Goal: Task Accomplishment & Management: Manage account settings

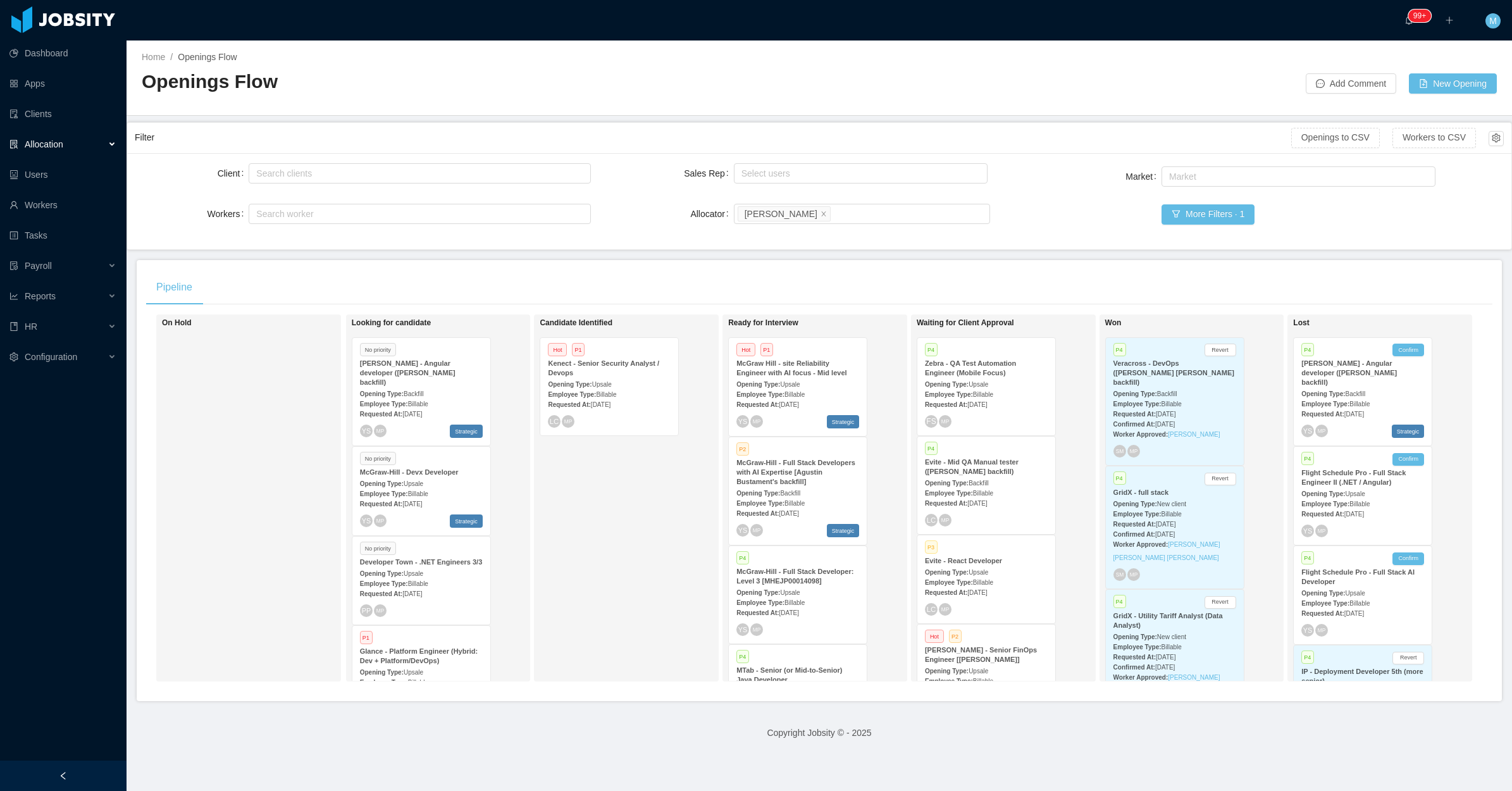
drag, startPoint x: 115, startPoint y: 143, endPoint x: 102, endPoint y: 146, distance: 13.3
click at [115, 142] on div "Allocation" at bounding box center [63, 144] width 127 height 25
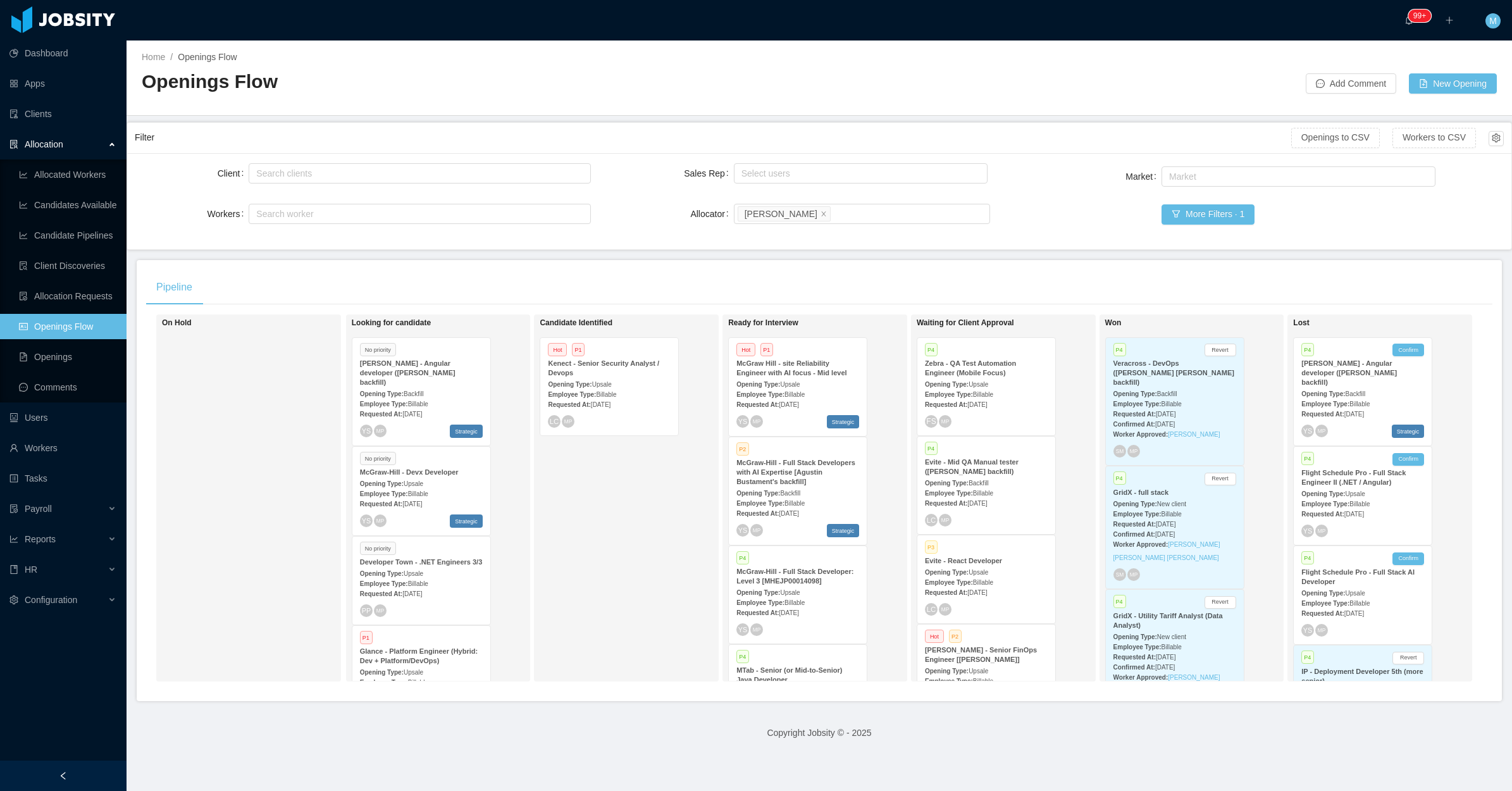
click at [411, 500] on span "Aug 28th, 2025" at bounding box center [412, 504] width 20 height 7
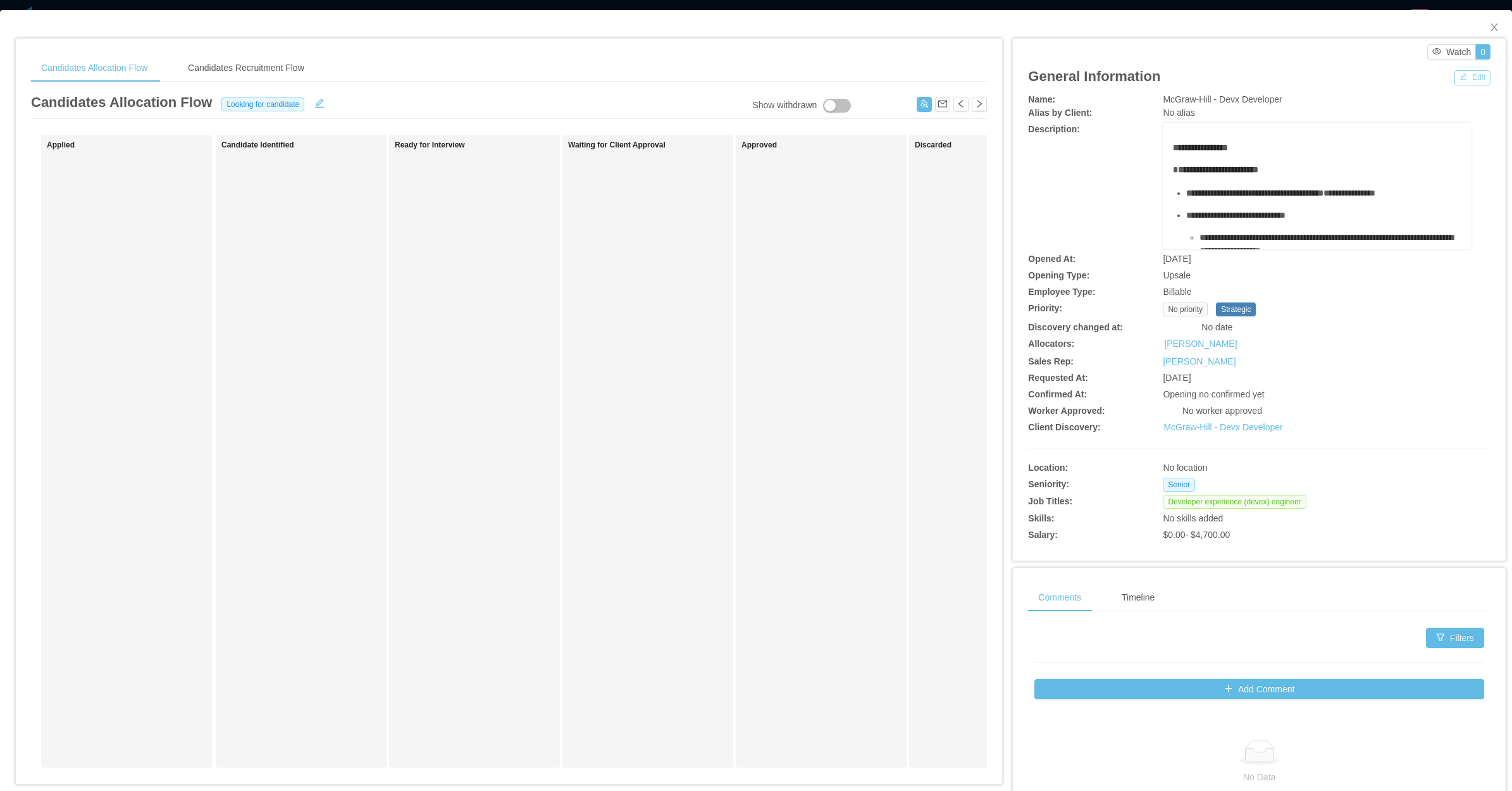
click at [1467, 76] on button "Edit" at bounding box center [1472, 78] width 36 height 15
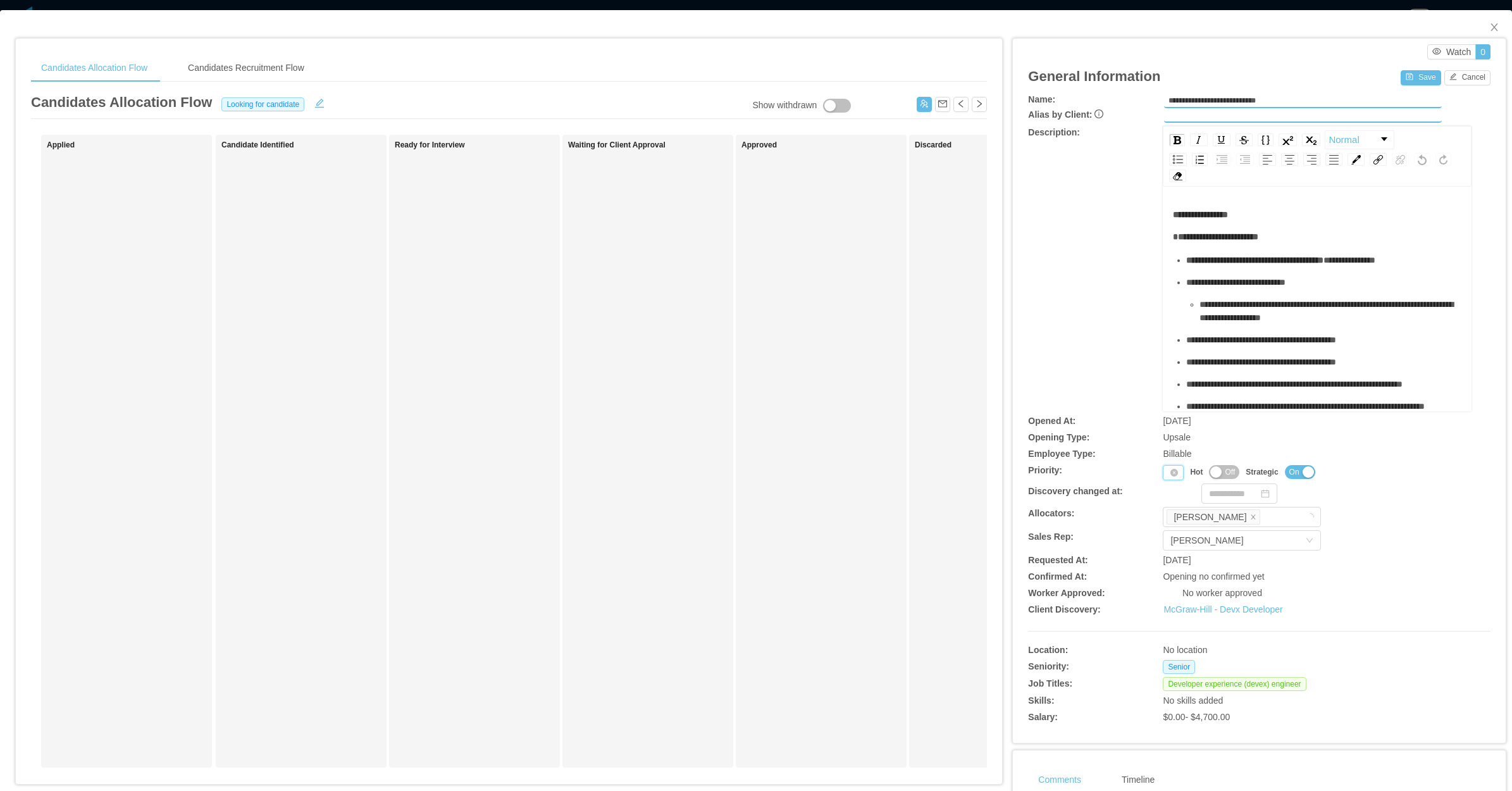
click at [1162, 471] on div "Priority" at bounding box center [1173, 473] width 21 height 15
click at [1165, 494] on li "P1" at bounding box center [1166, 491] width 26 height 20
drag, startPoint x: 1226, startPoint y: 470, endPoint x: 1228, endPoint y: 461, distance: 9.2
click at [1234, 470] on span "Off" at bounding box center [1239, 472] width 10 height 13
click at [1405, 82] on button "Save" at bounding box center [1420, 78] width 40 height 15
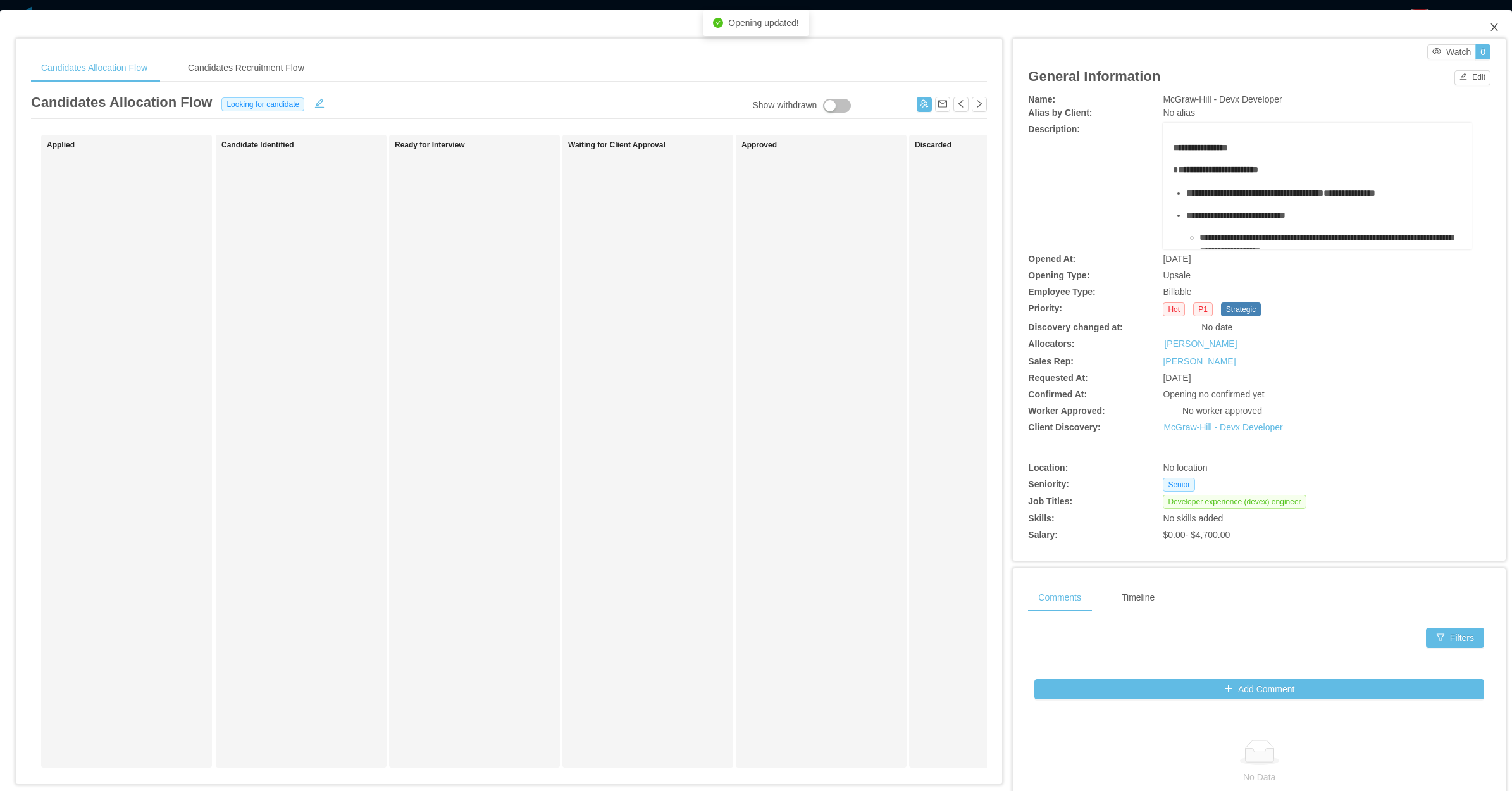
drag, startPoint x: 1485, startPoint y: 20, endPoint x: 1371, endPoint y: 76, distance: 127.0
click at [1481, 25] on span "Close" at bounding box center [1494, 28] width 36 height 36
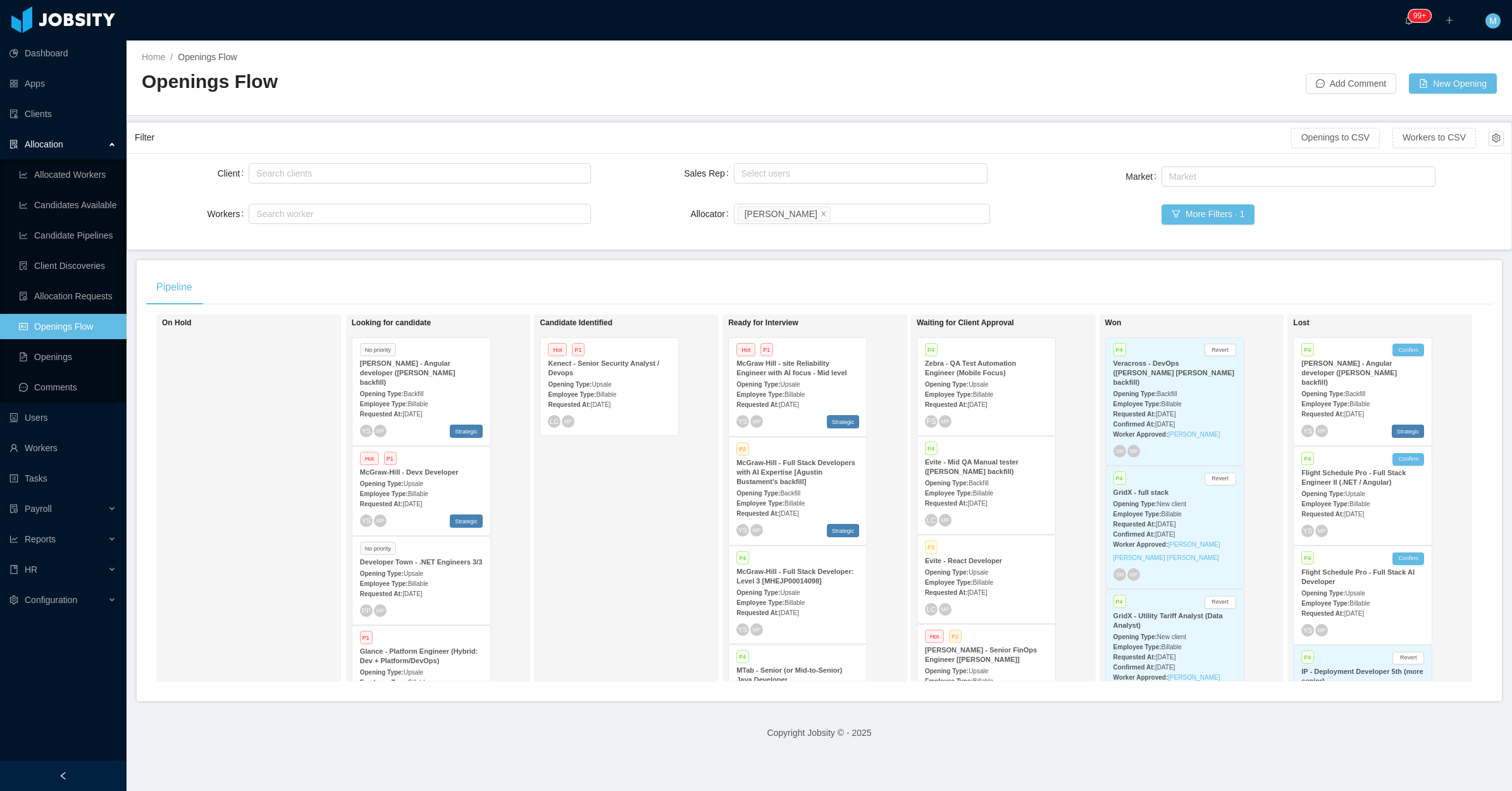
click at [293, 521] on div "On Hold" at bounding box center [250, 498] width 177 height 355
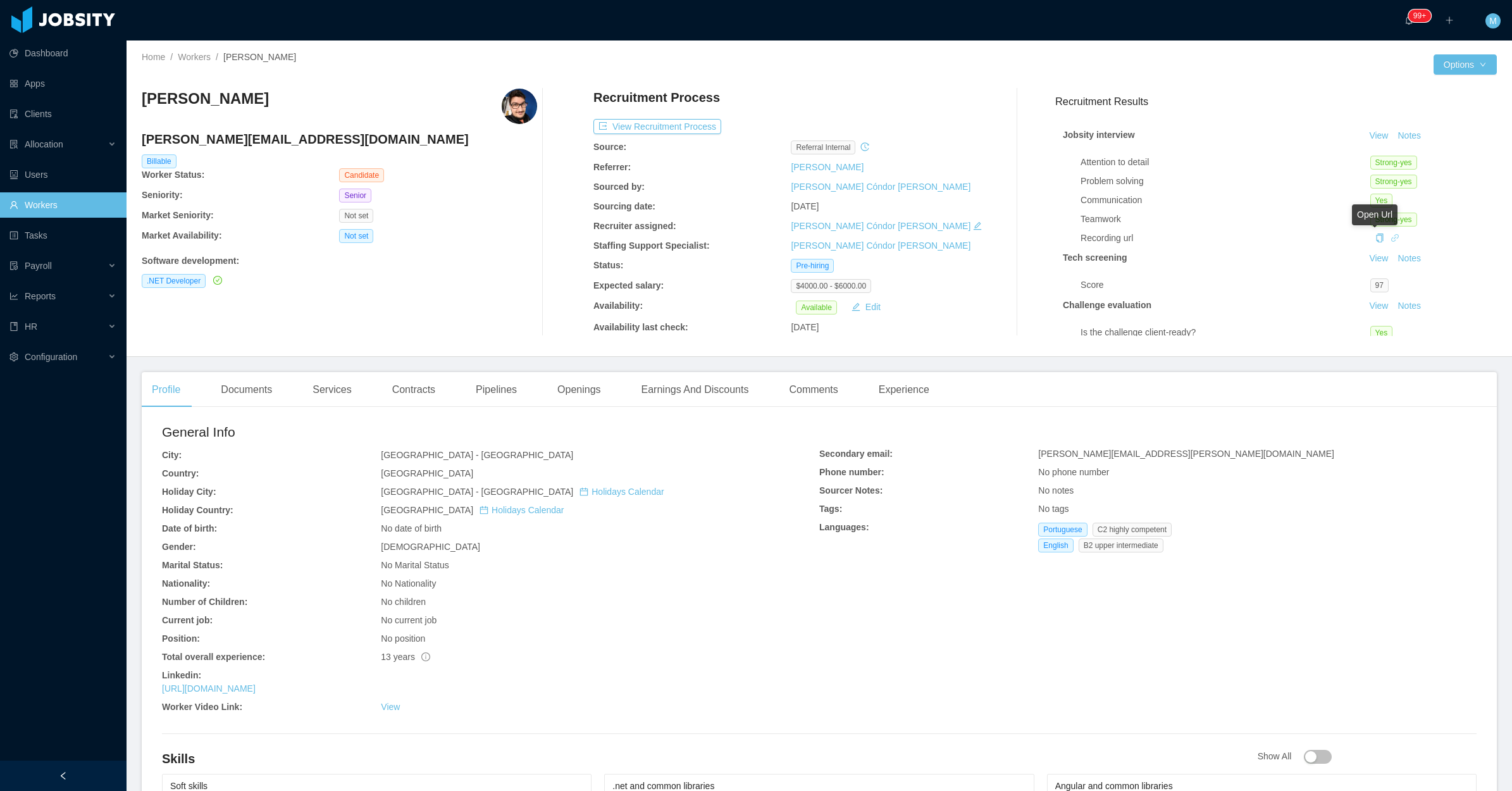
click at [1390, 236] on icon "icon: link" at bounding box center [1394, 238] width 9 height 9
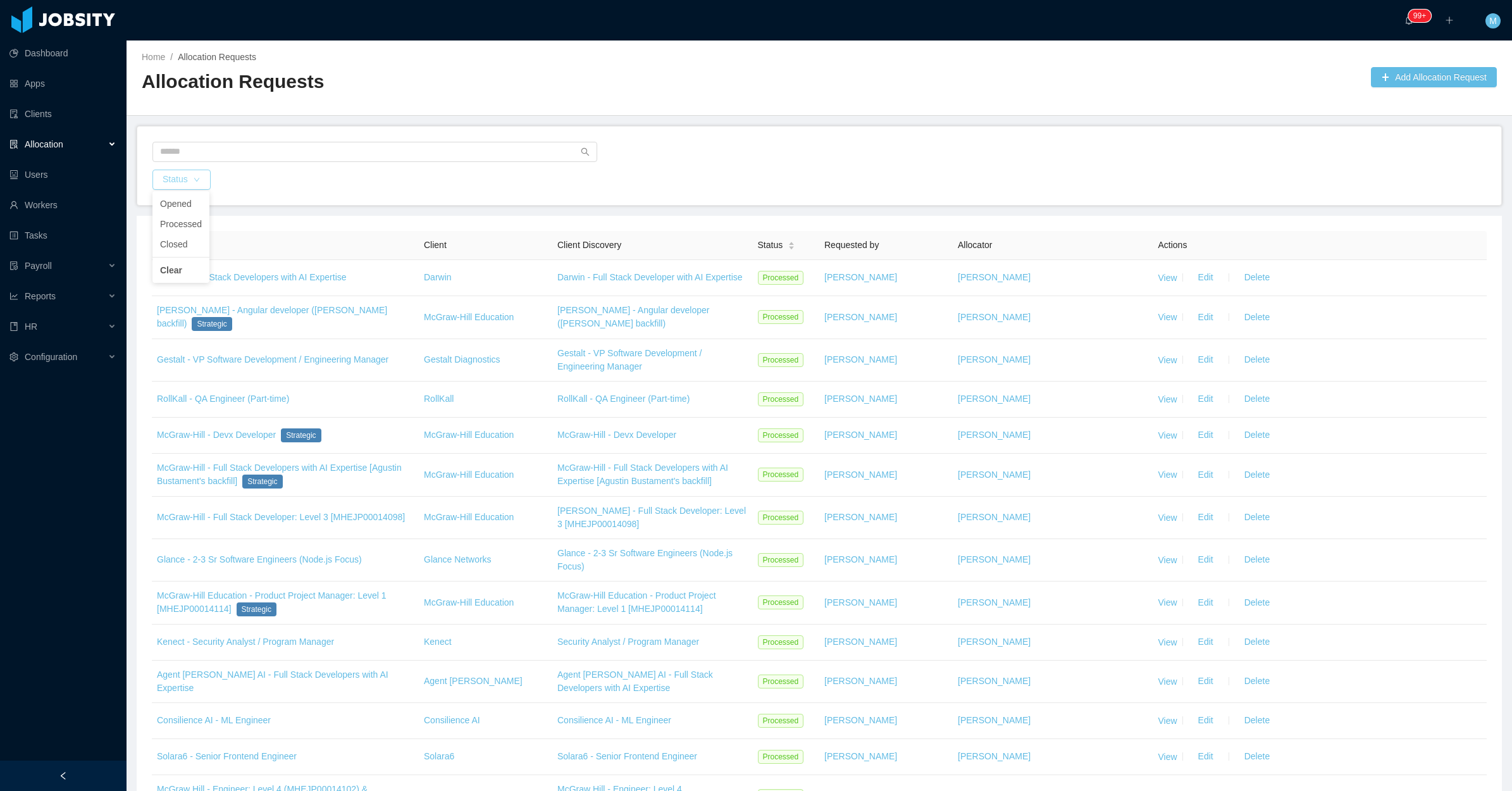
click at [201, 181] on button "Status" at bounding box center [182, 179] width 59 height 20
click at [747, 179] on div "Status" at bounding box center [819, 179] width 1336 height 20
click at [176, 181] on button "Status" at bounding box center [182, 179] width 59 height 20
click at [861, 132] on div "Status" at bounding box center [819, 166] width 1364 height 79
click at [109, 144] on div "Allocation" at bounding box center [63, 144] width 127 height 25
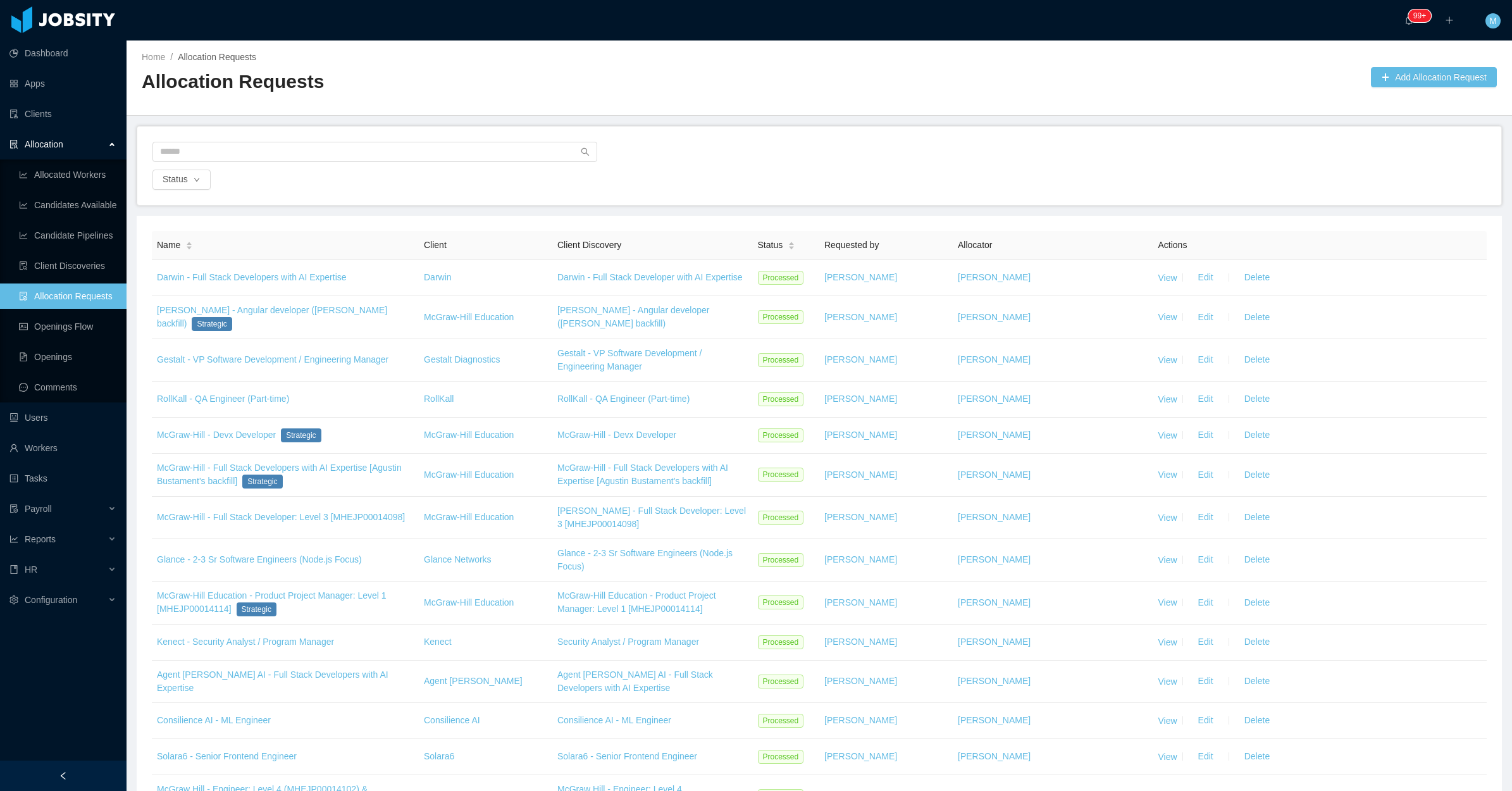
click at [102, 250] on ul "Allocated Workers Candidates Available Candidate Pipelines Client Discoveries A…" at bounding box center [63, 281] width 127 height 243
click at [96, 267] on link "Client Discoveries" at bounding box center [68, 266] width 98 height 25
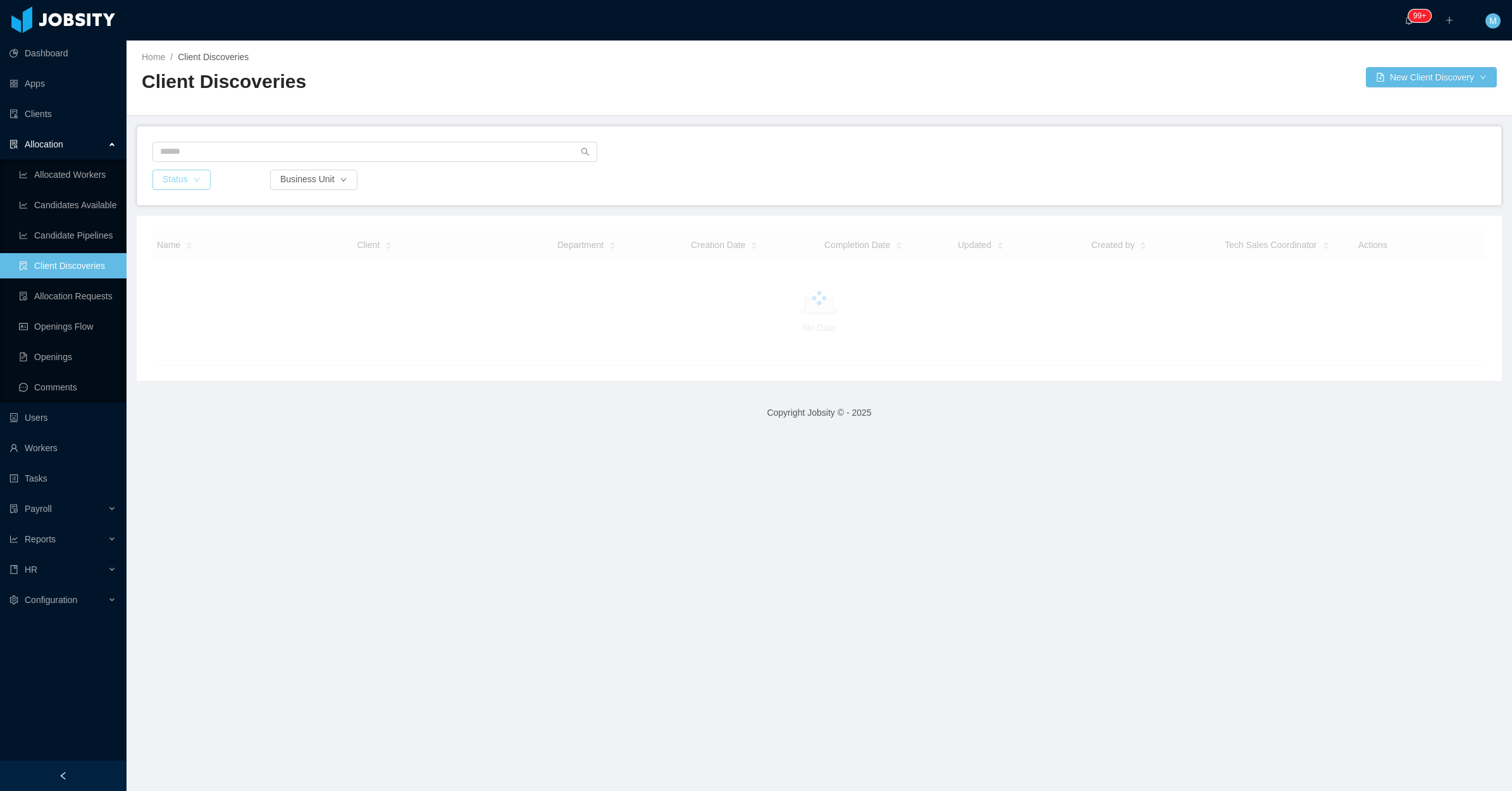
click at [184, 185] on button "Status" at bounding box center [182, 179] width 59 height 20
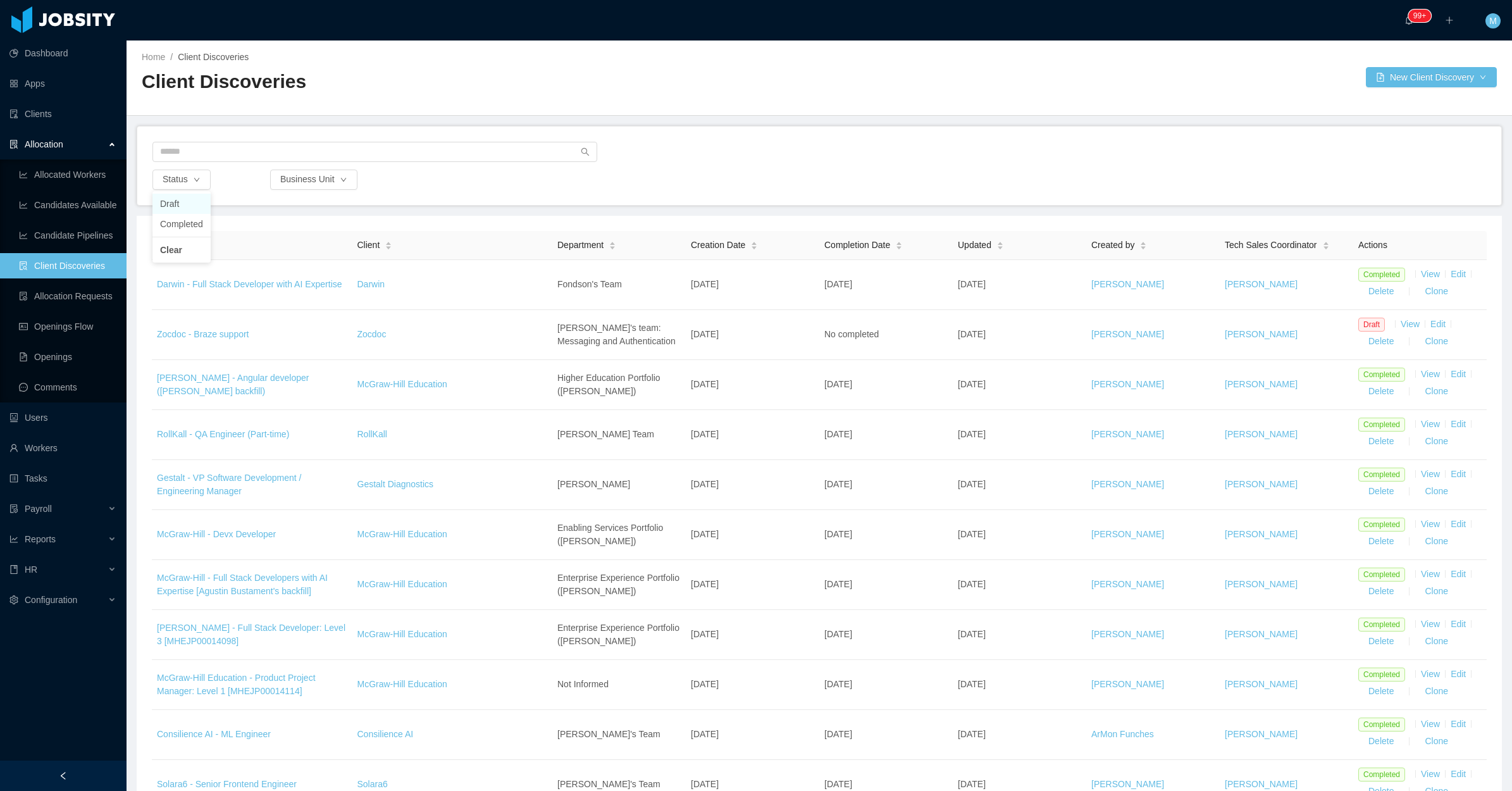
click at [187, 201] on li "Draft" at bounding box center [182, 203] width 59 height 20
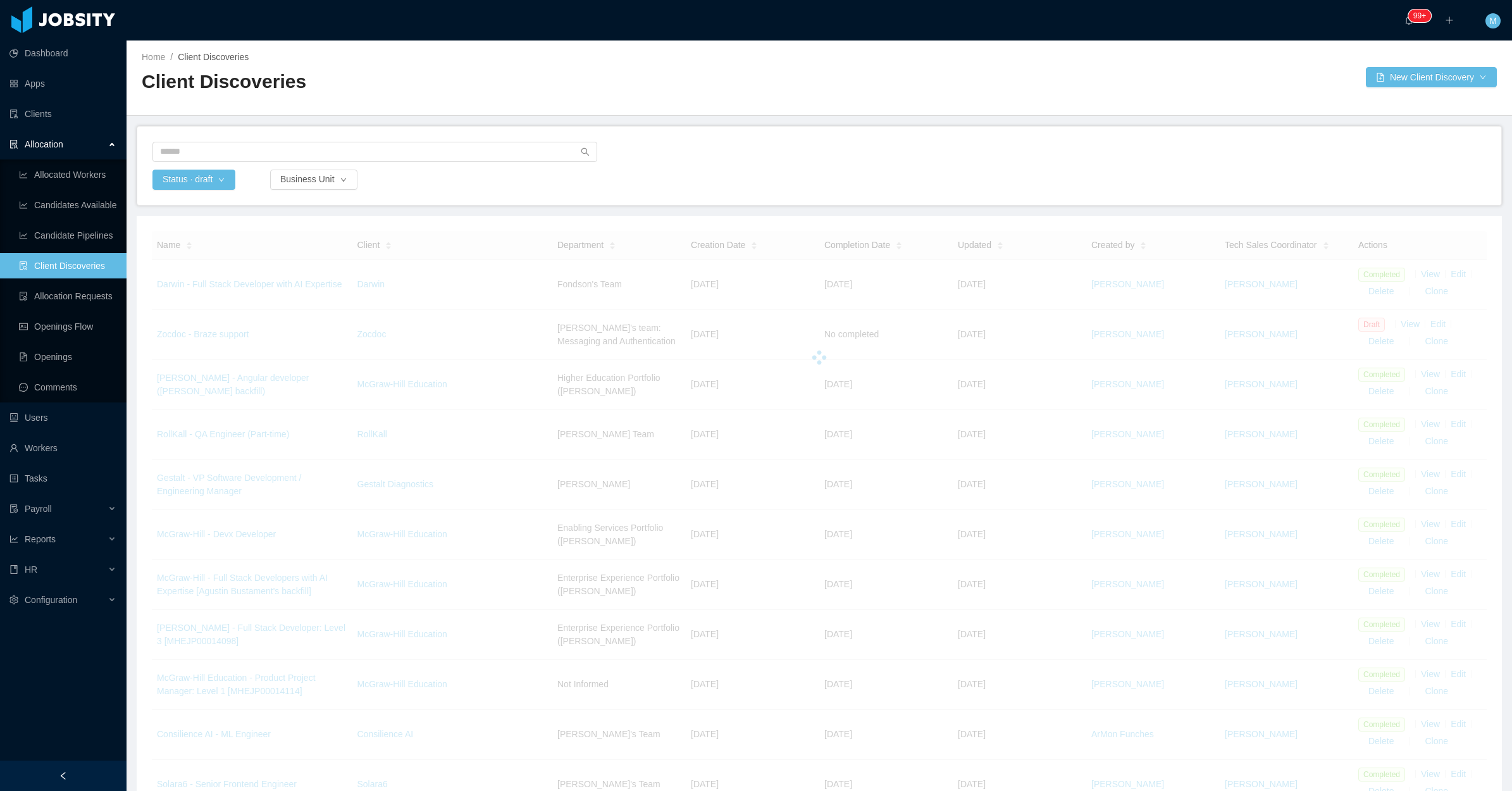
click at [650, 171] on div "Status · draft Business Unit" at bounding box center [819, 179] width 1336 height 20
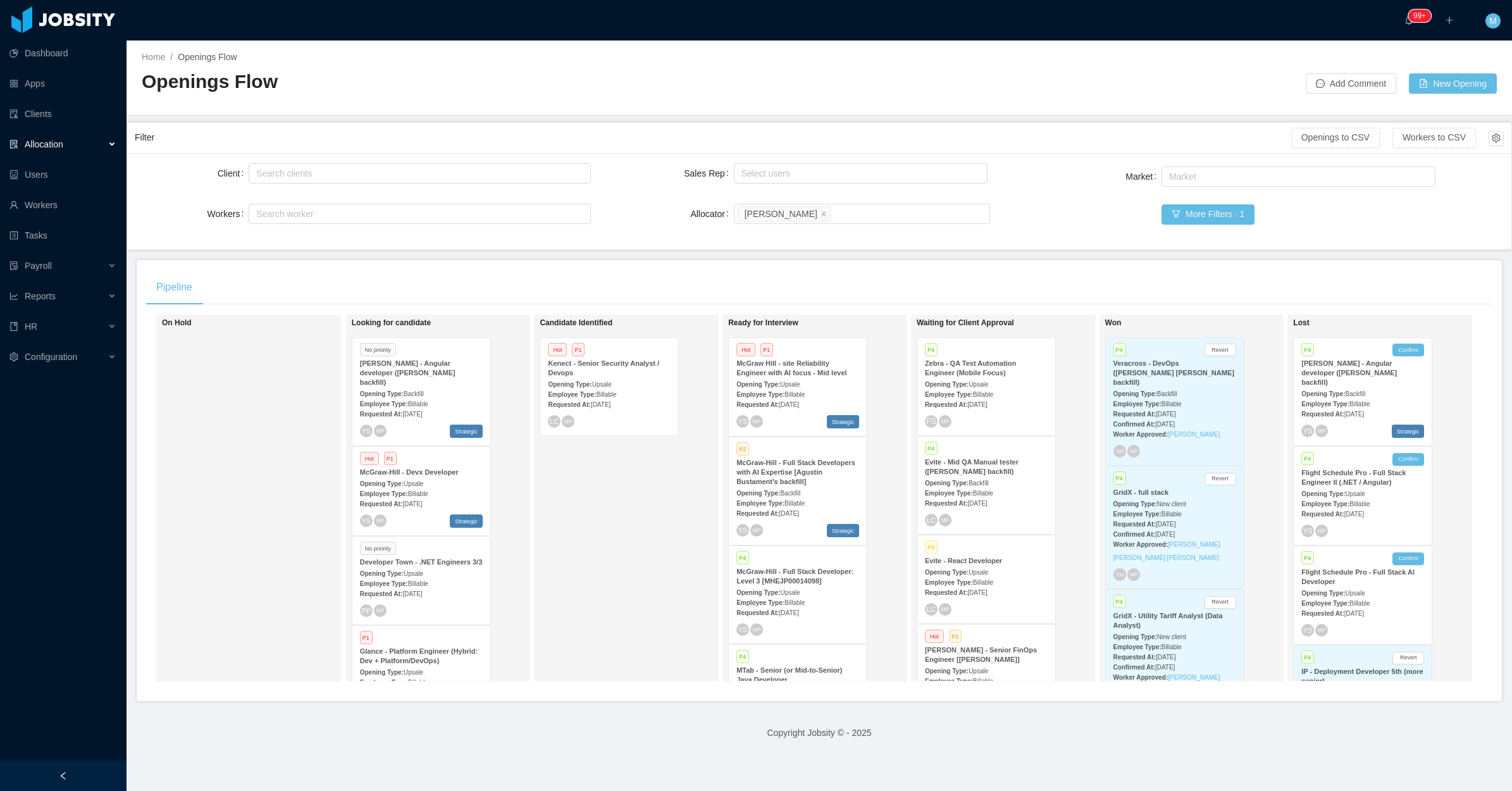
scroll to position [79, 0]
click at [1012, 526] on div "LC MP" at bounding box center [986, 530] width 123 height 13
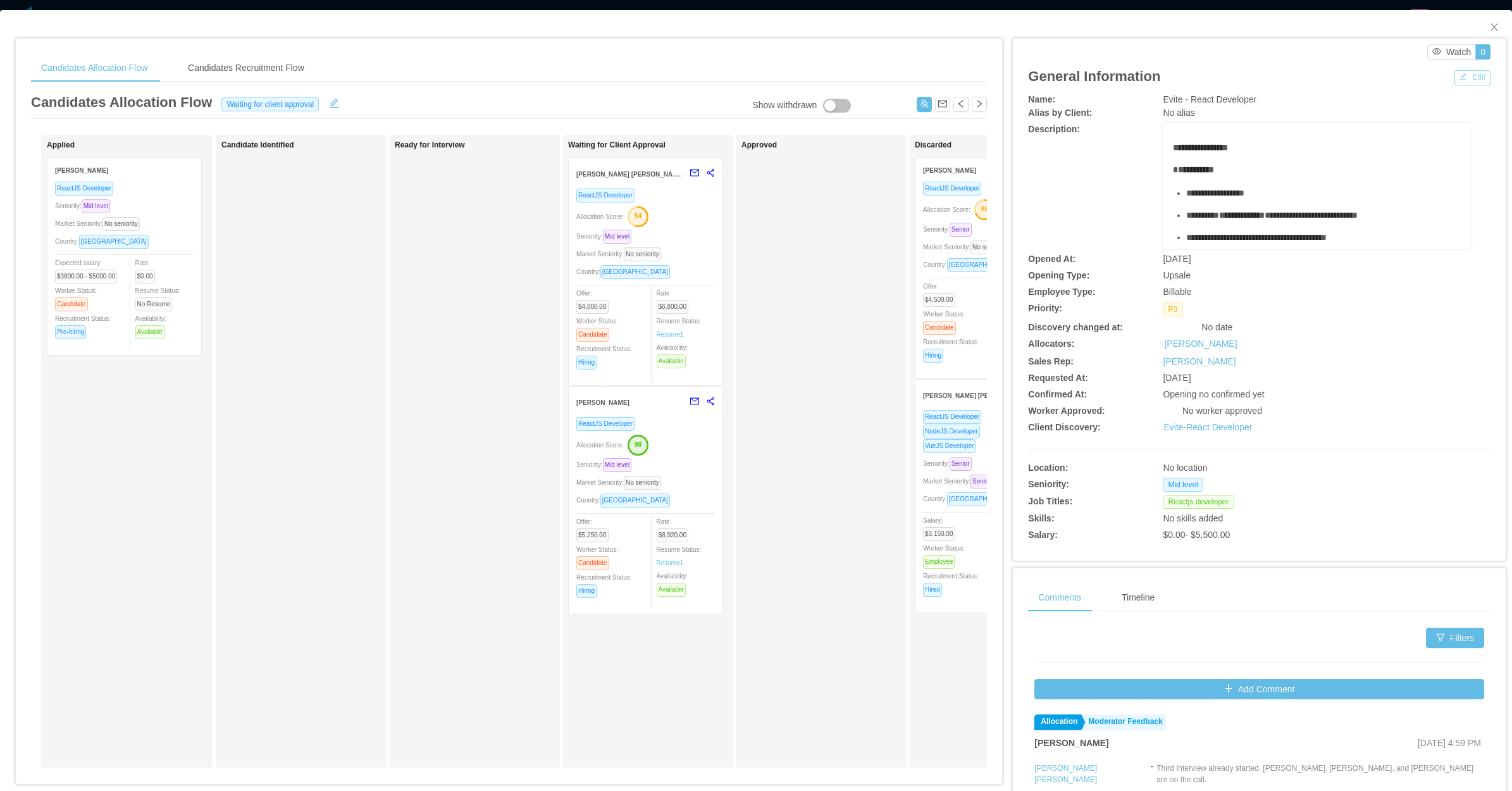
click at [1463, 73] on button "Edit" at bounding box center [1472, 78] width 36 height 15
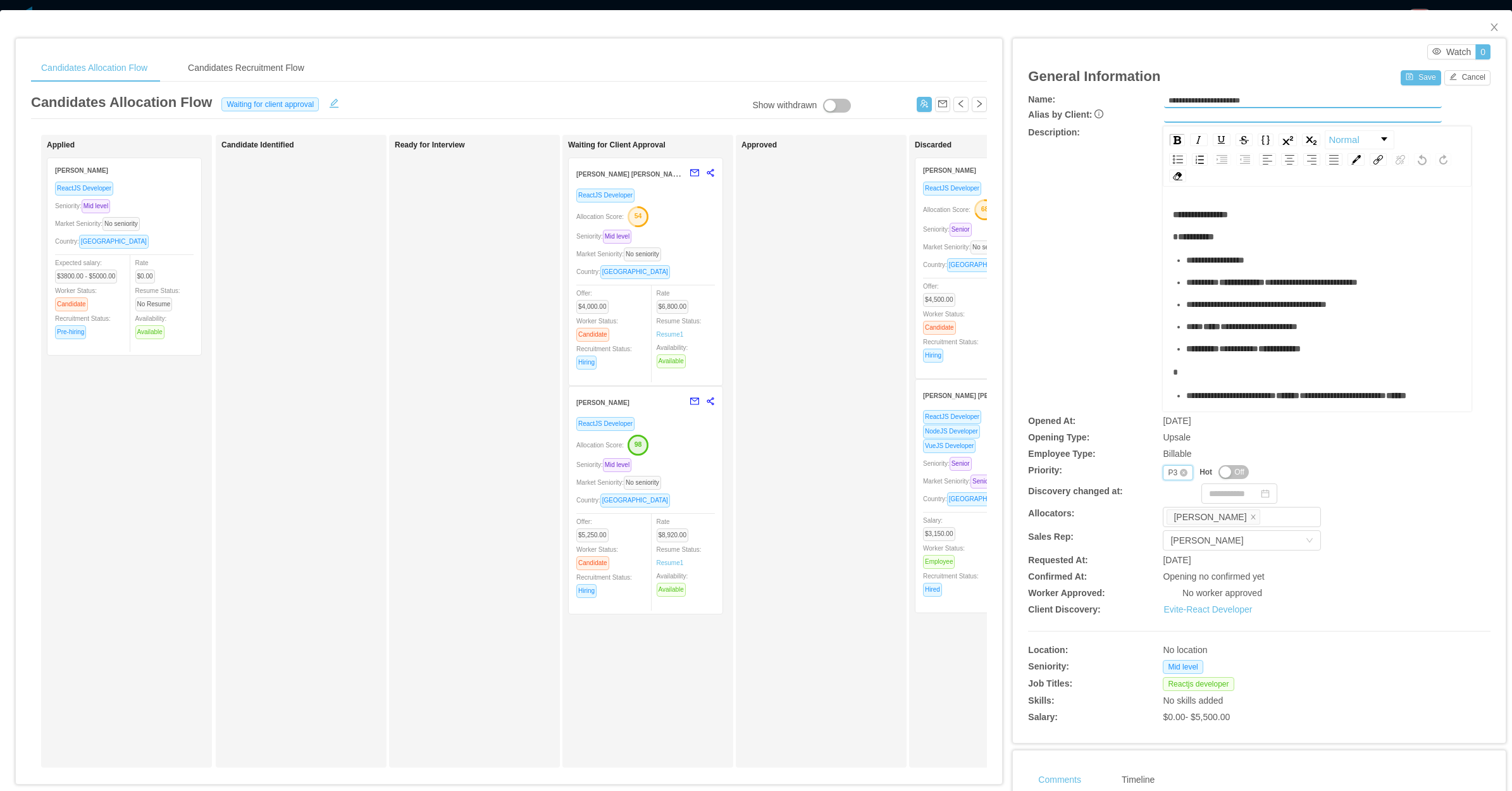
click at [1168, 473] on div "P3" at bounding box center [1173, 473] width 10 height 14
click at [1168, 546] on li "P4" at bounding box center [1168, 552] width 30 height 20
click at [1412, 70] on button "Save" at bounding box center [1420, 78] width 40 height 15
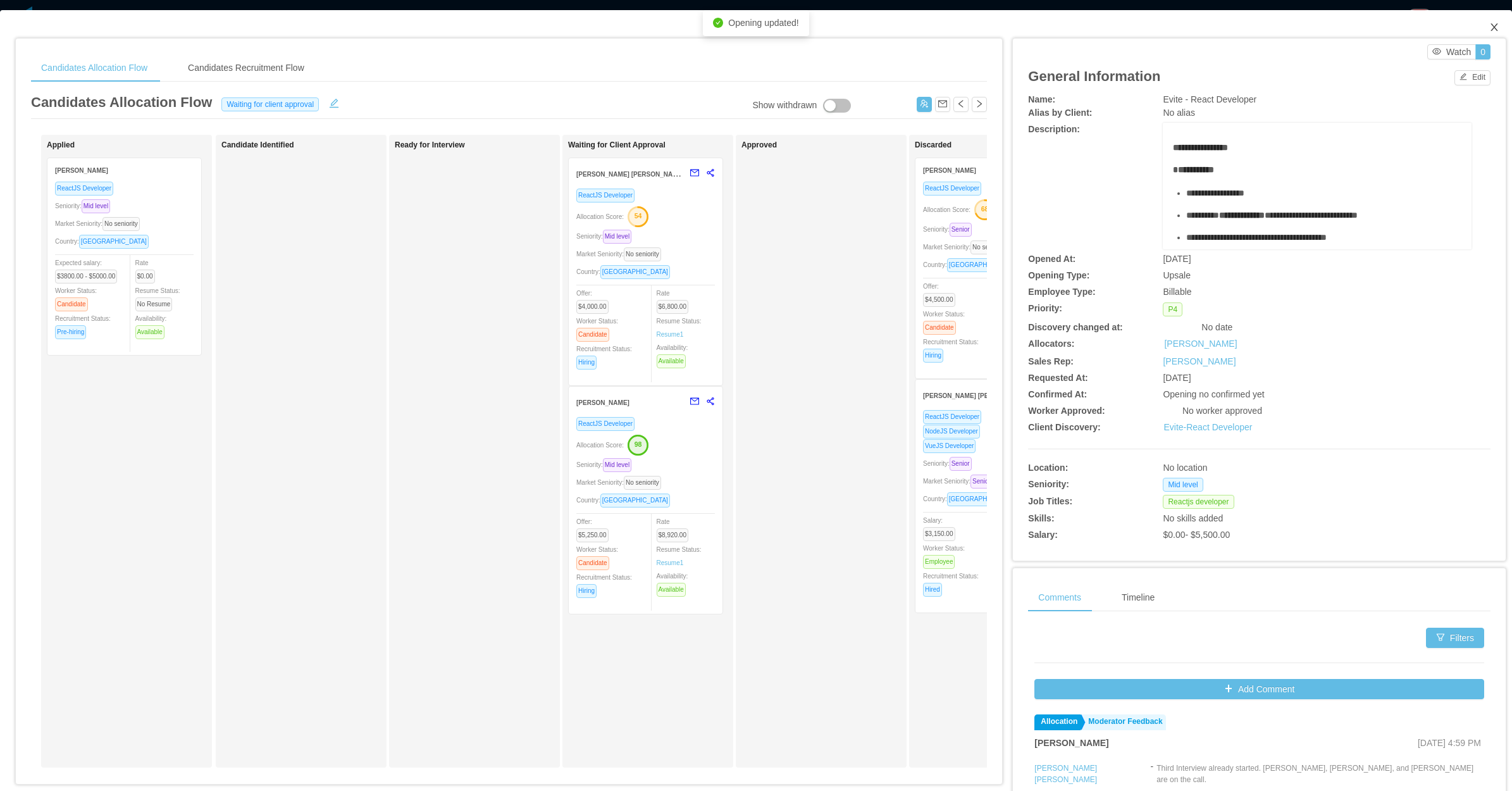
click at [1489, 24] on icon "icon: close" at bounding box center [1494, 27] width 10 height 10
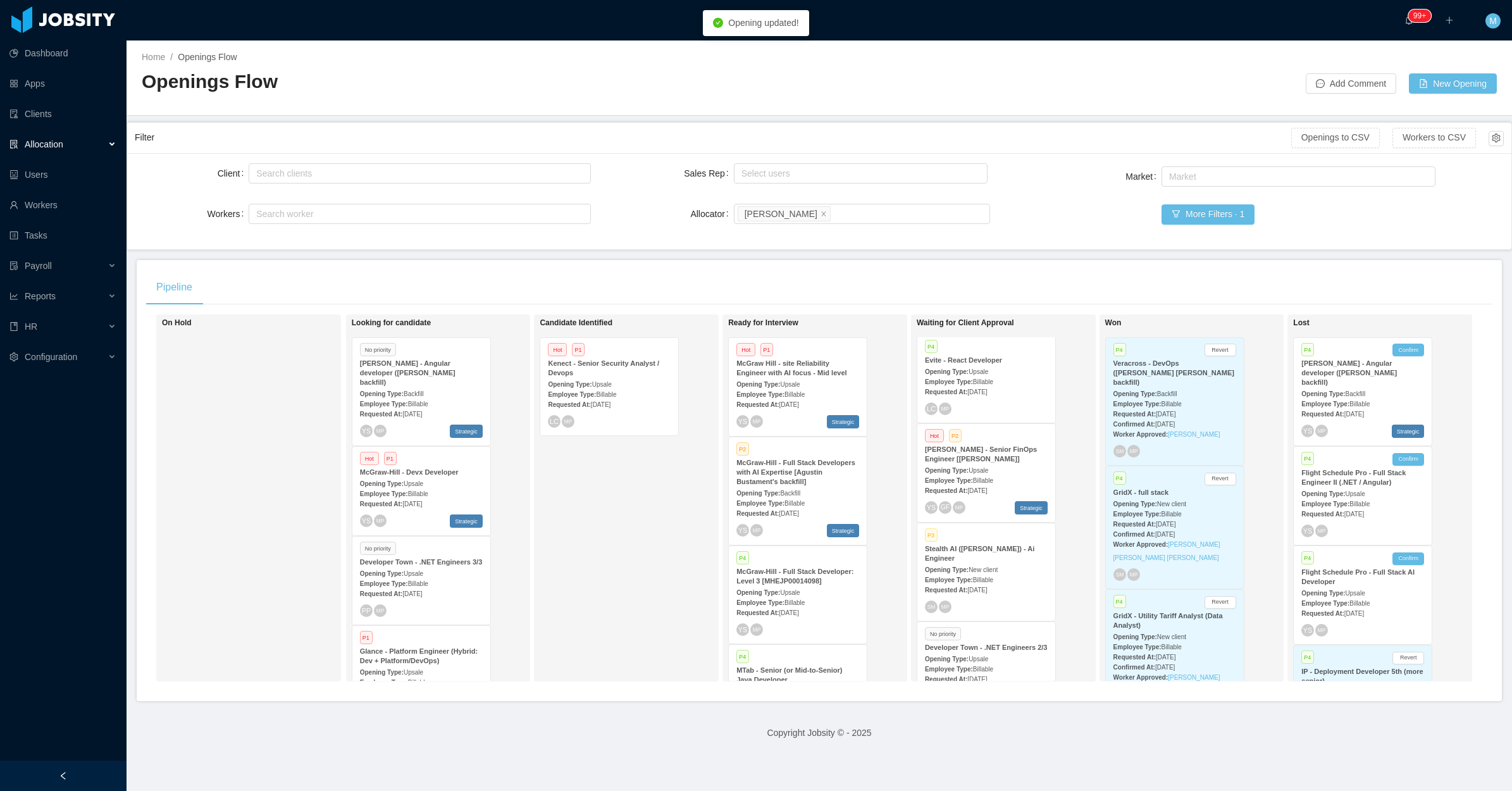
scroll to position [237, 0]
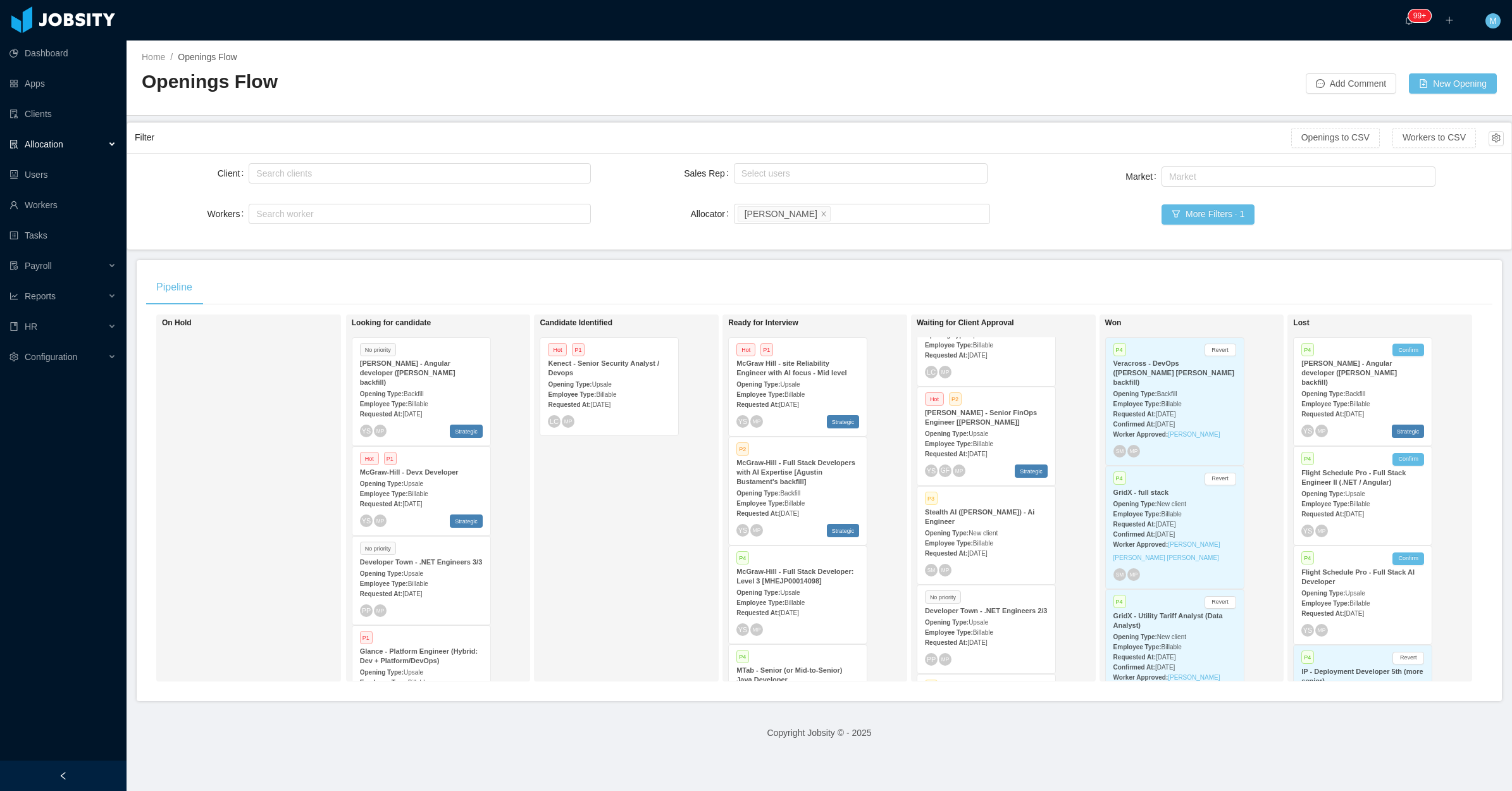
click at [1004, 427] on div "Opening Type: Upsale" at bounding box center [986, 433] width 123 height 13
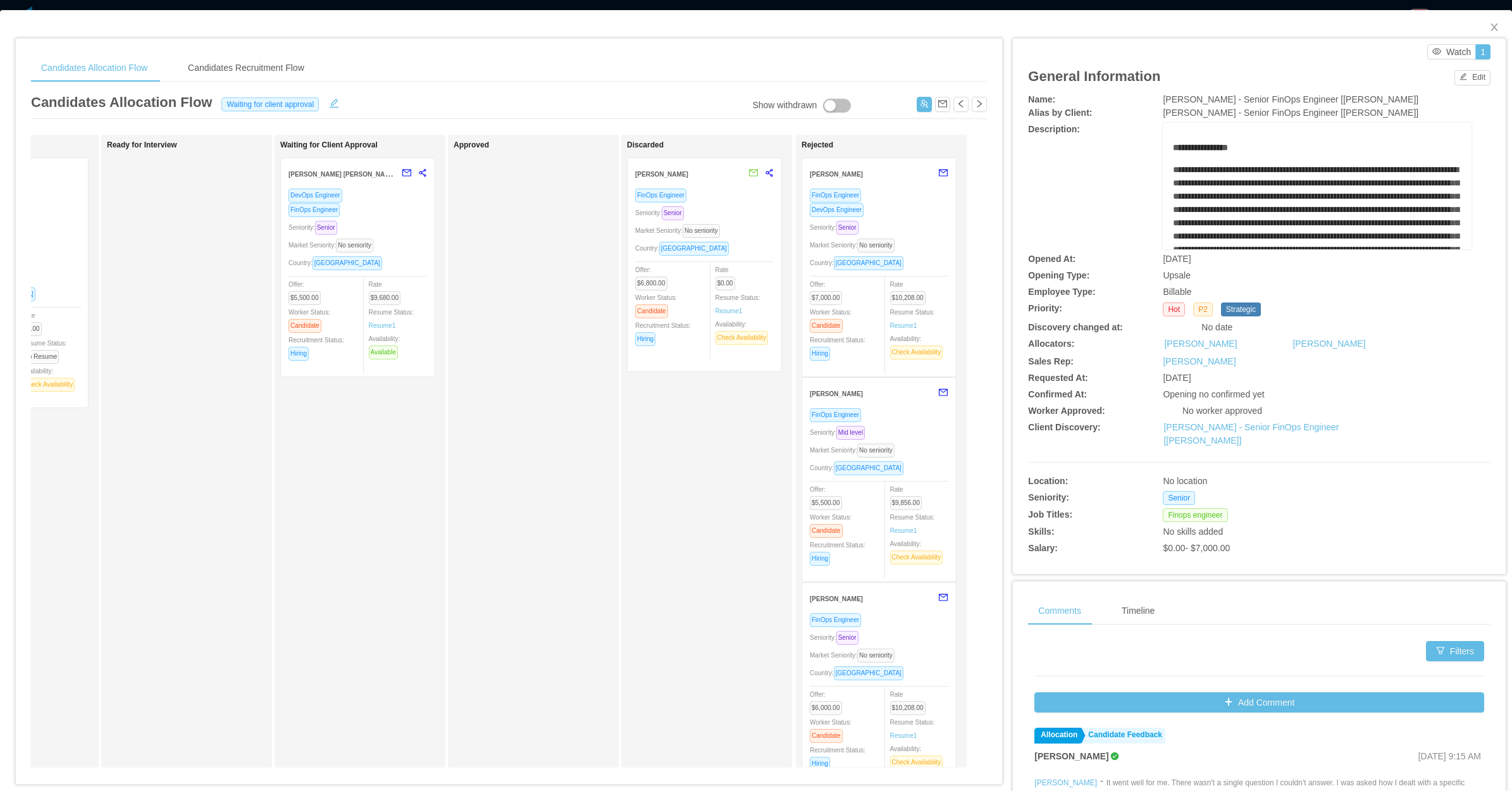
scroll to position [0, 295]
click at [887, 428] on div "Seniority: Mid level" at bounding box center [879, 432] width 139 height 15
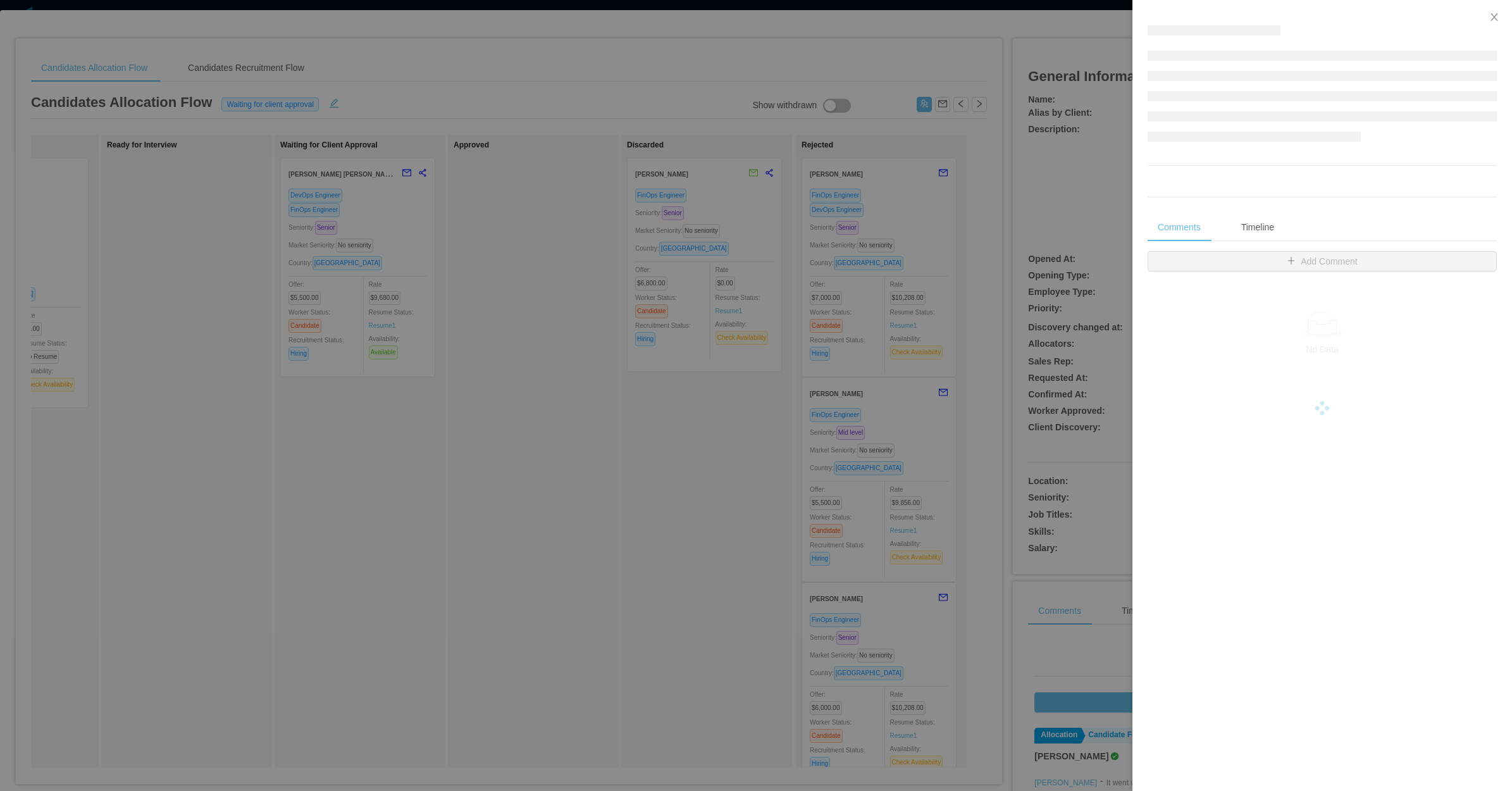
click at [688, 511] on div at bounding box center [756, 395] width 1512 height 791
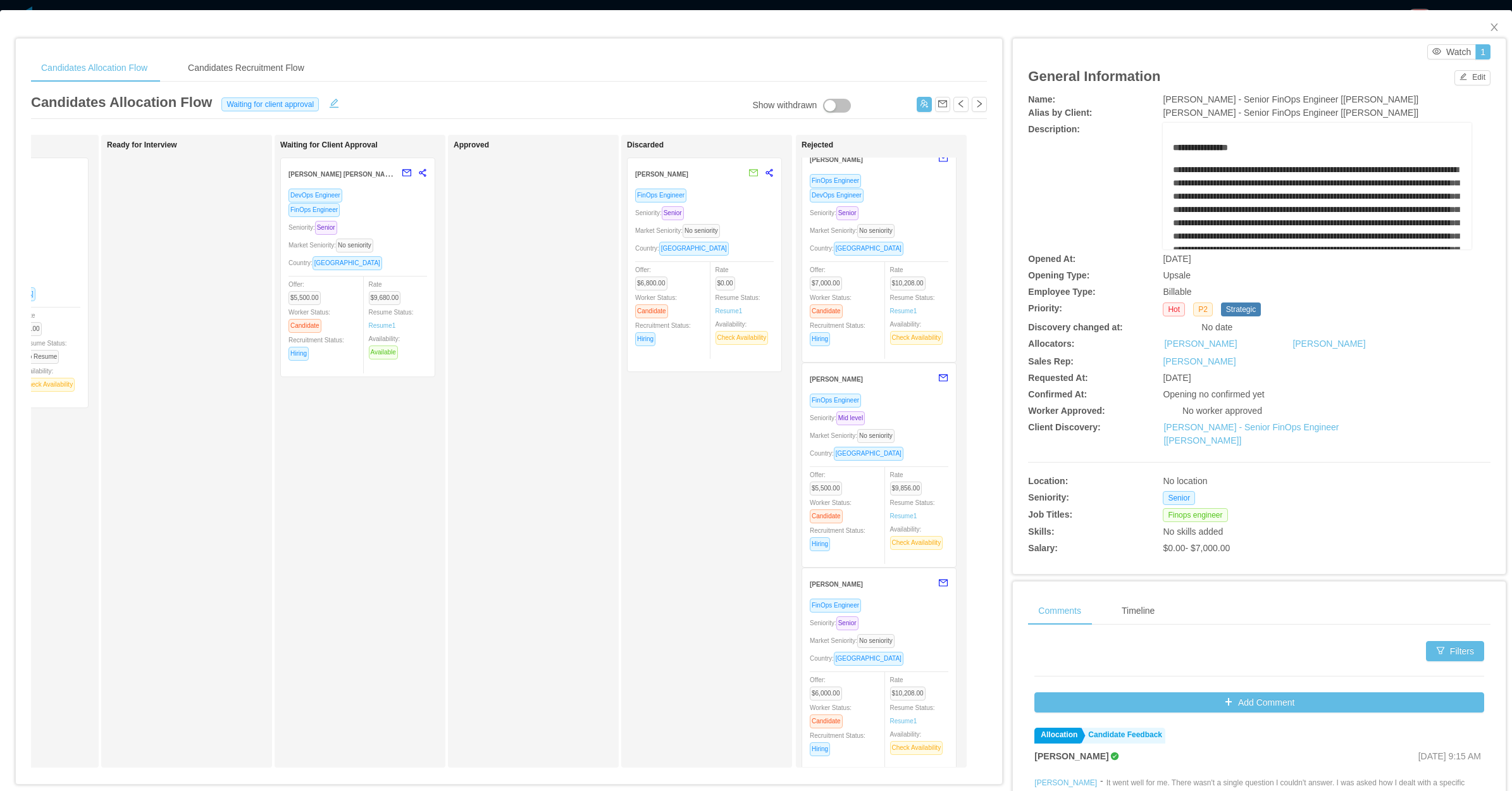
scroll to position [0, 0]
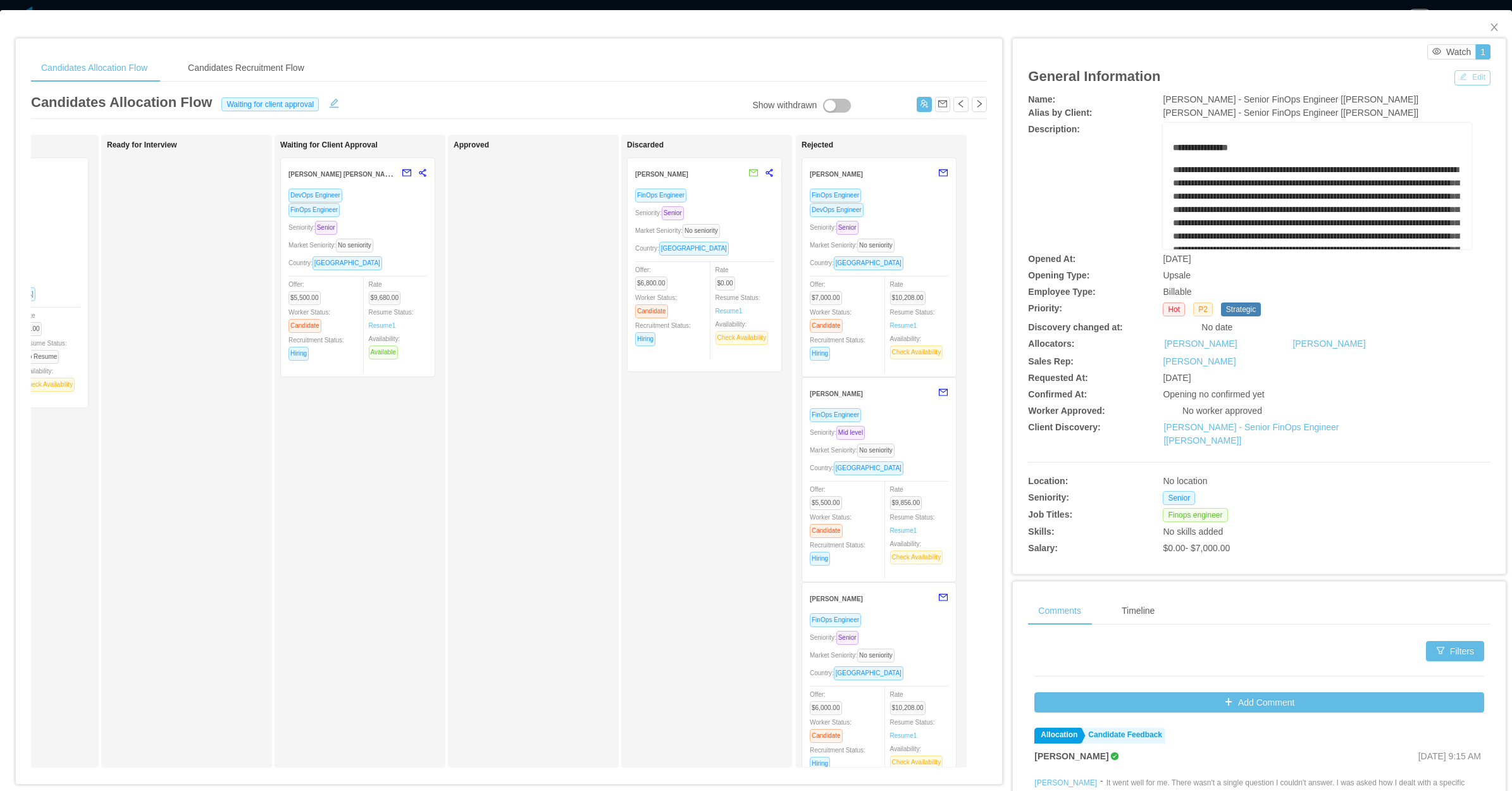
click at [1454, 82] on button "Edit" at bounding box center [1472, 78] width 36 height 15
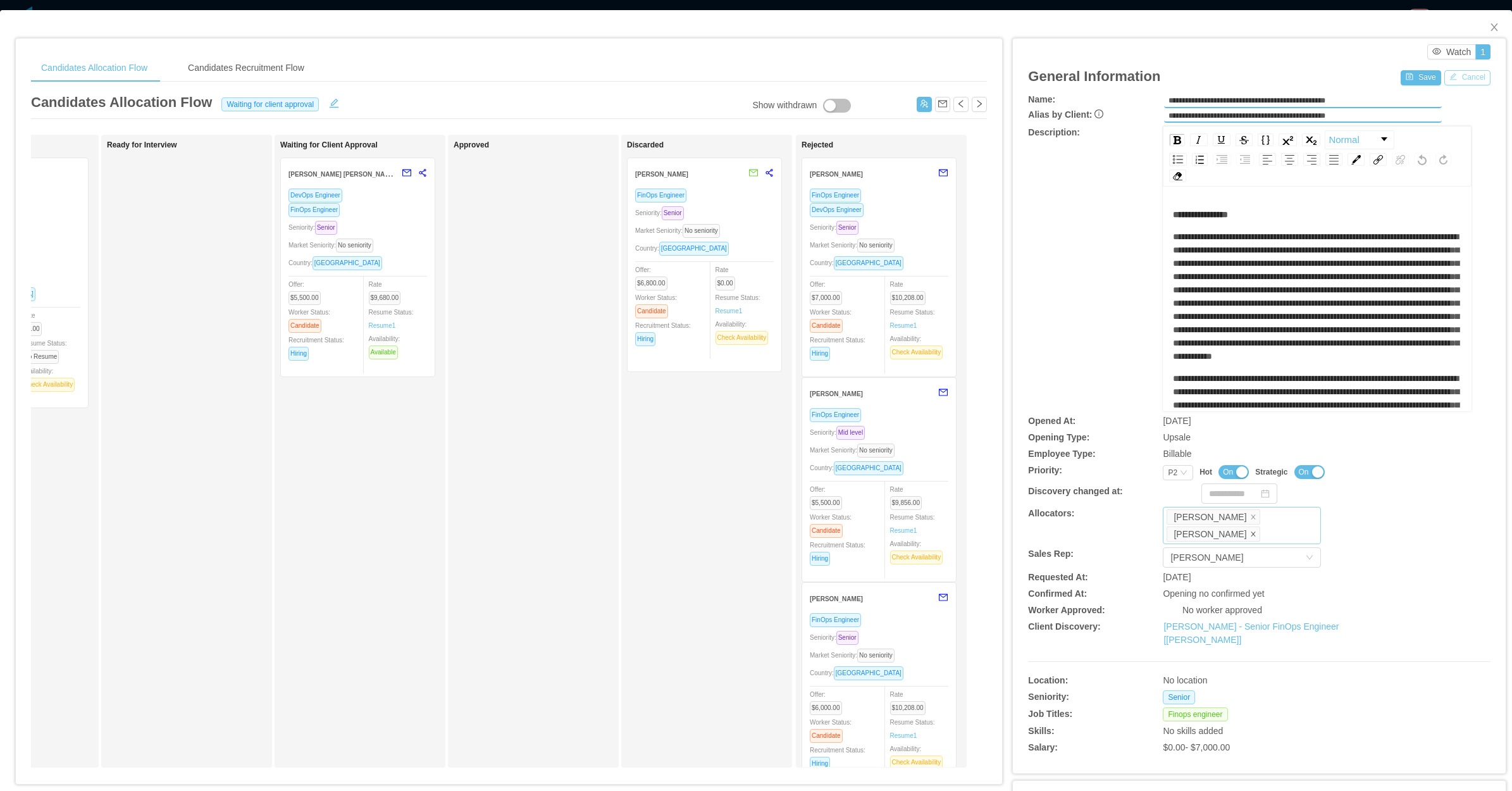
click at [1251, 532] on icon "icon: close" at bounding box center [1253, 534] width 4 height 4
click at [1099, 346] on div "**********" at bounding box center [1259, 268] width 463 height 285
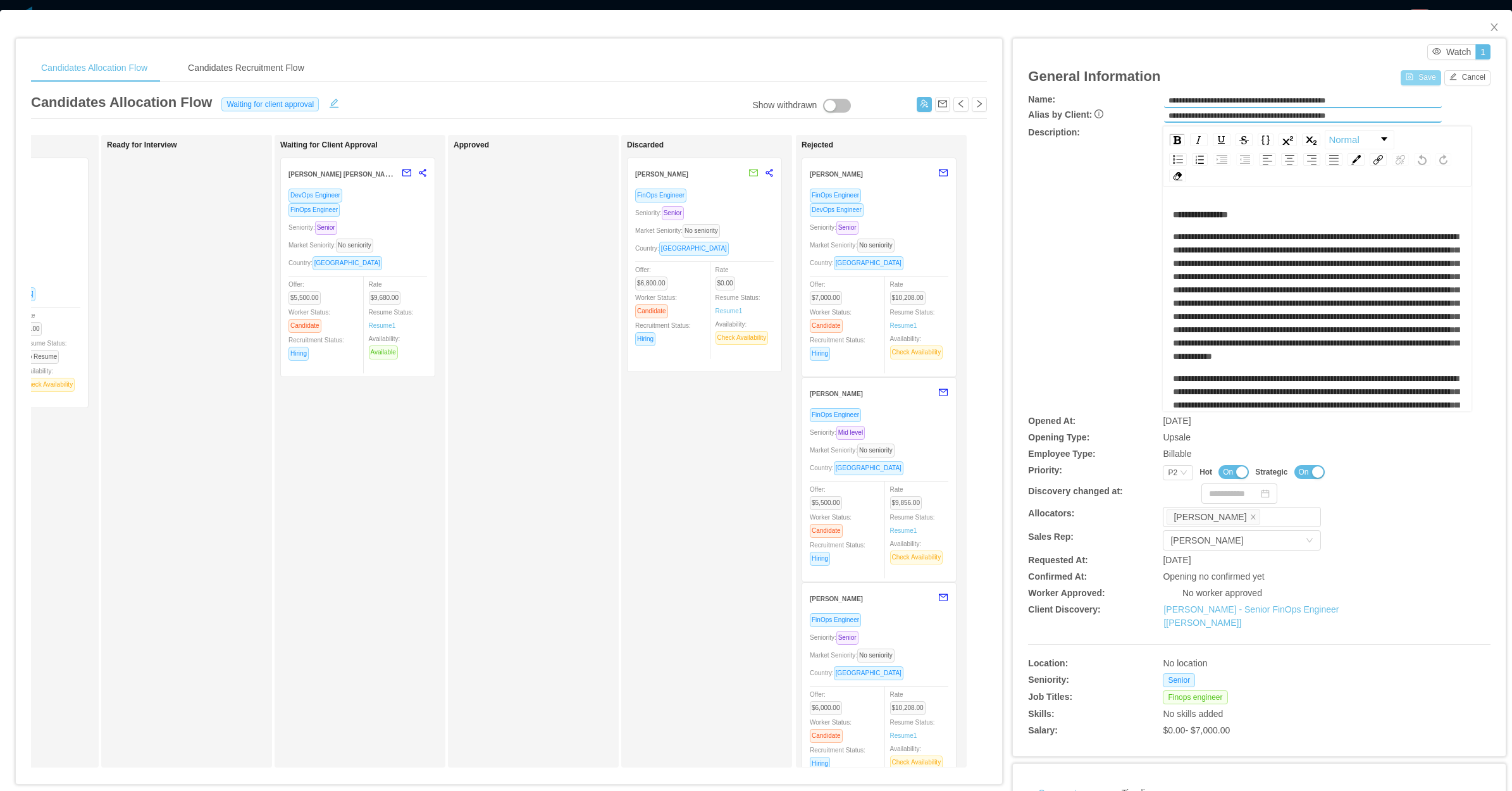
click at [1405, 79] on button "Save" at bounding box center [1420, 78] width 40 height 15
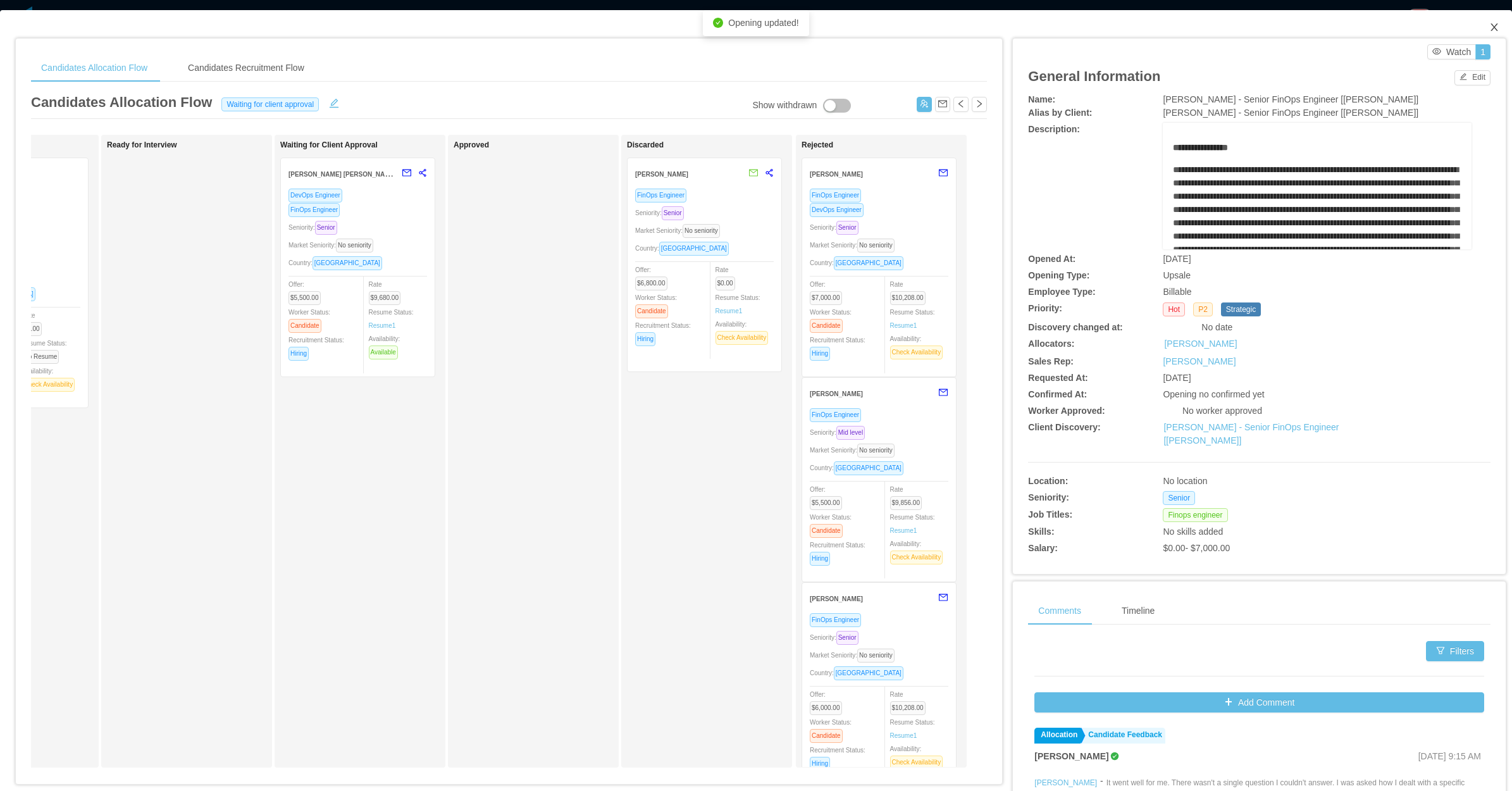
drag, startPoint x: 1480, startPoint y: 24, endPoint x: 1468, endPoint y: 38, distance: 18.4
click at [1489, 26] on icon "icon: close" at bounding box center [1494, 27] width 10 height 10
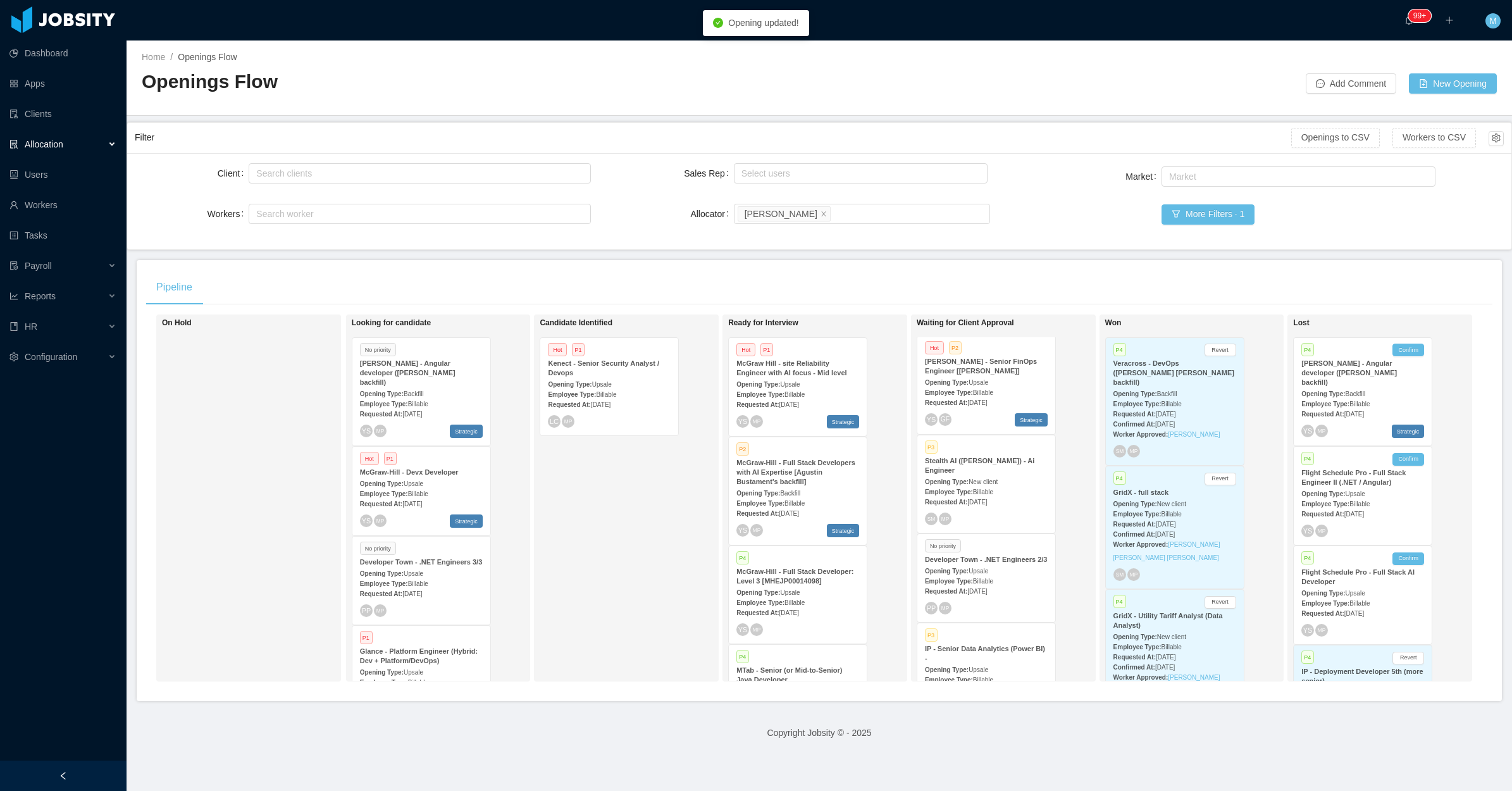
scroll to position [316, 0]
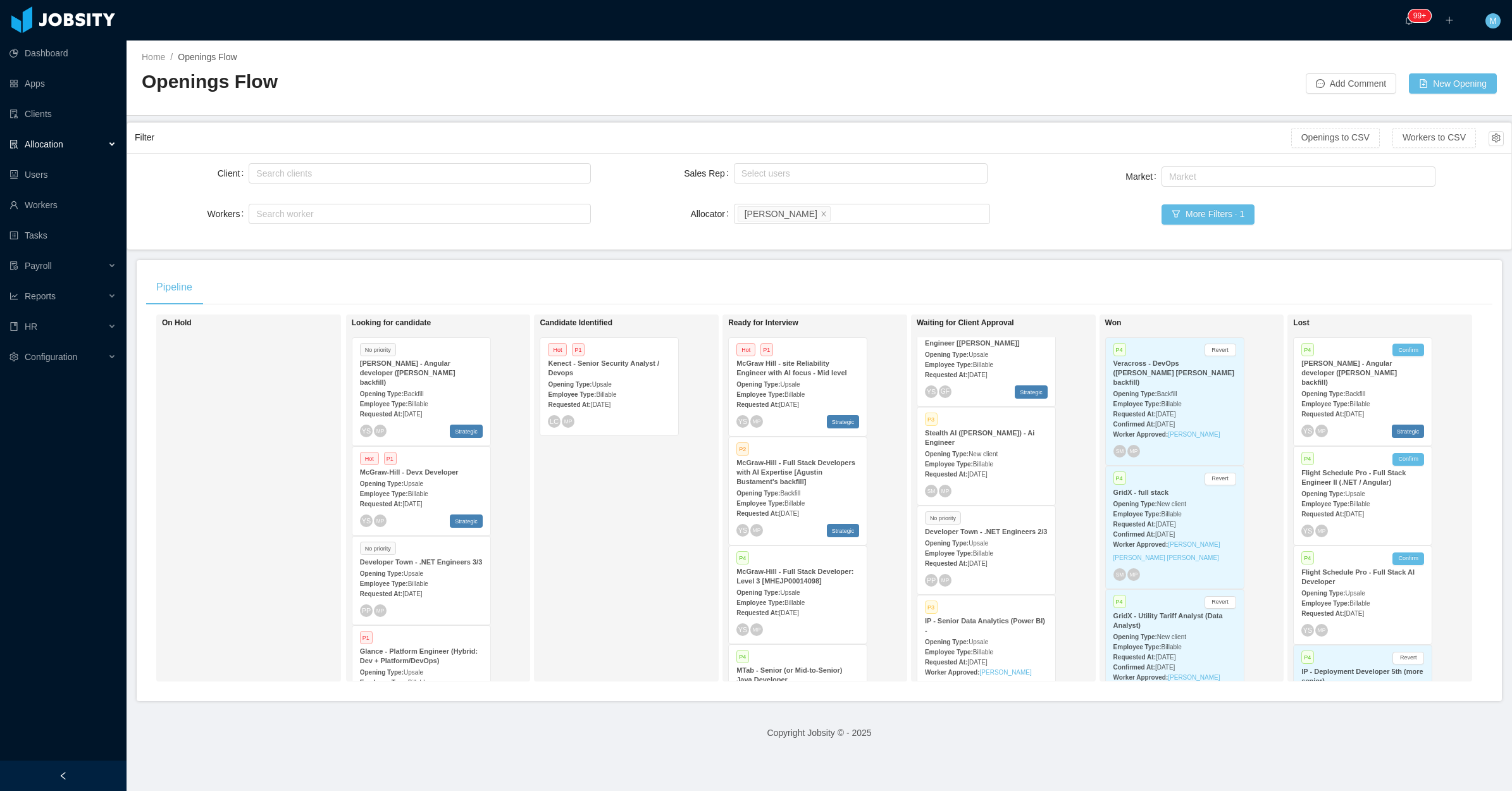
click at [993, 467] on div "Requested At: Aug 11th, 2025" at bounding box center [986, 473] width 123 height 13
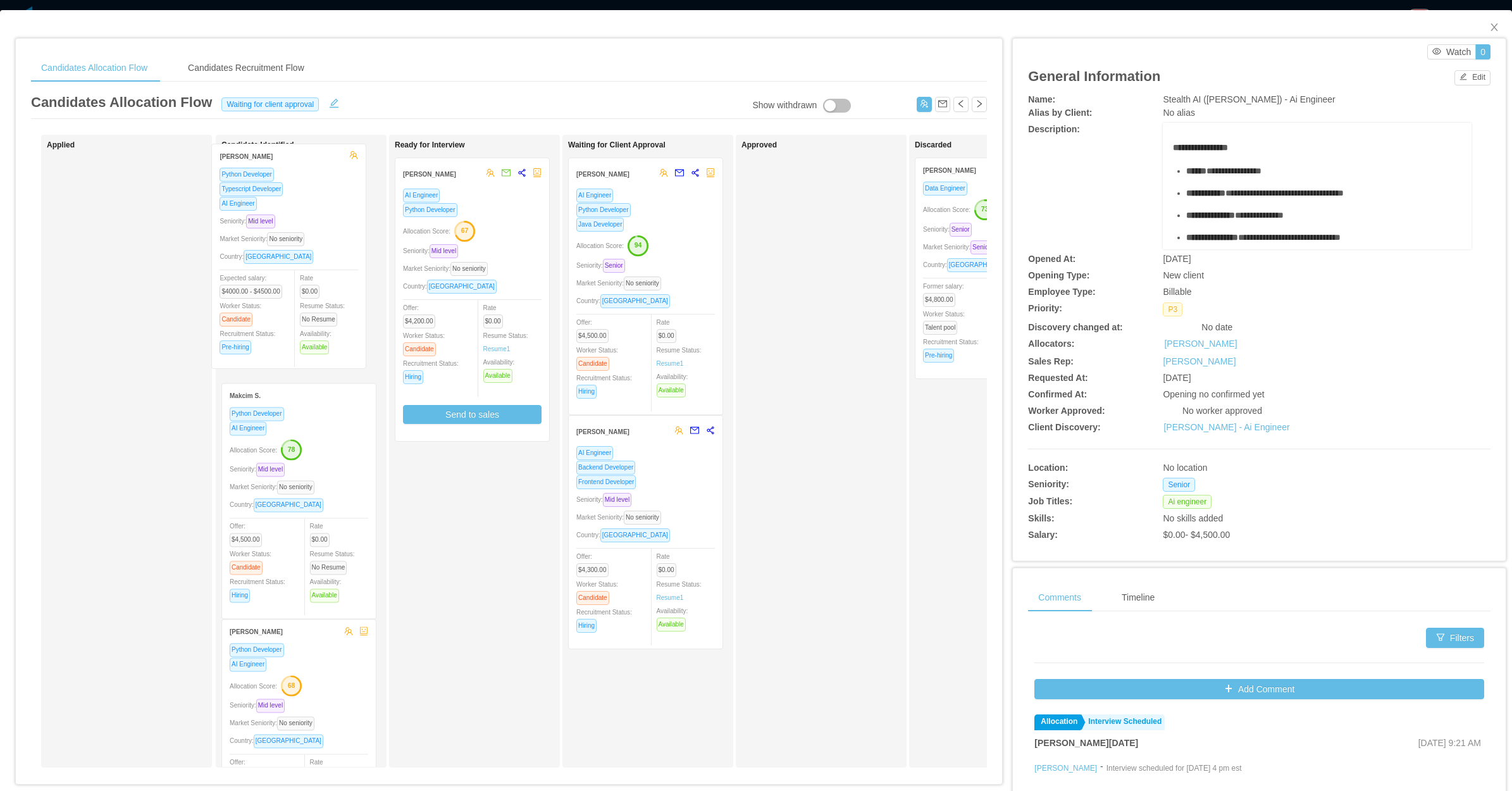
drag, startPoint x: 125, startPoint y: 307, endPoint x: 292, endPoint y: 293, distance: 167.6
click at [292, 293] on div "Applied Gustavo Silva Python Developer Typescript Developer AI Engineer Seniori…" at bounding box center [509, 456] width 956 height 643
click at [1462, 77] on button "Edit" at bounding box center [1472, 78] width 36 height 15
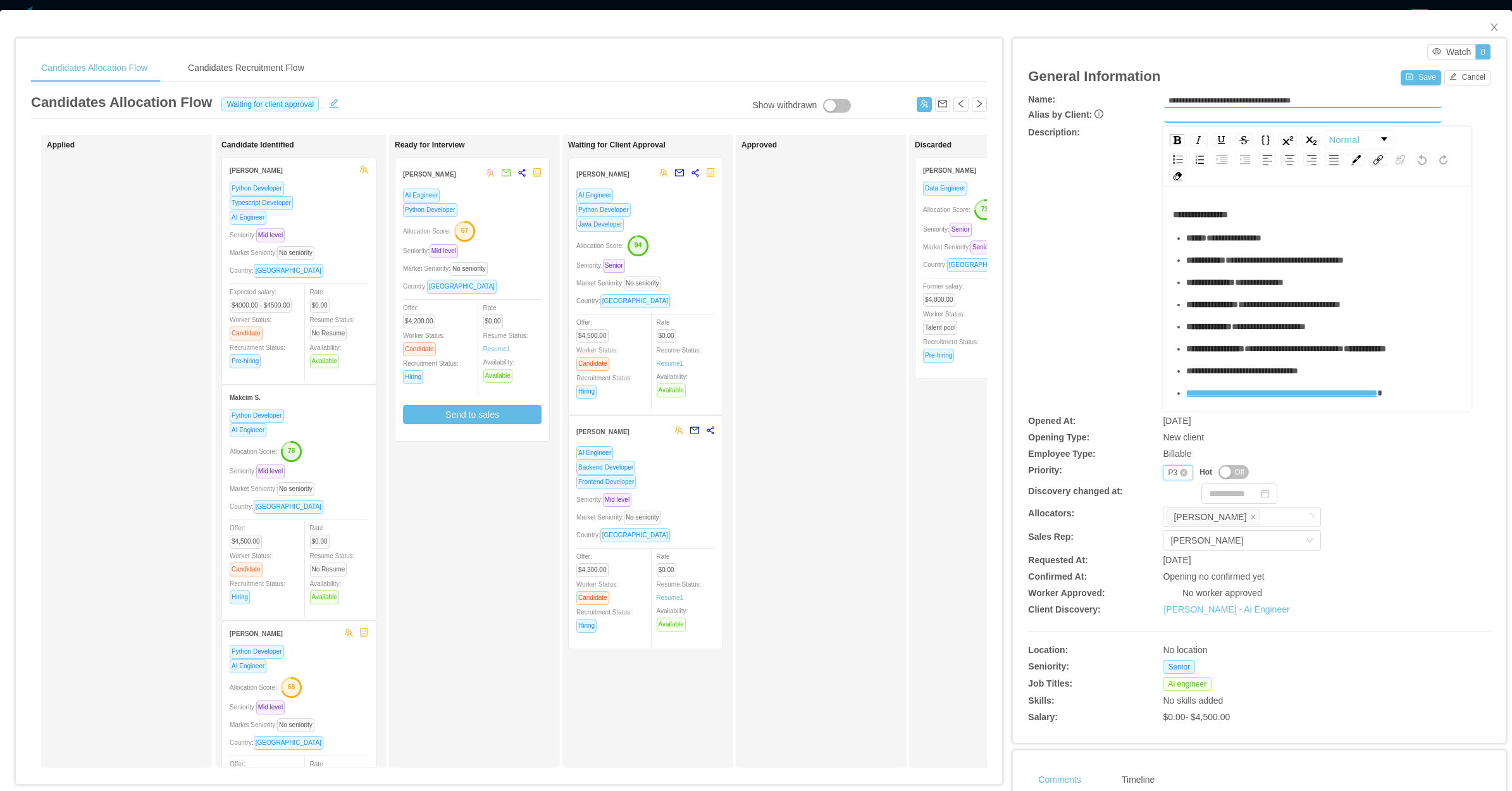
click at [1162, 471] on div "Priority P3" at bounding box center [1178, 473] width 31 height 15
drag, startPoint x: 1164, startPoint y: 553, endPoint x: 1164, endPoint y: 544, distance: 9.0
click at [1164, 552] on li "P4" at bounding box center [1168, 552] width 30 height 20
click at [1406, 79] on button "Save" at bounding box center [1420, 78] width 40 height 15
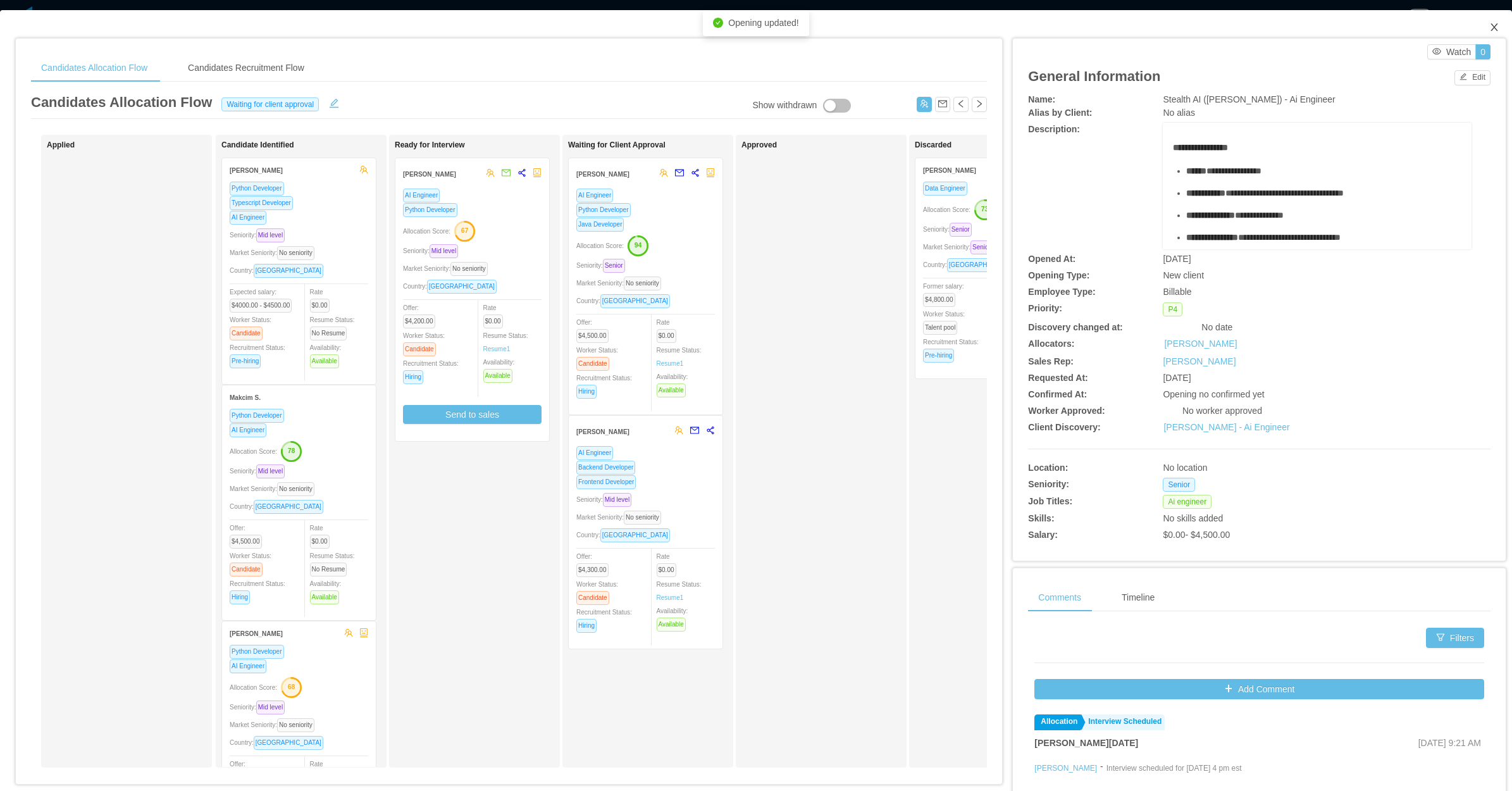
drag, startPoint x: 1485, startPoint y: 29, endPoint x: 1320, endPoint y: 135, distance: 196.1
click at [1485, 39] on span "Close" at bounding box center [1494, 28] width 36 height 36
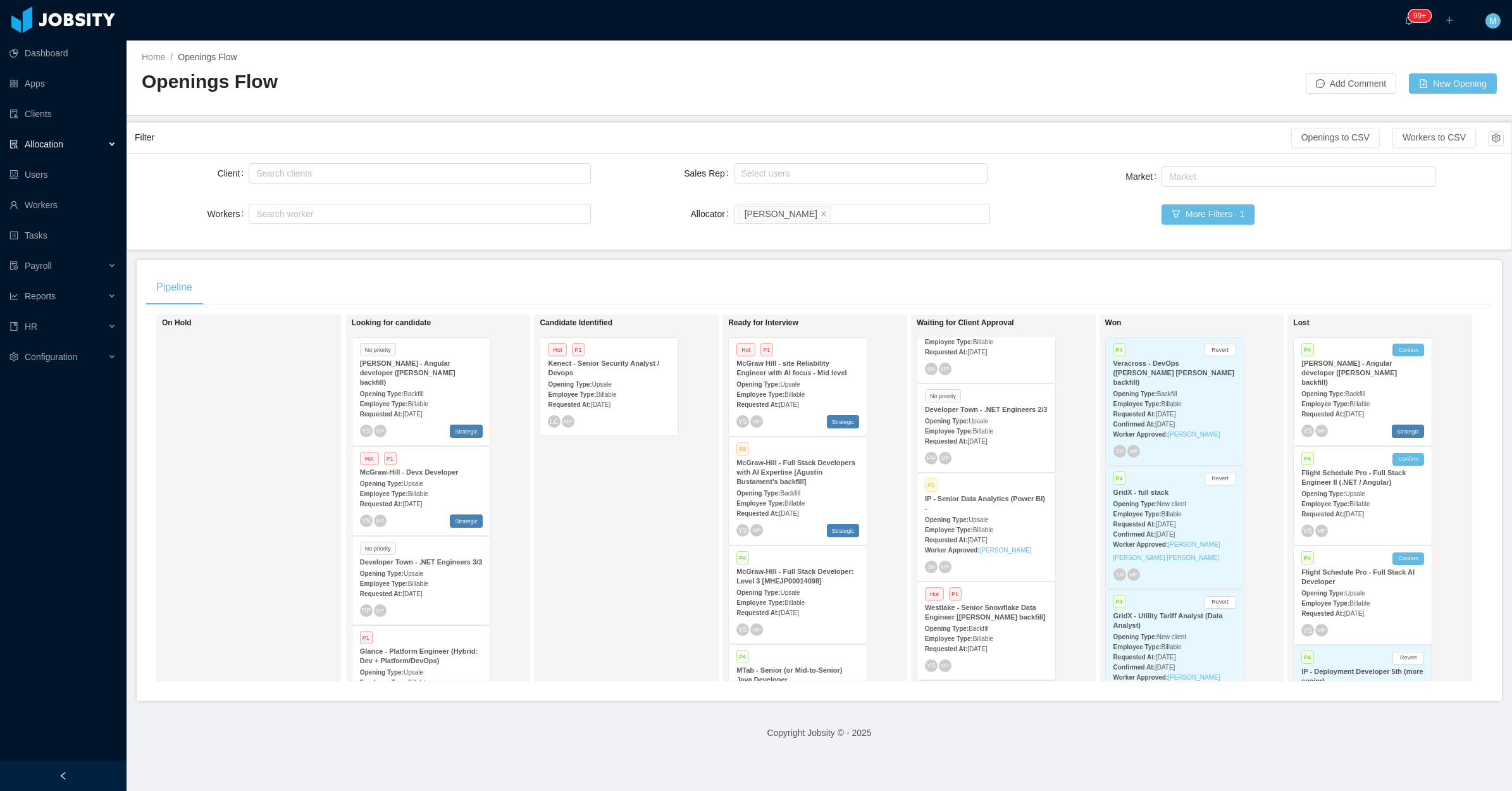
scroll to position [475, 0]
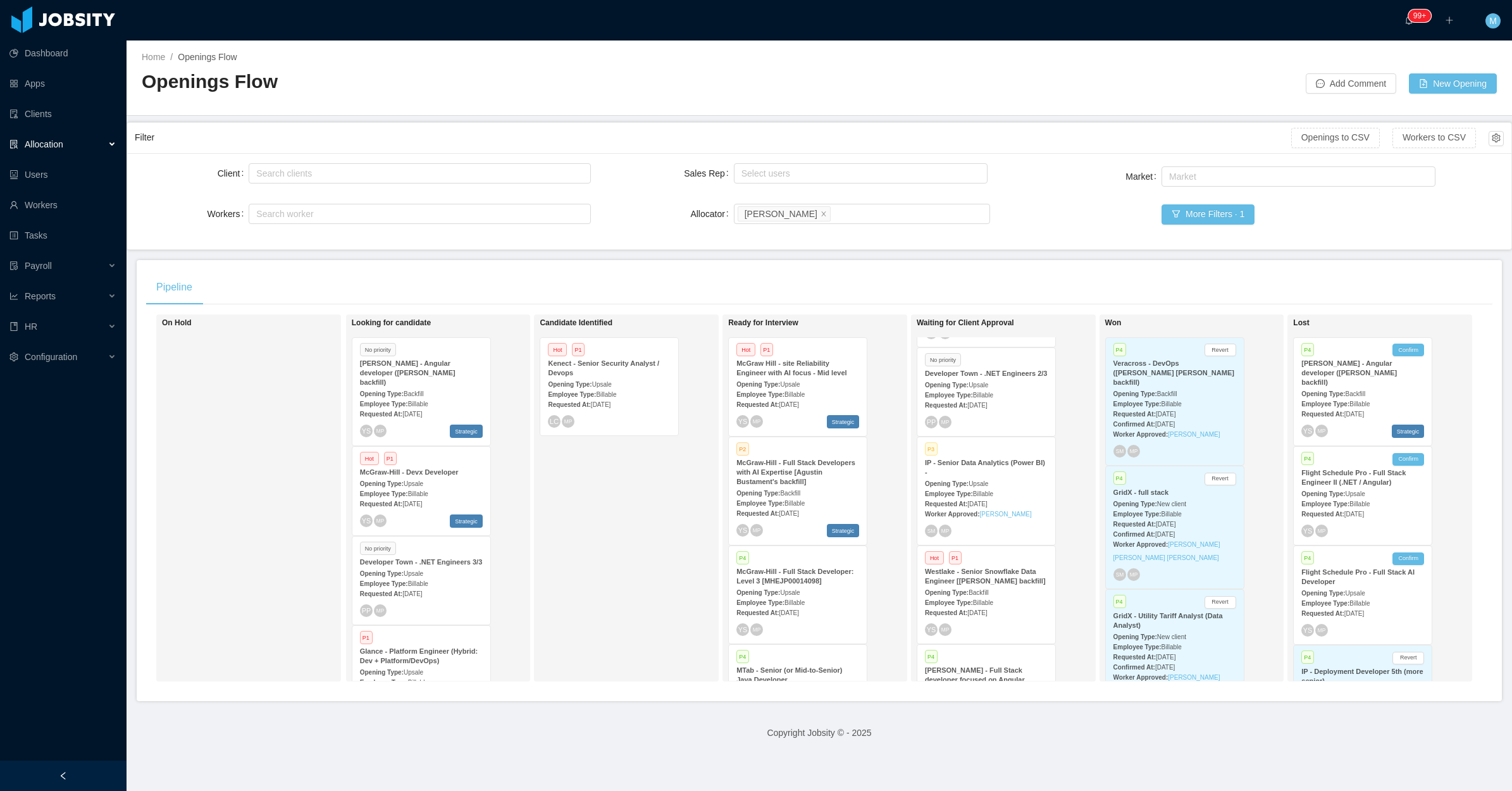
click at [978, 497] on div "Requested At: Aug 6th, 2025" at bounding box center [986, 503] width 123 height 13
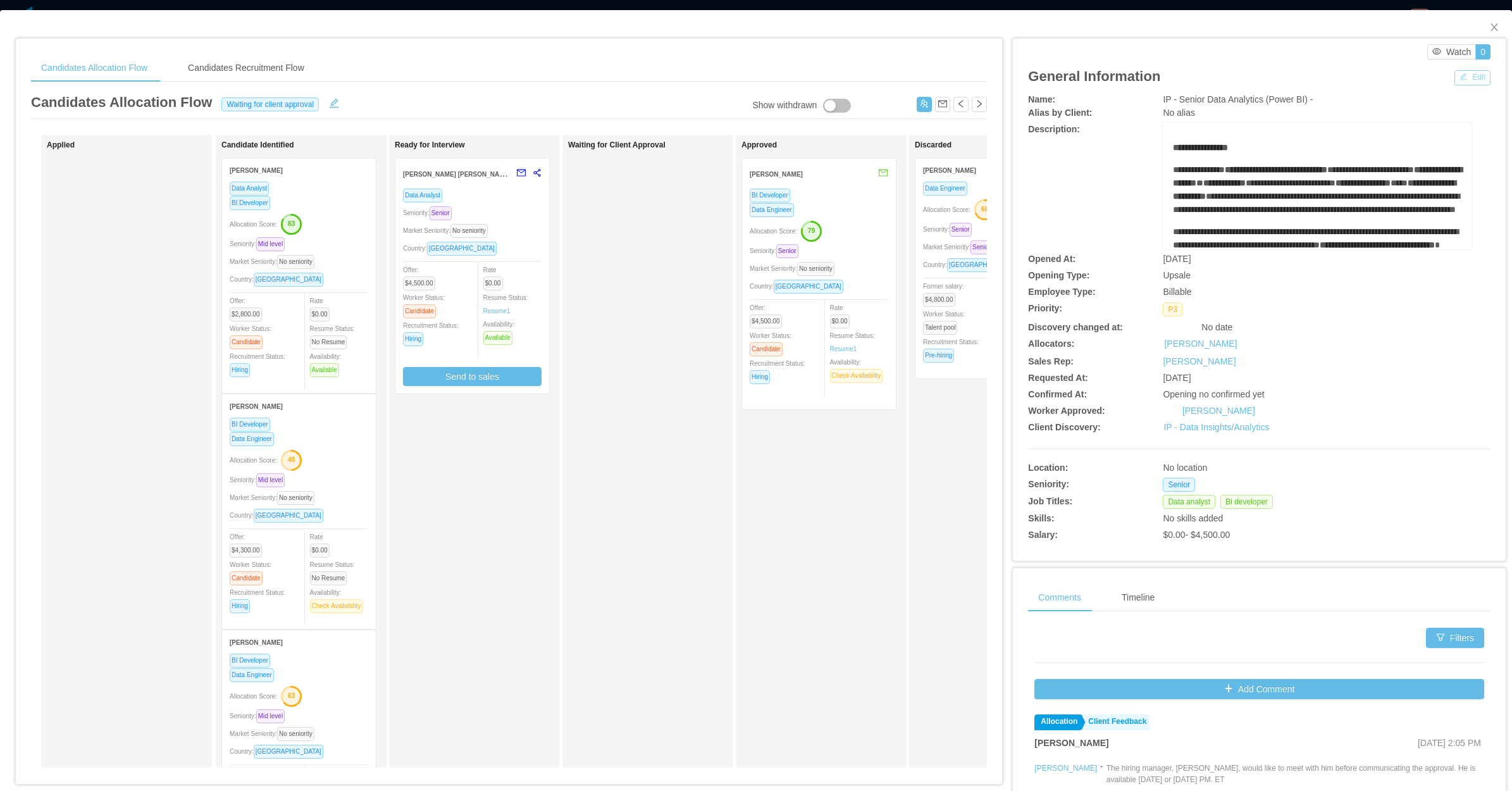
drag, startPoint x: 1449, startPoint y: 82, endPoint x: 1440, endPoint y: 84, distance: 9.2
click at [1454, 81] on button "Edit" at bounding box center [1472, 78] width 36 height 15
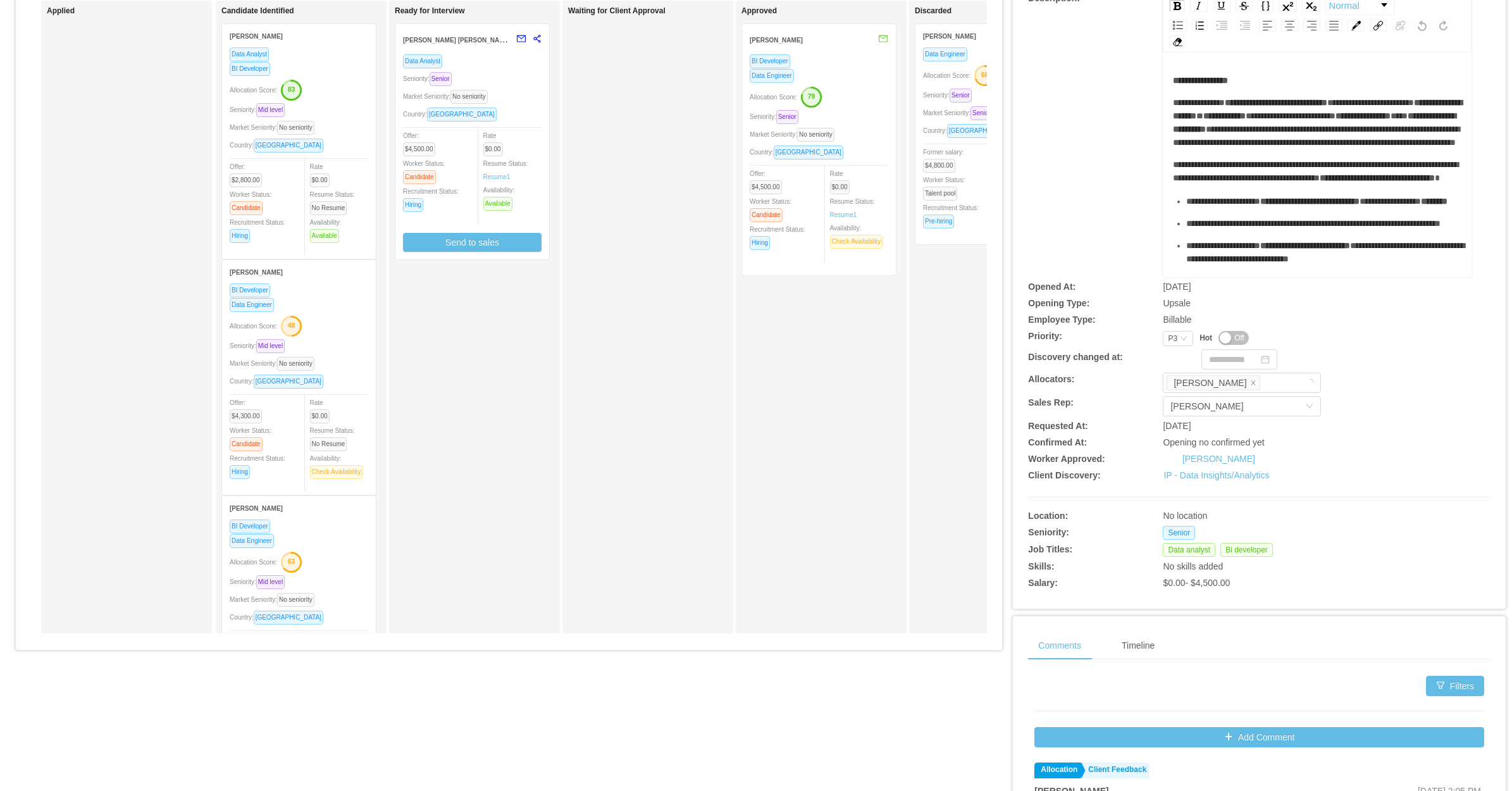
scroll to position [158, 0]
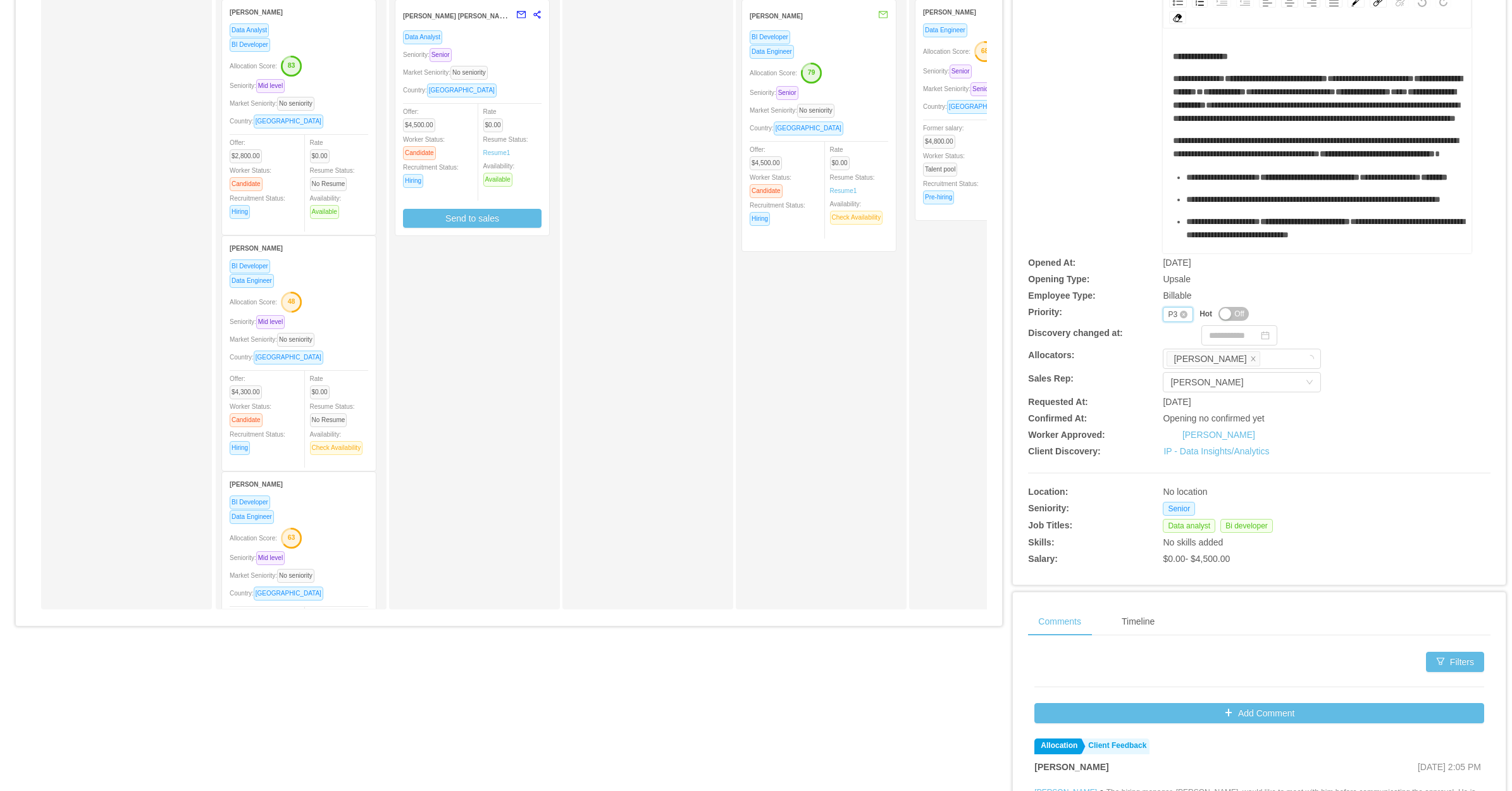
click at [1168, 312] on div "P3" at bounding box center [1173, 314] width 10 height 14
click at [1167, 394] on li "P4" at bounding box center [1168, 394] width 30 height 20
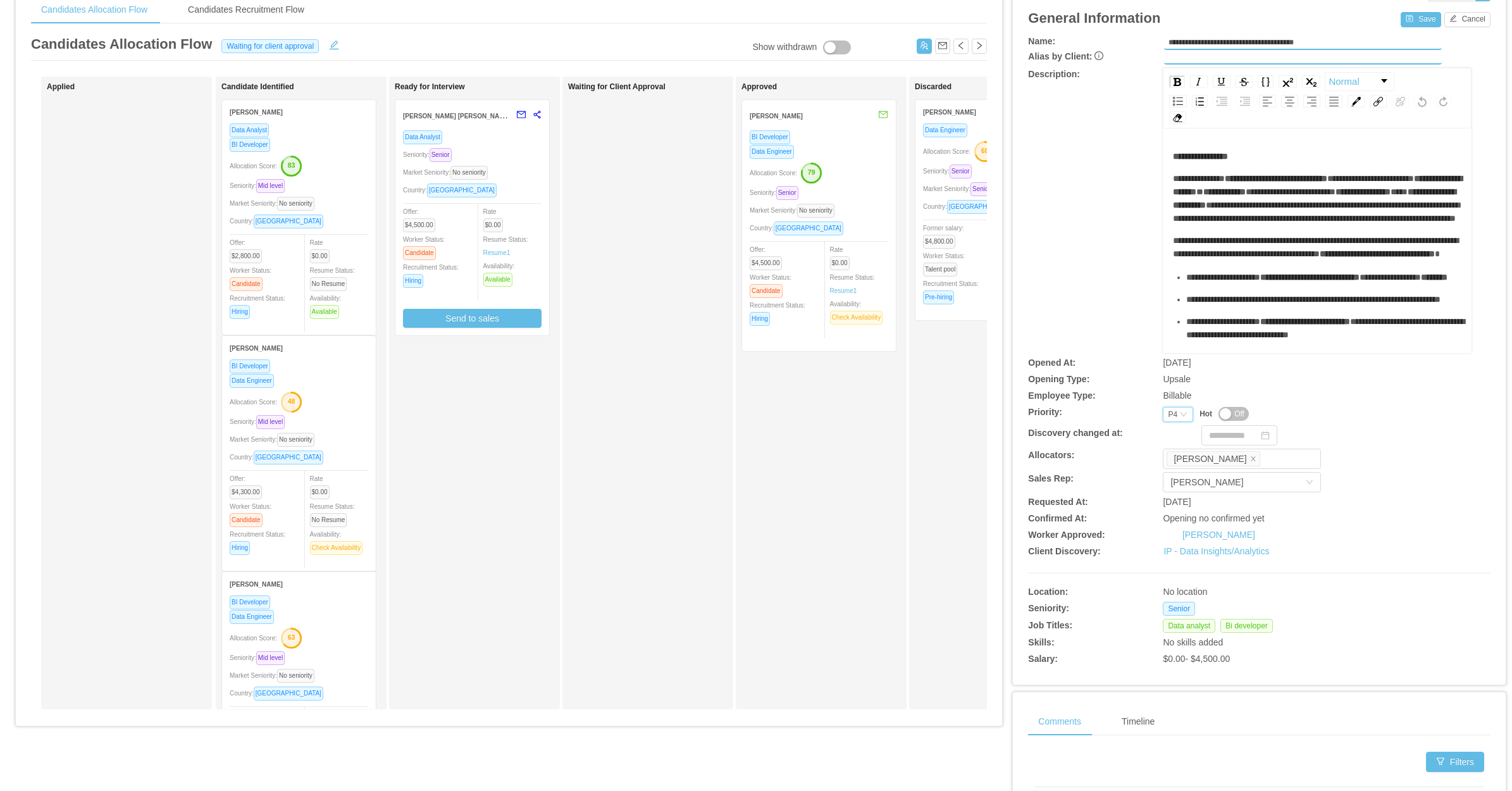
scroll to position [0, 0]
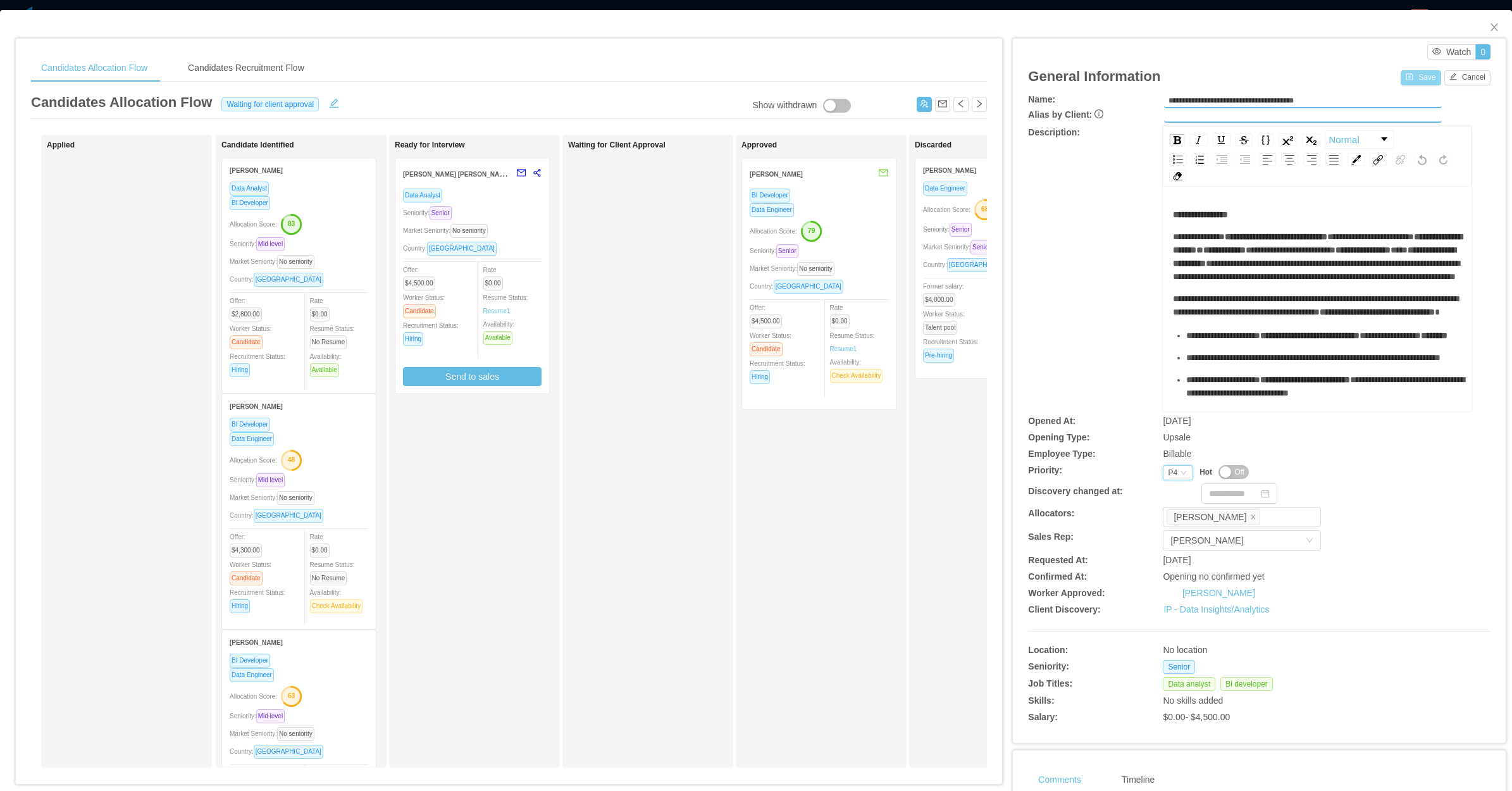
click at [1401, 84] on button "Save" at bounding box center [1420, 78] width 40 height 15
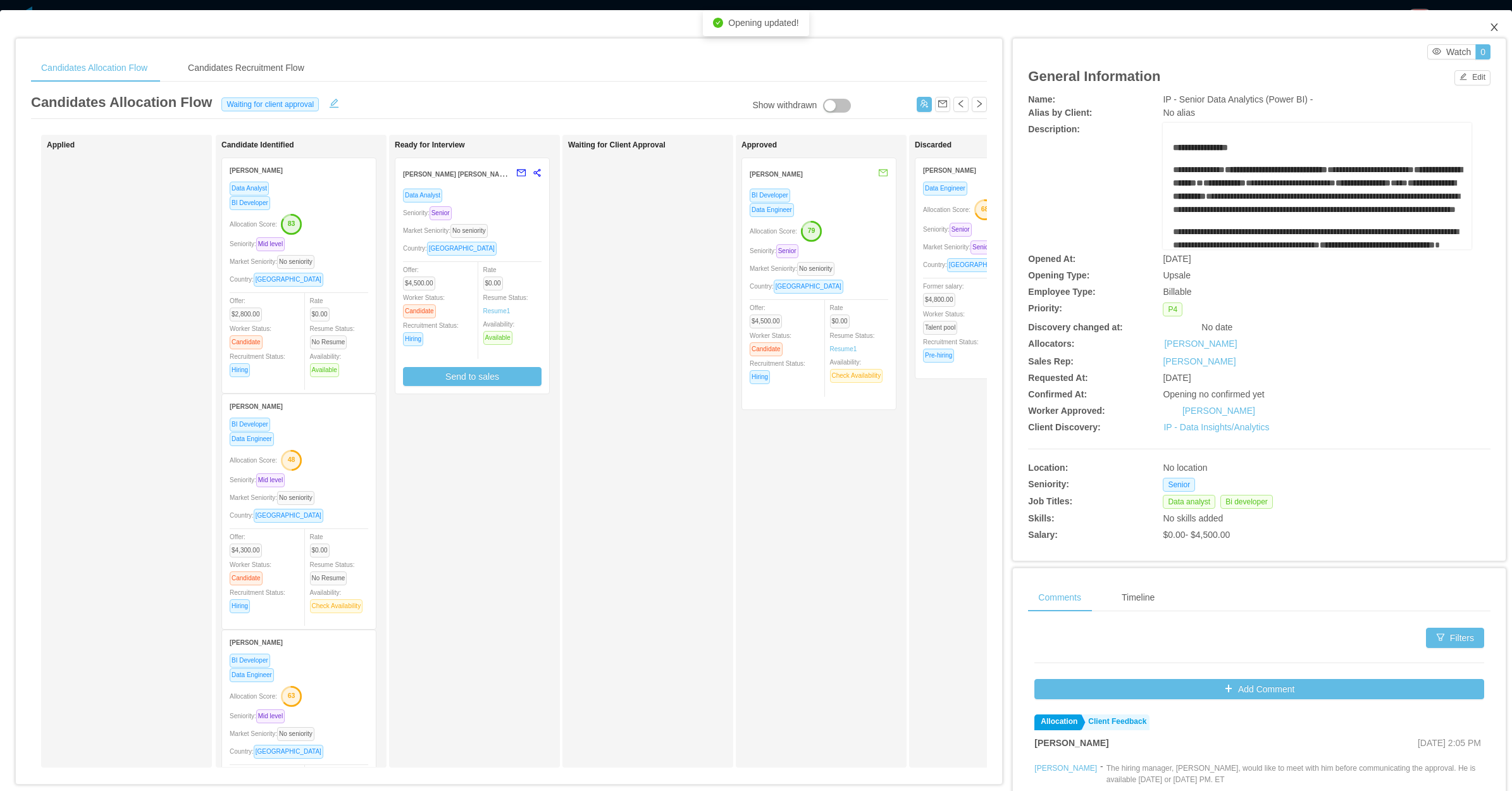
click at [1489, 26] on icon "icon: close" at bounding box center [1494, 27] width 10 height 10
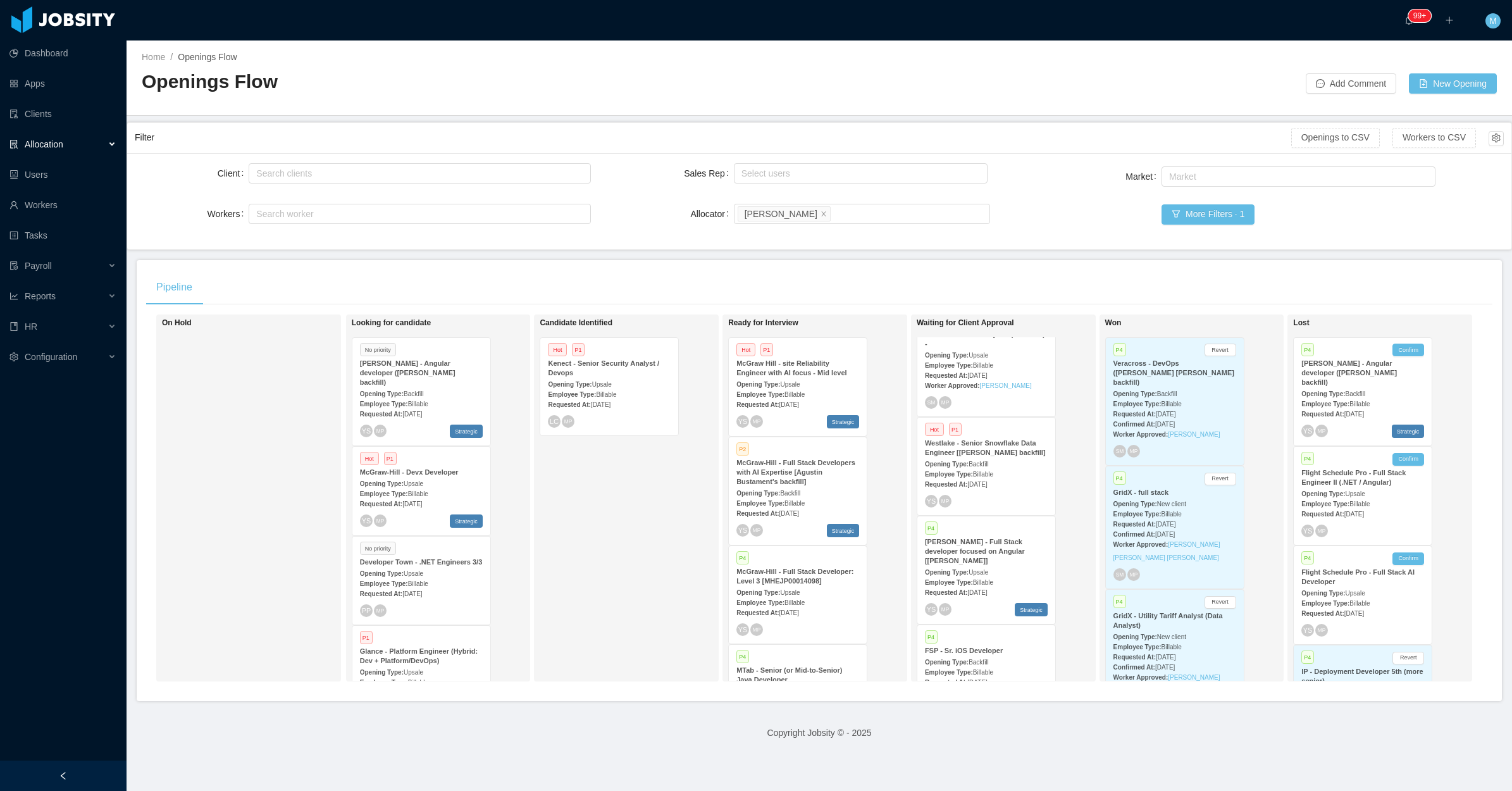
scroll to position [519, 0]
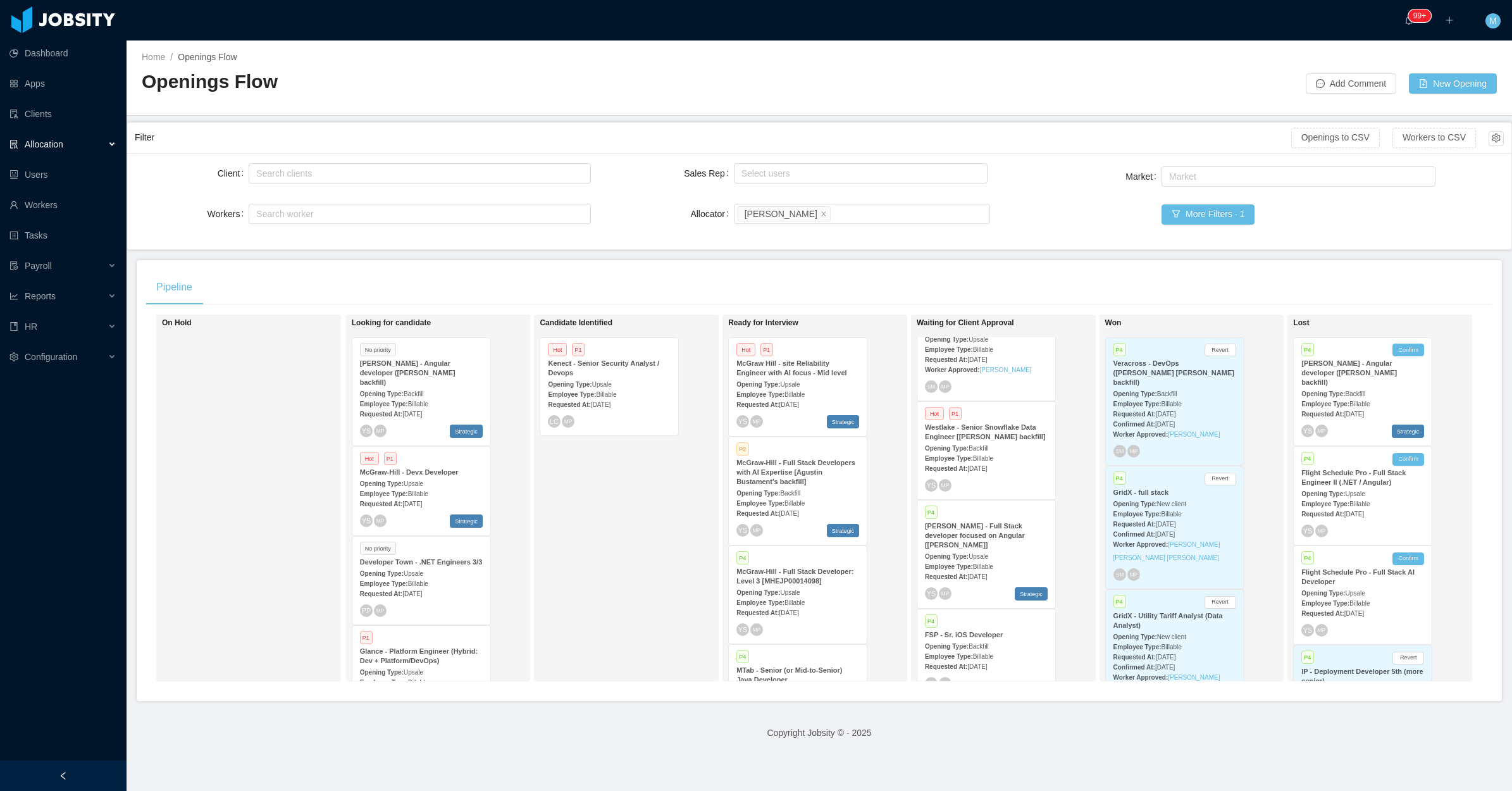
click at [987, 525] on strong "McGraw-Hill - Full Stack developer focused on Angular [Vijay Yadav]" at bounding box center [974, 535] width 100 height 26
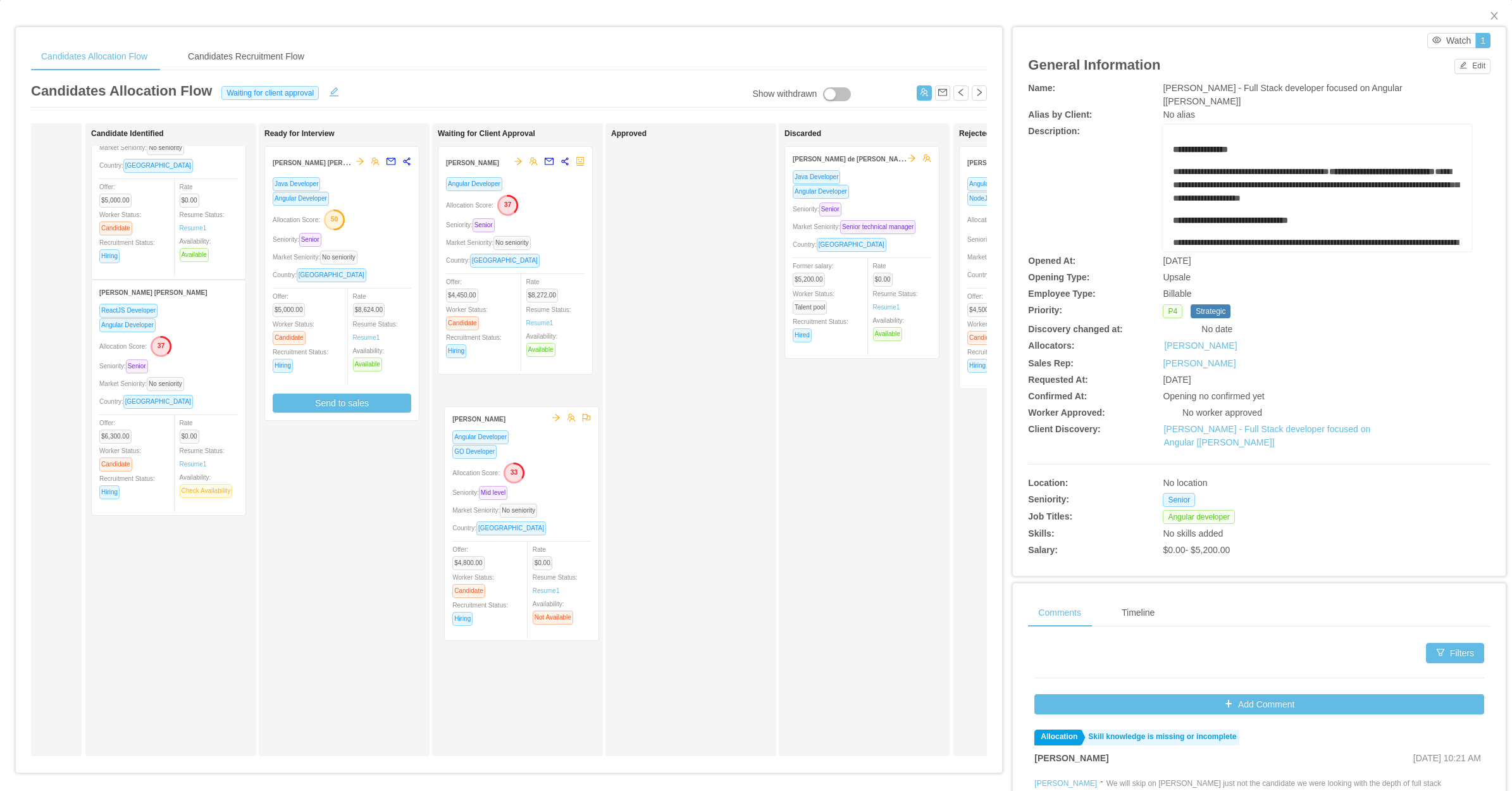
scroll to position [100, 0]
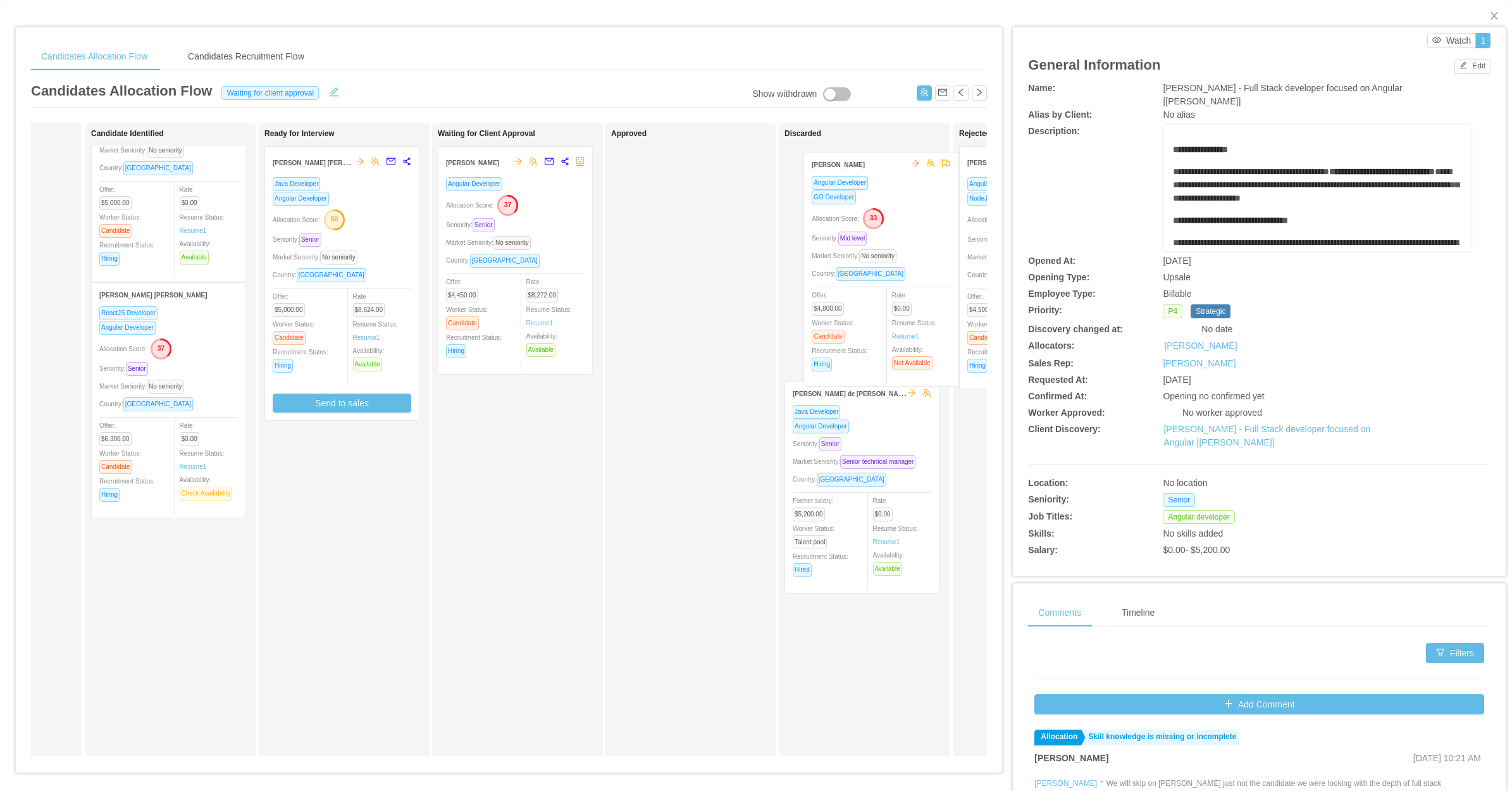
drag, startPoint x: 172, startPoint y: 670, endPoint x: 881, endPoint y: 315, distance: 792.9
click at [881, 315] on div "Applied Candidate Identified Lucas Fraga Trentin ReactJS Developer Angular Deve…" at bounding box center [509, 445] width 956 height 643
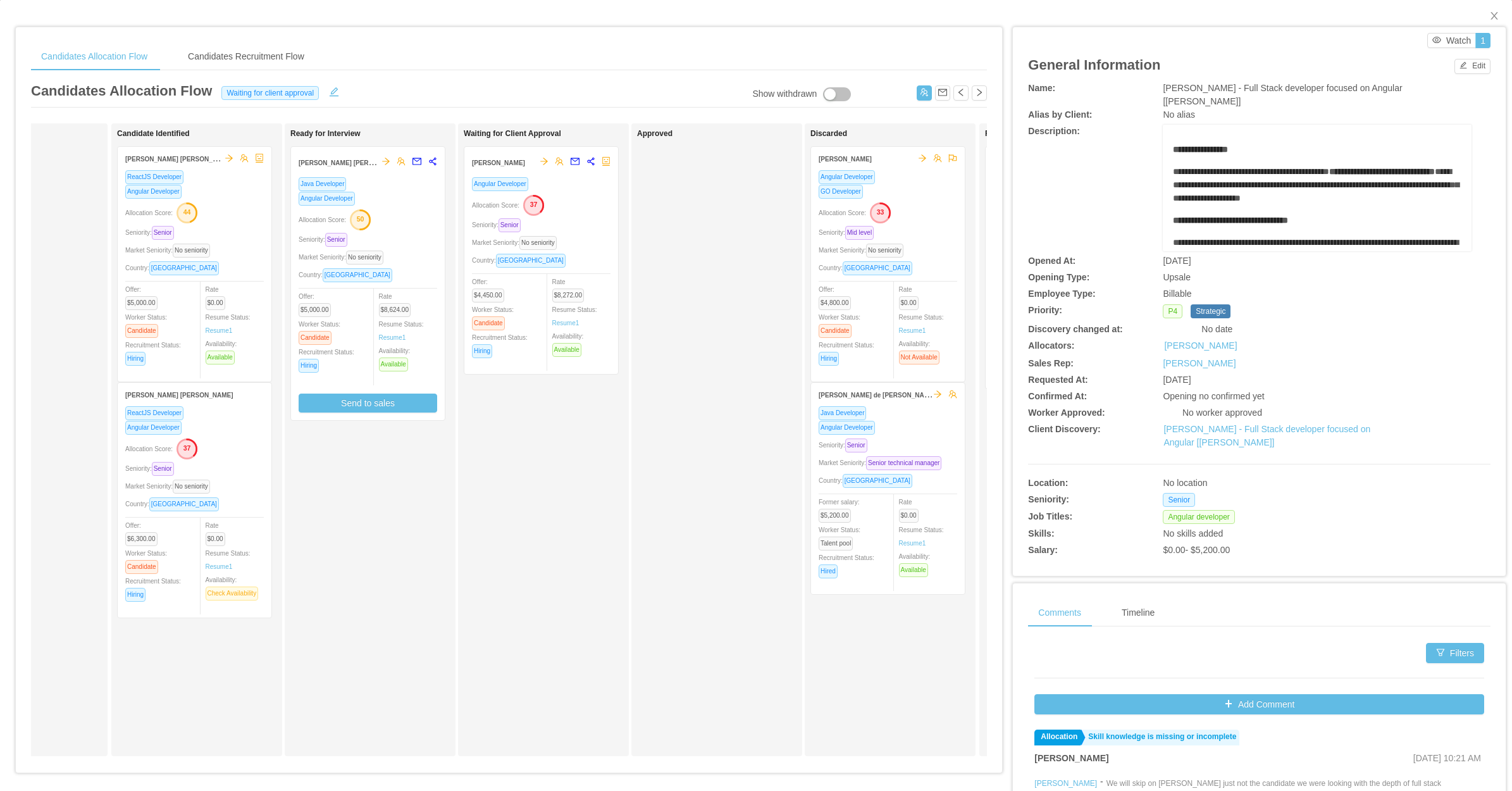
scroll to position [0, 0]
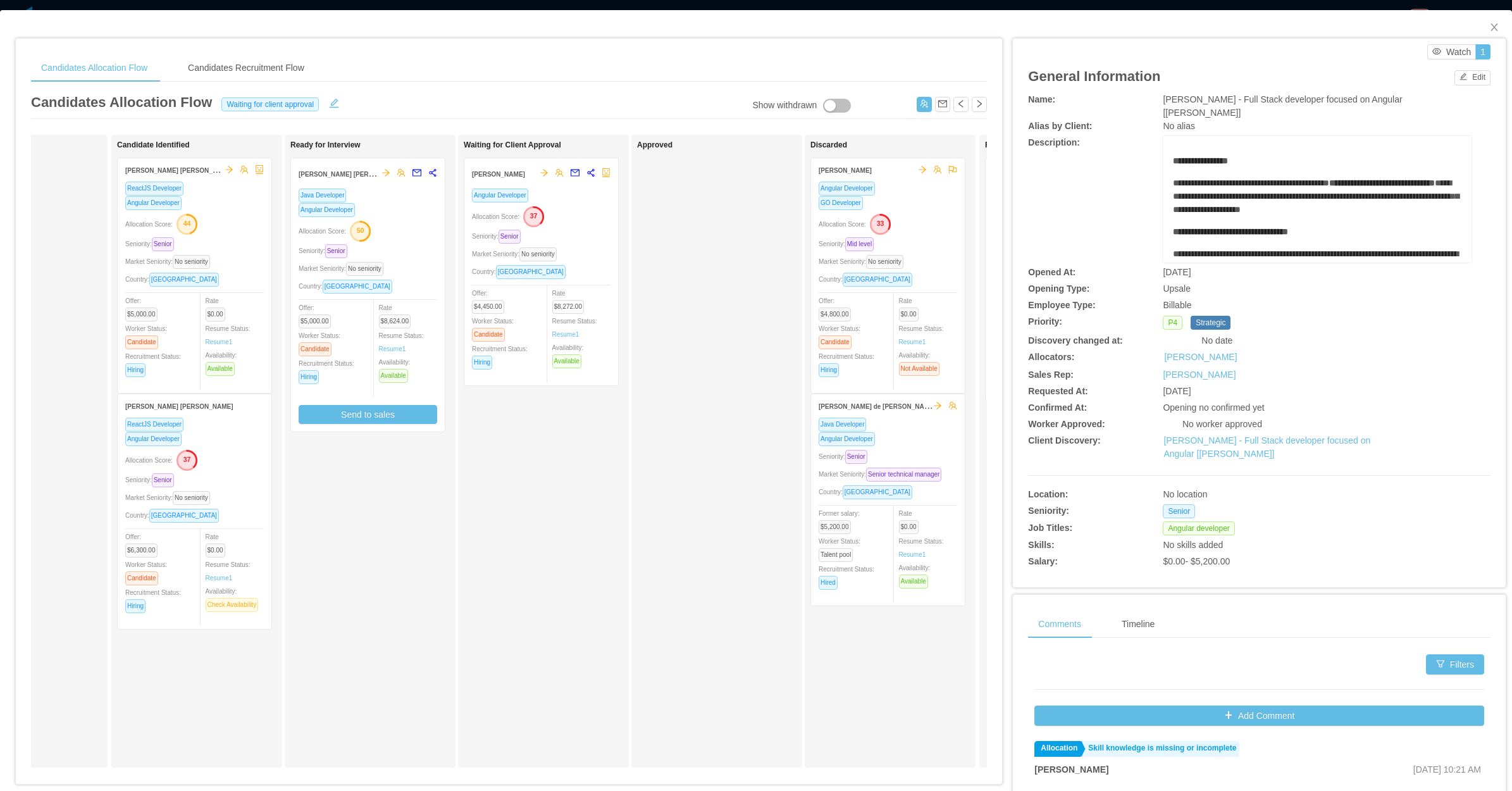
click at [238, 491] on div "Market Seniority: No seniority" at bounding box center [194, 498] width 139 height 15
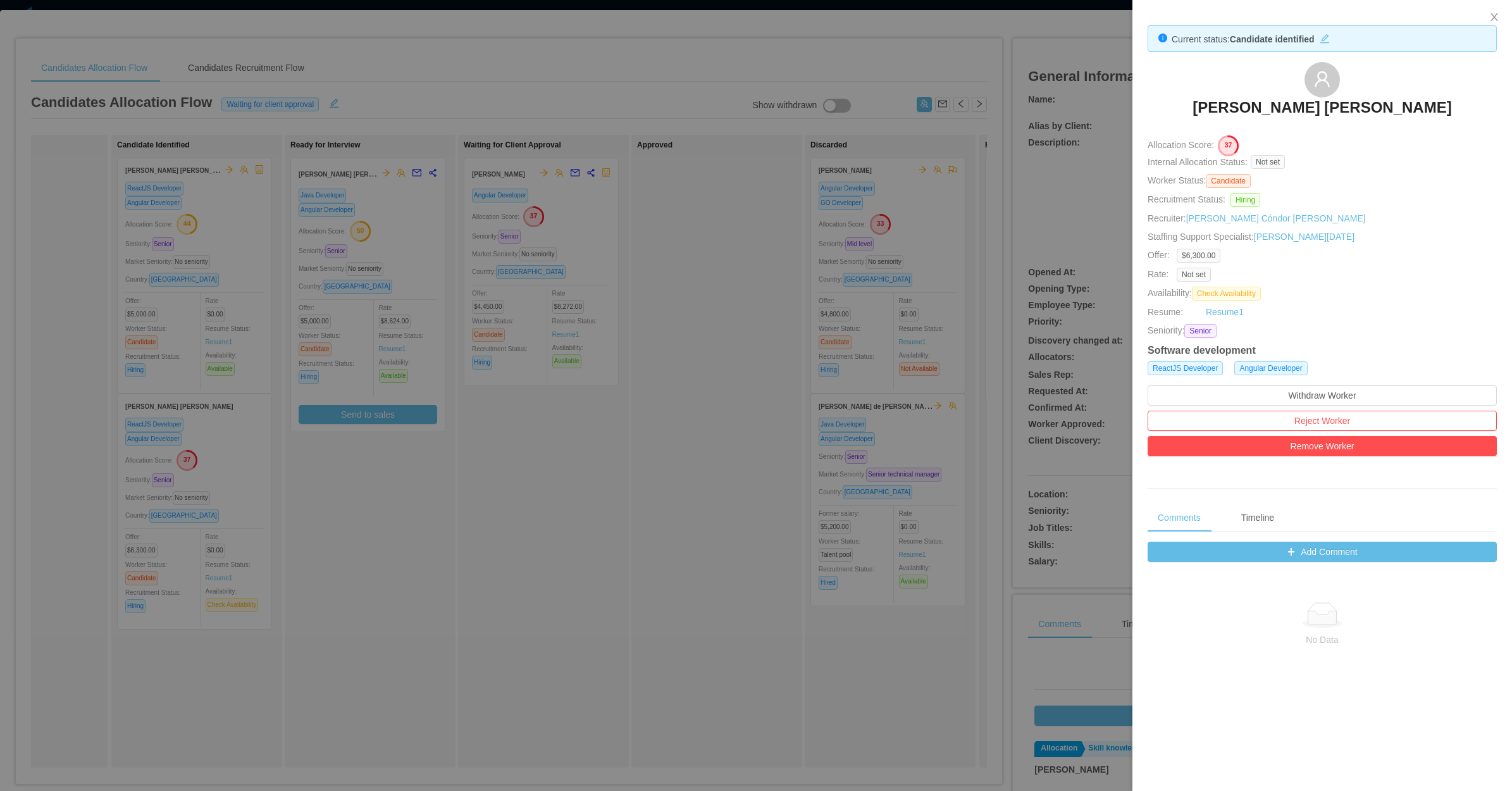
drag, startPoint x: 525, startPoint y: 506, endPoint x: 514, endPoint y: 504, distance: 11.2
click at [525, 506] on div at bounding box center [756, 395] width 1512 height 791
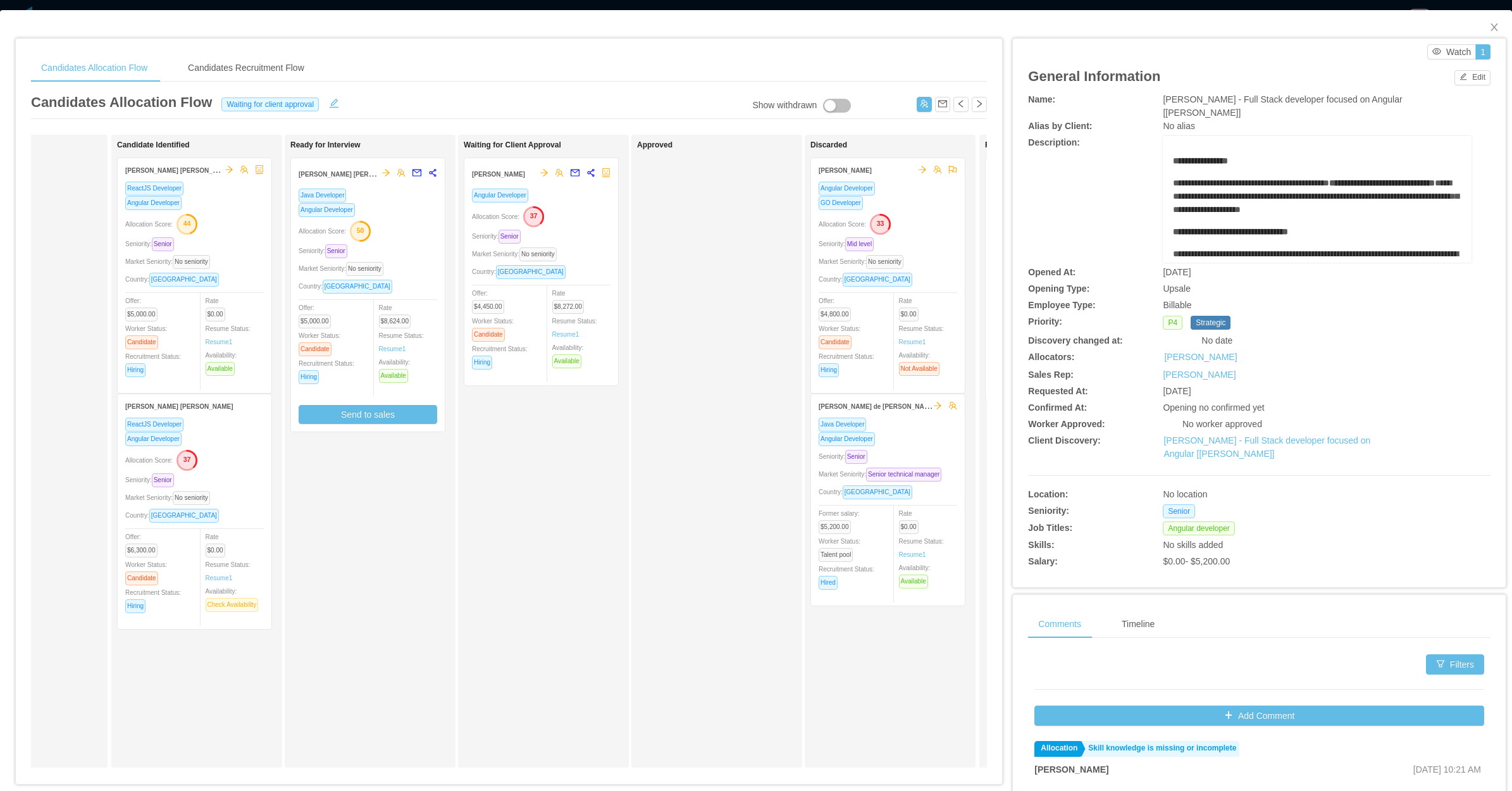
click at [257, 210] on div "ReactJS Developer Angular Developer Allocation Score: 44 Seniority: Senior Mark…" at bounding box center [194, 283] width 139 height 204
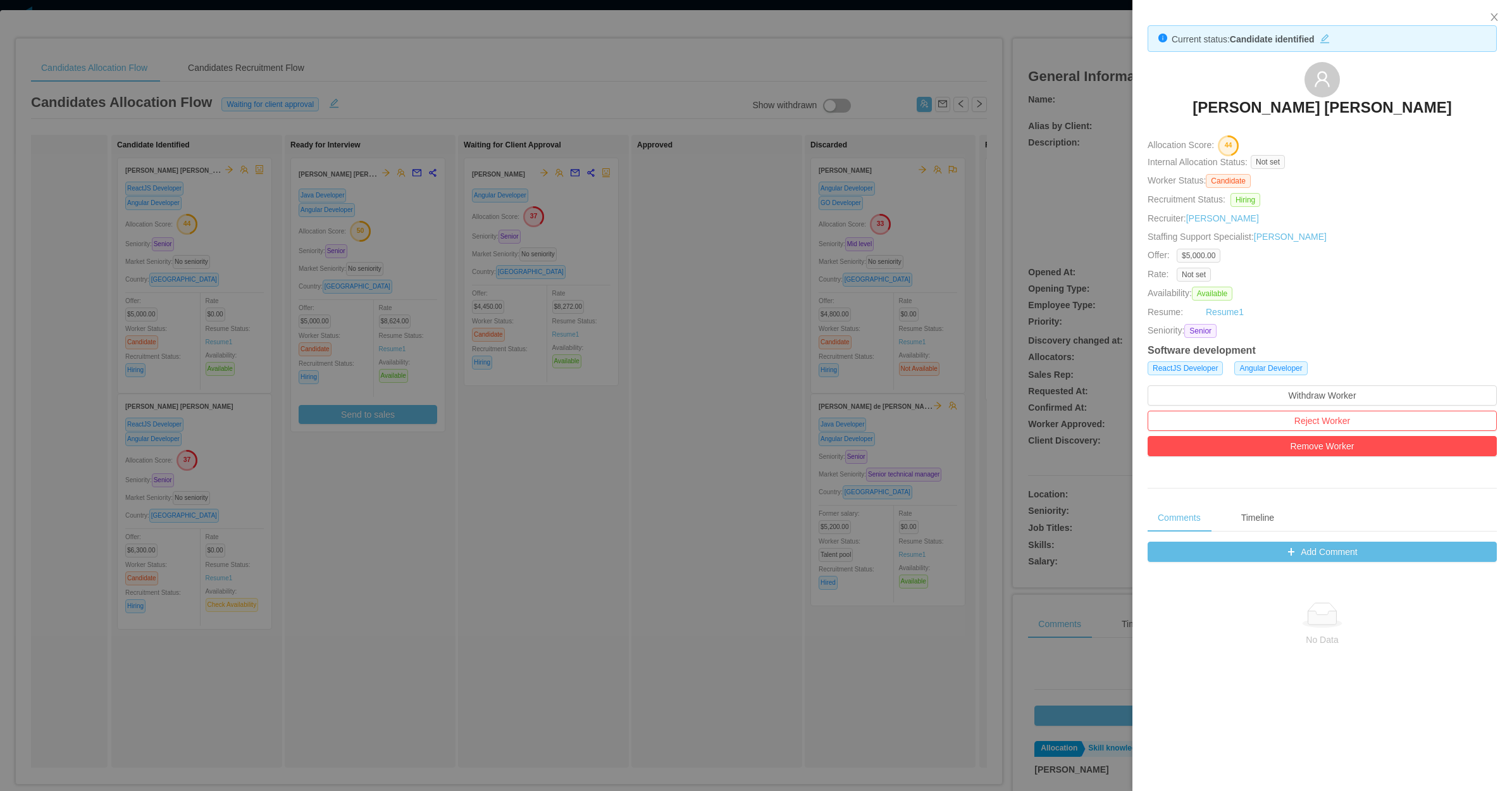
click at [696, 482] on div at bounding box center [756, 395] width 1512 height 791
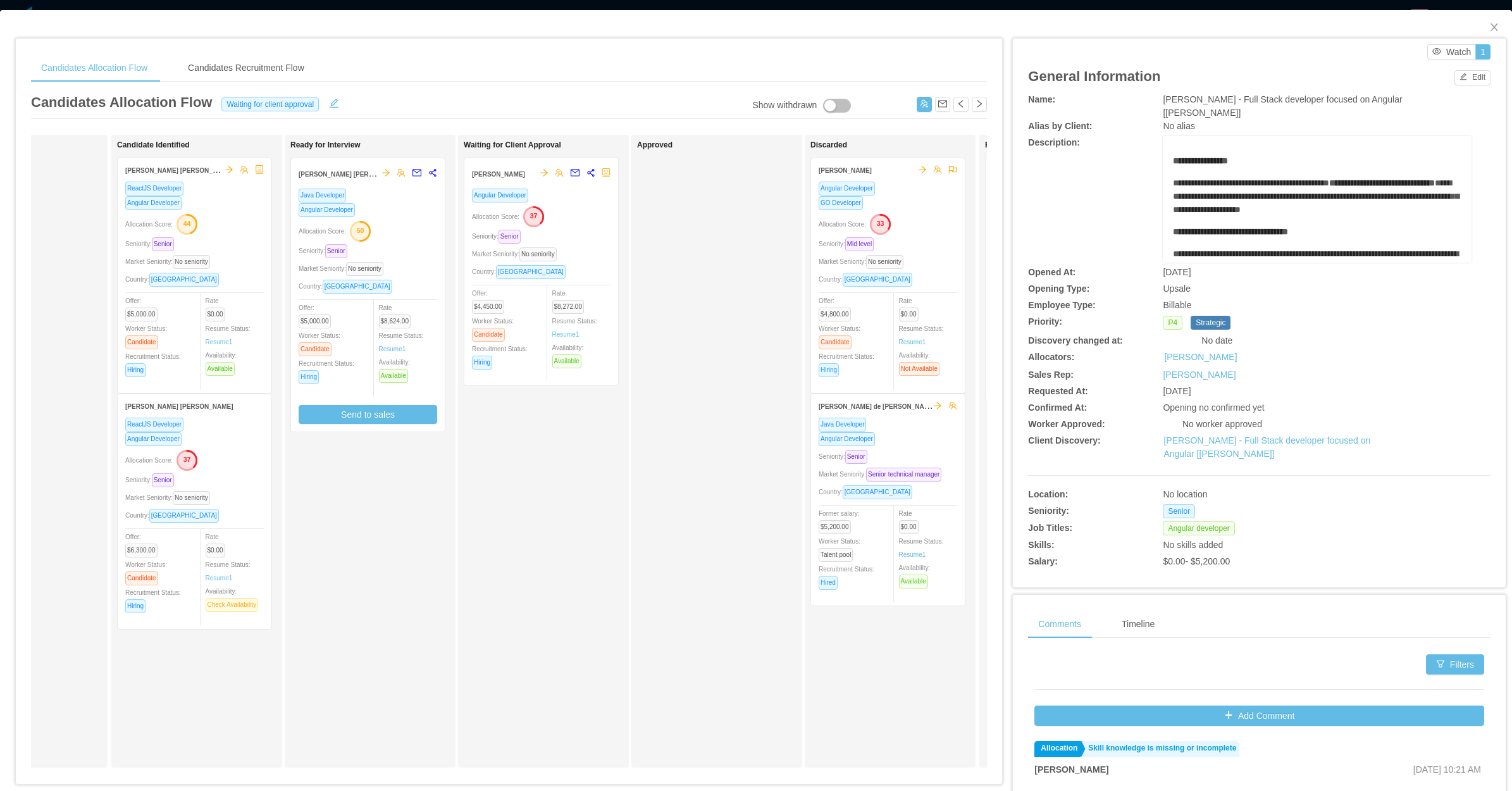
drag, startPoint x: 532, startPoint y: 593, endPoint x: 437, endPoint y: 503, distance: 130.9
click at [532, 594] on div "Waiting for Client Approval Victor Hugo Angular Developer Allocation Score: 37 …" at bounding box center [552, 451] width 177 height 621
click at [242, 232] on div "Allocation Score: 44" at bounding box center [194, 223] width 139 height 20
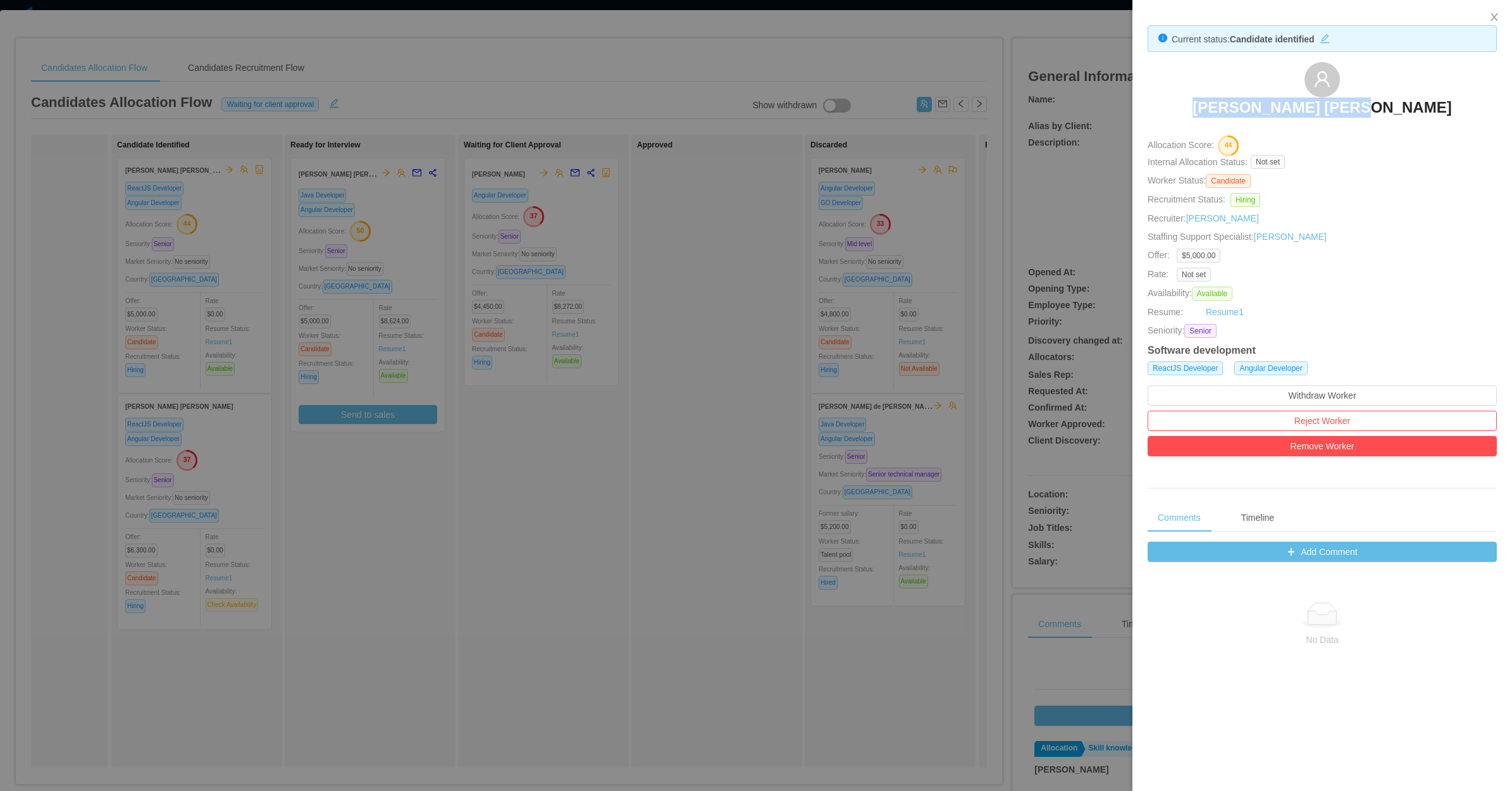
drag, startPoint x: 1222, startPoint y: 112, endPoint x: 1396, endPoint y: 105, distance: 174.1
click at [1396, 105] on div "Lucas Fraga Trentin" at bounding box center [1322, 93] width 349 height 63
copy h3 "Lucas Fraga Trentin"
drag, startPoint x: 560, startPoint y: 648, endPoint x: 566, endPoint y: 636, distance: 13.4
click at [555, 655] on div at bounding box center [756, 395] width 1512 height 791
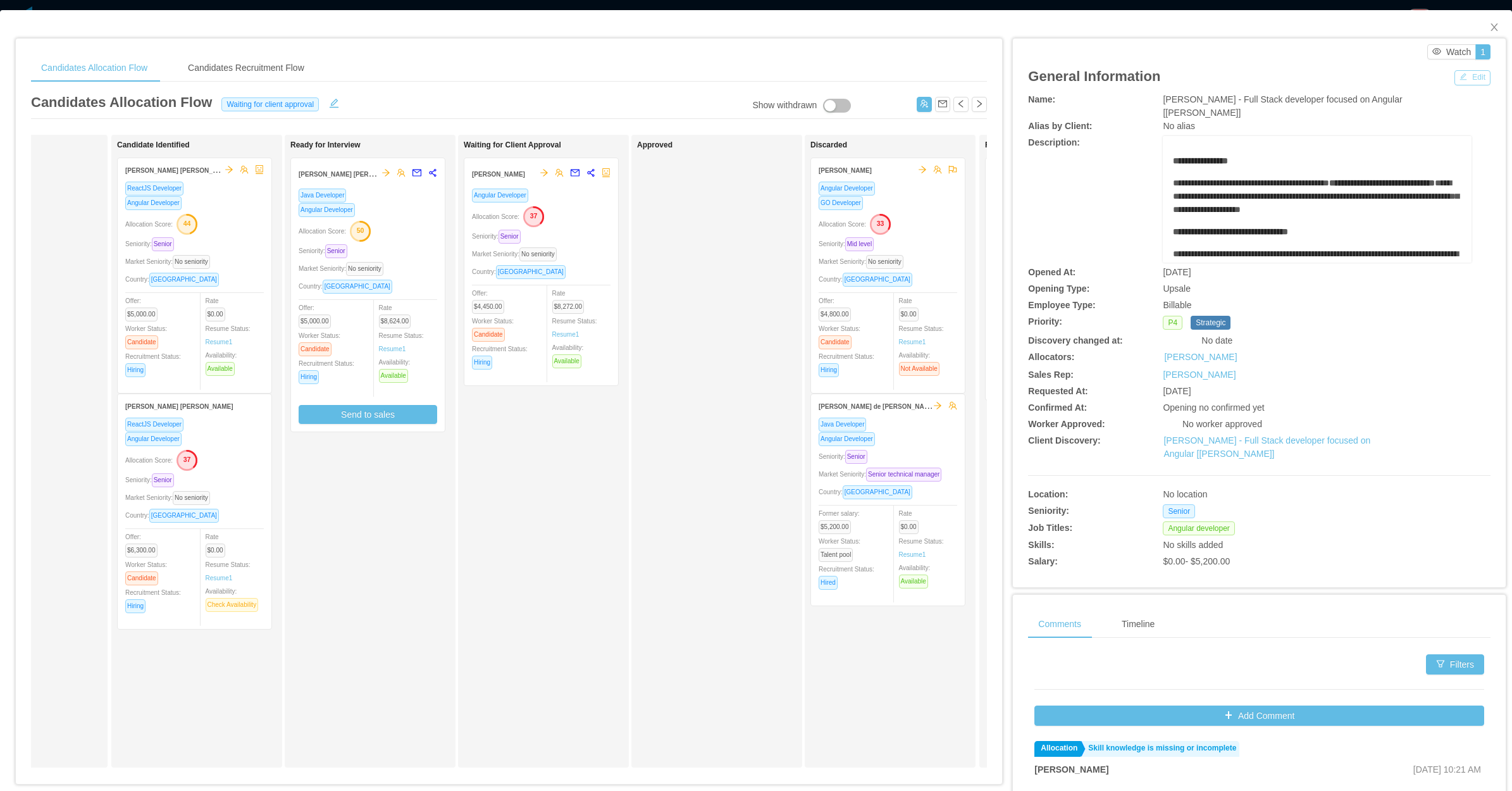
click at [1465, 74] on button "Edit" at bounding box center [1472, 78] width 36 height 15
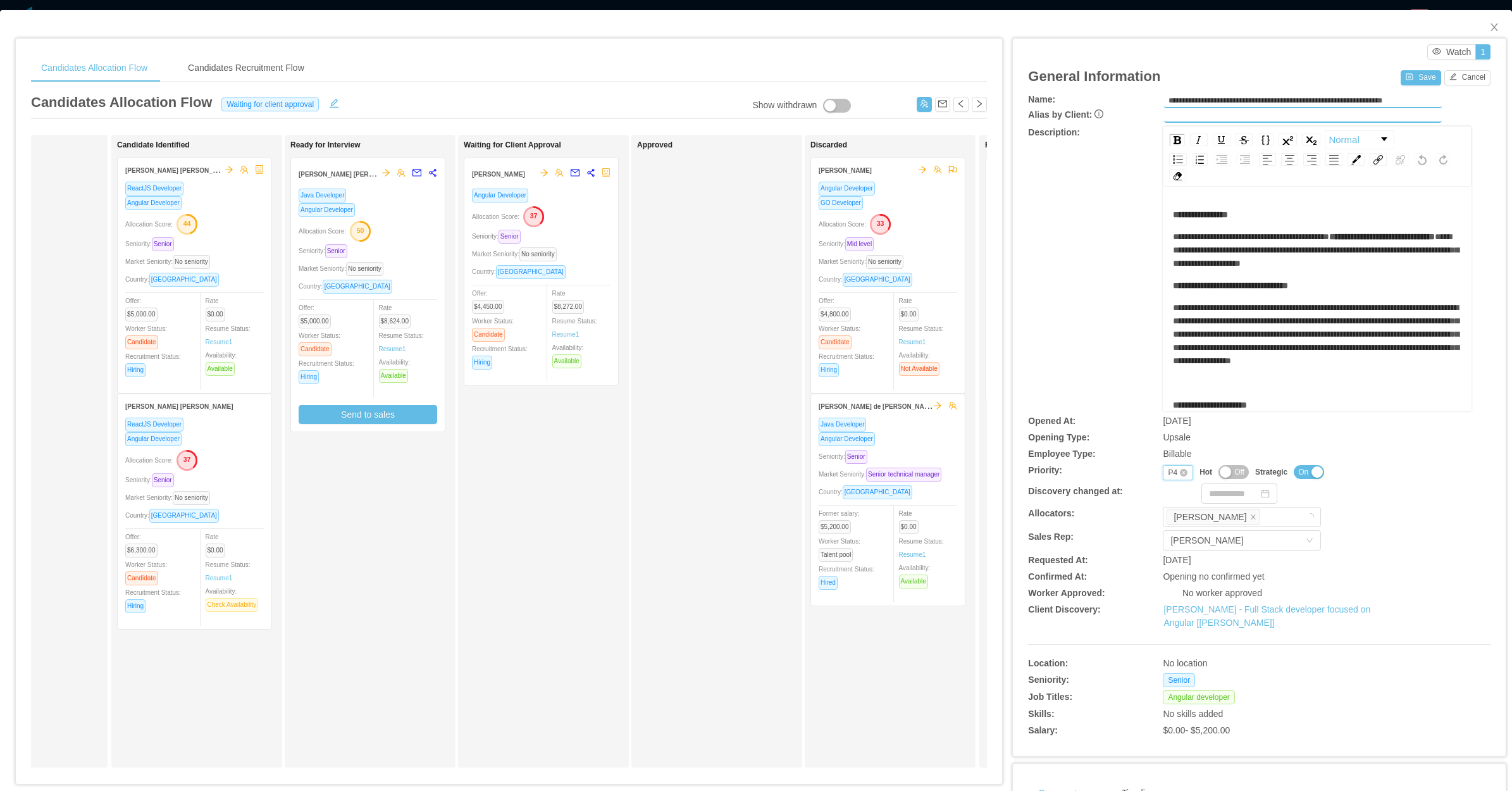
click at [1168, 470] on div "P4" at bounding box center [1173, 473] width 10 height 14
click at [1171, 513] on li "P2" at bounding box center [1168, 512] width 30 height 20
click at [1407, 83] on button "Save" at bounding box center [1420, 78] width 40 height 15
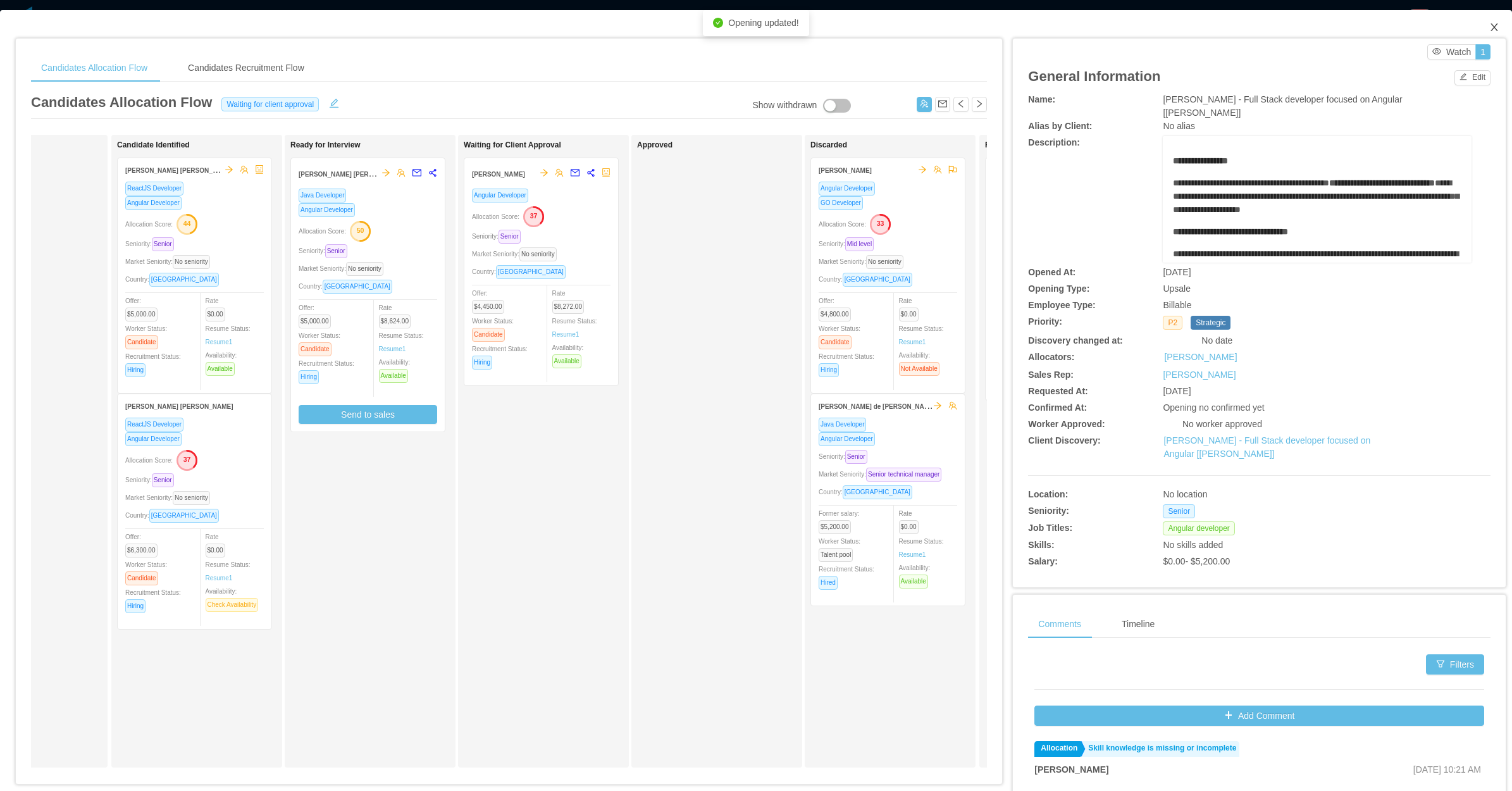
drag, startPoint x: 1487, startPoint y: 26, endPoint x: 1351, endPoint y: 82, distance: 147.1
click at [1488, 26] on span "Close" at bounding box center [1494, 28] width 36 height 36
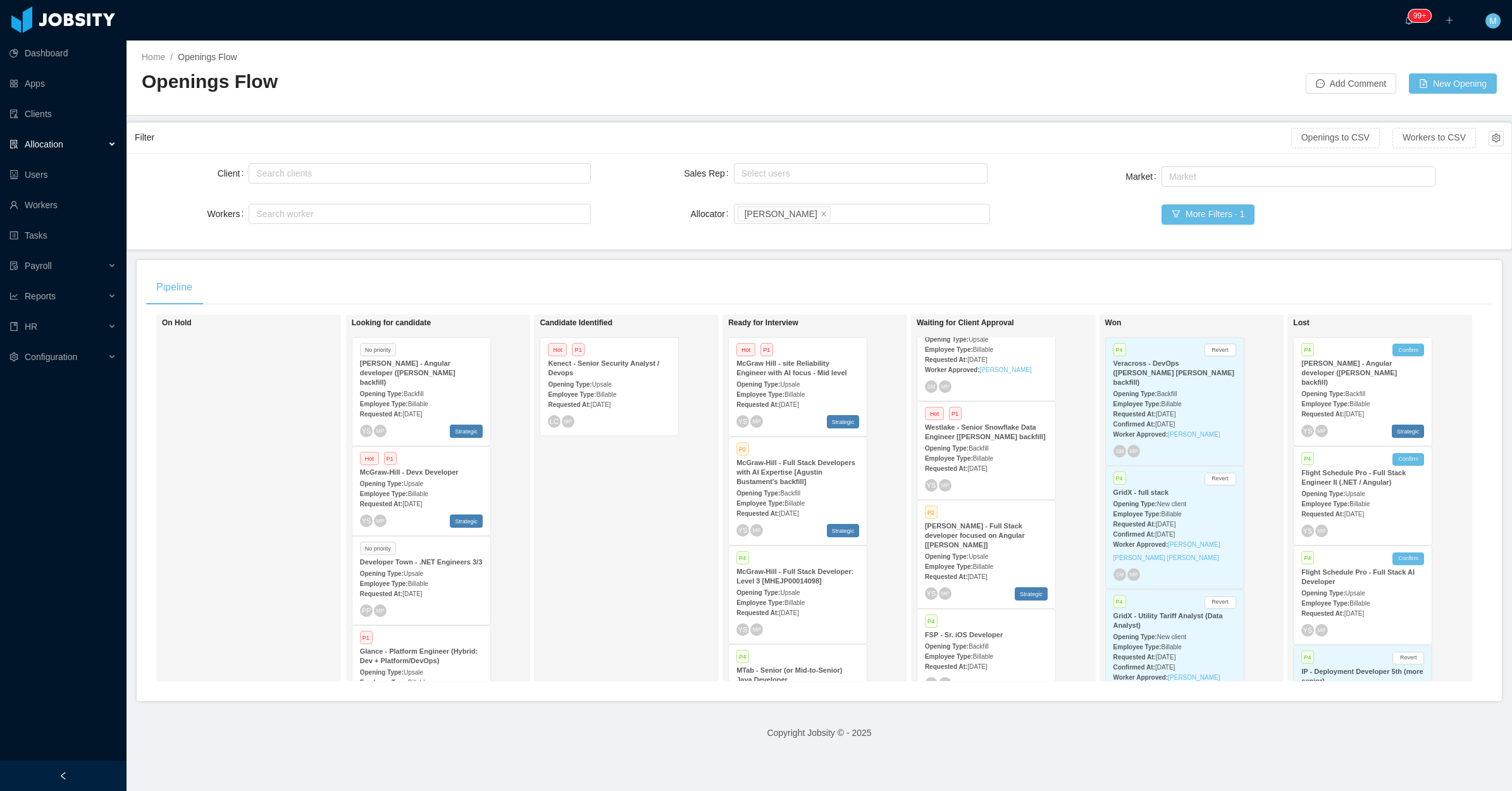
click at [814, 481] on div "McGraw-Hill - Full Stack Developers with AI Expertise [Agustin Bustament's back…" at bounding box center [798, 472] width 123 height 29
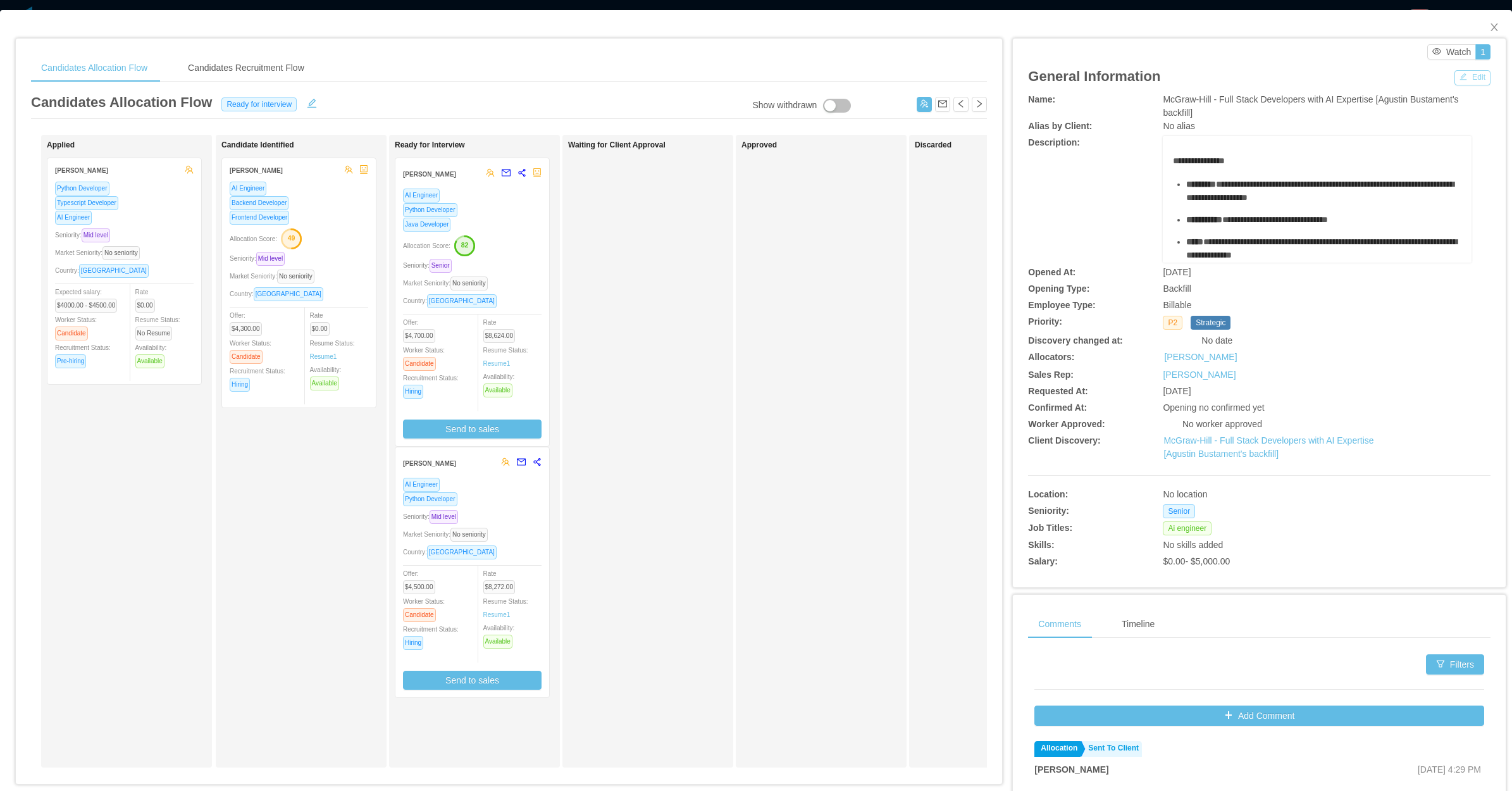
click at [1463, 77] on button "Edit" at bounding box center [1472, 78] width 36 height 15
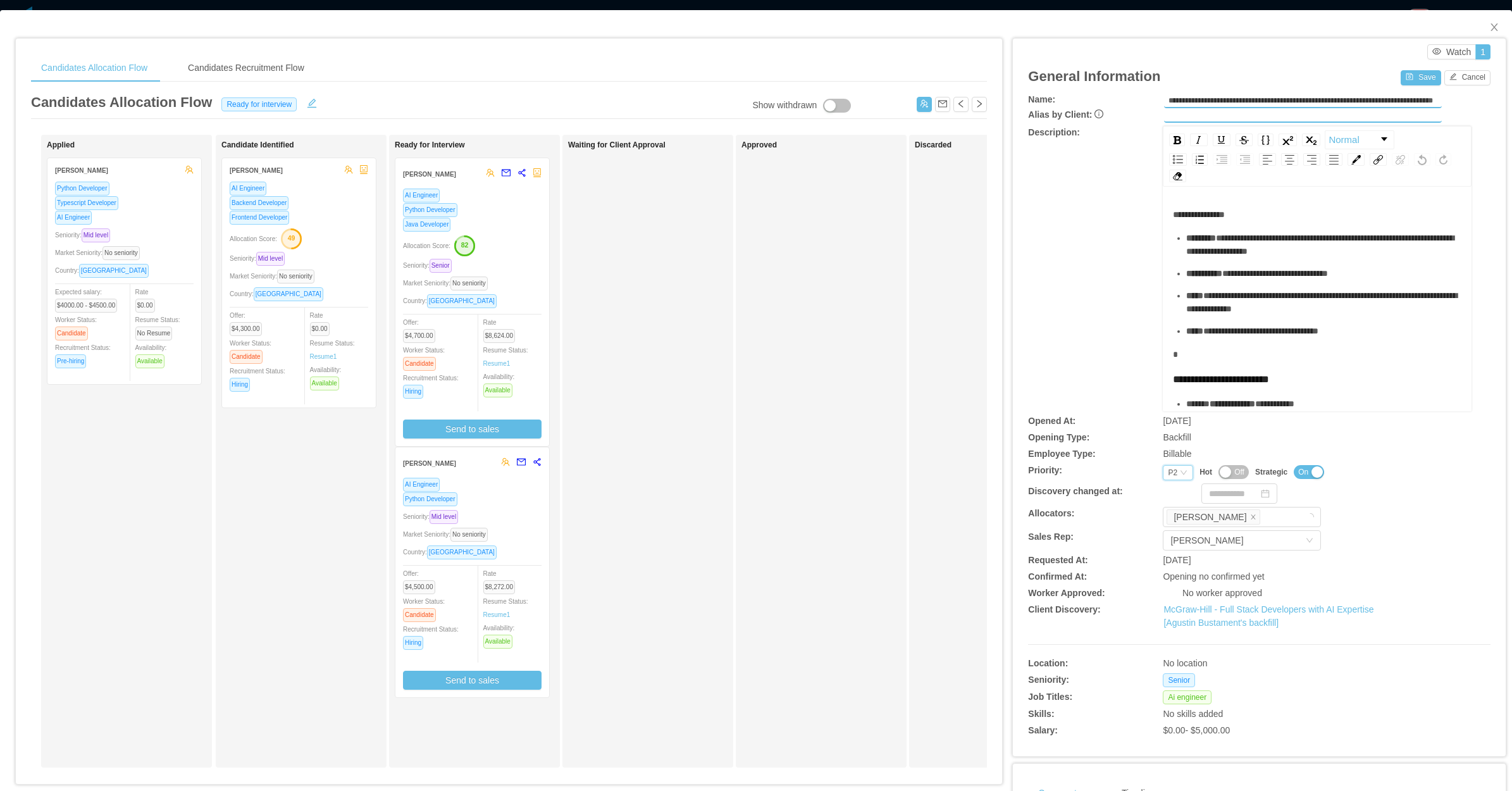
drag, startPoint x: 1162, startPoint y: 470, endPoint x: 1162, endPoint y: 478, distance: 8.0
click at [1168, 473] on div "P2" at bounding box center [1173, 473] width 10 height 14
click at [1168, 532] on li "P3" at bounding box center [1168, 532] width 30 height 20
drag, startPoint x: 1159, startPoint y: 469, endPoint x: 1164, endPoint y: 498, distance: 29.4
click at [1168, 470] on div "P3" at bounding box center [1173, 473] width 10 height 14
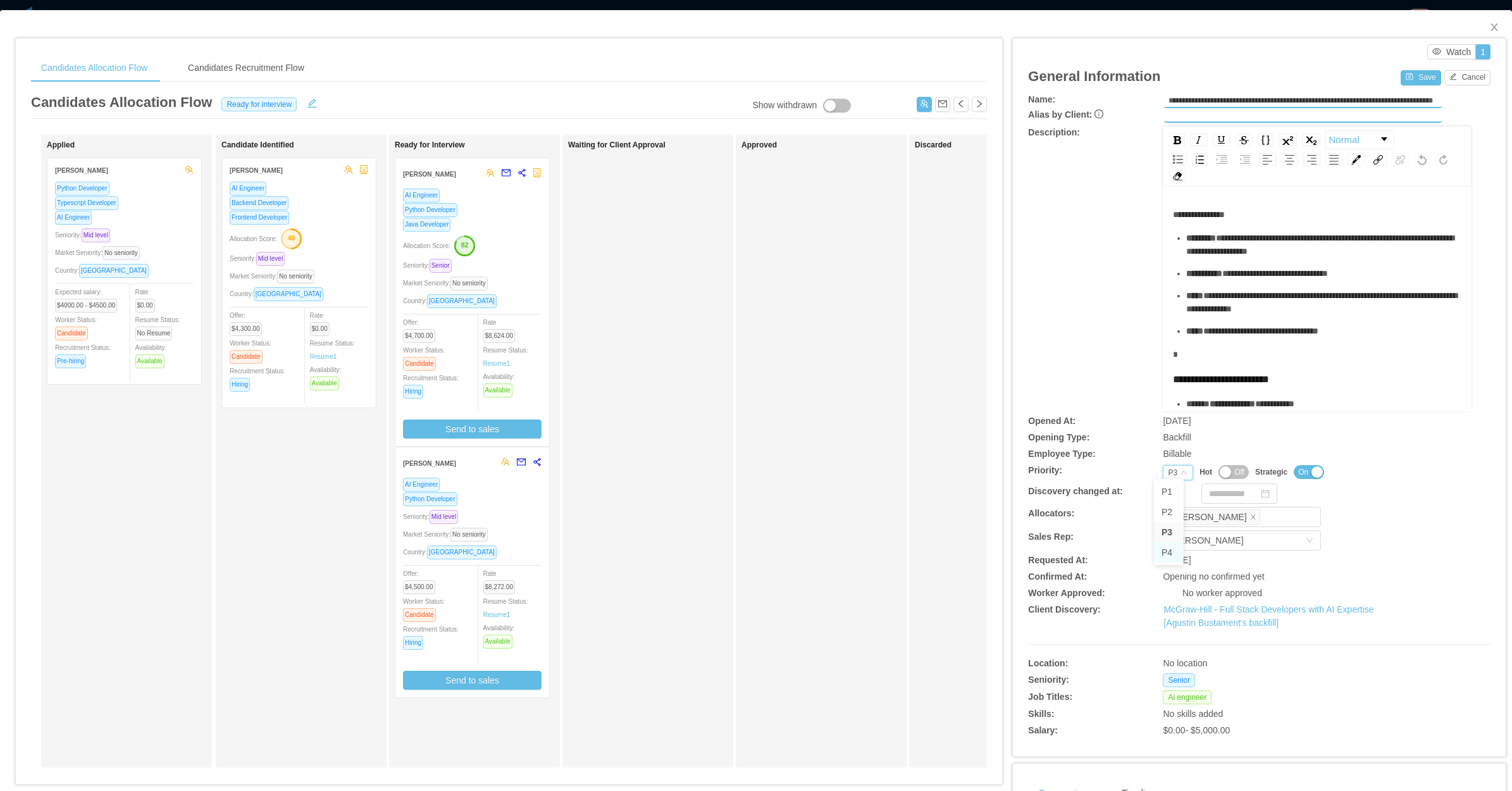
drag, startPoint x: 1171, startPoint y: 552, endPoint x: 1208, endPoint y: 450, distance: 108.5
click at [1169, 552] on li "P4" at bounding box center [1168, 552] width 30 height 20
click at [1408, 71] on div "Save Cancel" at bounding box center [1445, 76] width 90 height 17
click at [1406, 71] on button "Save" at bounding box center [1420, 78] width 40 height 15
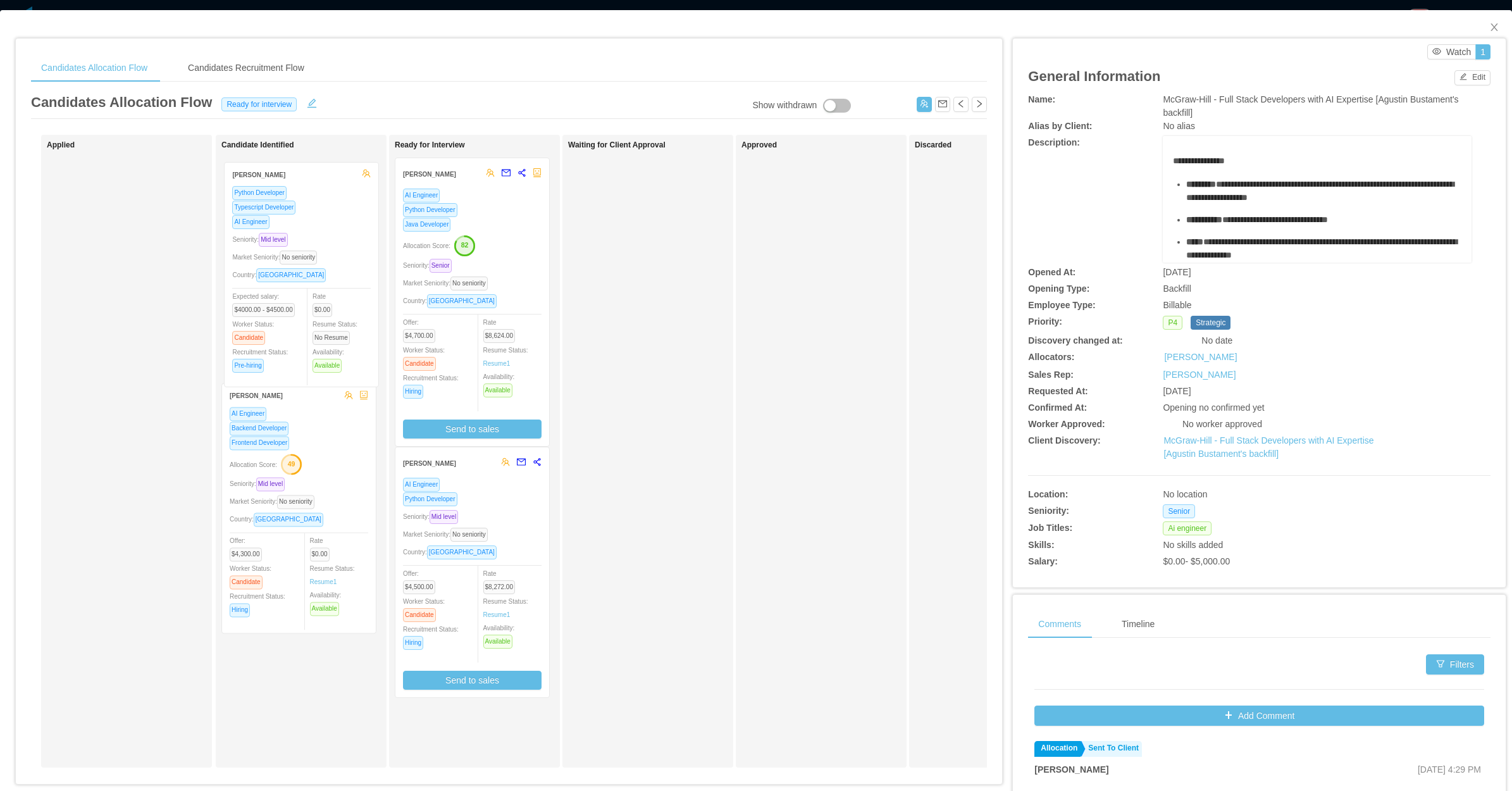
drag, startPoint x: 146, startPoint y: 272, endPoint x: 323, endPoint y: 276, distance: 177.0
click at [323, 276] on div "Applied Gustavo Silva Python Developer Typescript Developer AI Engineer Seniori…" at bounding box center [509, 456] width 956 height 643
click at [1489, 24] on icon "icon: close" at bounding box center [1494, 27] width 10 height 10
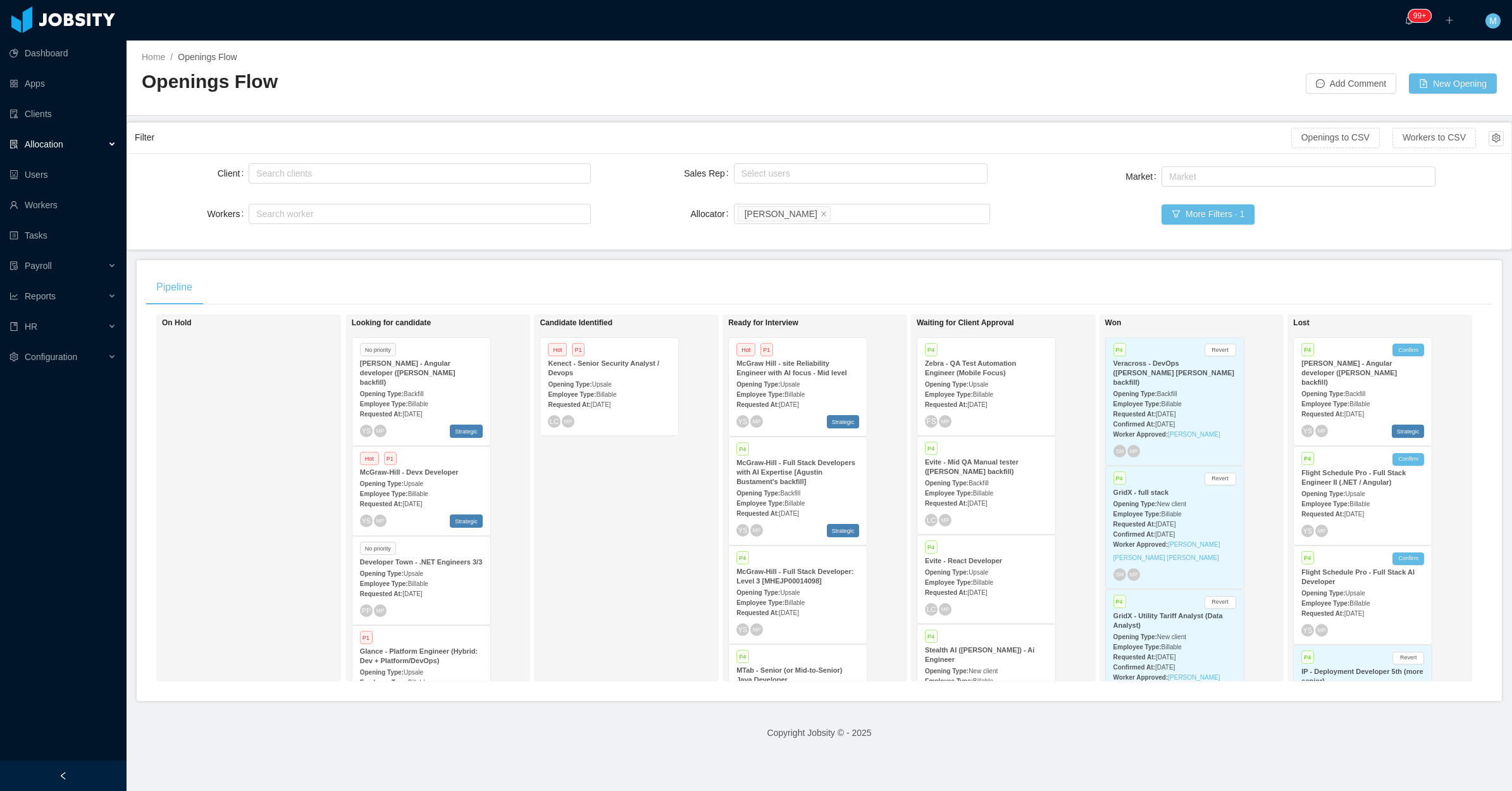
scroll to position [519, 0]
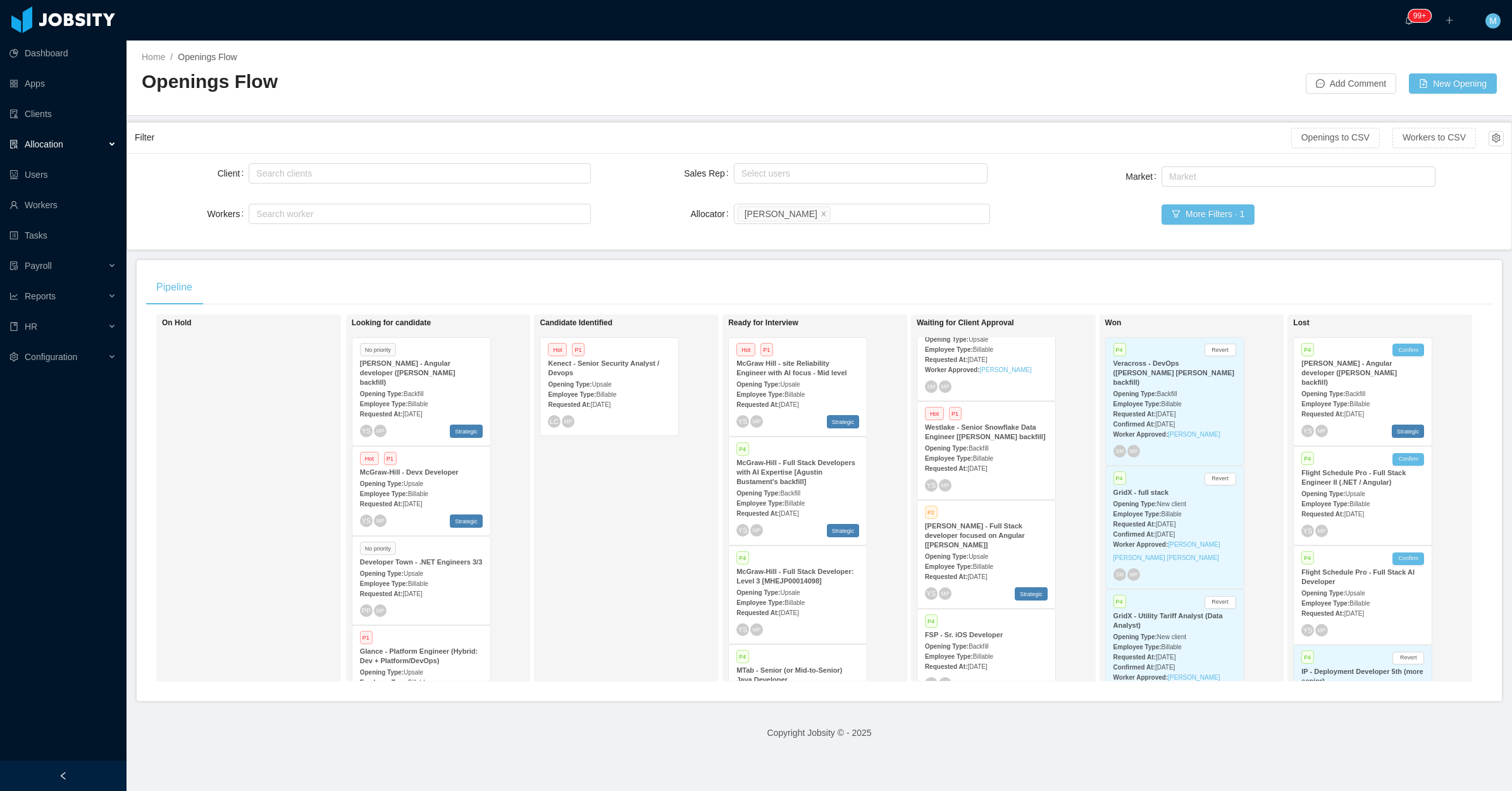
click at [615, 530] on div "Candidate Identified Hot P1 Kenect - Senior Security Analyst / Devops Opening T…" at bounding box center [628, 498] width 177 height 355
click at [80, 769] on div at bounding box center [63, 776] width 127 height 31
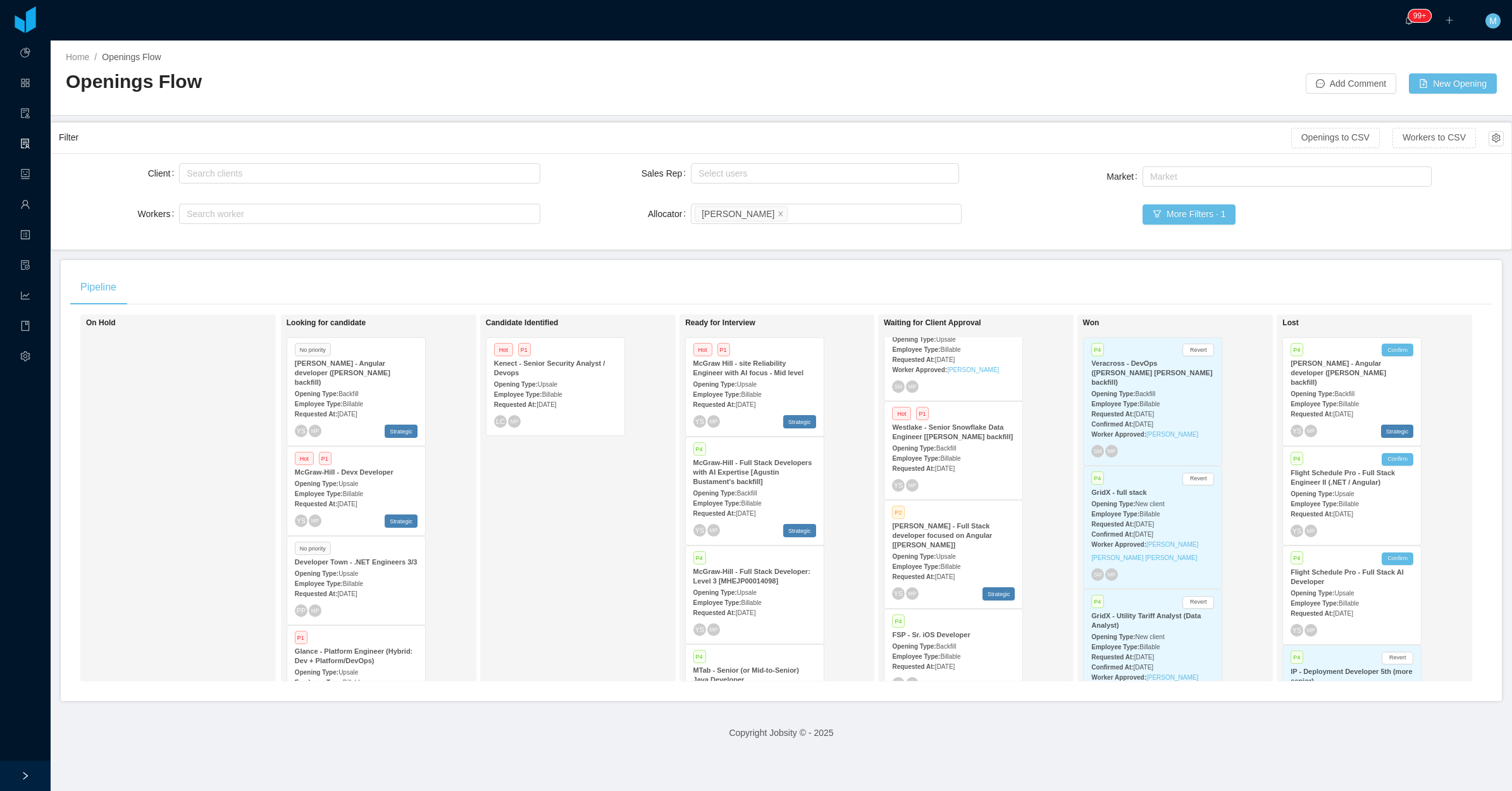
scroll to position [987, 0]
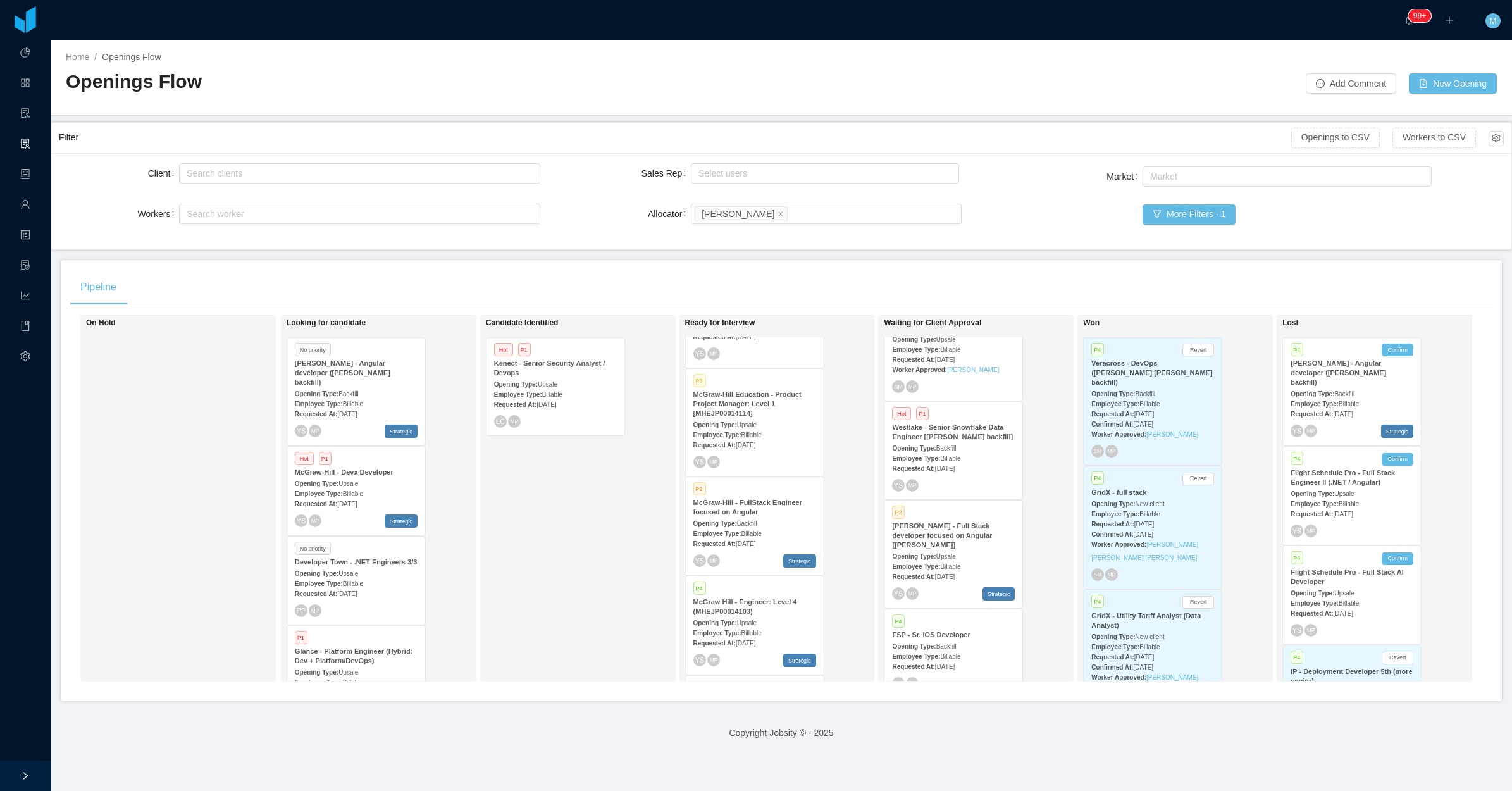
click at [746, 540] on span "Jul 17th, 2025" at bounding box center [746, 544] width 20 height 7
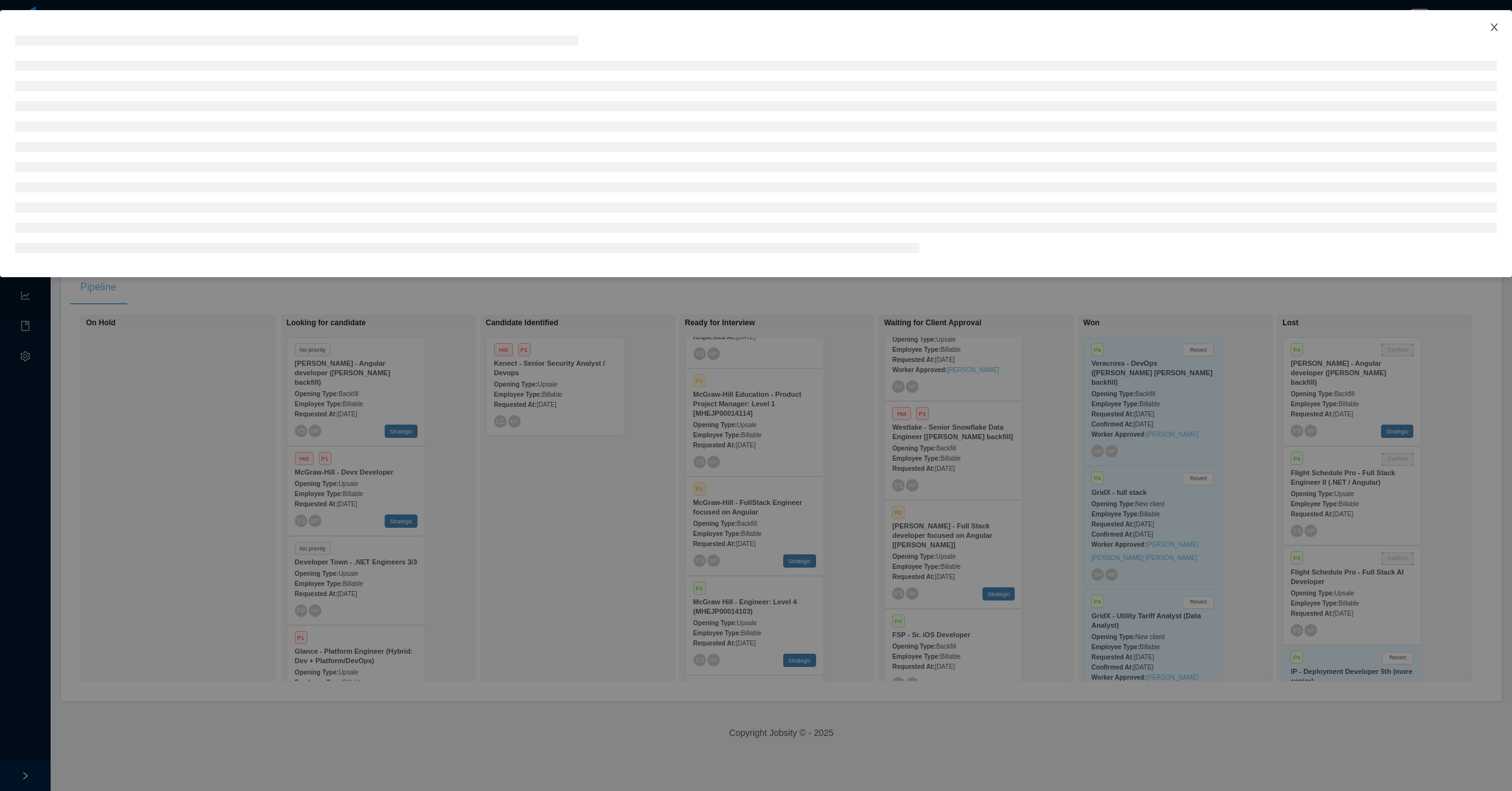
drag, startPoint x: 1496, startPoint y: 29, endPoint x: 1392, endPoint y: 52, distance: 106.5
click at [1494, 29] on icon "icon: close" at bounding box center [1494, 27] width 10 height 10
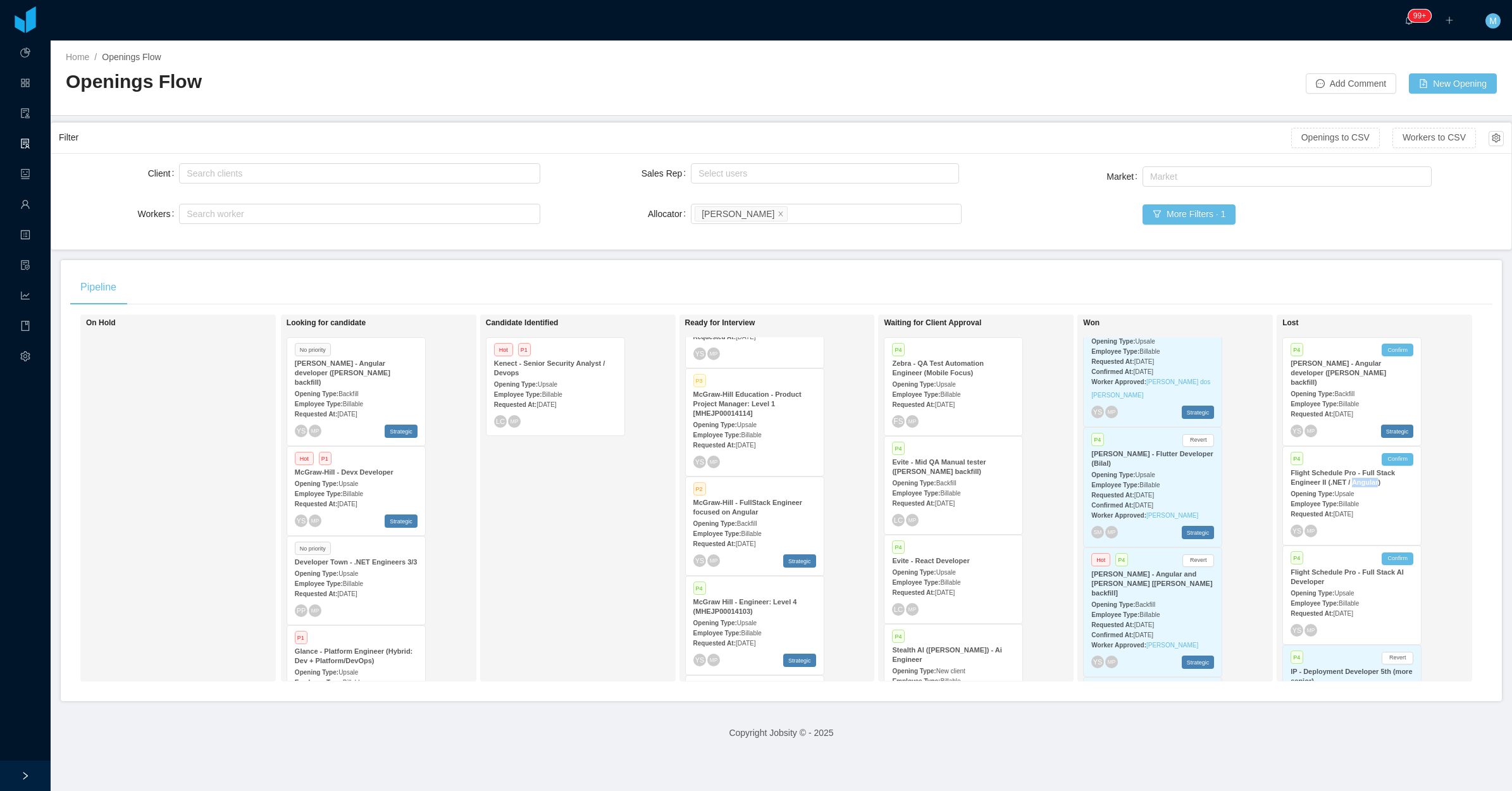
click at [775, 516] on div "Opening Type: Backfill" at bounding box center [755, 523] width 123 height 13
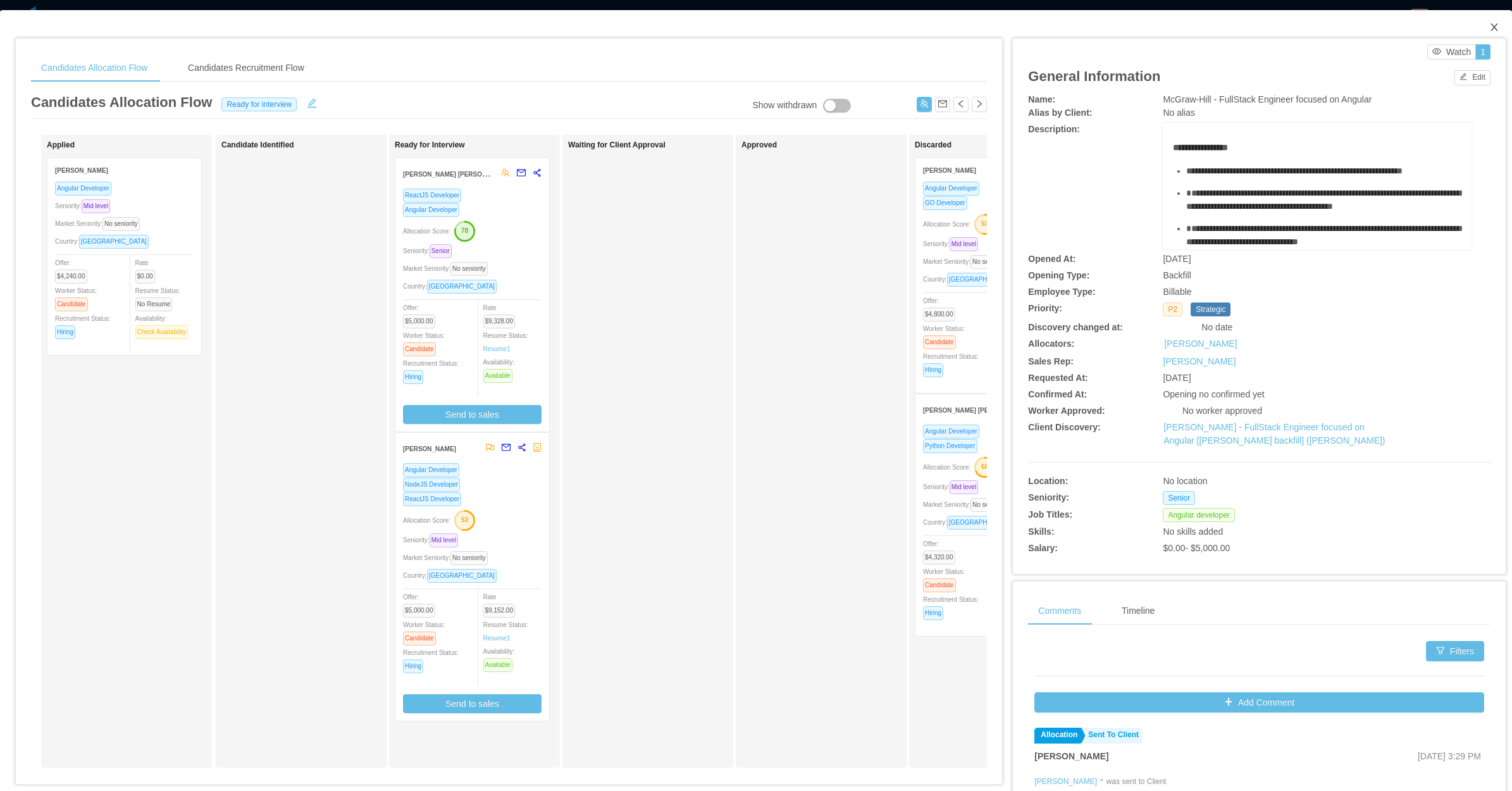
click at [1488, 25] on span "Close" at bounding box center [1494, 28] width 36 height 36
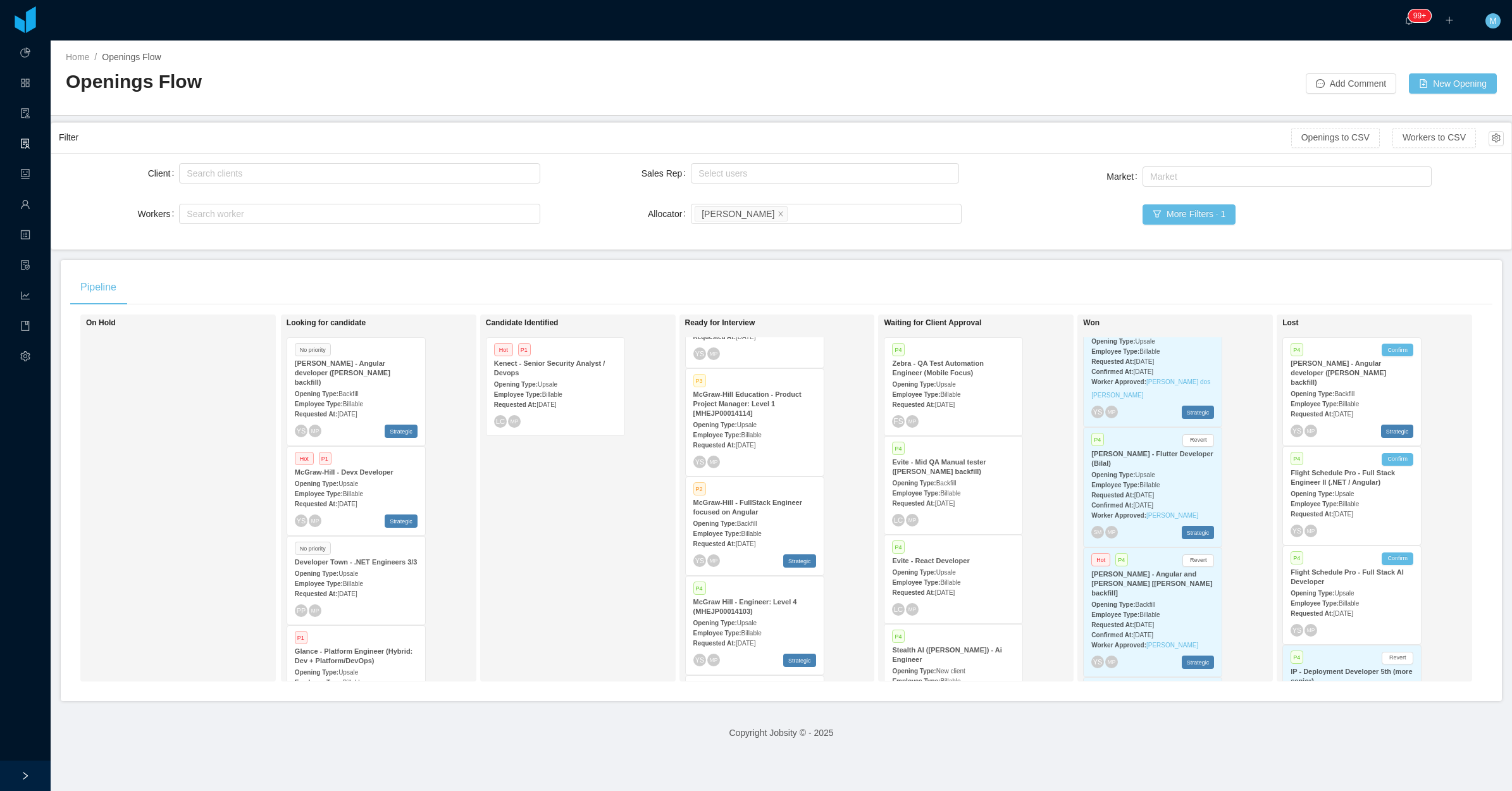
scroll to position [136, 0]
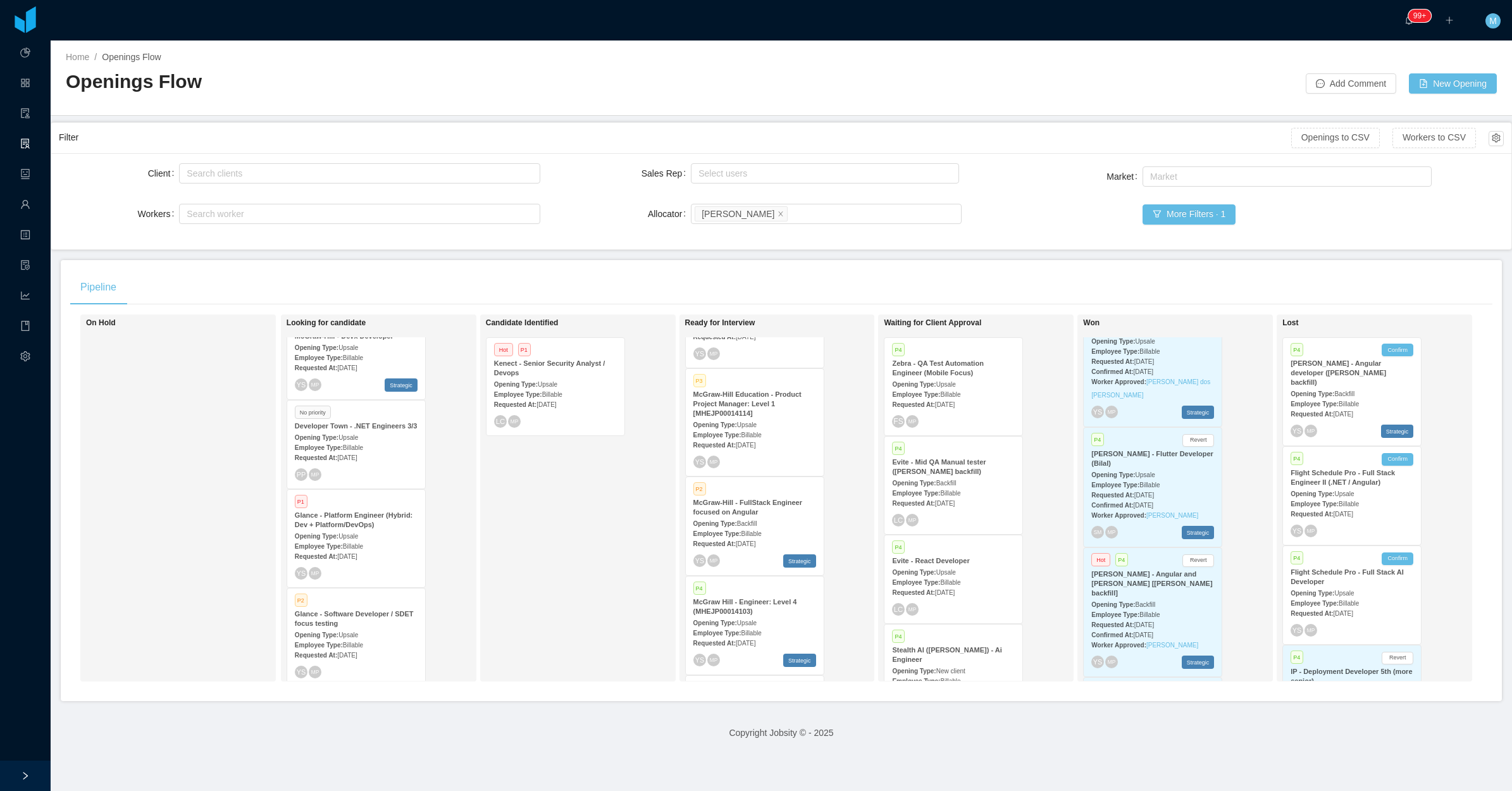
click at [480, 522] on div "Candidate Identified Hot P1 Kenect - Senior Security Analyst / Devops Opening T…" at bounding box center [578, 498] width 196 height 367
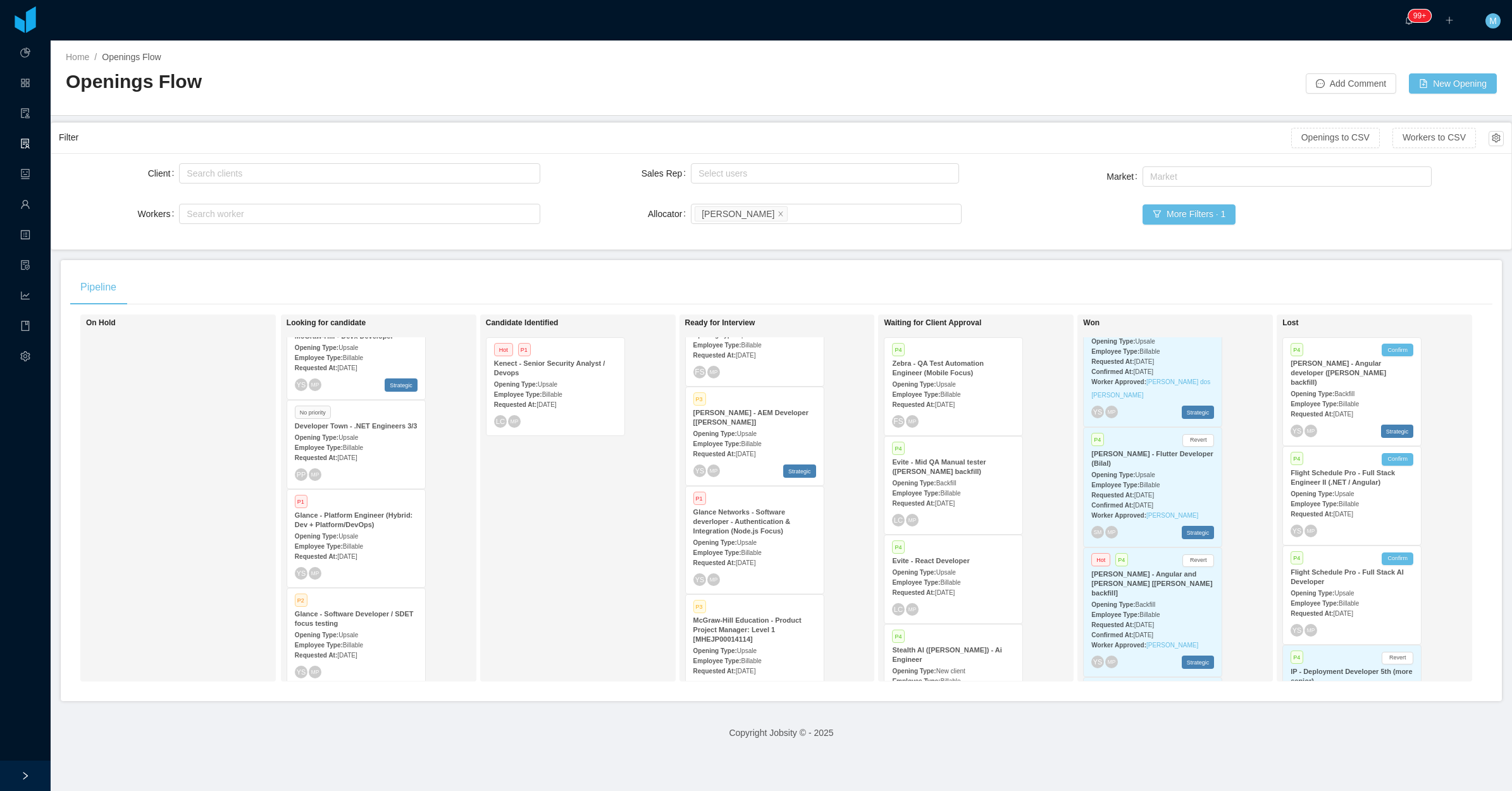
scroll to position [972, 0]
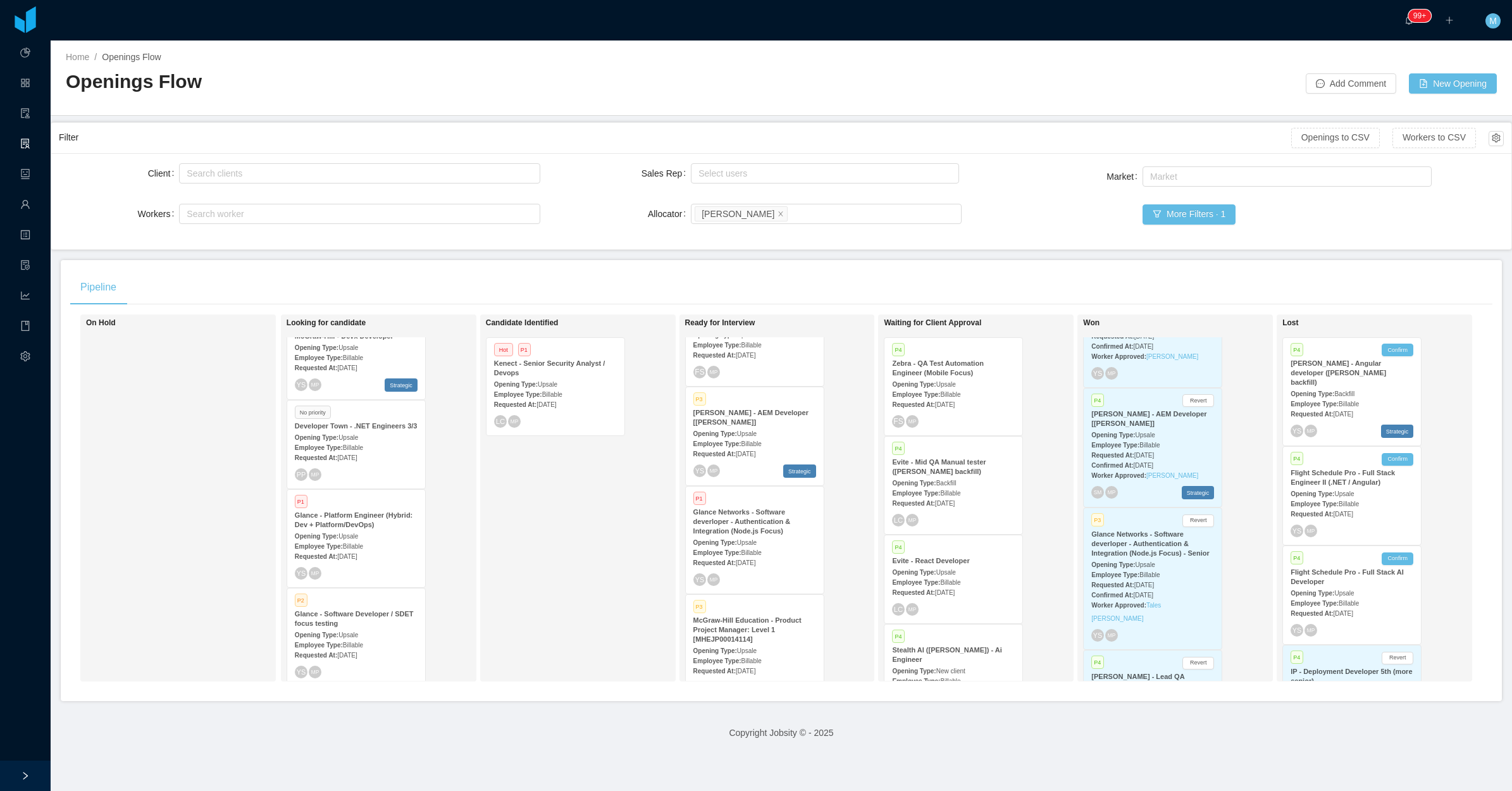
drag, startPoint x: 548, startPoint y: 514, endPoint x: 539, endPoint y: 519, distance: 10.3
click at [546, 516] on div "Candidate Identified Hot P1 Kenect - Senior Security Analyst / Devops Opening T…" at bounding box center [574, 498] width 177 height 355
click at [750, 546] on div "Employee Type: Billable" at bounding box center [755, 552] width 123 height 13
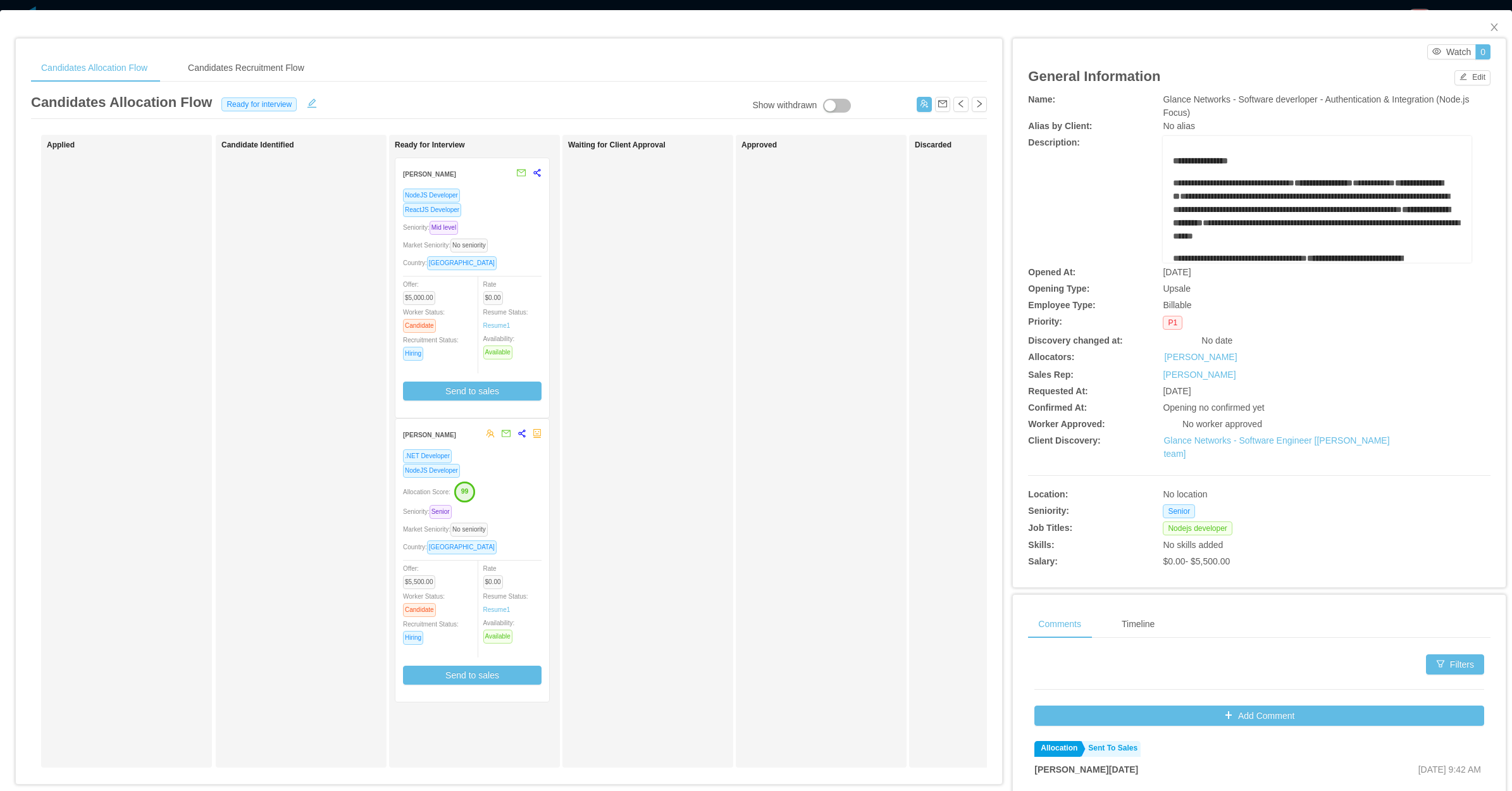
click at [646, 376] on div "Waiting for Client Approval" at bounding box center [656, 451] width 177 height 621
drag, startPoint x: 1484, startPoint y: 29, endPoint x: 1476, endPoint y: 29, distance: 8.0
click at [1489, 29] on icon "icon: close" at bounding box center [1494, 27] width 10 height 10
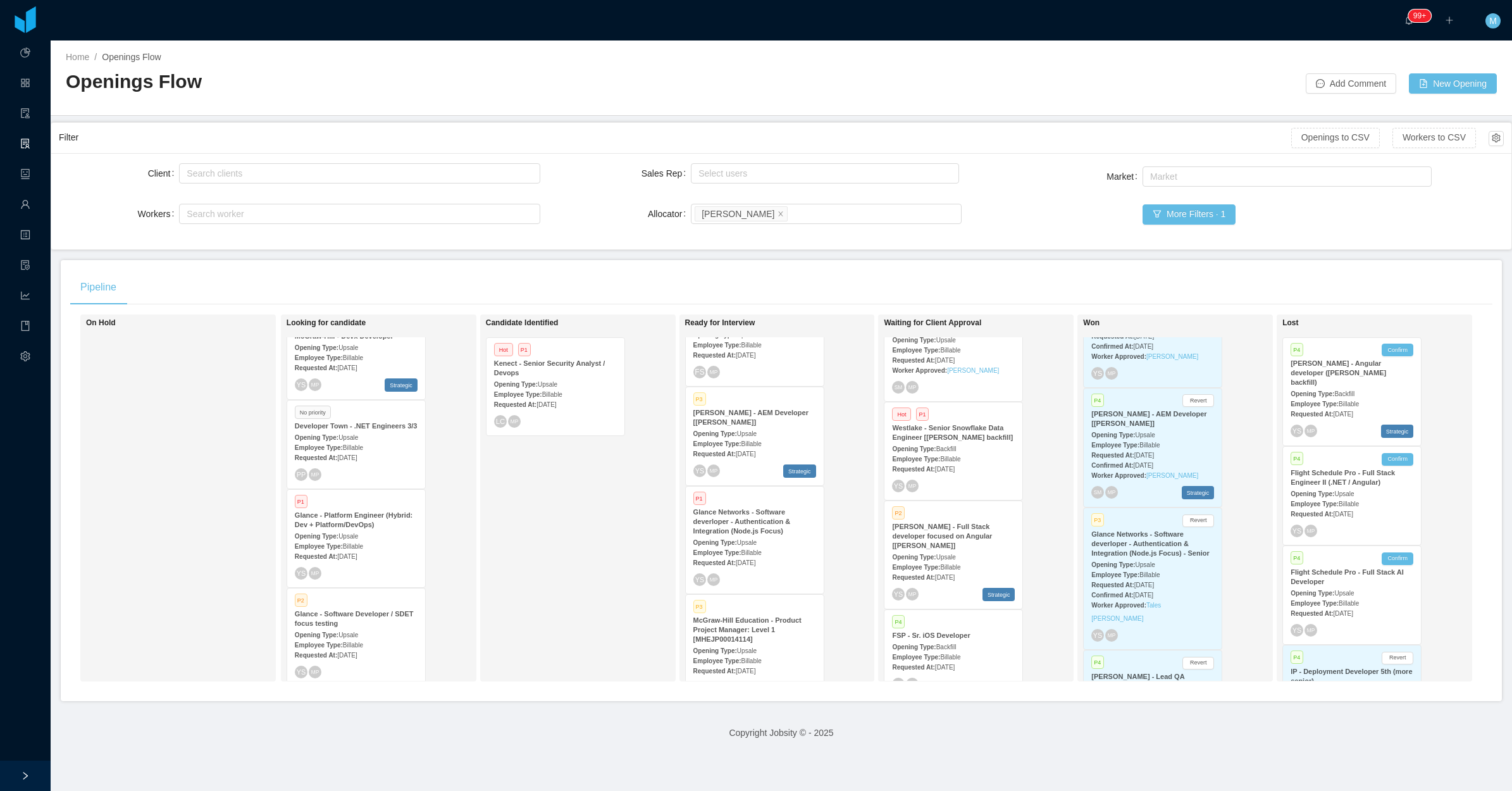
scroll to position [519, 0]
click at [761, 546] on div "Employee Type: Billable" at bounding box center [755, 552] width 123 height 13
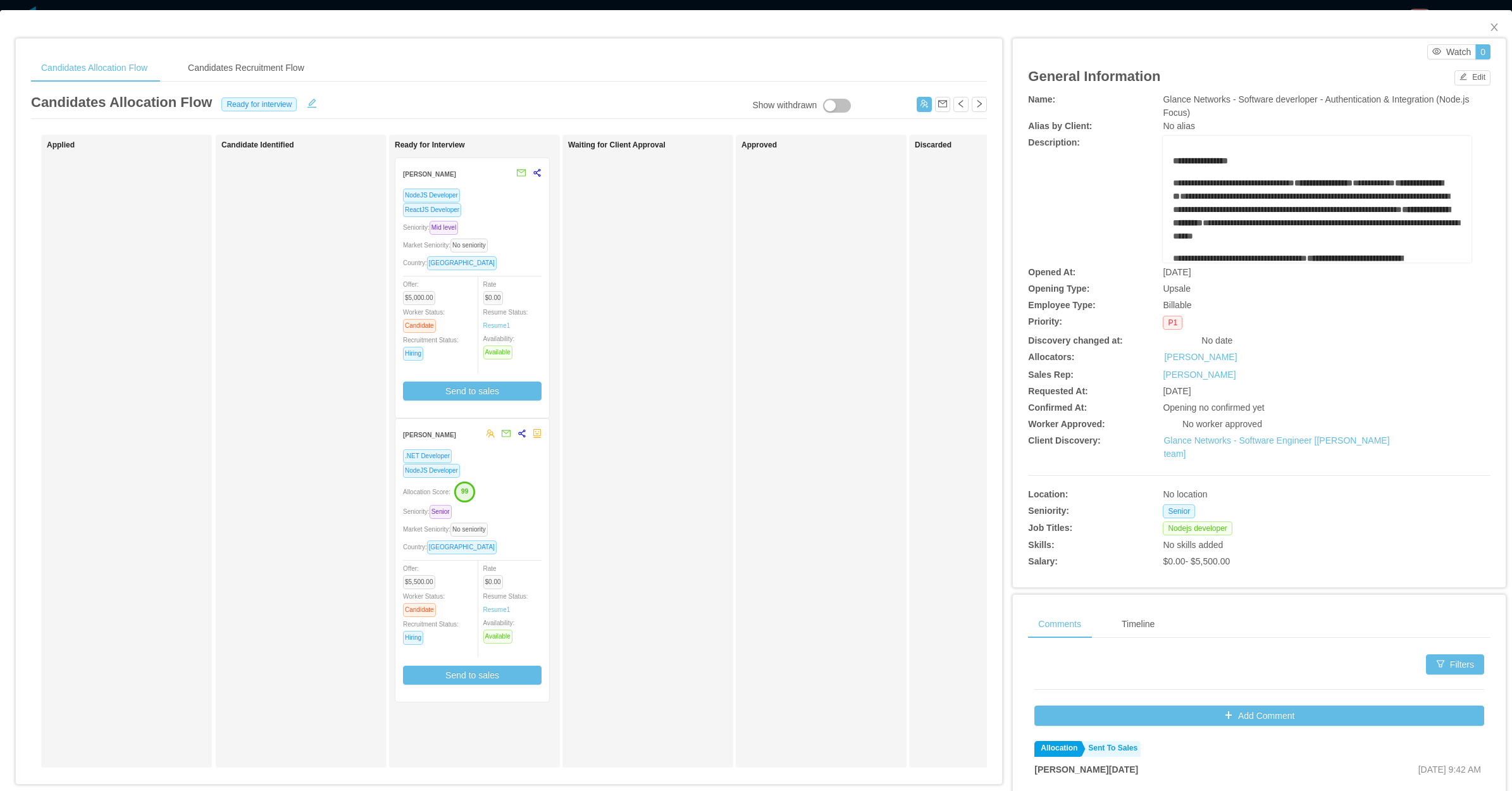
click at [539, 236] on div "NodeJS Developer ReactJS Developer Seniority: Mid level Market Seniority: No se…" at bounding box center [472, 299] width 139 height 222
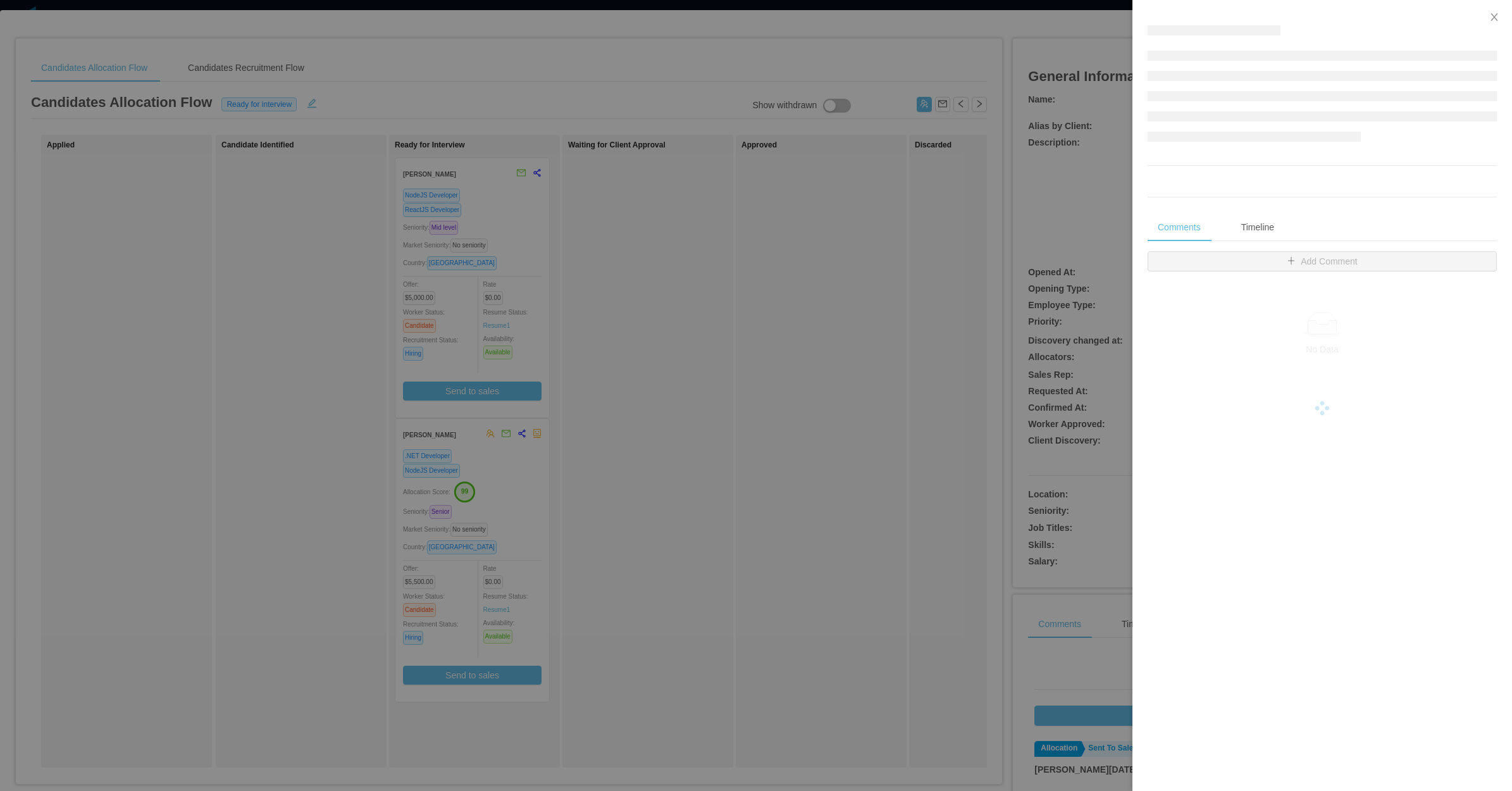
click at [713, 397] on div at bounding box center [756, 395] width 1512 height 791
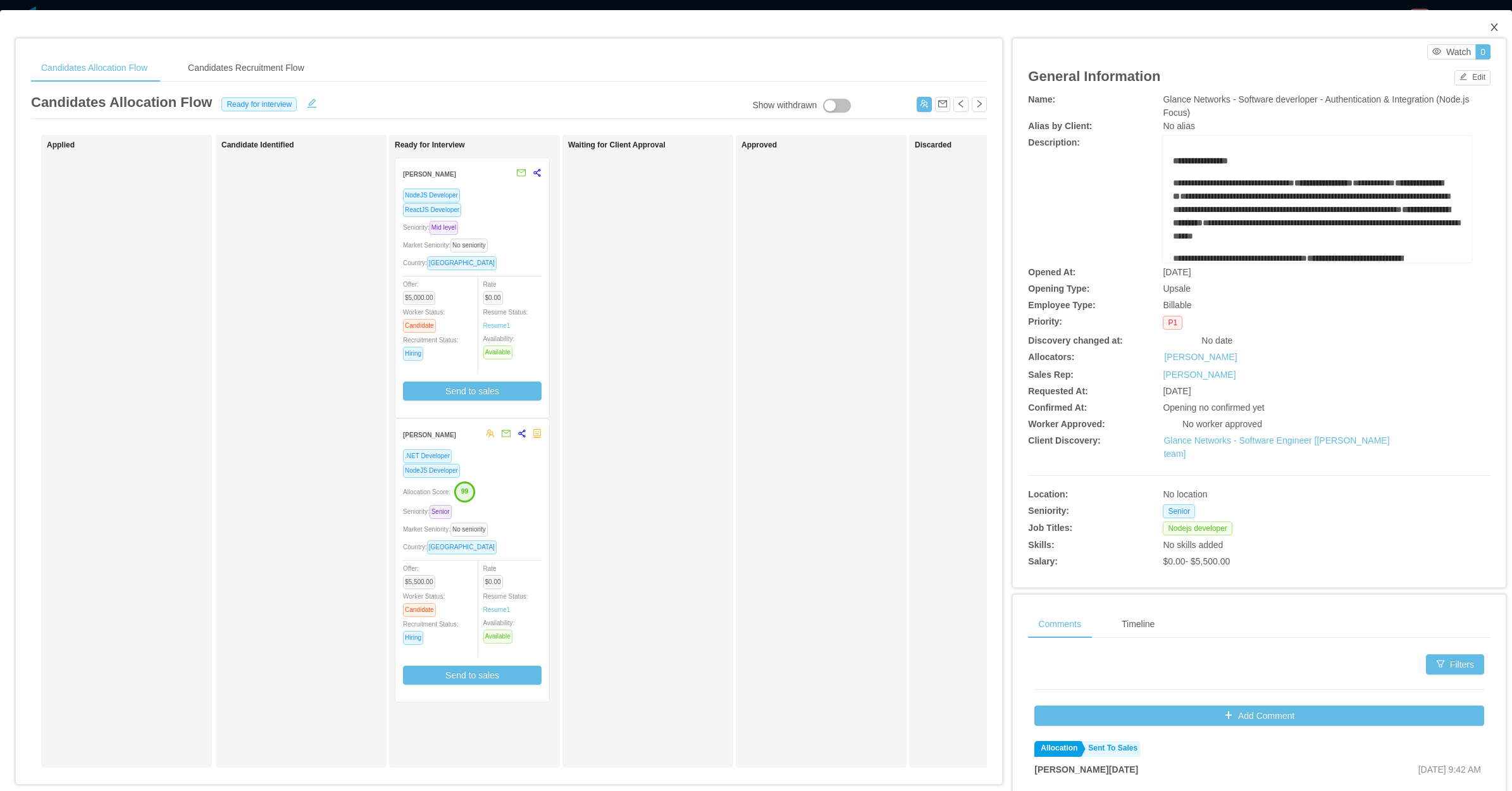
click at [1490, 26] on icon "icon: close" at bounding box center [1494, 27] width 7 height 8
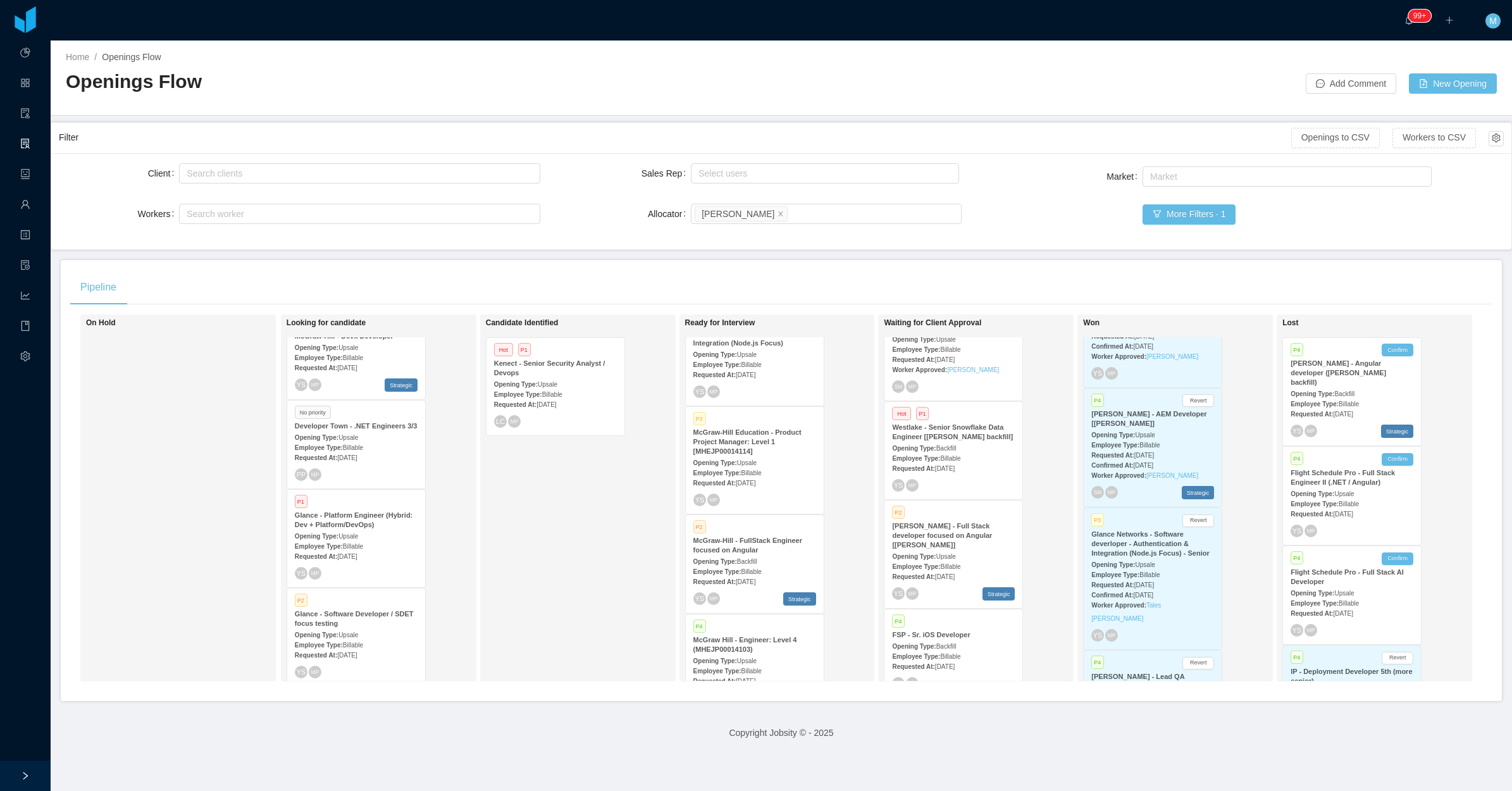
scroll to position [662, 0]
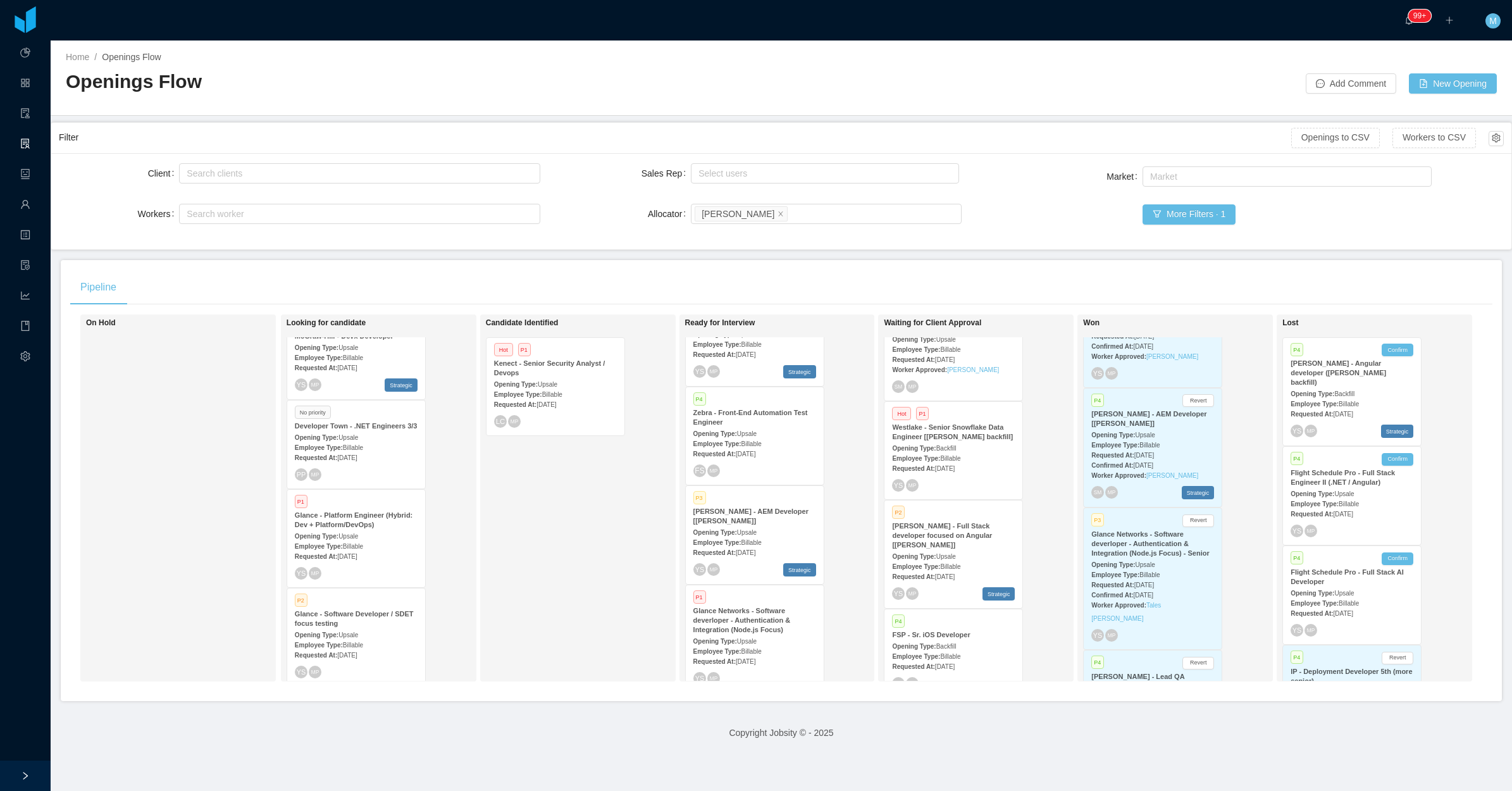
click at [747, 563] on div "YS MP Strategic" at bounding box center [755, 569] width 123 height 13
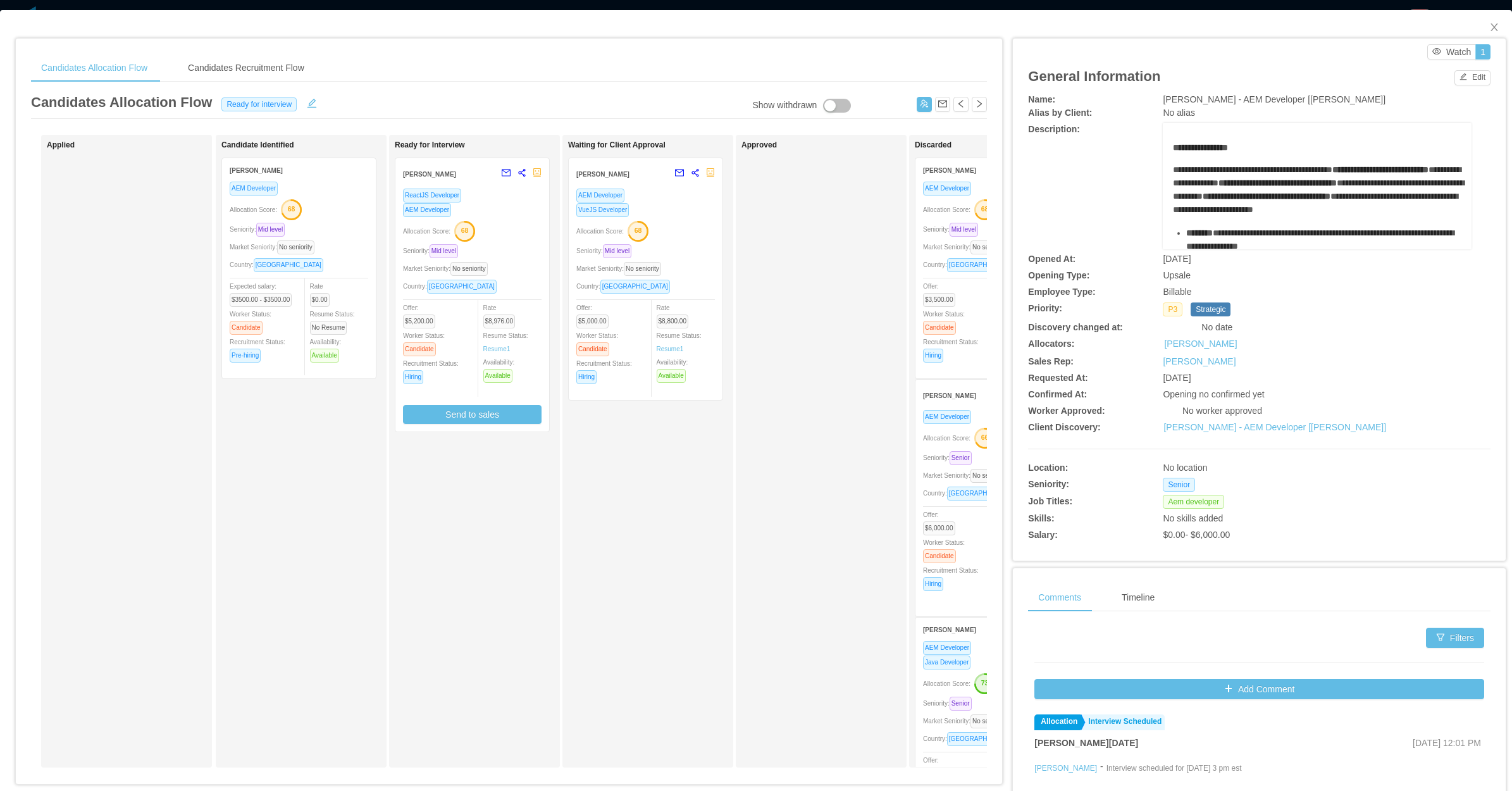
click at [689, 270] on div "Market Seniority: No seniority" at bounding box center [645, 268] width 139 height 15
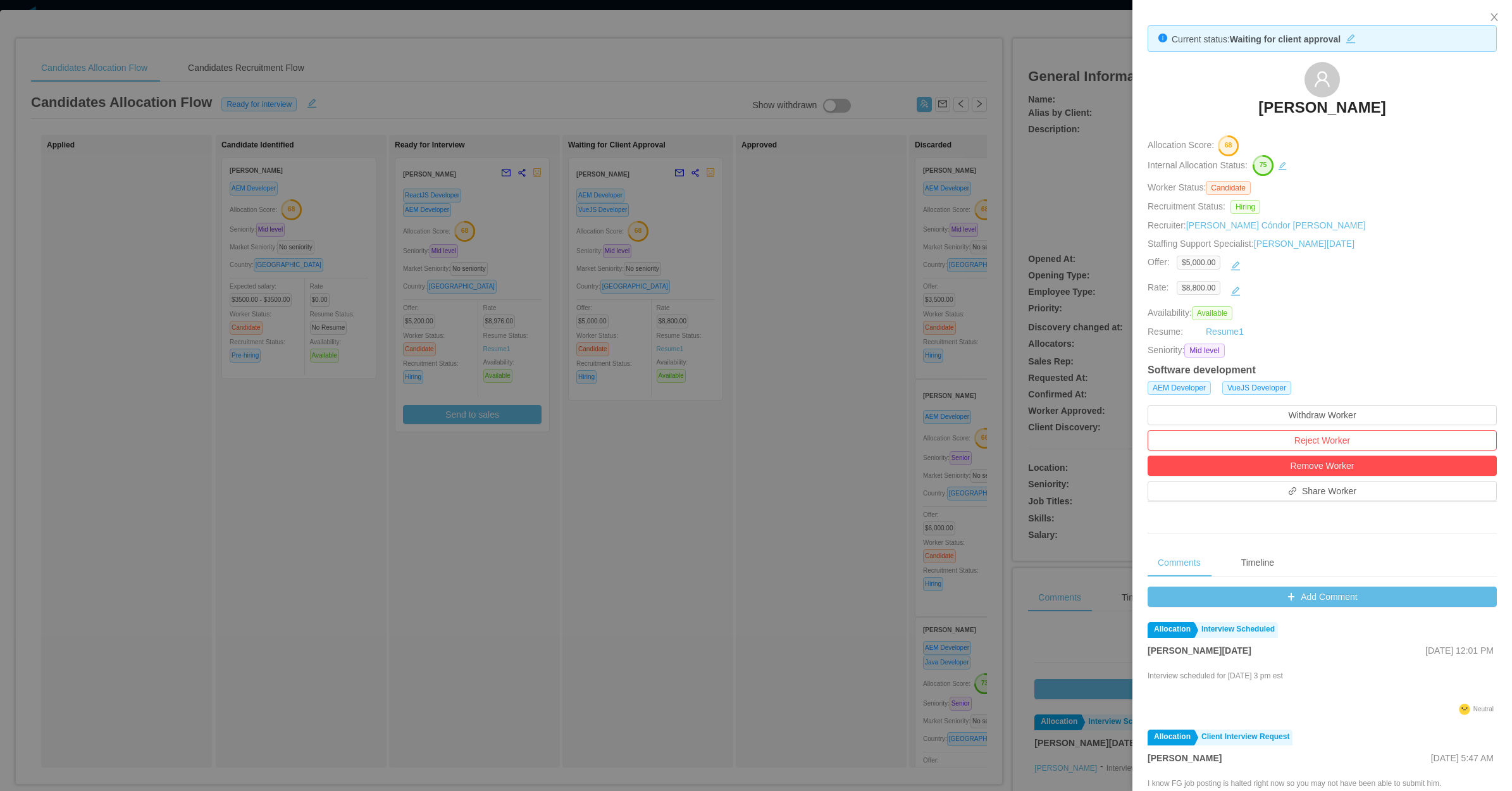
drag, startPoint x: 909, startPoint y: 564, endPoint x: 959, endPoint y: 372, distance: 198.4
click at [911, 562] on div at bounding box center [756, 395] width 1512 height 791
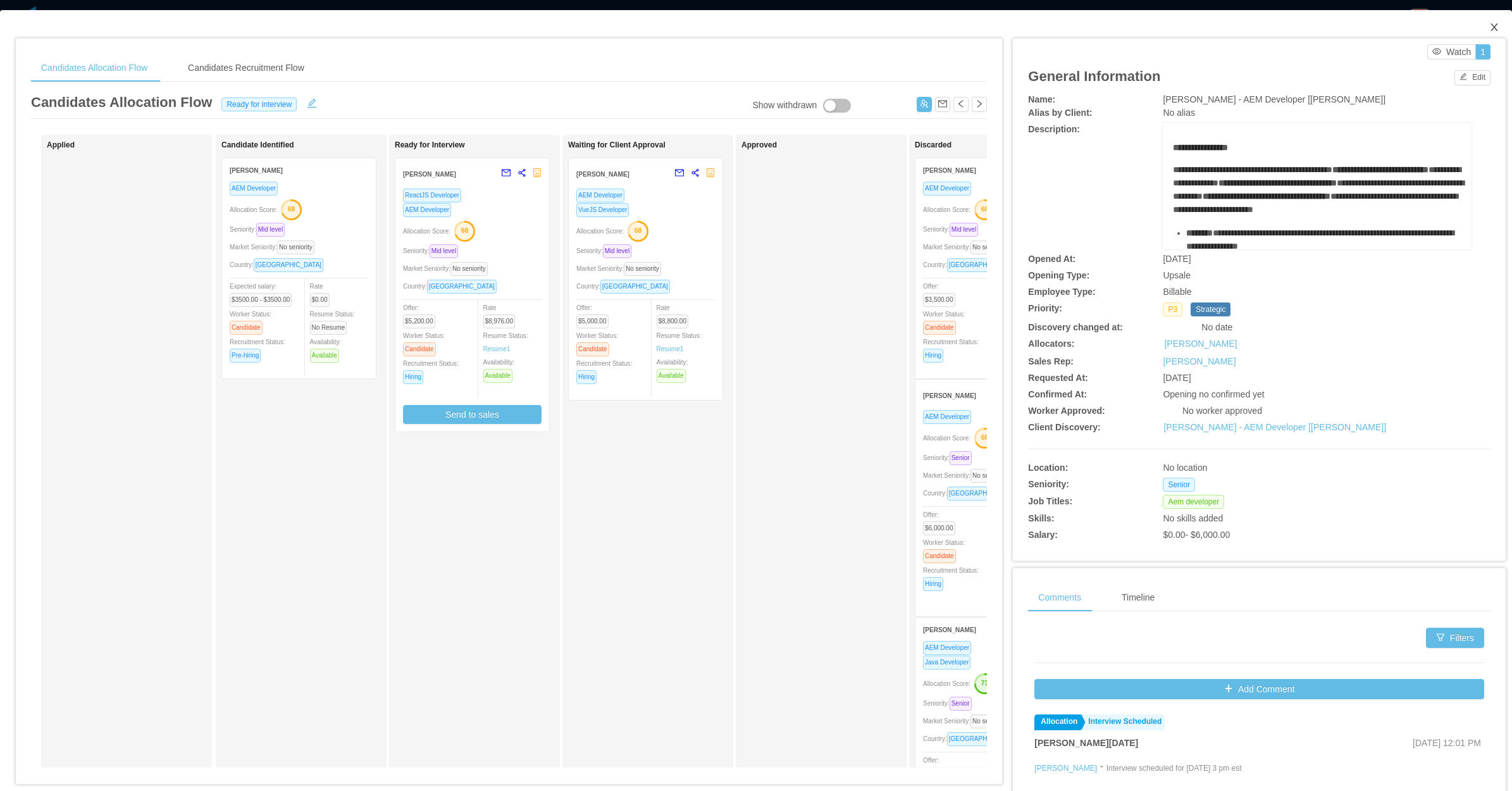
click at [1489, 24] on icon "icon: close" at bounding box center [1494, 27] width 10 height 10
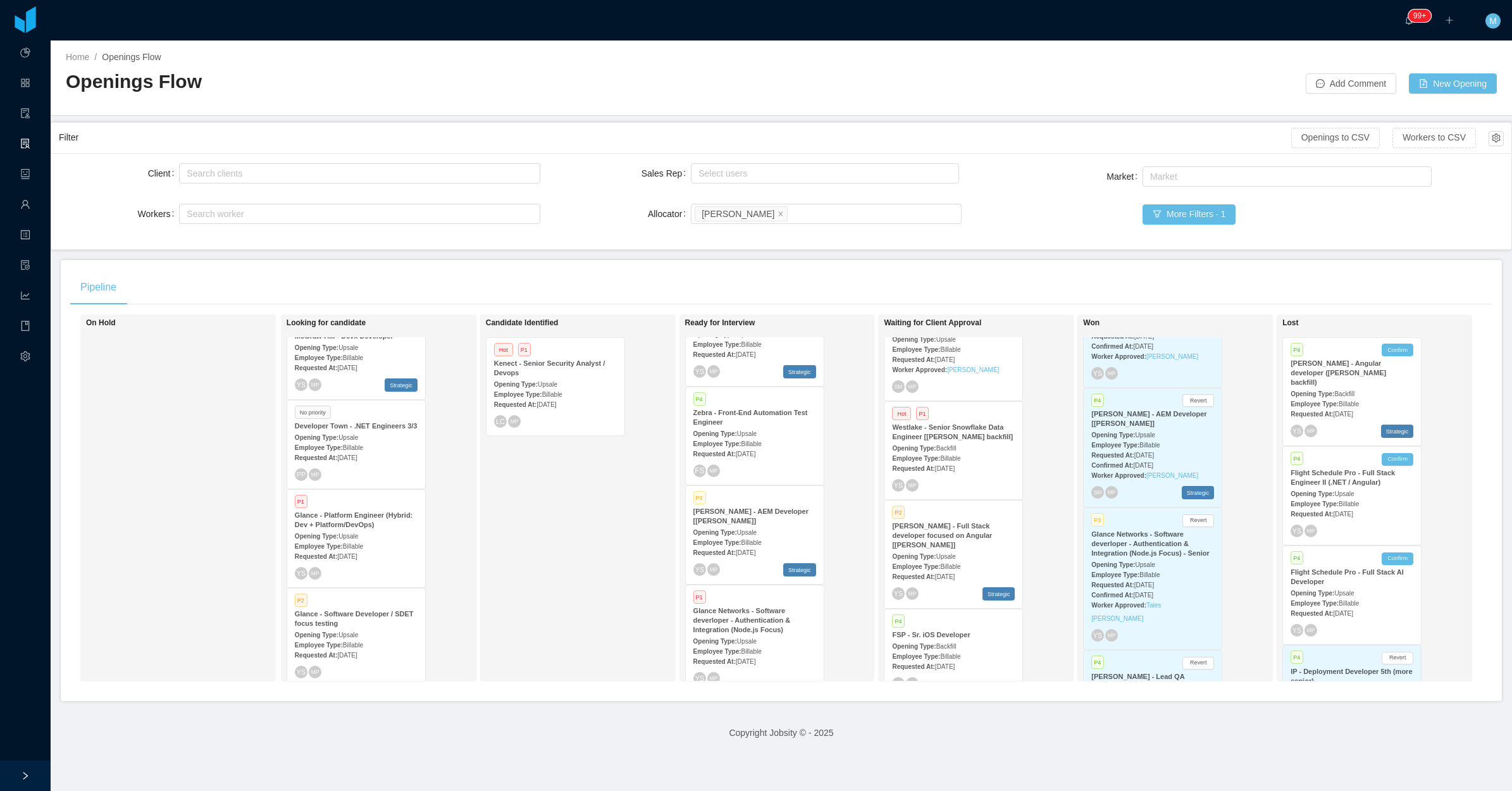
drag, startPoint x: 546, startPoint y: 558, endPoint x: 563, endPoint y: 130, distance: 428.3
click at [551, 549] on div "Candidate Identified Hot P1 Kenect - Senior Security Analyst / Devops Opening T…" at bounding box center [574, 498] width 177 height 355
click at [946, 427] on strong "Westlake - Senior Snowflake Data Engineer [Marcel Pinheiro's backfill]" at bounding box center [952, 431] width 121 height 17
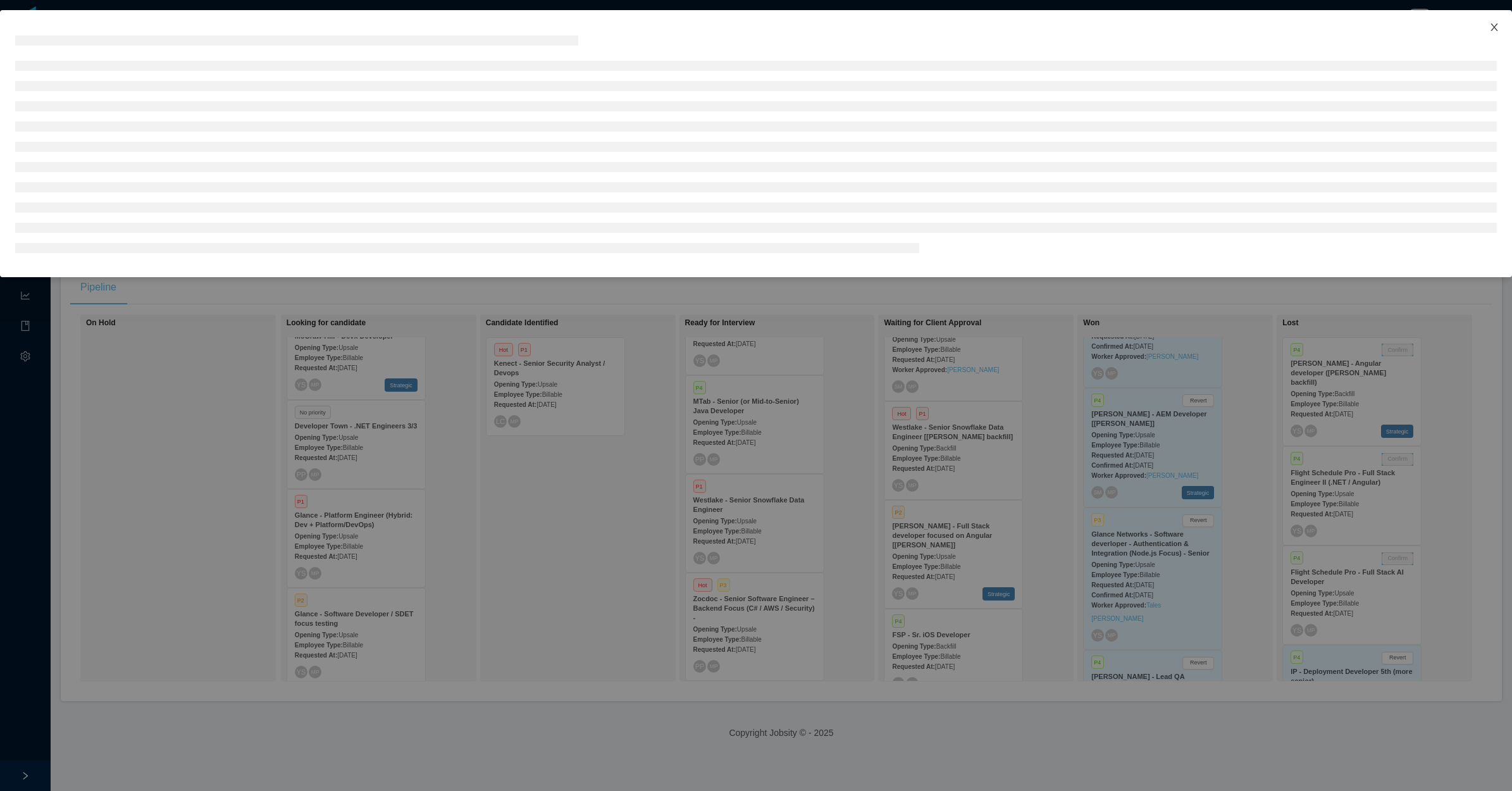
click at [1495, 27] on icon "icon: close" at bounding box center [1494, 27] width 10 height 10
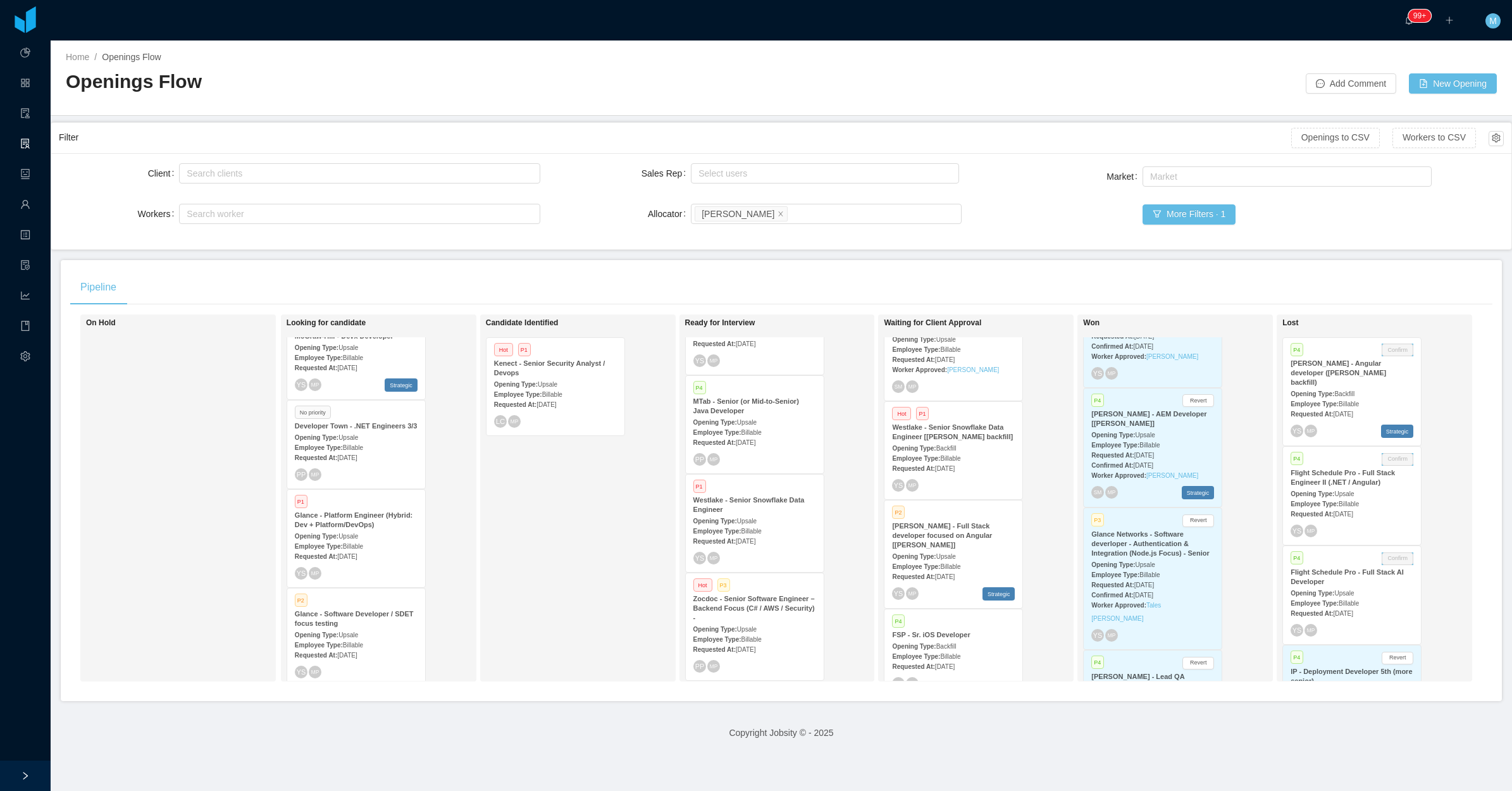
click at [794, 525] on div "Employee Type: Billable" at bounding box center [755, 530] width 123 height 13
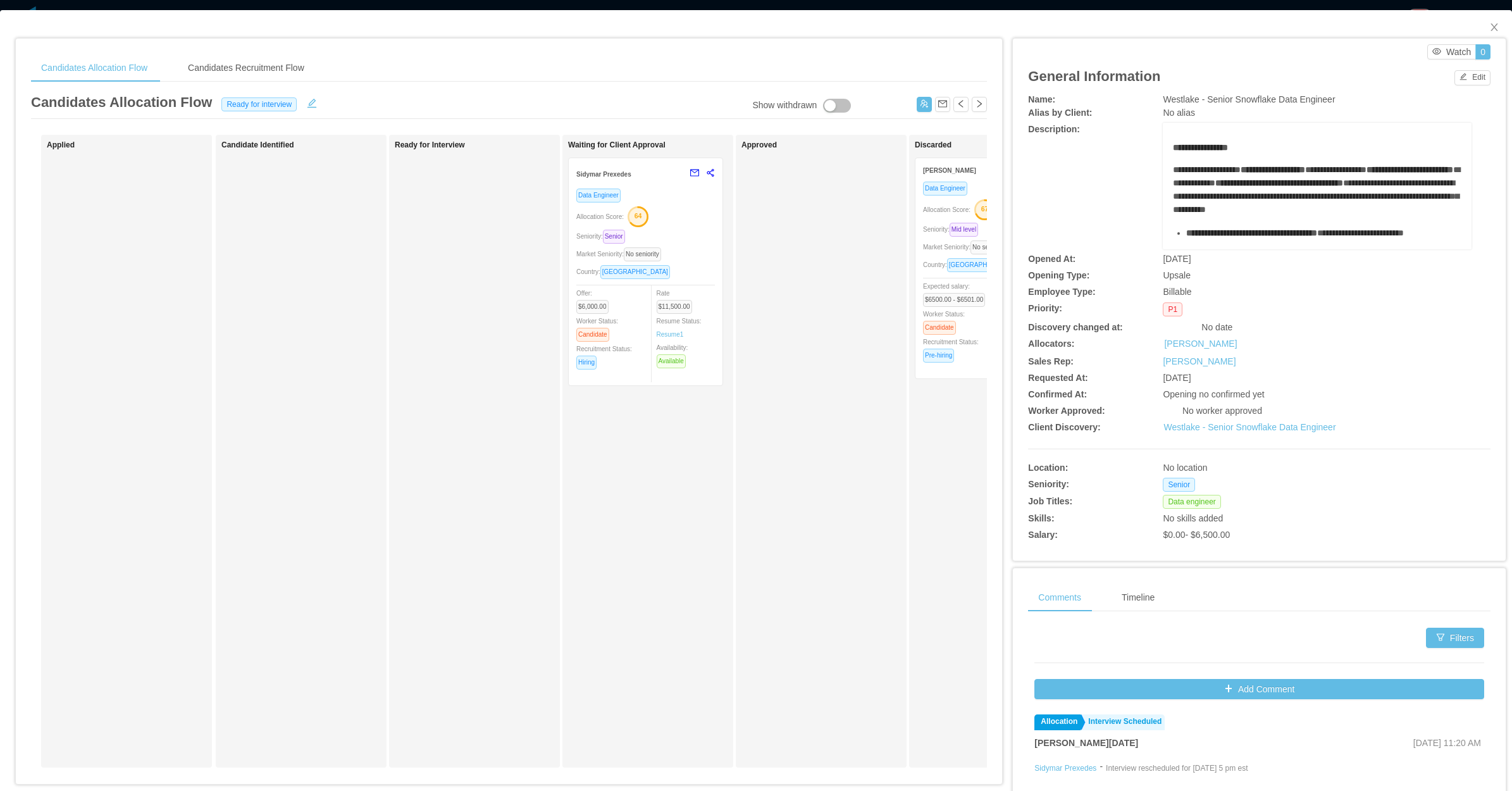
click at [691, 236] on div "Seniority: Senior" at bounding box center [645, 236] width 139 height 15
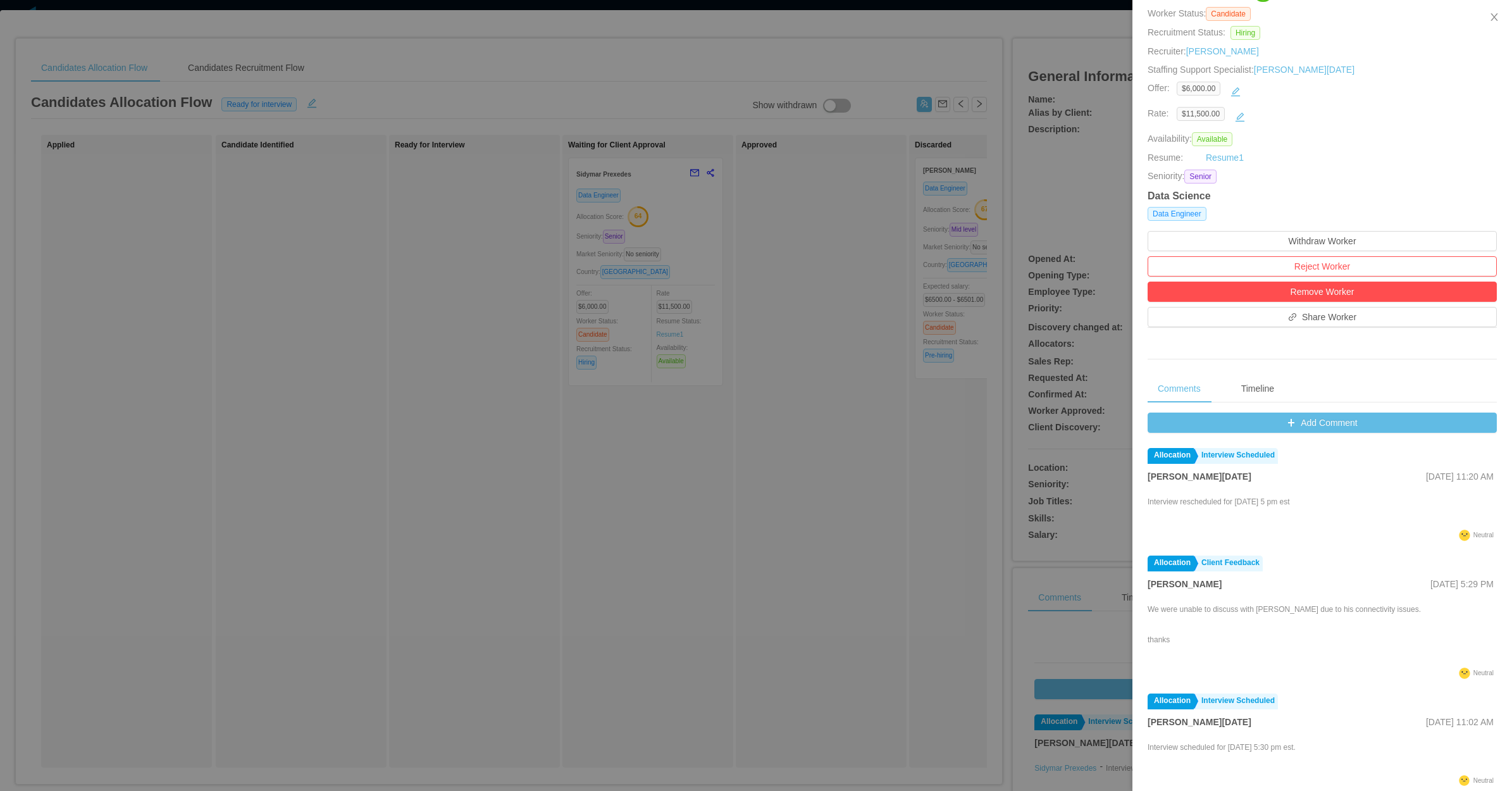
scroll to position [146, 0]
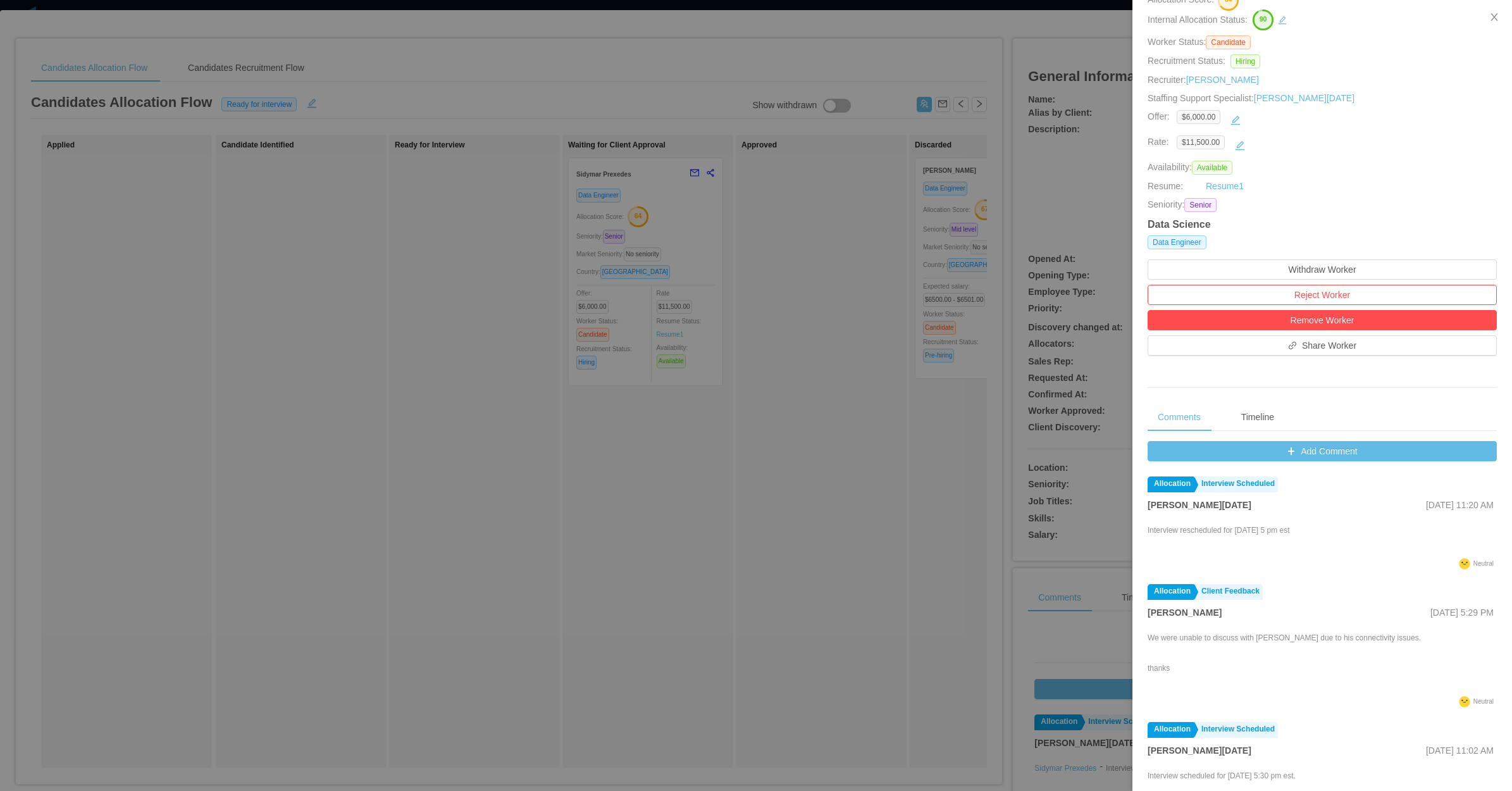
drag, startPoint x: 1341, startPoint y: 536, endPoint x: 1156, endPoint y: 532, distance: 185.0
click at [1156, 532] on div "Interview rescheduled for friday, august 29th at 5 pm est" at bounding box center [1322, 538] width 349 height 33
drag, startPoint x: 1156, startPoint y: 532, endPoint x: 1210, endPoint y: 544, distance: 55.3
click at [1210, 544] on div "Interview rescheduled for friday, august 29th at 5 pm est" at bounding box center [1219, 540] width 142 height 31
click at [829, 569] on div at bounding box center [756, 395] width 1512 height 791
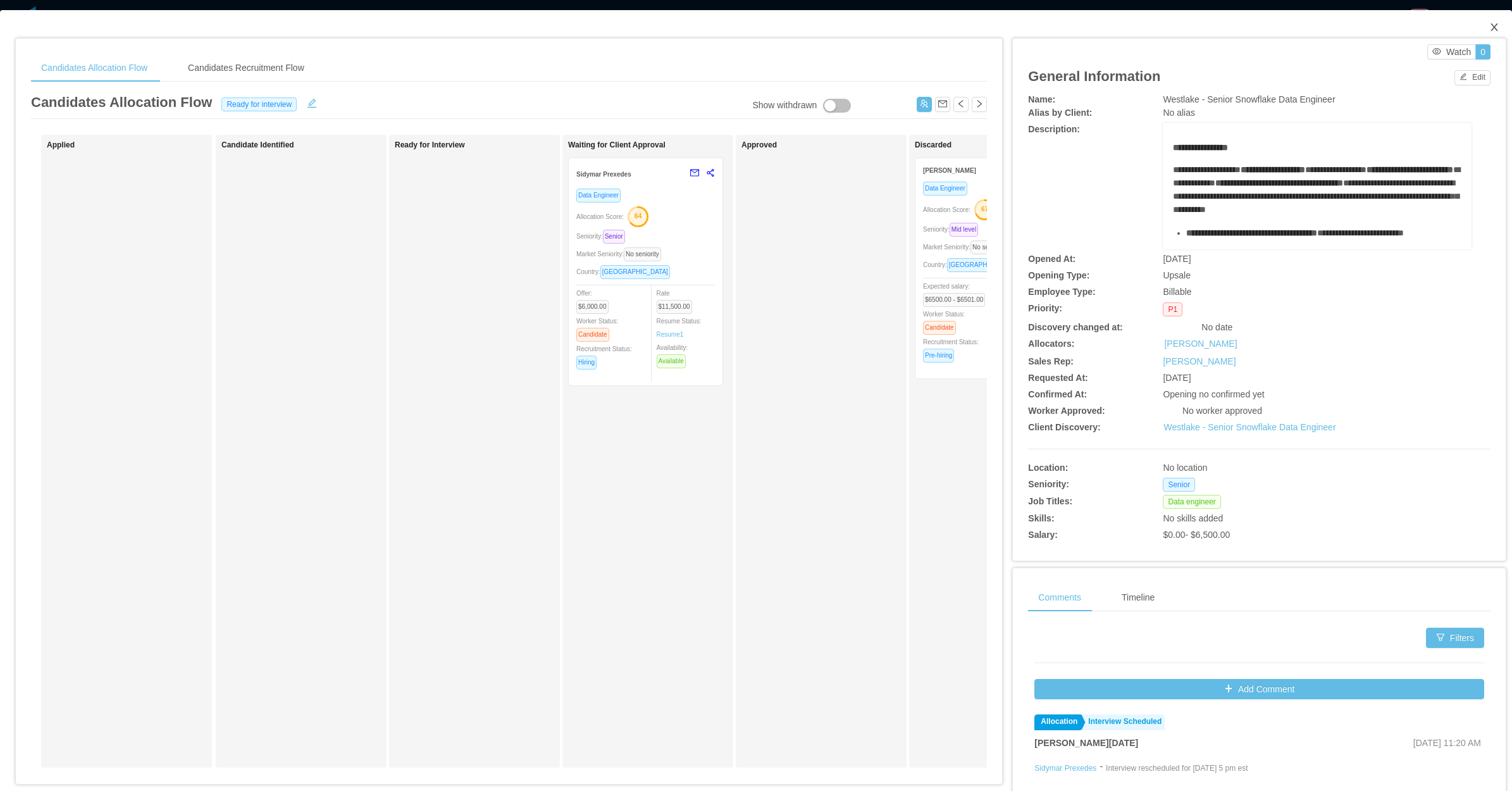
click at [1489, 26] on icon "icon: close" at bounding box center [1494, 27] width 10 height 10
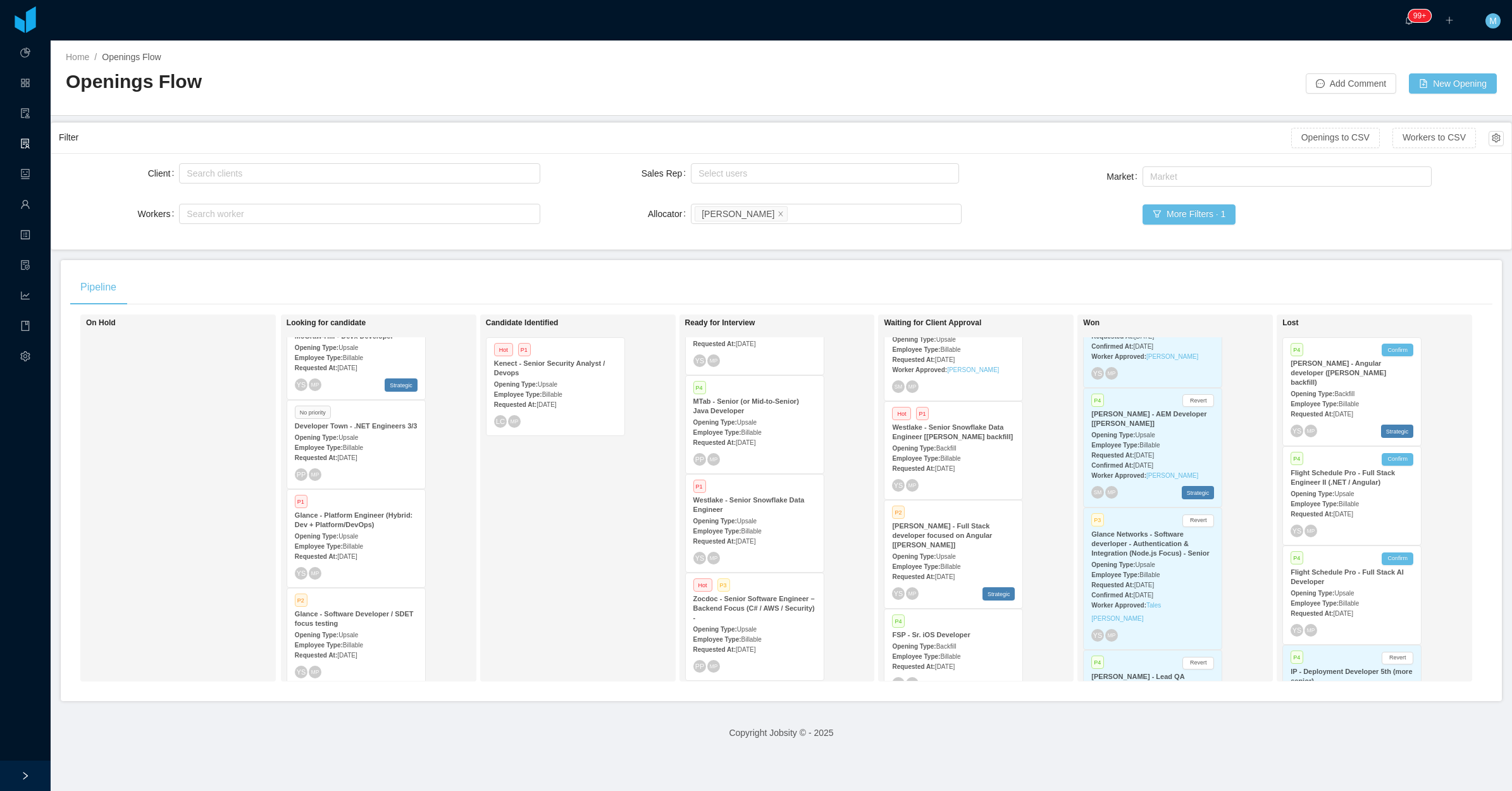
click at [610, 520] on div "Candidate Identified Hot P1 Kenect - Senior Security Analyst / Devops Opening T…" at bounding box center [574, 498] width 177 height 355
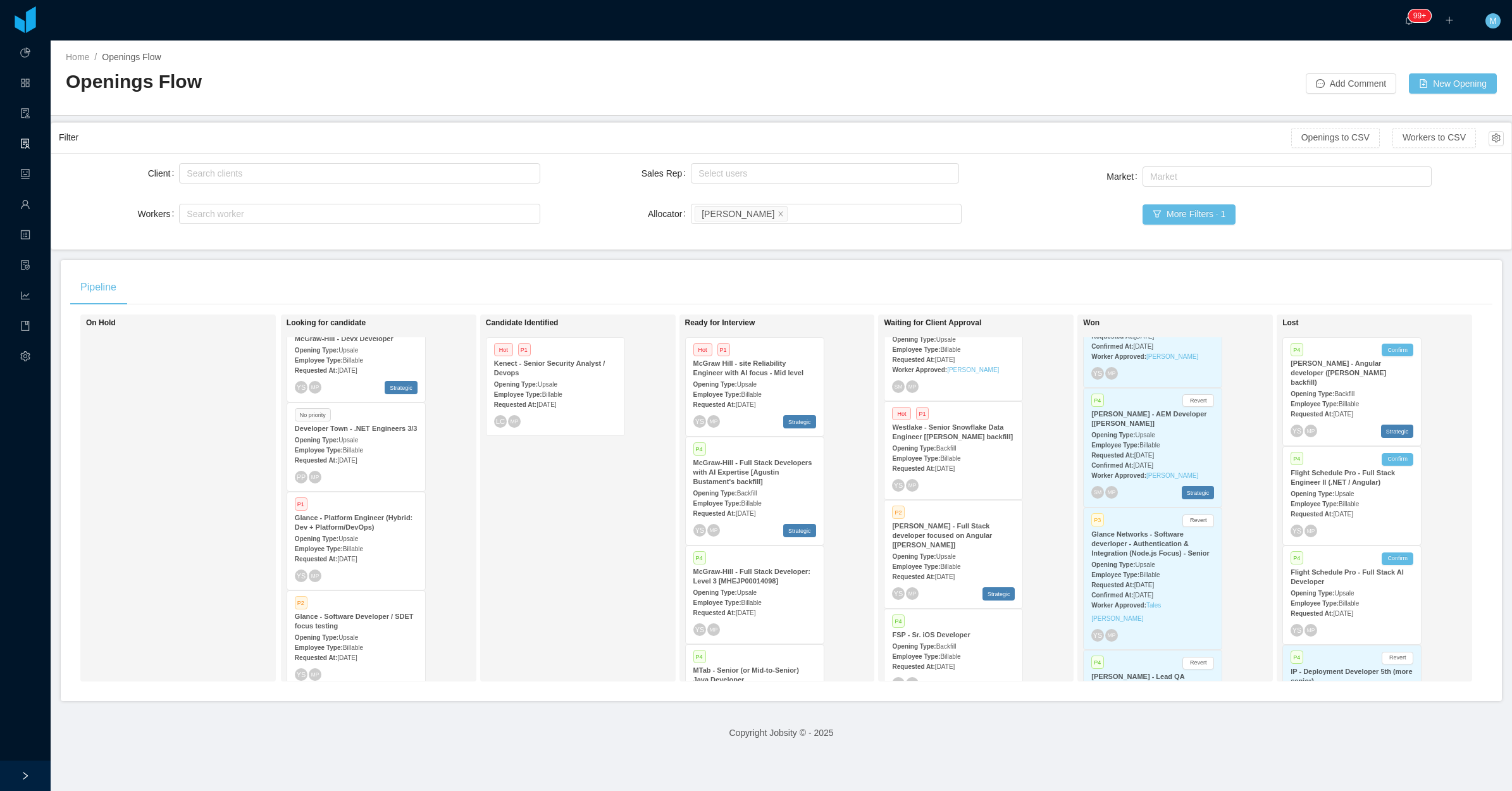
scroll to position [136, 0]
click at [579, 512] on div "Candidate Identified Hot P1 Kenect - Senior Security Analyst / Devops Opening T…" at bounding box center [574, 498] width 177 height 355
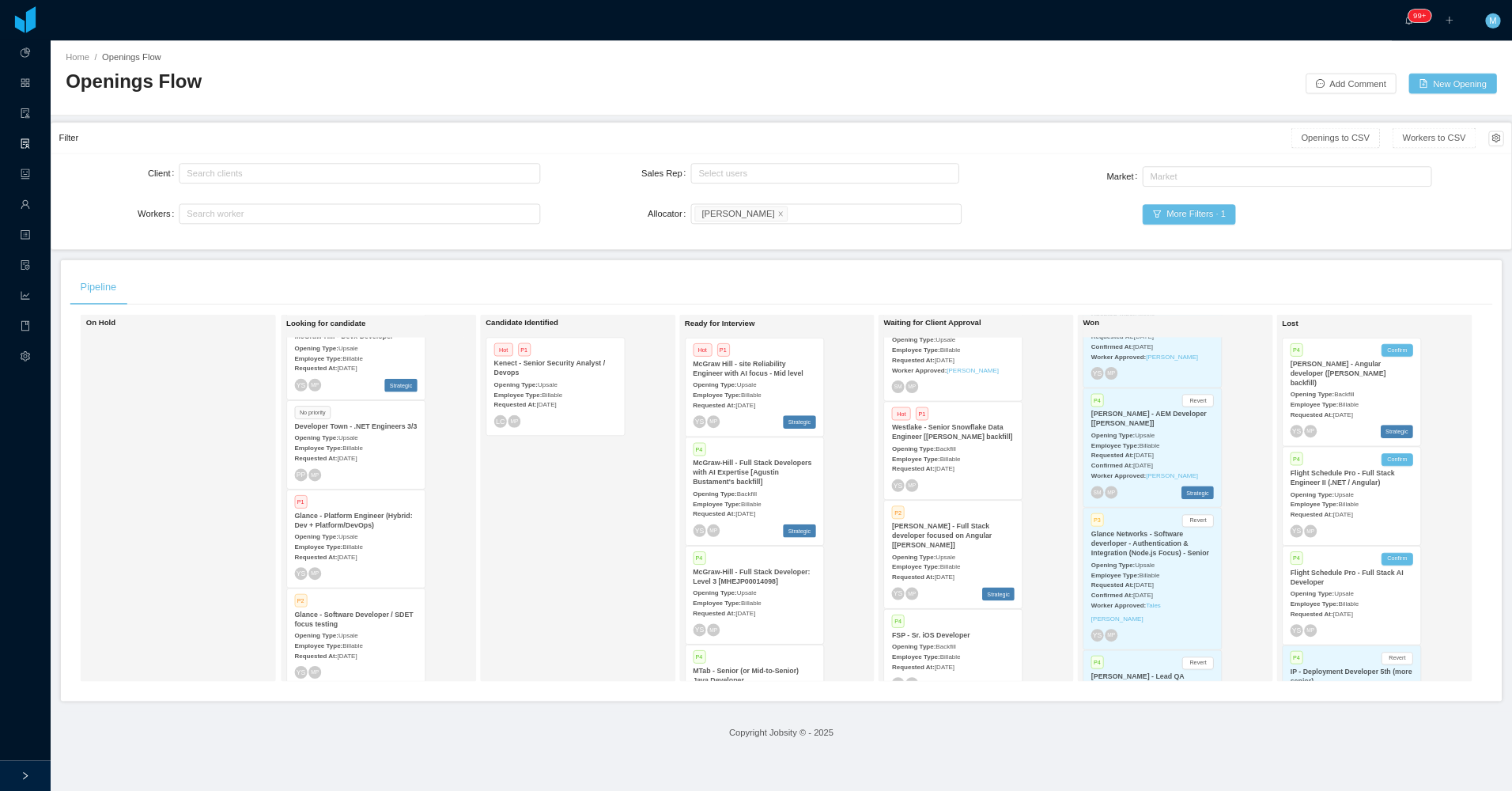
scroll to position [0, 0]
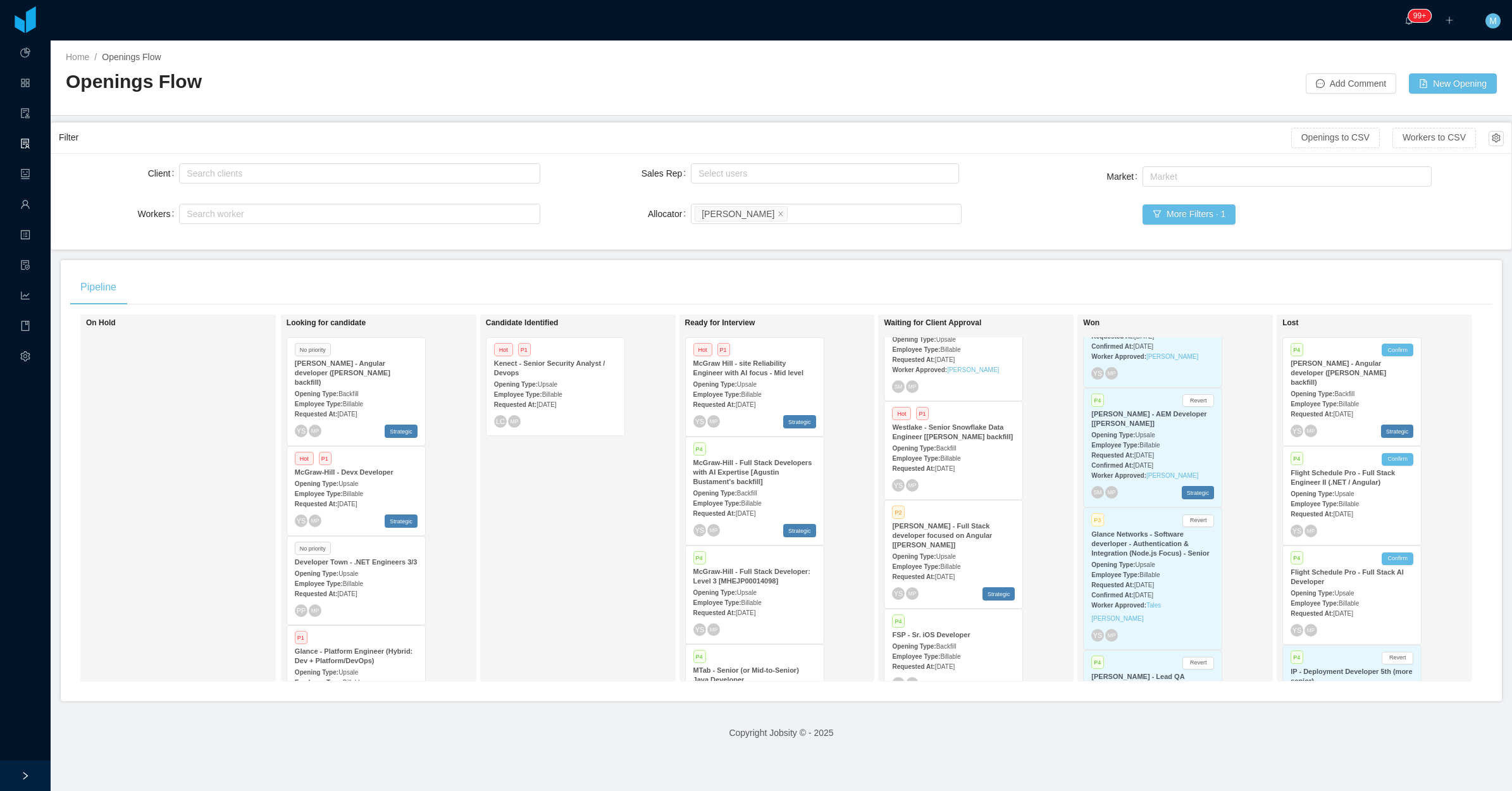
click at [612, 511] on div "Candidate Identified Hot P1 Kenect - Senior Security Analyst / Devops Opening T…" at bounding box center [574, 498] width 177 height 355
click at [600, 536] on div "Candidate Identified Hot P1 Kenect - Senior Security Analyst / Devops Opening T…" at bounding box center [574, 498] width 177 height 355
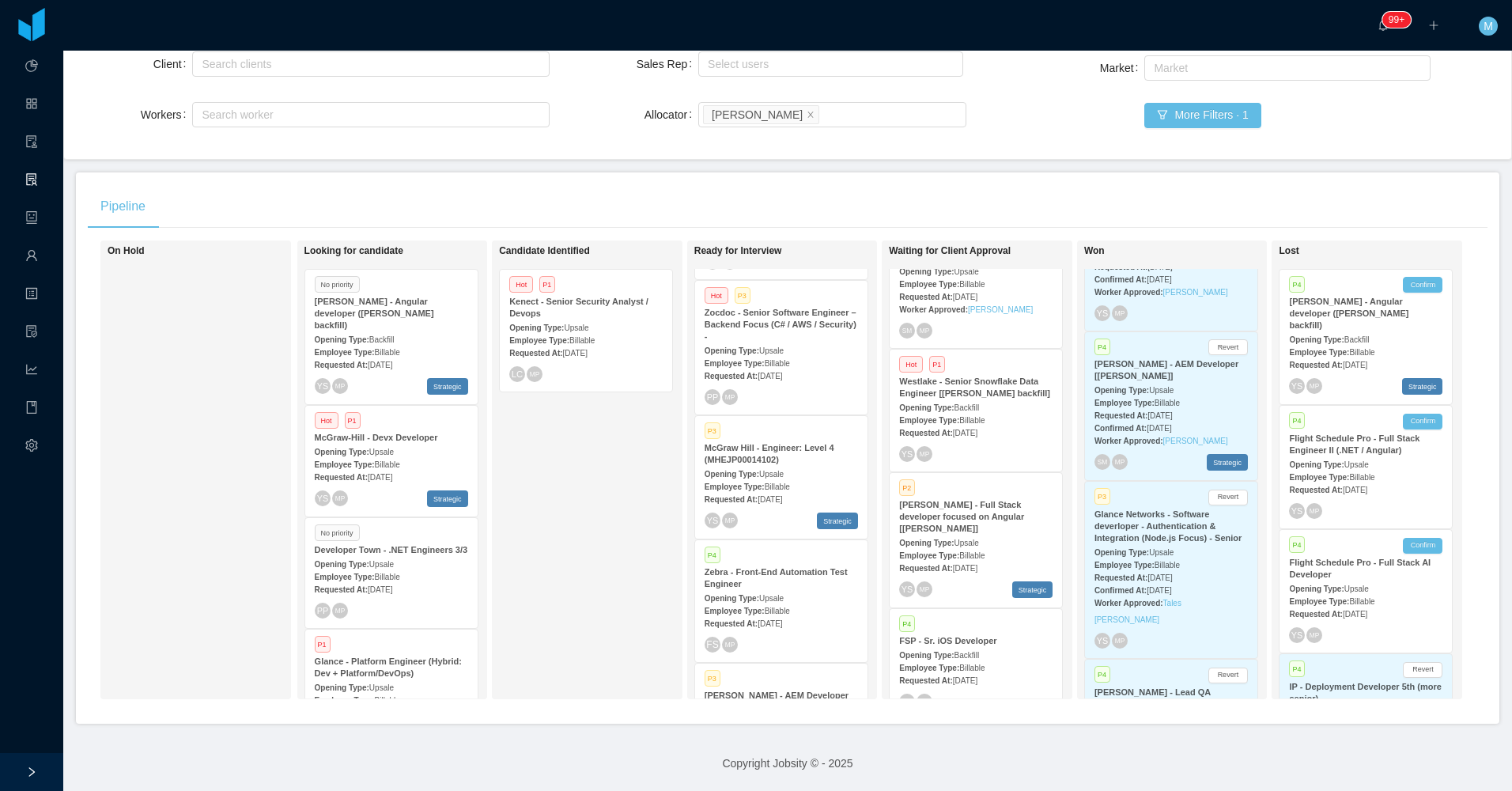
scroll to position [632, 0]
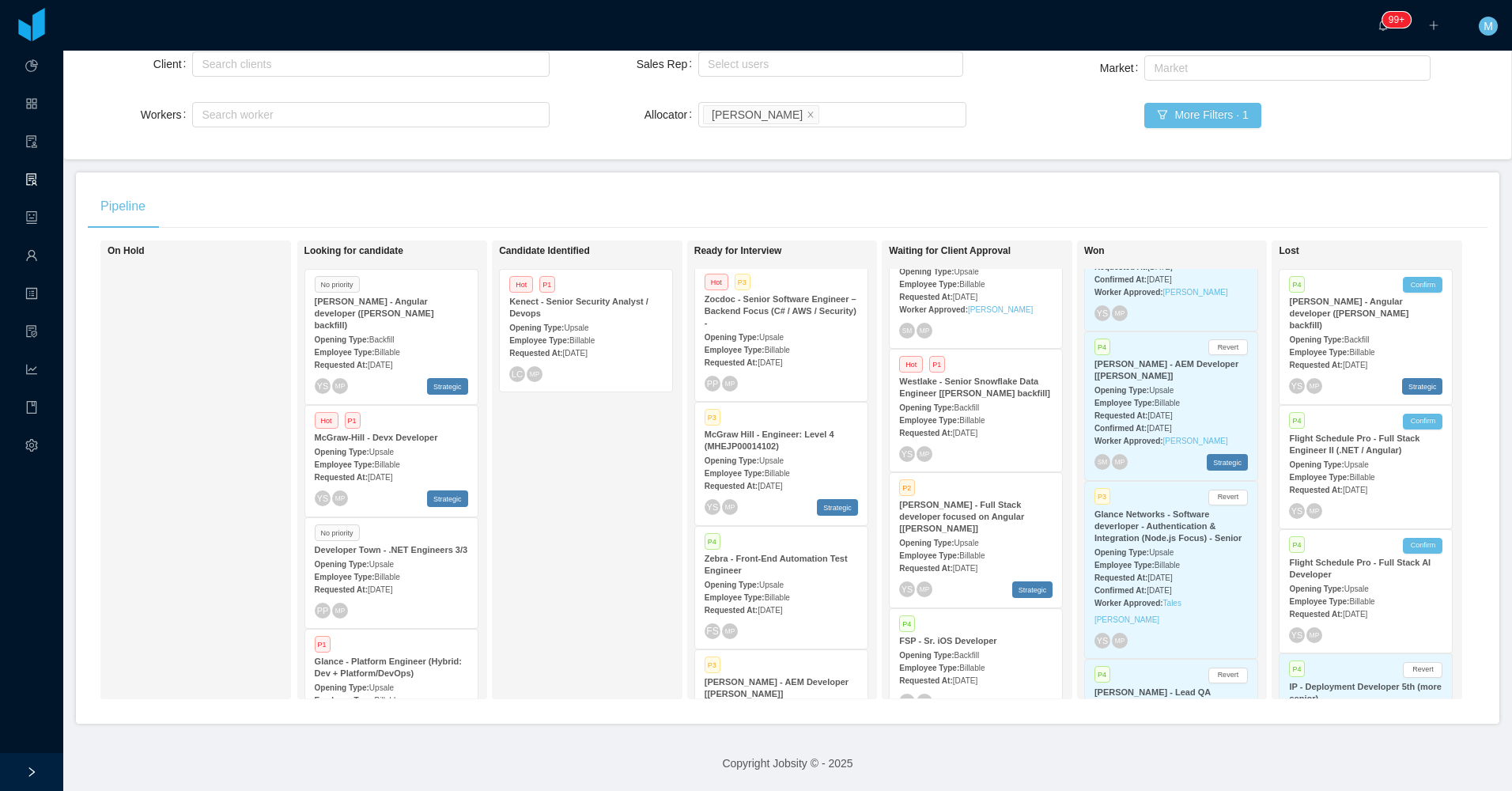
click at [823, 354] on div "Requested At: Jul 30th, 2025" at bounding box center [781, 362] width 153 height 17
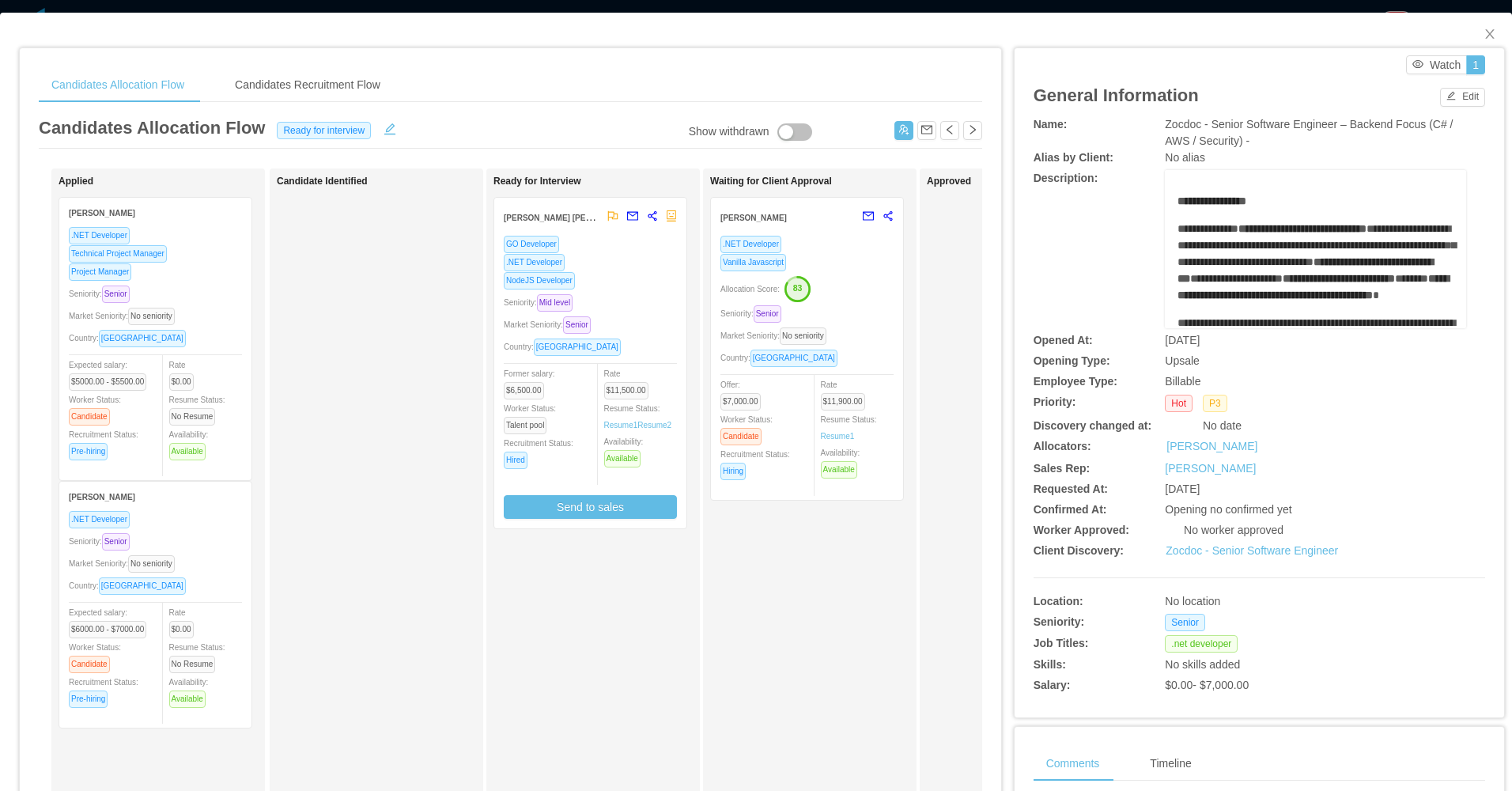
click at [388, 528] on div "Candidate Identified" at bounding box center [388, 564] width 221 height 776
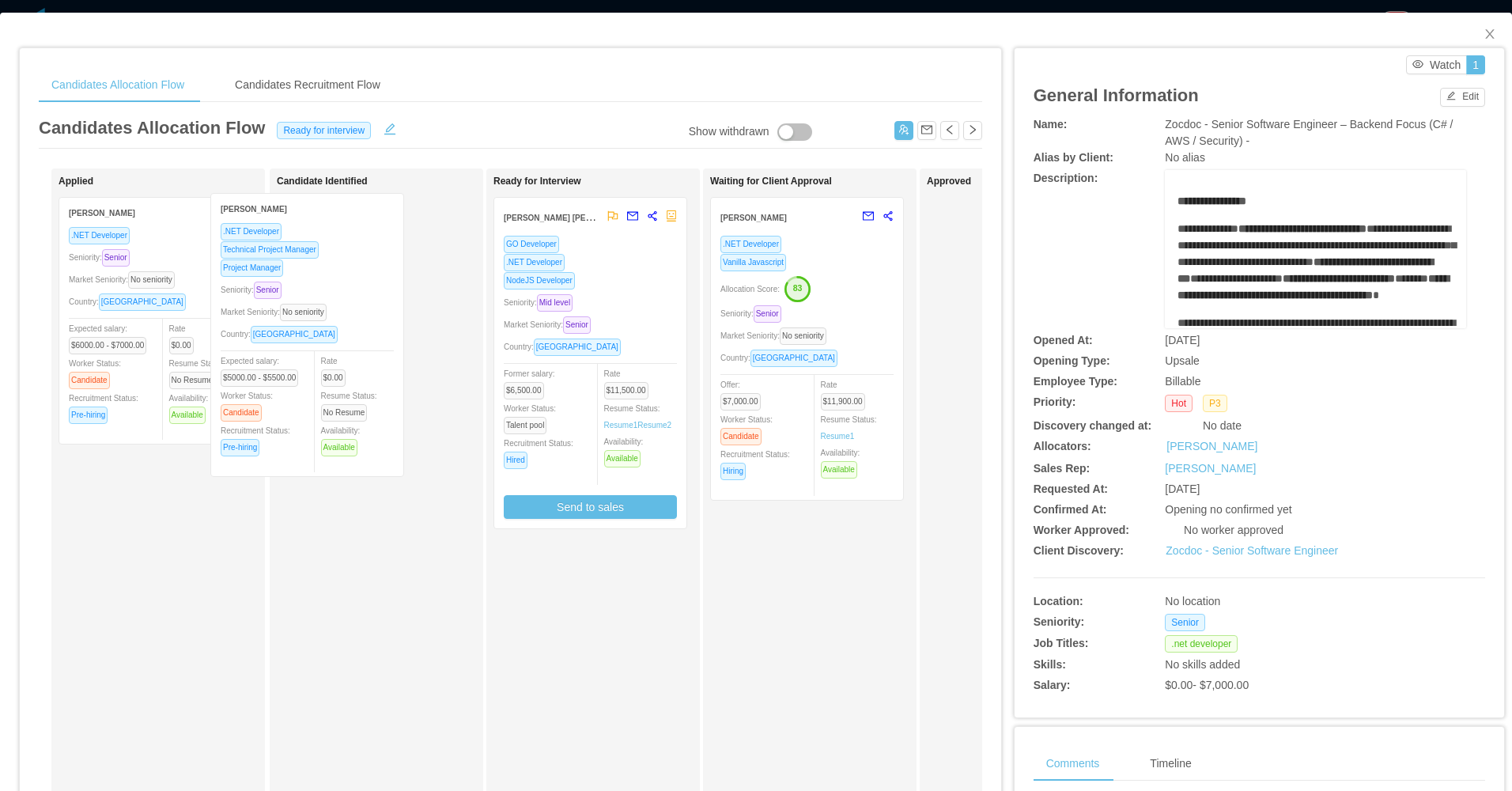
drag, startPoint x: 212, startPoint y: 376, endPoint x: 371, endPoint y: 370, distance: 159.1
click at [371, 370] on div "Applied Sergio Andres Jolivet .NET Developer Technical Project Manager Project …" at bounding box center [510, 570] width 943 height 803
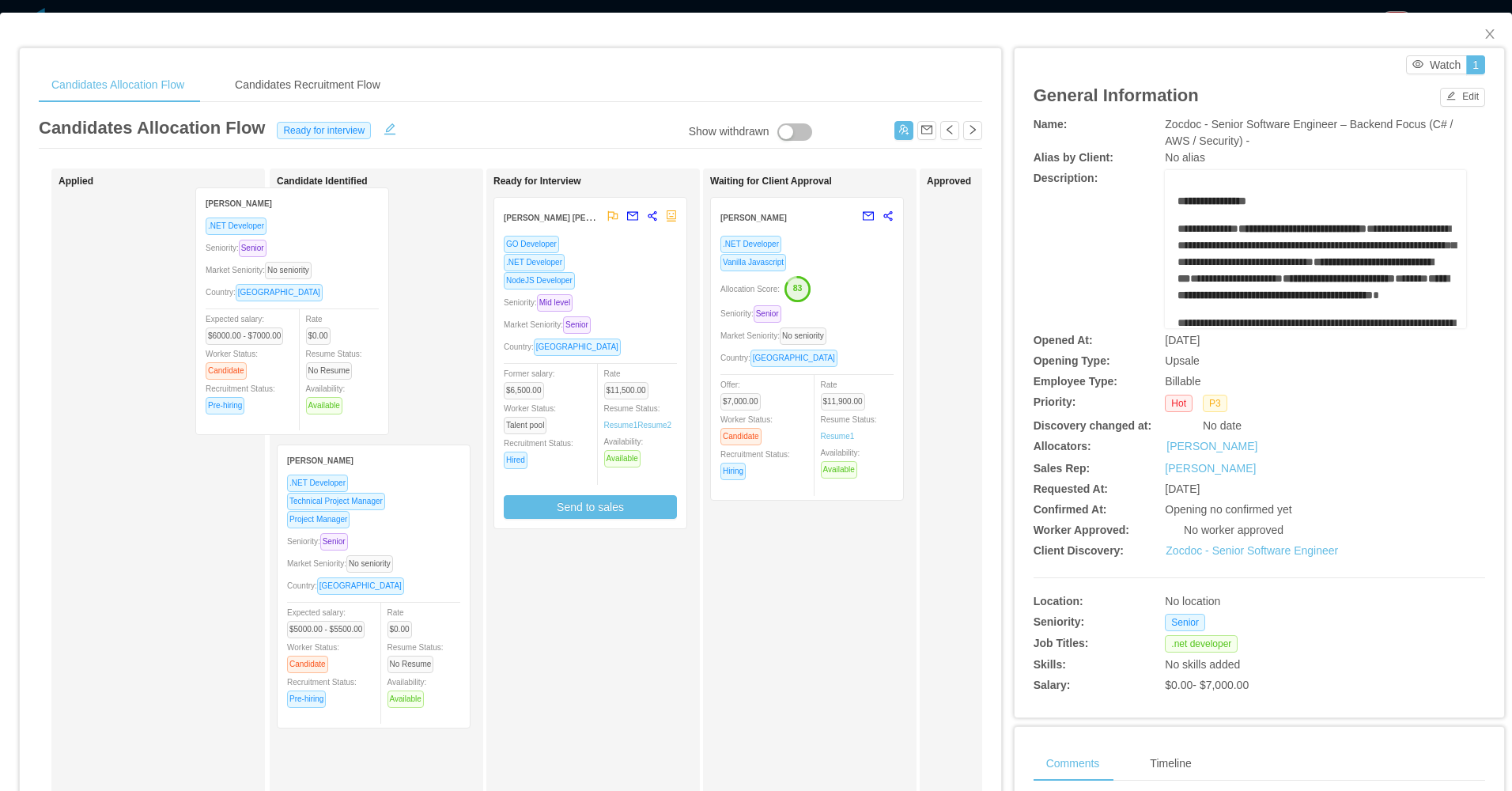
drag, startPoint x: 237, startPoint y: 366, endPoint x: 337, endPoint y: 362, distance: 100.1
click at [330, 362] on div "Applied Roy Rojas Valdez .NET Developer Seniority: Senior Market Seniority: No …" at bounding box center [510, 570] width 943 height 803
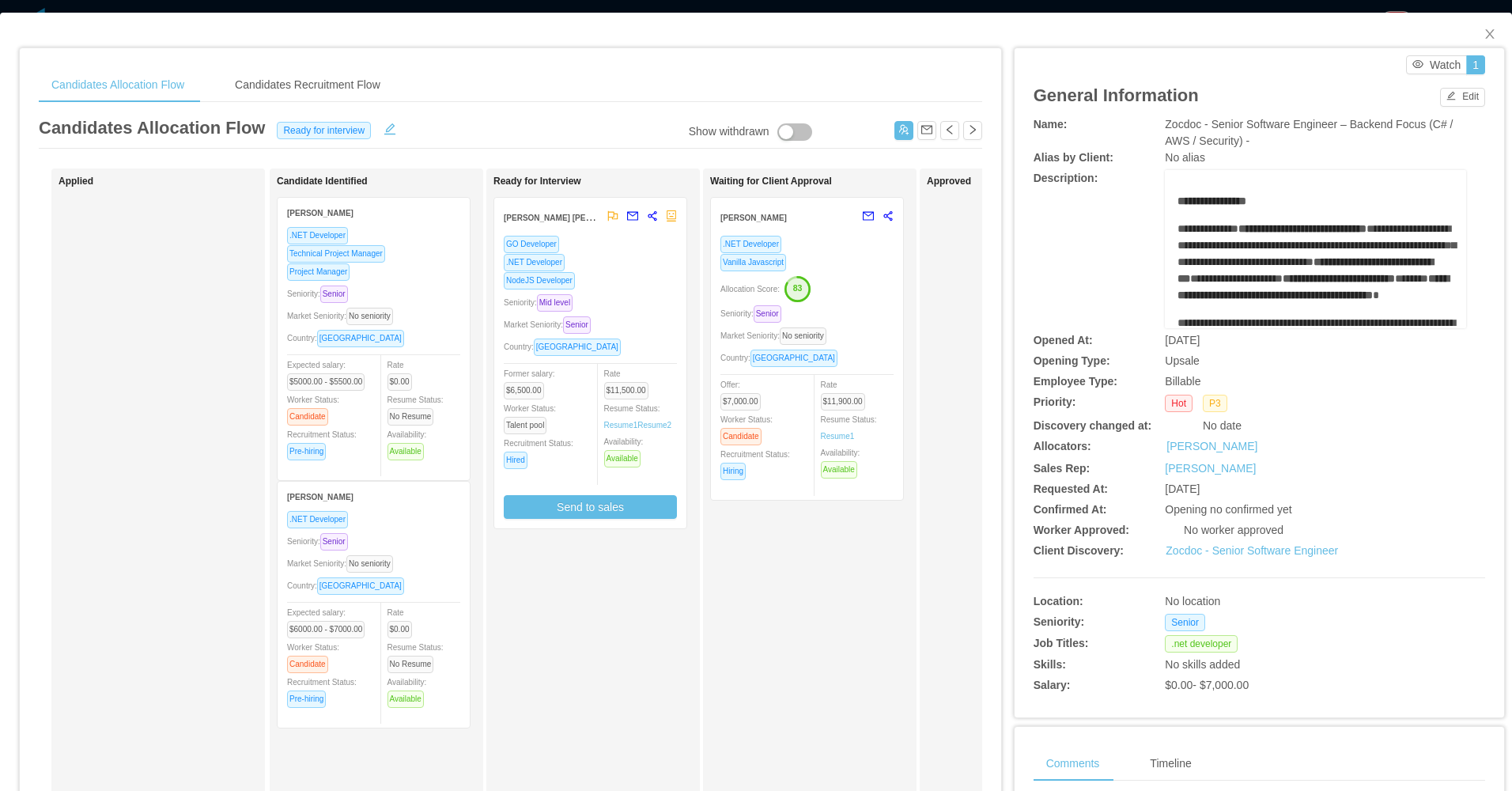
click at [448, 287] on div "Seniority: Senior" at bounding box center [374, 294] width 173 height 18
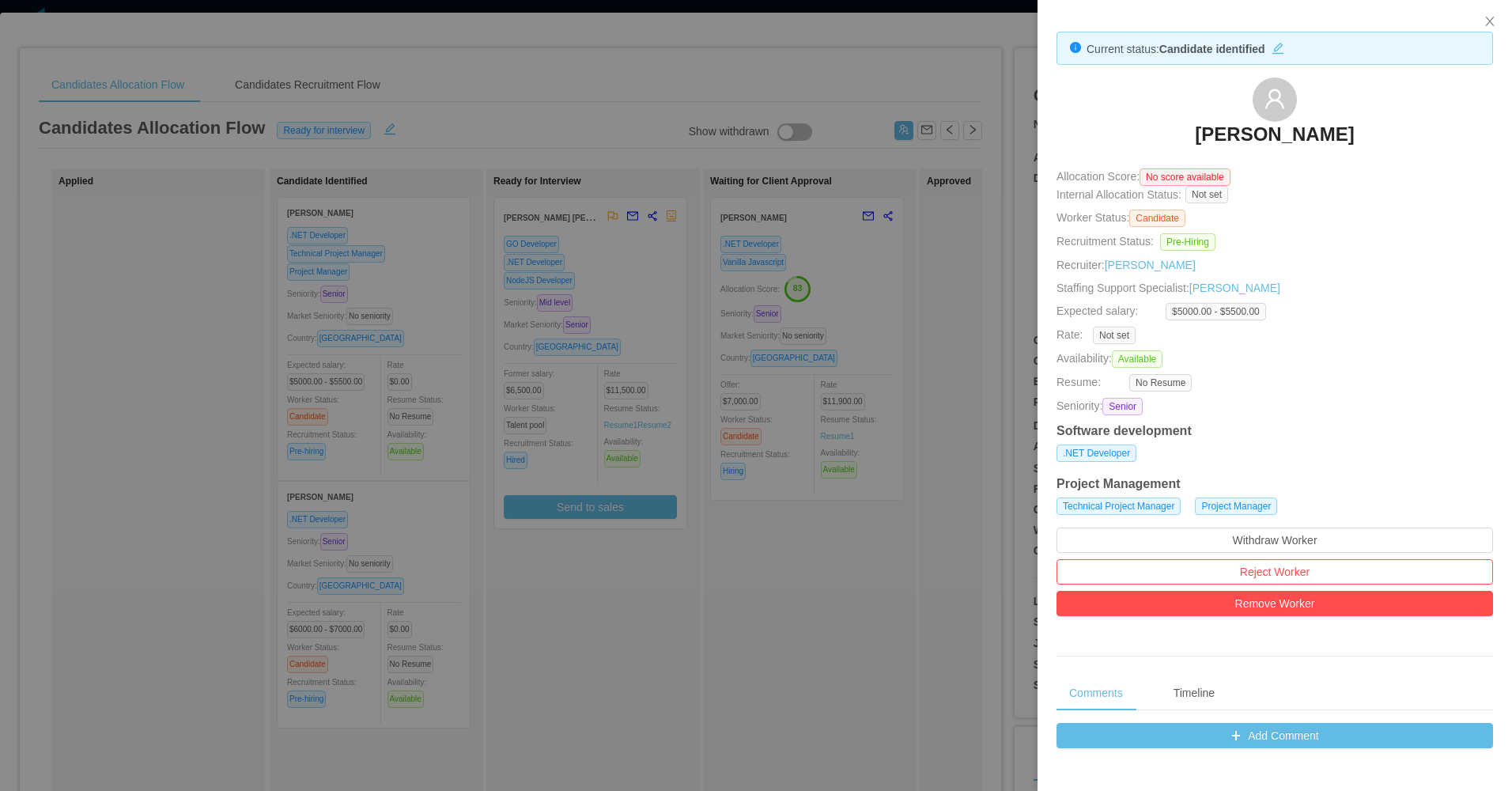
drag, startPoint x: 1161, startPoint y: 132, endPoint x: 1377, endPoint y: 126, distance: 216.1
click at [1377, 126] on div "Sergio Andres Jolivet" at bounding box center [1274, 117] width 436 height 79
copy h3 "Sergio Andres Jolivet"
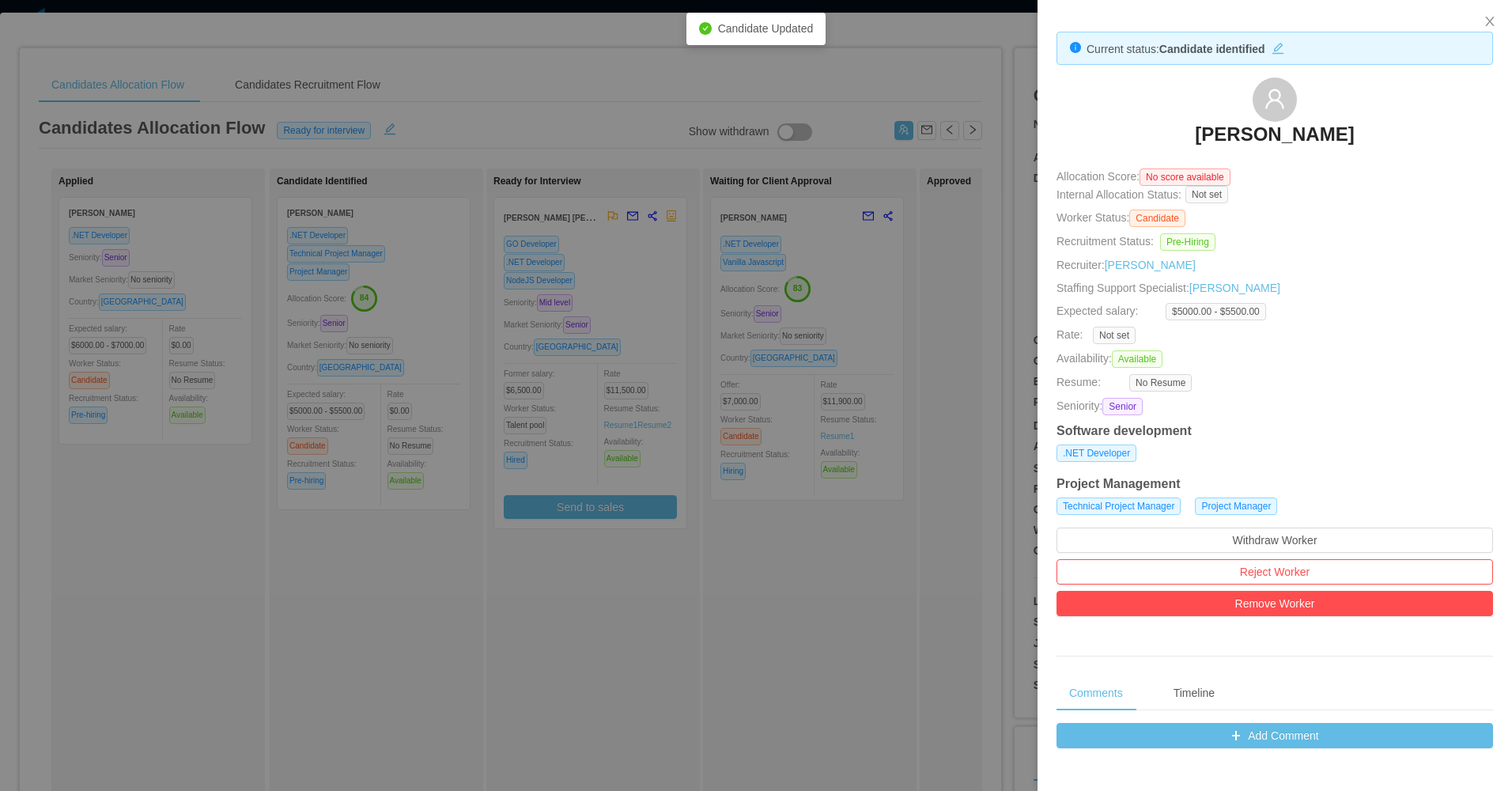
copy h3 "Sergio Andres Jolivet"
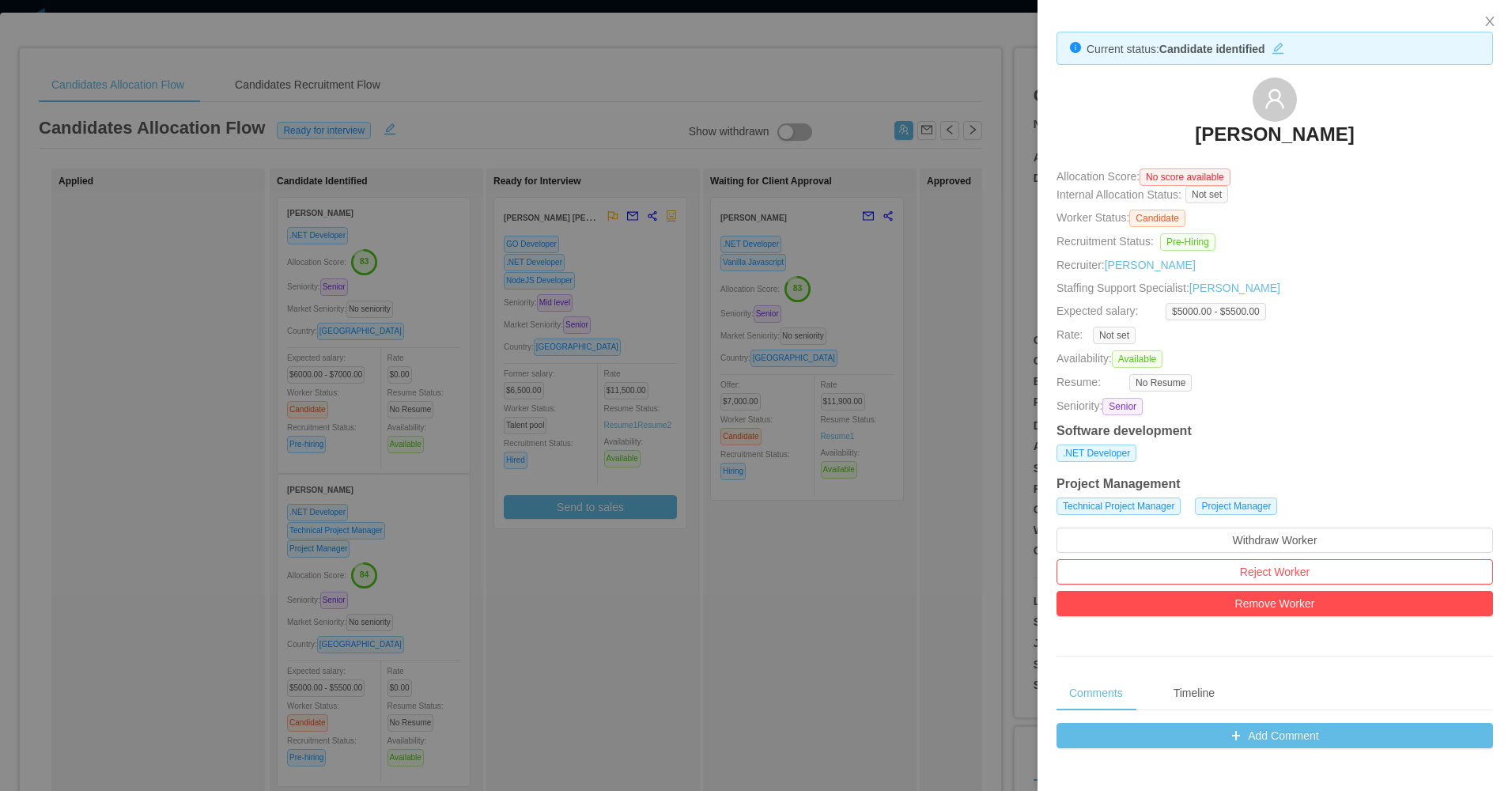
copy h3 "Sergio Andres Jolivet"
click at [550, 620] on div at bounding box center [756, 396] width 1512 height 791
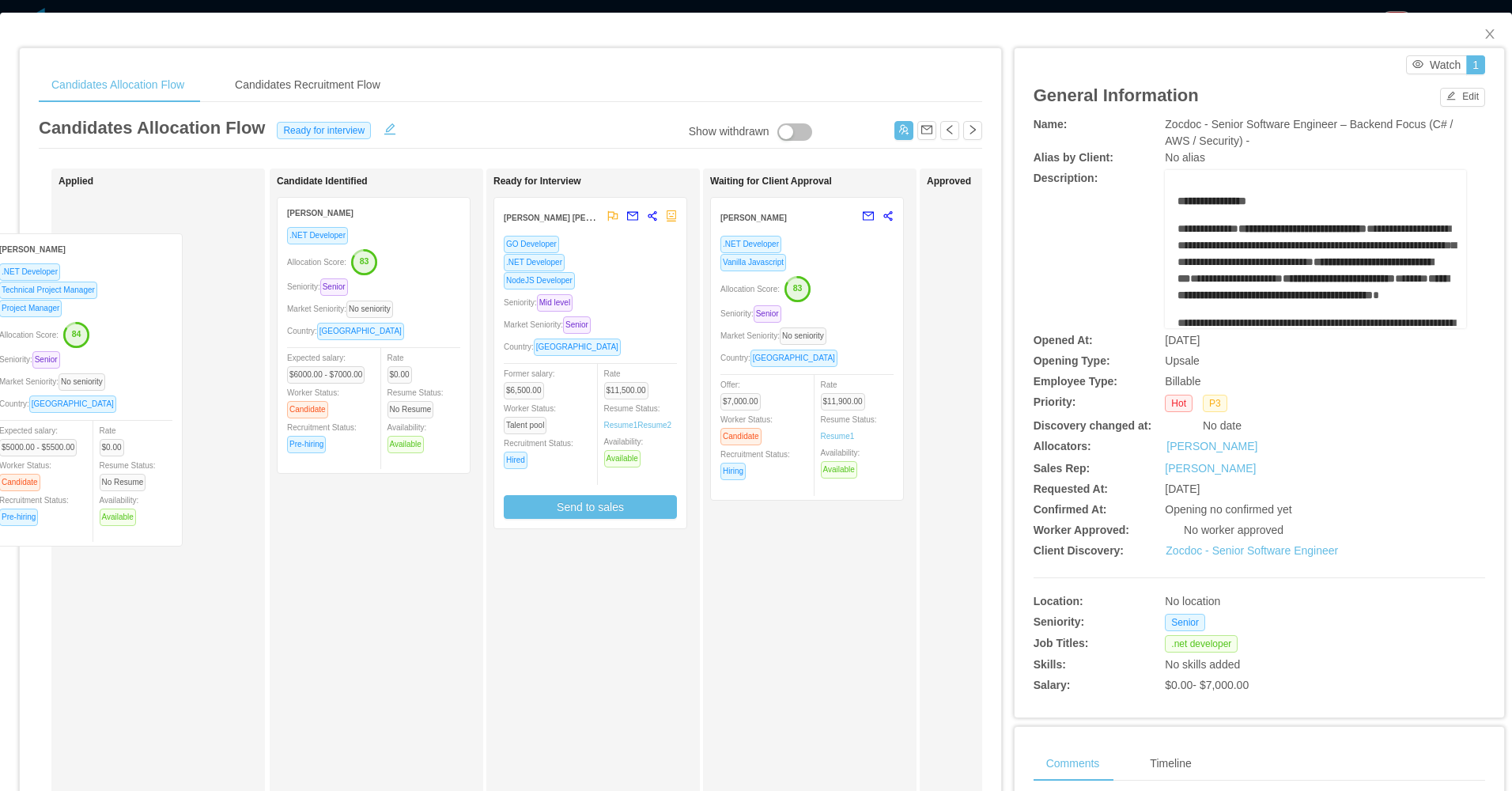
drag, startPoint x: 308, startPoint y: 605, endPoint x: 98, endPoint y: 372, distance: 313.7
click at [98, 372] on div "Applied Candidate Identified Roy Rojas Valdez .NET Developer Allocation Score: …" at bounding box center [510, 570] width 943 height 803
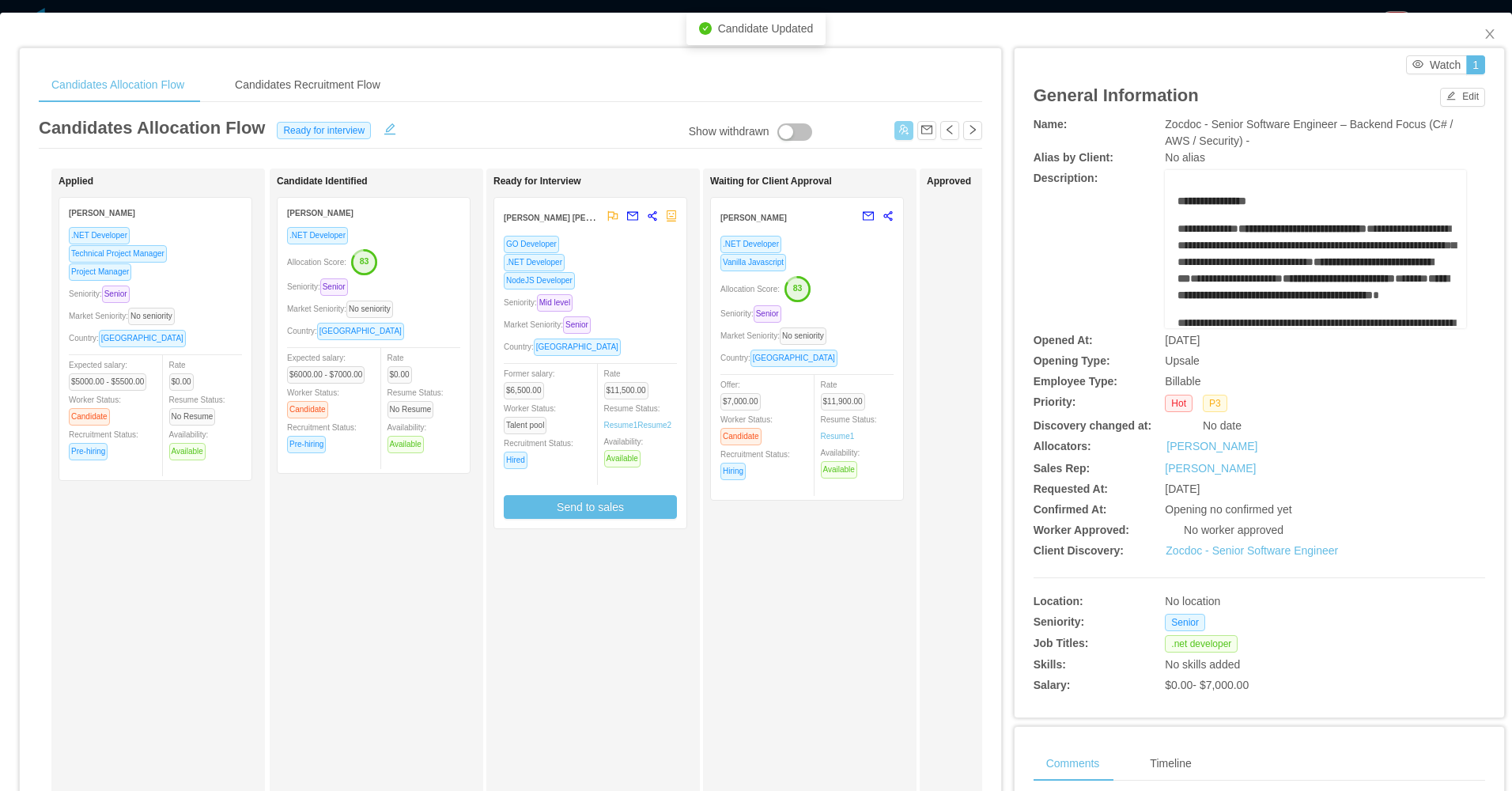
click at [899, 125] on button "button" at bounding box center [904, 131] width 19 height 19
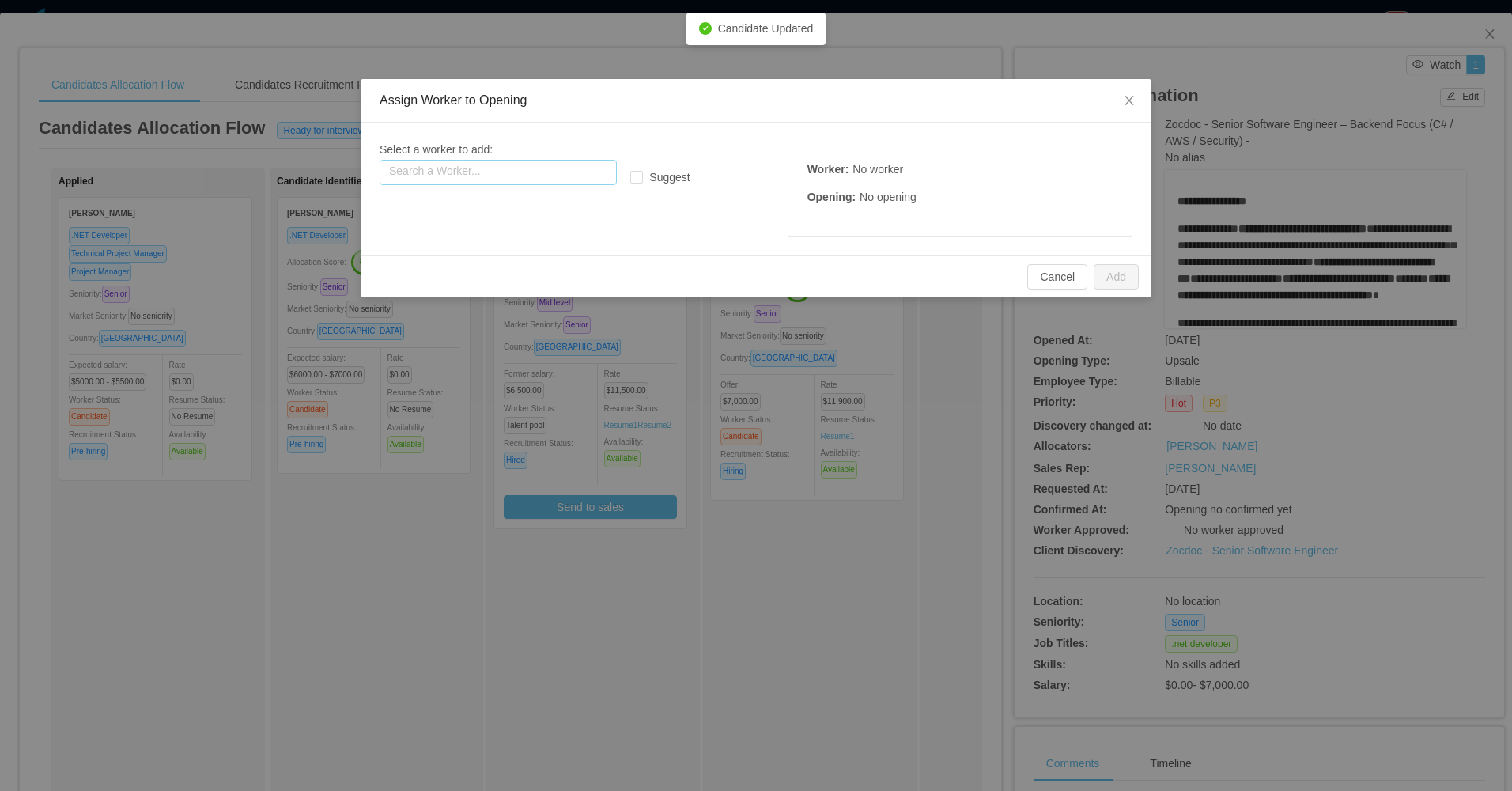
click at [559, 167] on input "text" at bounding box center [498, 172] width 237 height 25
paste input "**********"
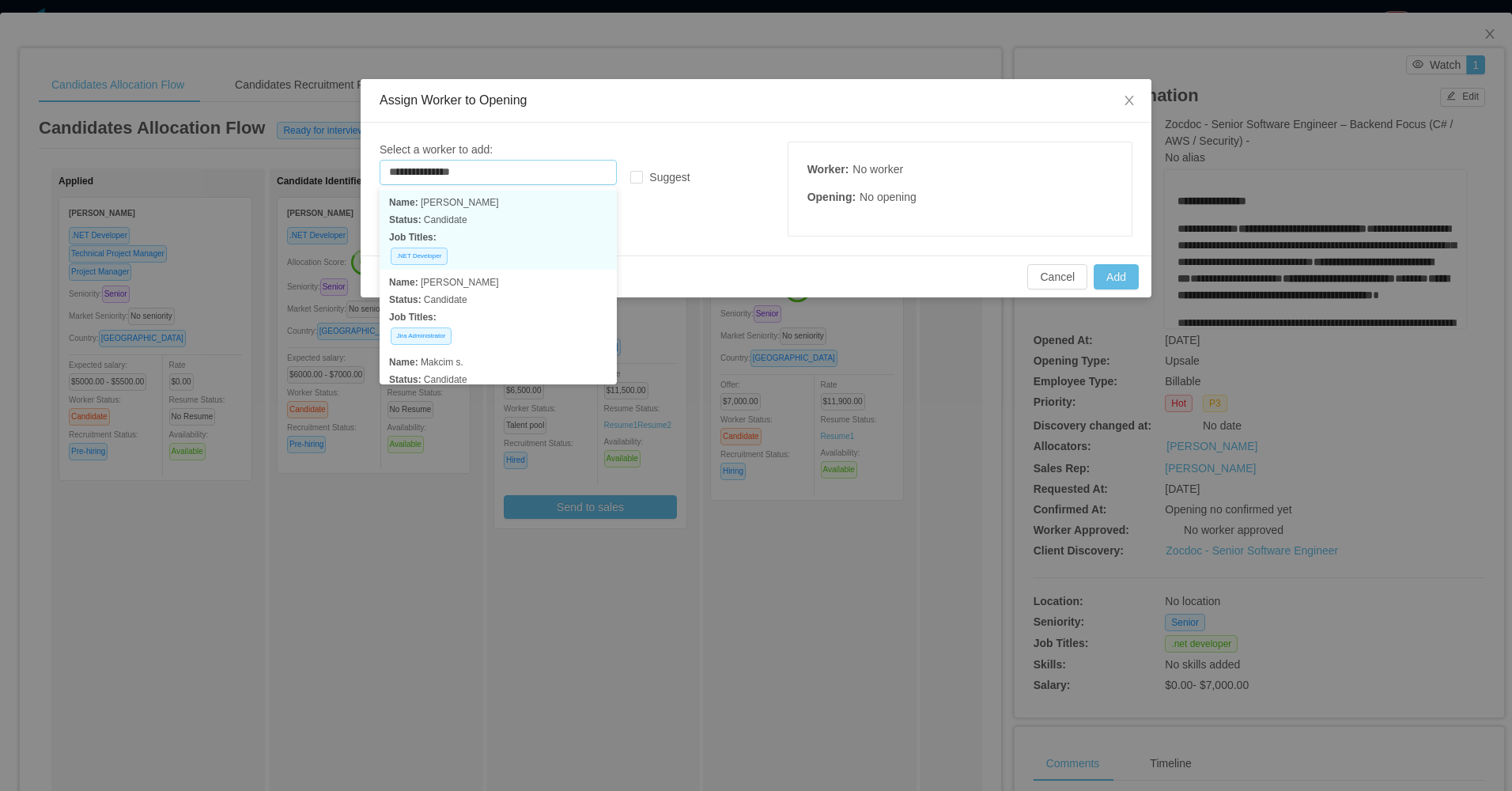
drag, startPoint x: 517, startPoint y: 218, endPoint x: 528, endPoint y: 213, distance: 12.1
click at [521, 215] on p "Status: Candidate" at bounding box center [498, 220] width 219 height 17
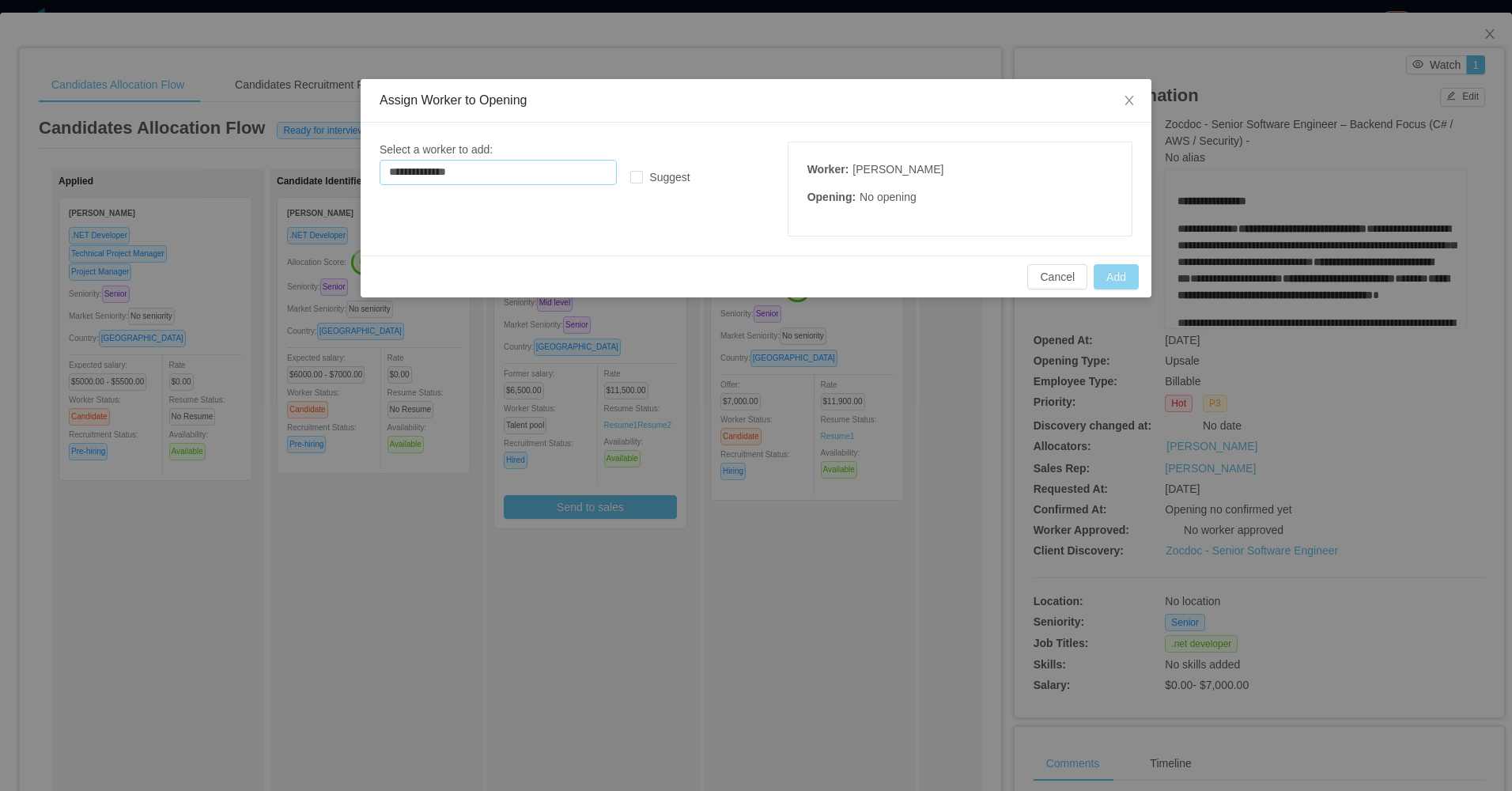
type input "**********"
click at [1107, 274] on button "Add" at bounding box center [1116, 276] width 45 height 25
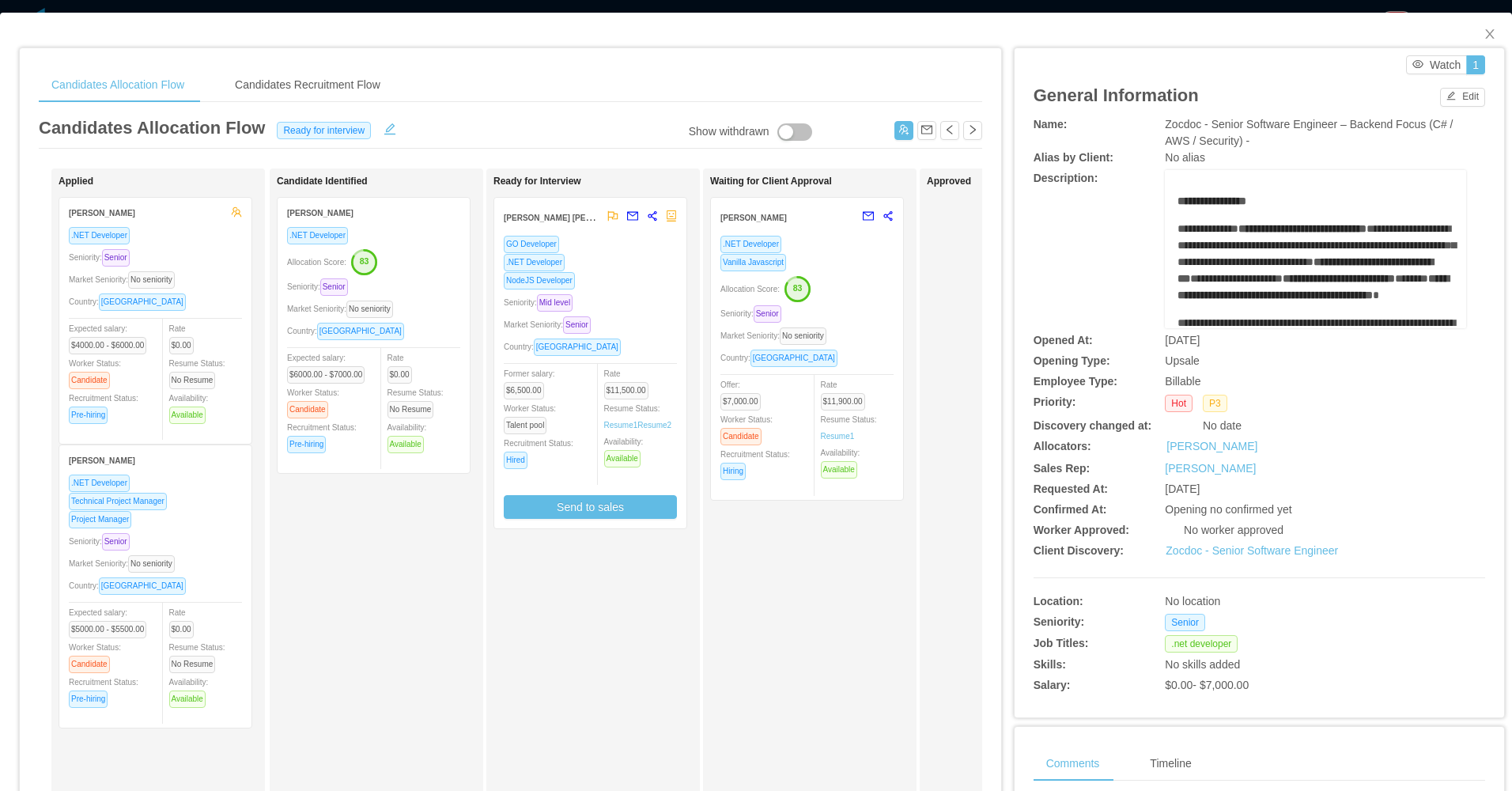
click at [622, 617] on div "Ready for Interview Ezequiel Ramon Rodriguez Sanchez GO Developer .NET Develope…" at bounding box center [604, 564] width 221 height 776
drag, startPoint x: 1475, startPoint y: 34, endPoint x: 1373, endPoint y: 82, distance: 112.7
click at [1483, 35] on icon "icon: close" at bounding box center [1489, 34] width 13 height 13
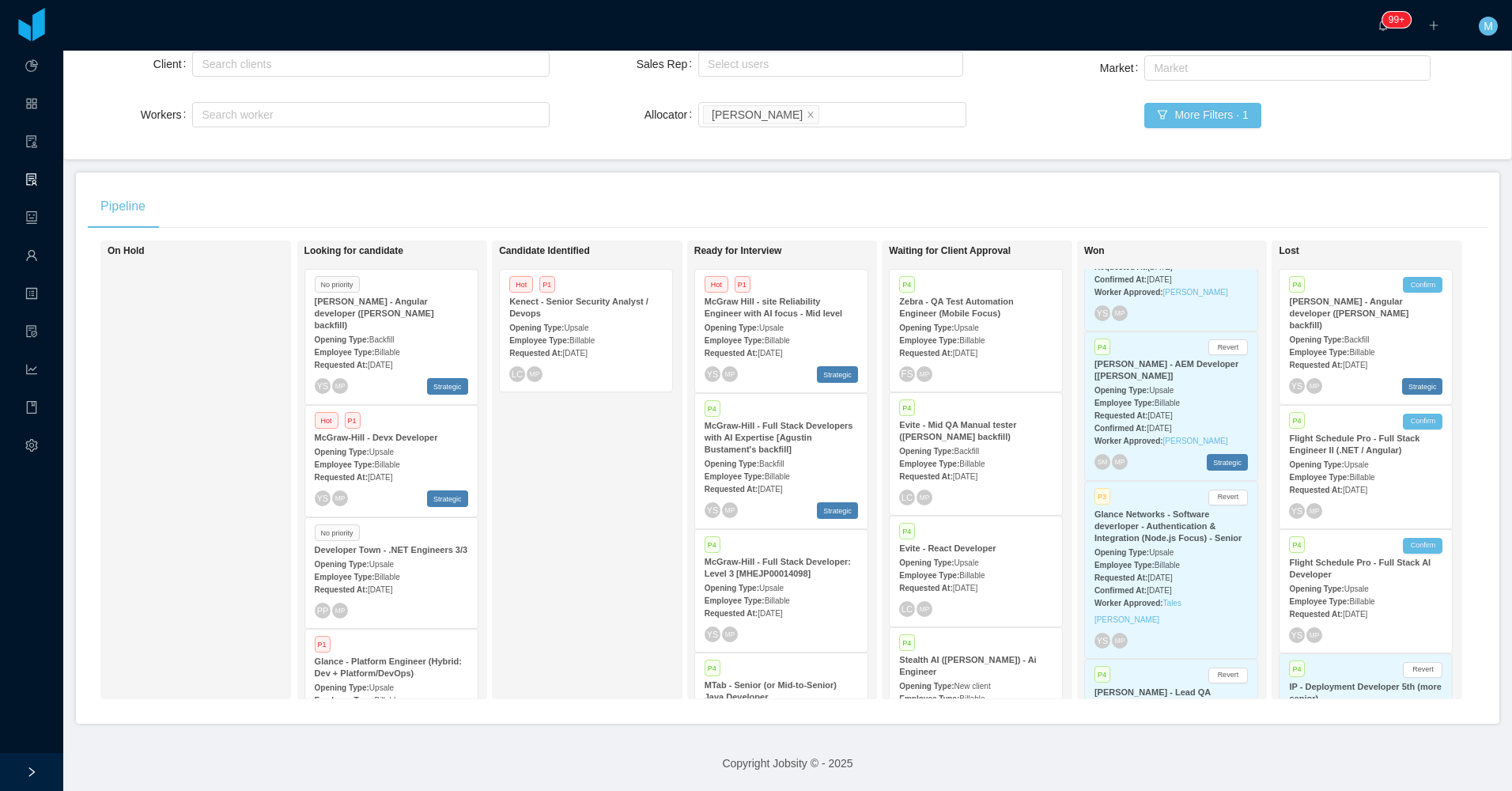
click at [789, 319] on div "Opening Type: Upsale" at bounding box center [781, 327] width 153 height 17
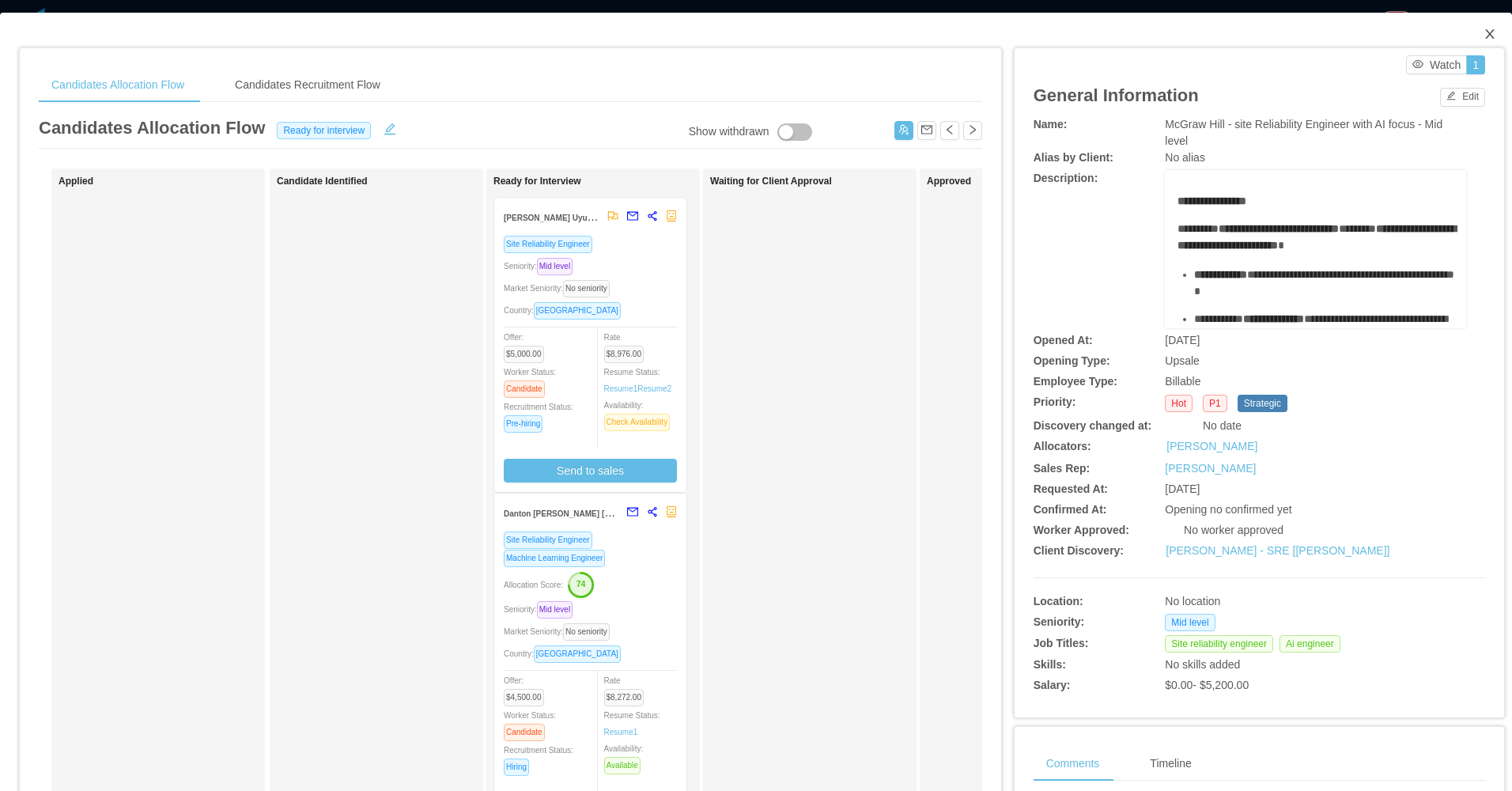
click at [1483, 31] on icon "icon: close" at bounding box center [1489, 34] width 13 height 13
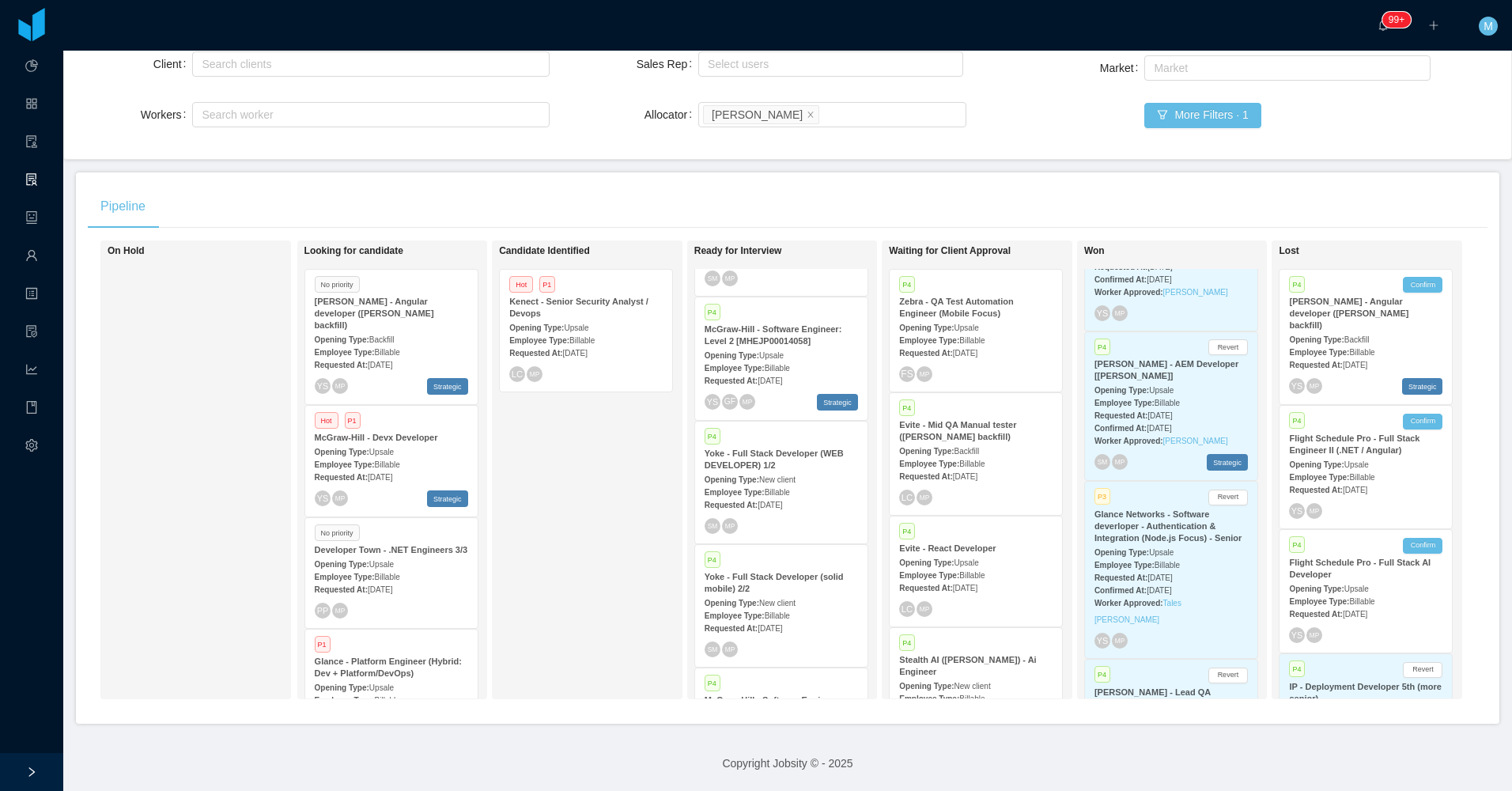
scroll to position [1791, 0]
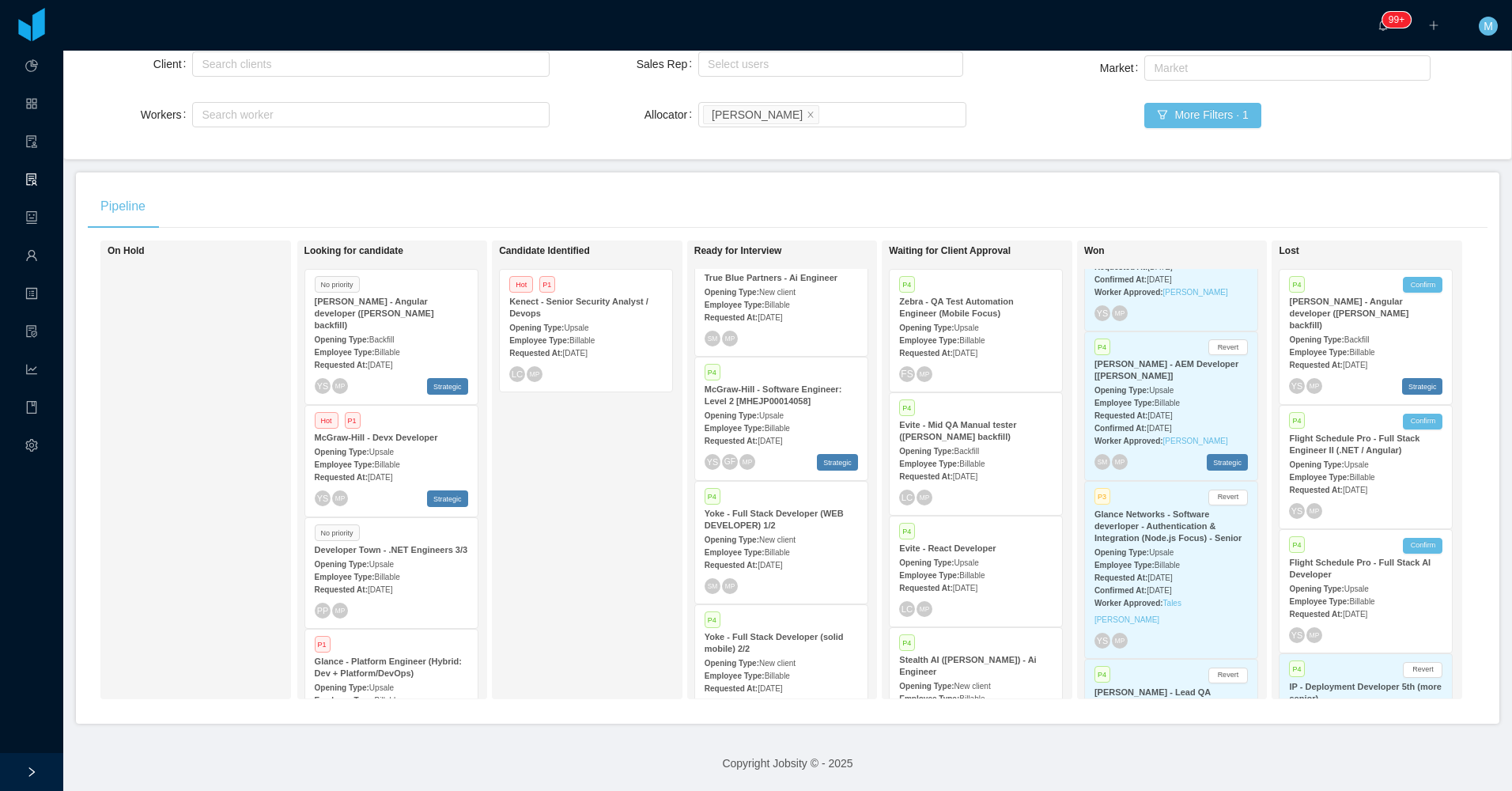
click at [388, 348] on span "Billable" at bounding box center [387, 352] width 25 height 9
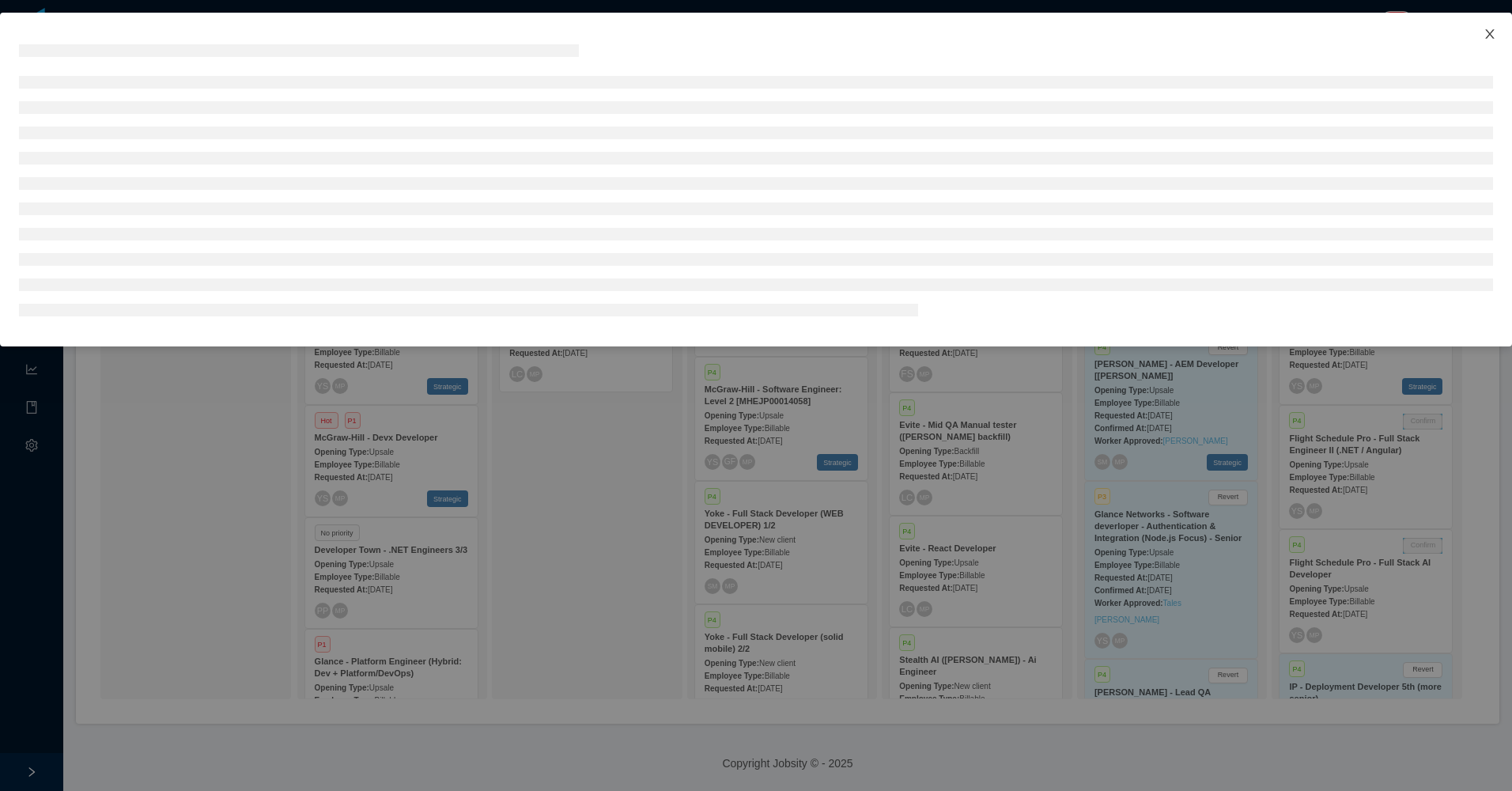
drag, startPoint x: 1488, startPoint y: 30, endPoint x: 1307, endPoint y: 73, distance: 186.0
click at [1488, 30] on icon "icon: close" at bounding box center [1489, 34] width 13 height 13
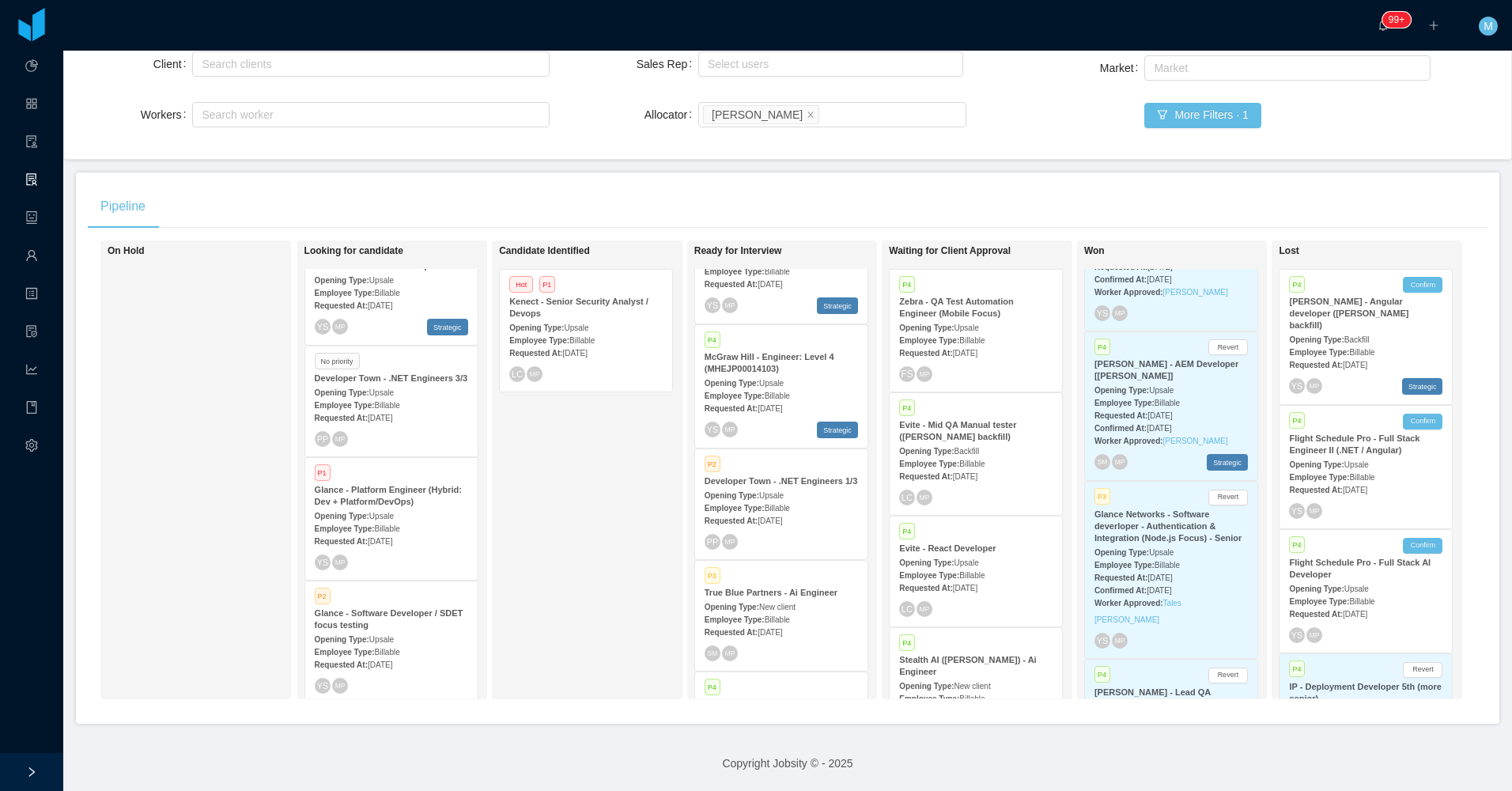
scroll to position [314, 0]
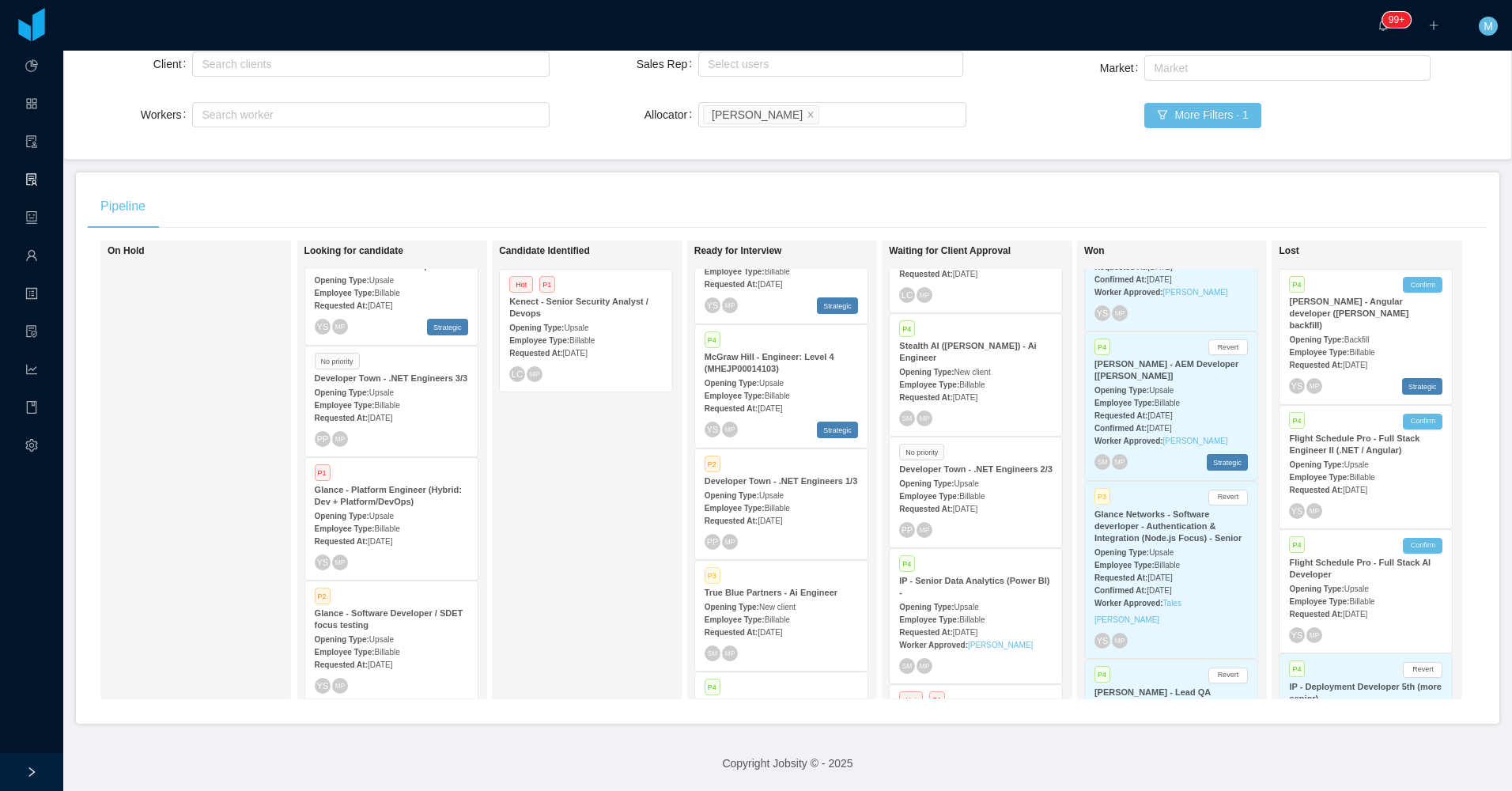
click at [797, 507] on div "P2 Developer Town - .NET Engineers 1/3 Opening Type: Upsale Employee Type: Bill…" at bounding box center [781, 504] width 172 height 110
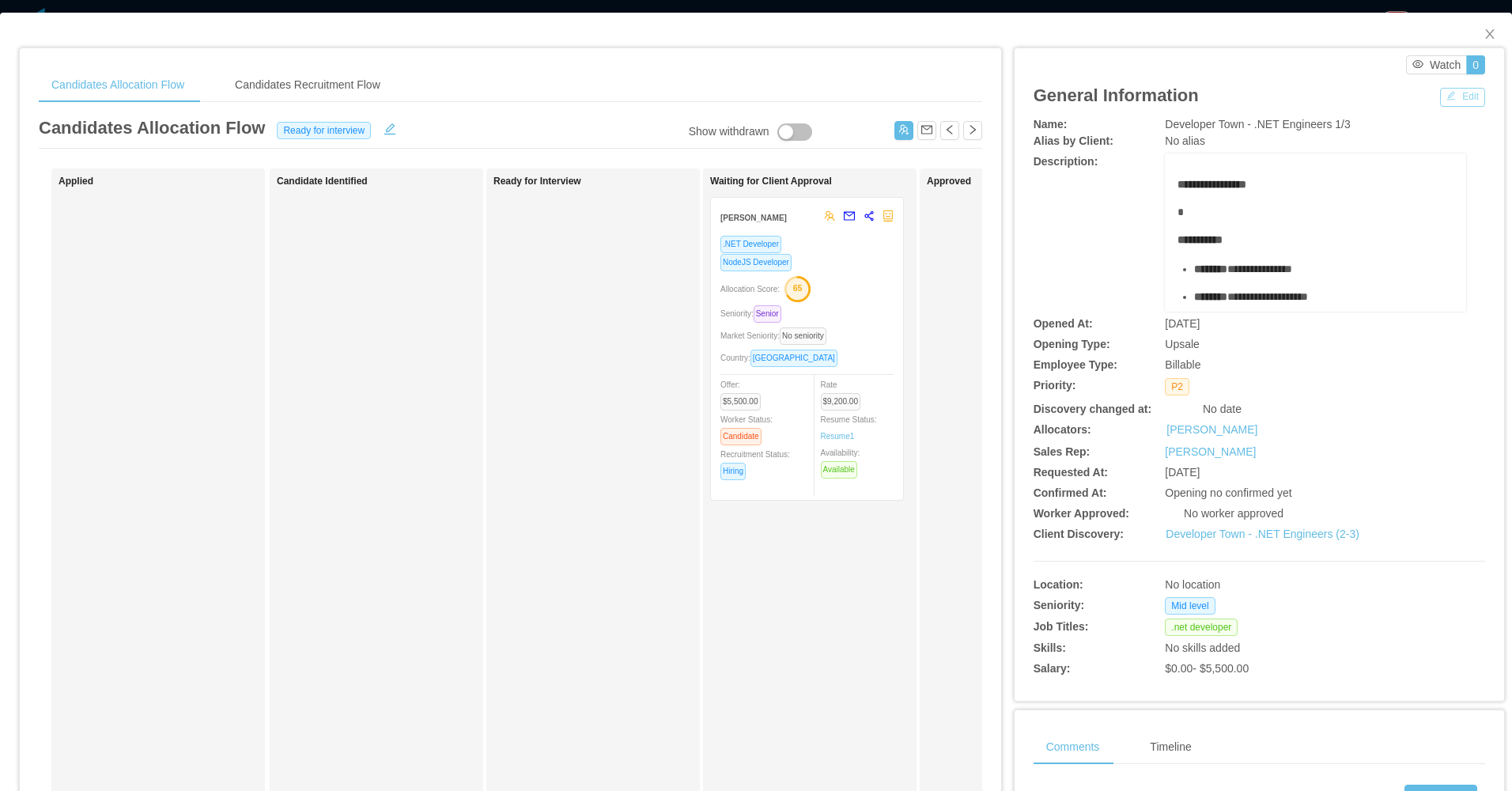
click at [1454, 96] on button "Edit" at bounding box center [1462, 98] width 45 height 19
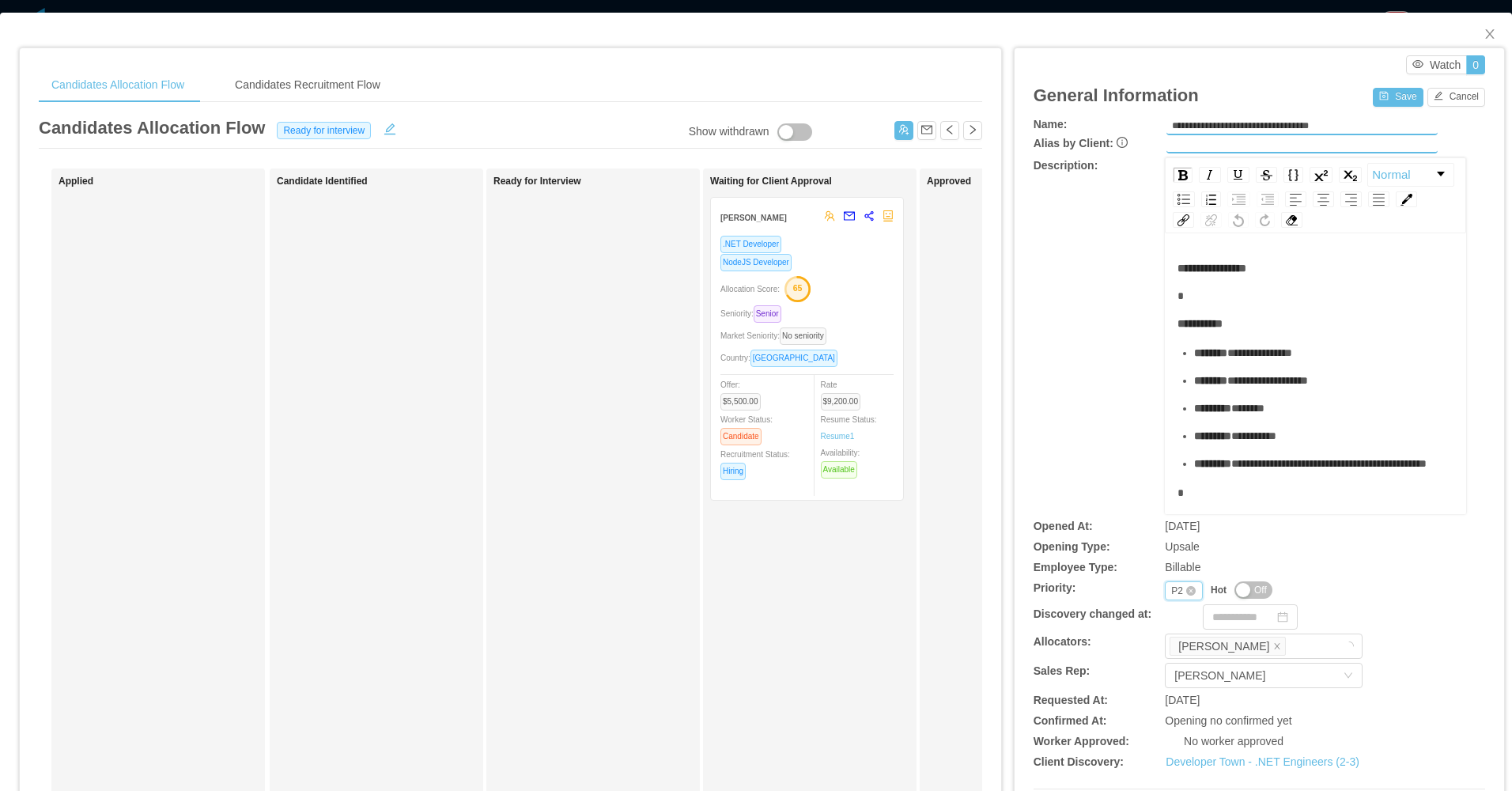
click at [1171, 588] on div "P2" at bounding box center [1177, 591] width 12 height 17
drag, startPoint x: 1173, startPoint y: 696, endPoint x: 1172, endPoint y: 688, distance: 8.1
click at [1171, 694] on li "P4" at bounding box center [1173, 693] width 37 height 25
click at [1377, 105] on button "Save" at bounding box center [1397, 98] width 50 height 19
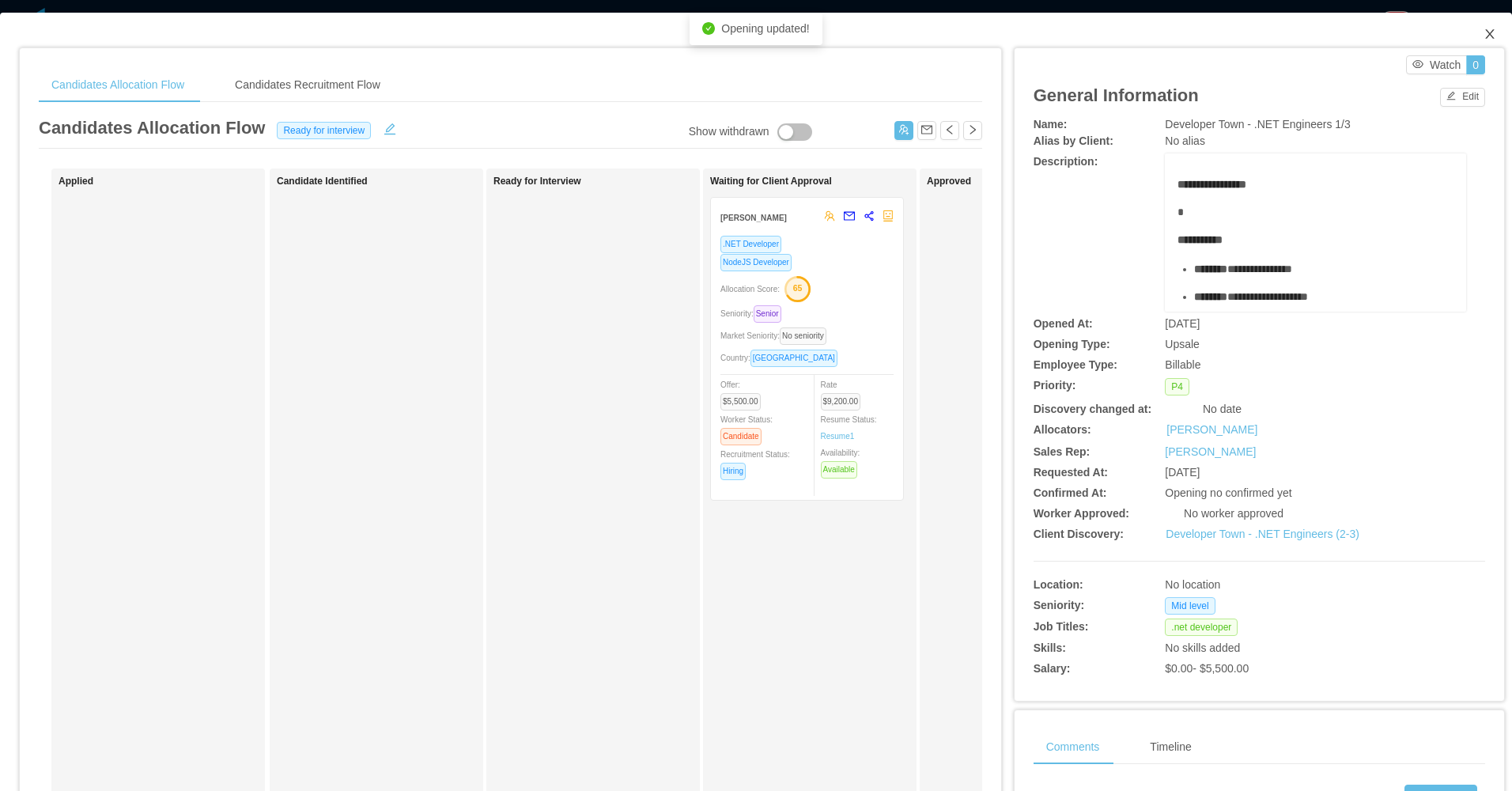
click at [1480, 25] on span "Close" at bounding box center [1489, 35] width 44 height 44
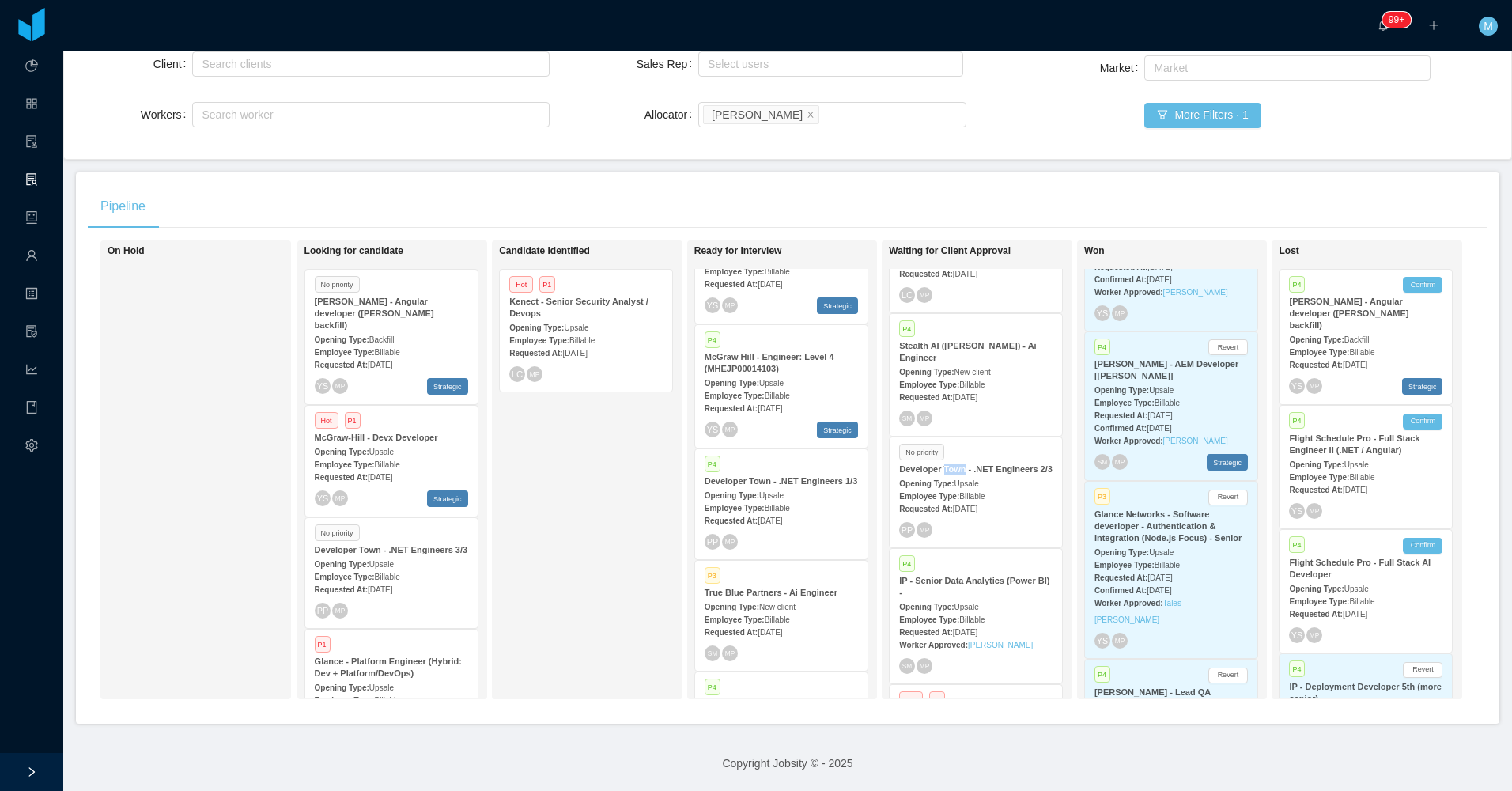
click at [388, 302] on strong "McGraw-Hill - Angular developer (Delcio Polanco backfill)" at bounding box center [374, 313] width 119 height 33
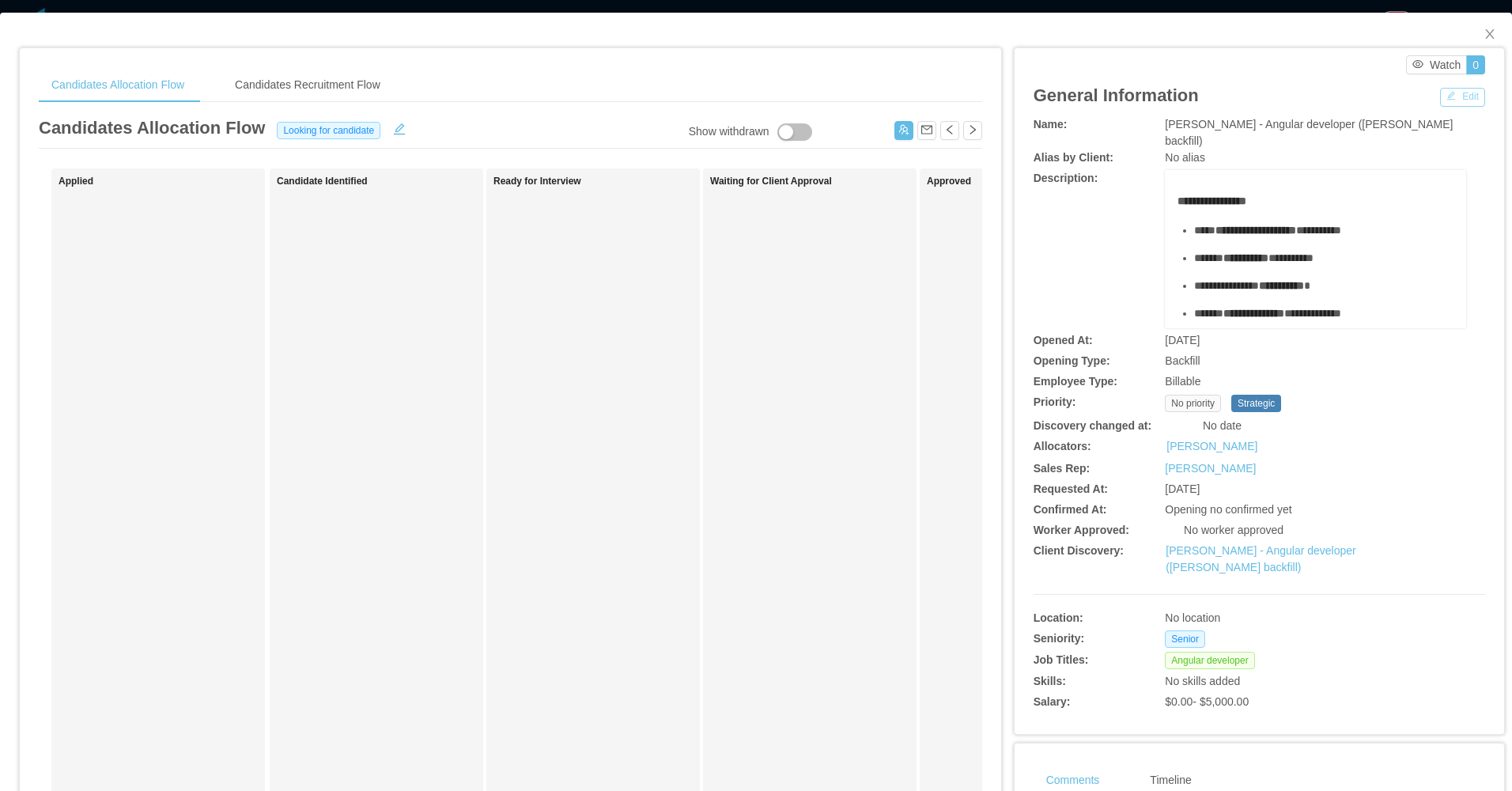
click at [1458, 91] on button "Edit" at bounding box center [1462, 98] width 45 height 19
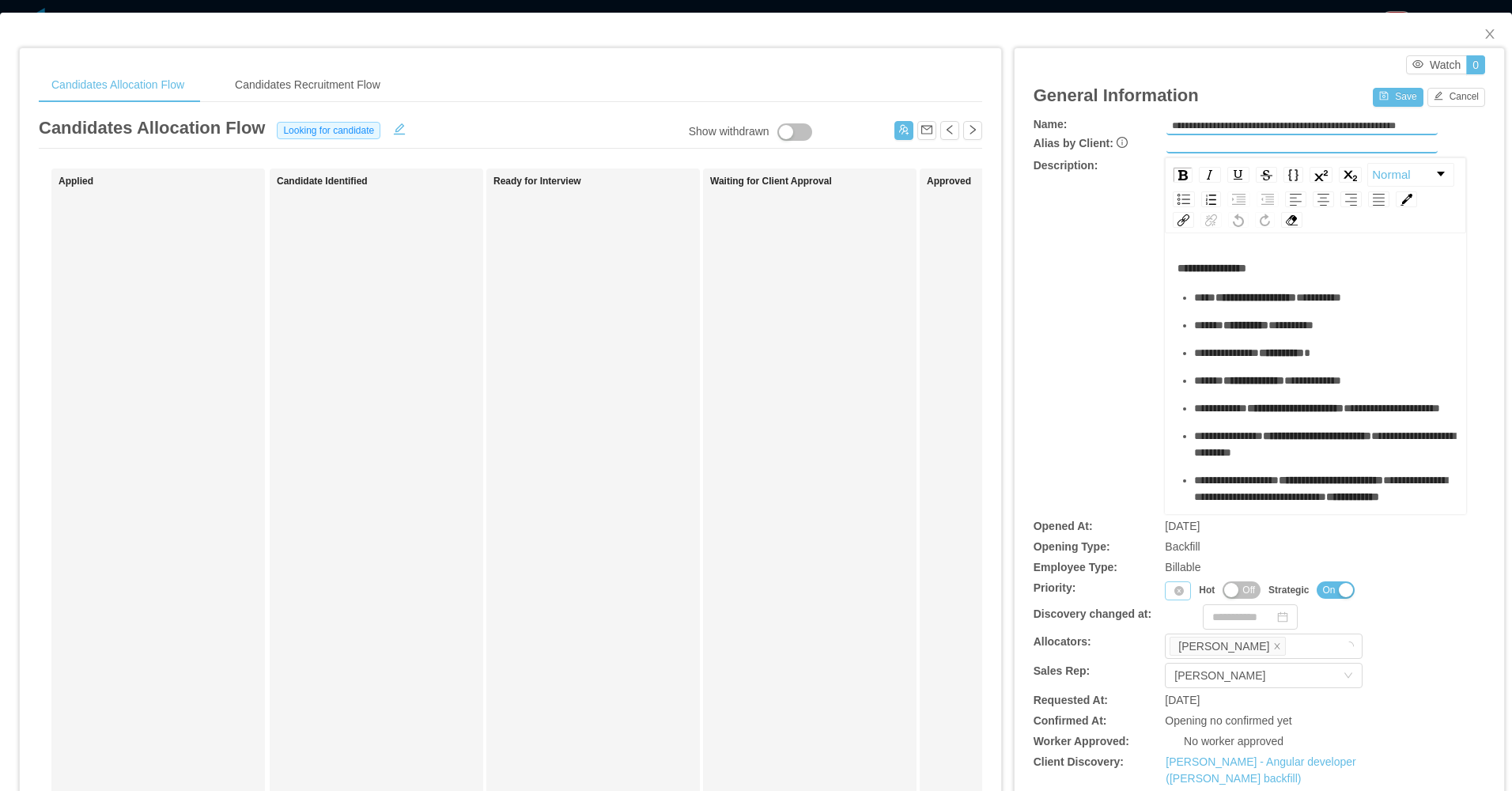
drag, startPoint x: 1153, startPoint y: 593, endPoint x: 1162, endPoint y: 592, distance: 9.1
click at [1162, 592] on div "Priority: Priority Hot Off Strategic On" at bounding box center [1259, 590] width 451 height 21
click at [1164, 592] on div "Priority" at bounding box center [1178, 591] width 26 height 19
click at [1176, 663] on li "P3" at bounding box center [1171, 667] width 32 height 25
click at [1394, 98] on button "Save" at bounding box center [1397, 98] width 50 height 19
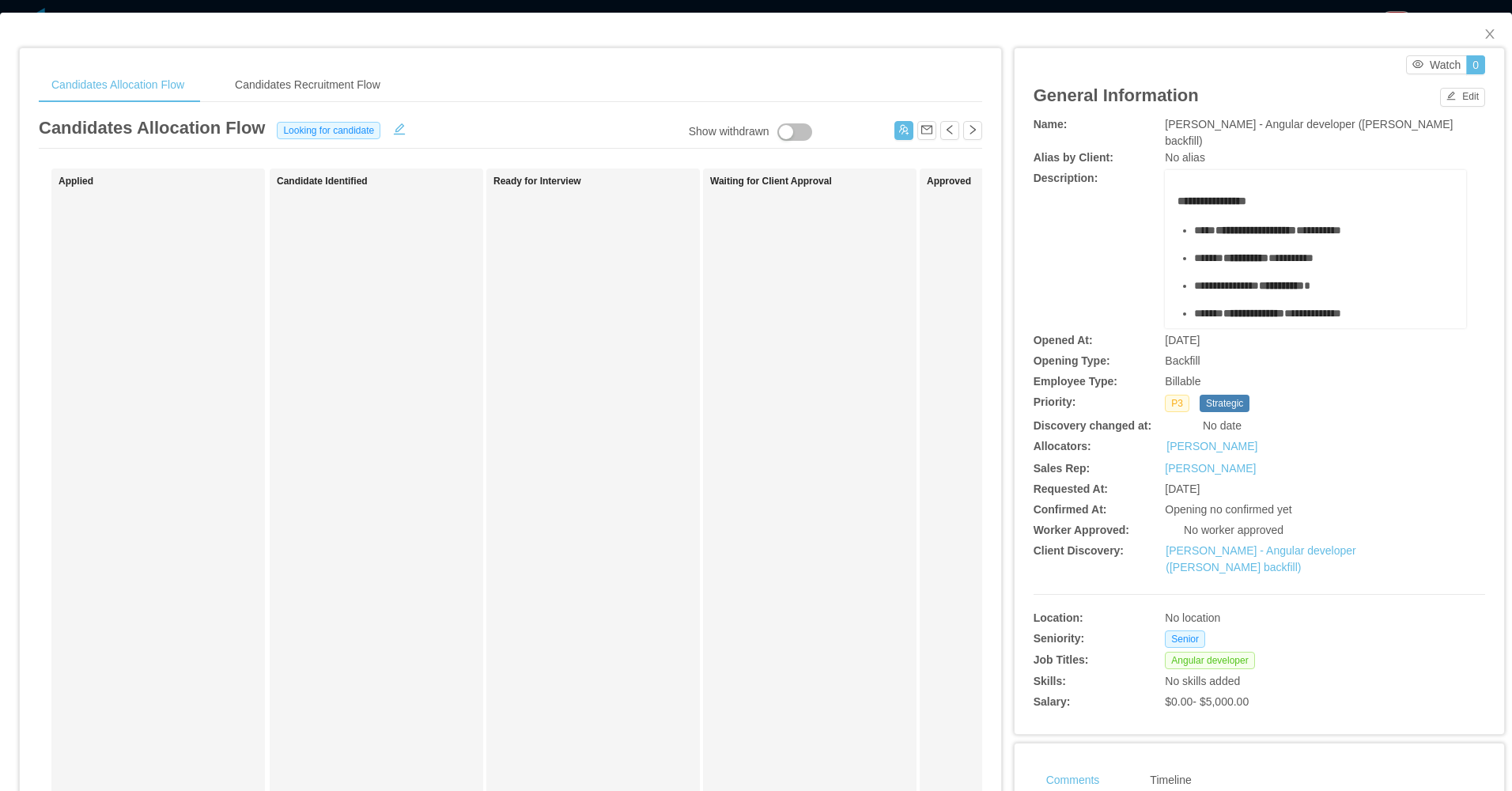
click at [1078, 269] on div "**********" at bounding box center [1259, 249] width 451 height 159
drag, startPoint x: 1488, startPoint y: 26, endPoint x: 1444, endPoint y: 33, distance: 44.6
click at [1482, 27] on span "Close" at bounding box center [1489, 35] width 44 height 44
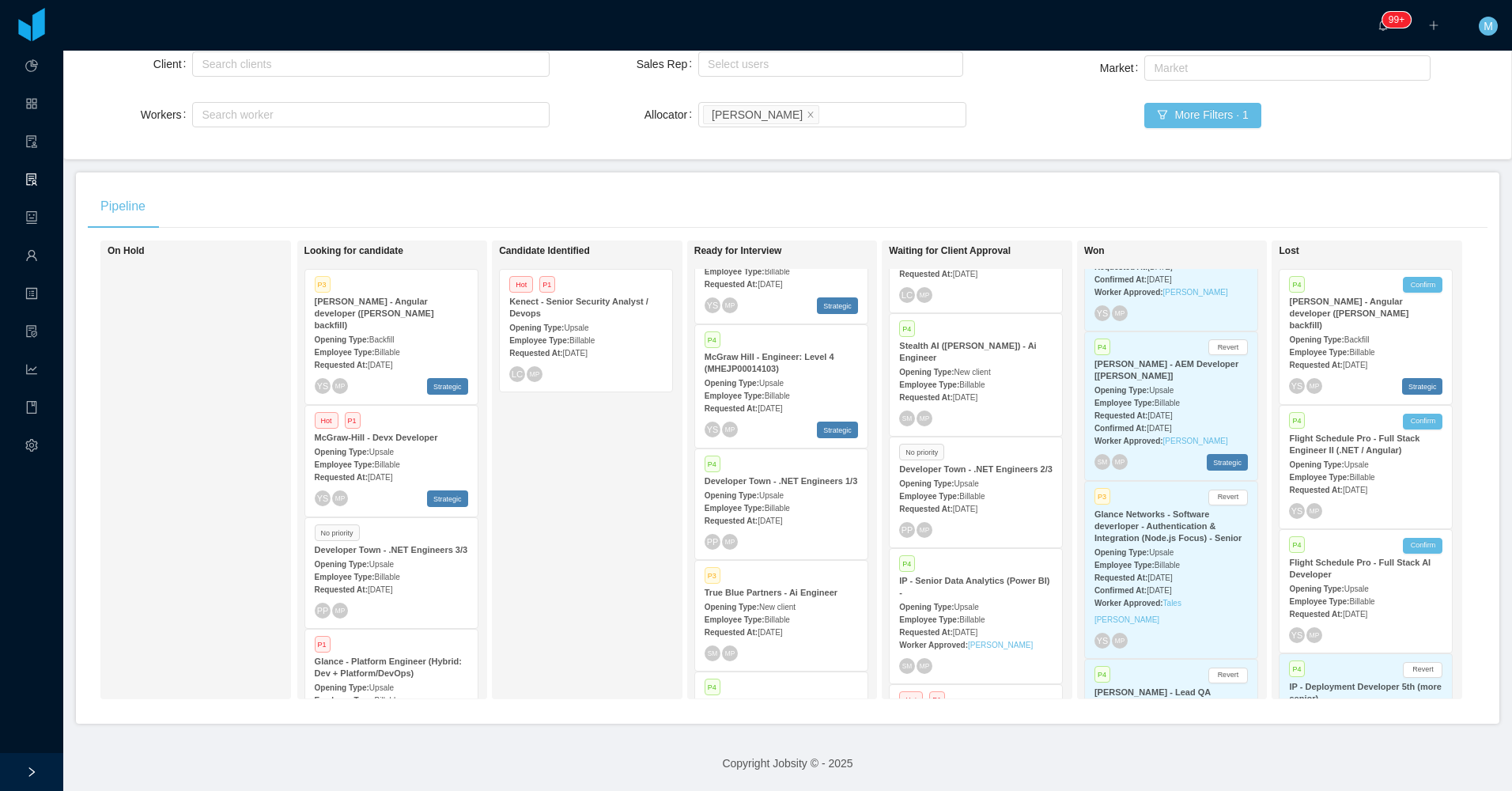
drag, startPoint x: 544, startPoint y: 588, endPoint x: 570, endPoint y: 565, distance: 34.7
click at [551, 584] on div "Candidate Identified Hot P1 Kenect - Senior Security Analyst / Devops Opening T…" at bounding box center [610, 470] width 221 height 444
drag, startPoint x: 844, startPoint y: 114, endPoint x: 849, endPoint y: 105, distance: 10.3
click at [844, 113] on div "Search allocators Merwin Ponce" at bounding box center [829, 114] width 253 height 24
type input "****"
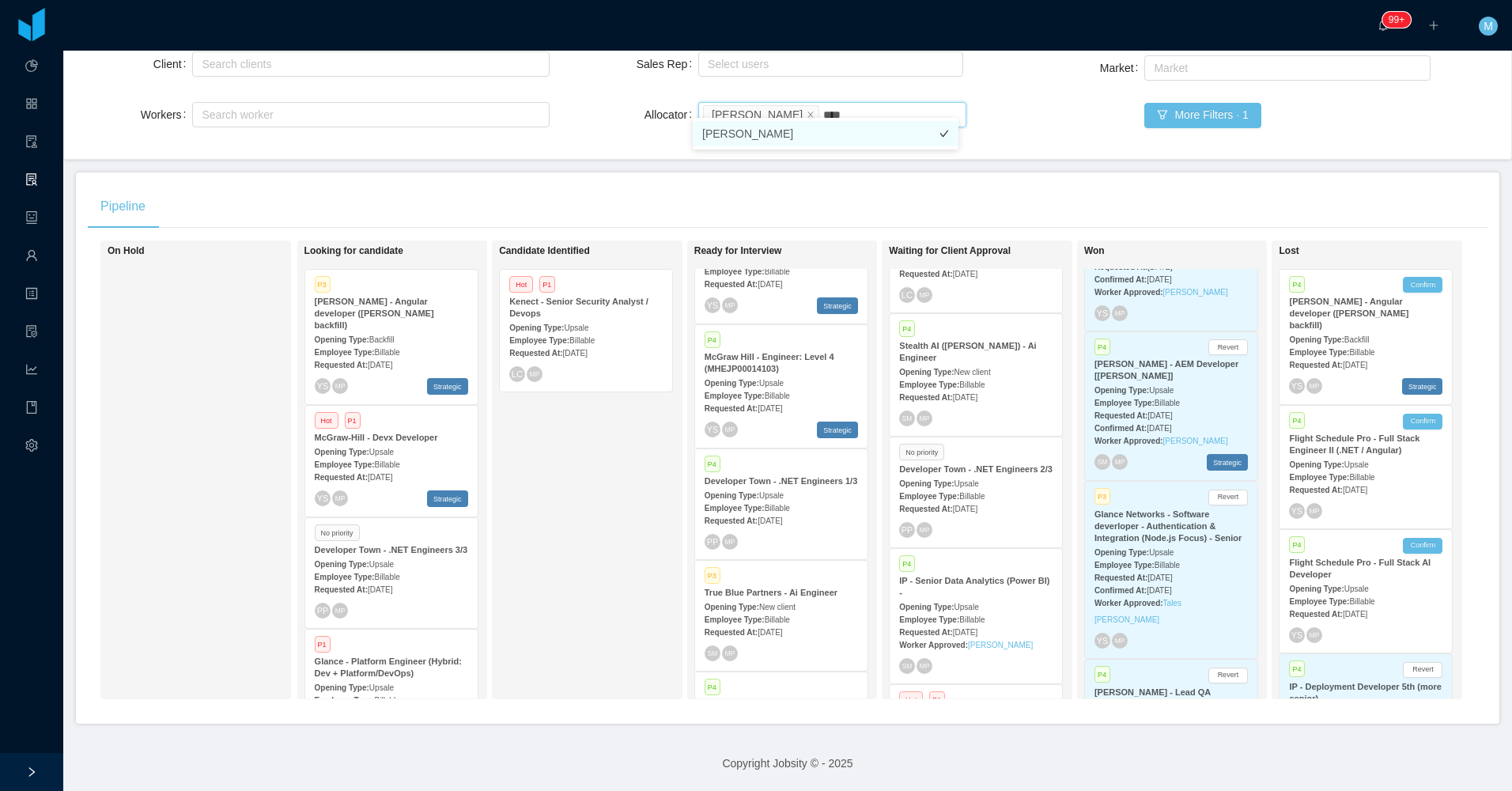
click at [789, 132] on li "Guido Fernandez" at bounding box center [825, 133] width 266 height 25
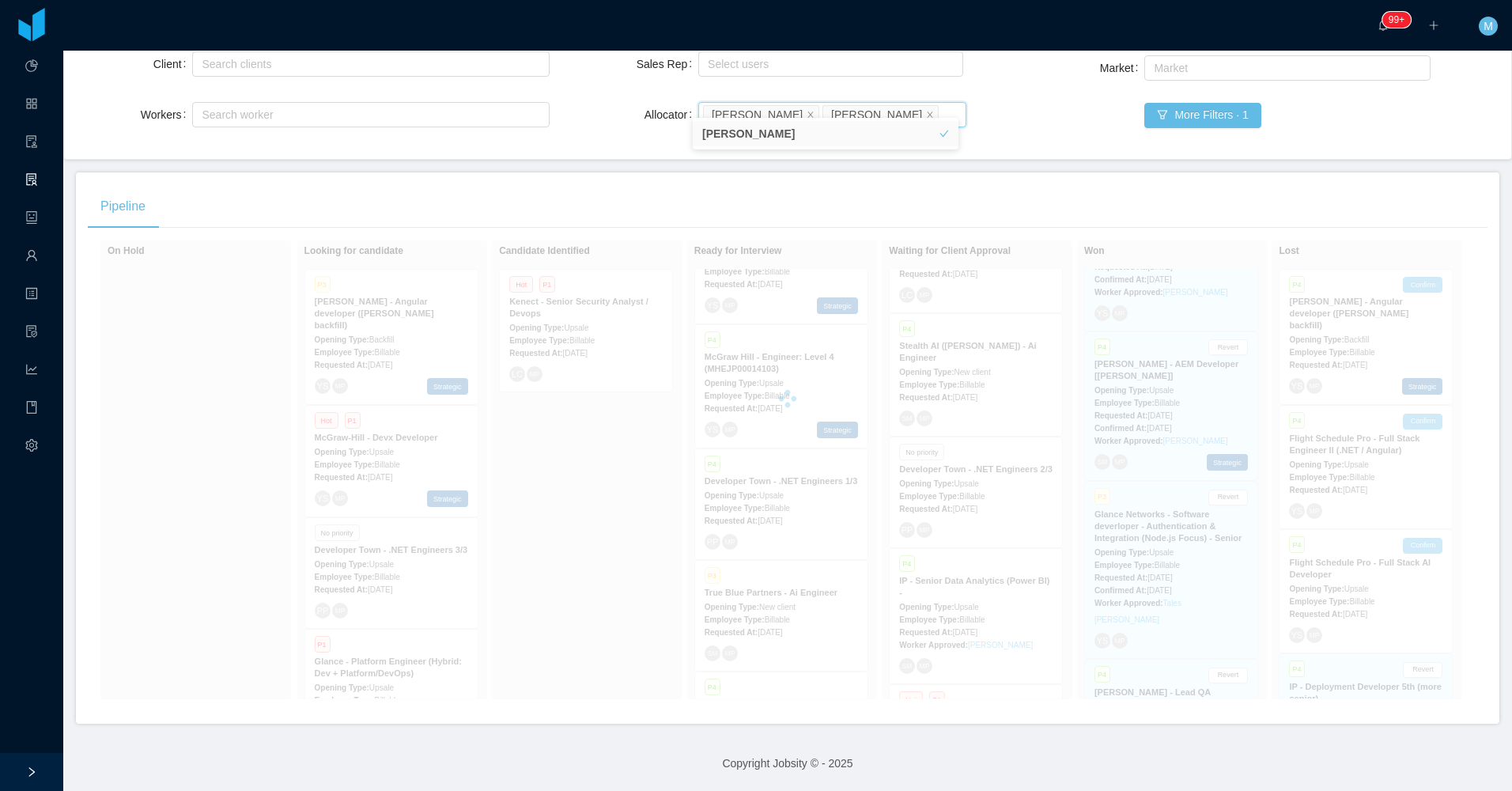
click at [599, 156] on main "Home / Openings Flow / Openings Flow Add Comment New Opening Filter Openings to…" at bounding box center [787, 268] width 1448 height 740
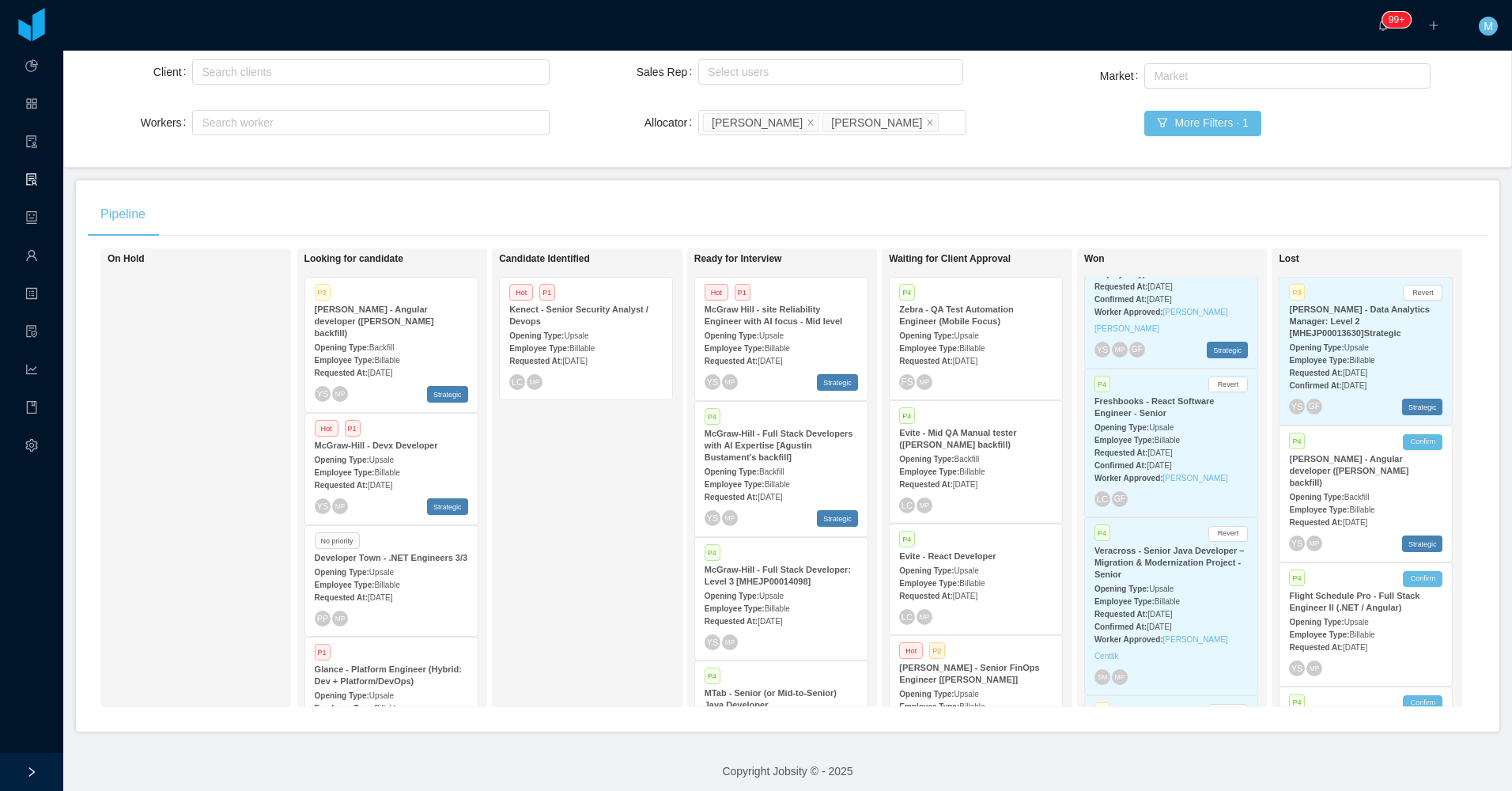
scroll to position [165, 0]
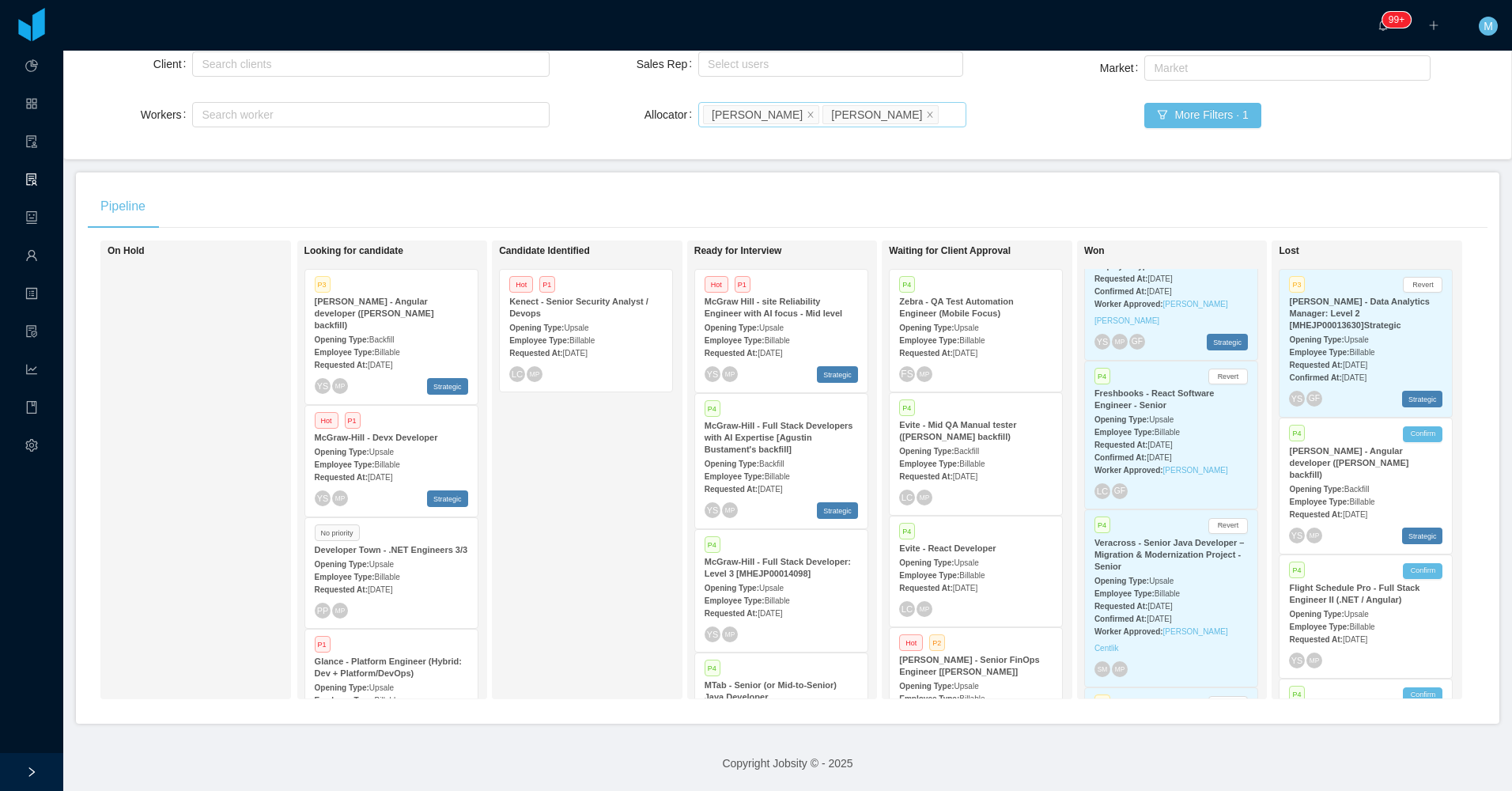
click at [807, 110] on icon "icon: close" at bounding box center [810, 113] width 8 height 8
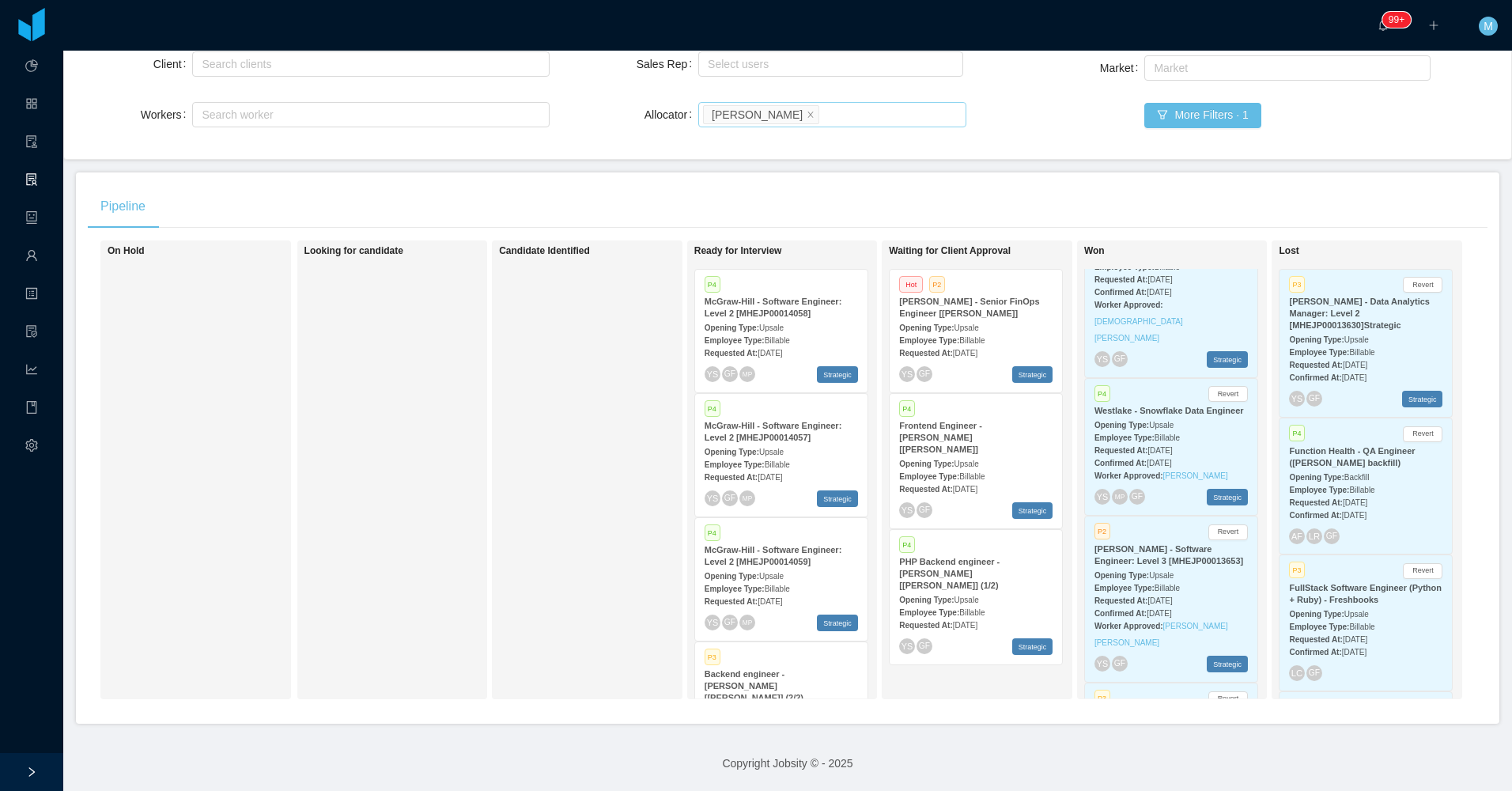
click at [779, 344] on div "Requested At: Aug 9th, 2025" at bounding box center [781, 352] width 153 height 17
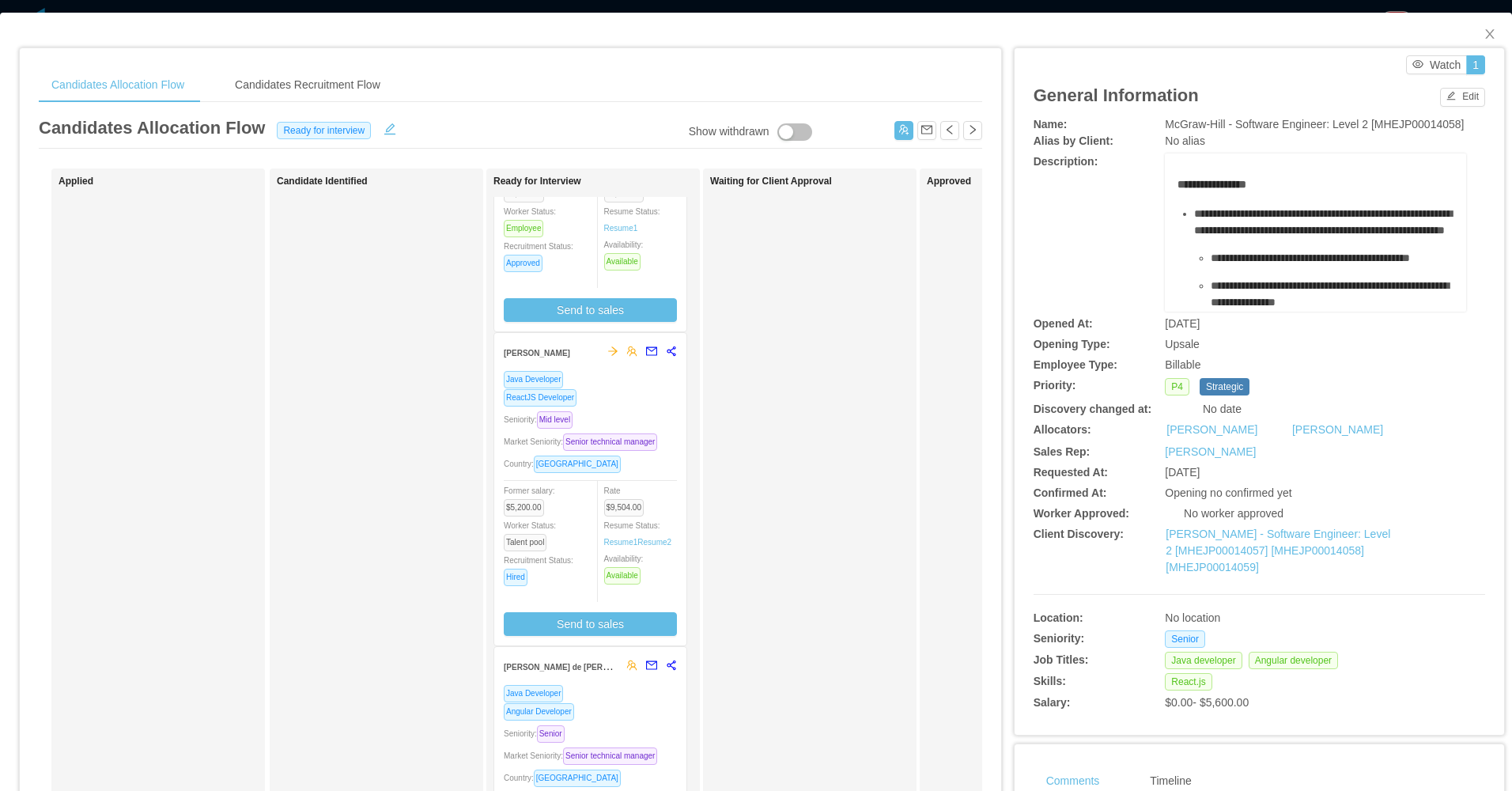
scroll to position [168, 0]
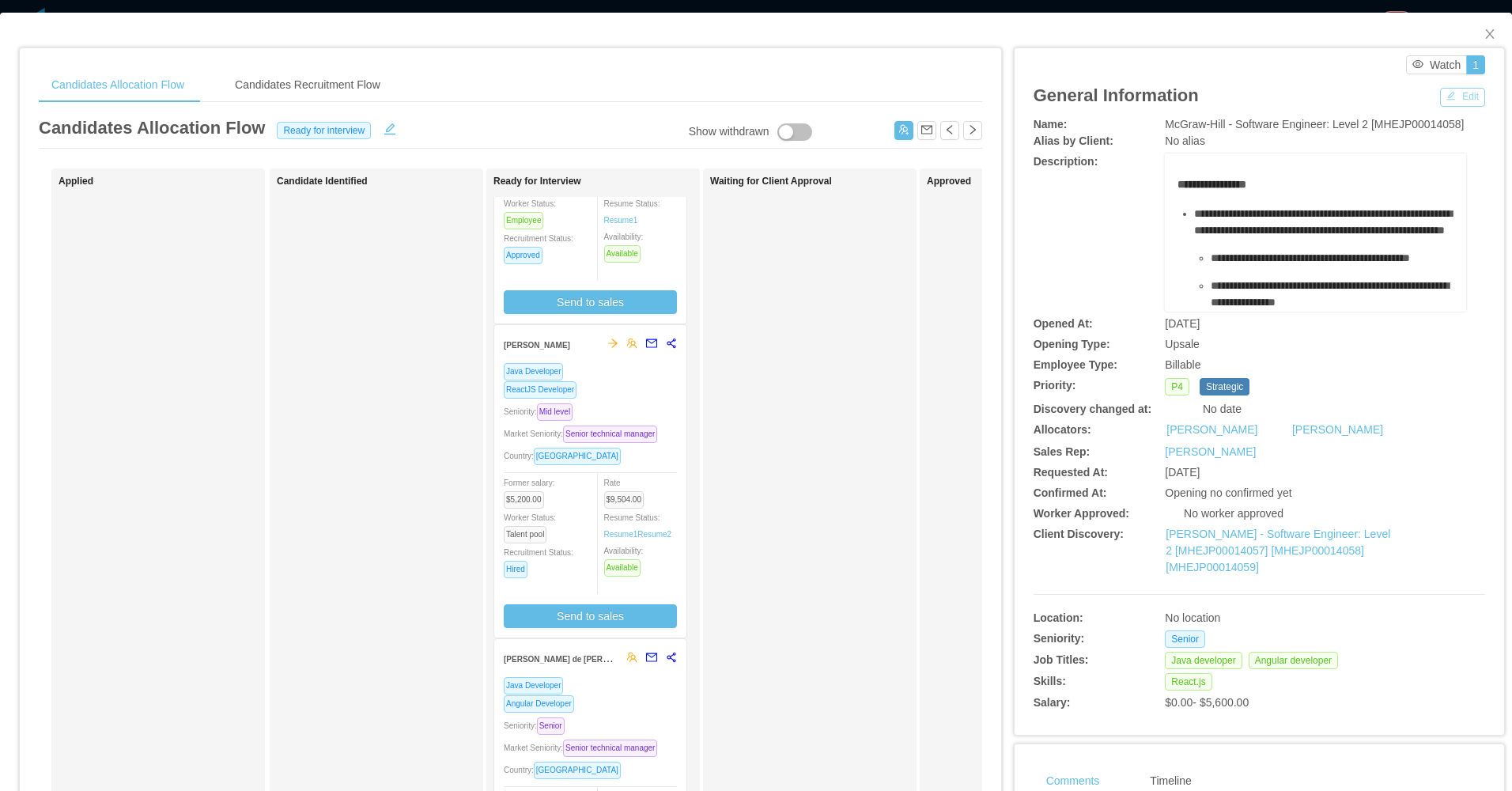
drag, startPoint x: 1449, startPoint y: 91, endPoint x: 1409, endPoint y: 117, distance: 47.7
click at [1448, 95] on button "Edit" at bounding box center [1462, 98] width 45 height 19
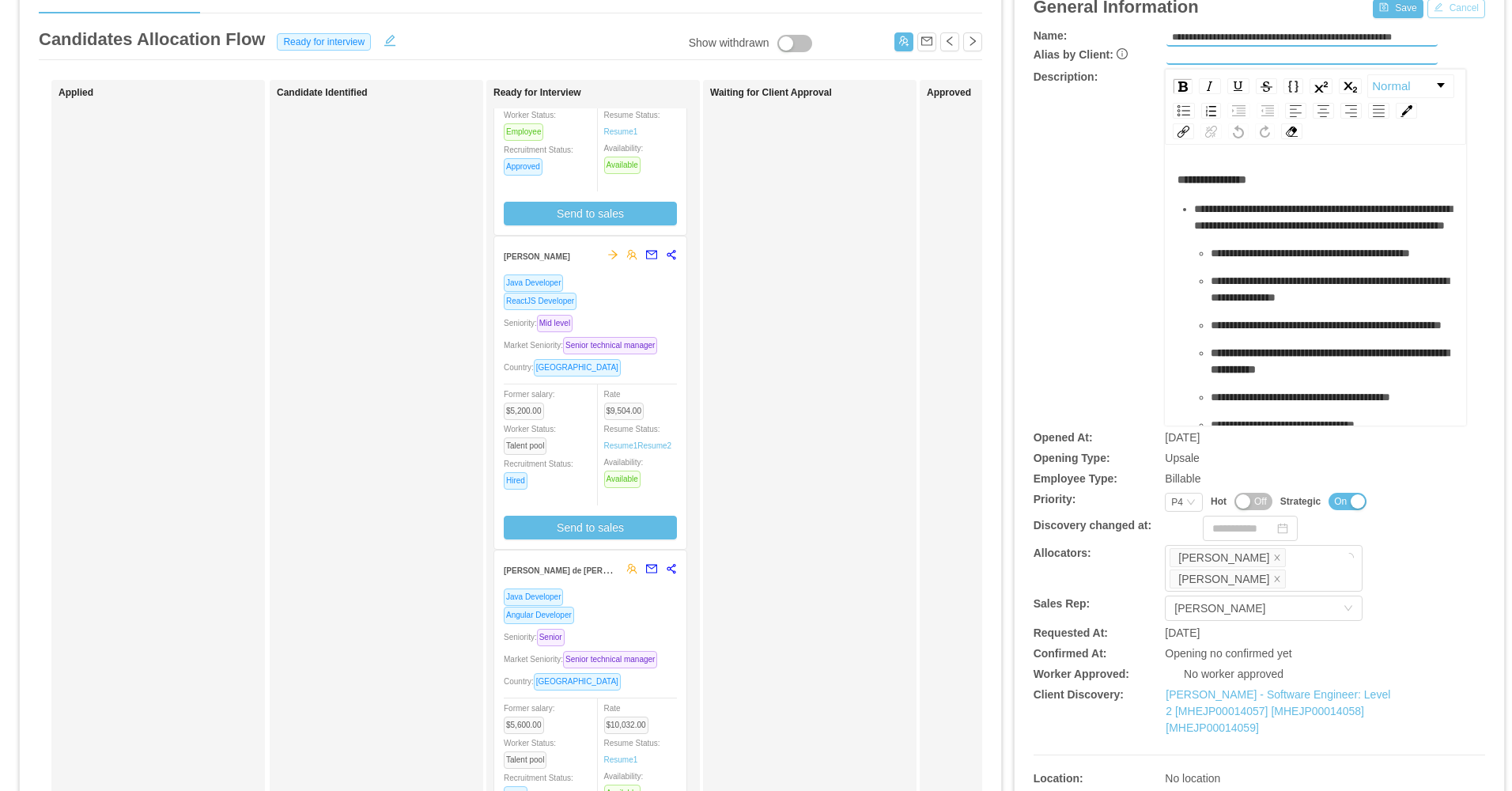
scroll to position [237, 0]
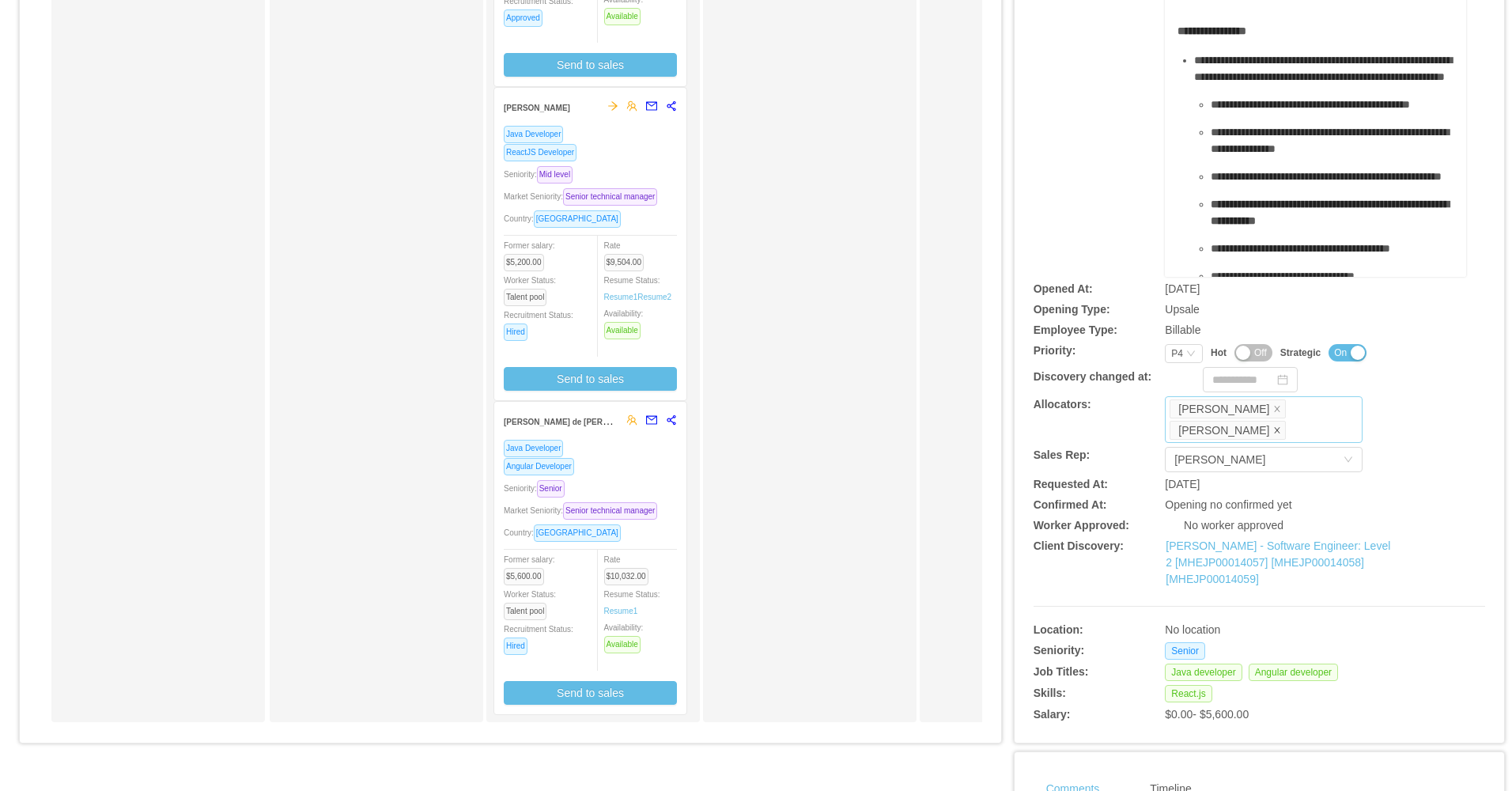
click at [1273, 426] on icon "icon: close" at bounding box center [1277, 429] width 8 height 8
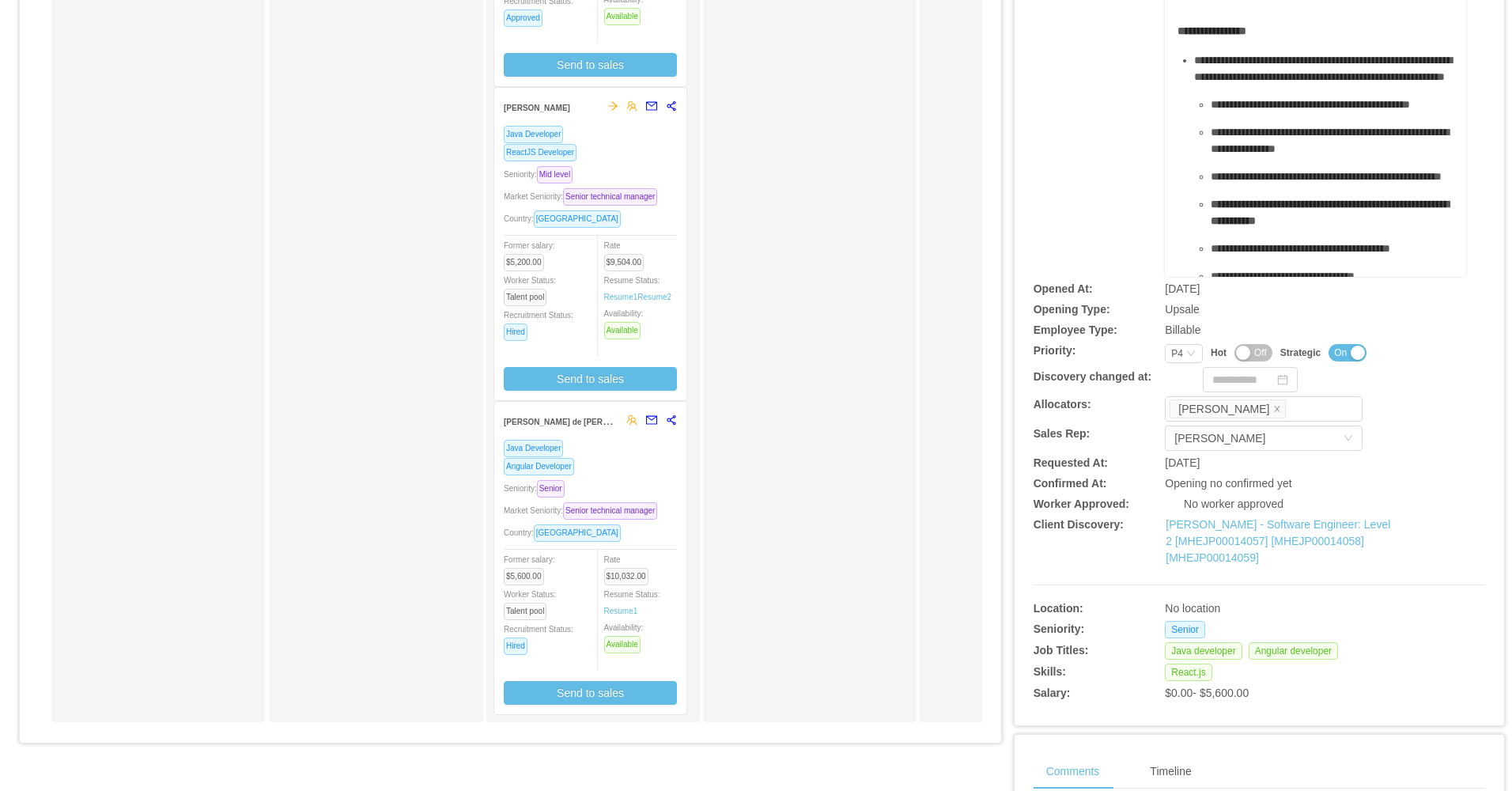
click at [1066, 176] on div "**********" at bounding box center [1259, 98] width 451 height 356
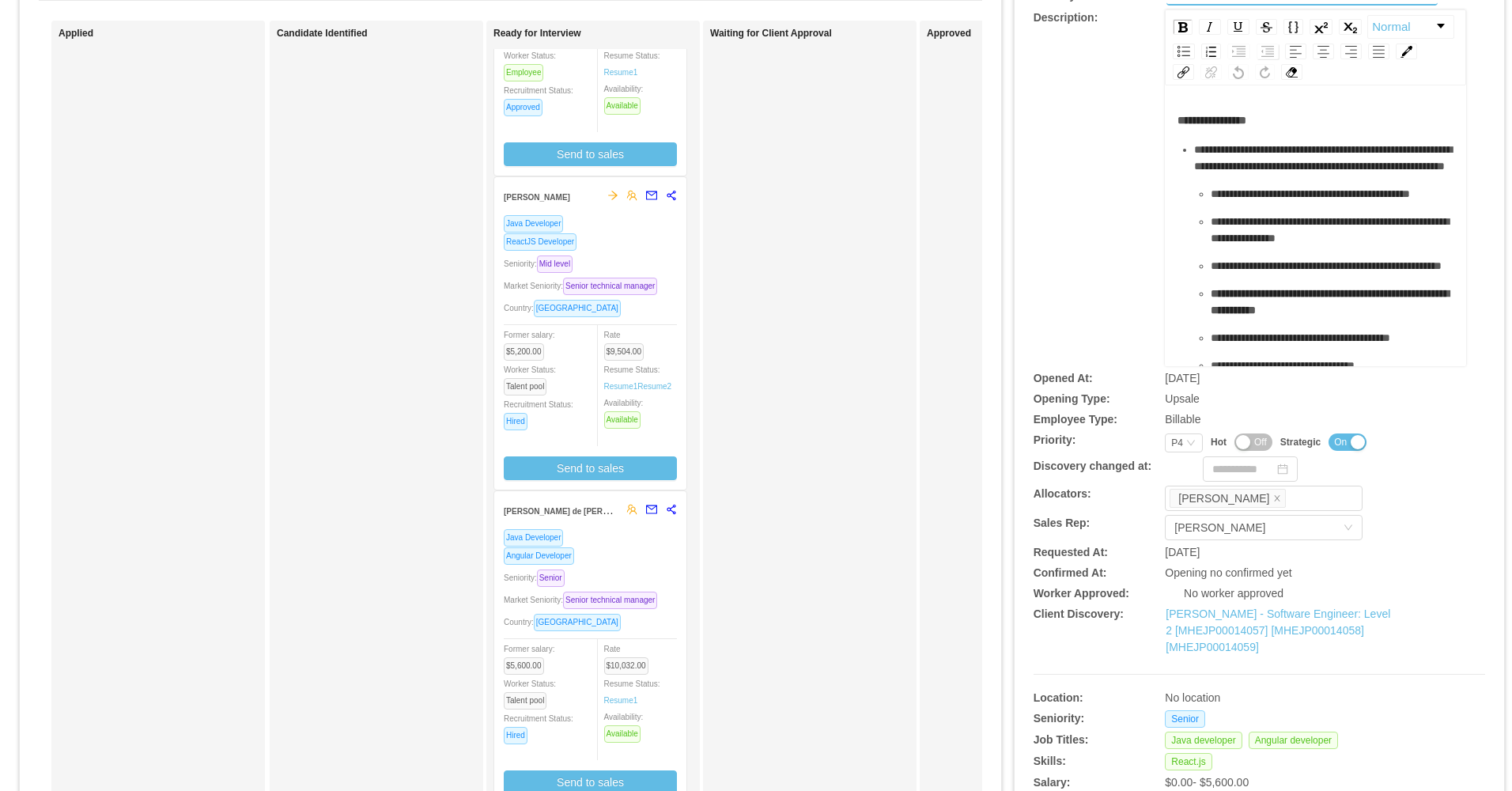
scroll to position [0, 0]
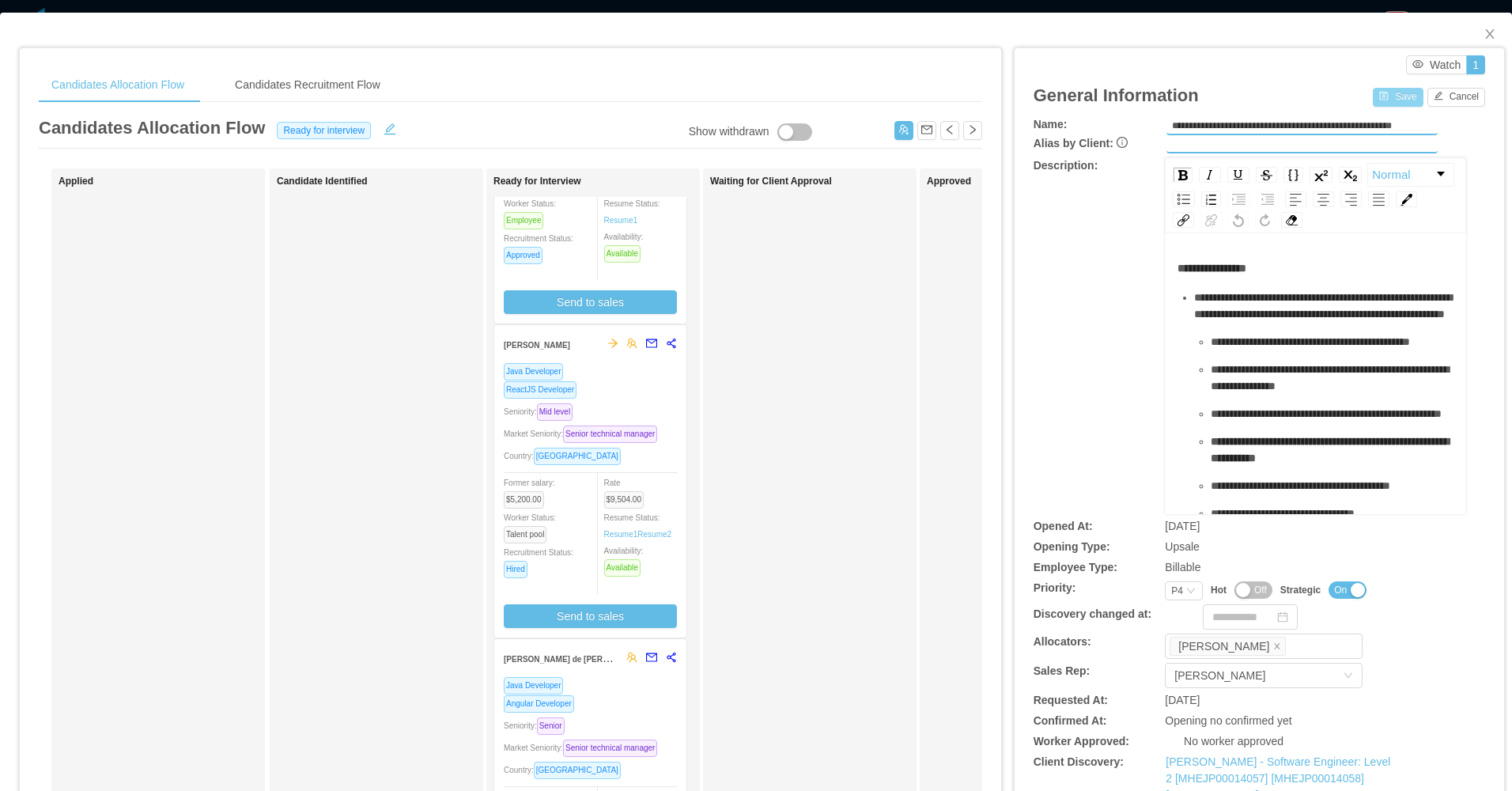
click at [1377, 104] on button "Save" at bounding box center [1397, 98] width 50 height 19
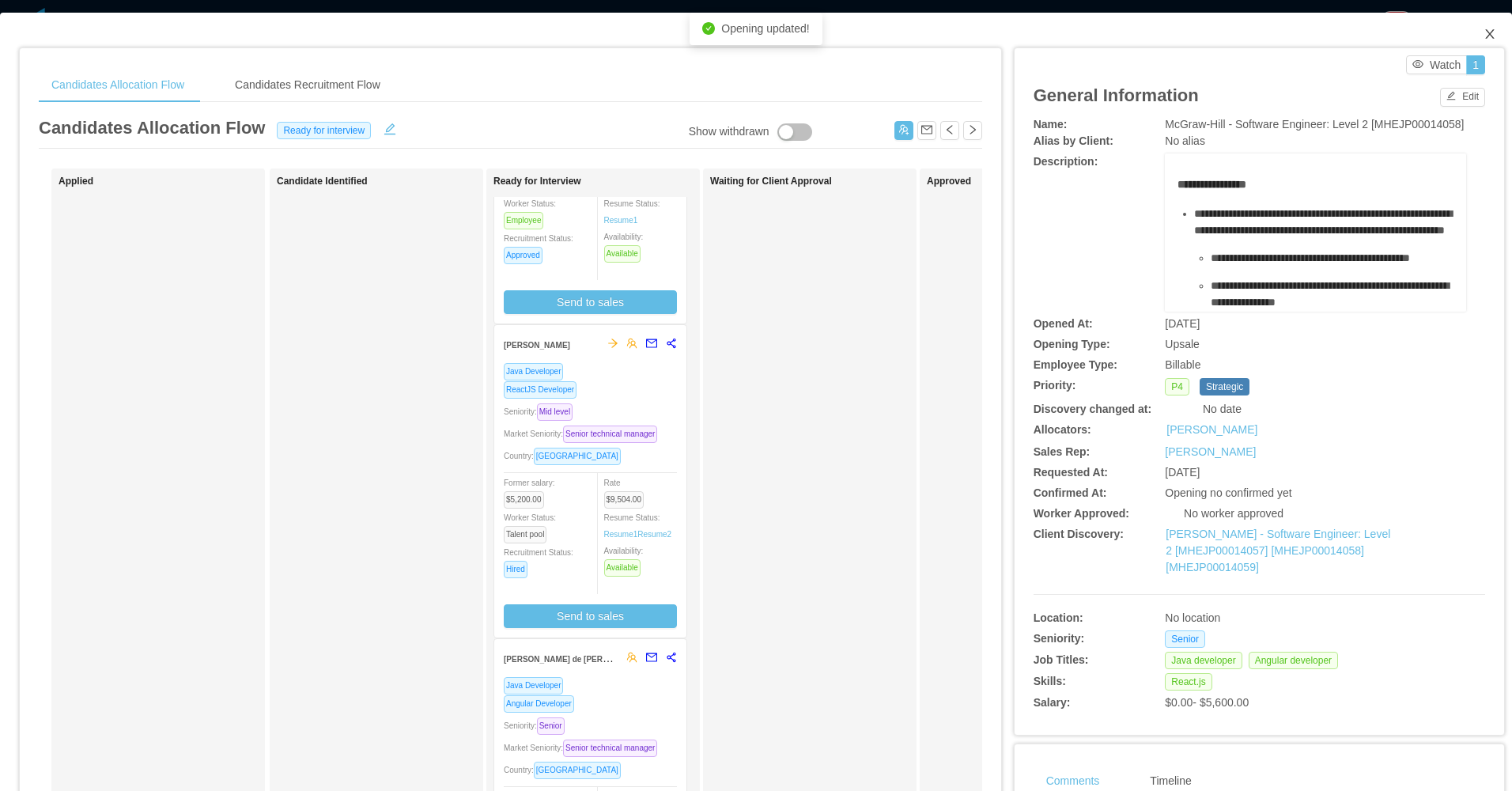
click at [1483, 36] on icon "icon: close" at bounding box center [1489, 34] width 13 height 13
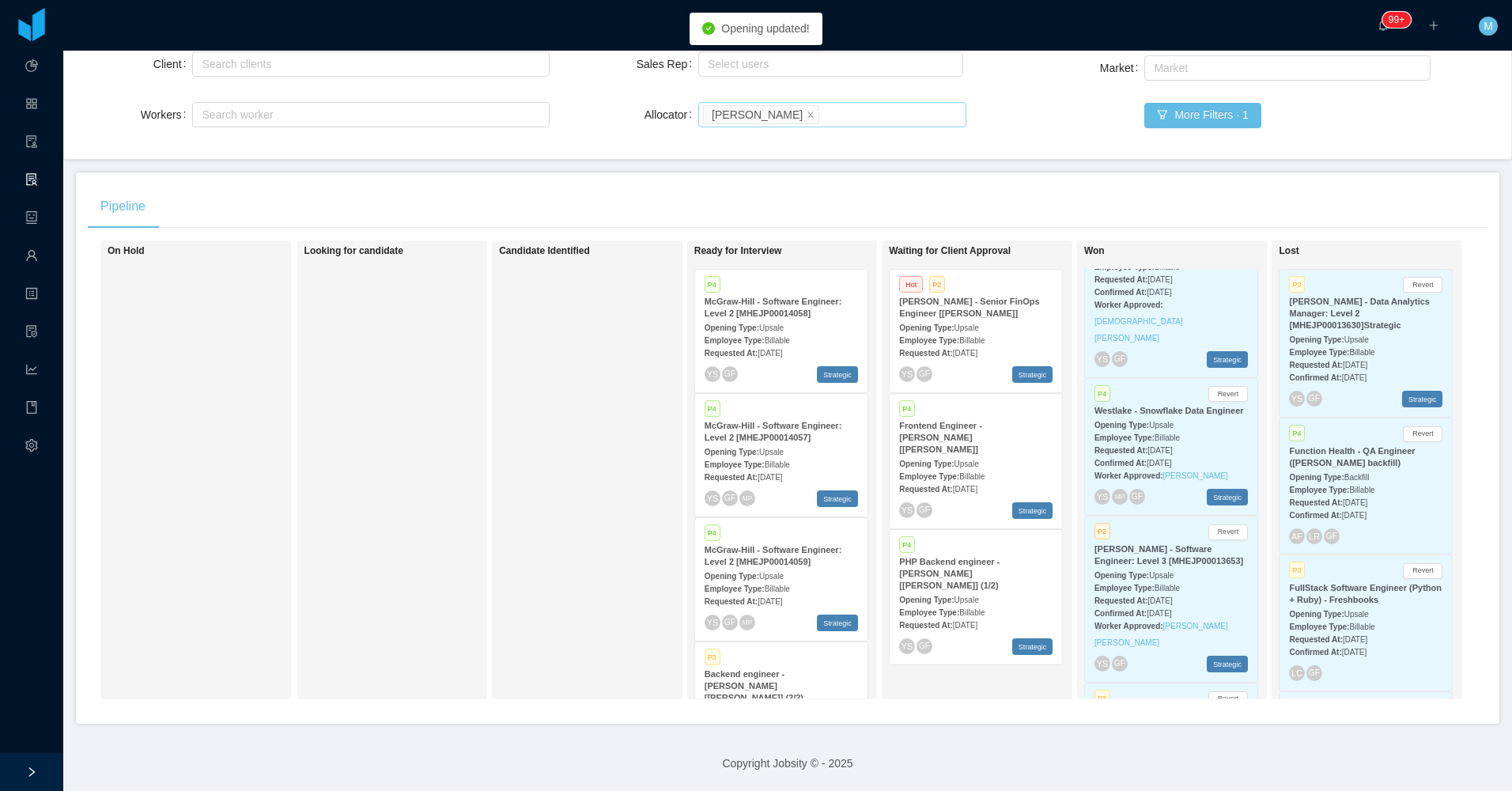
click at [800, 456] on div "Employee Type: Billable" at bounding box center [781, 463] width 153 height 17
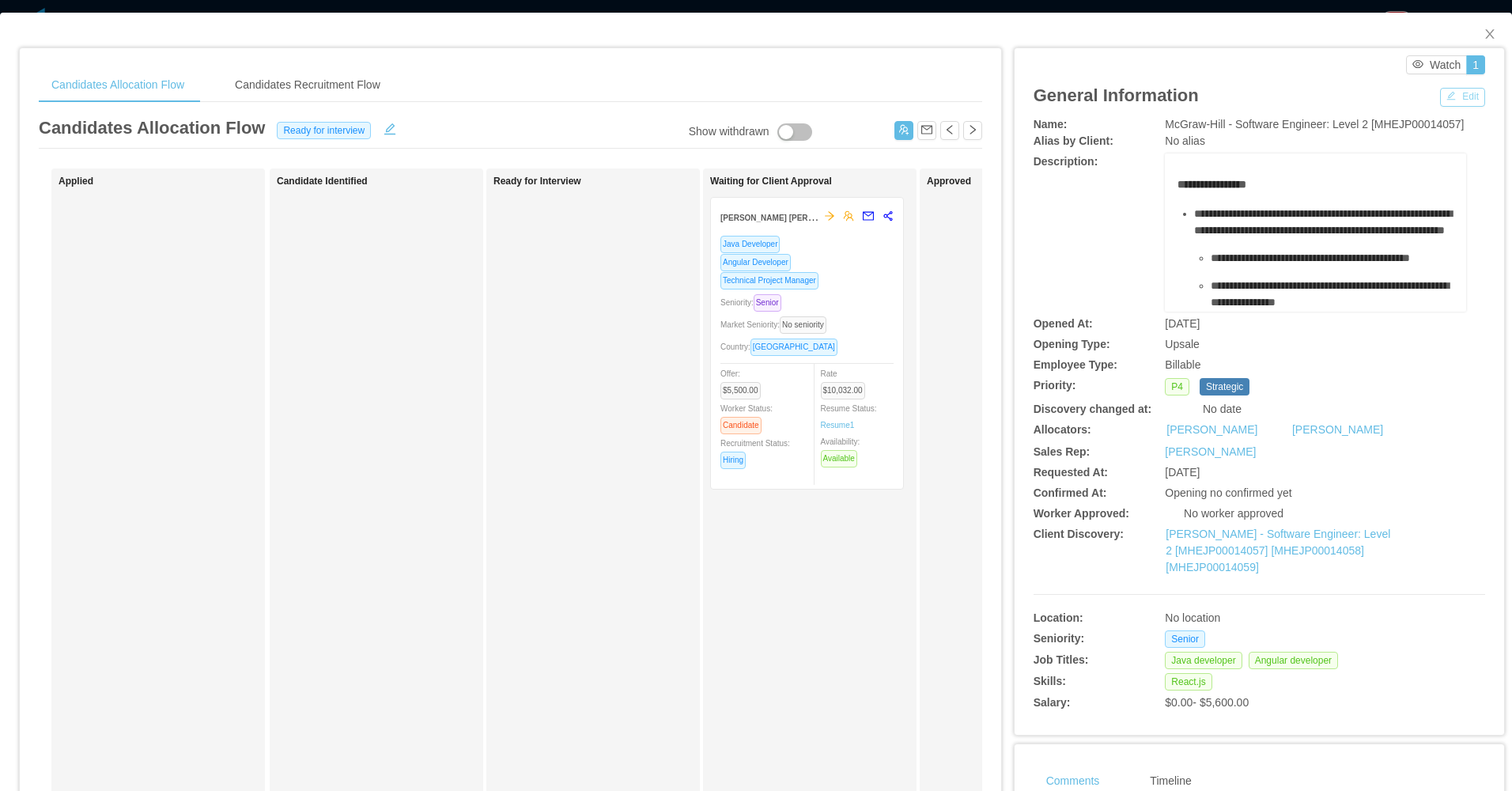
drag, startPoint x: 1449, startPoint y: 94, endPoint x: 1434, endPoint y: 107, distance: 19.8
click at [1448, 98] on button "Edit" at bounding box center [1462, 98] width 45 height 19
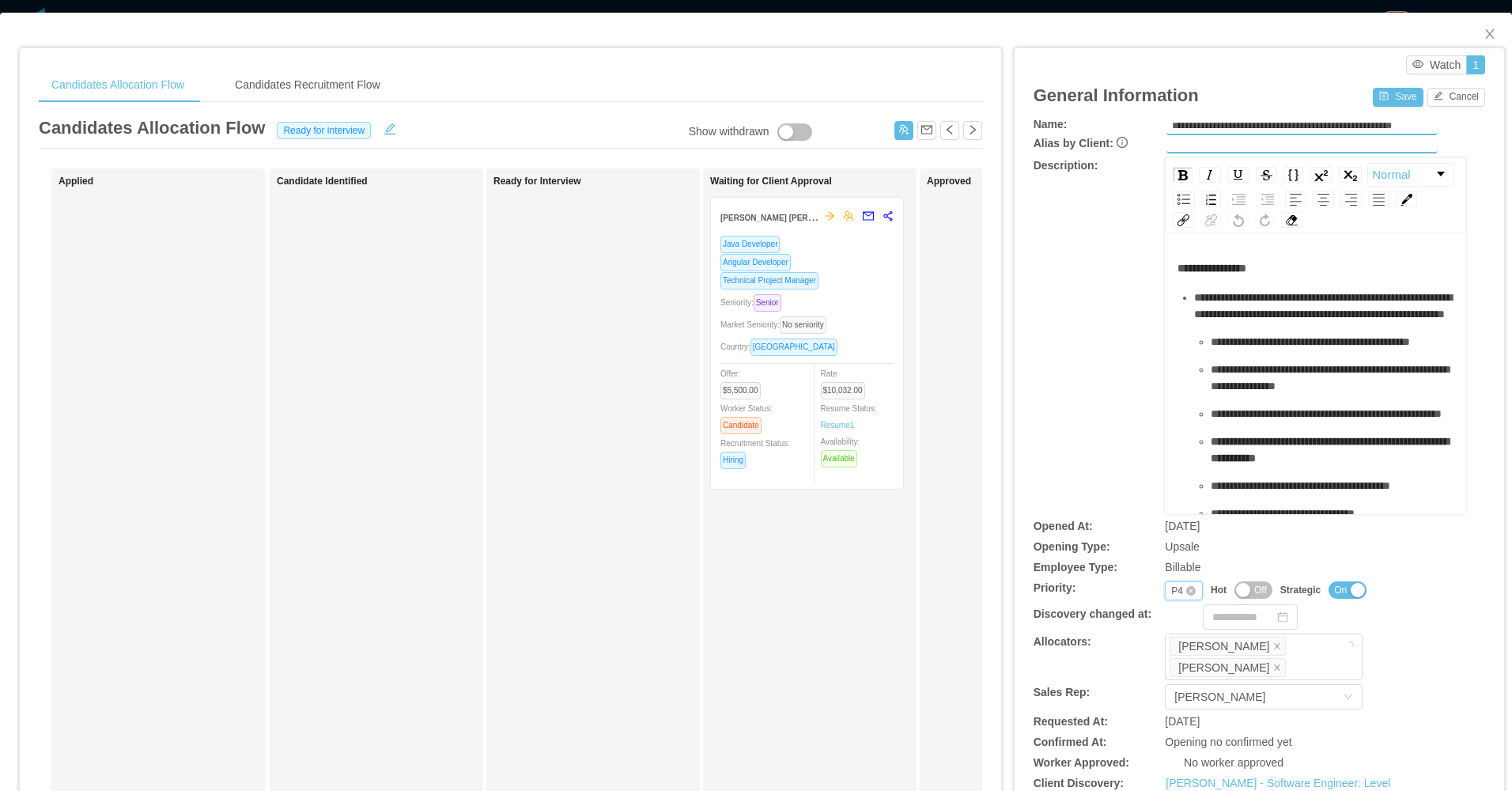
click at [1171, 587] on div "P4" at bounding box center [1177, 591] width 12 height 17
drag, startPoint x: 1039, startPoint y: 411, endPoint x: 1185, endPoint y: 648, distance: 278.4
click at [1042, 418] on div "**********" at bounding box center [1259, 335] width 451 height 356
click at [1273, 665] on icon "icon: close" at bounding box center [1277, 667] width 8 height 8
click at [1055, 397] on div "**********" at bounding box center [1259, 335] width 451 height 356
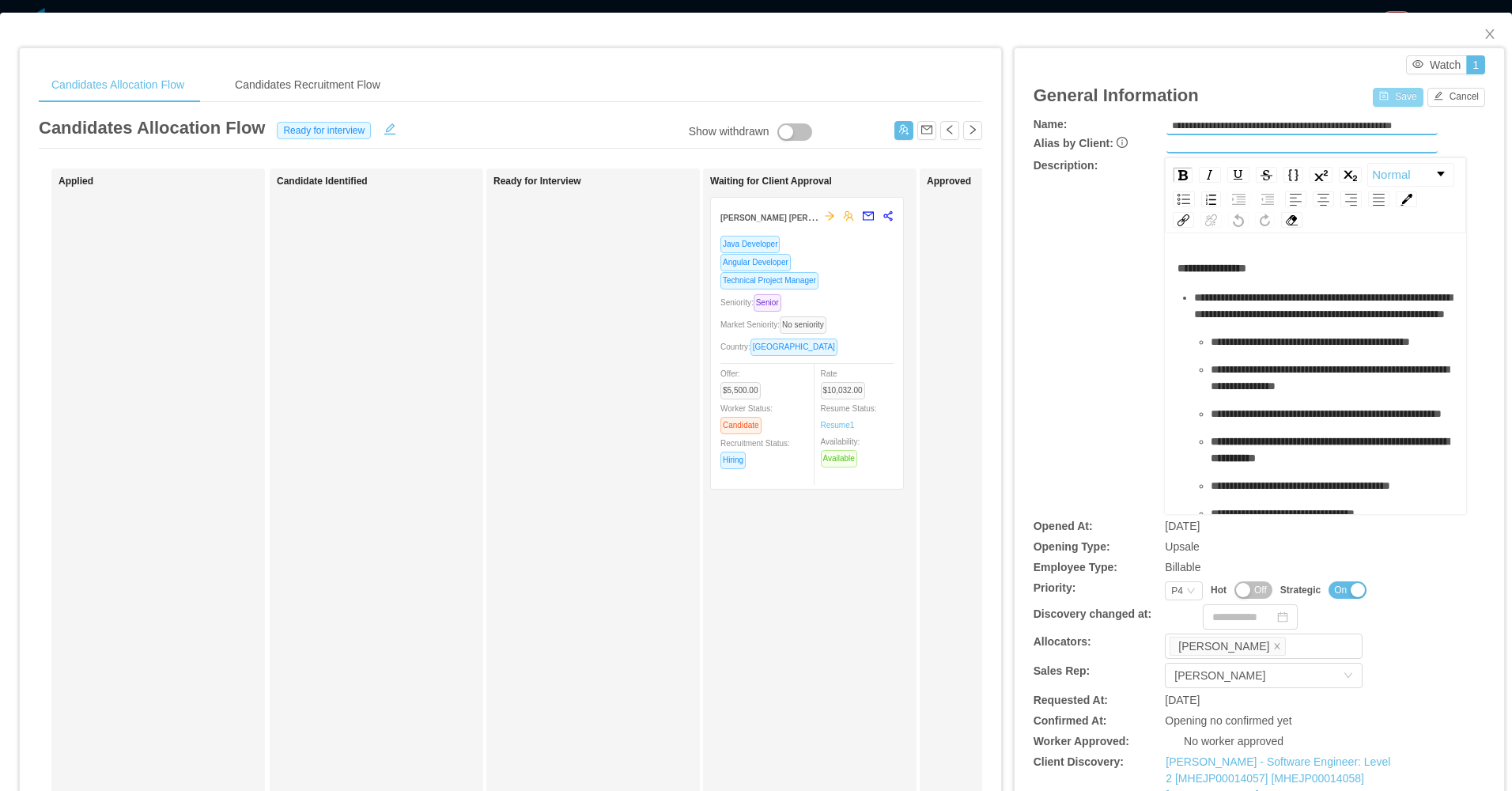
drag, startPoint x: 1394, startPoint y: 83, endPoint x: 1389, endPoint y: 97, distance: 14.9
click at [1391, 91] on div "General Information Save Cancel" at bounding box center [1259, 95] width 451 height 42
click at [1385, 98] on button "Save" at bounding box center [1397, 98] width 50 height 19
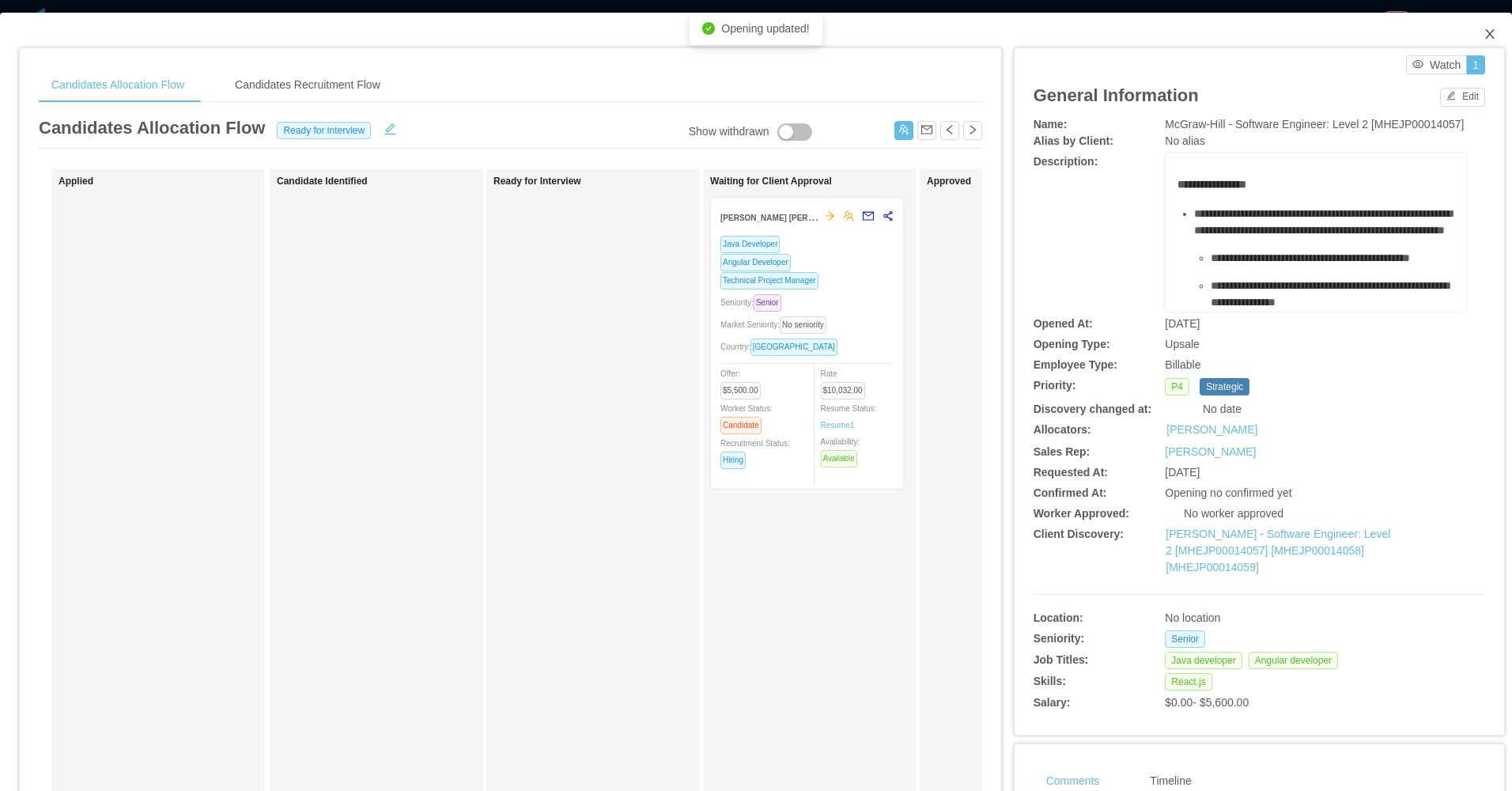
drag, startPoint x: 1476, startPoint y: 30, endPoint x: 1132, endPoint y: 188, distance: 378.5
click at [1470, 33] on span "Close" at bounding box center [1489, 35] width 44 height 44
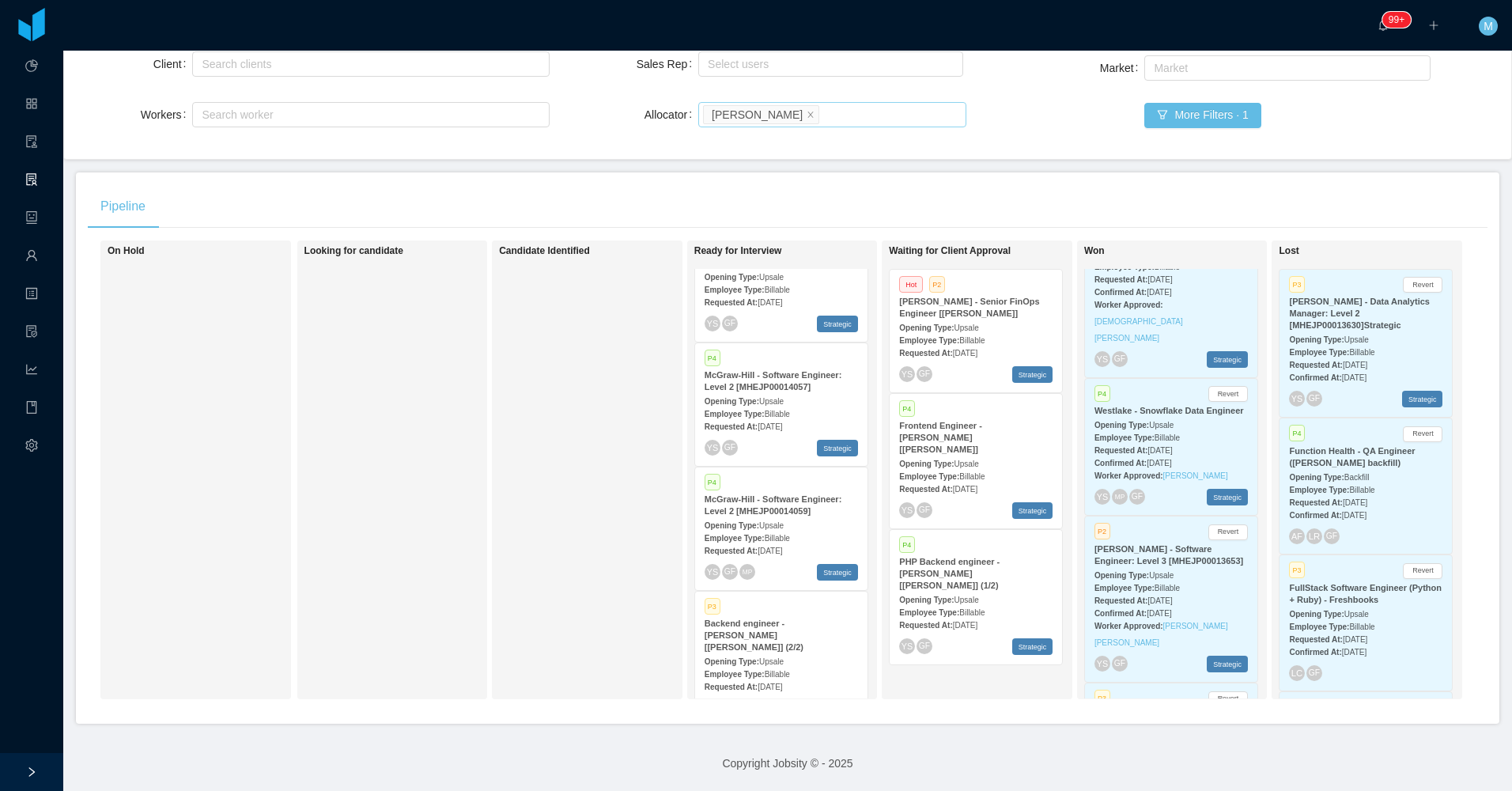
scroll to position [73, 0]
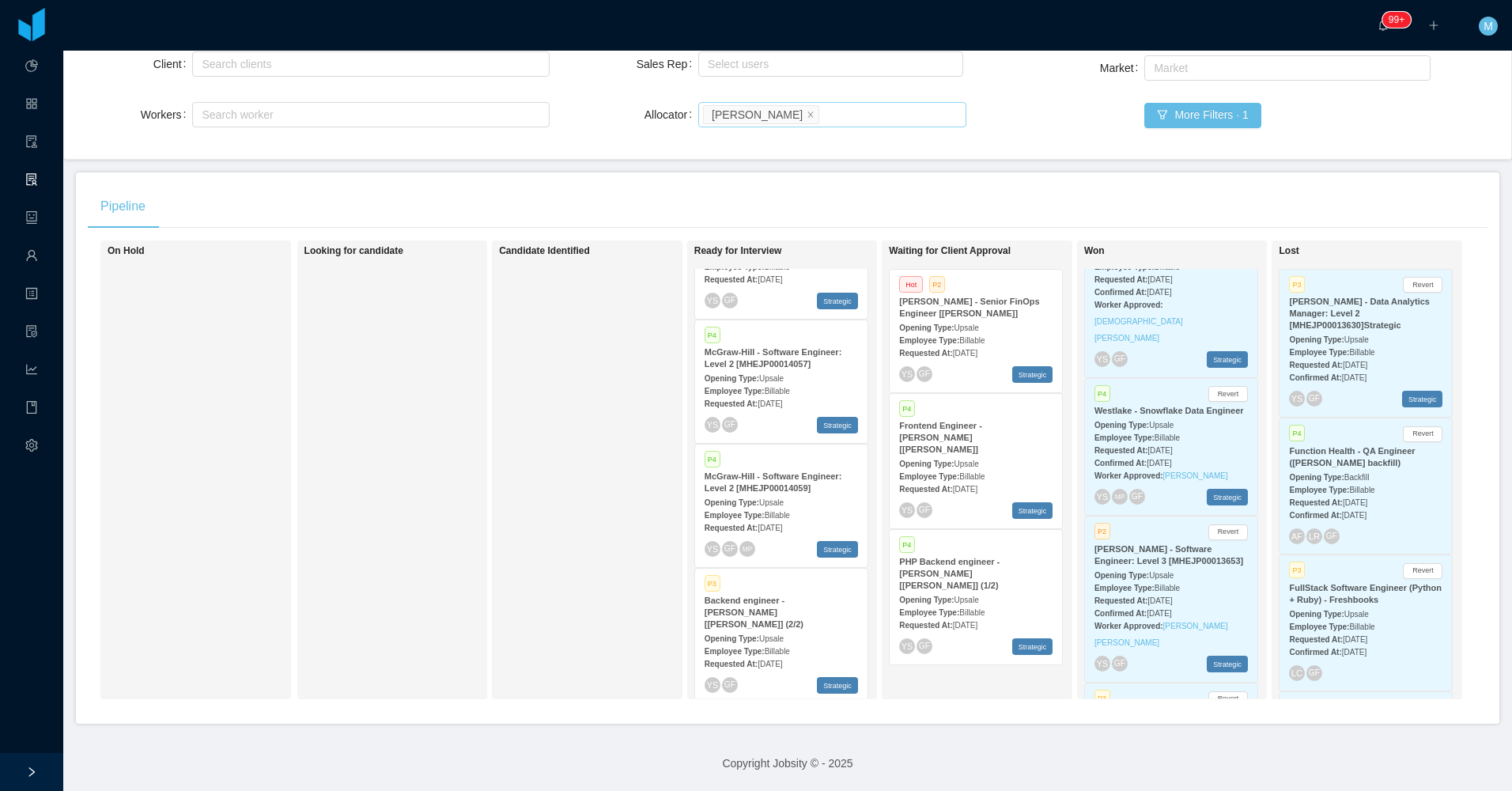
click at [772, 510] on span "Billable" at bounding box center [777, 515] width 25 height 9
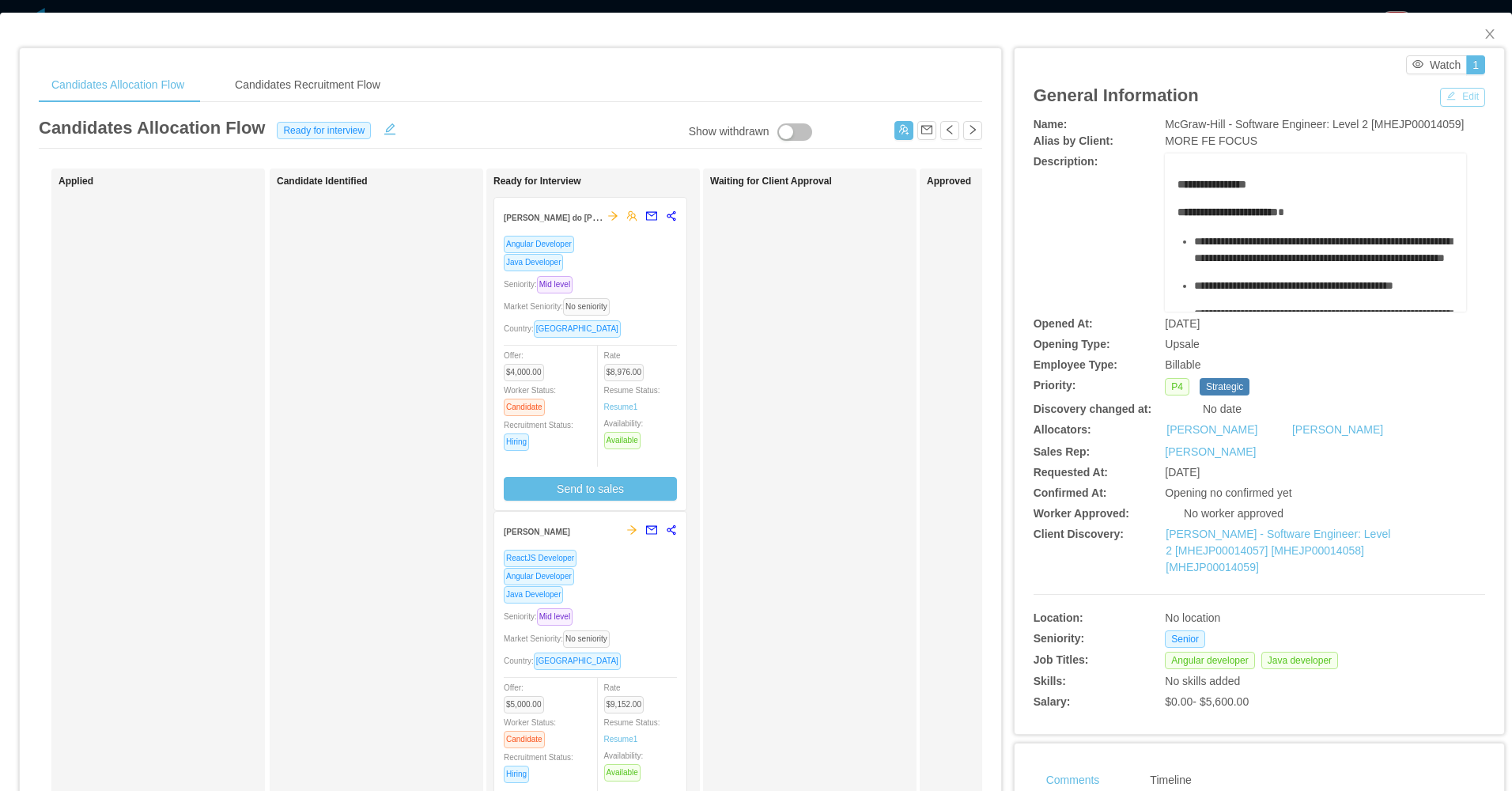
drag, startPoint x: 1468, startPoint y: 92, endPoint x: 1452, endPoint y: 97, distance: 16.8
click at [1468, 92] on button "Edit" at bounding box center [1462, 98] width 45 height 19
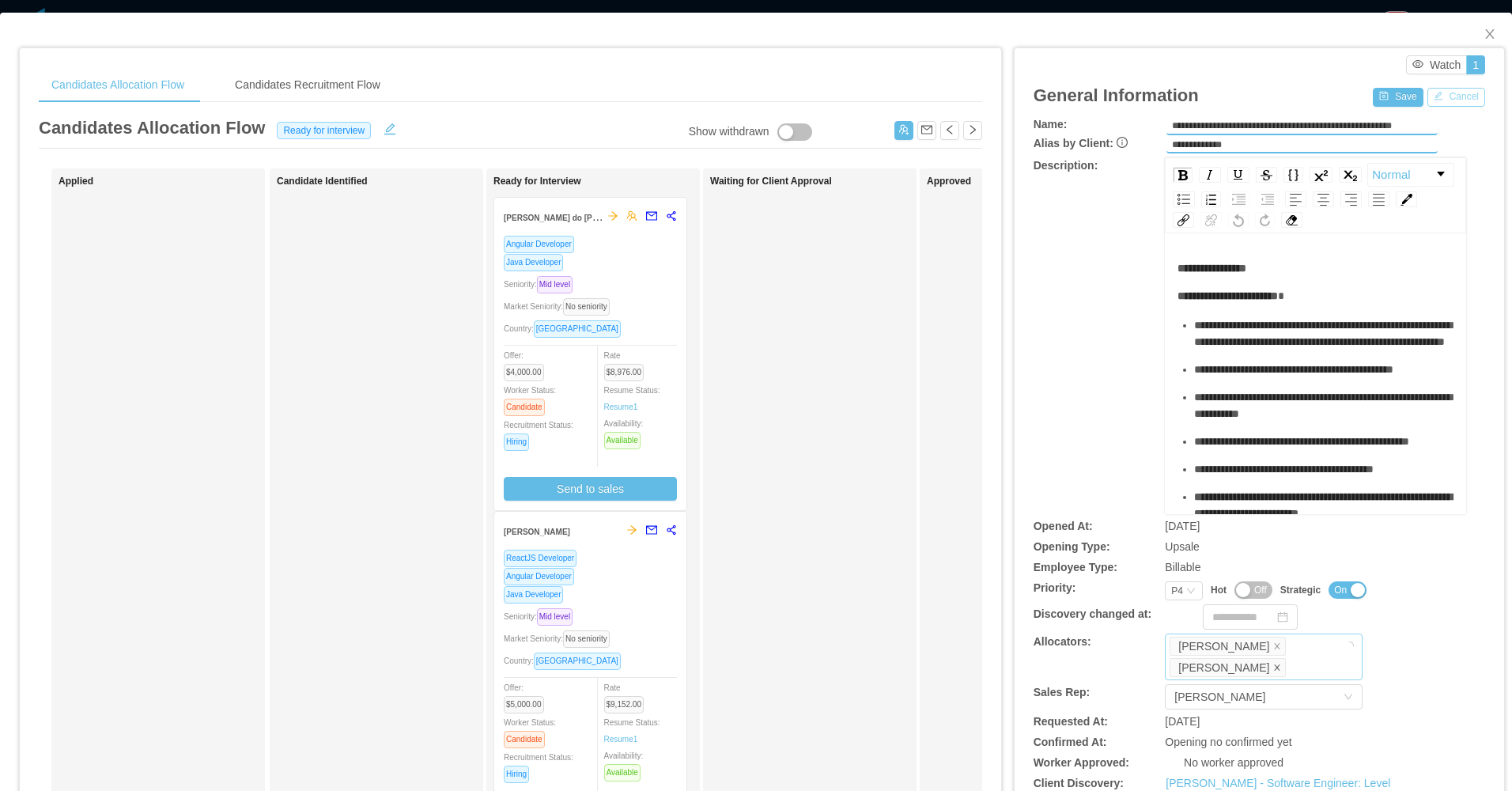
click at [1273, 664] on icon "icon: close" at bounding box center [1277, 667] width 8 height 8
click at [1057, 403] on div "**********" at bounding box center [1259, 335] width 451 height 356
click at [1380, 105] on button "Save" at bounding box center [1397, 98] width 50 height 19
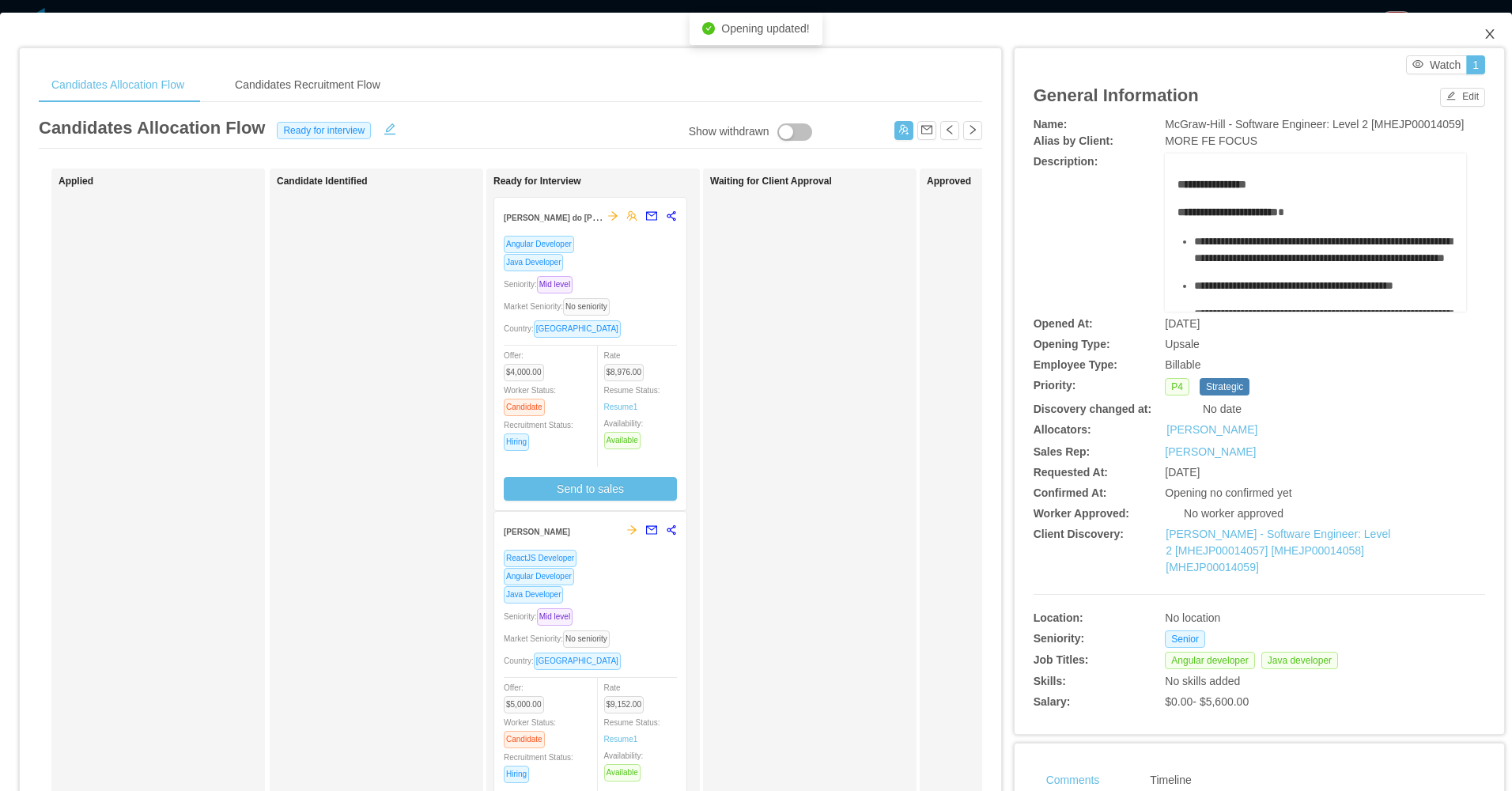
drag, startPoint x: 1482, startPoint y: 29, endPoint x: 1447, endPoint y: 47, distance: 39.4
click at [1483, 33] on icon "icon: close" at bounding box center [1489, 34] width 13 height 13
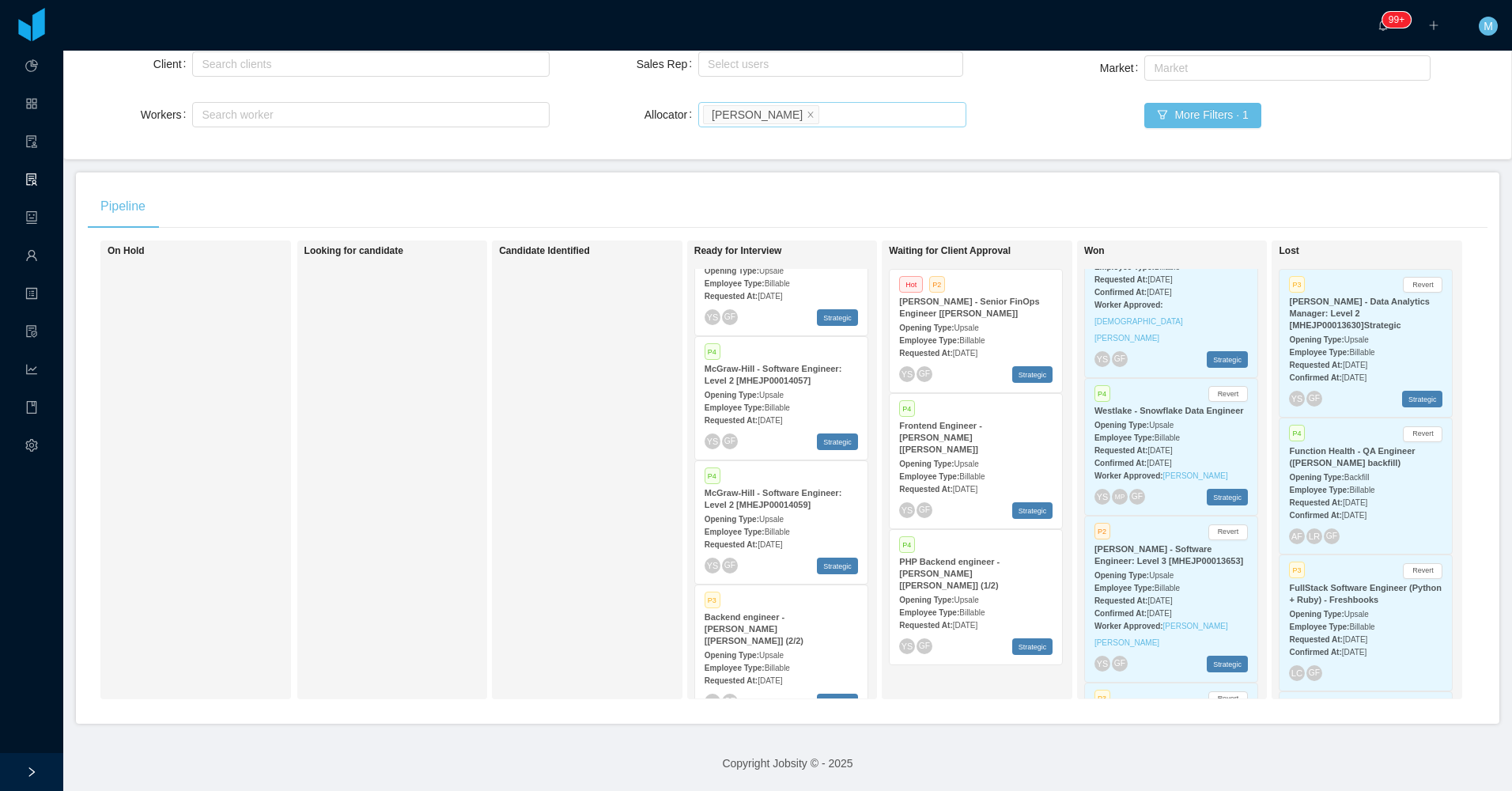
scroll to position [73, 0]
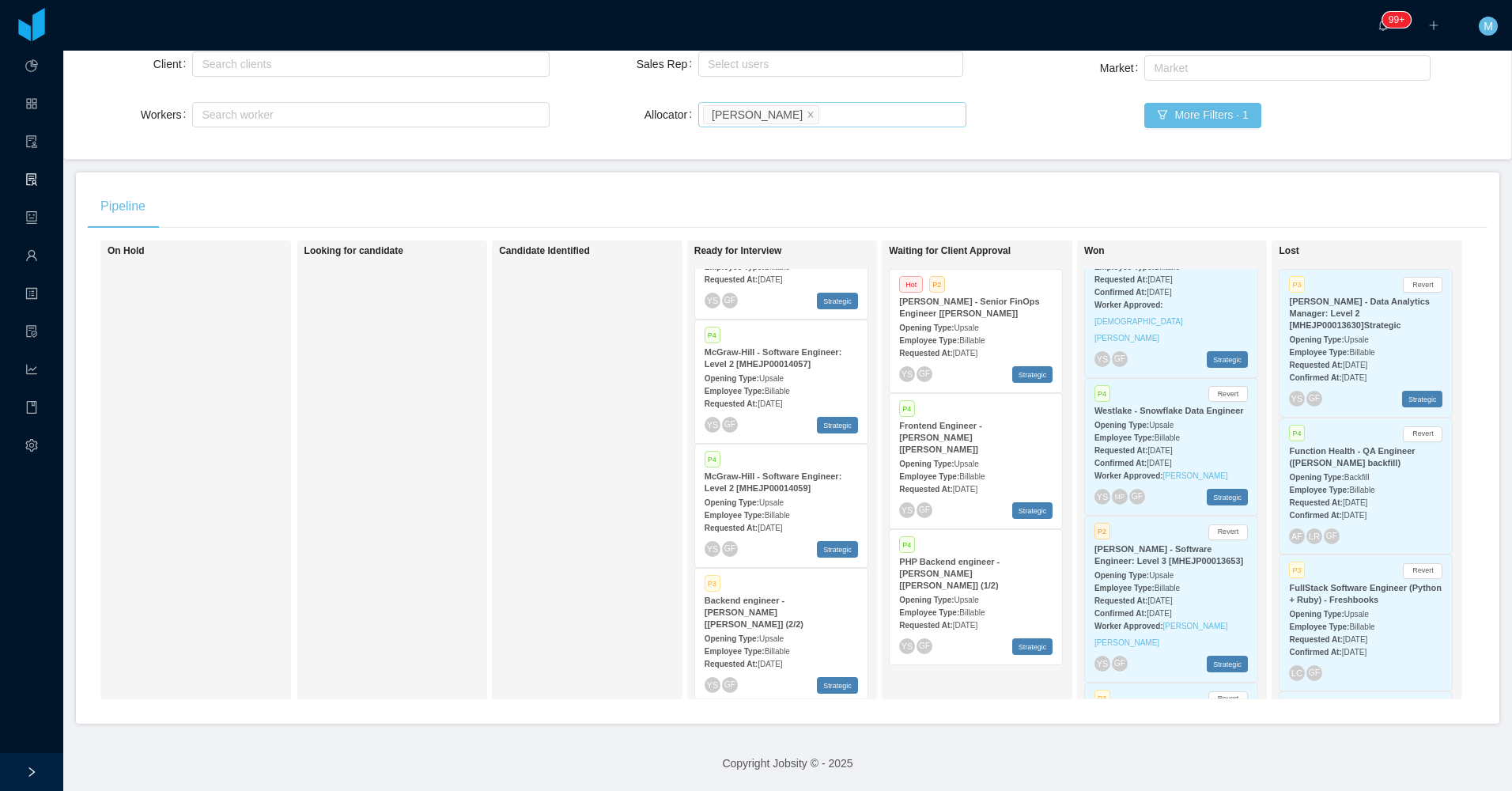
click at [790, 642] on div "Employee Type: Billable" at bounding box center [781, 650] width 153 height 17
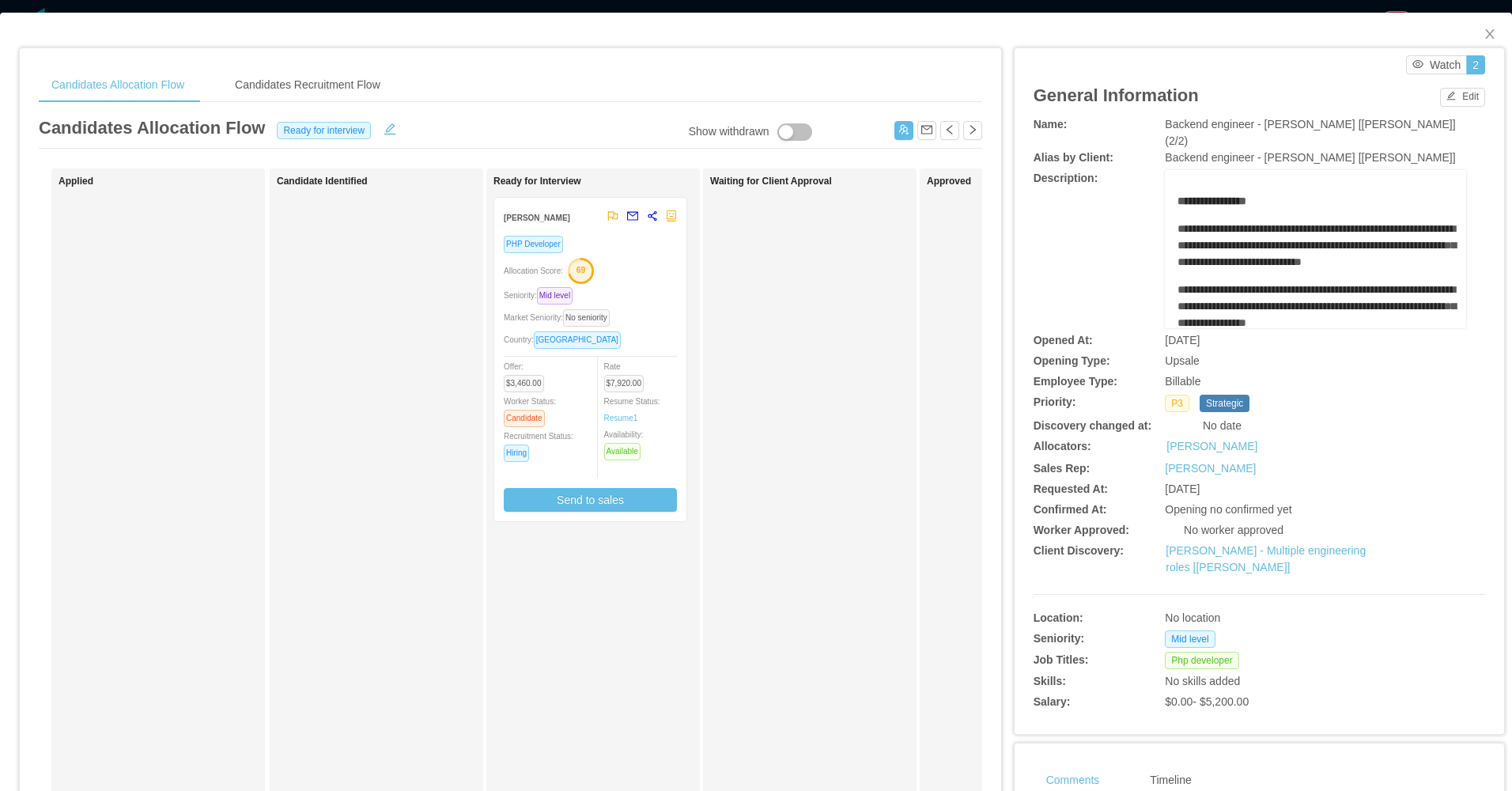
click at [1456, 85] on div "Edit" at bounding box center [1462, 95] width 45 height 22
click at [1443, 91] on button "Edit" at bounding box center [1462, 98] width 45 height 19
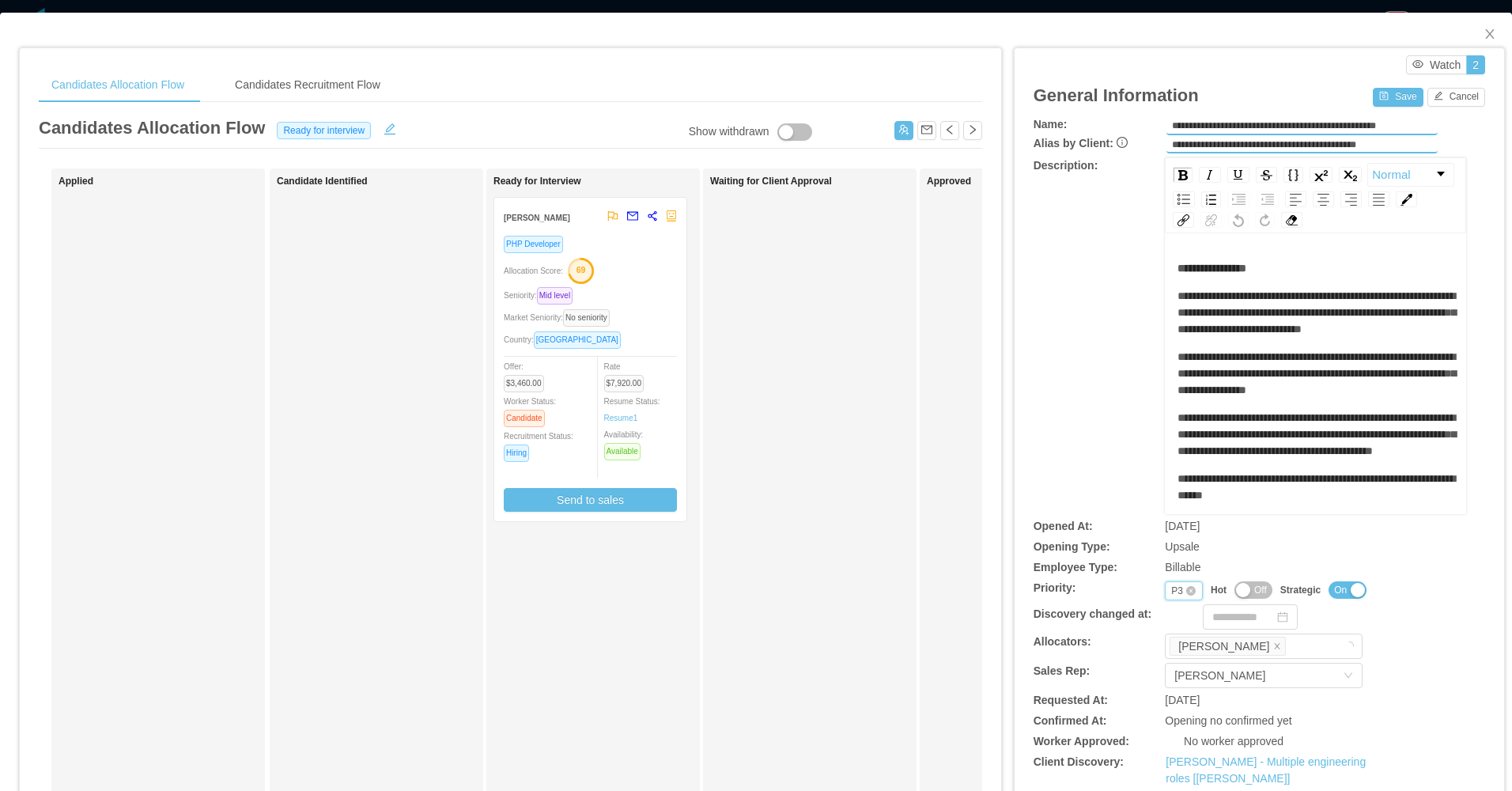
click at [1171, 588] on div "P3" at bounding box center [1177, 591] width 12 height 17
click at [1164, 701] on li "P4" at bounding box center [1173, 693] width 37 height 25
click at [1380, 95] on button "Save" at bounding box center [1397, 98] width 50 height 19
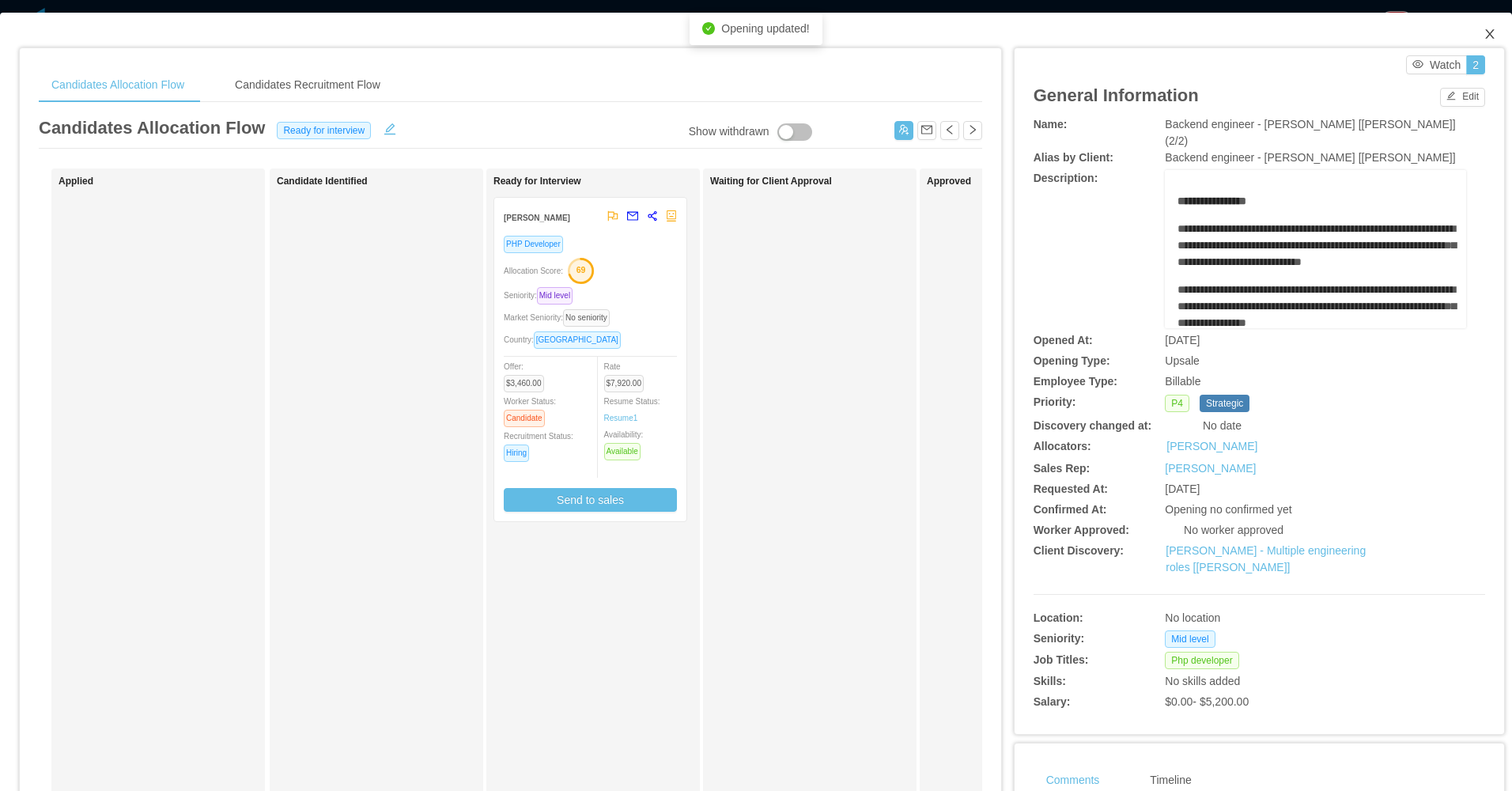
click at [1483, 38] on icon "icon: close" at bounding box center [1489, 34] width 13 height 13
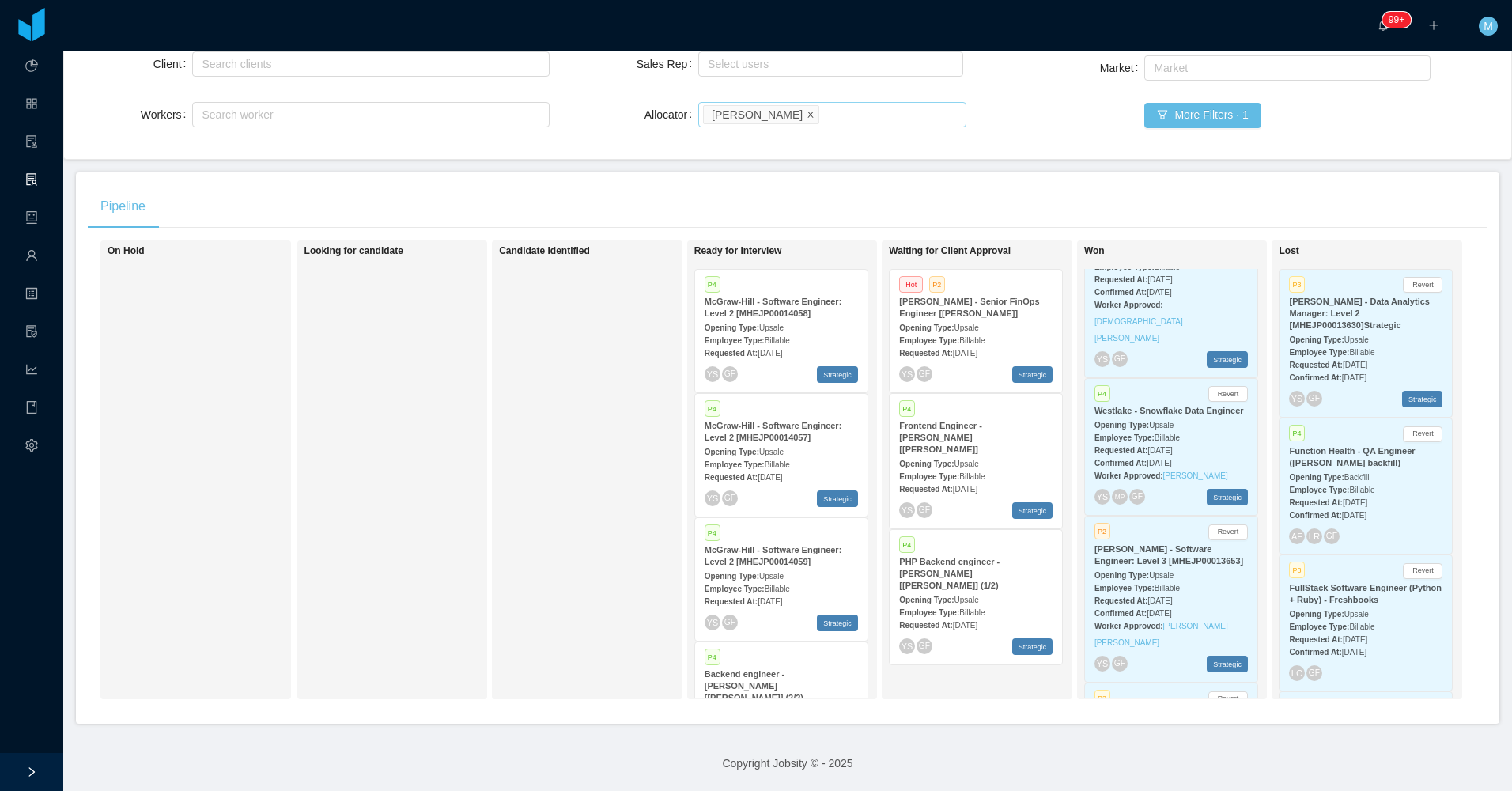
click at [800, 105] on li "Guido Fernandez" at bounding box center [760, 115] width 116 height 19
click at [807, 110] on icon "icon: close" at bounding box center [810, 113] width 8 height 8
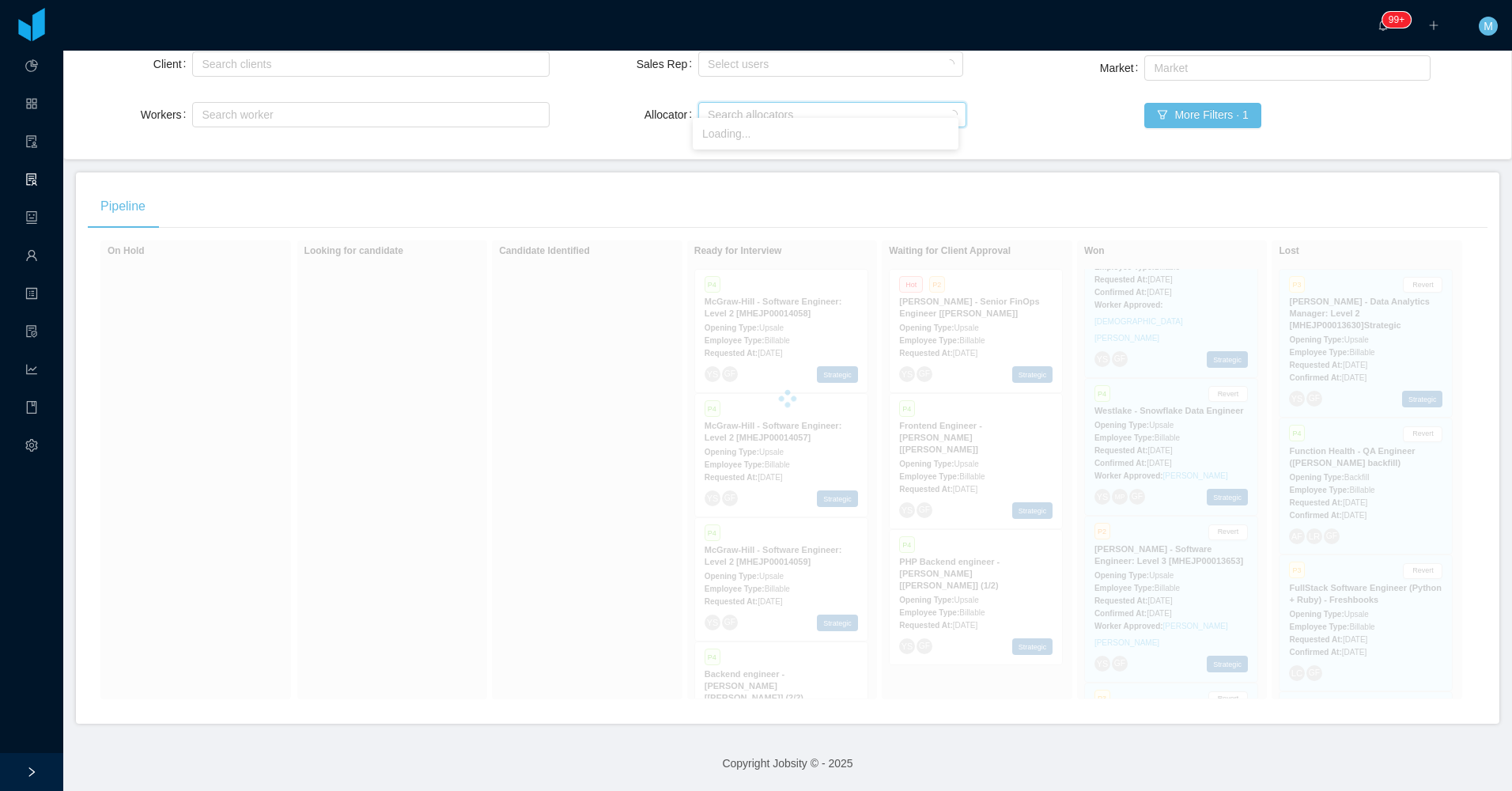
click at [800, 107] on div "Search allocators" at bounding box center [828, 115] width 242 height 16
type input "***"
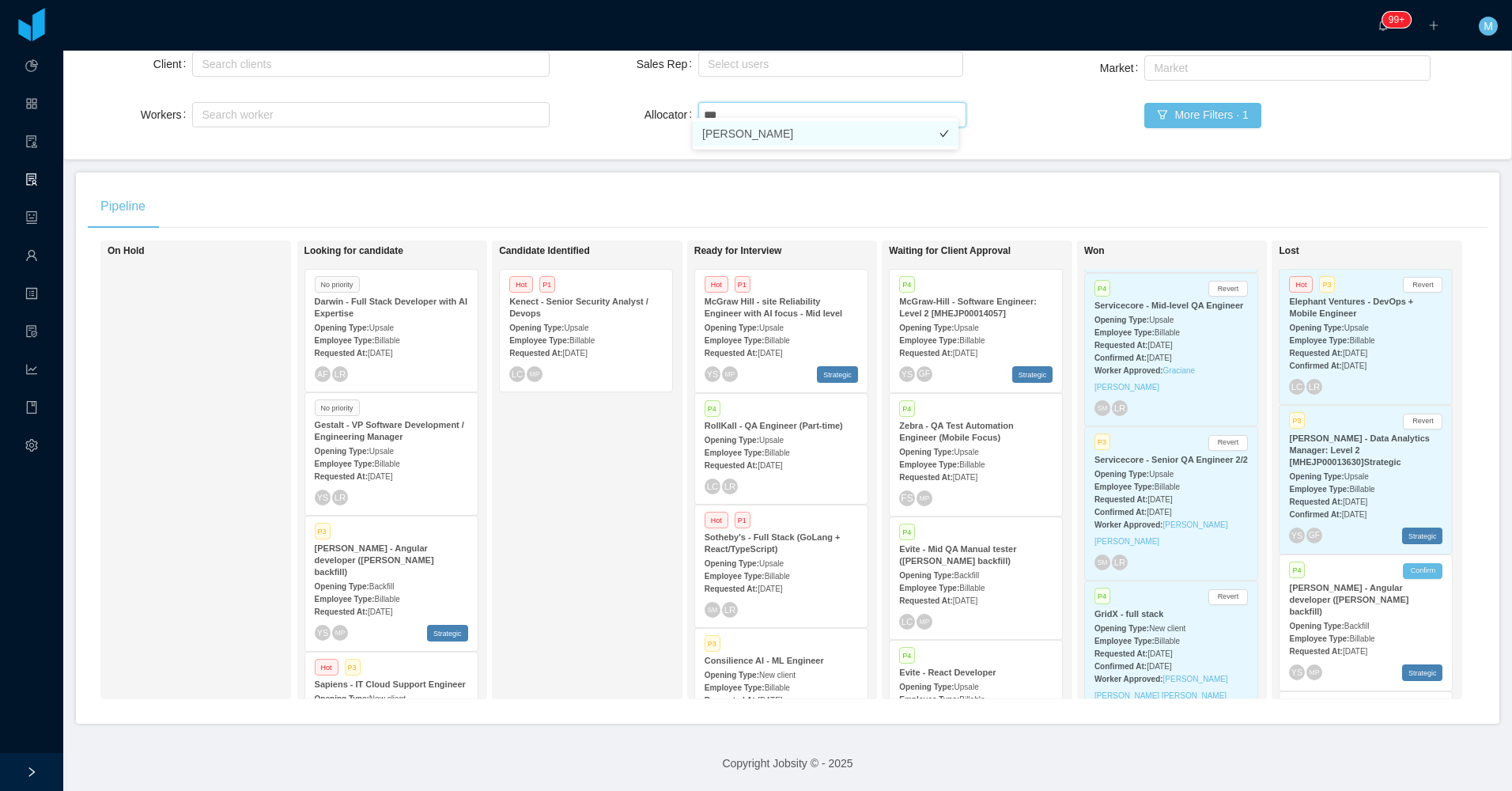
click at [741, 132] on li "Luisa Romero" at bounding box center [825, 133] width 266 height 25
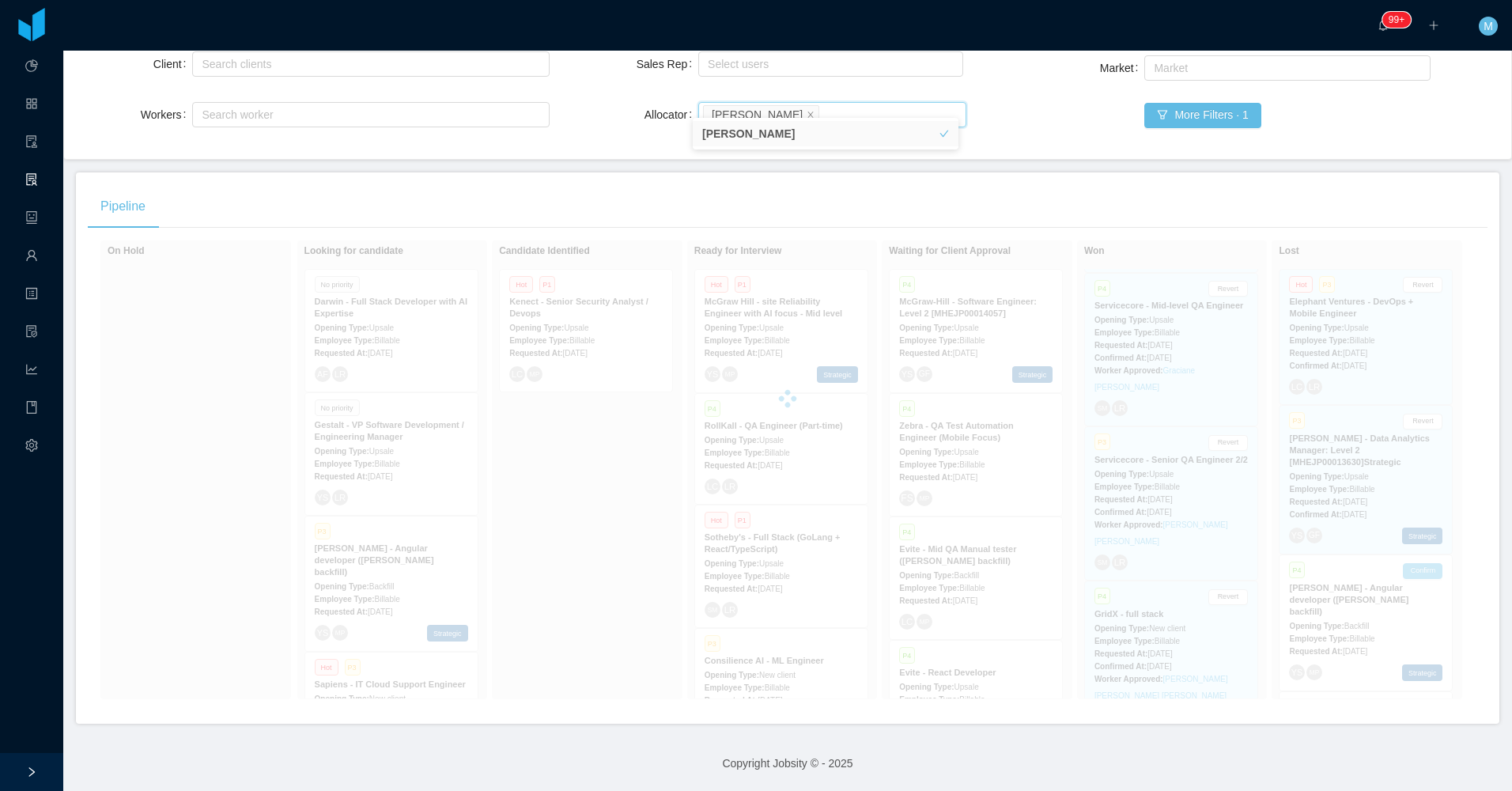
click at [604, 185] on div "Pipeline" at bounding box center [787, 206] width 1400 height 44
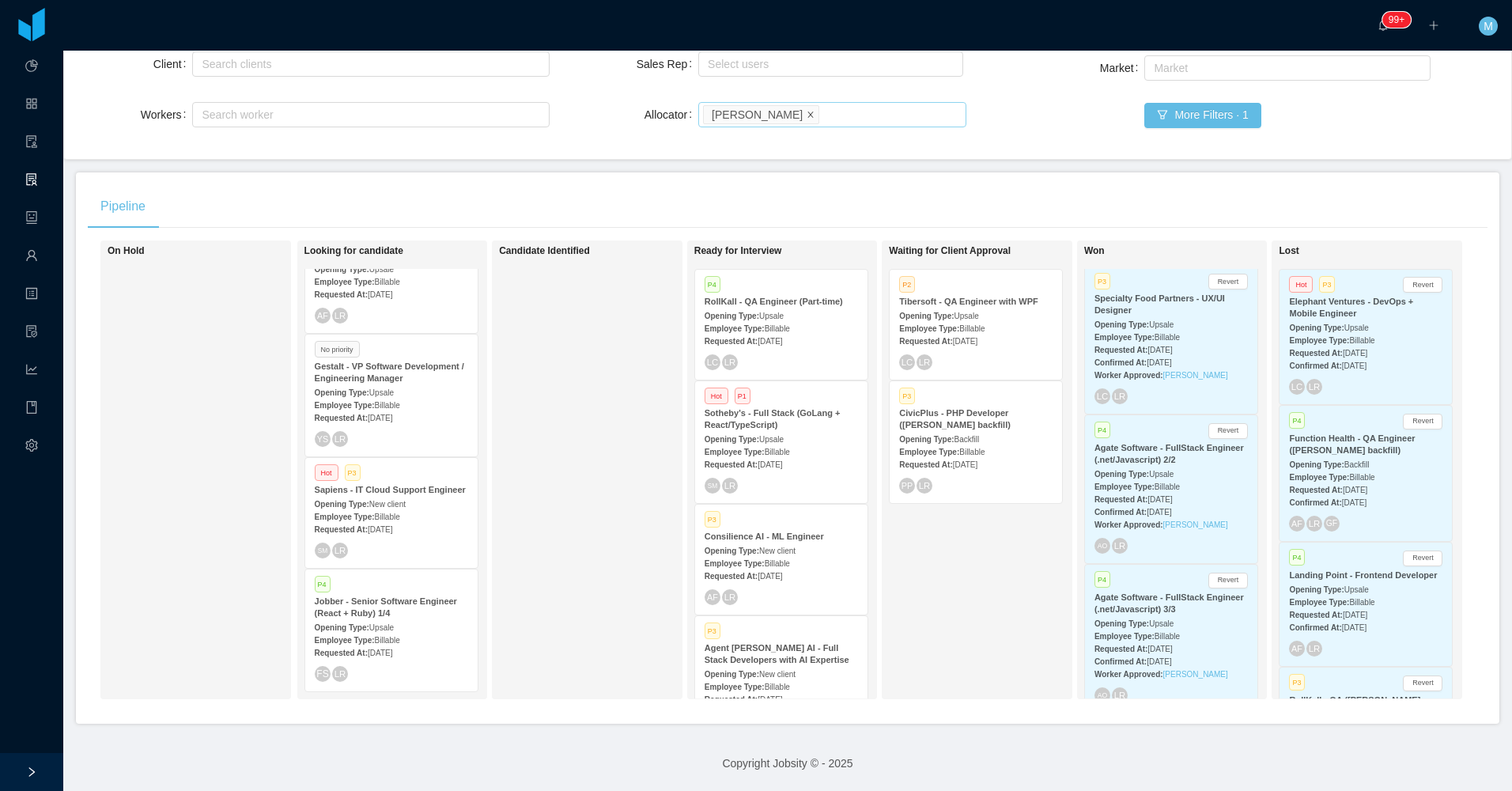
click at [807, 110] on icon "icon: close" at bounding box center [810, 113] width 8 height 8
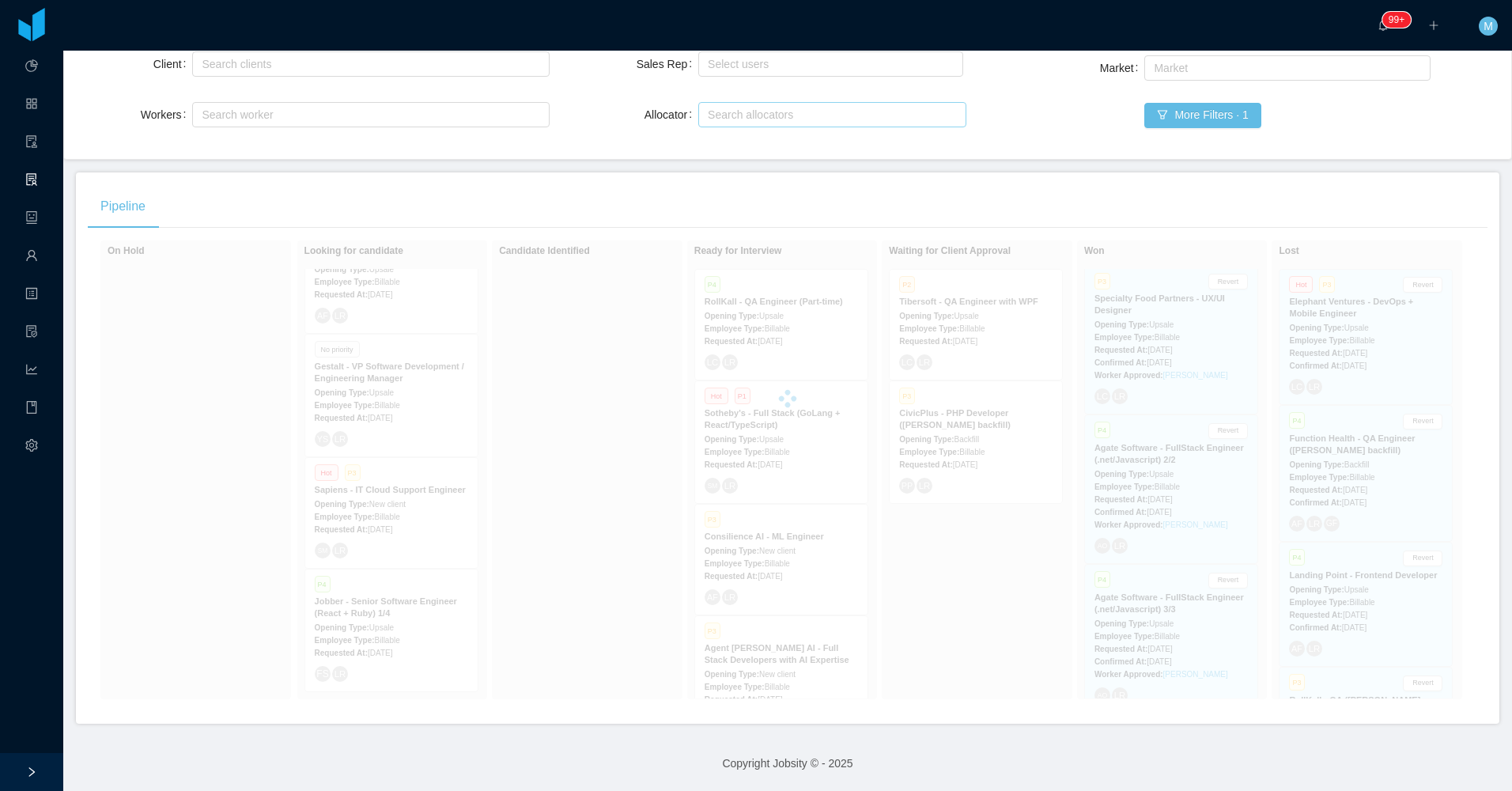
click at [1000, 152] on main "Home / Openings Flow / Openings Flow Add Comment New Opening Filter Openings to…" at bounding box center [787, 268] width 1448 height 740
click at [1157, 107] on button "More Filters · 1" at bounding box center [1202, 115] width 116 height 25
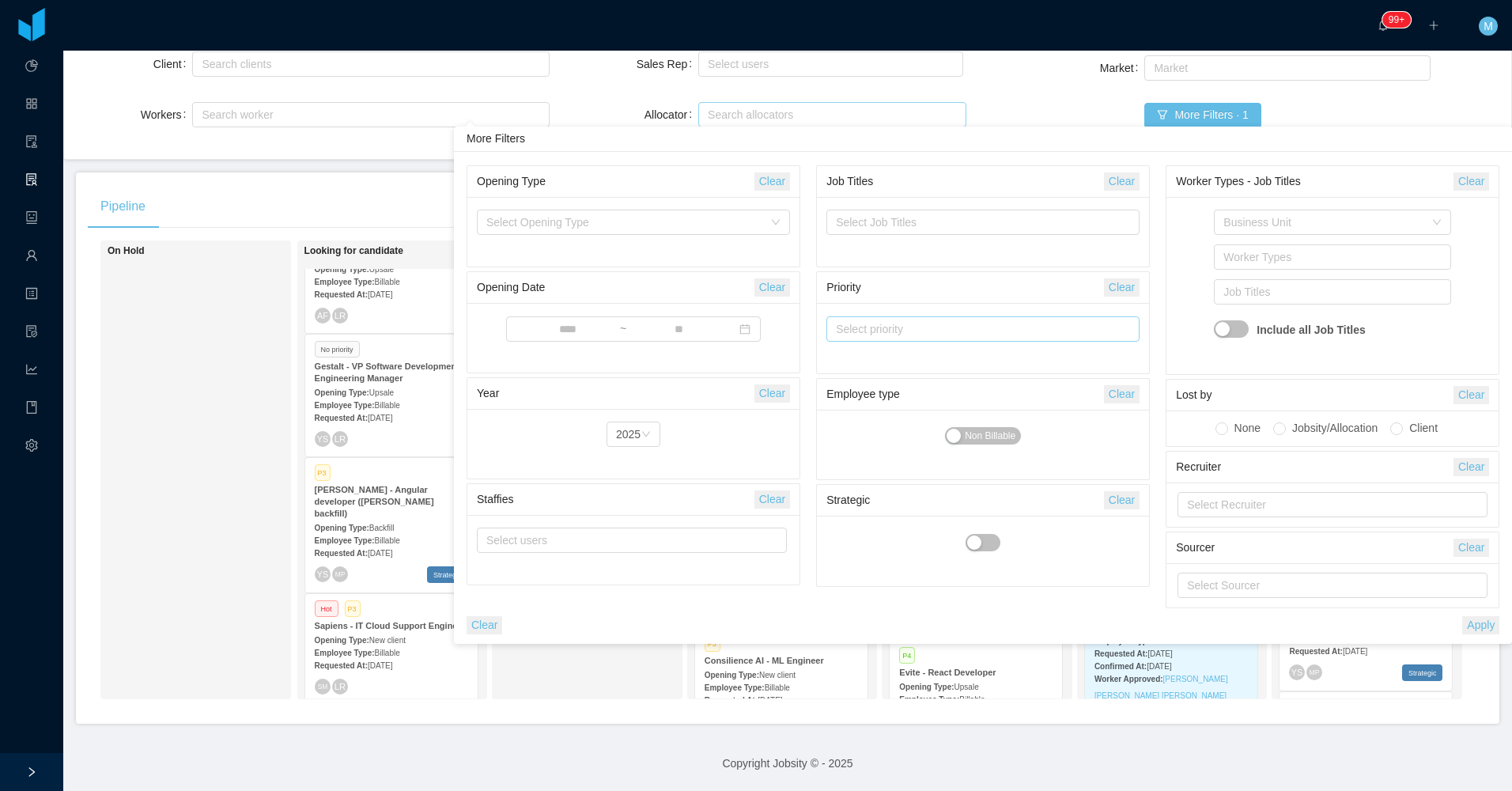
click at [836, 337] on input at bounding box center [835, 330] width 9 height 19
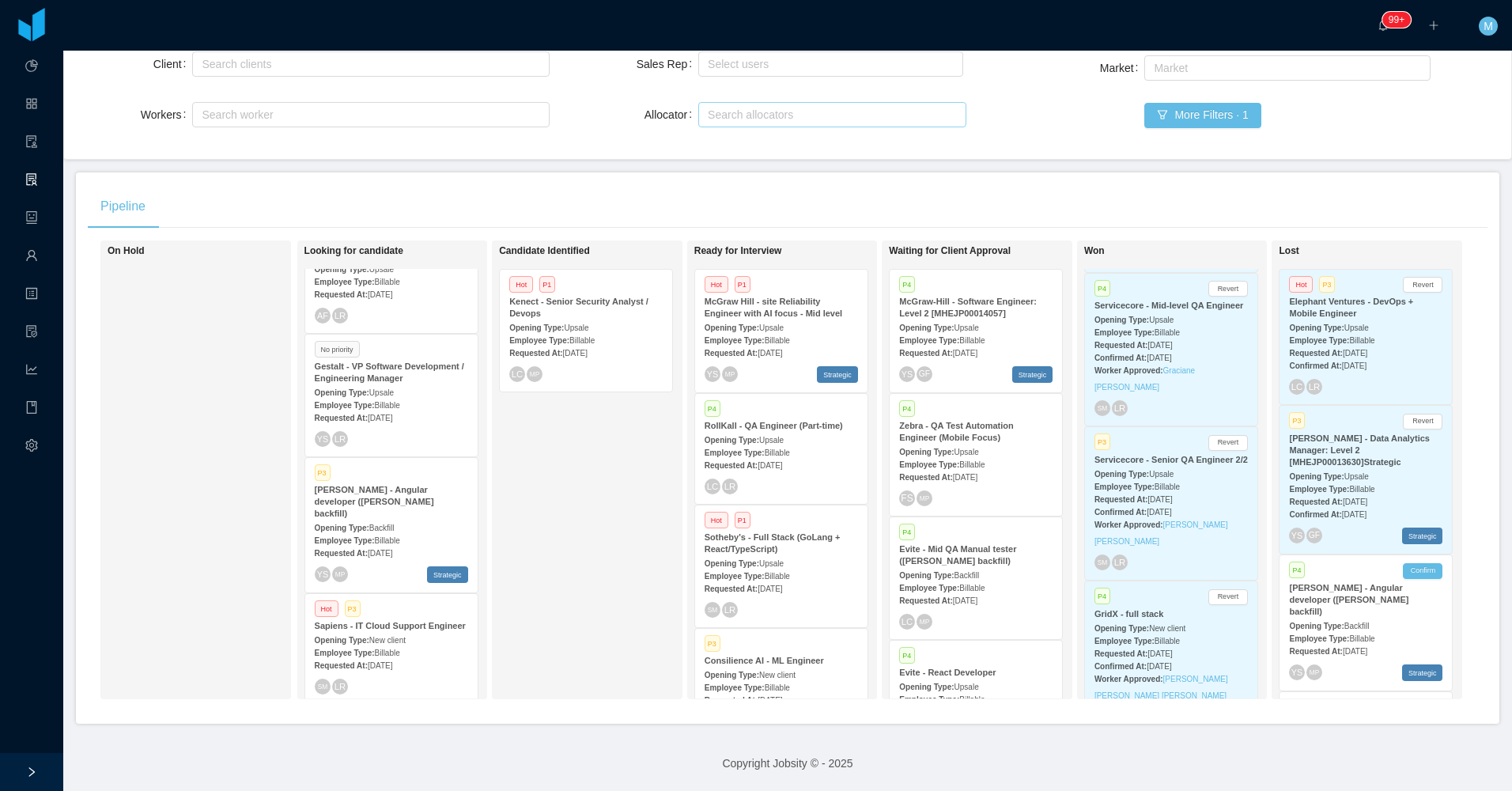
click at [264, 435] on div "On Hold" at bounding box center [218, 470] width 221 height 444
click at [198, 442] on div "On Hold" at bounding box center [218, 470] width 221 height 444
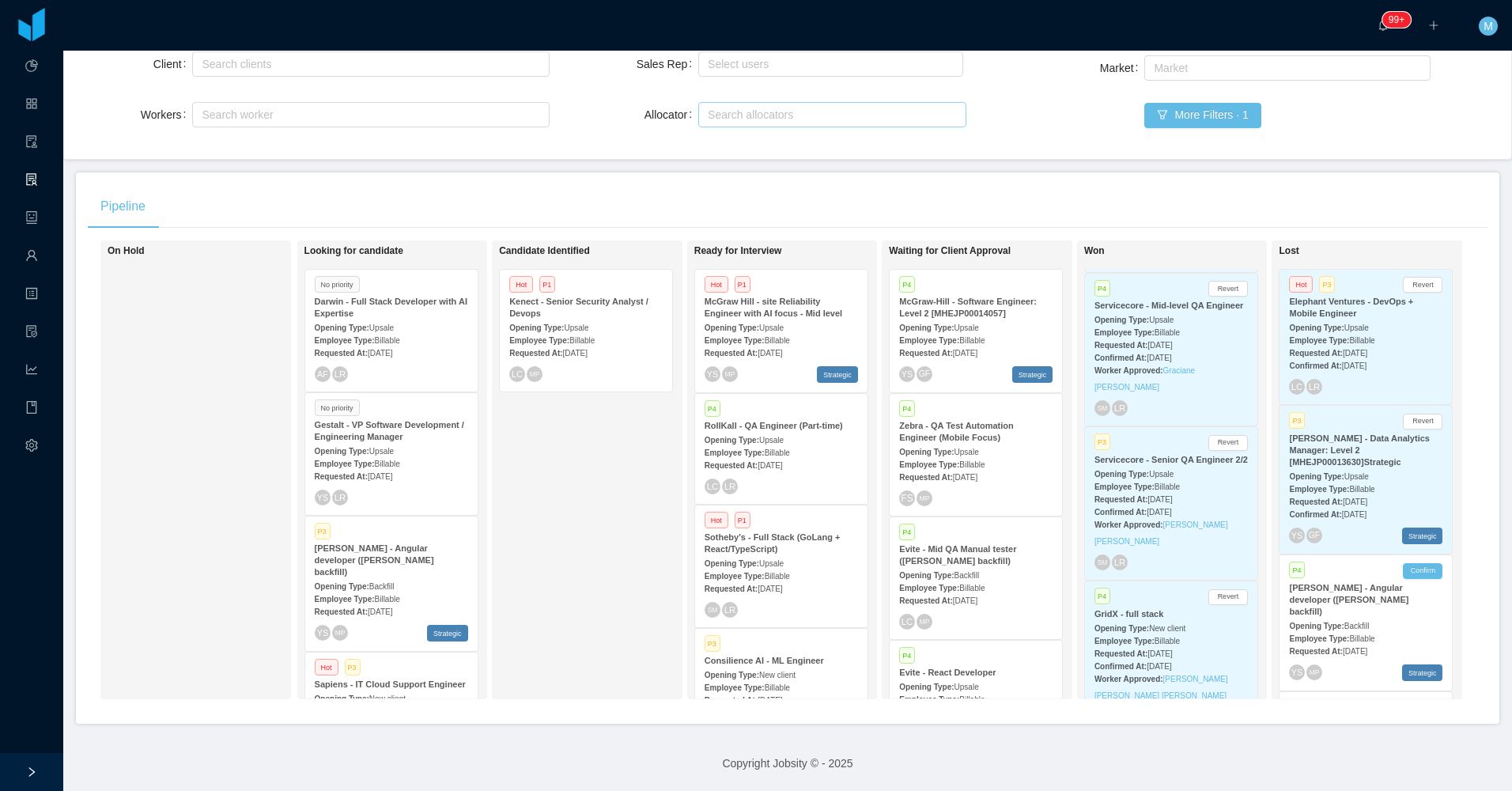
click at [129, 482] on div "On Hold" at bounding box center [218, 470] width 221 height 444
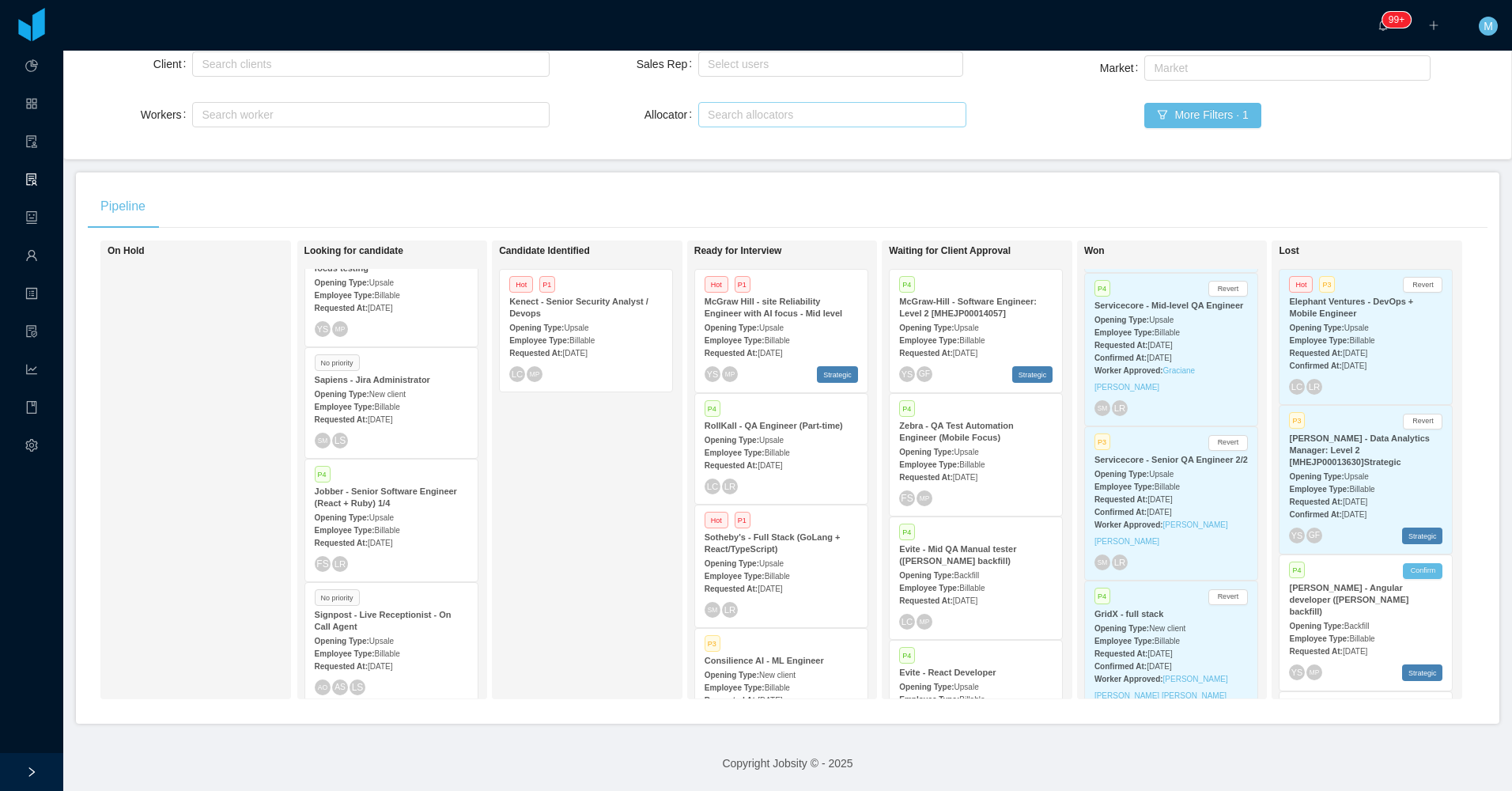
scroll to position [888, 0]
click at [601, 485] on div "Candidate Identified Hot P1 Kenect - Senior Security Analyst / Devops Opening T…" at bounding box center [610, 470] width 221 height 444
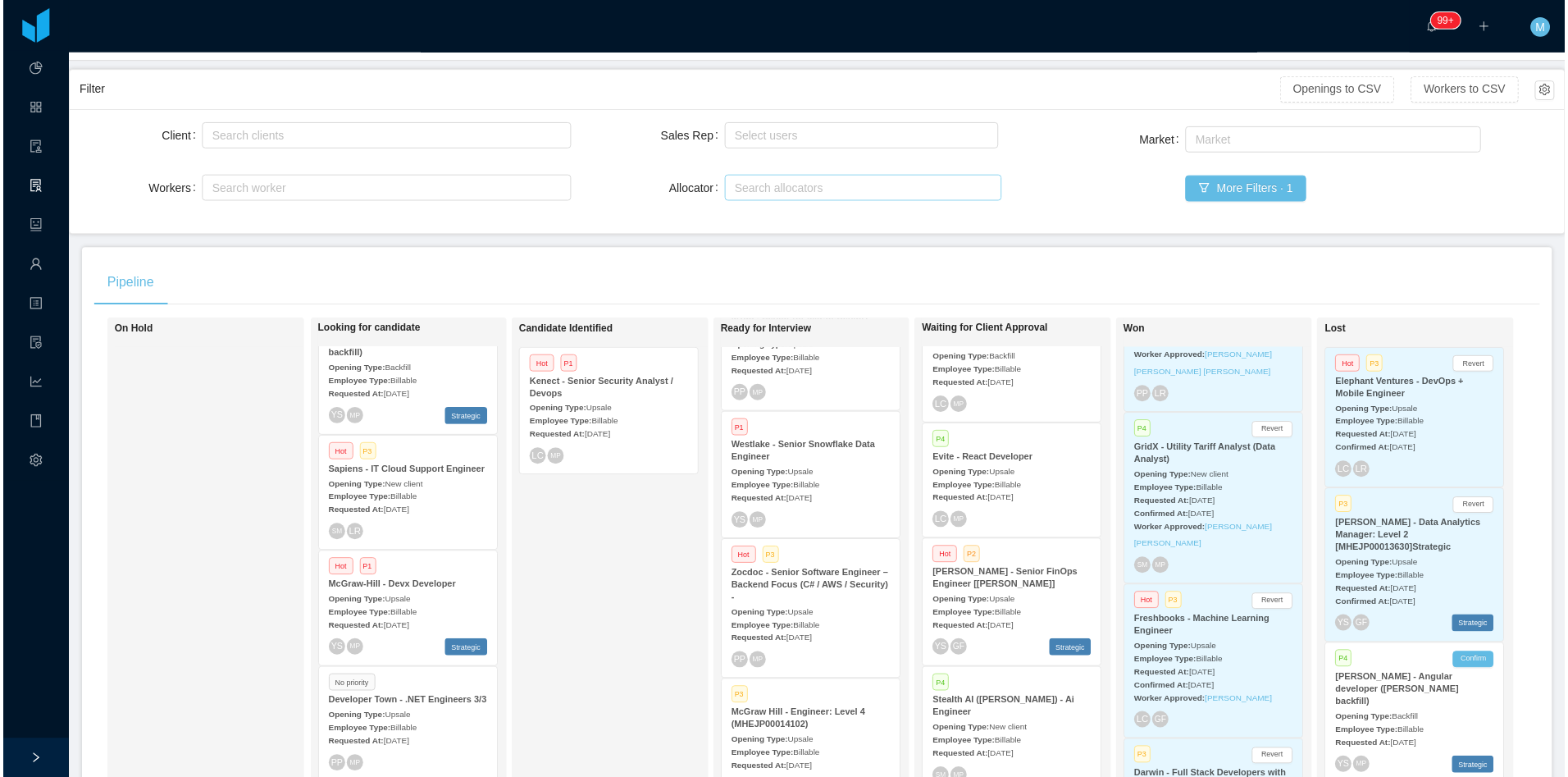
scroll to position [925, 0]
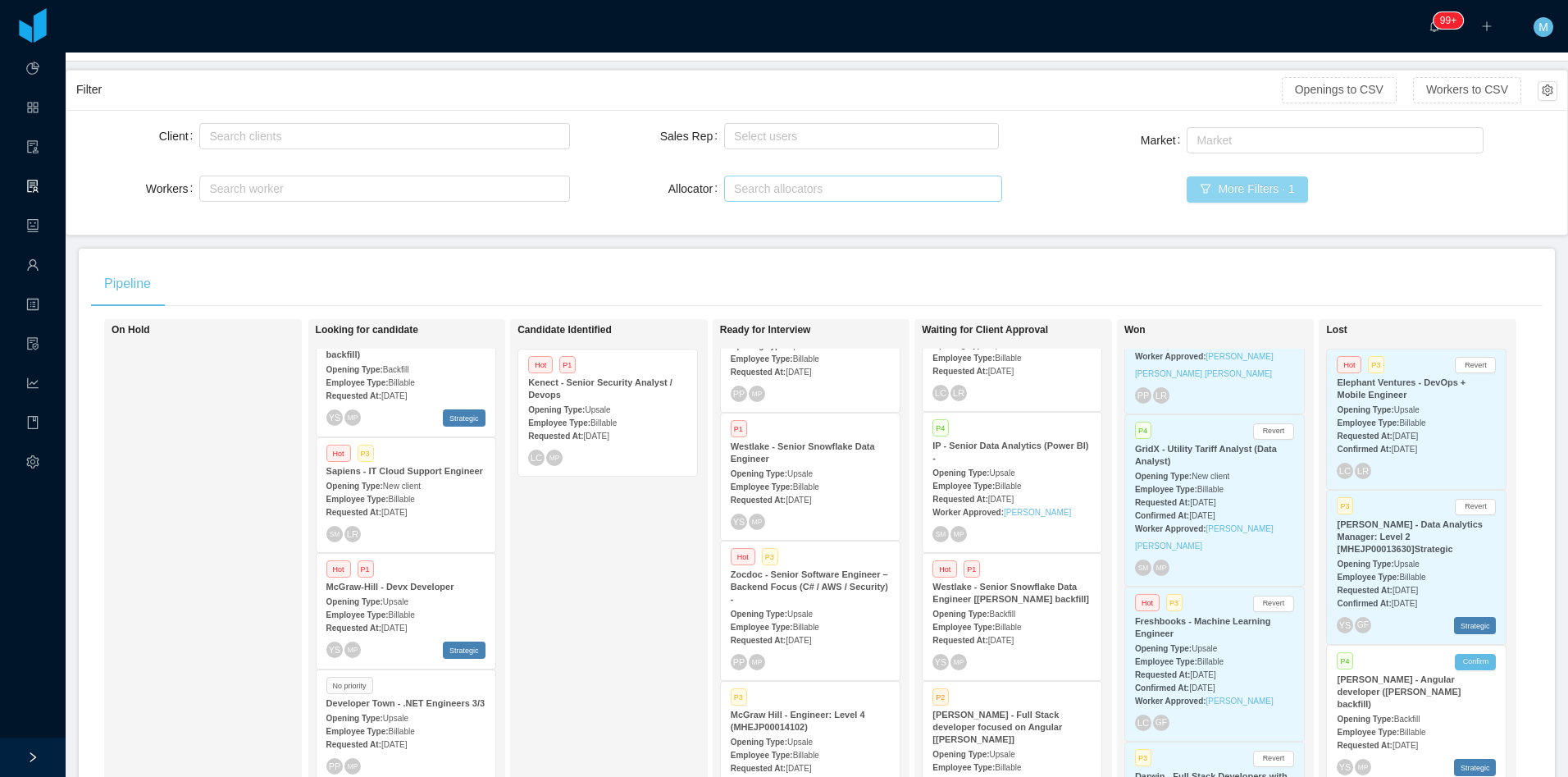
click at [1252, 176] on button "More Filters · 1" at bounding box center [1246, 189] width 120 height 26
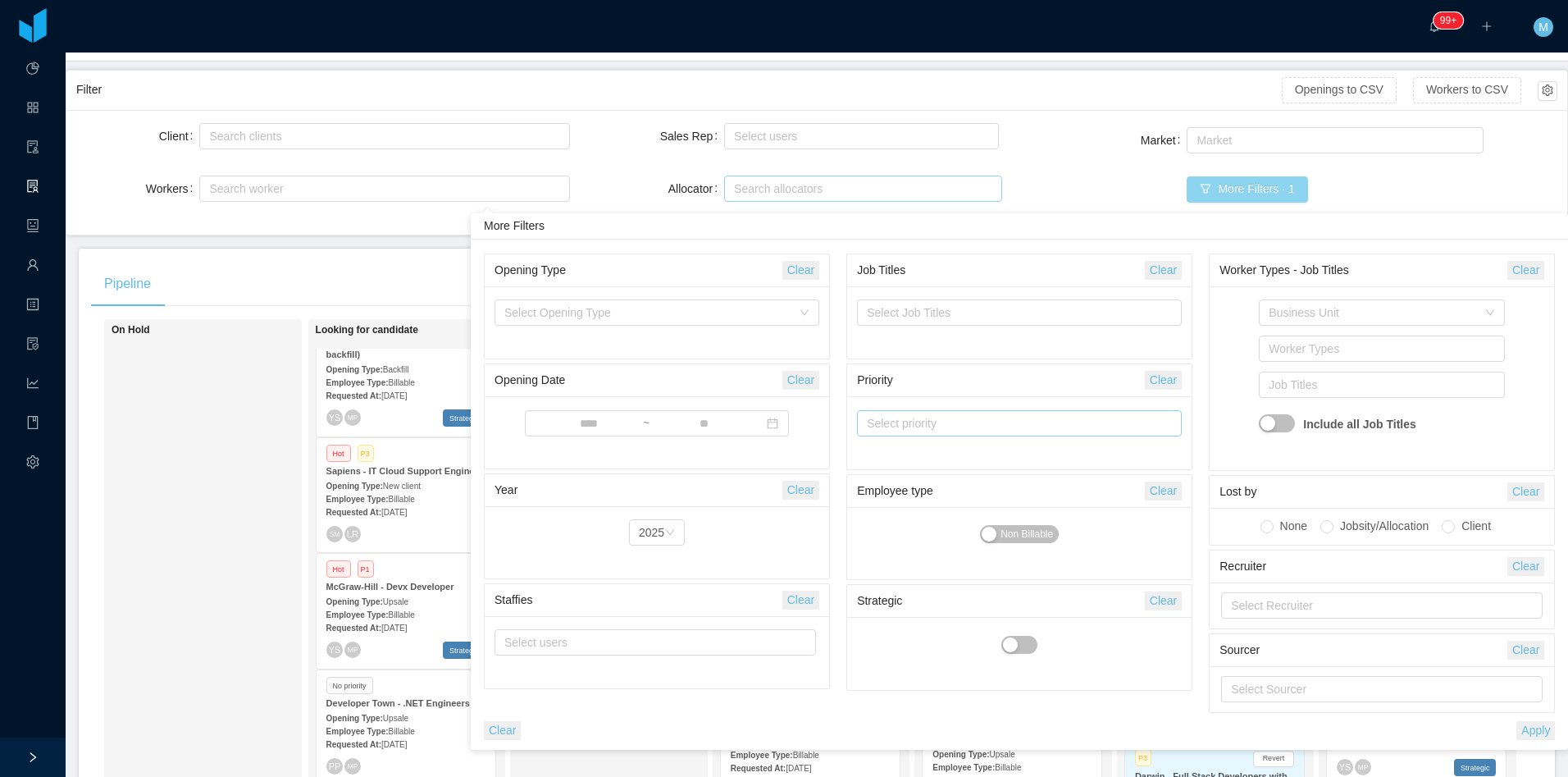
click at [955, 424] on div "Select priority" at bounding box center [1012, 423] width 290 height 16
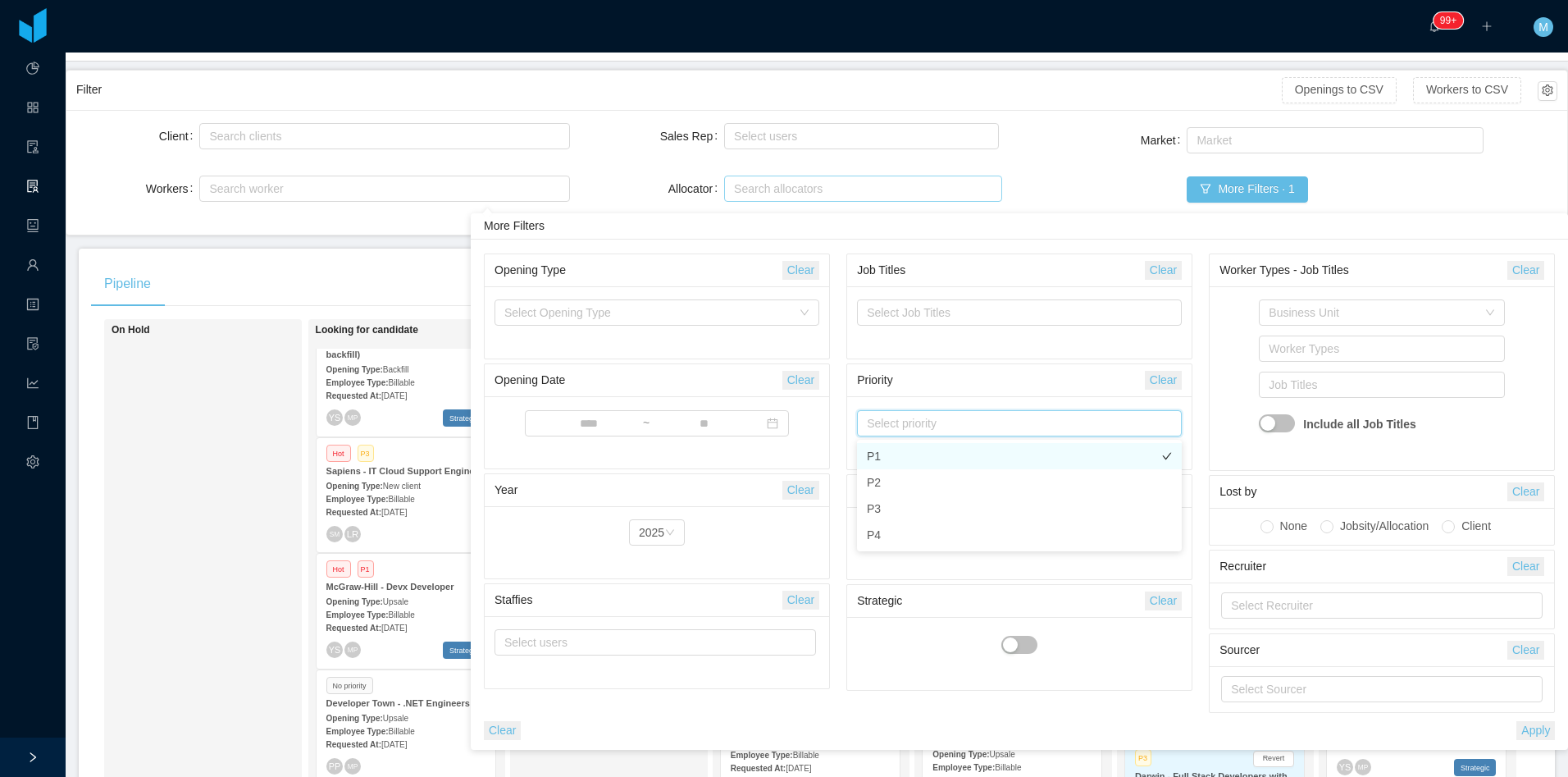
click at [880, 452] on li "P1" at bounding box center [1019, 455] width 324 height 26
click at [892, 478] on li "P2" at bounding box center [1019, 482] width 324 height 26
click at [1543, 733] on button "Apply" at bounding box center [1535, 730] width 39 height 19
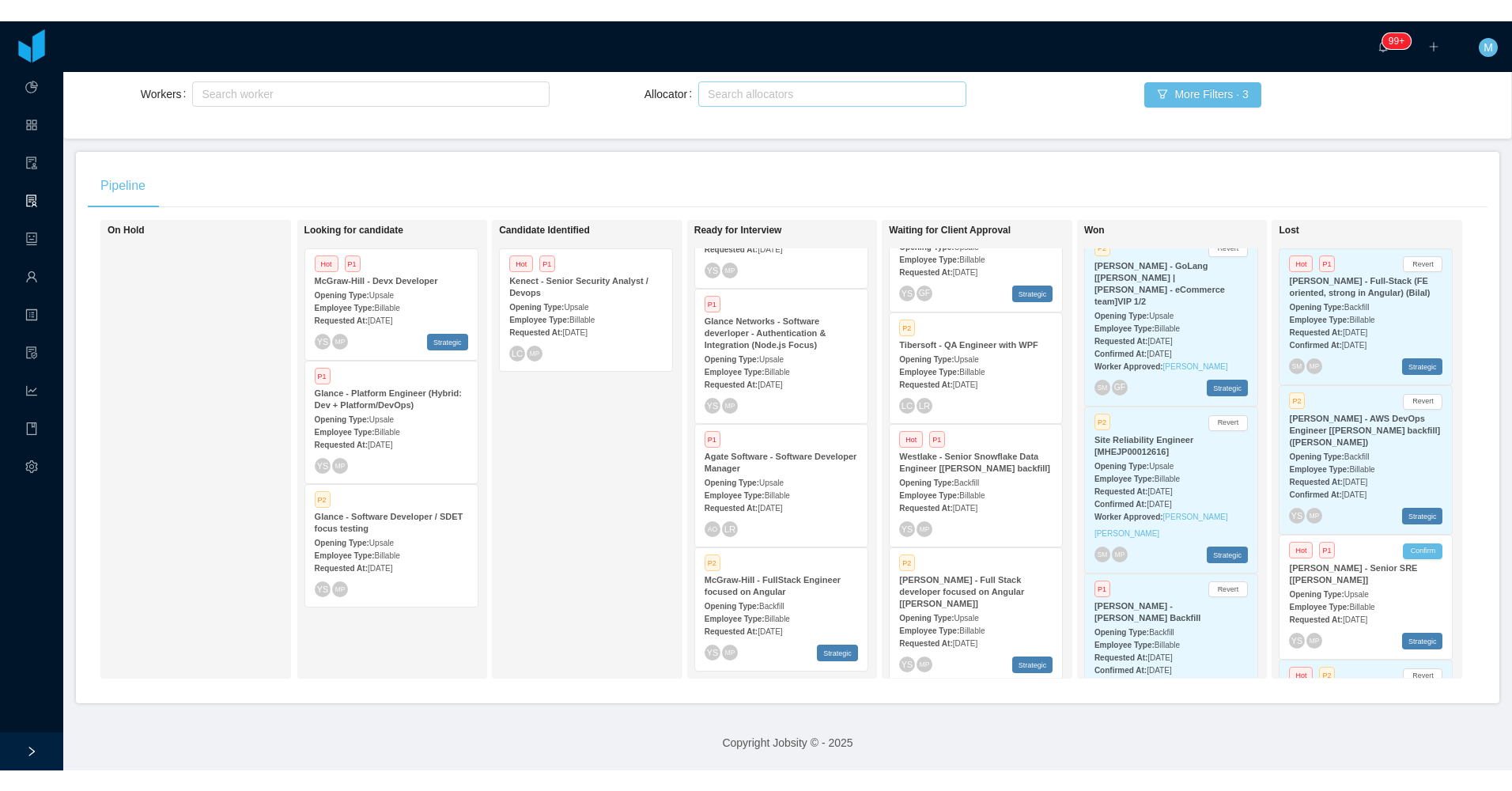
scroll to position [165, 0]
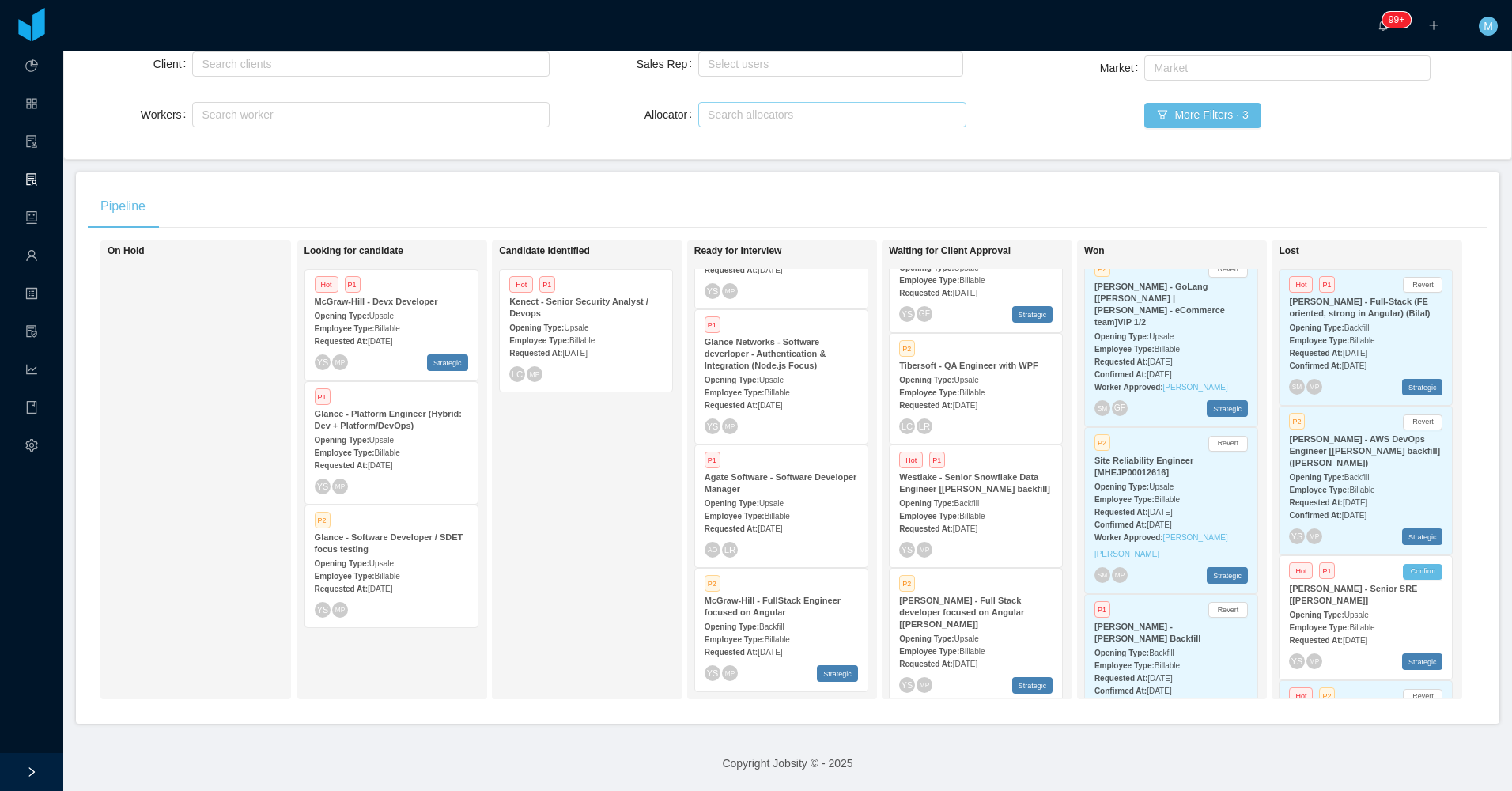
drag, startPoint x: 668, startPoint y: 174, endPoint x: 685, endPoint y: 261, distance: 88.6
click at [668, 185] on div "Pipeline" at bounding box center [787, 206] width 1400 height 44
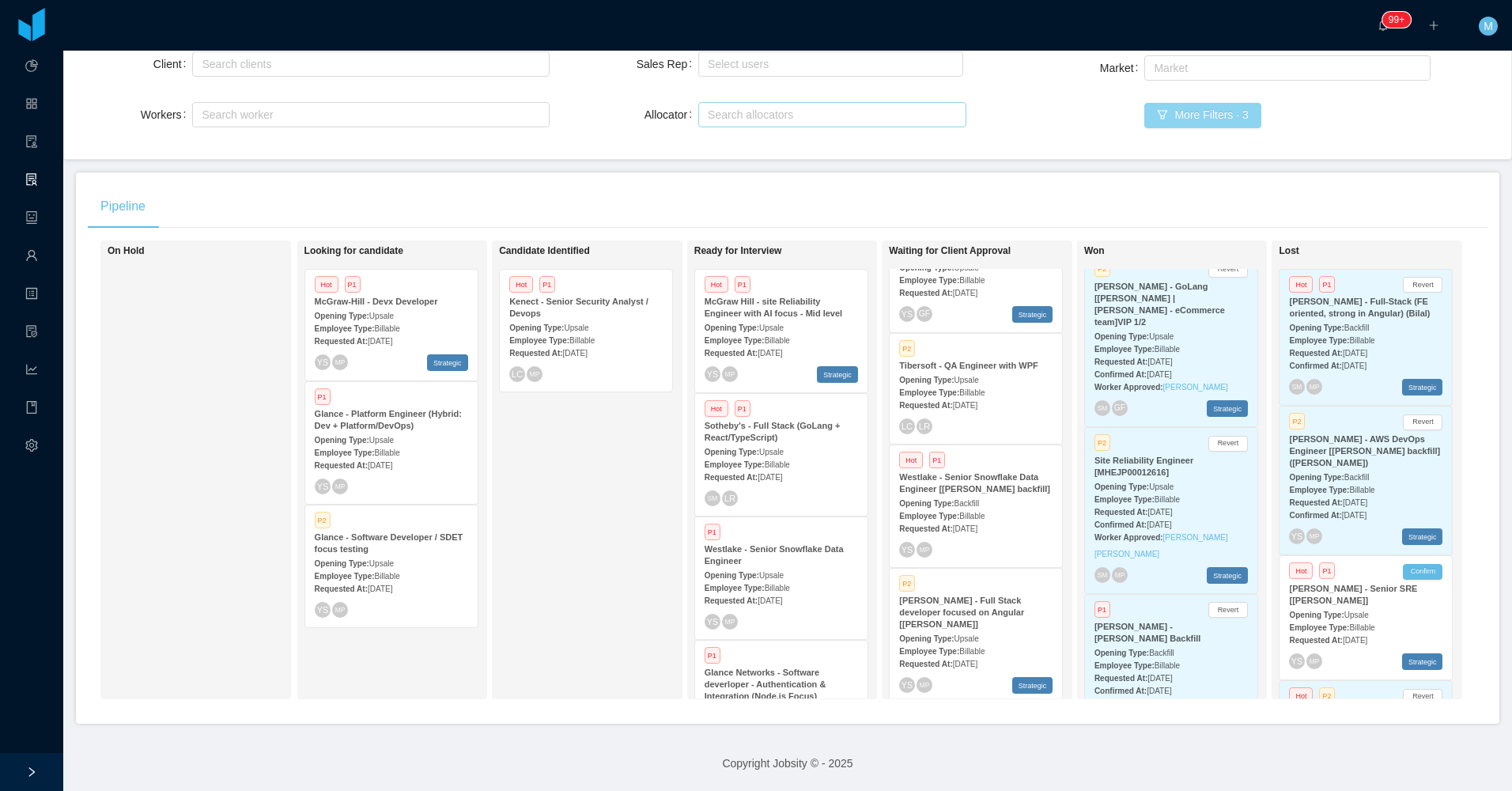
click at [1185, 103] on button "More Filters · 3" at bounding box center [1202, 115] width 116 height 25
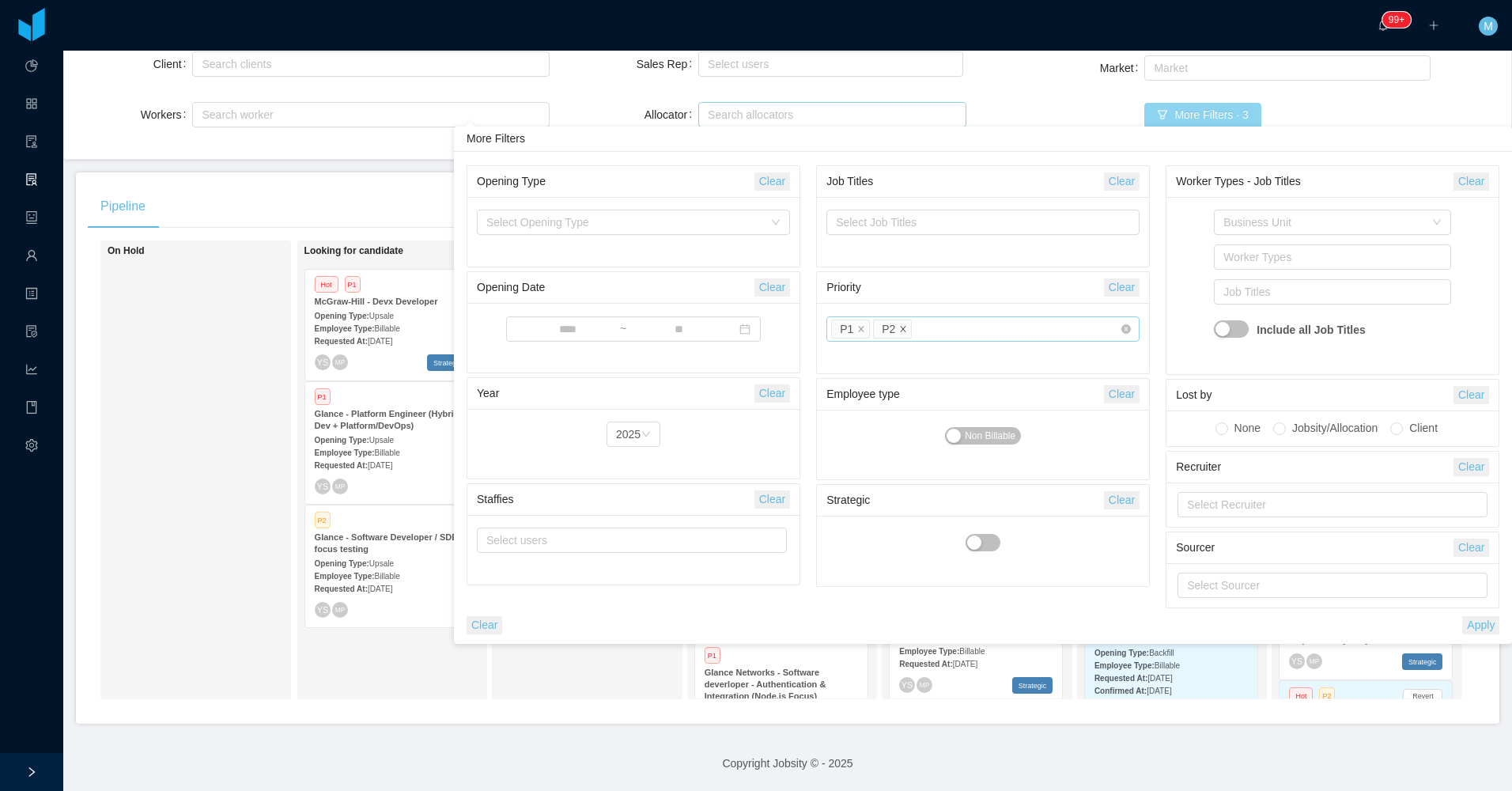
click at [899, 331] on icon "icon: close" at bounding box center [902, 328] width 8 height 8
click at [861, 330] on li "P1" at bounding box center [850, 329] width 38 height 19
click at [861, 330] on icon "icon: close" at bounding box center [861, 328] width 8 height 8
click at [1476, 625] on button "Apply" at bounding box center [1480, 625] width 37 height 18
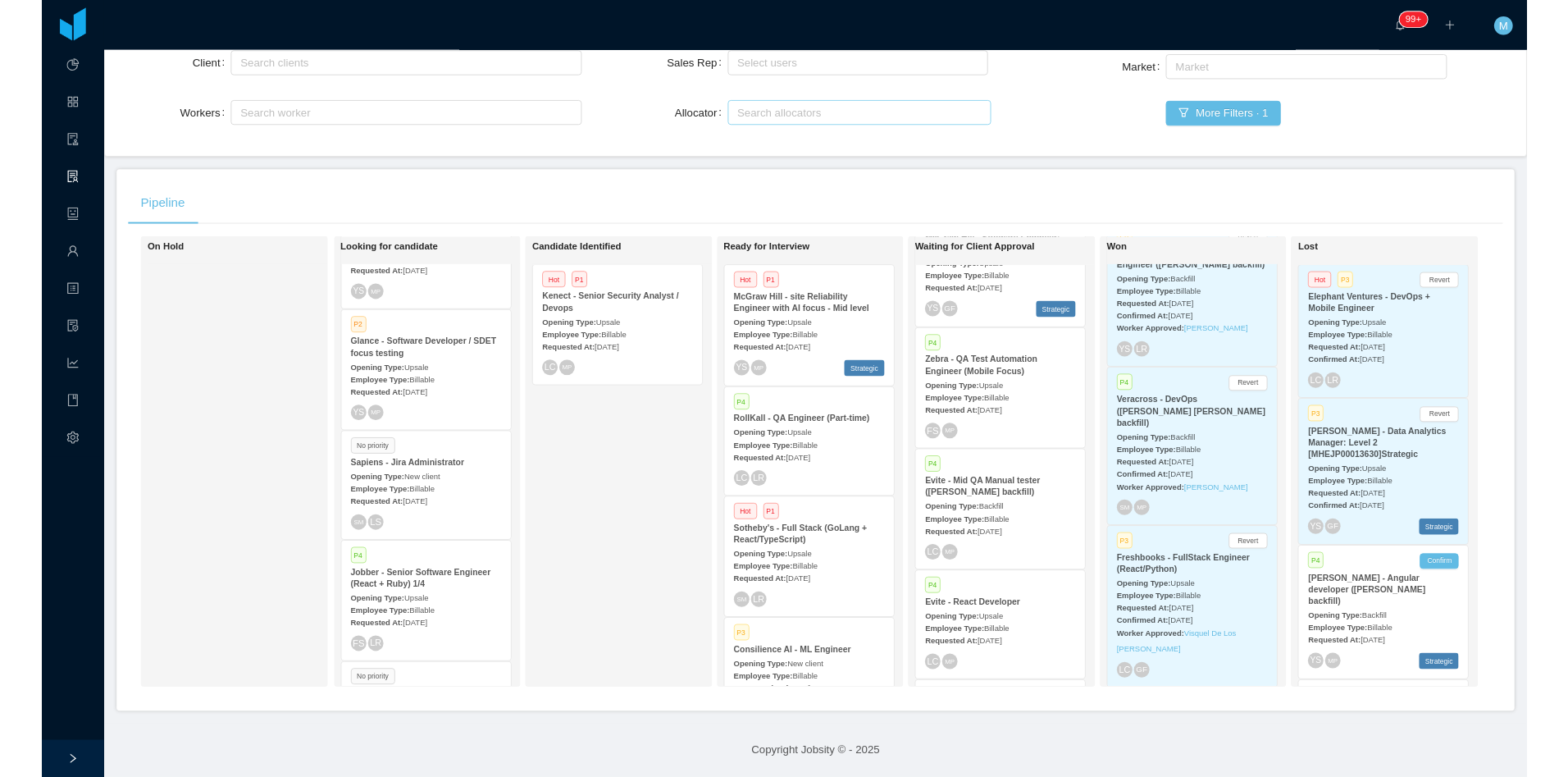
scroll to position [921, 0]
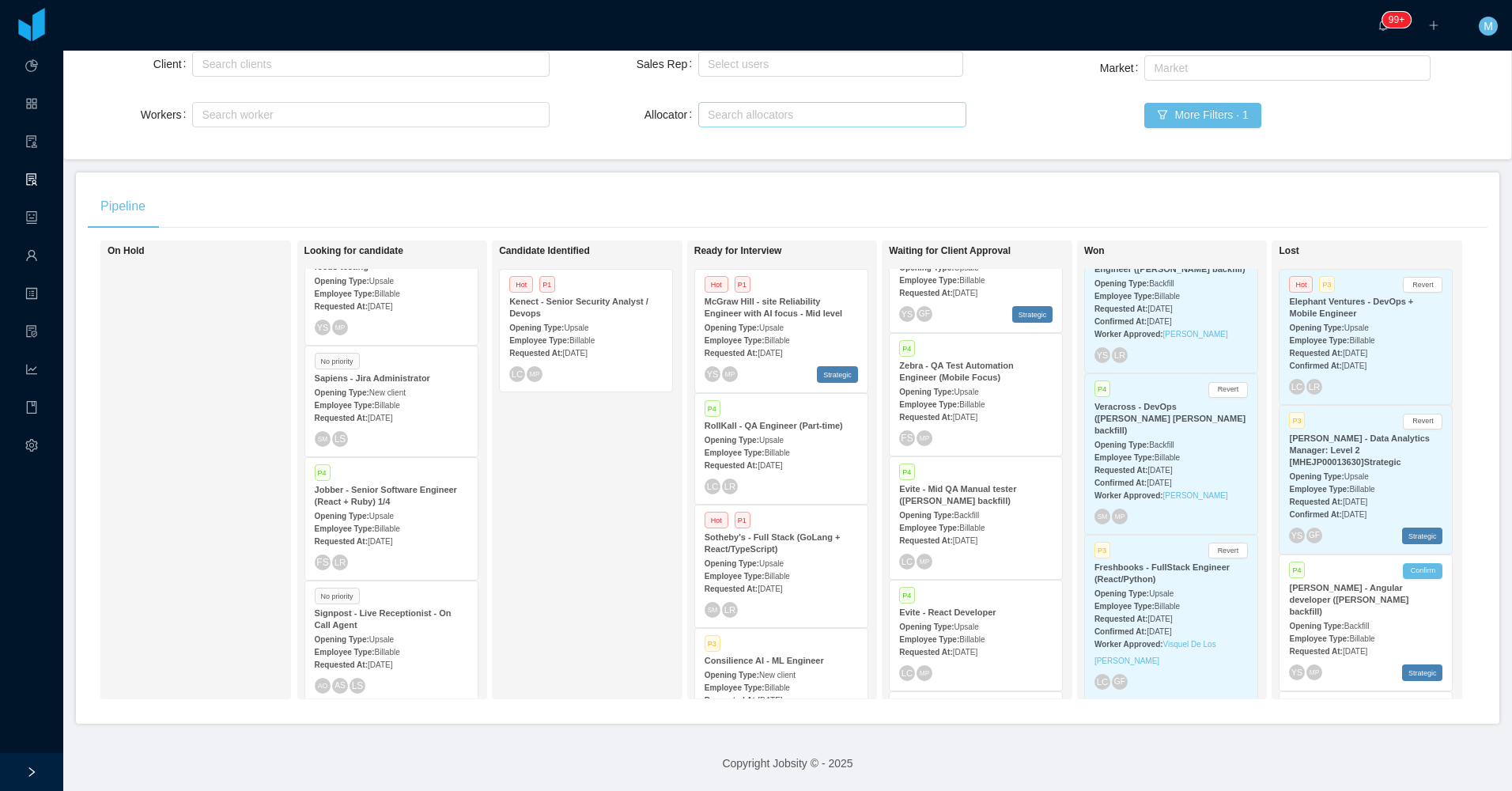
drag, startPoint x: 617, startPoint y: 547, endPoint x: 557, endPoint y: 105, distance: 446.1
click at [616, 544] on div "Candidate Identified Hot P1 Kenect - Senior Security Analyst / Devops Opening T…" at bounding box center [610, 470] width 221 height 444
drag, startPoint x: 44, startPoint y: 773, endPoint x: 45, endPoint y: 676, distance: 97.0
click at [44, 771] on div at bounding box center [31, 772] width 64 height 38
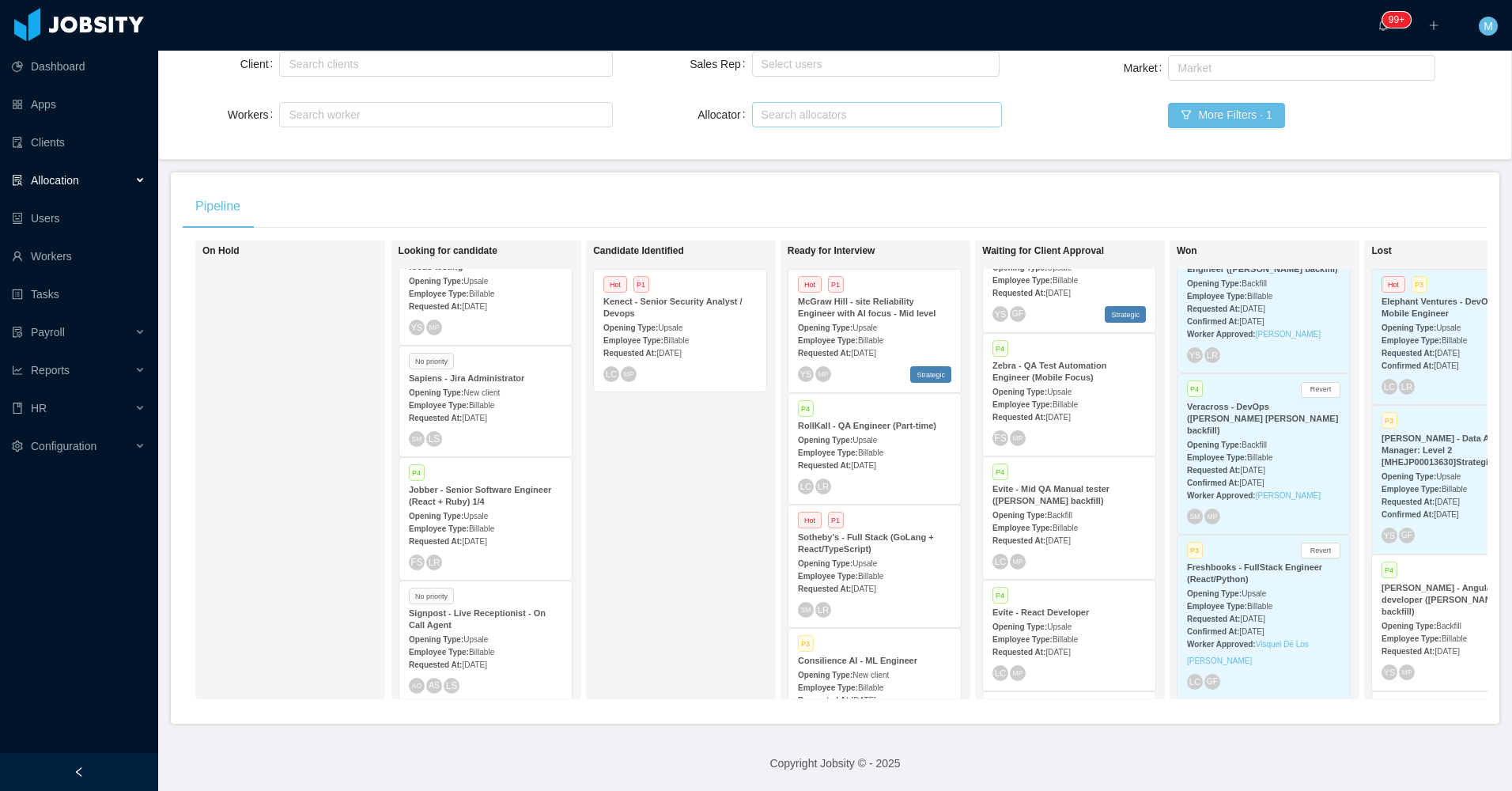
click at [142, 172] on div "Allocation" at bounding box center [79, 180] width 159 height 31
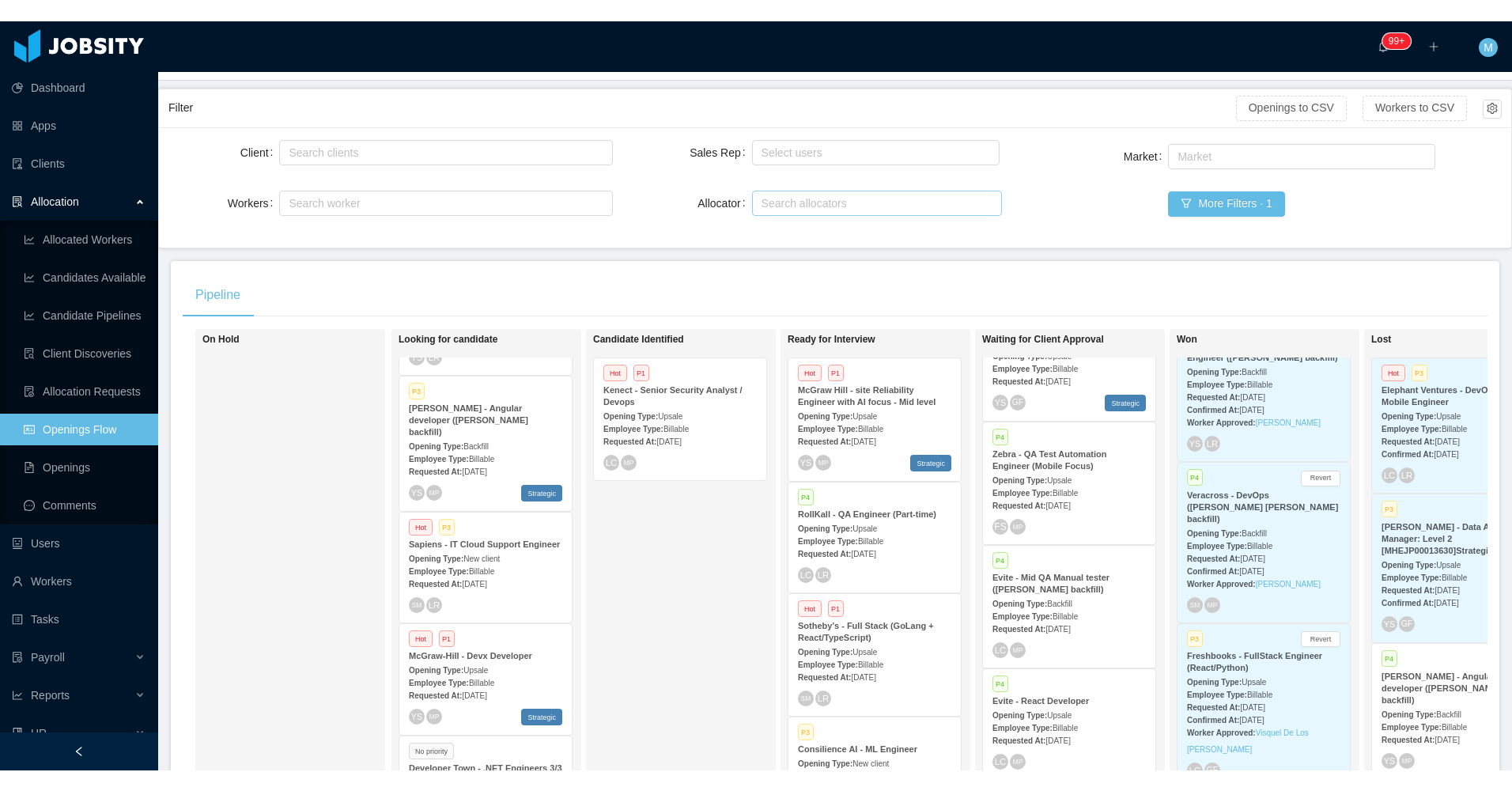
scroll to position [0, 0]
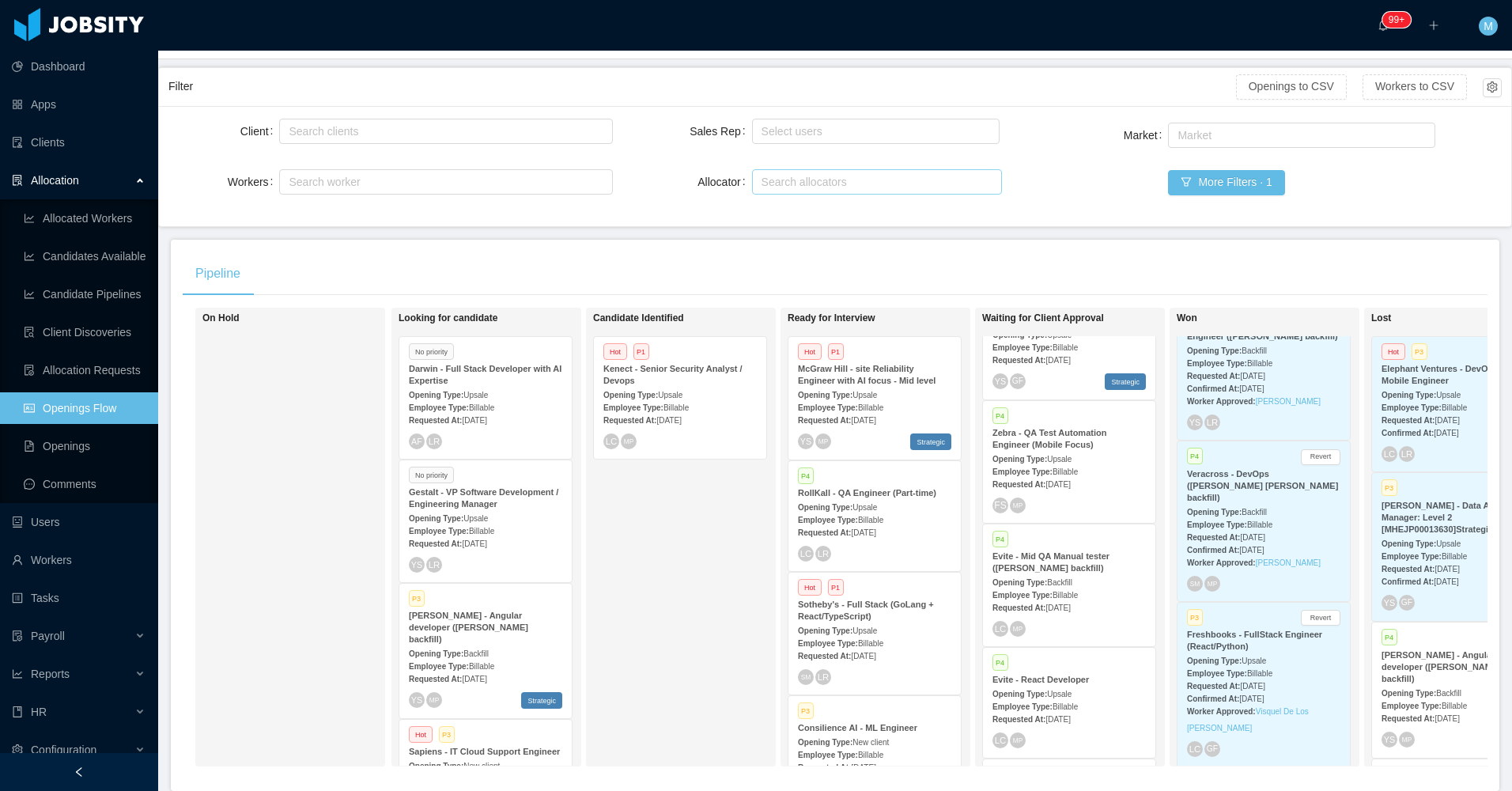
drag, startPoint x: 103, startPoint y: 765, endPoint x: 647, endPoint y: 516, distance: 598.3
click at [105, 763] on div at bounding box center [79, 772] width 159 height 38
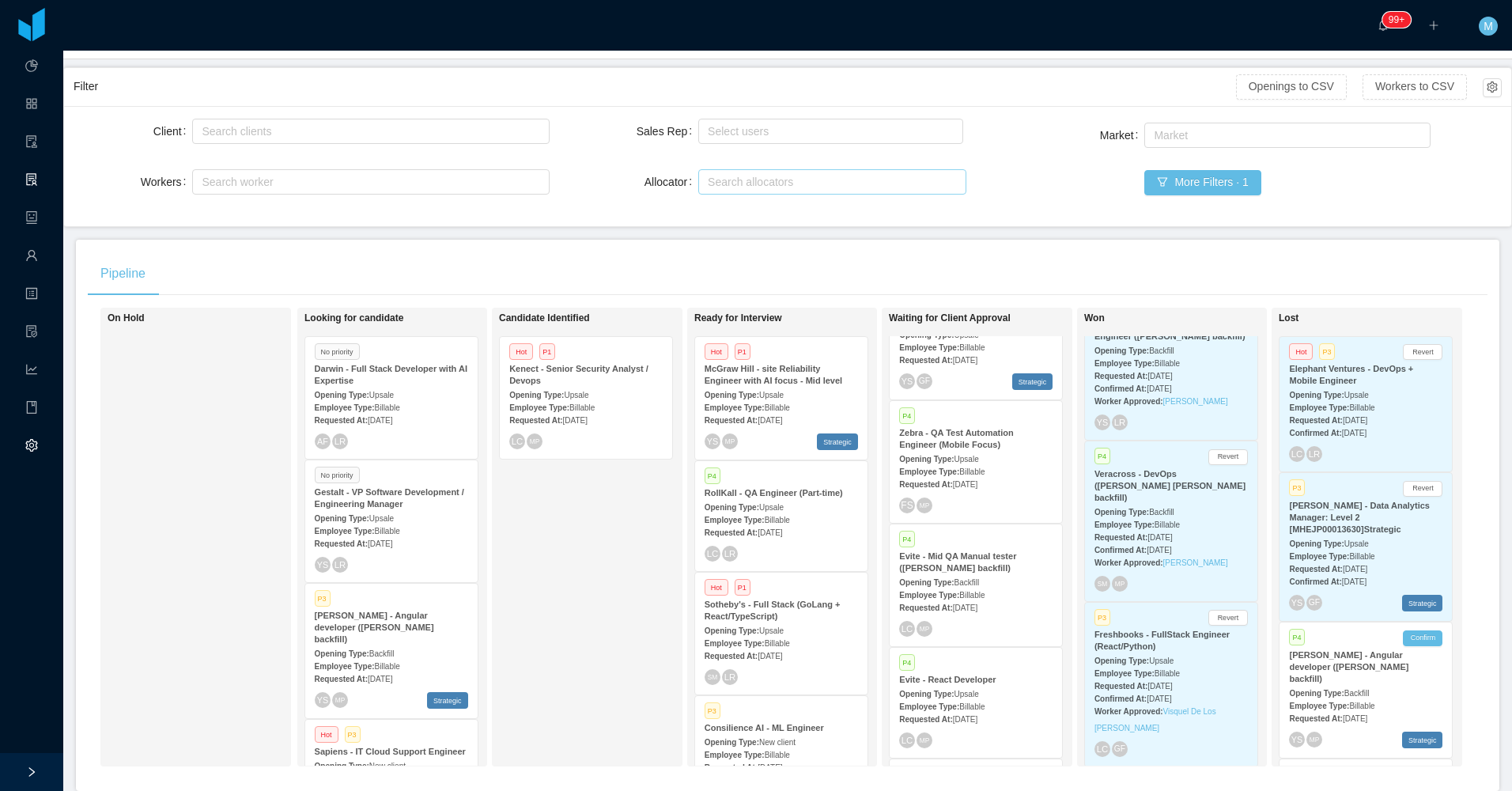
click at [771, 188] on div "Search allocators" at bounding box center [828, 182] width 242 height 16
type input "****"
click at [771, 203] on li "Merwin Ponce" at bounding box center [825, 213] width 266 height 25
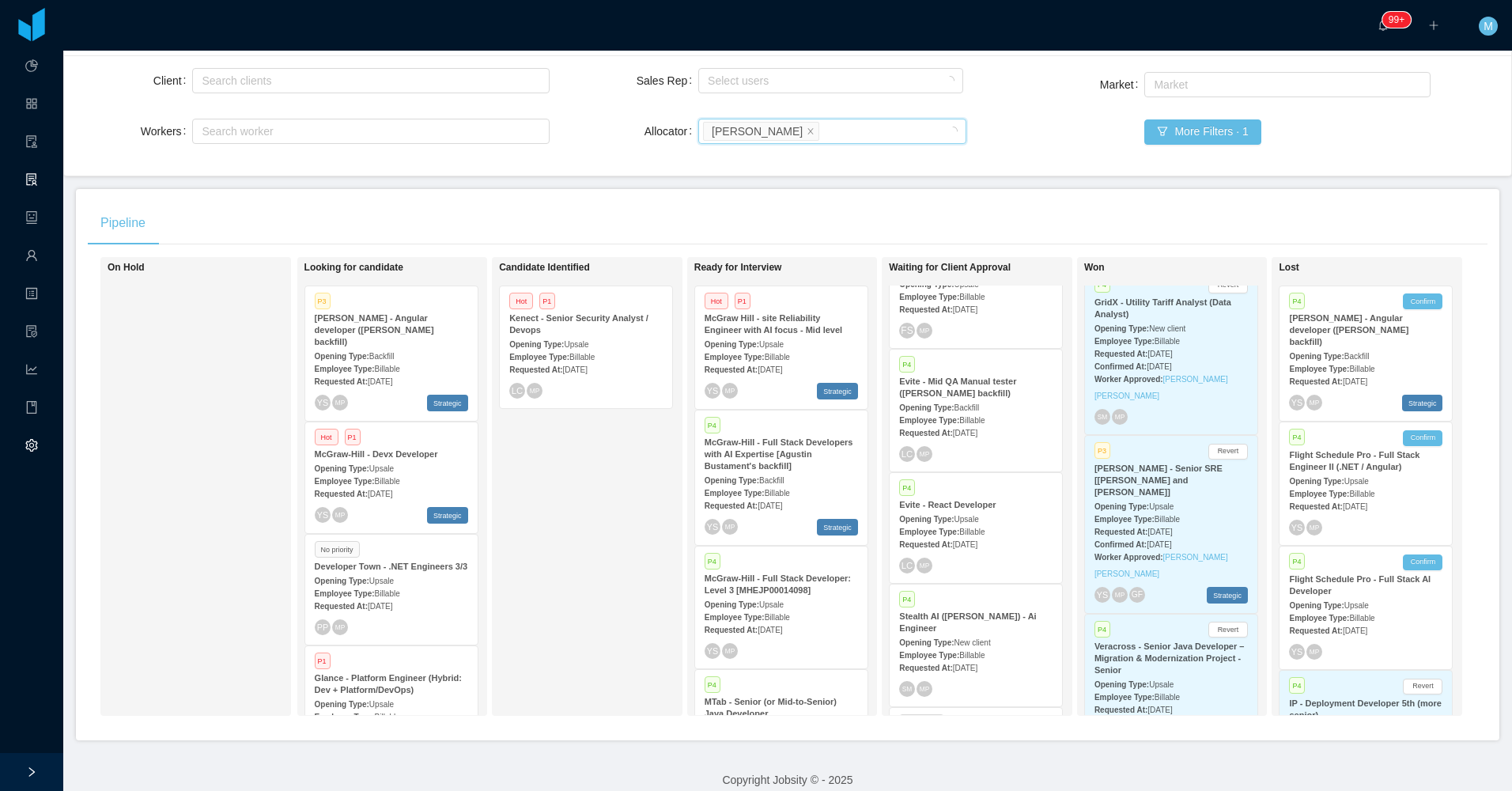
scroll to position [165, 0]
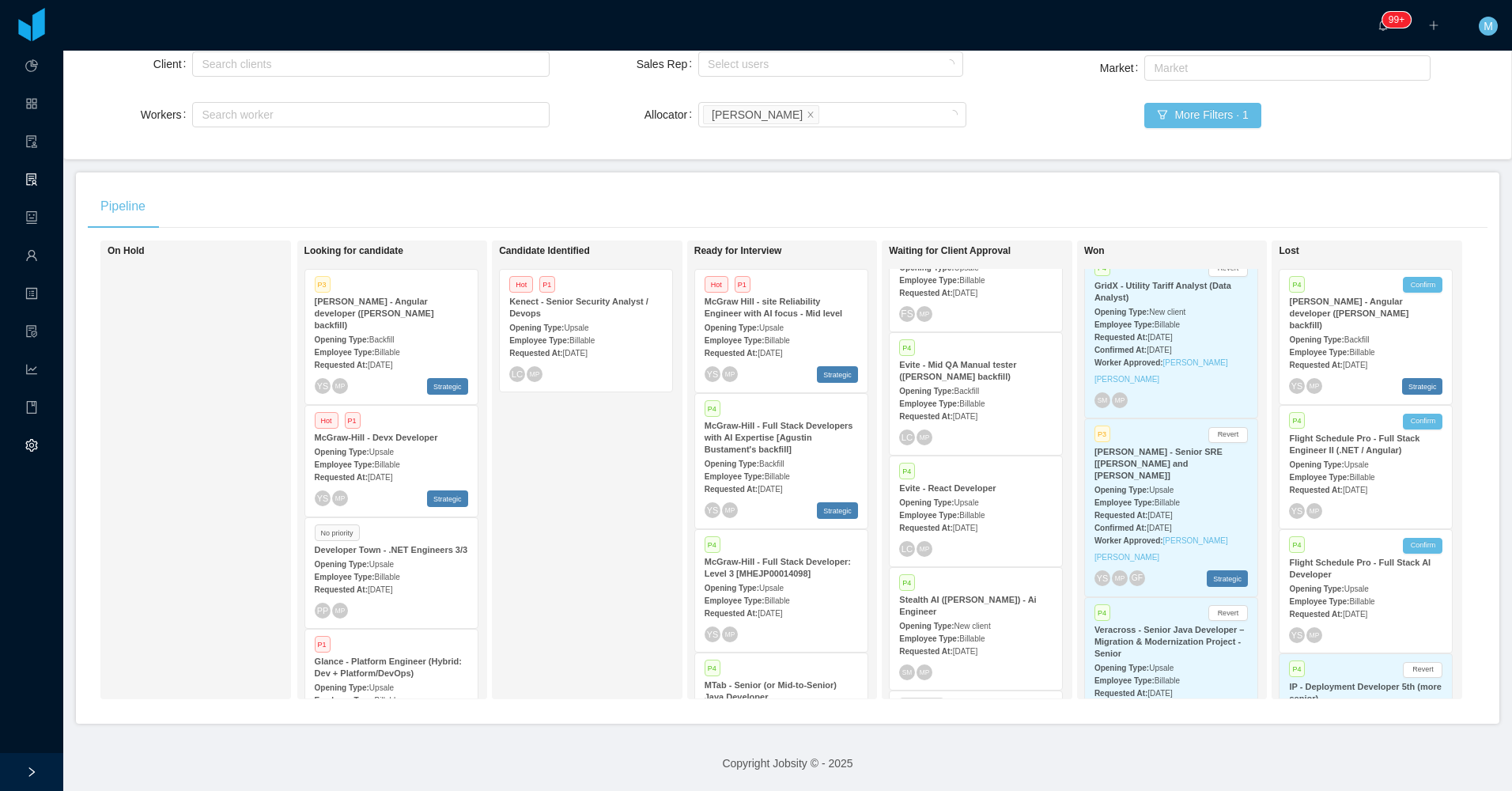
drag, startPoint x: 605, startPoint y: 535, endPoint x: 644, endPoint y: 3, distance: 533.4
click at [607, 530] on div "Candidate Identified Hot P1 Kenect - Senior Security Analyst / Devops Opening T…" at bounding box center [610, 470] width 221 height 444
click at [570, 450] on div "Candidate Identified Hot P1 Kenect - Senior Security Analyst / Devops Opening T…" at bounding box center [610, 470] width 221 height 444
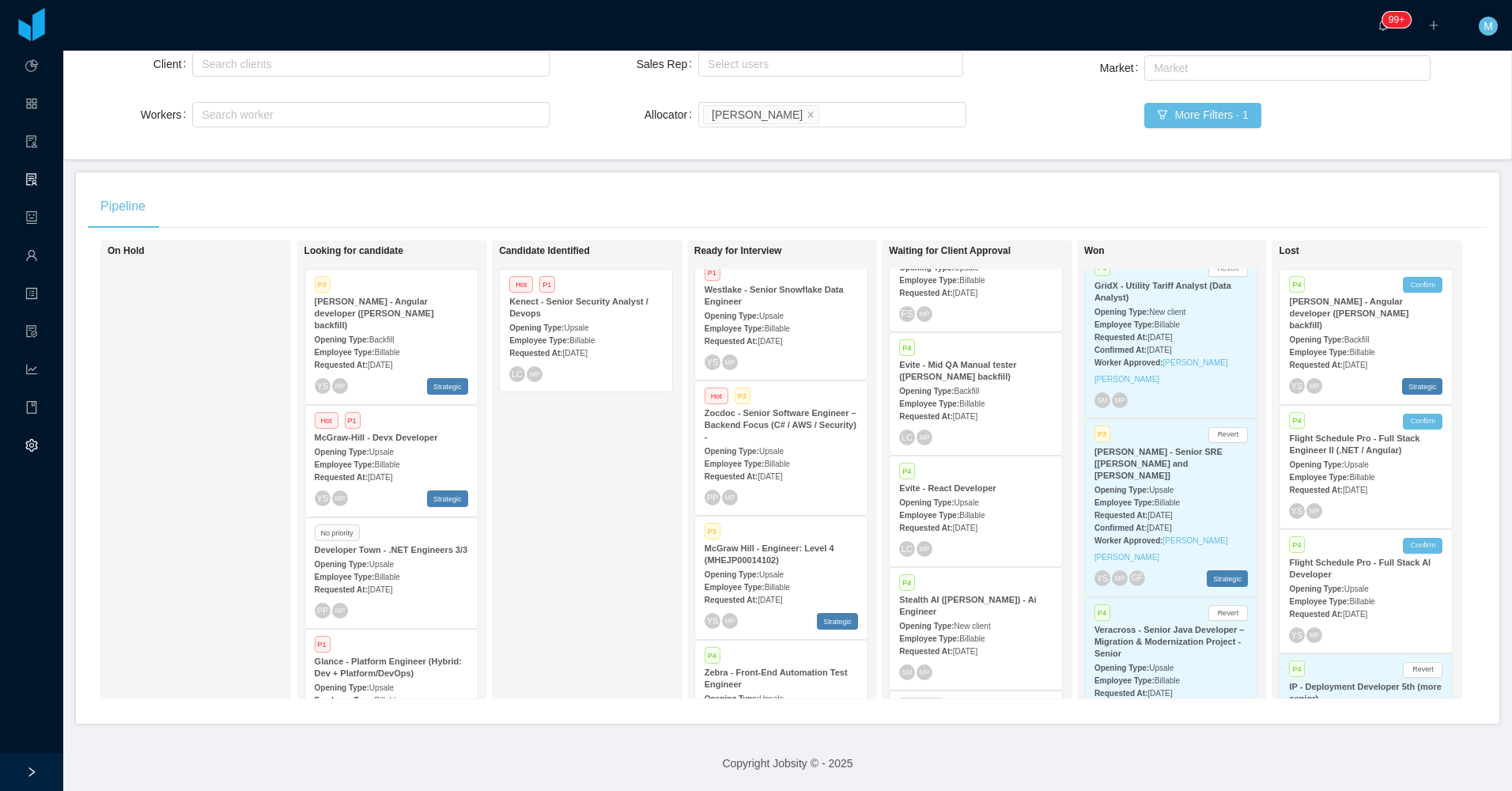
scroll to position [316, 0]
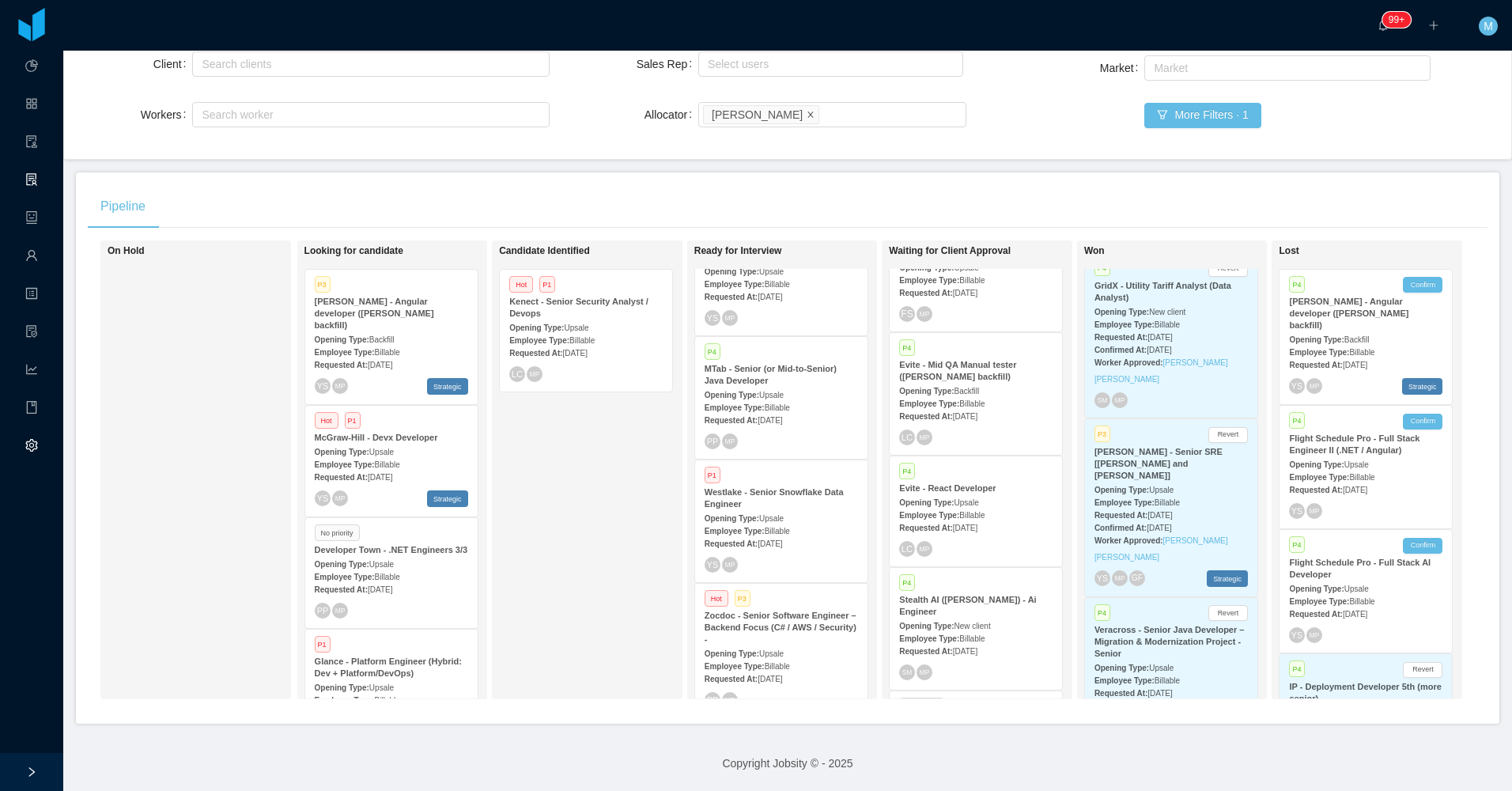
click at [808, 111] on icon "icon: close" at bounding box center [811, 113] width 5 height 5
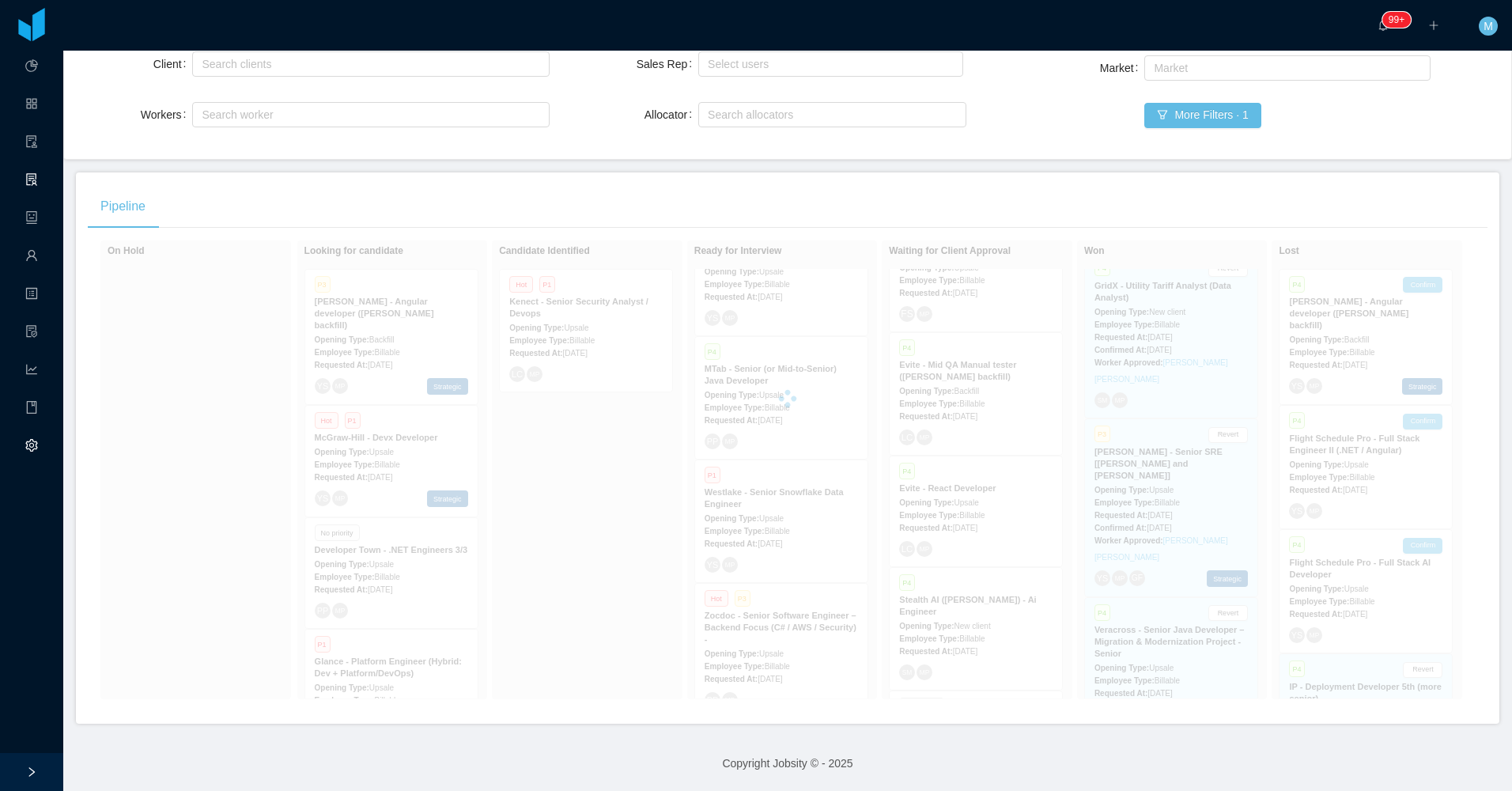
click at [786, 107] on div "Search allocators" at bounding box center [828, 115] width 242 height 16
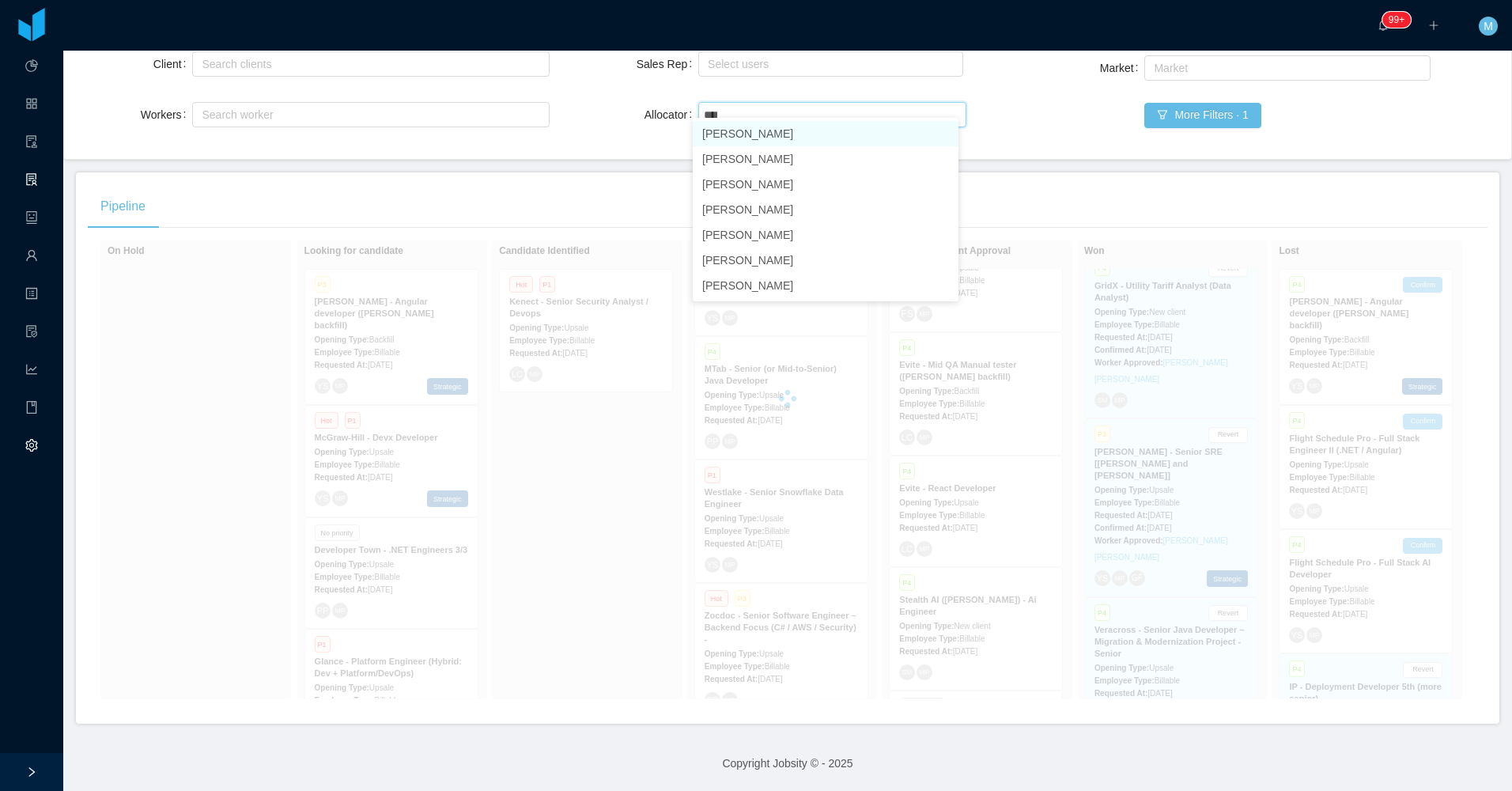
type input "*****"
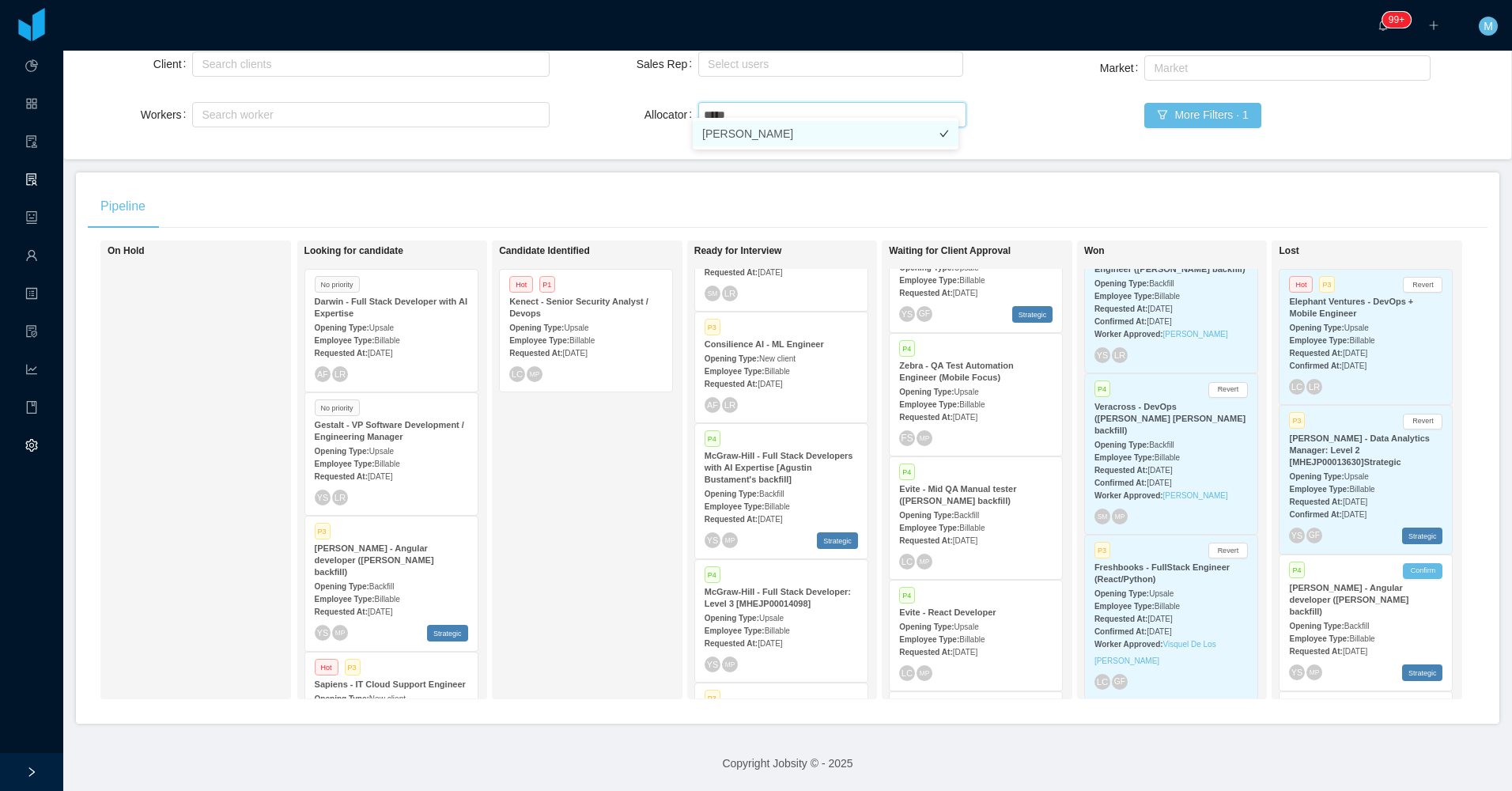
click at [742, 137] on li "Luisa Romero" at bounding box center [825, 133] width 266 height 25
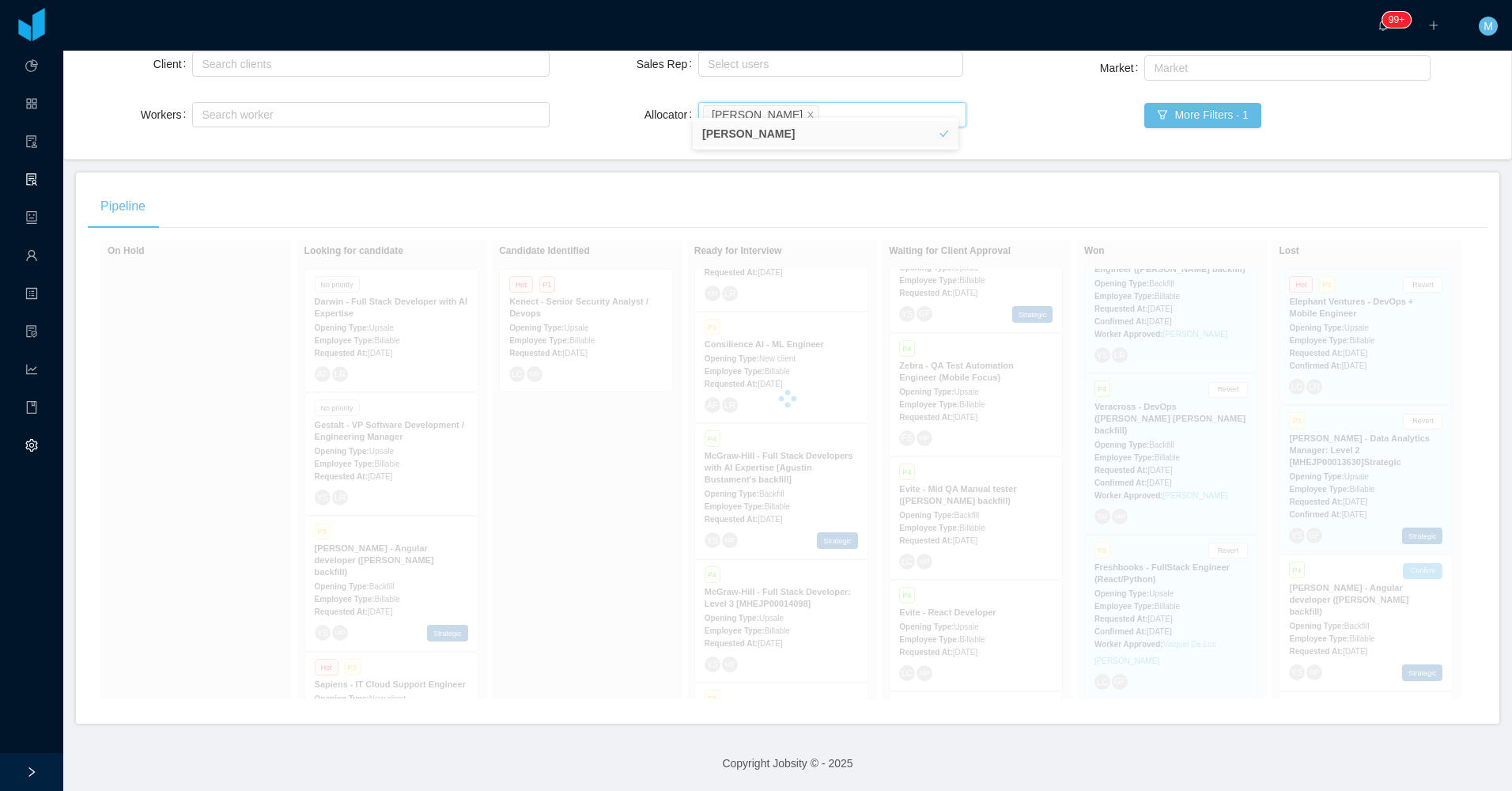
click at [565, 185] on div "Pipeline" at bounding box center [787, 206] width 1400 height 44
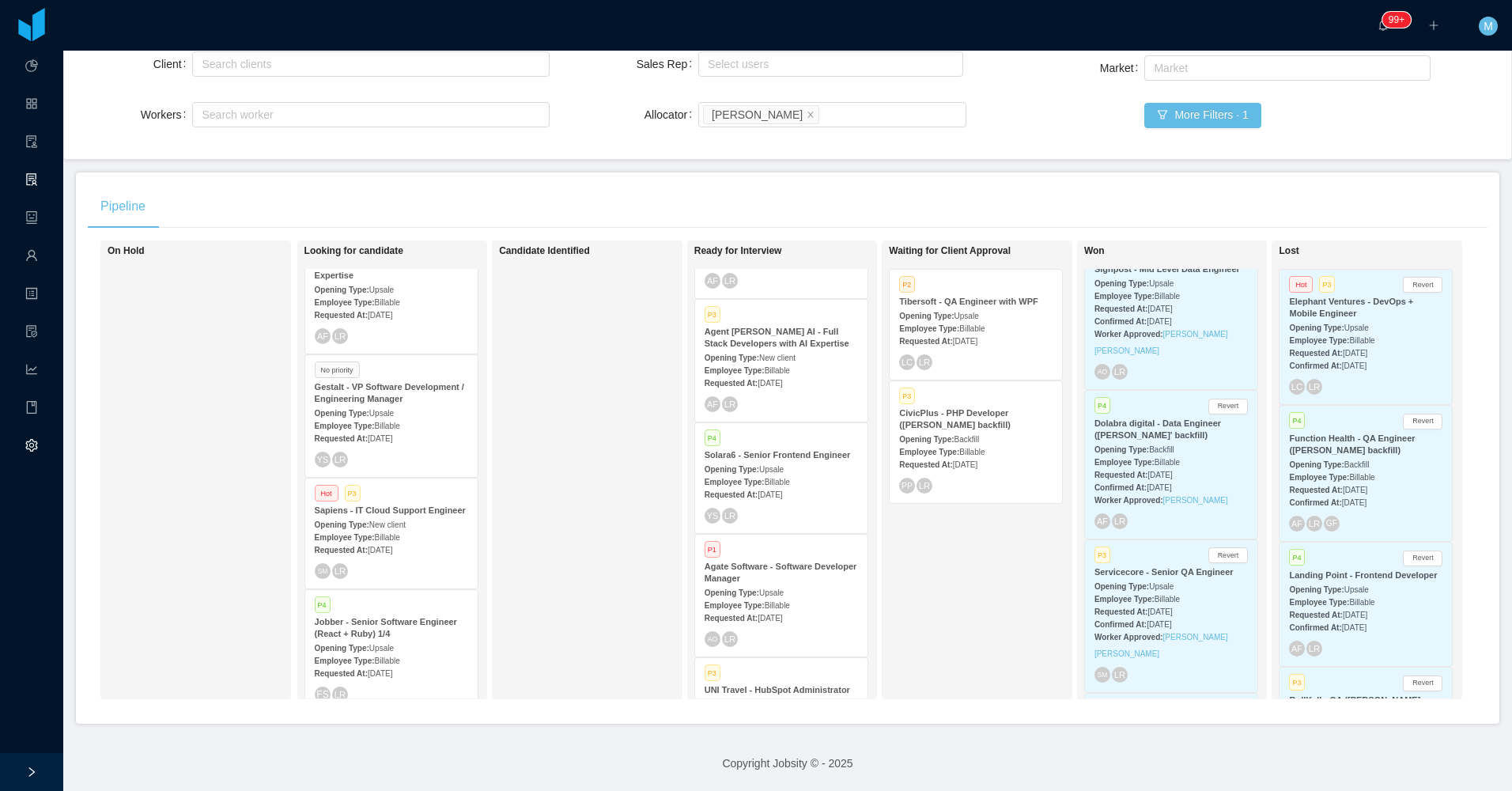
scroll to position [58, 0]
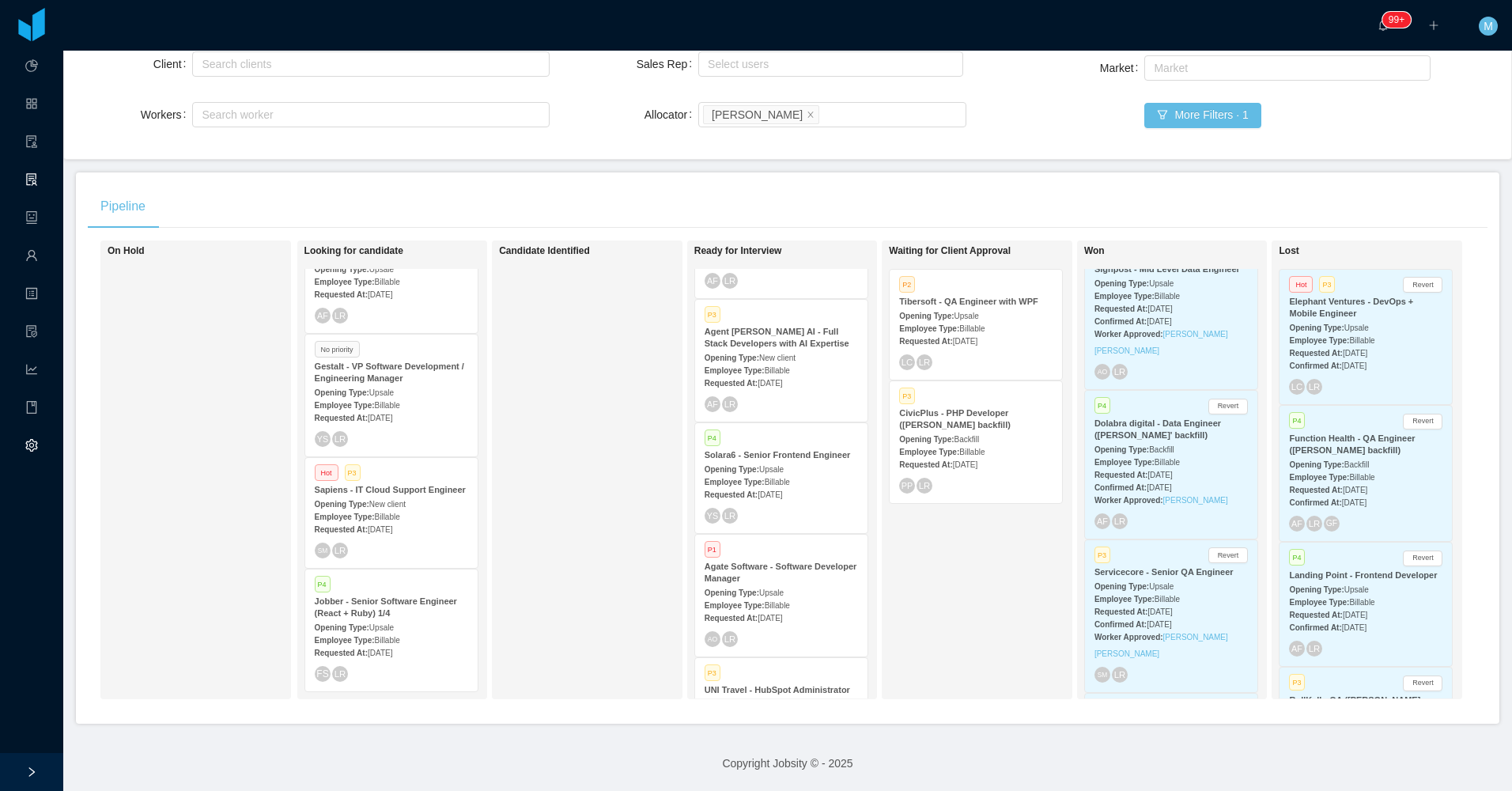
click at [410, 510] on div "Looking for candidate No priority Darwin - Full Stack Developer with AI Experti…" at bounding box center [415, 440] width 221 height 503
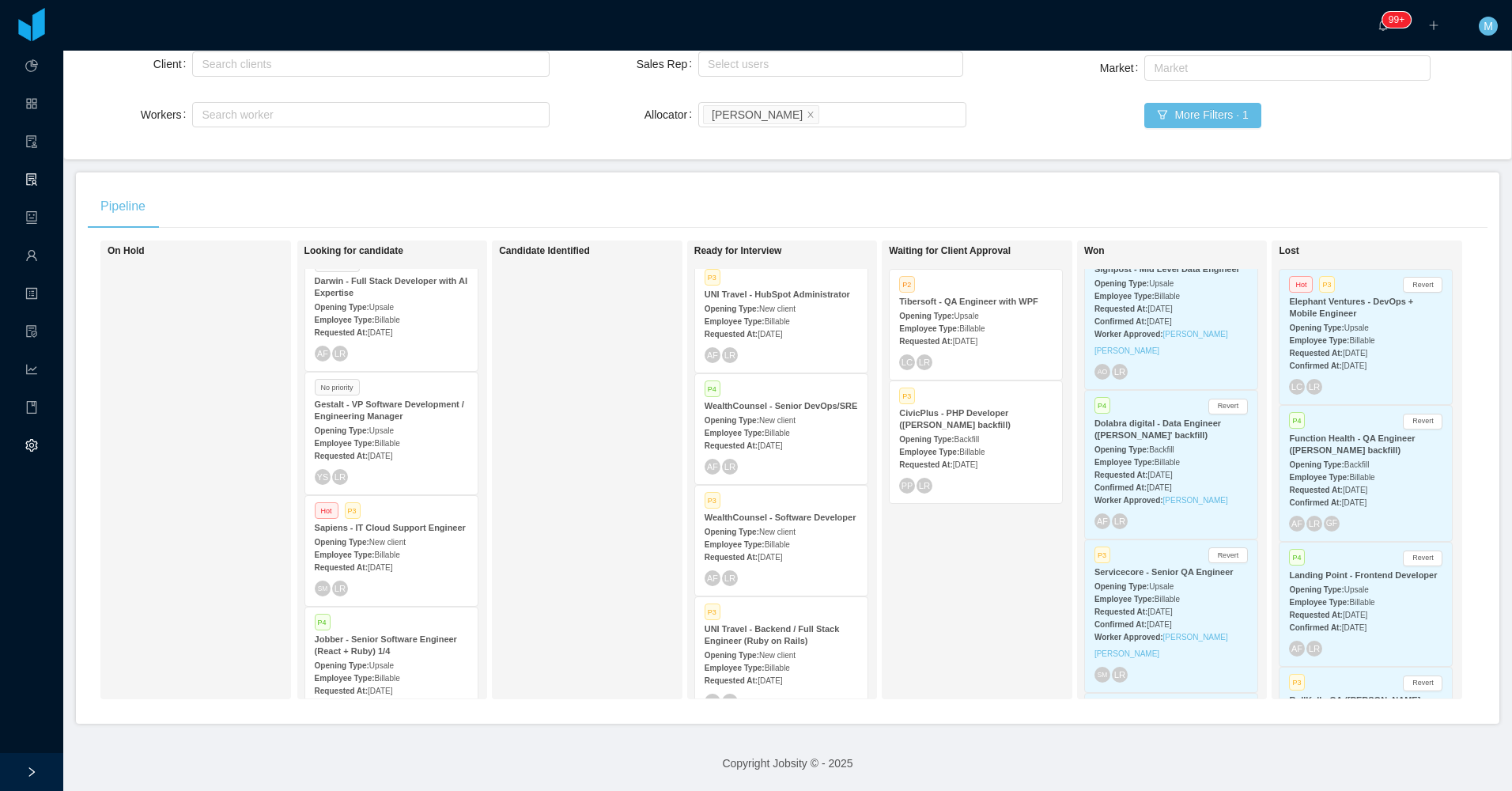
scroll to position [0, 0]
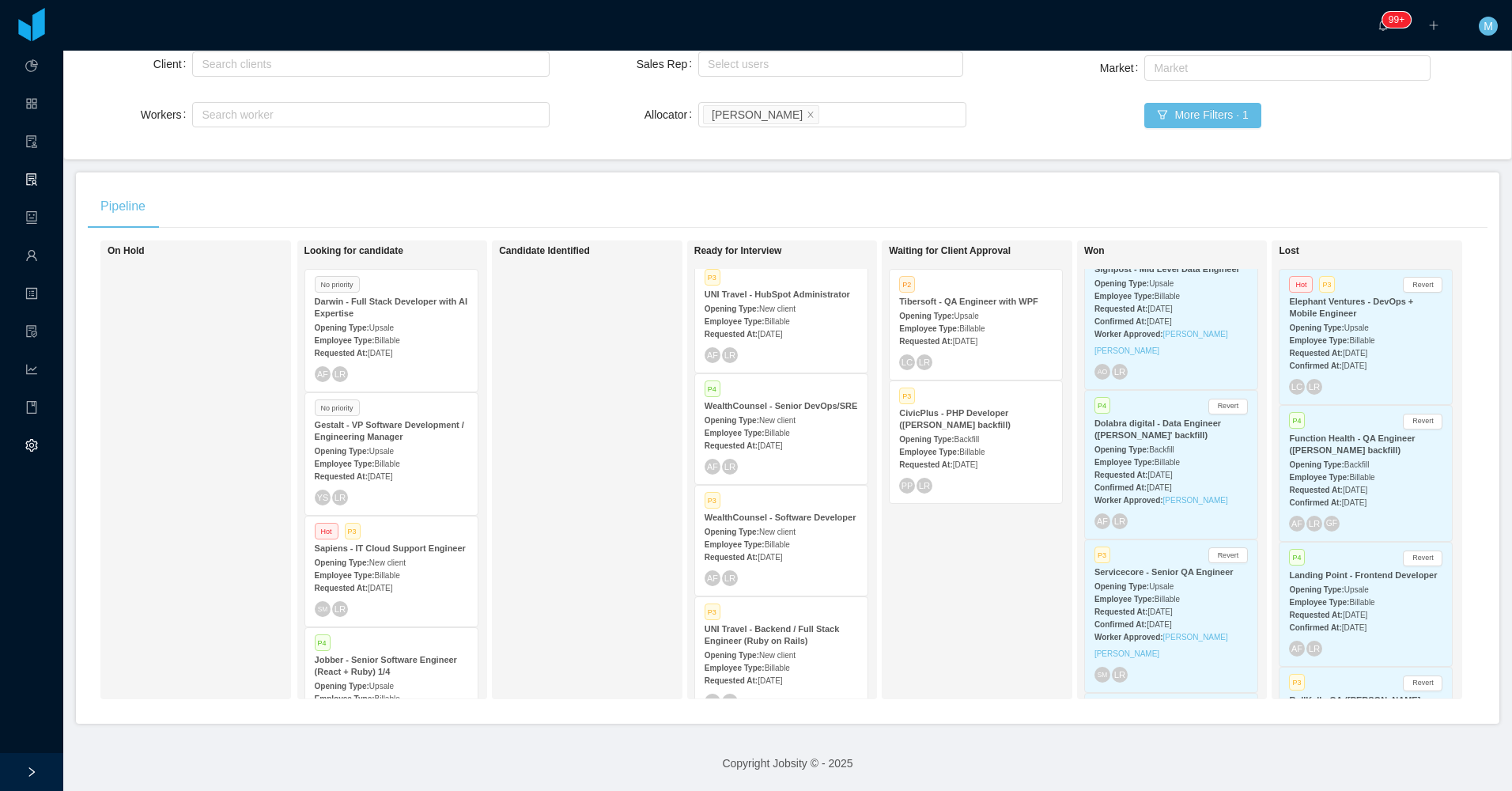
click at [426, 467] on div "Requested At: Aug 29th, 2025" at bounding box center [391, 475] width 153 height 17
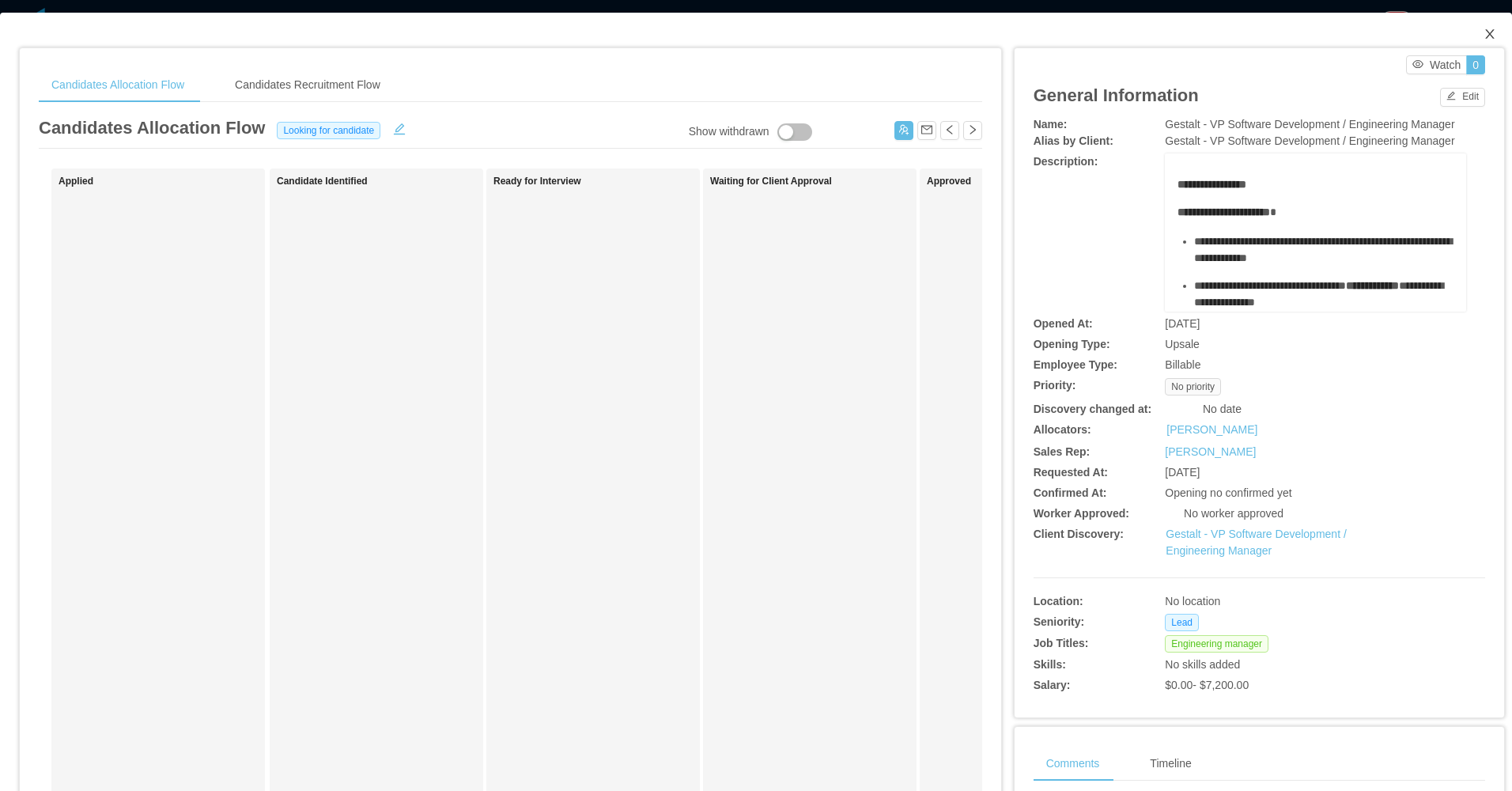
click at [1483, 37] on icon "icon: close" at bounding box center [1489, 34] width 13 height 13
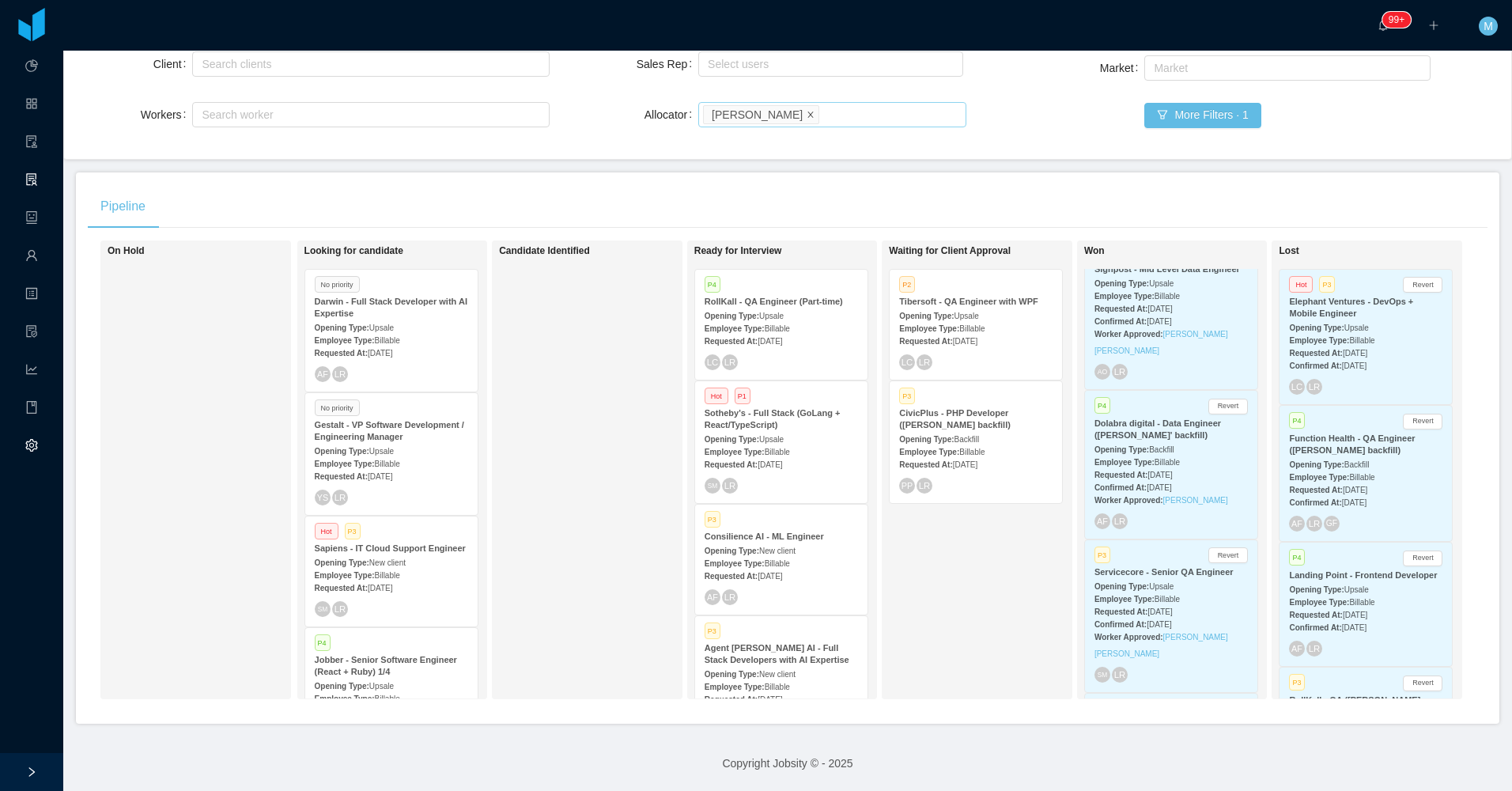
click at [807, 110] on icon "icon: close" at bounding box center [810, 113] width 8 height 8
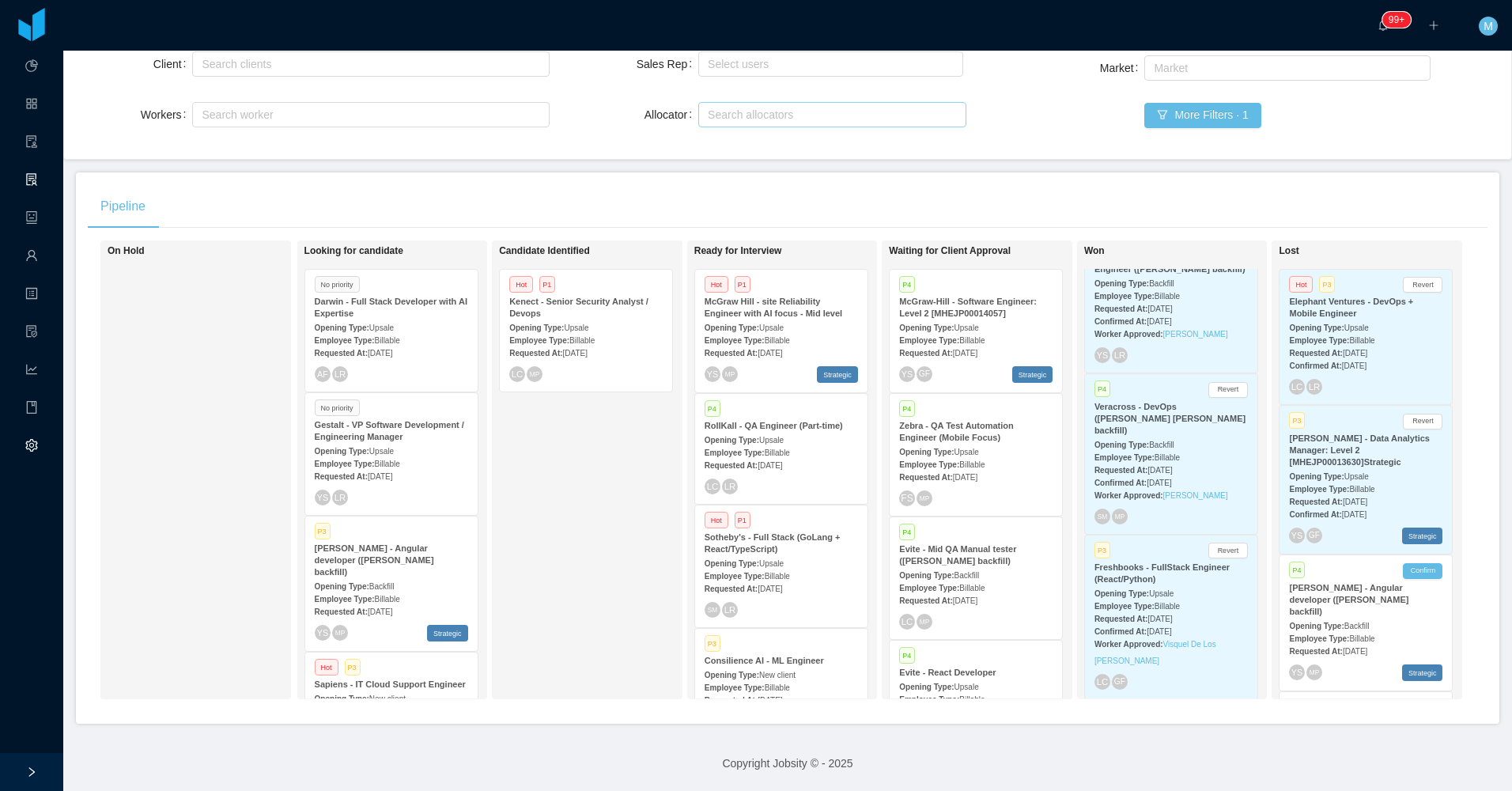
click at [589, 331] on div "Employee Type: Billable" at bounding box center [586, 339] width 153 height 17
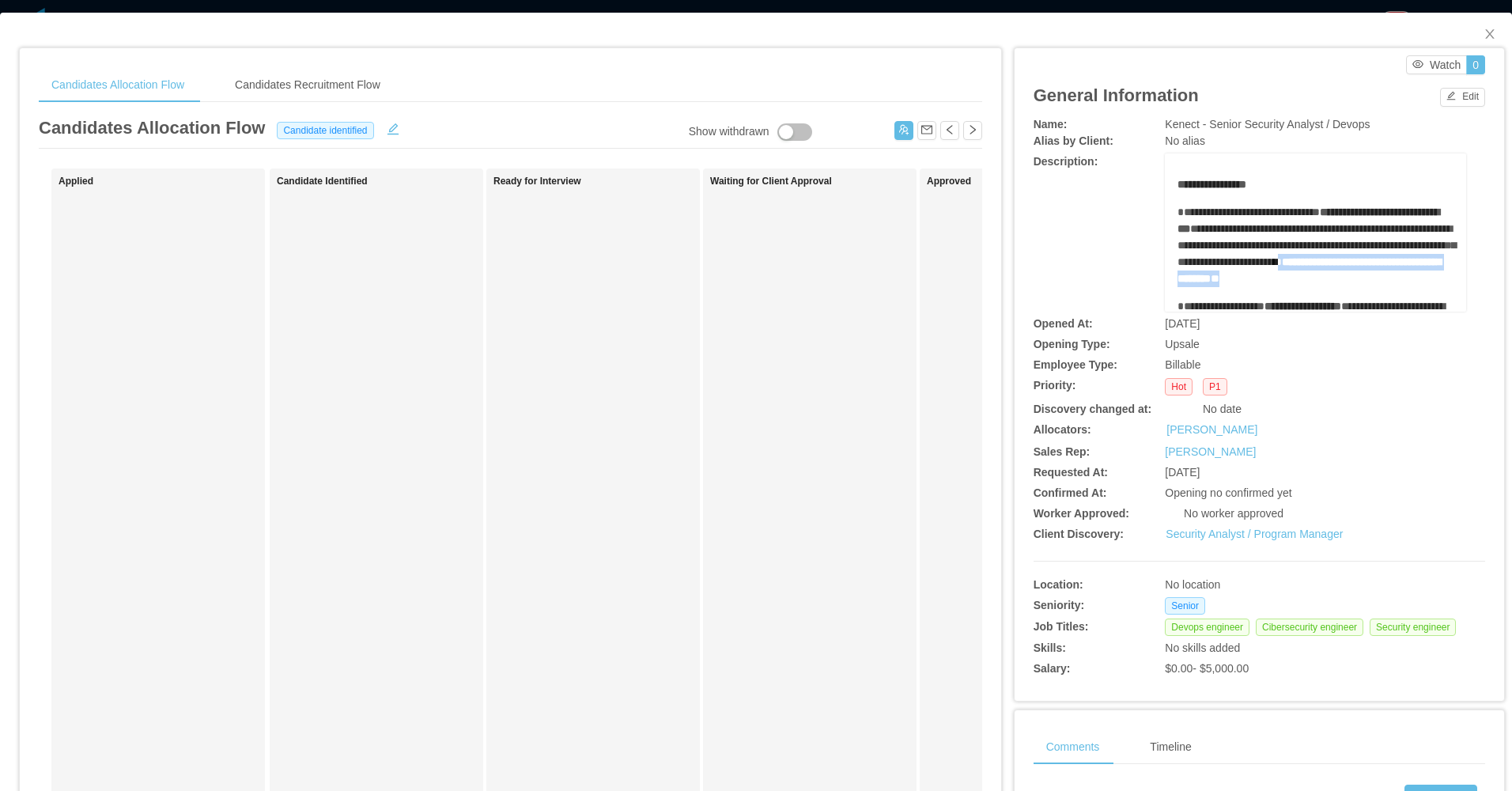
drag, startPoint x: 1359, startPoint y: 301, endPoint x: 1320, endPoint y: 278, distance: 45.3
click at [1320, 278] on div "**********" at bounding box center [1316, 245] width 277 height 83
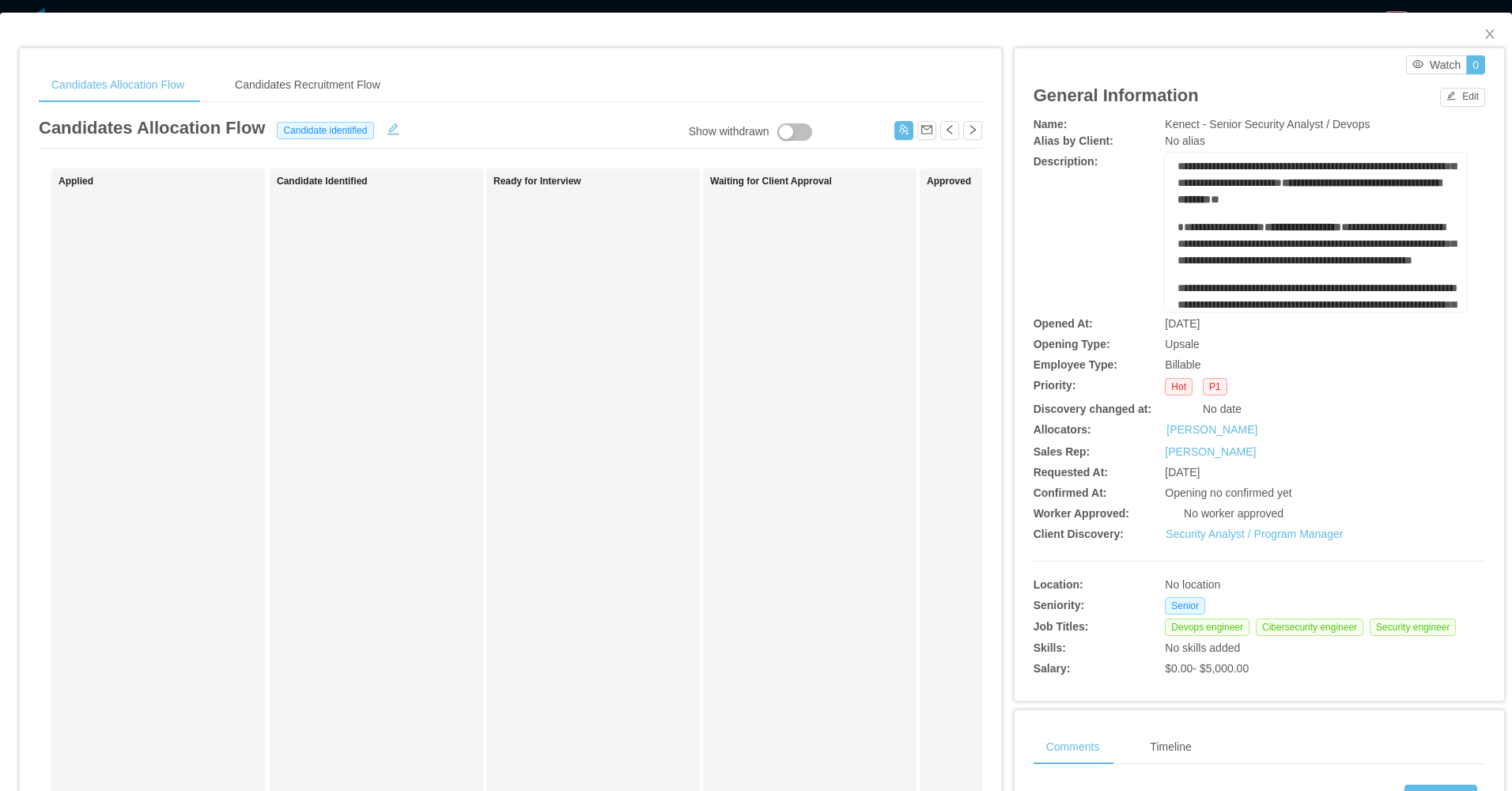
click at [1277, 257] on span "**********" at bounding box center [1317, 243] width 279 height 44
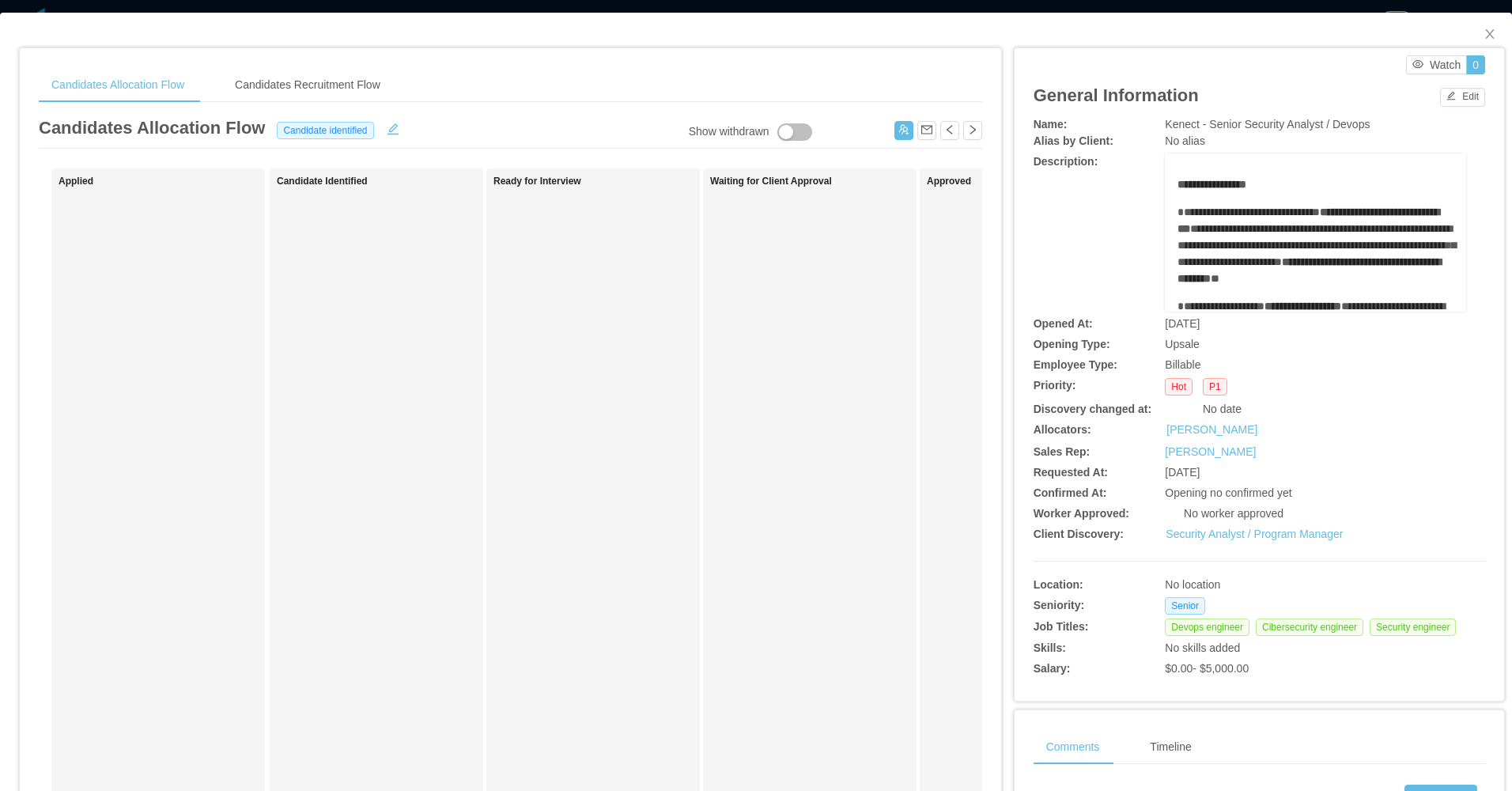
drag, startPoint x: 344, startPoint y: 408, endPoint x: 419, endPoint y: 396, distance: 76.0
click at [399, 399] on div "Candidate Identified" at bounding box center [388, 564] width 221 height 776
click at [1469, 37] on span "Close" at bounding box center [1489, 35] width 44 height 44
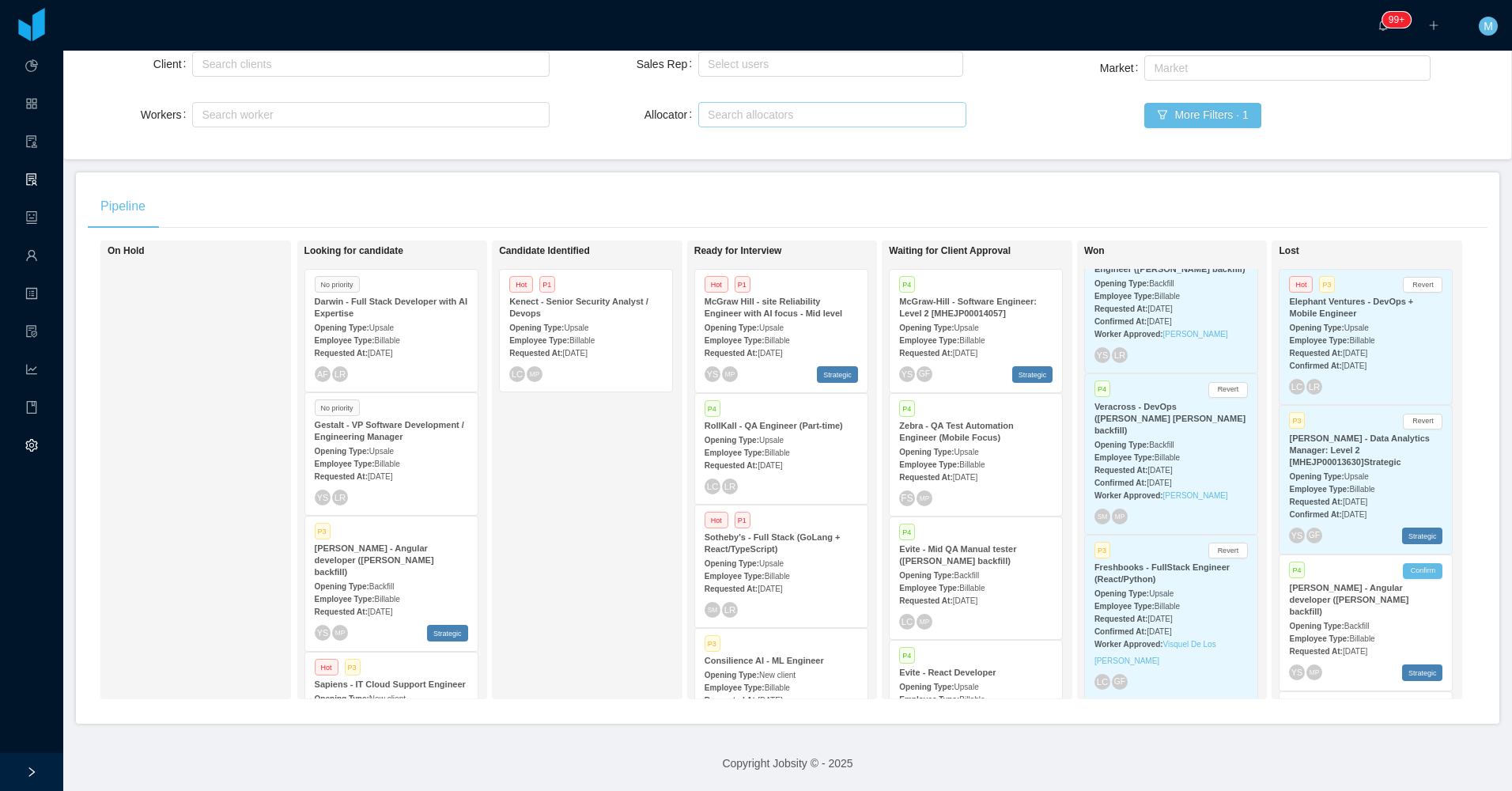
click at [597, 537] on div "Candidate Identified Hot P1 Kenect - Senior Security Analyst / Devops Opening T…" at bounding box center [610, 470] width 221 height 444
click at [793, 443] on div "Employee Type: Billable" at bounding box center [781, 451] width 153 height 17
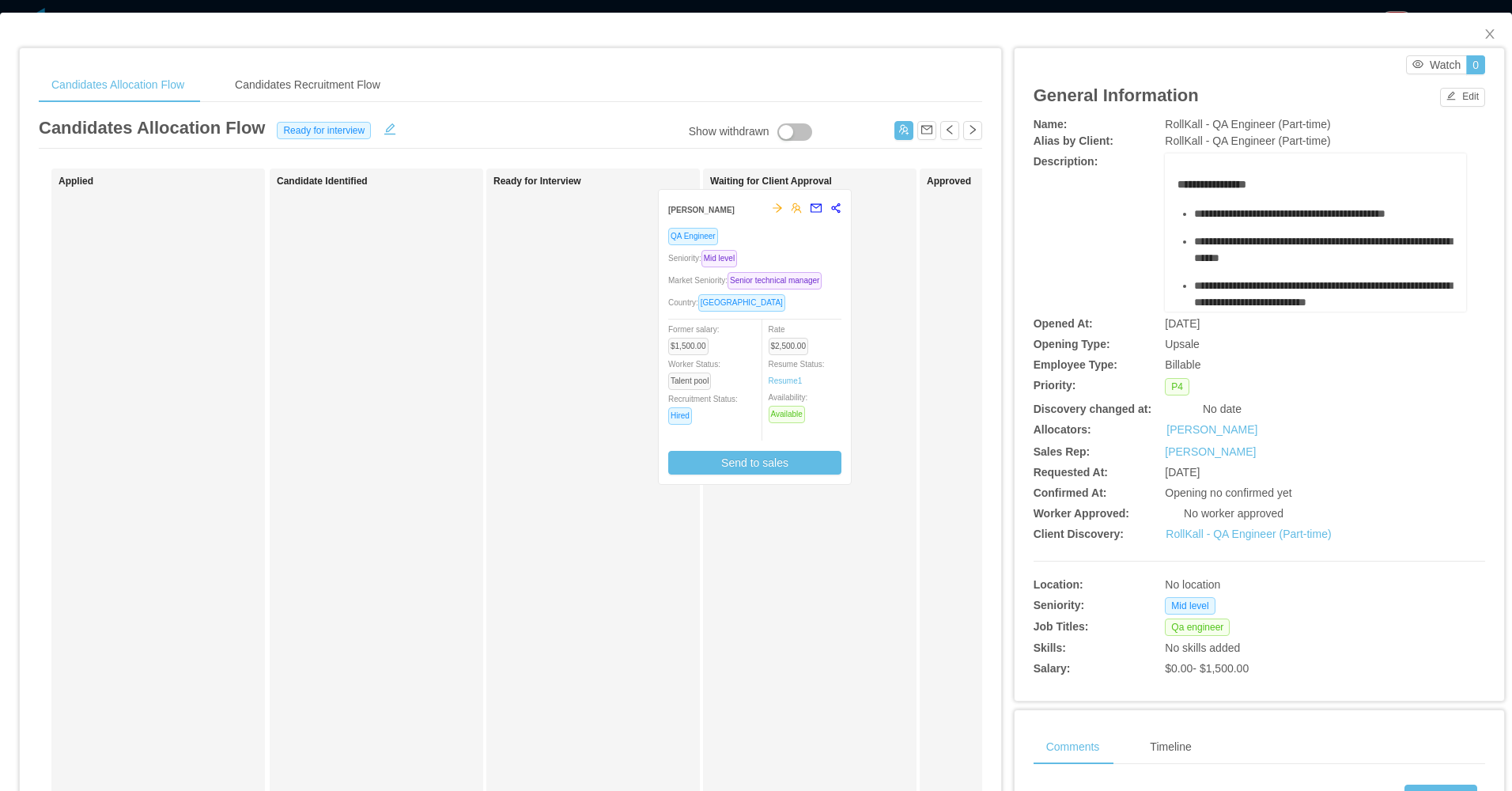
drag, startPoint x: 603, startPoint y: 355, endPoint x: 770, endPoint y: 348, distance: 167.1
click at [770, 348] on div "Applied Candidate Identified Ready for Interview Edison Pereira QA Engineer Sen…" at bounding box center [510, 570] width 943 height 803
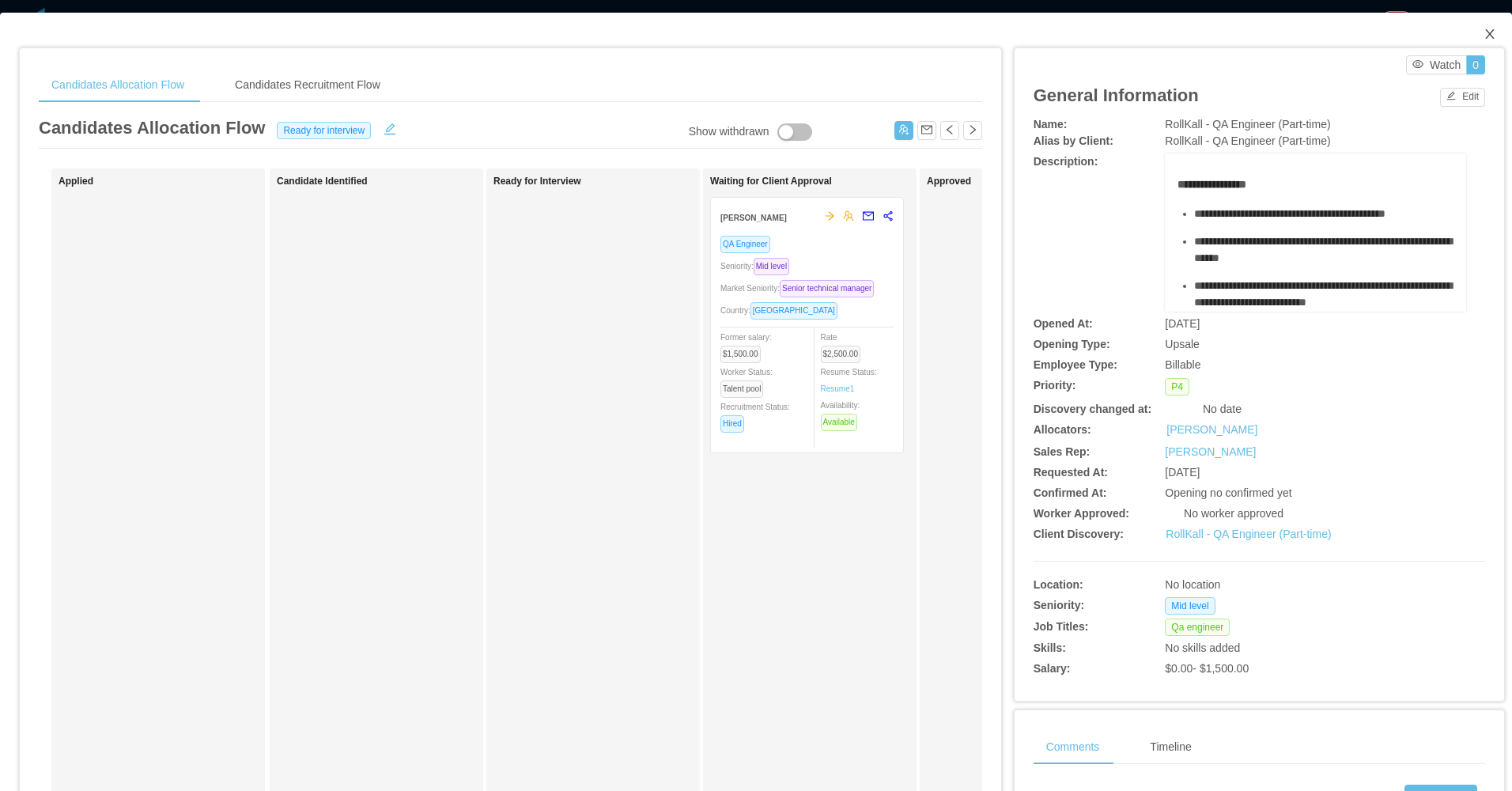
click at [1480, 28] on span "Close" at bounding box center [1489, 35] width 44 height 44
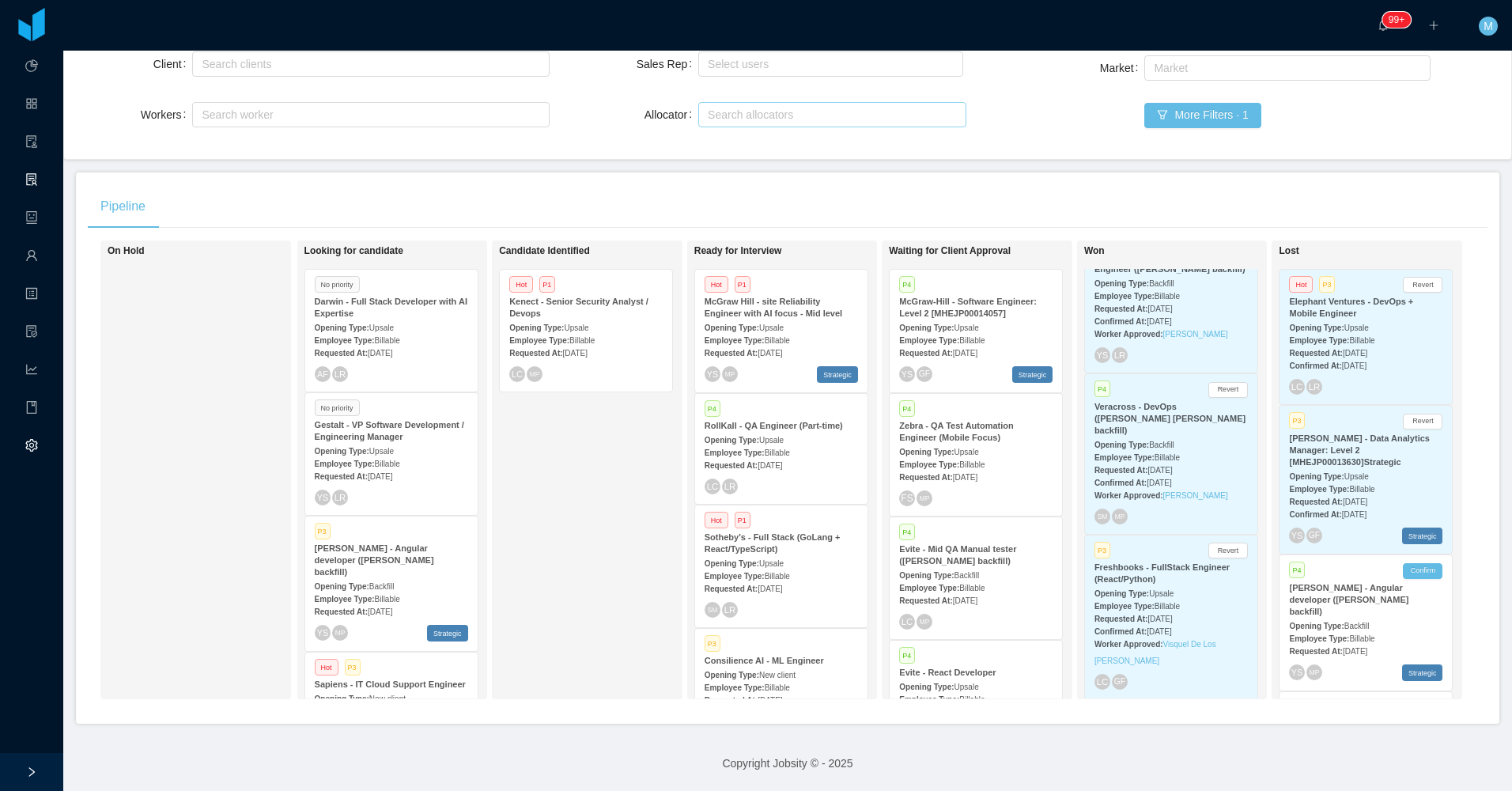
click at [592, 517] on div "Candidate Identified Hot P1 Kenect - Senior Security Analyst / Devops Opening T…" at bounding box center [610, 470] width 221 height 444
click at [631, 456] on div "Candidate Identified Hot P1 Kenect - Senior Security Analyst / Devops Opening T…" at bounding box center [610, 470] width 221 height 444
click at [596, 529] on div "Candidate Identified Hot P1 Kenect - Senior Security Analyst / Devops Opening T…" at bounding box center [610, 470] width 221 height 444
click at [640, 525] on div "Candidate Identified Hot P1 Kenect - Senior Security Analyst / Devops Opening T…" at bounding box center [610, 470] width 221 height 444
drag, startPoint x: 604, startPoint y: 459, endPoint x: 607, endPoint y: 1, distance: 458.0
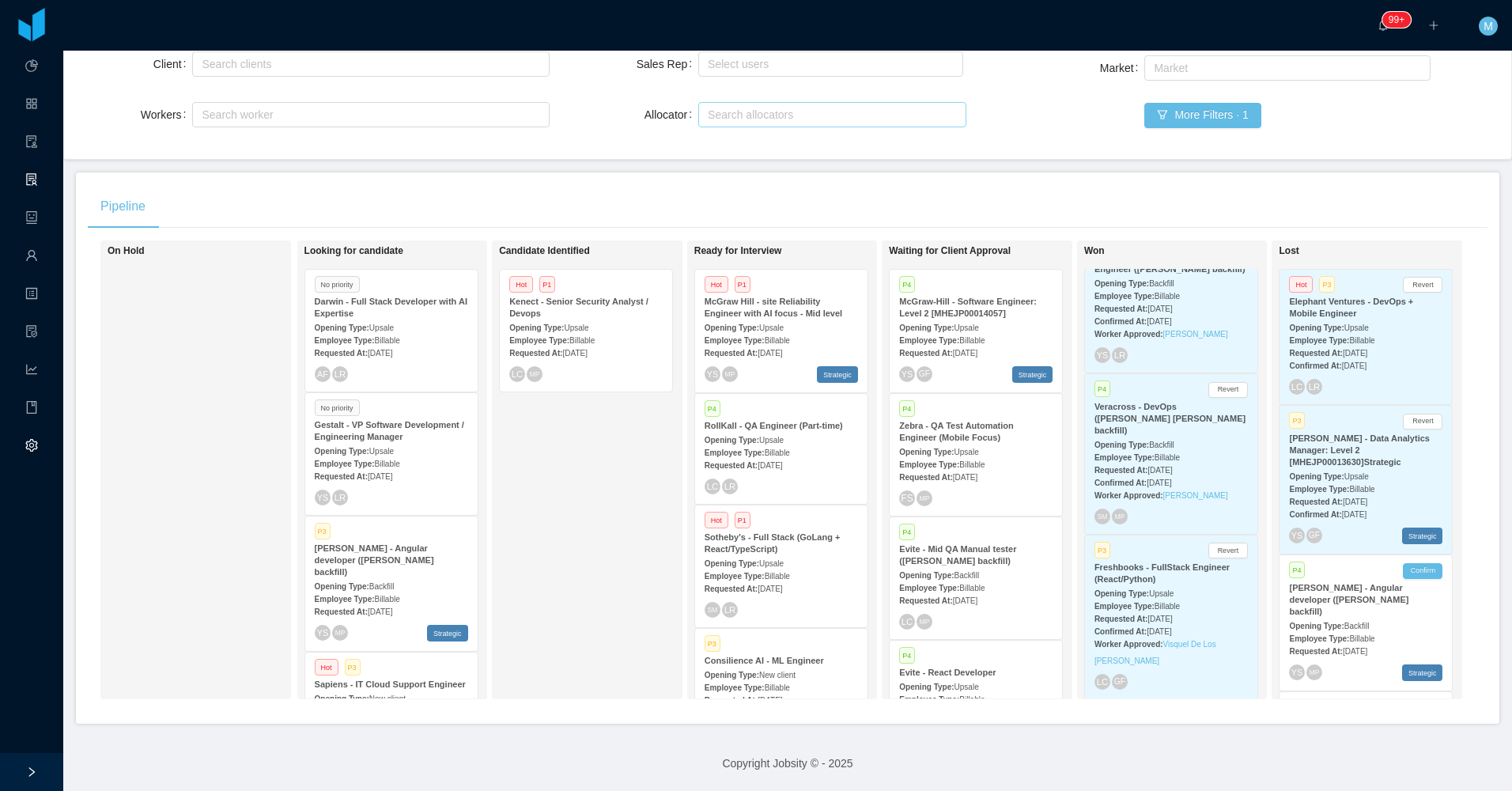
click at [604, 446] on div "Candidate Identified Hot P1 Kenect - Senior Security Analyst / Devops Opening T…" at bounding box center [610, 470] width 221 height 444
click at [630, 456] on div "Candidate Identified Hot P1 Kenect - Senior Security Analyst / Devops Opening T…" at bounding box center [610, 470] width 221 height 444
click at [587, 605] on div "Candidate Identified Hot P1 Kenect - Senior Security Analyst / Devops Opening T…" at bounding box center [610, 470] width 221 height 444
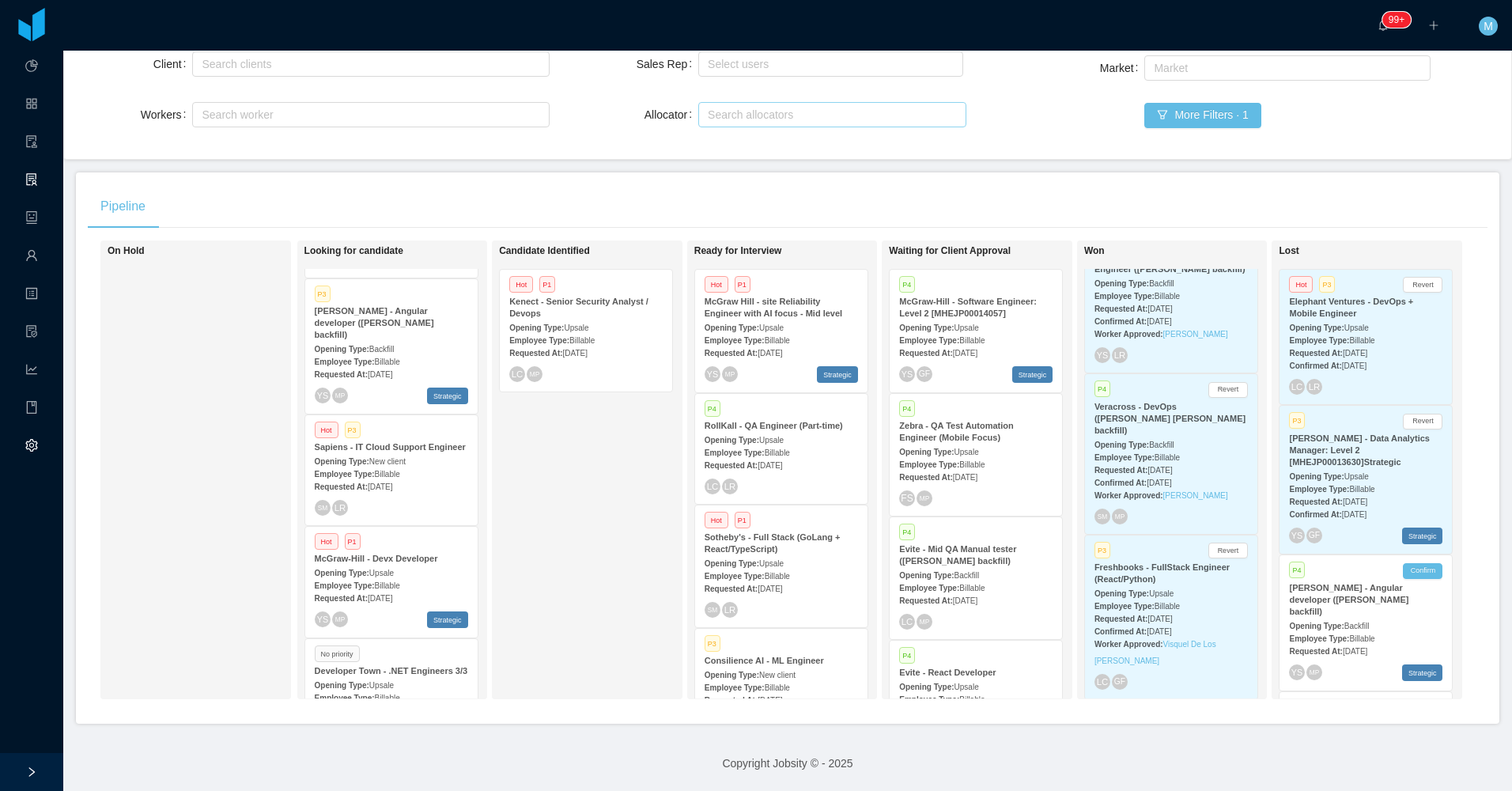
scroll to position [316, 0]
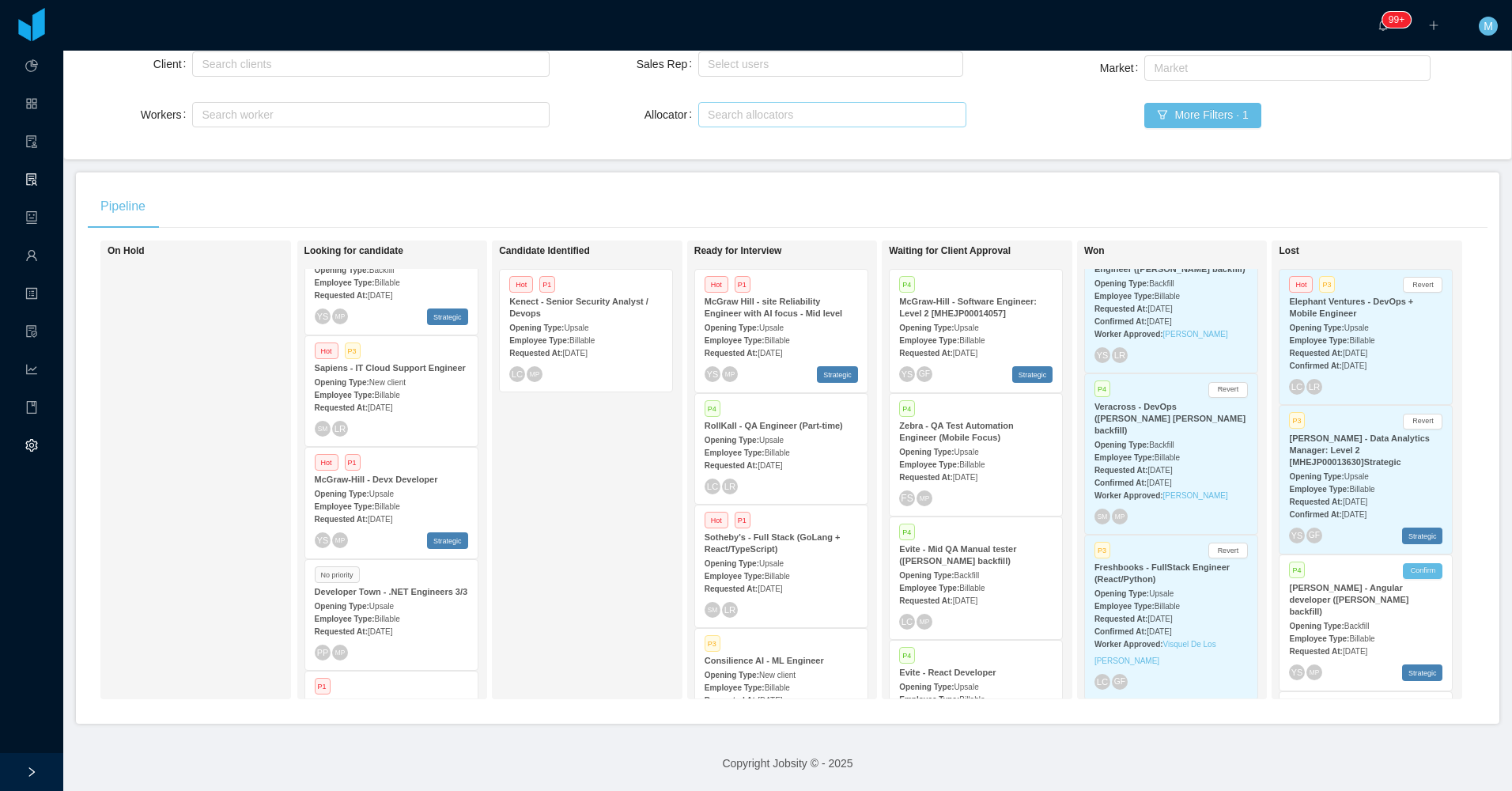
click at [423, 484] on div "Opening Type: Upsale" at bounding box center [391, 492] width 153 height 17
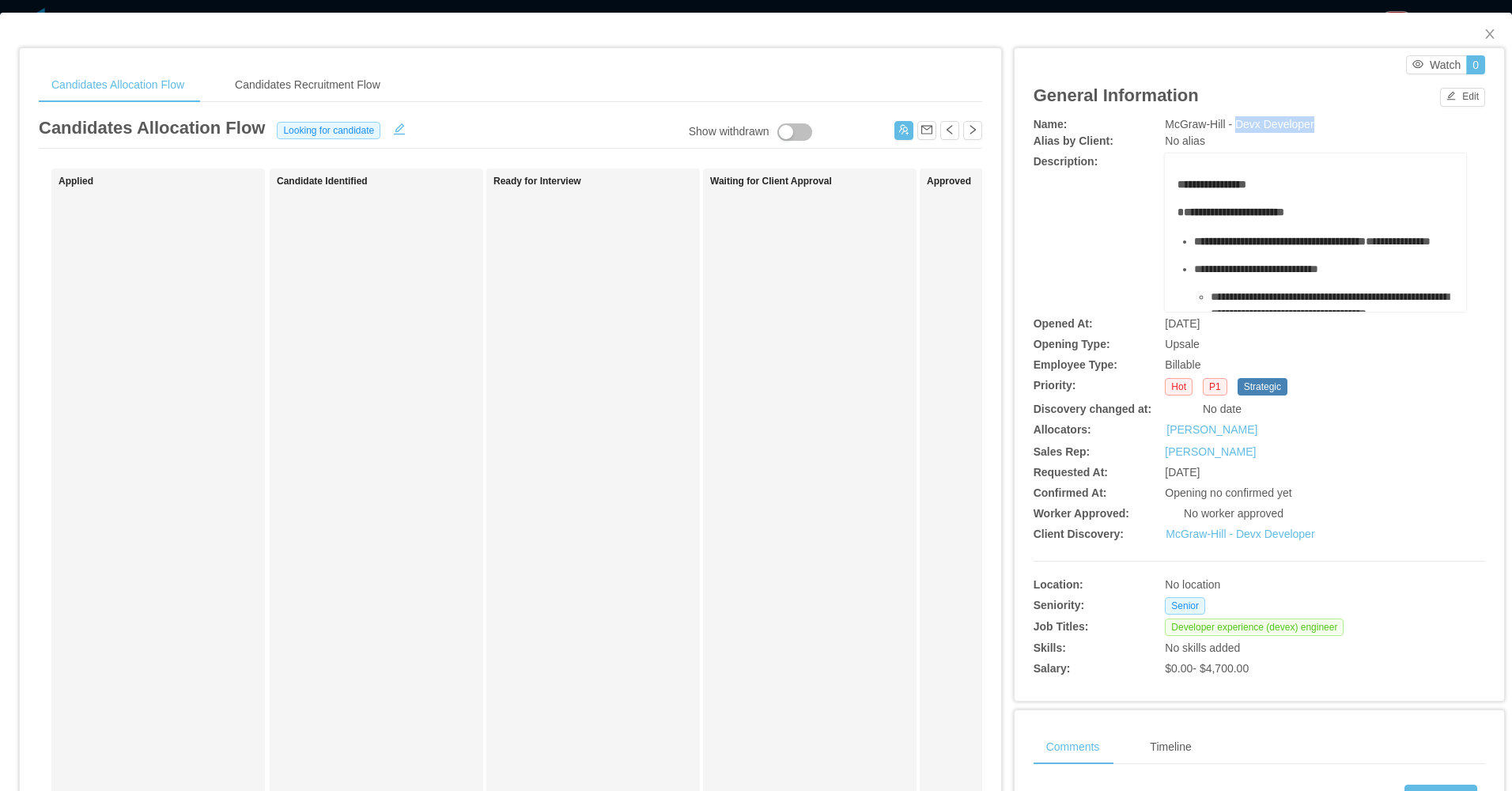
drag, startPoint x: 1228, startPoint y: 118, endPoint x: 1309, endPoint y: 123, distance: 81.2
click at [1309, 123] on div "McGraw-Hill - Devx Developer" at bounding box center [1315, 124] width 301 height 17
copy span "Devx Developer"
click at [1183, 185] on span "**********" at bounding box center [1212, 184] width 69 height 11
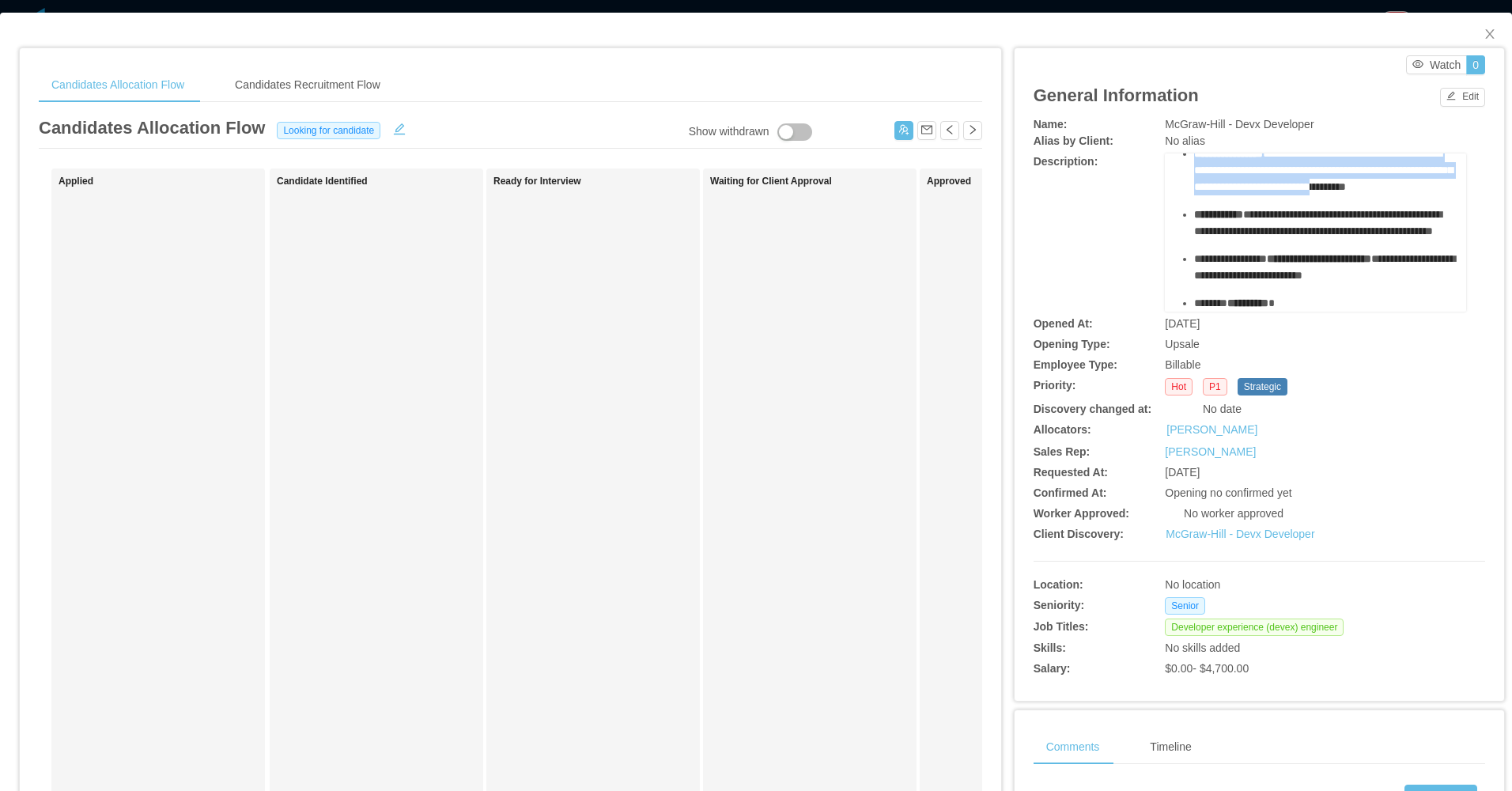
scroll to position [1082, 0]
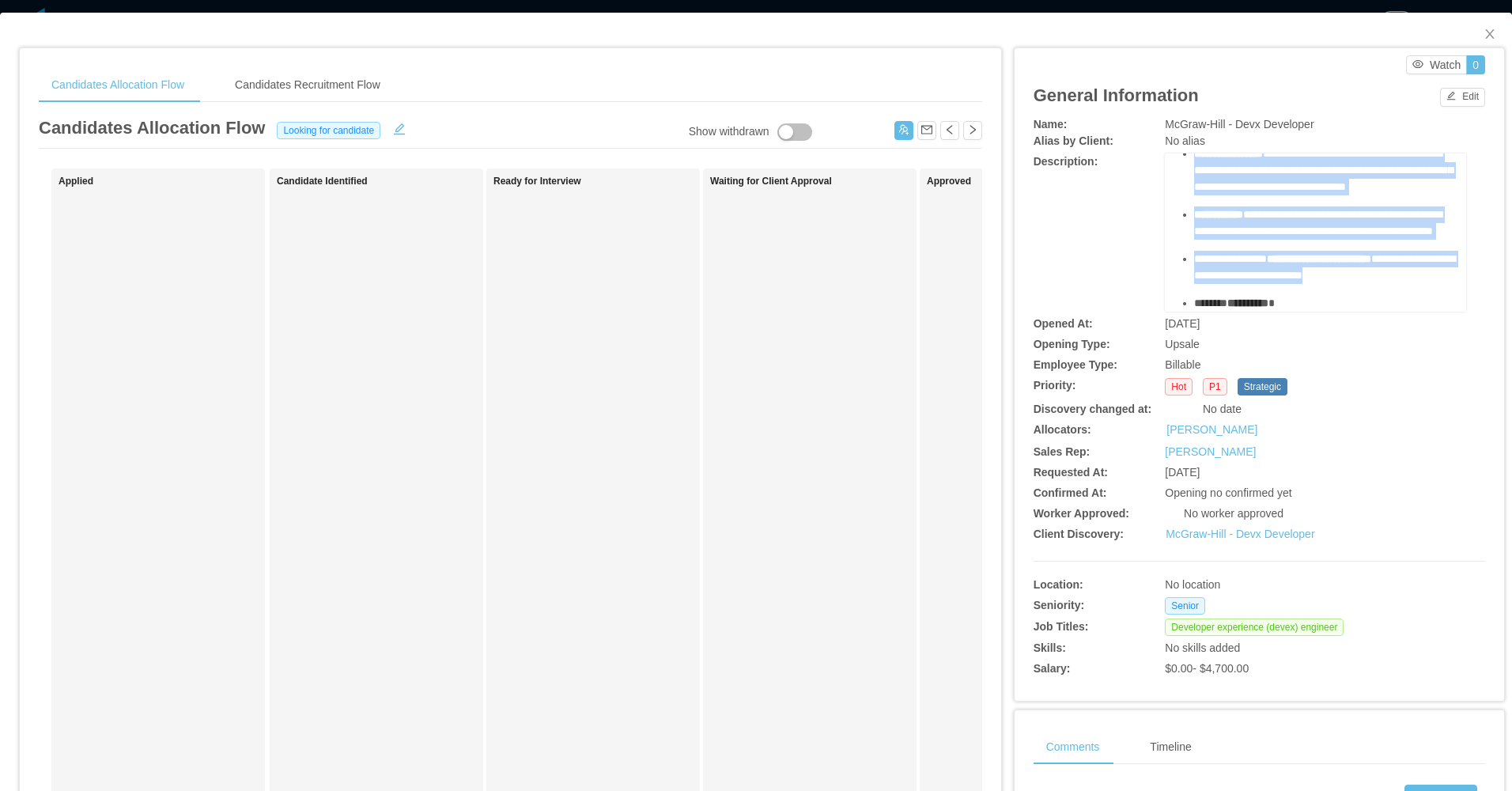
drag, startPoint x: 1171, startPoint y: 208, endPoint x: 1428, endPoint y: 281, distance: 267.2
copy div "**********"
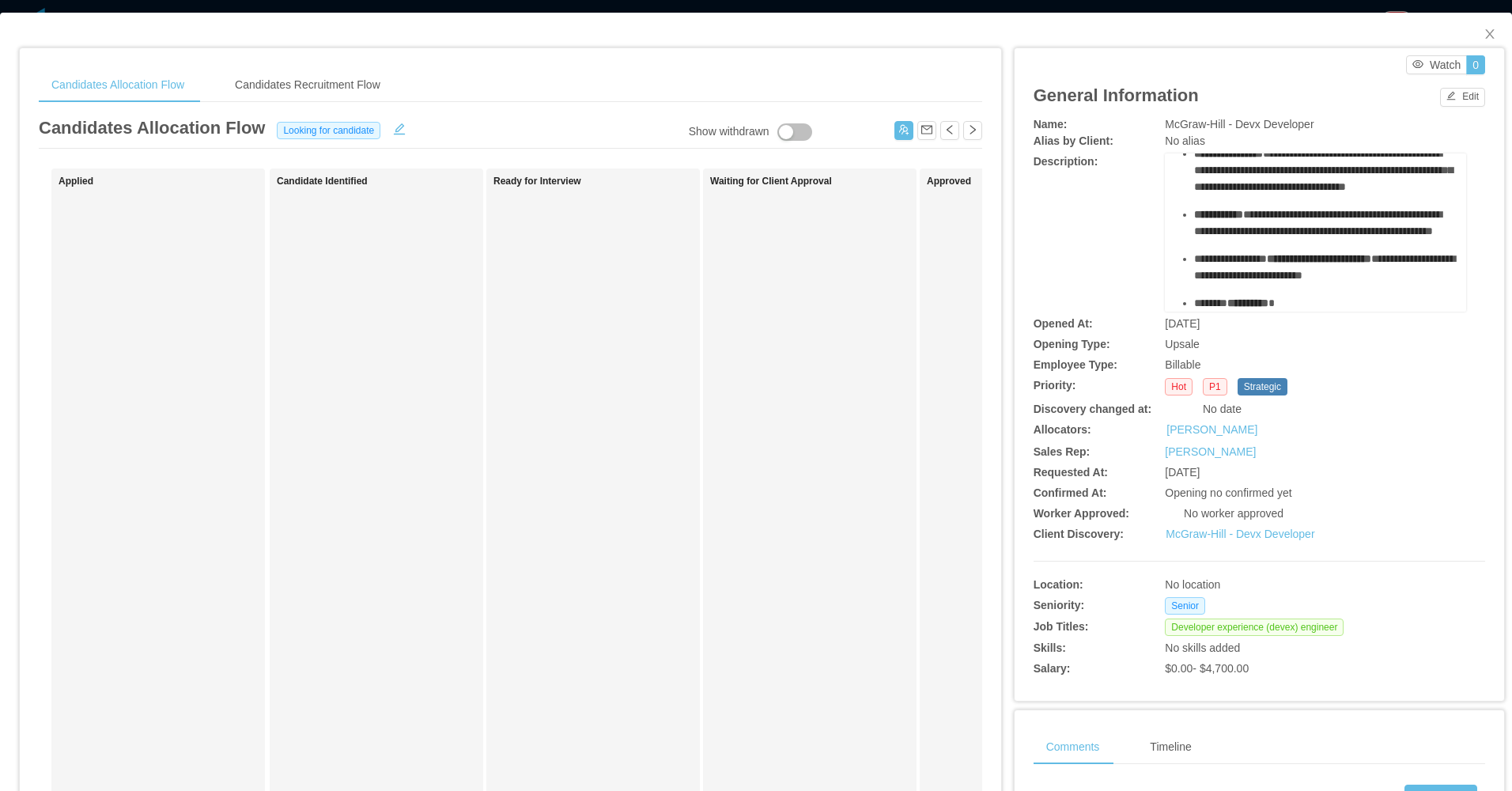
drag, startPoint x: 585, startPoint y: 484, endPoint x: 1028, endPoint y: 299, distance: 480.1
click at [604, 479] on div "Ready for Interview" at bounding box center [604, 564] width 221 height 776
click at [1475, 43] on span "Close" at bounding box center [1489, 35] width 44 height 44
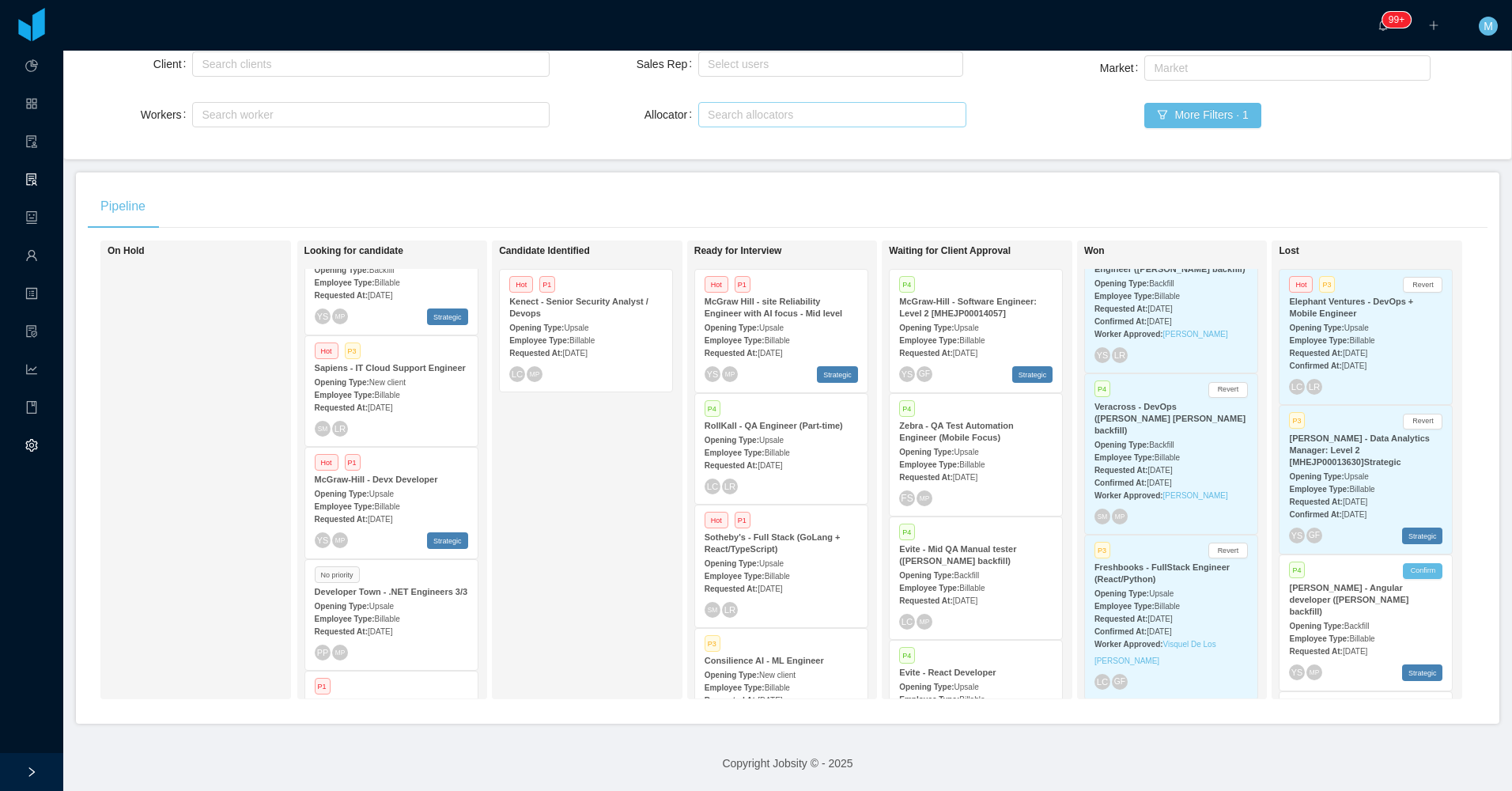
drag, startPoint x: 576, startPoint y: 488, endPoint x: 570, endPoint y: 466, distance: 22.8
click at [577, 490] on div "Candidate Identified Hot P1 Kenect - Senior Security Analyst / Devops Opening T…" at bounding box center [610, 470] width 221 height 444
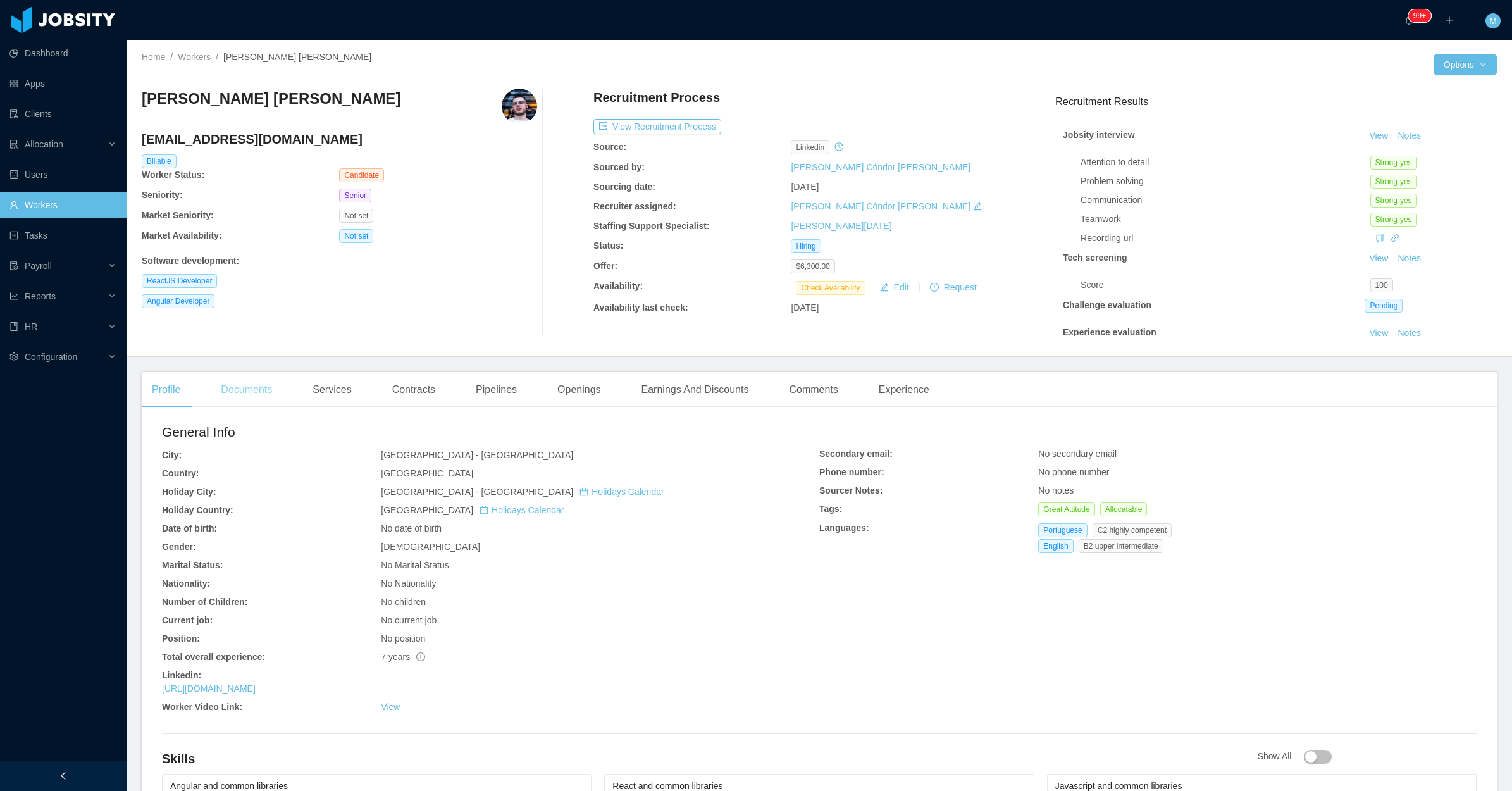
click at [253, 381] on div "Documents" at bounding box center [246, 390] width 72 height 36
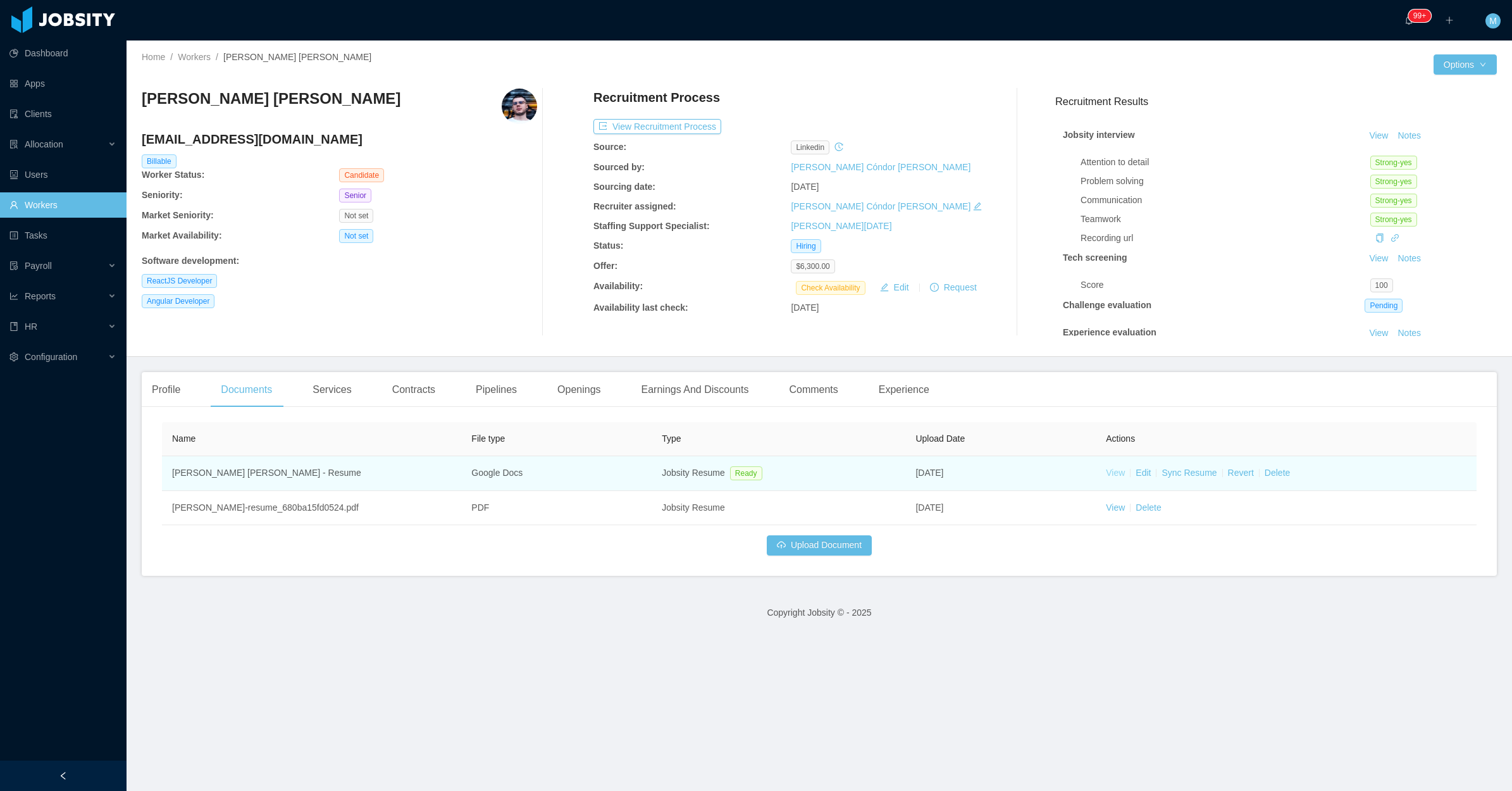
click at [1106, 471] on link "View" at bounding box center [1115, 473] width 19 height 10
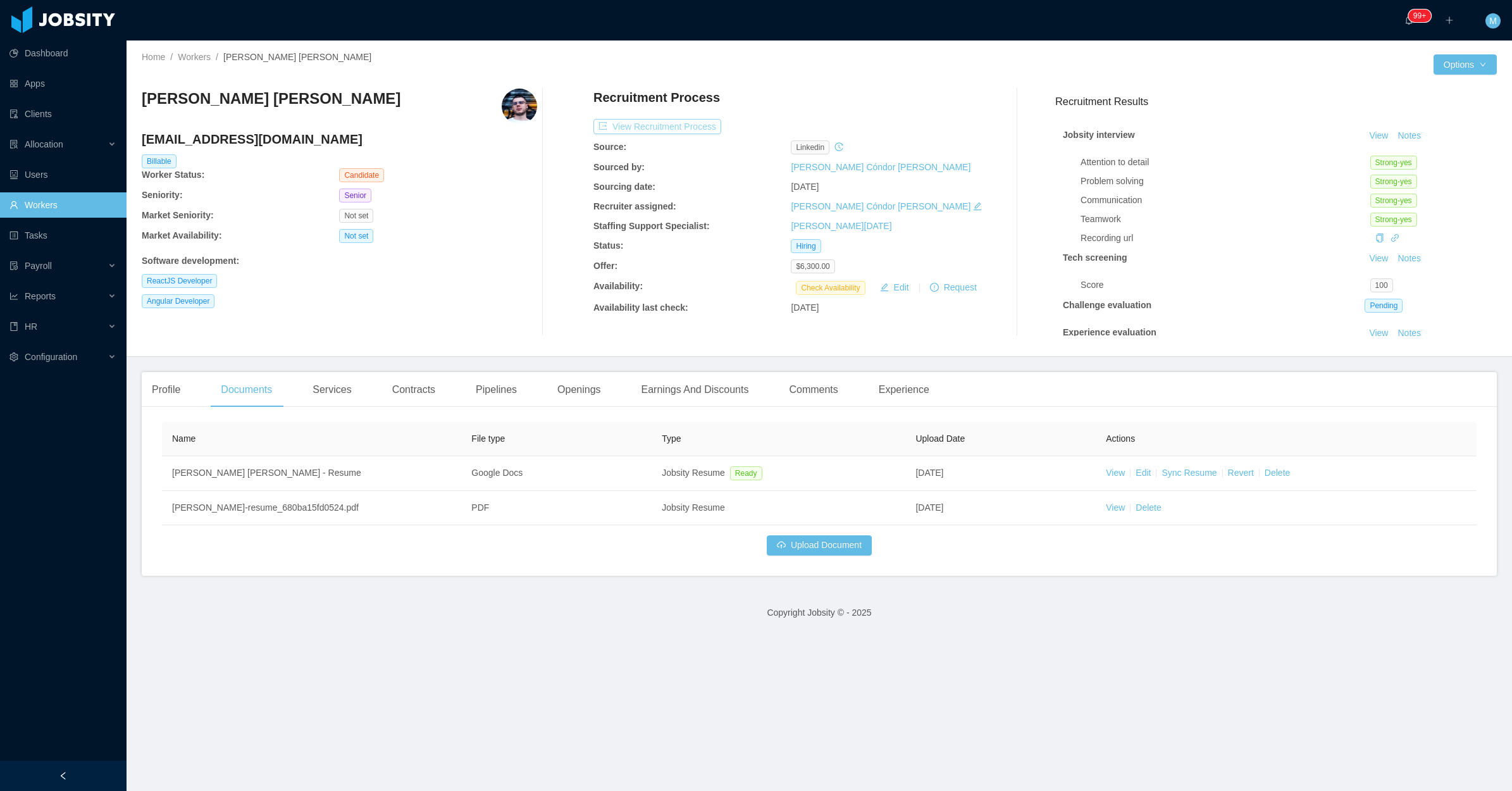
click at [668, 121] on button "View Recruitment Process" at bounding box center [656, 127] width 128 height 15
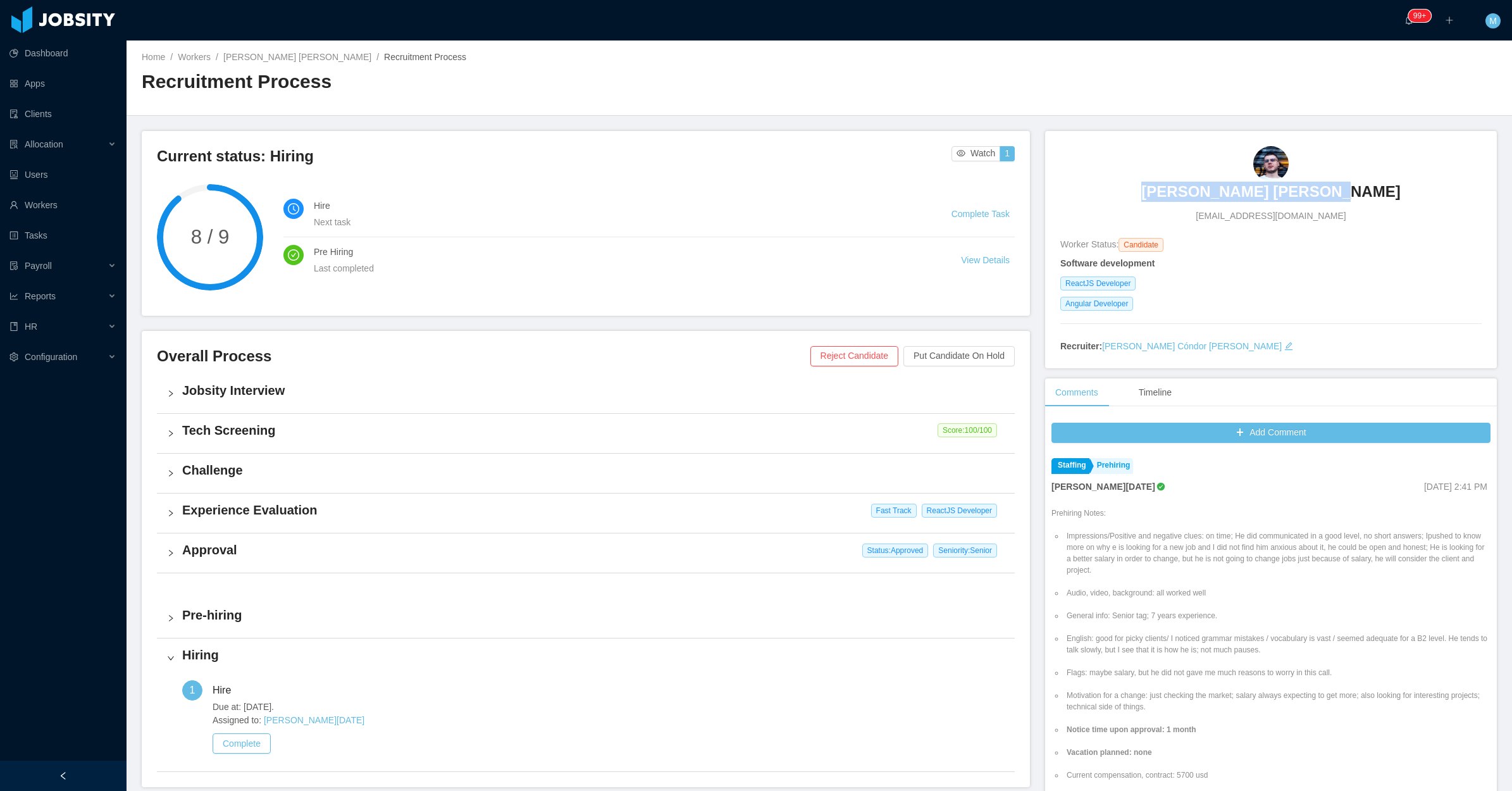
drag, startPoint x: 1129, startPoint y: 185, endPoint x: 1361, endPoint y: 185, distance: 232.0
click at [1361, 185] on div "[PERSON_NAME] [PERSON_NAME] [EMAIL_ADDRESS][DOMAIN_NAME]" at bounding box center [1270, 185] width 422 height 77
copy h3 "[PERSON_NAME] [PERSON_NAME]"
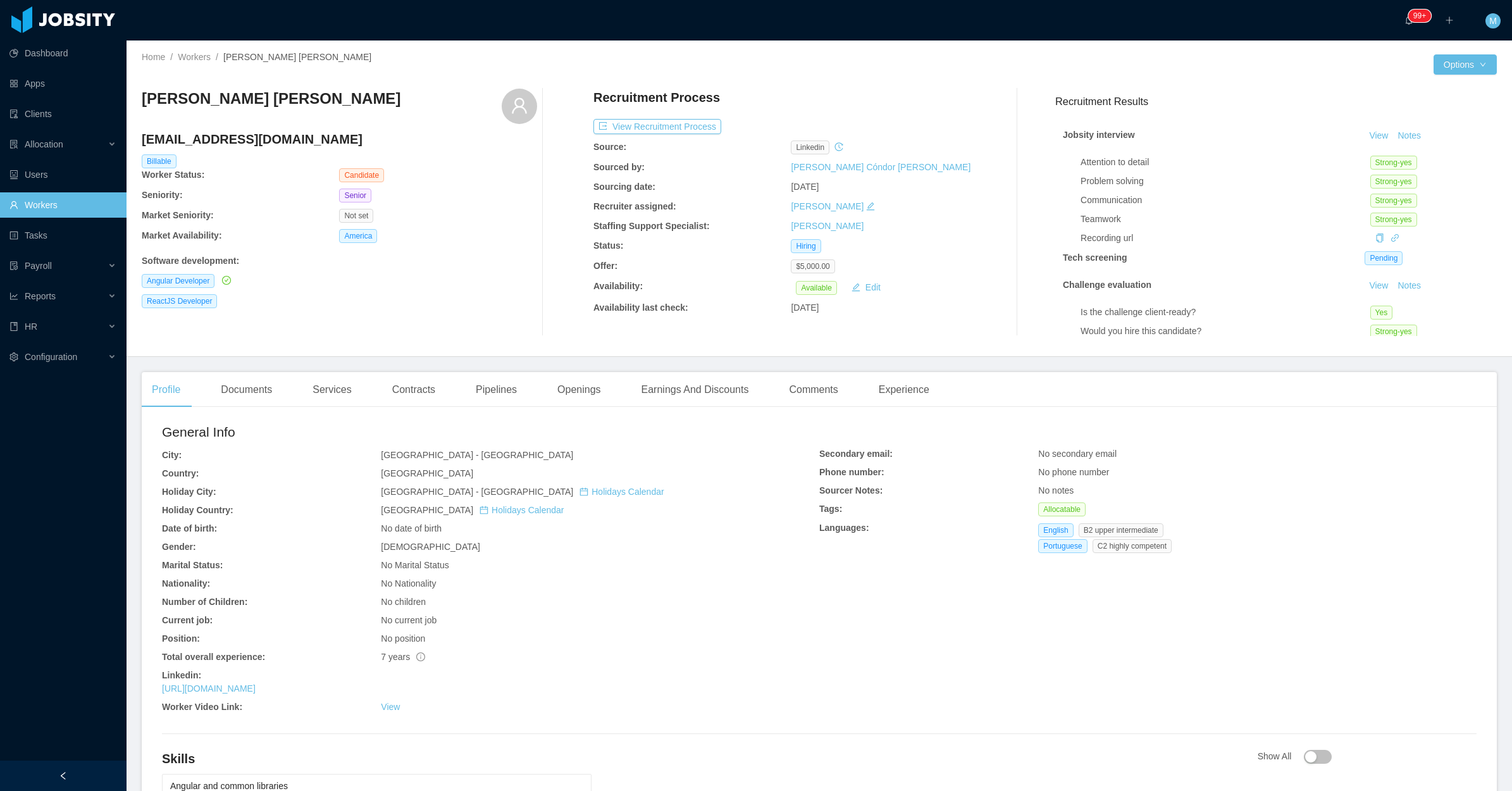
click at [497, 299] on div "ReactJS Developer" at bounding box center [339, 301] width 395 height 14
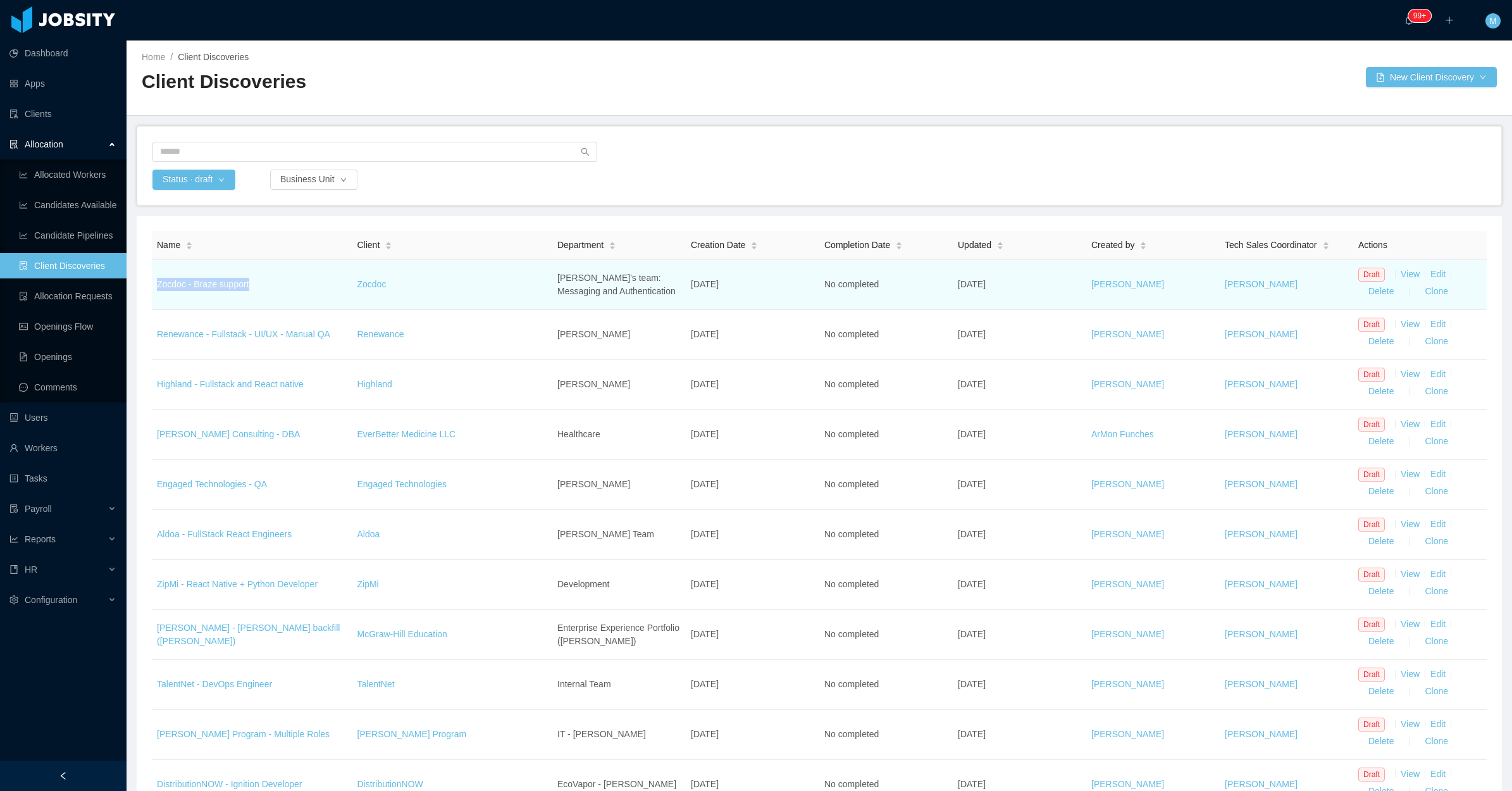
drag, startPoint x: 249, startPoint y: 286, endPoint x: 156, endPoint y: 286, distance: 93.0
click at [156, 286] on td "Zocdoc - Braze support" at bounding box center [252, 285] width 201 height 50
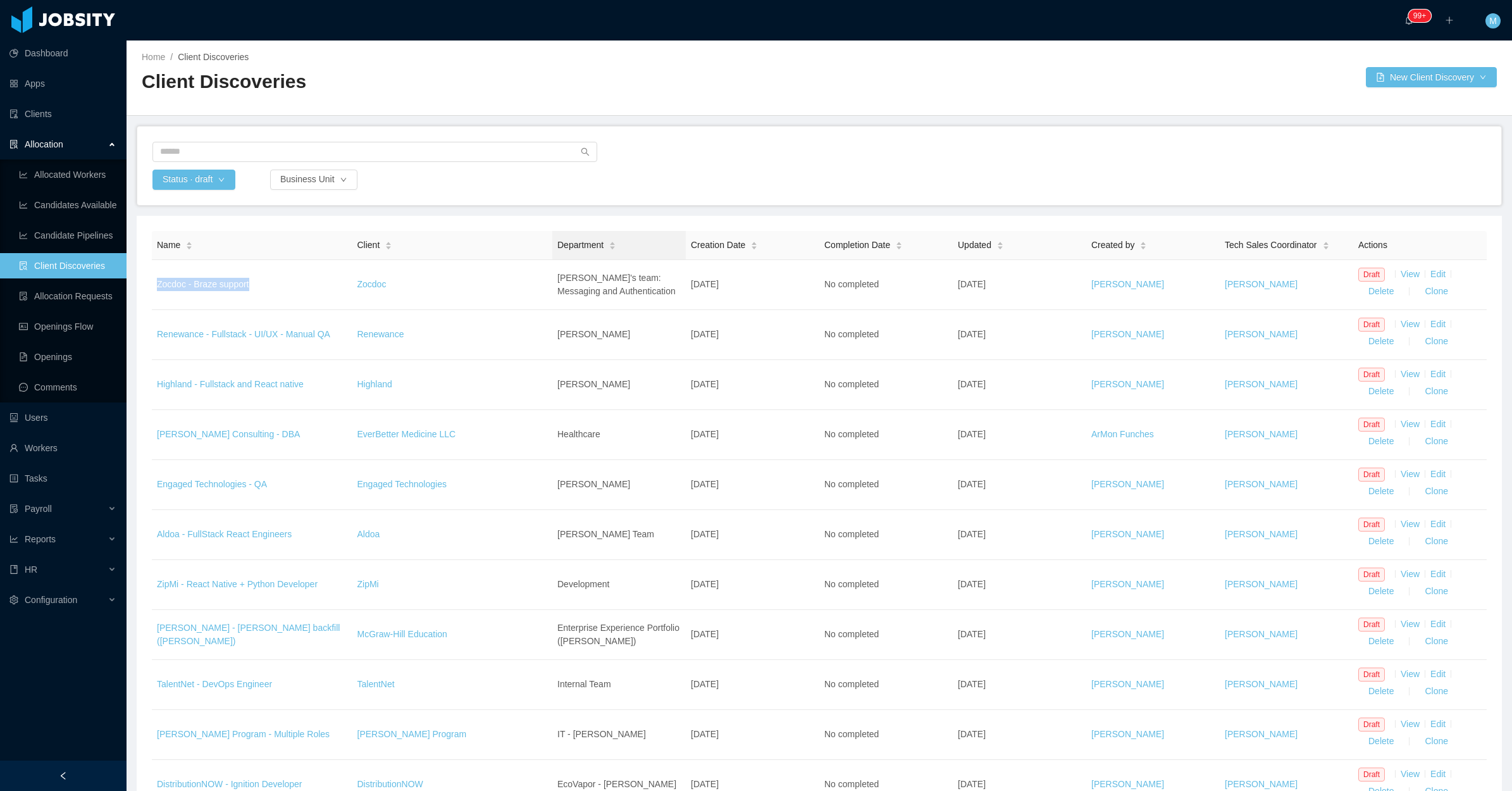
copy link "Zocdoc - Braze support"
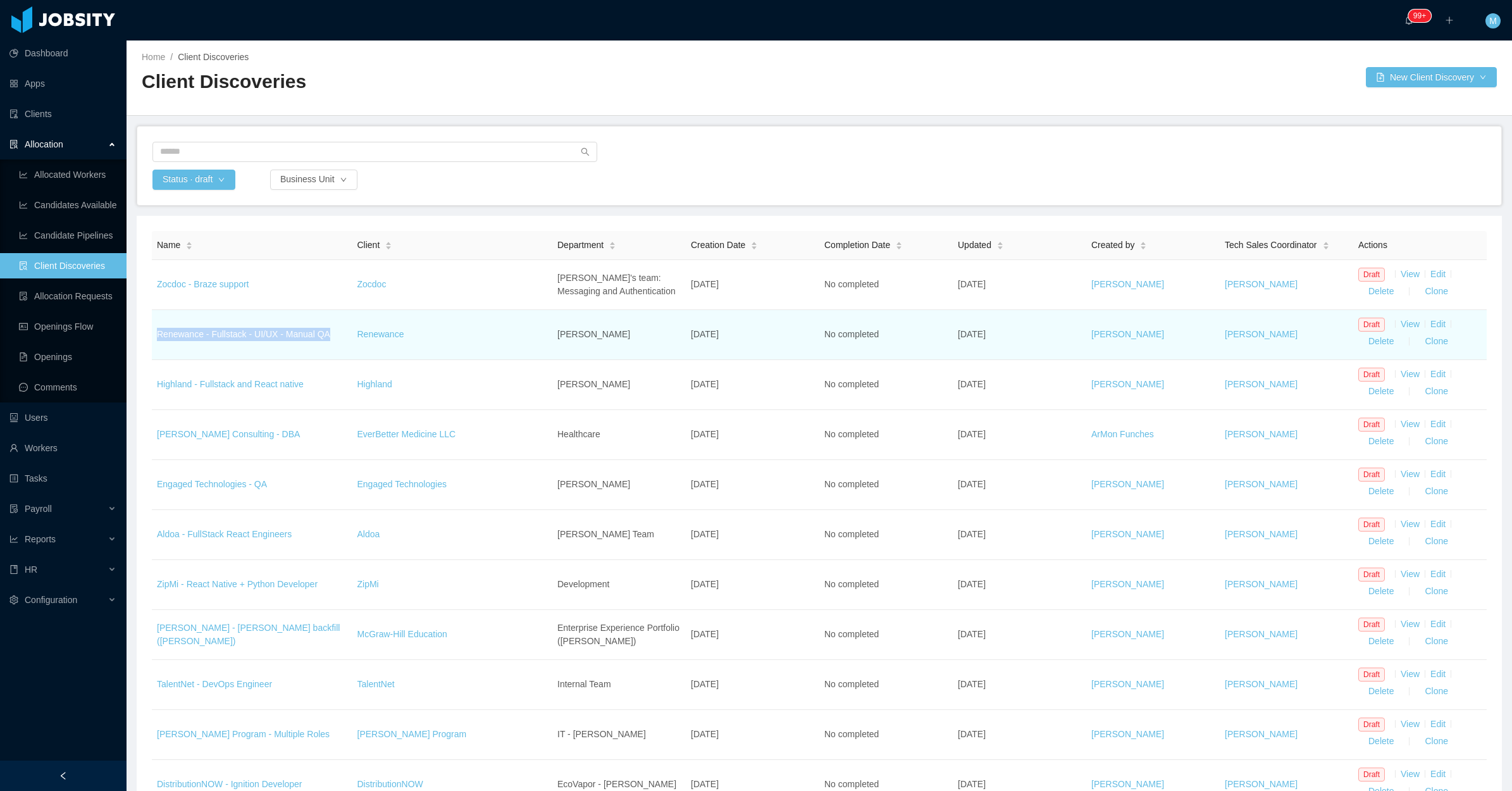
drag, startPoint x: 330, startPoint y: 330, endPoint x: 154, endPoint y: 339, distance: 176.2
click at [154, 339] on td "Renewance - Fullstack - UI/UX - Manual QA" at bounding box center [252, 335] width 201 height 50
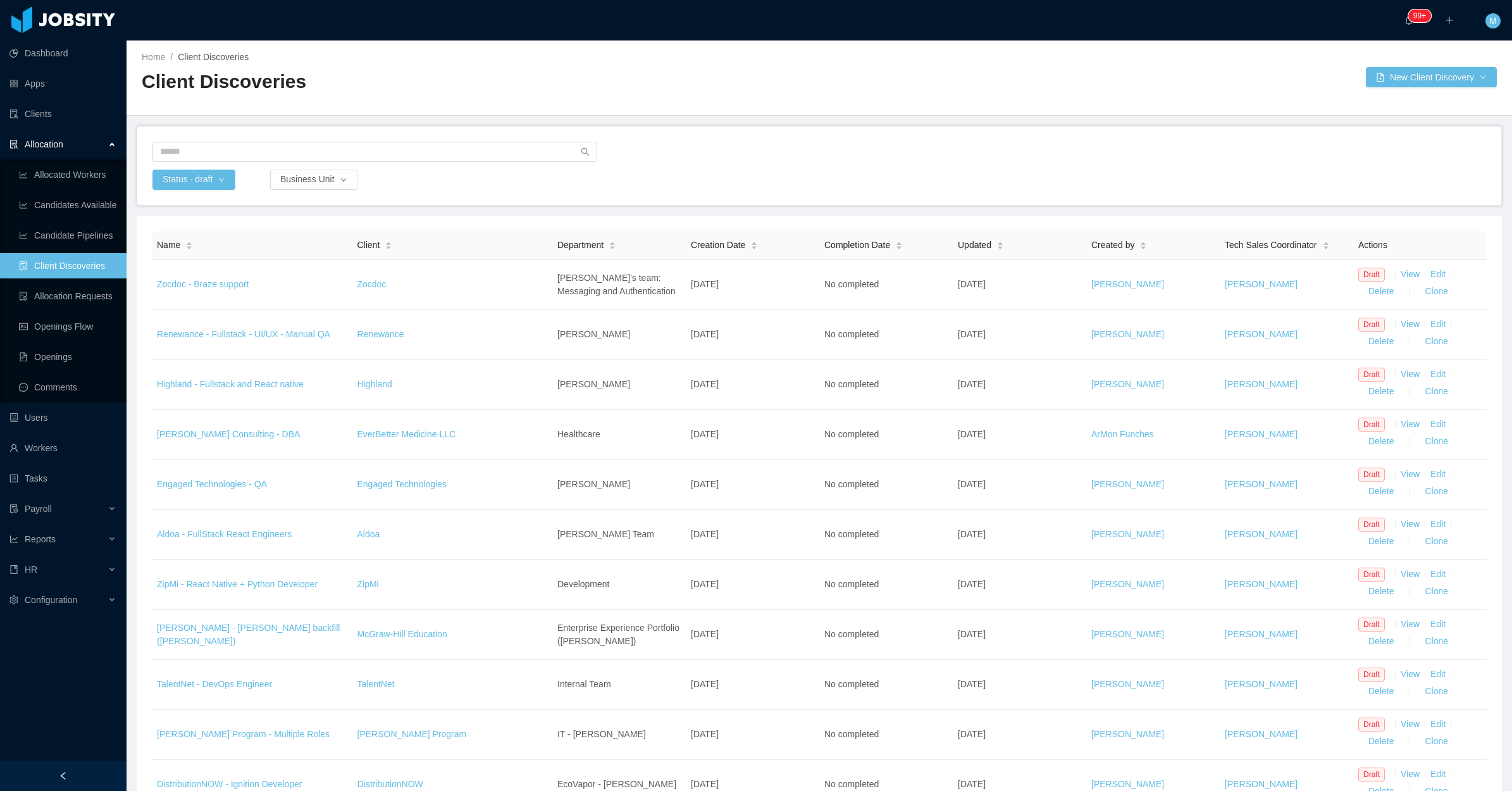
click at [746, 134] on div "Status · draft Business Unit" at bounding box center [819, 166] width 1364 height 79
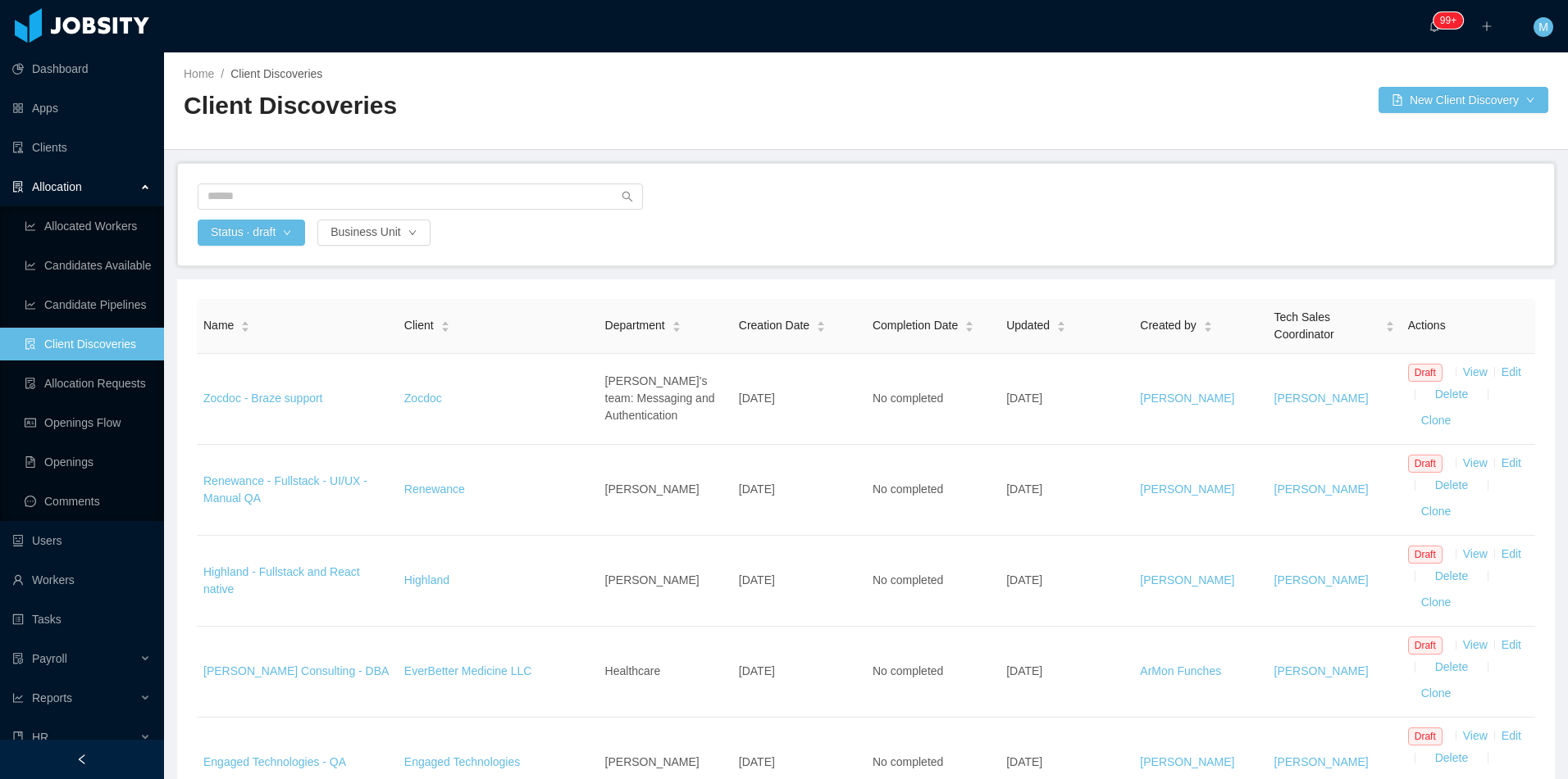
drag, startPoint x: 1888, startPoint y: 0, endPoint x: 977, endPoint y: 199, distance: 932.5
click at [977, 199] on div at bounding box center [866, 201] width 1337 height 36
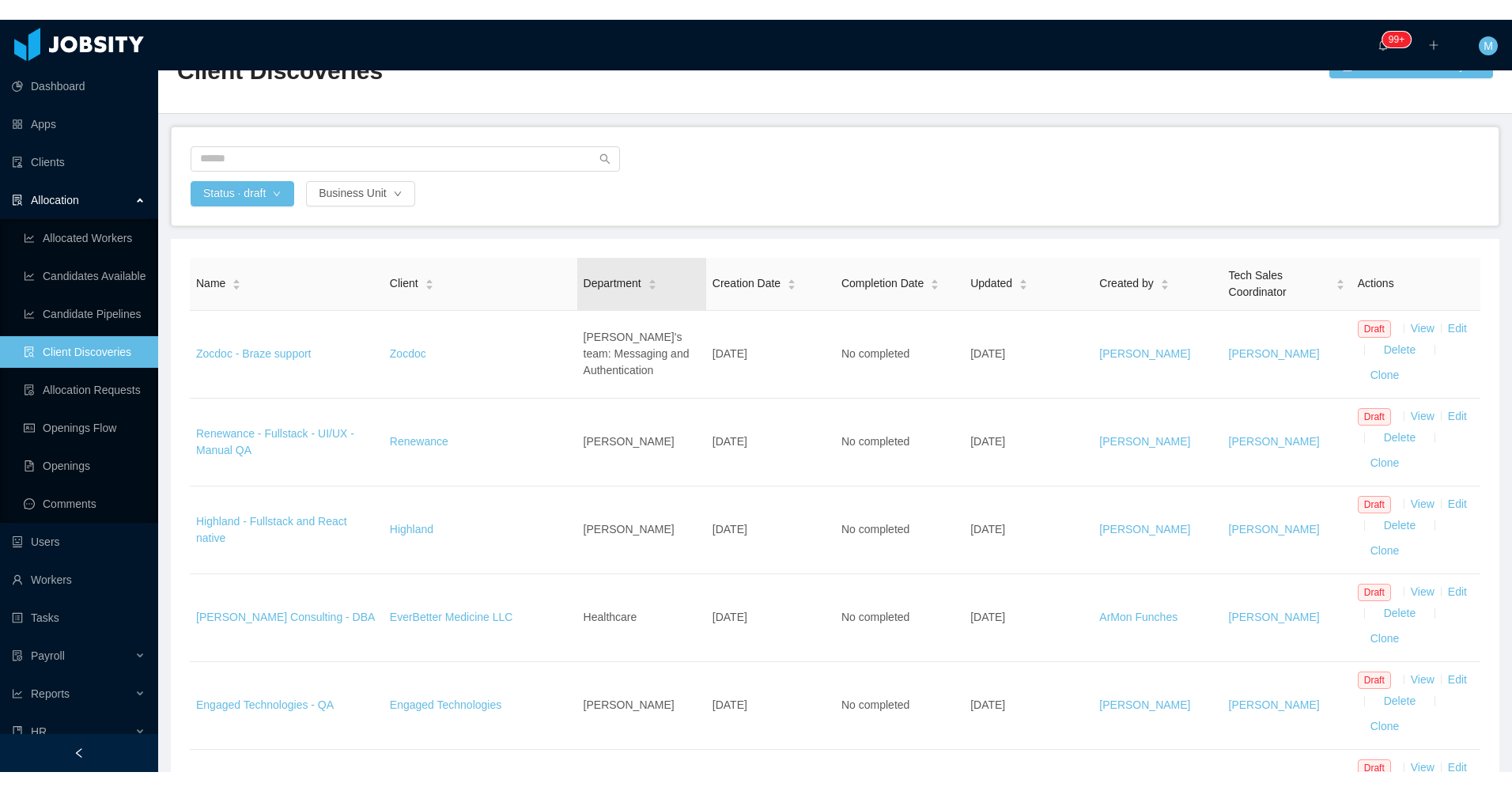
scroll to position [79, 0]
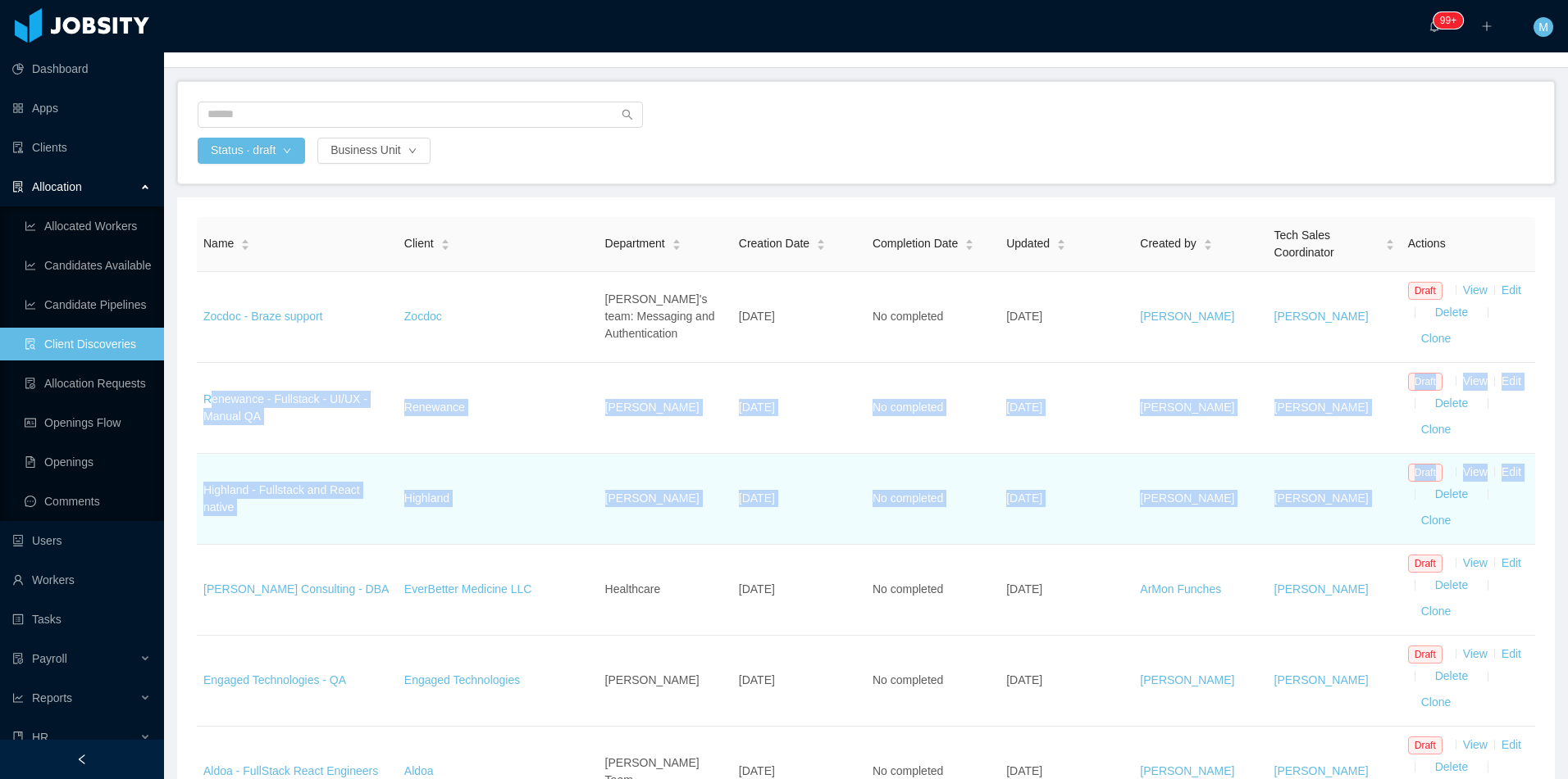
drag, startPoint x: 315, startPoint y: 377, endPoint x: 1402, endPoint y: 484, distance: 1092.3
click at [1182, 463] on td "[PERSON_NAME]" at bounding box center [1200, 499] width 134 height 91
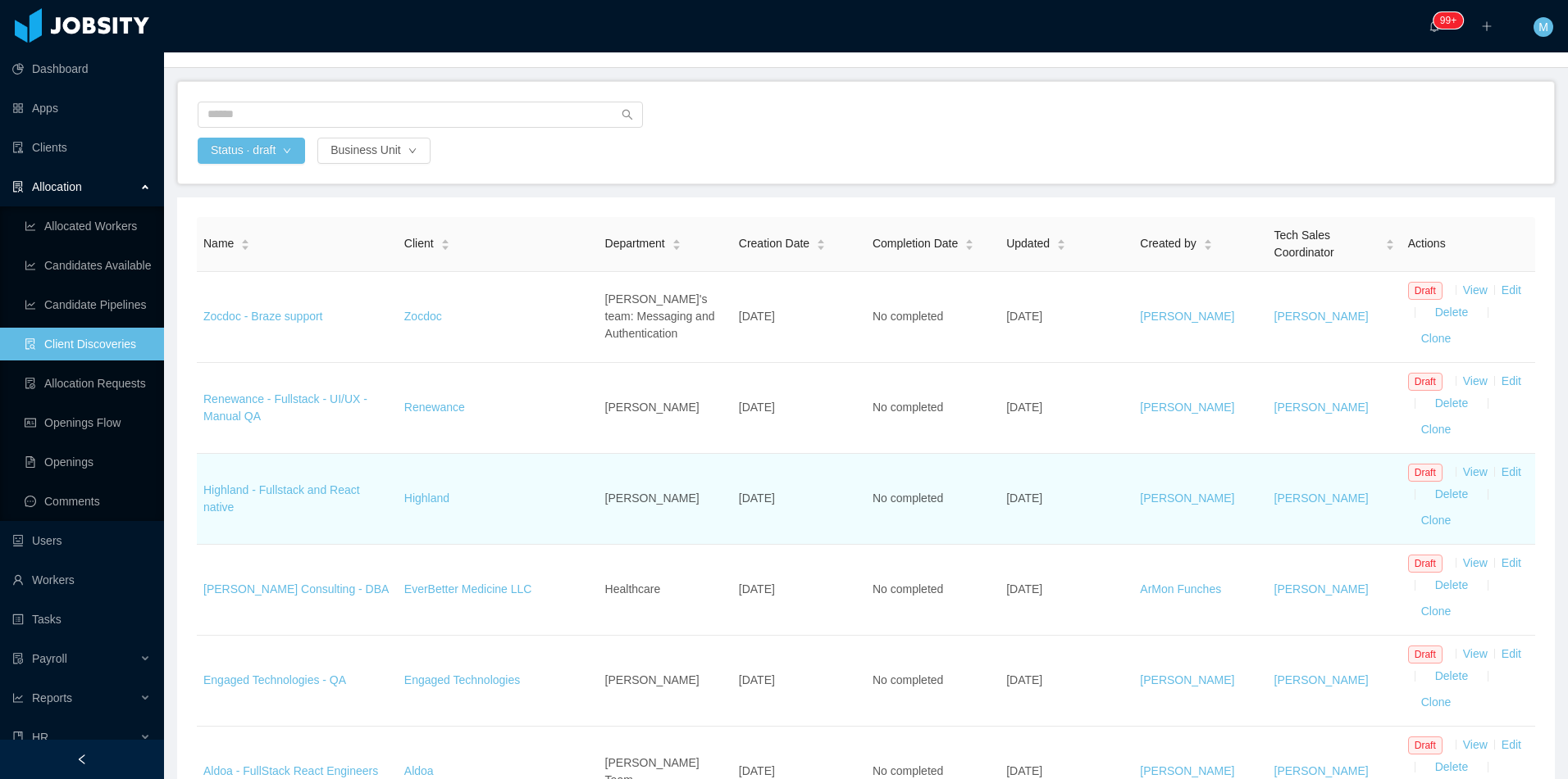
drag, startPoint x: 1089, startPoint y: 502, endPoint x: 995, endPoint y: 510, distance: 94.3
click at [1000, 510] on td "[DATE]" at bounding box center [1067, 499] width 134 height 91
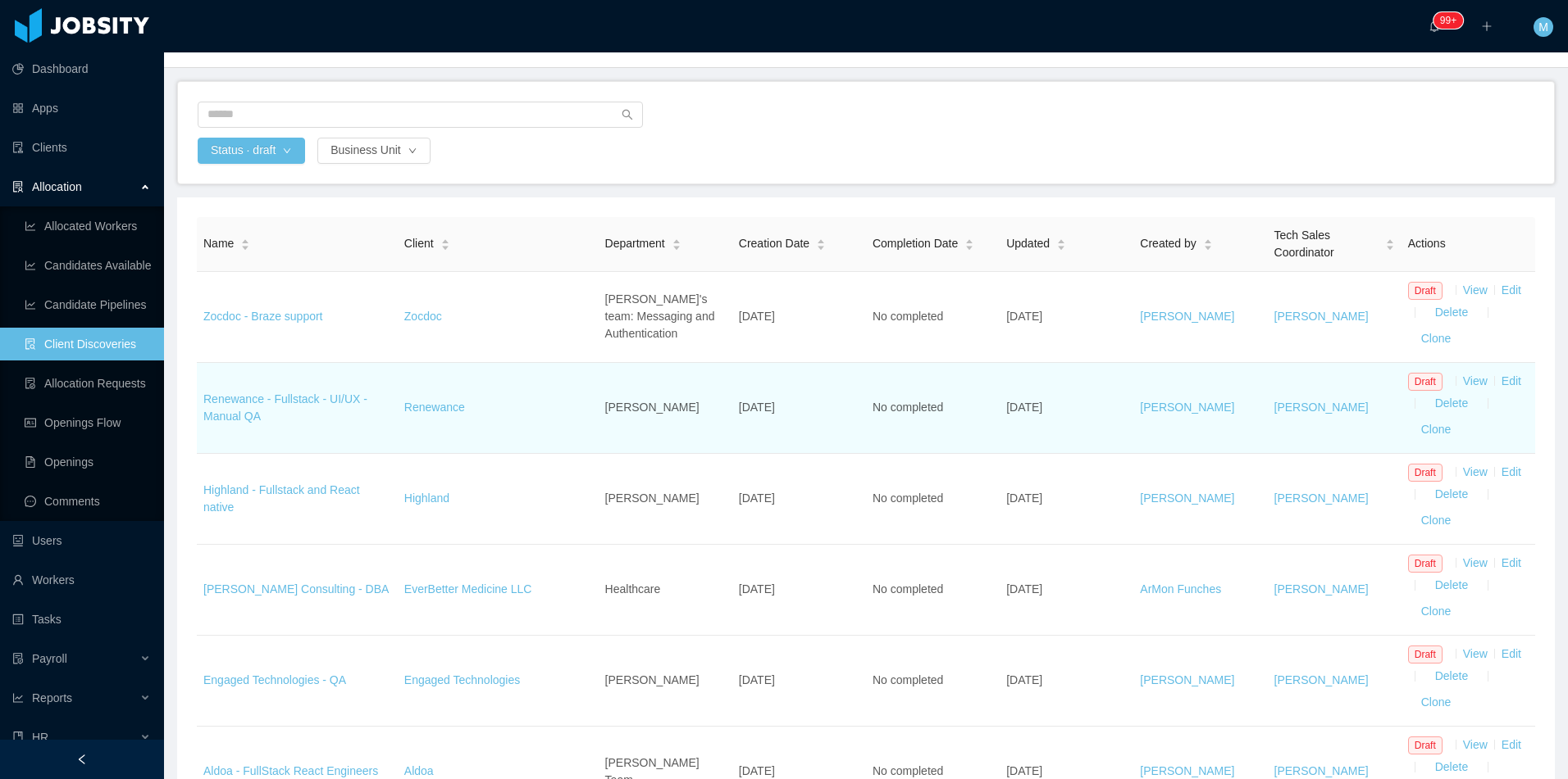
click at [369, 432] on td "Renewance - Fullstack - UI/UX - Manual QA" at bounding box center [297, 408] width 201 height 91
drag, startPoint x: 478, startPoint y: 414, endPoint x: 394, endPoint y: 407, distance: 84.3
click at [394, 407] on tr "Renewance - Fullstack - UI/UX - Manual QA [PERSON_NAME] [DATE] No completed [DA…" at bounding box center [865, 408] width 1338 height 91
drag, startPoint x: 394, startPoint y: 407, endPoint x: 518, endPoint y: 413, distance: 124.1
click at [516, 414] on td "Renewance" at bounding box center [498, 408] width 201 height 91
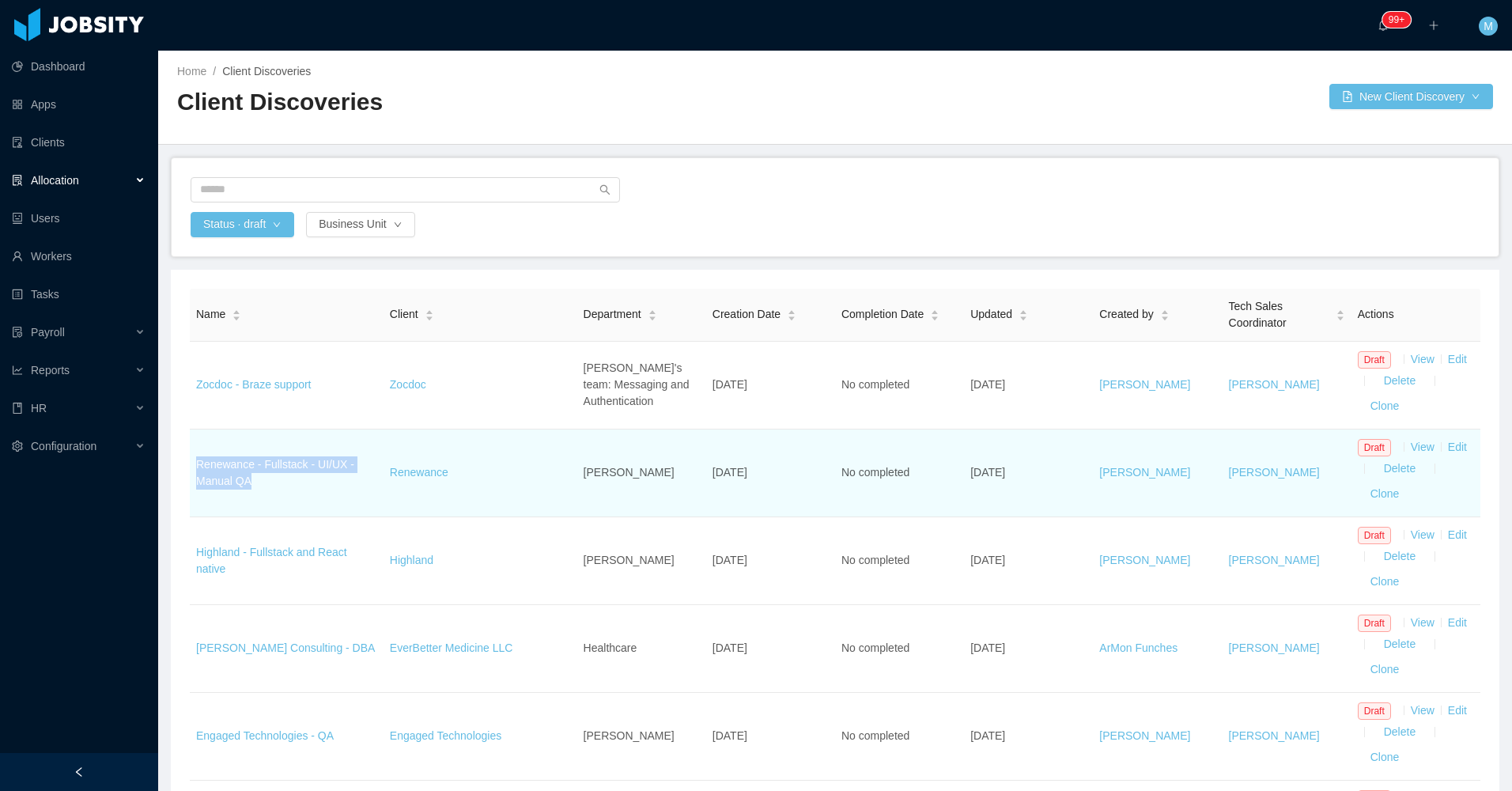
drag, startPoint x: 266, startPoint y: 492, endPoint x: 198, endPoint y: 457, distance: 76.5
click at [197, 459] on td "Renewance - Fullstack - UI/UX - Manual QA" at bounding box center [287, 473] width 193 height 88
click at [279, 495] on td "Renewance - Fullstack - UI/UX - Manual QA" at bounding box center [287, 473] width 193 height 88
click at [270, 484] on td "Renewance - Fullstack - UI/UX - Manual QA" at bounding box center [287, 473] width 193 height 88
click at [268, 483] on td "Renewance - Fullstack - UI/UX - Manual QA" at bounding box center [287, 473] width 193 height 88
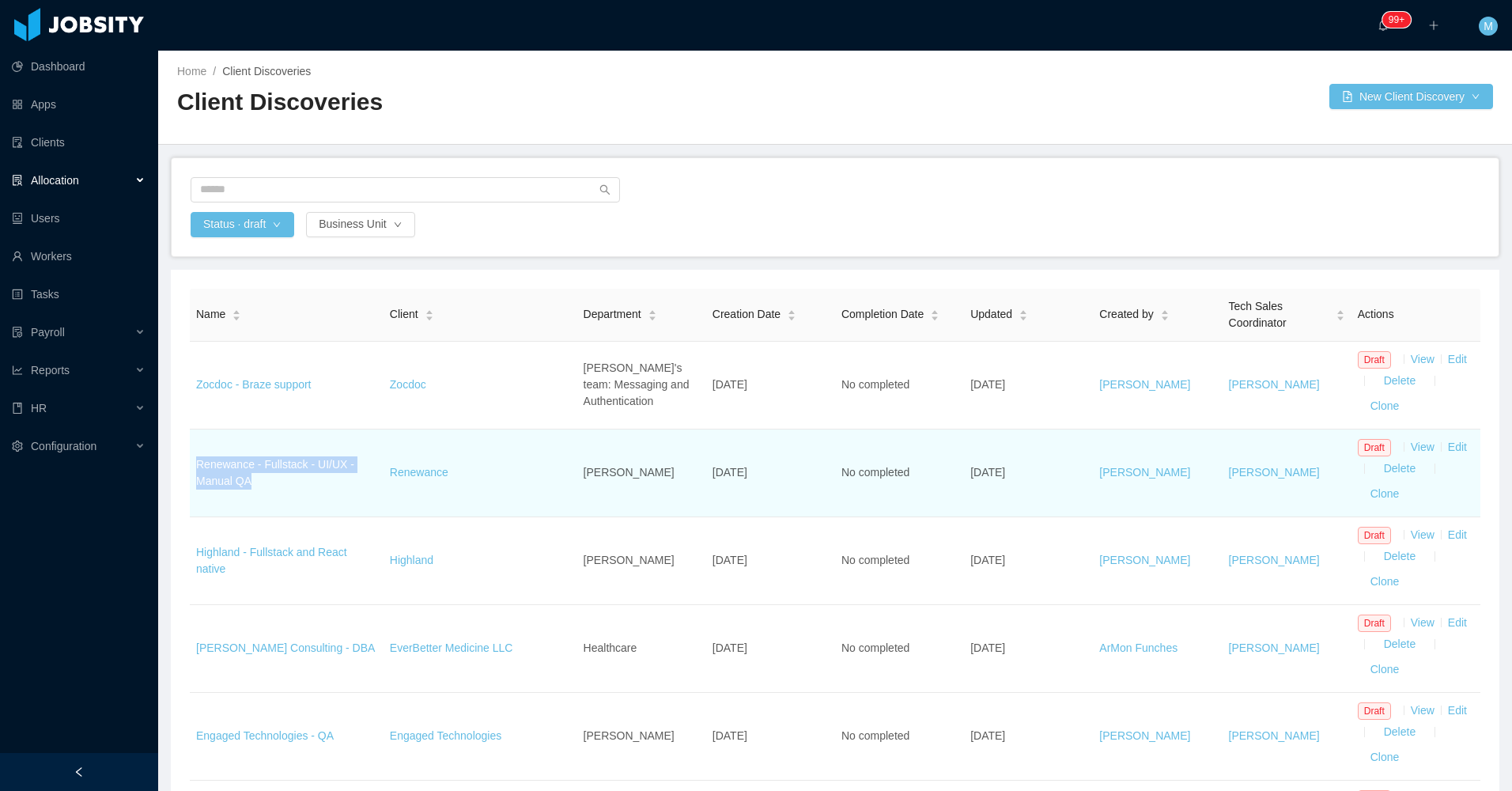
drag, startPoint x: 256, startPoint y: 476, endPoint x: 194, endPoint y: 461, distance: 63.8
click at [194, 461] on td "Renewance - Fullstack - UI/UX - Manual QA" at bounding box center [287, 473] width 193 height 88
drag, startPoint x: 456, startPoint y: 464, endPoint x: 388, endPoint y: 465, distance: 68.0
click at [388, 465] on td "Renewance" at bounding box center [480, 473] width 193 height 88
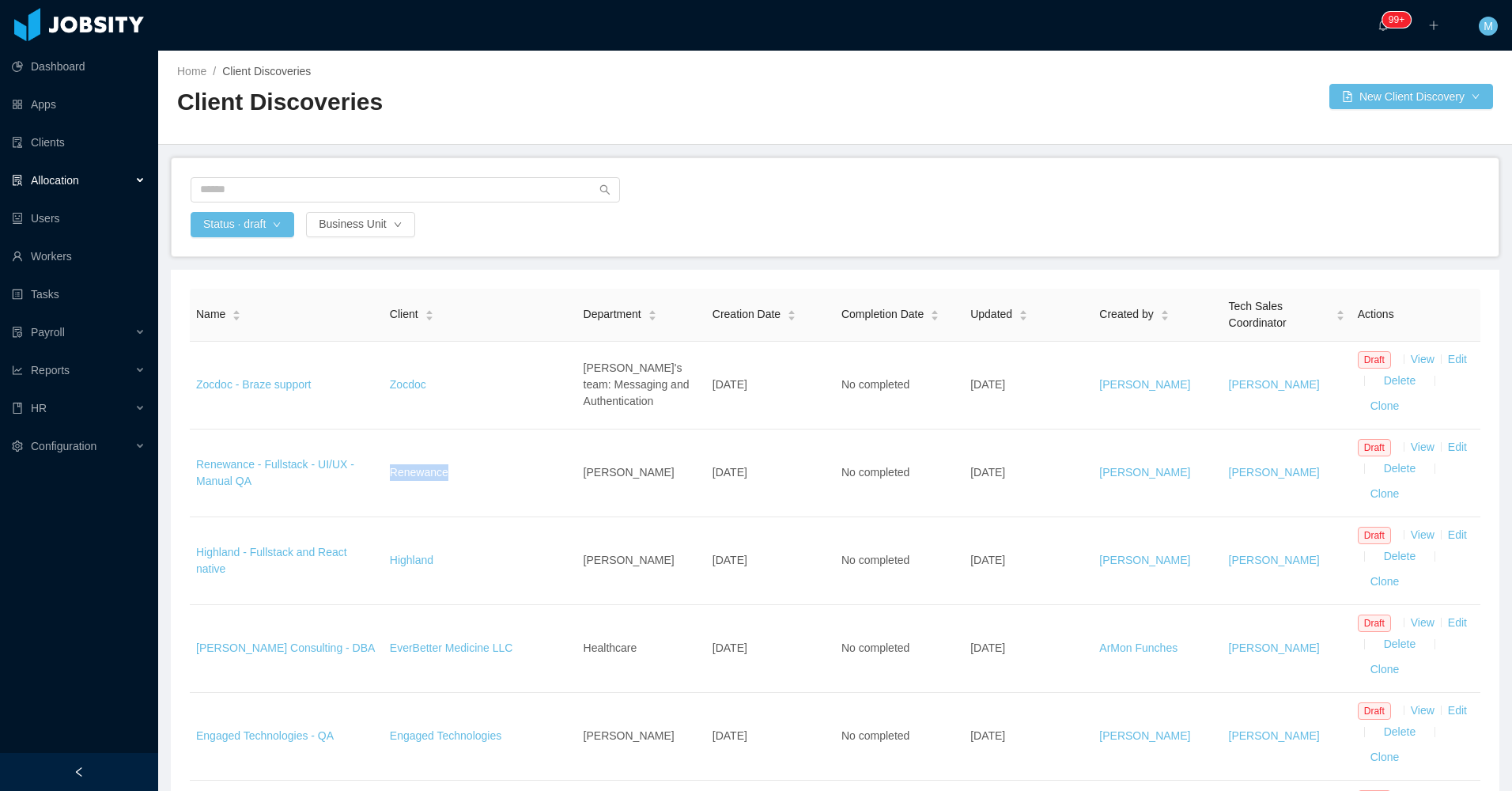
copy link "Renewance"
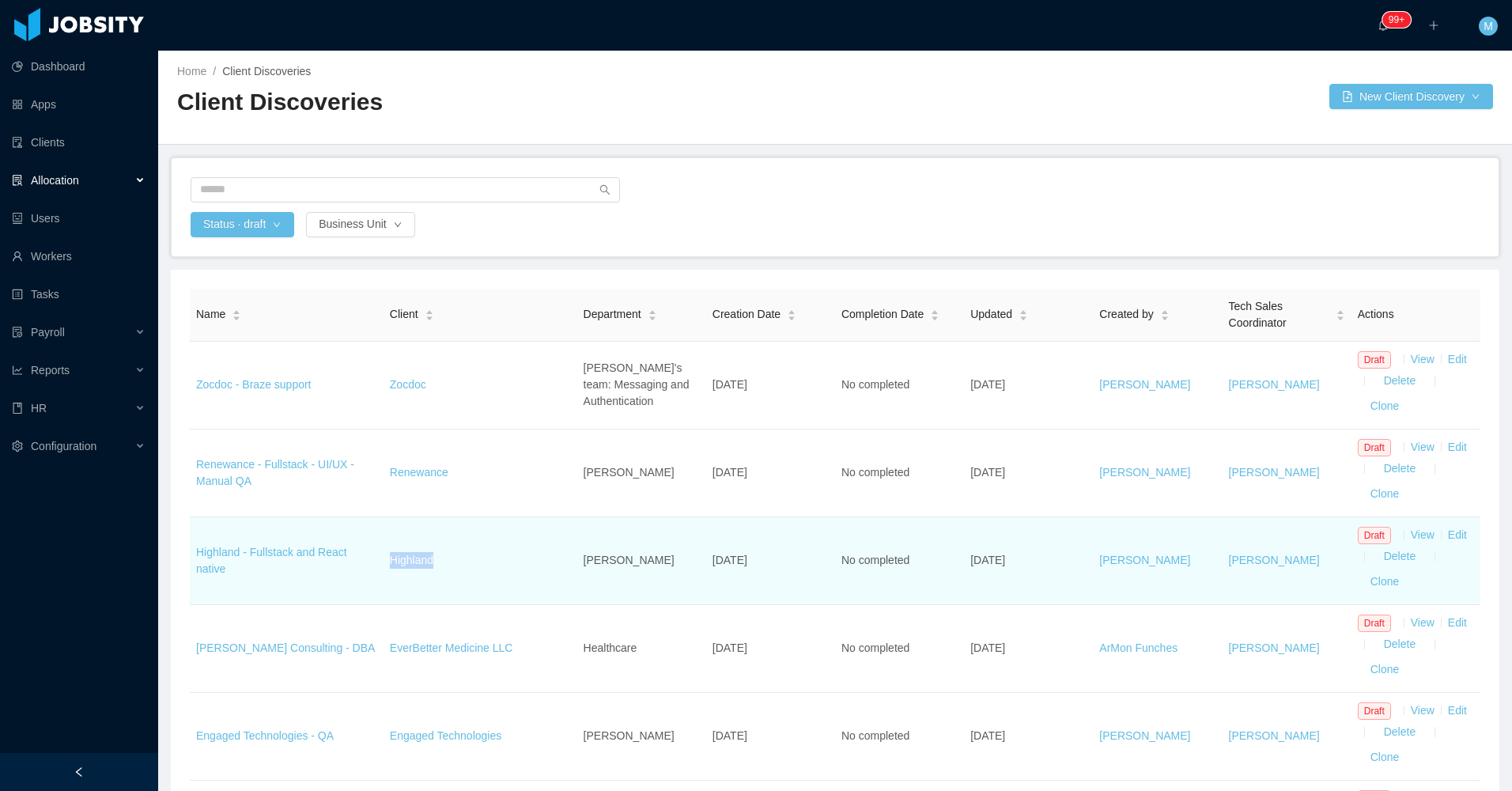
drag, startPoint x: 459, startPoint y: 565, endPoint x: 379, endPoint y: 563, distance: 80.0
click at [379, 563] on tr "Highland - Fullstack and React native Highland Devin Parsons May 16th, 2025 No …" at bounding box center [834, 561] width 1290 height 88
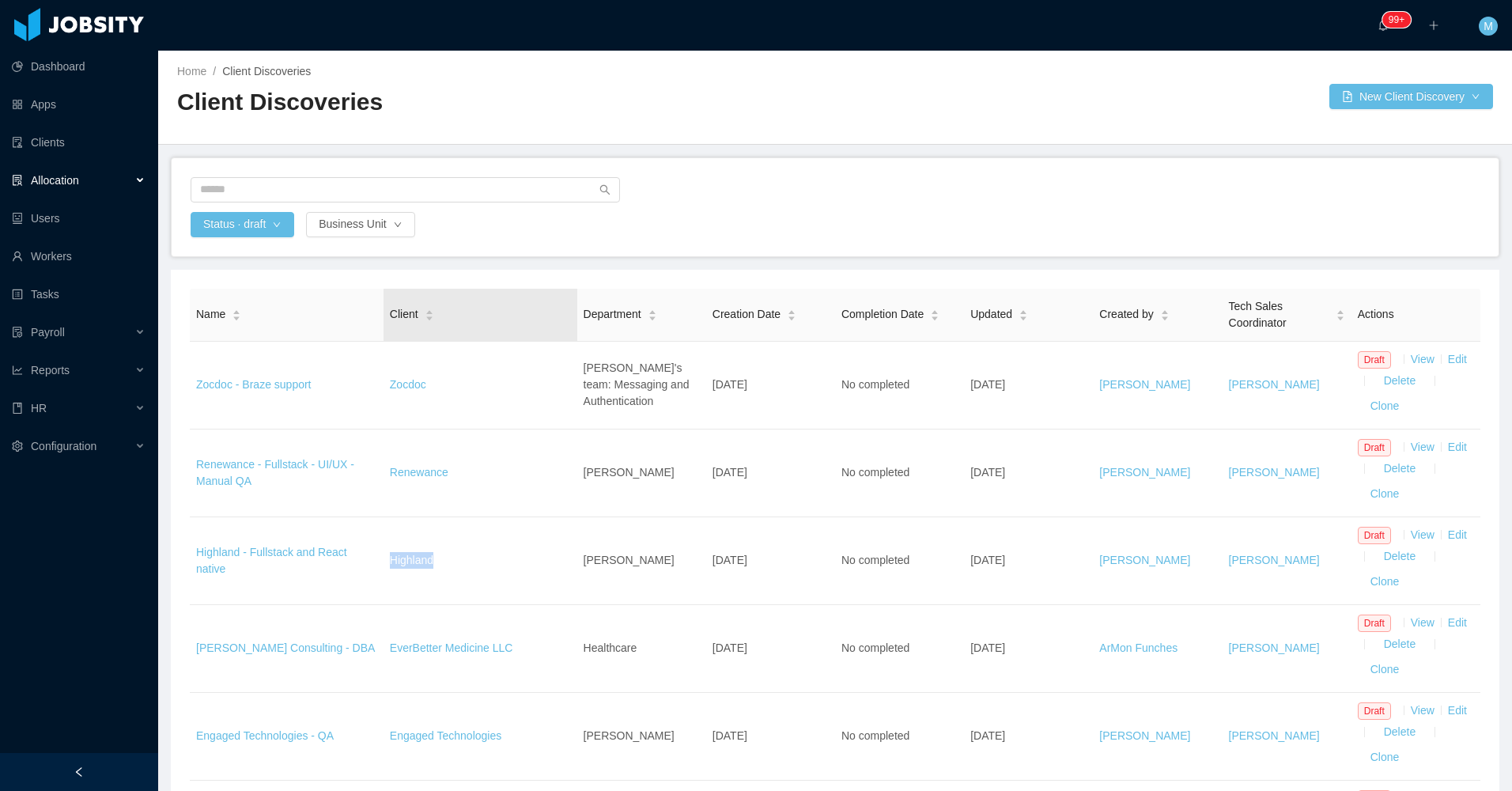
copy tr "Highland"
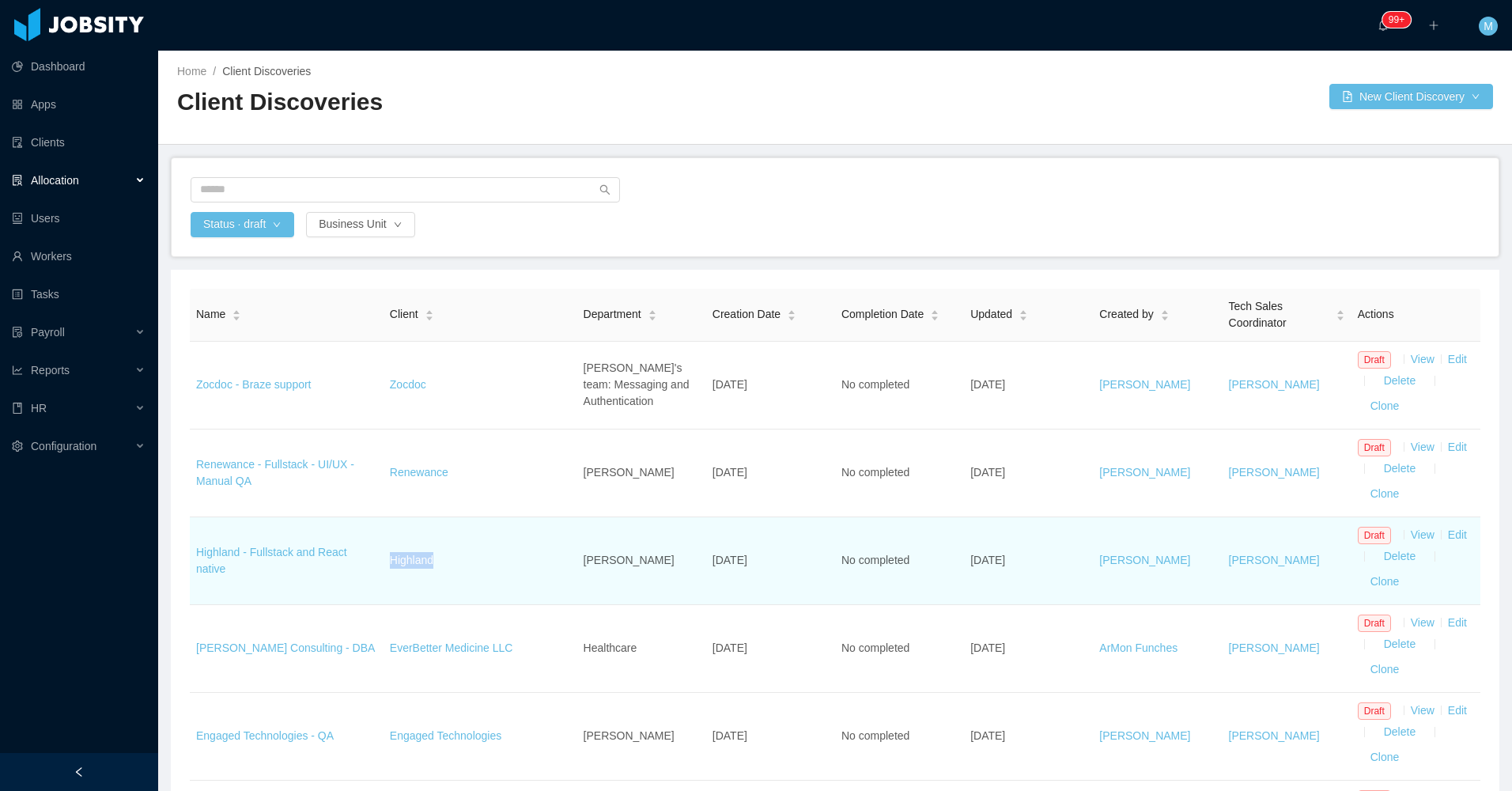
click at [476, 551] on td "Highland" at bounding box center [480, 561] width 193 height 88
drag, startPoint x: 1048, startPoint y: 558, endPoint x: 962, endPoint y: 564, distance: 86.2
click at [964, 564] on td "May 16th, 2025" at bounding box center [1029, 561] width 129 height 88
click at [1005, 576] on td "May 16th, 2025" at bounding box center [1029, 561] width 129 height 88
click at [1410, 533] on link "View" at bounding box center [1421, 534] width 24 height 13
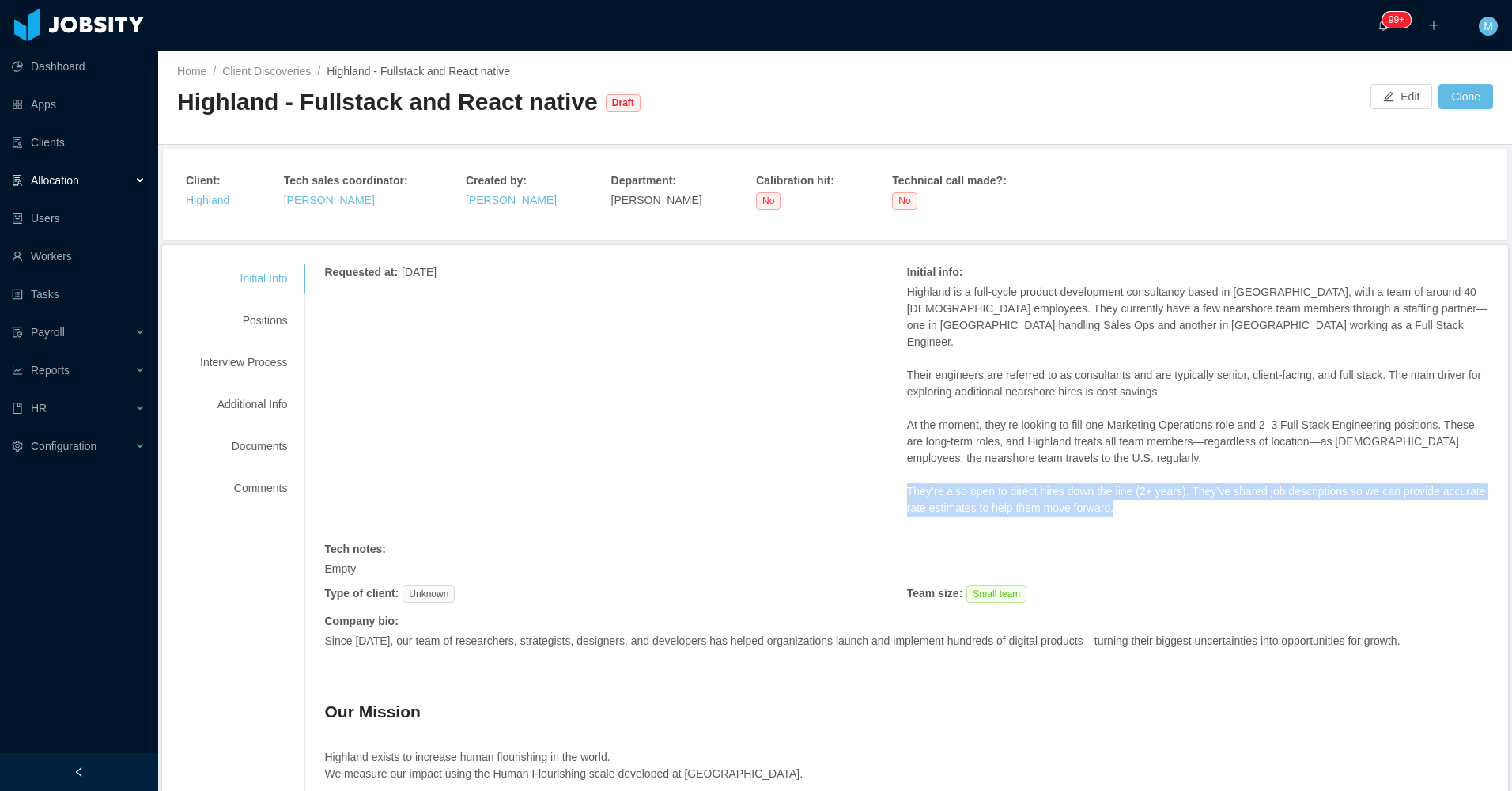
drag, startPoint x: 1138, startPoint y: 490, endPoint x: 885, endPoint y: 480, distance: 253.2
click at [885, 480] on div "Requested at : May 16, 2025 Initial info : Highland is a full-cycle product dev…" at bounding box center [906, 648] width 1164 height 769
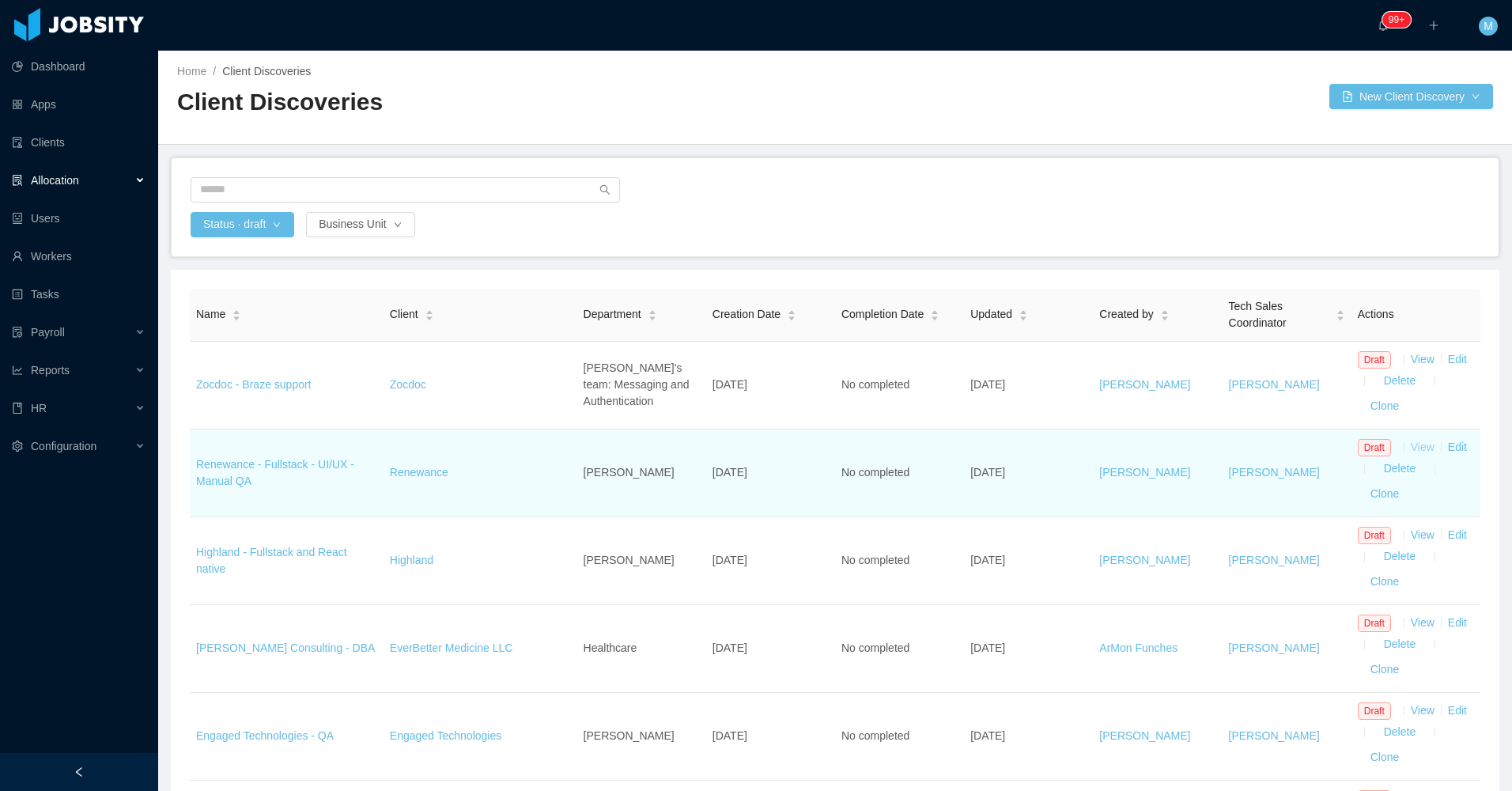
click at [1411, 447] on link "View" at bounding box center [1421, 447] width 24 height 13
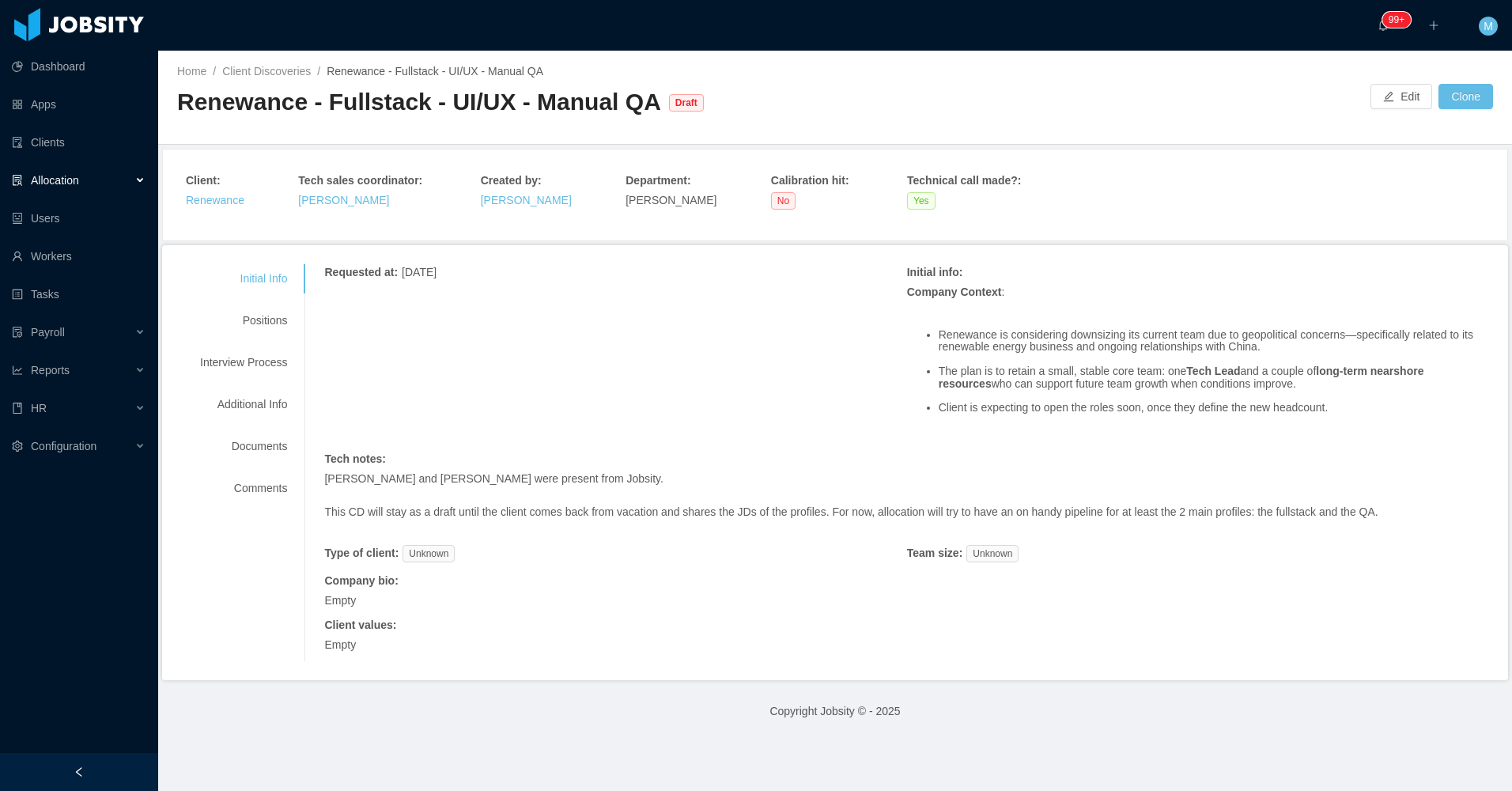
click at [436, 274] on span "May 27, 2025" at bounding box center [419, 272] width 35 height 13
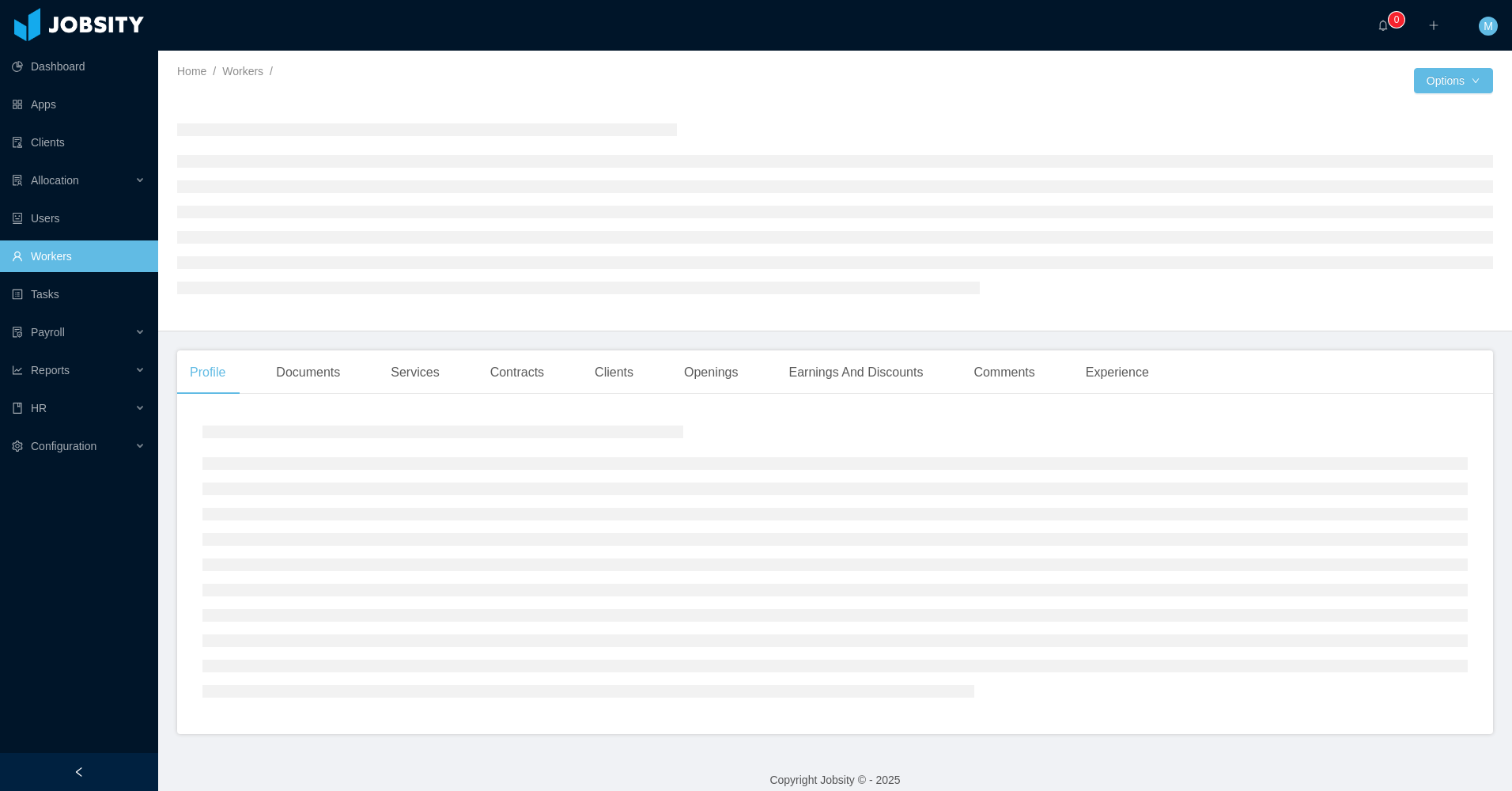
drag, startPoint x: 139, startPoint y: 767, endPoint x: 279, endPoint y: 703, distance: 153.9
click at [139, 767] on div at bounding box center [79, 772] width 159 height 38
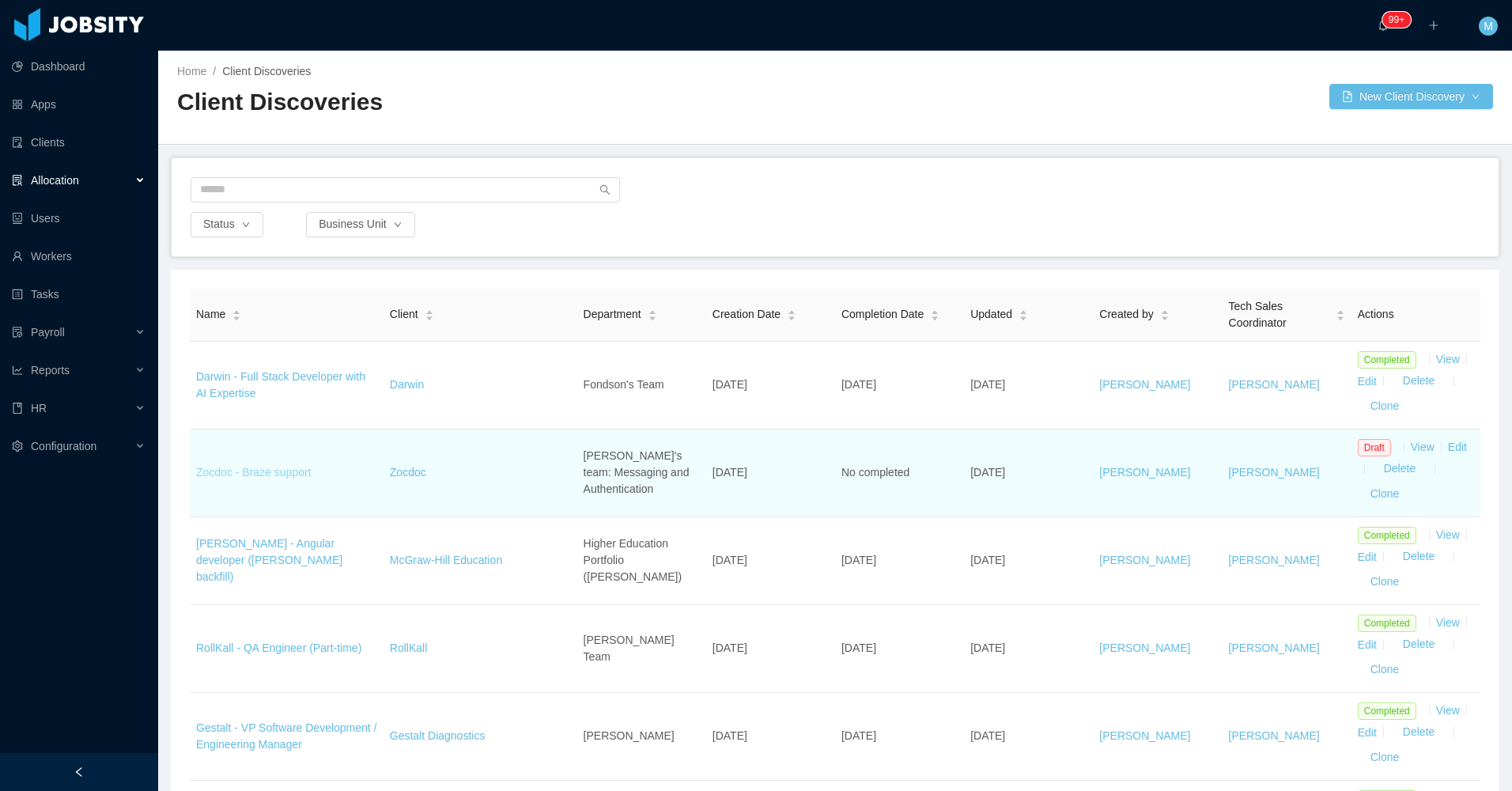
click at [302, 476] on link "Zocdoc - Braze support" at bounding box center [253, 472] width 116 height 13
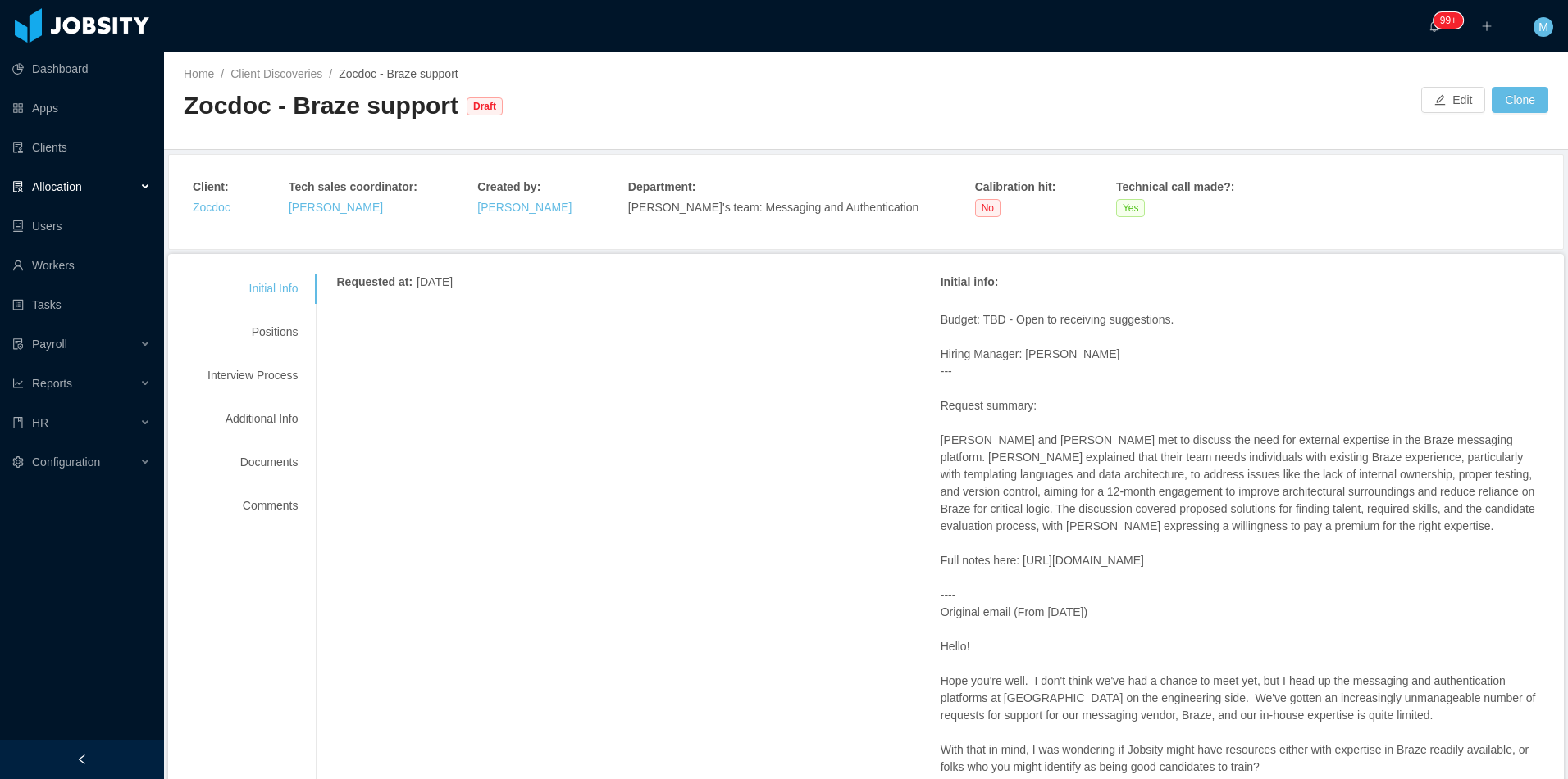
scroll to position [82, 0]
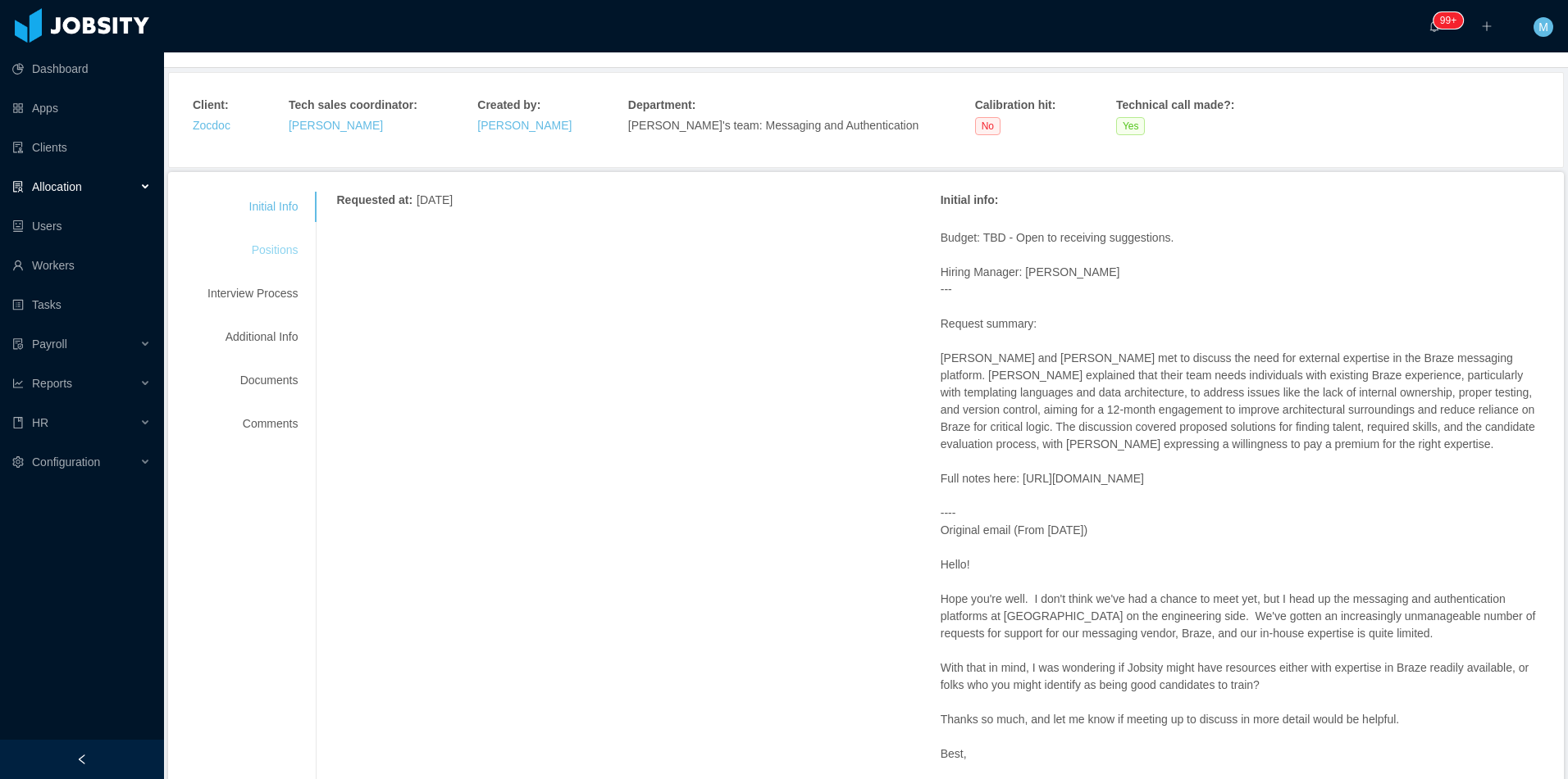
click at [292, 258] on div "Positions" at bounding box center [252, 251] width 129 height 31
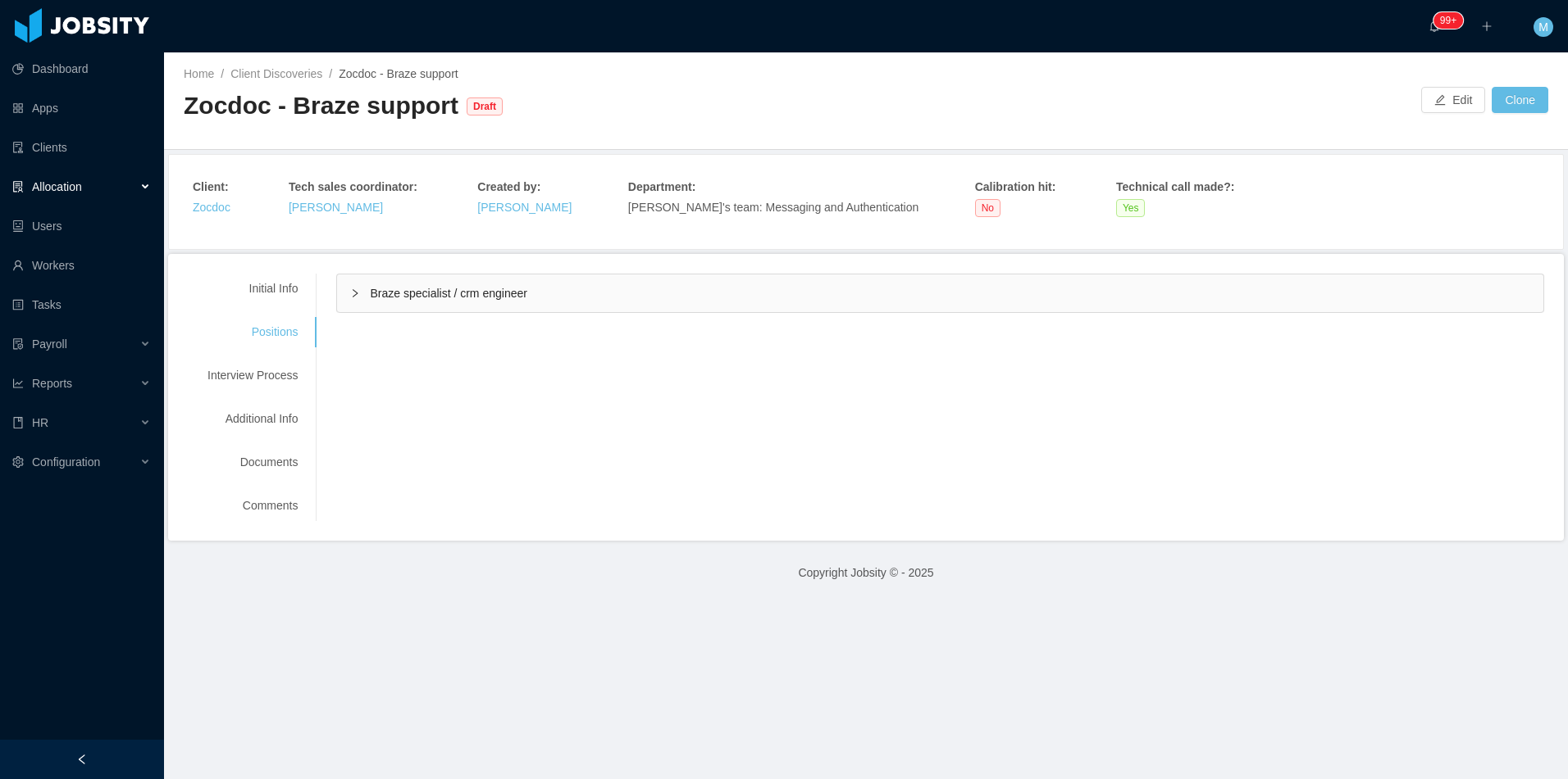
scroll to position [0, 0]
click at [298, 254] on div "Initial Info Positions Interview Process Additional Info Documents Comments Req…" at bounding box center [865, 397] width 1395 height 287
click at [351, 289] on icon "icon: right" at bounding box center [355, 293] width 10 height 10
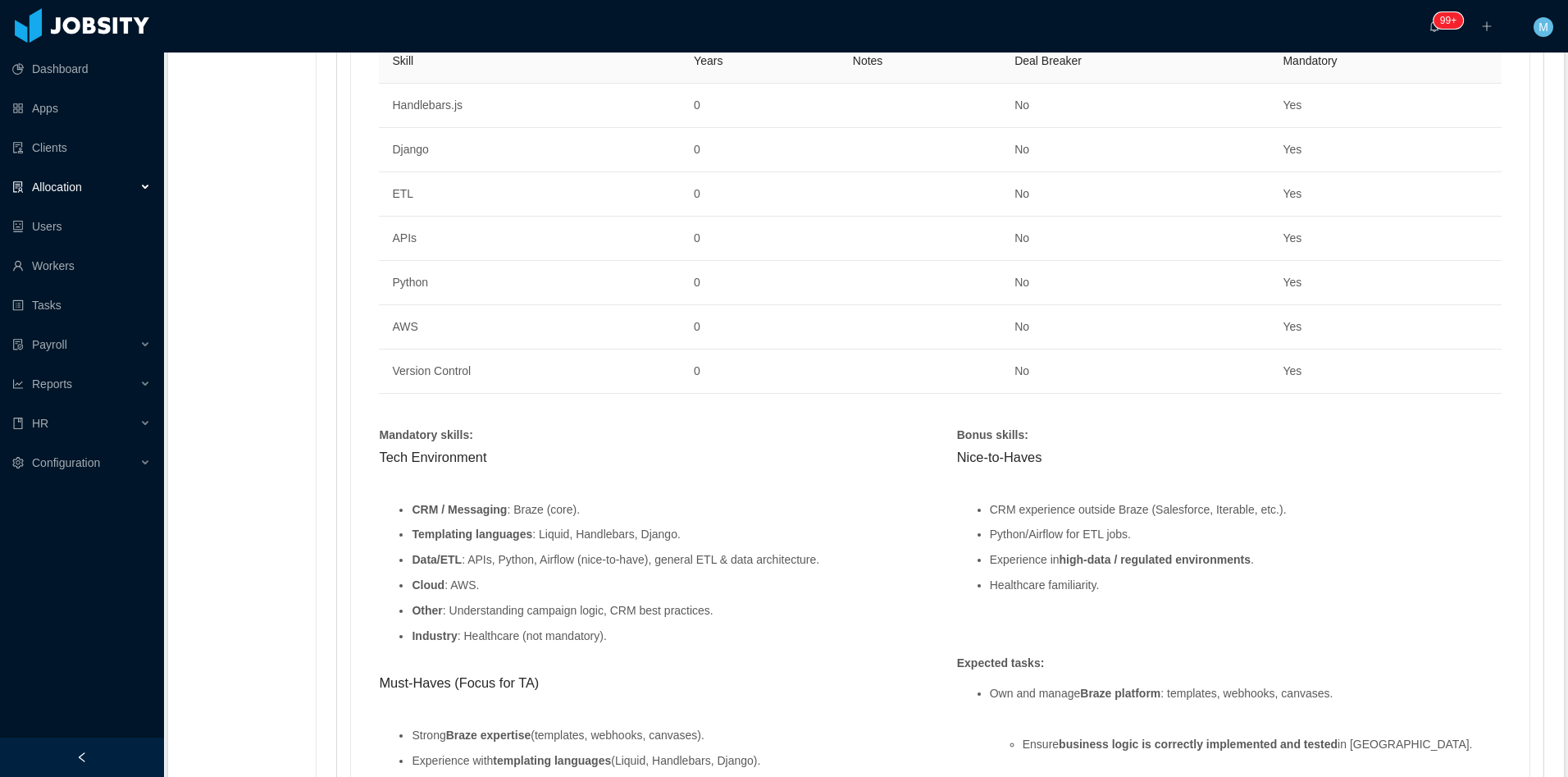
scroll to position [1148, 0]
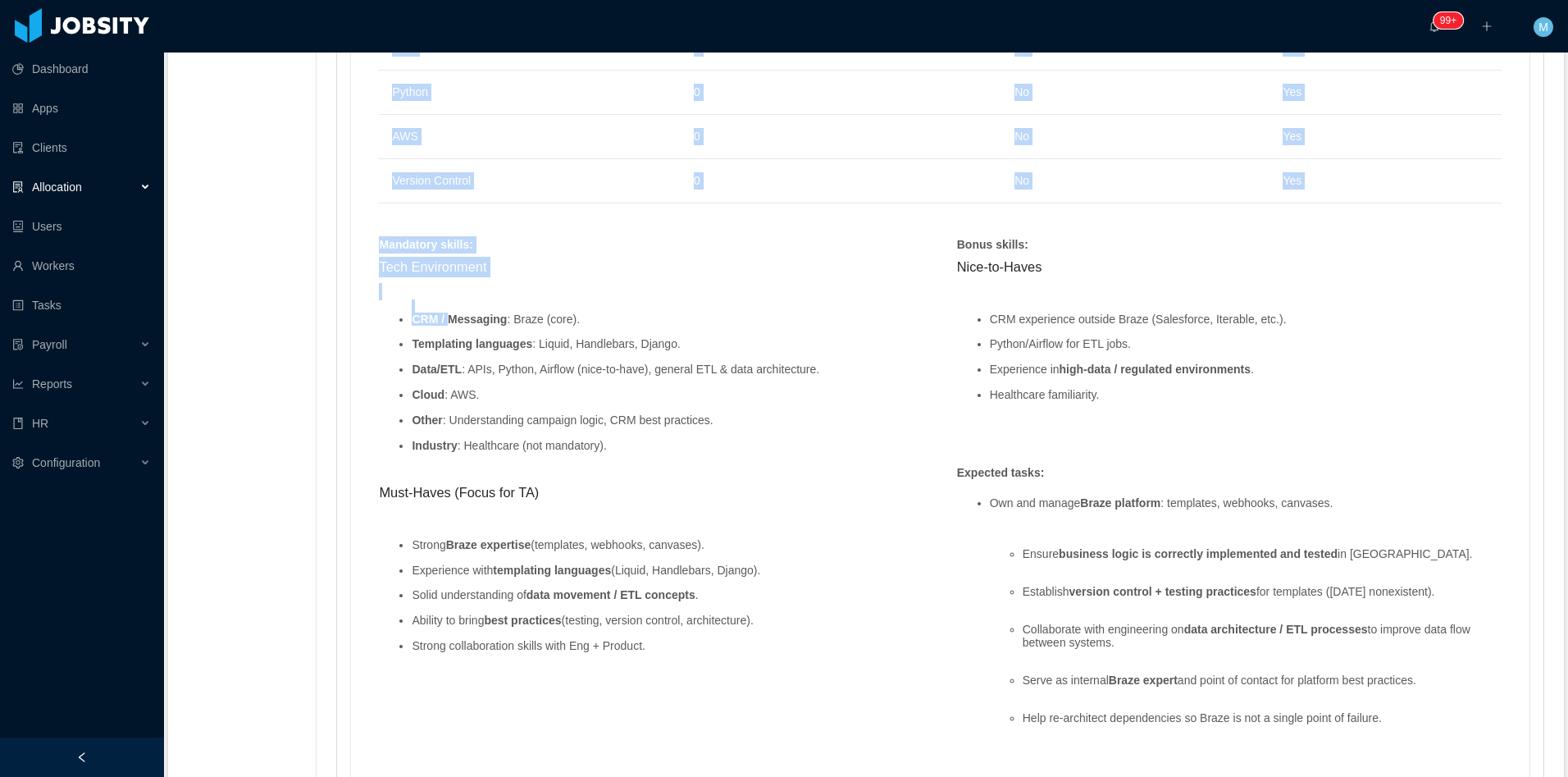
drag, startPoint x: 374, startPoint y: 357, endPoint x: 353, endPoint y: 238, distance: 120.8
click at [357, 237] on div "Skills : Skill Years Notes Deal Breaker Mandatory Handlebars.js 0 No Yes Django…" at bounding box center [940, 452] width 1178 height 1287
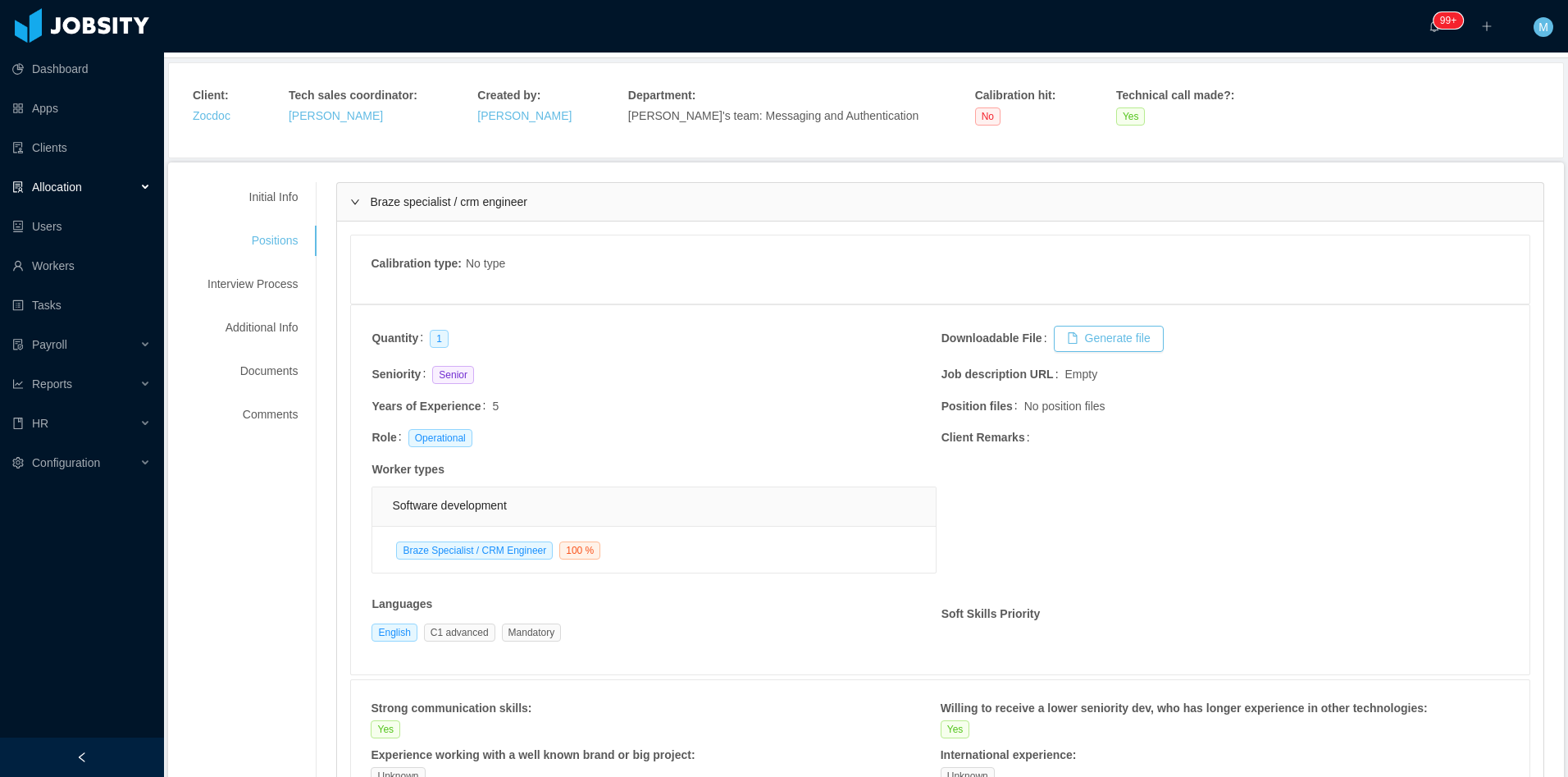
scroll to position [0, 0]
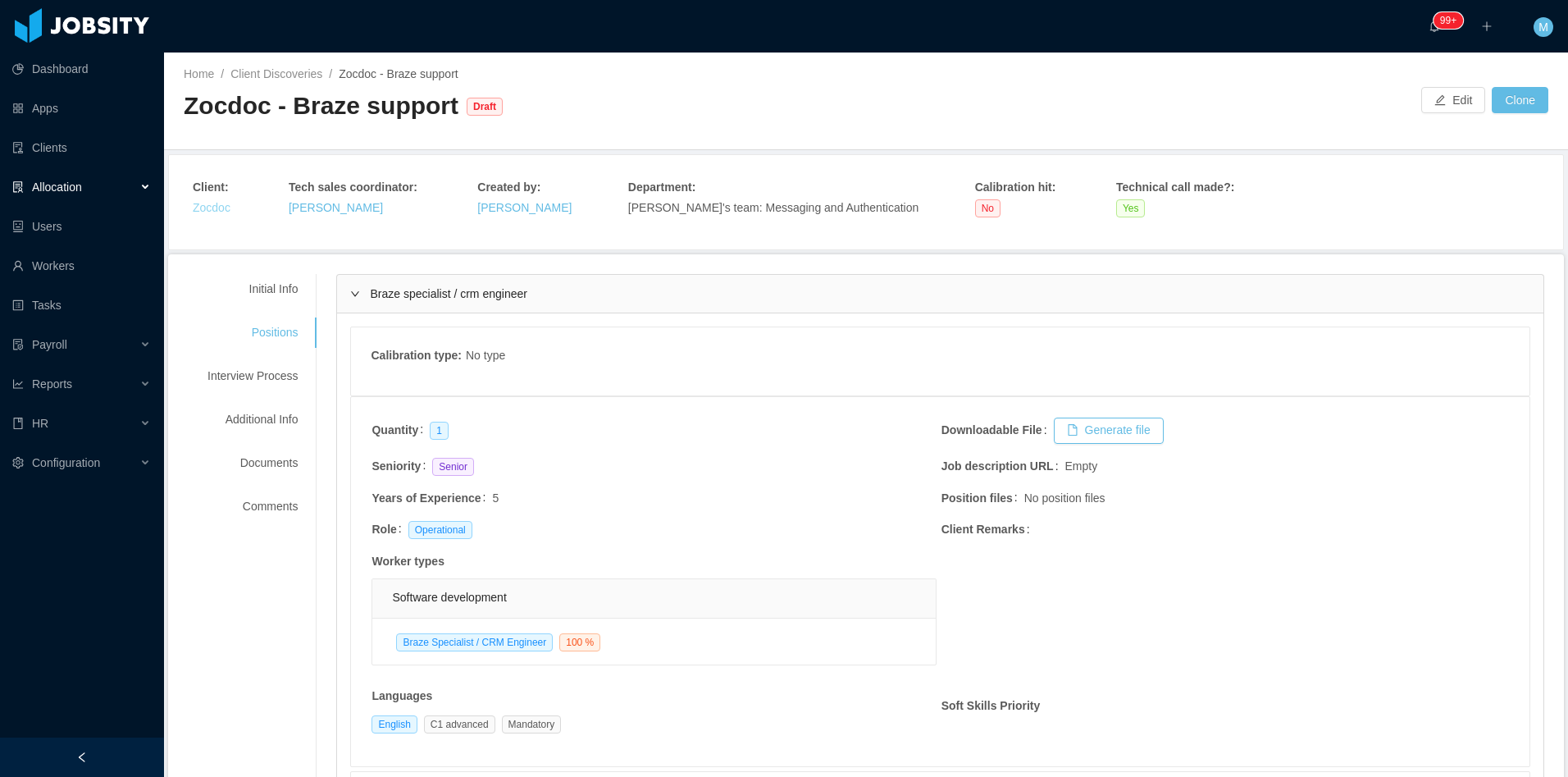
click at [219, 211] on link "Zocdoc" at bounding box center [211, 207] width 38 height 14
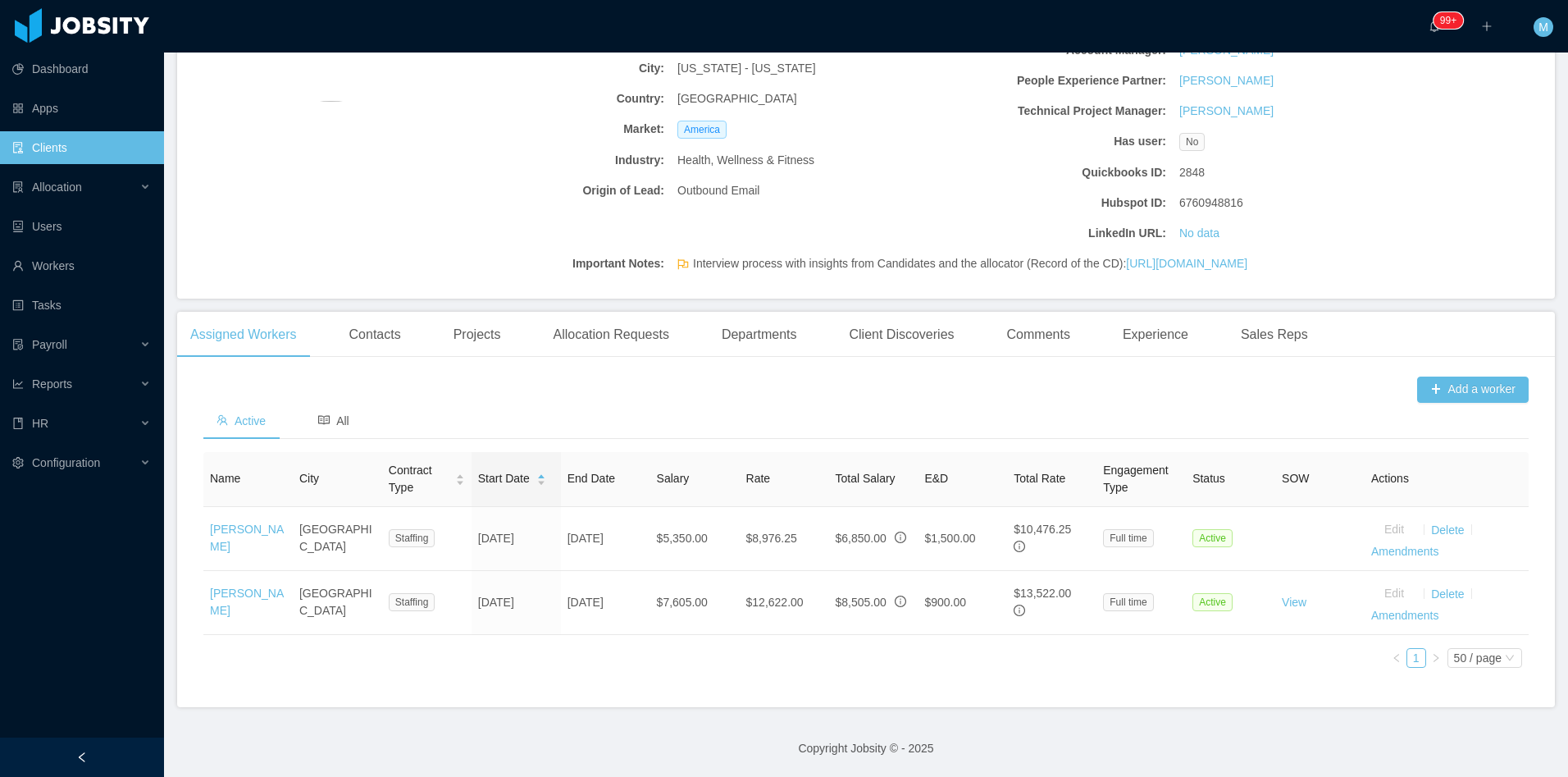
scroll to position [268, 0]
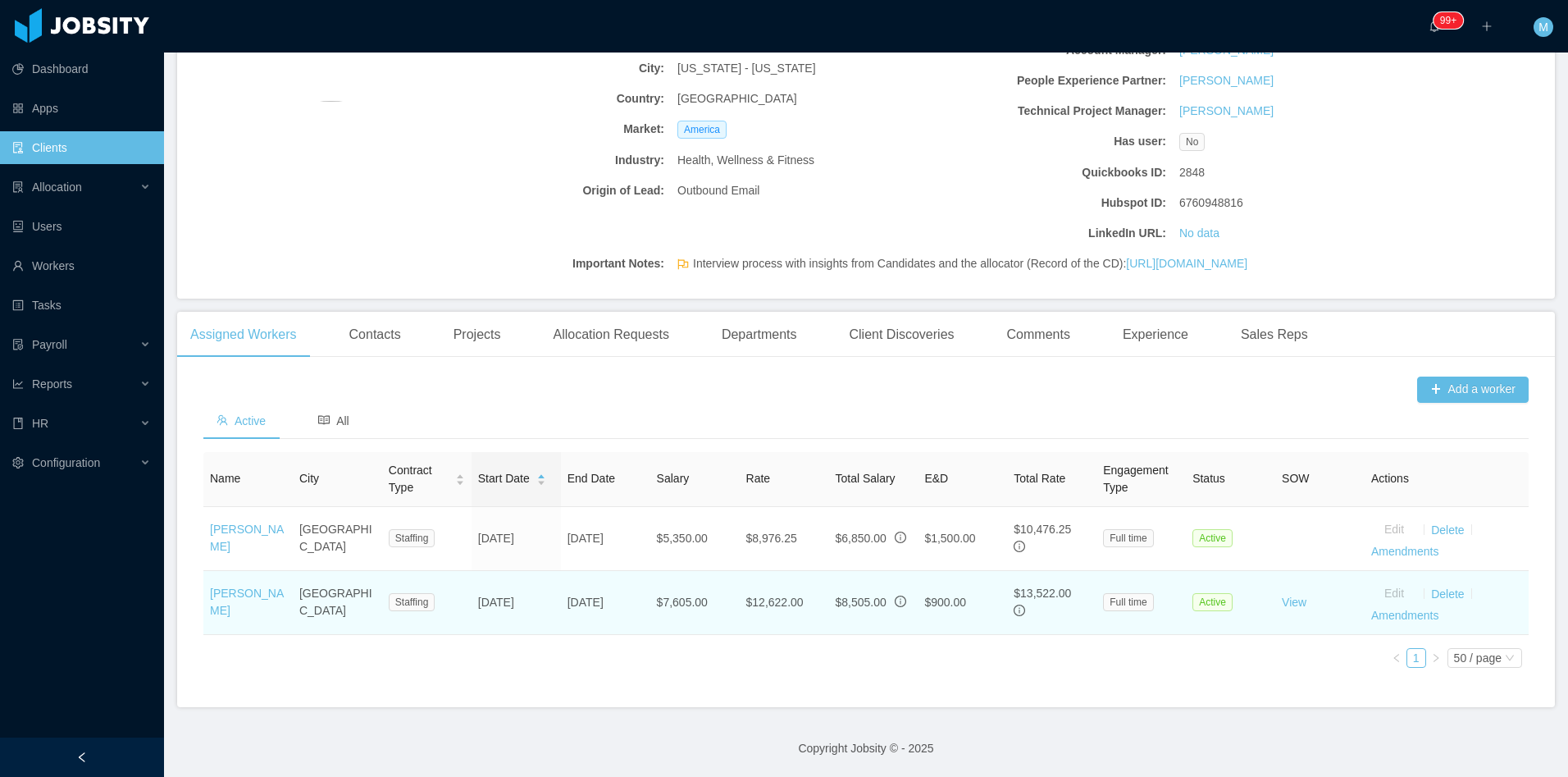
drag, startPoint x: 638, startPoint y: 589, endPoint x: 715, endPoint y: 597, distance: 77.4
click at [715, 597] on tr "[PERSON_NAME] [GEOGRAPHIC_DATA] Staffing [DATE] [DATE] $7,605.00 $12,622.00 $8,…" at bounding box center [865, 603] width 1325 height 64
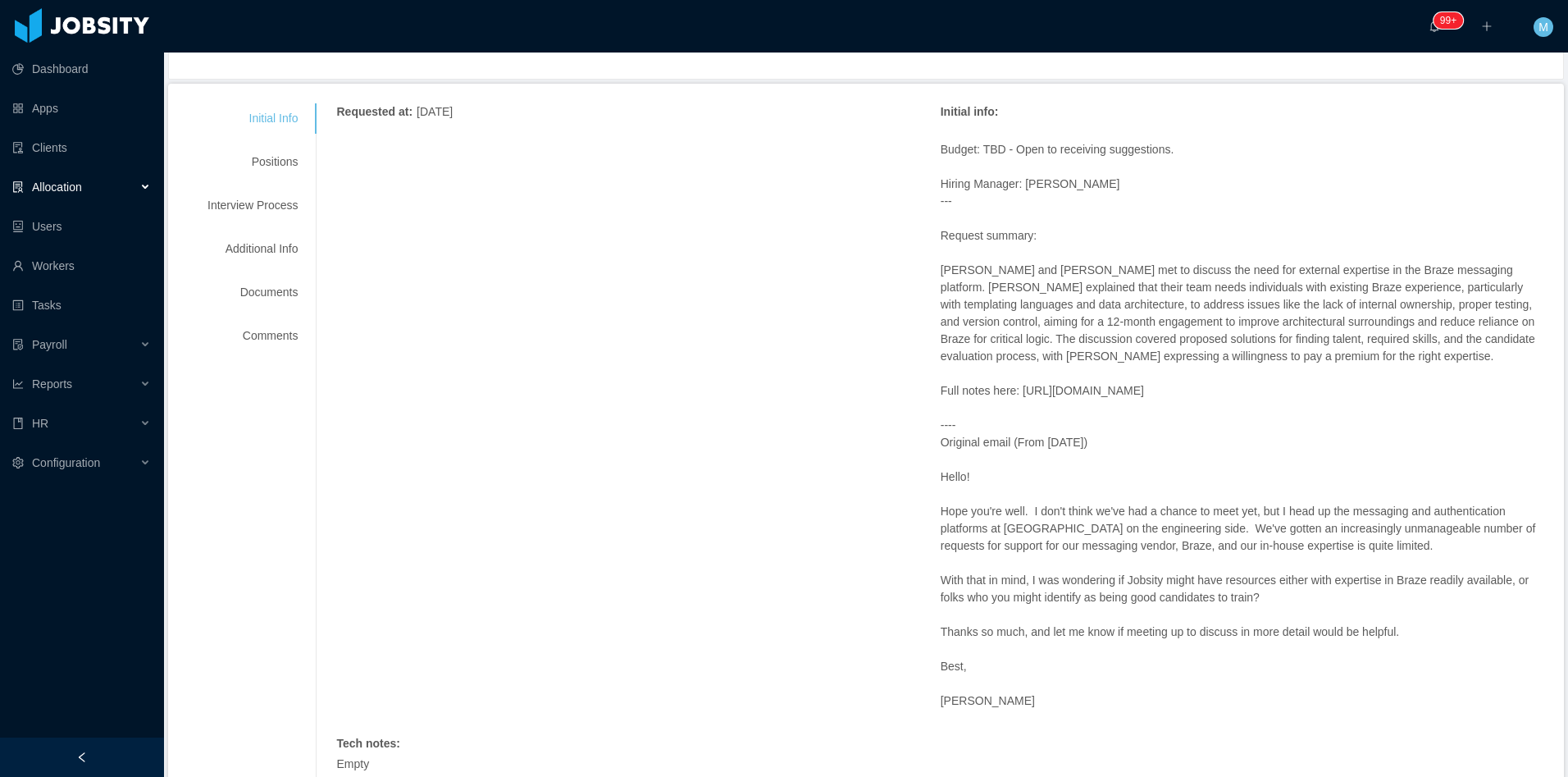
scroll to position [164, 0]
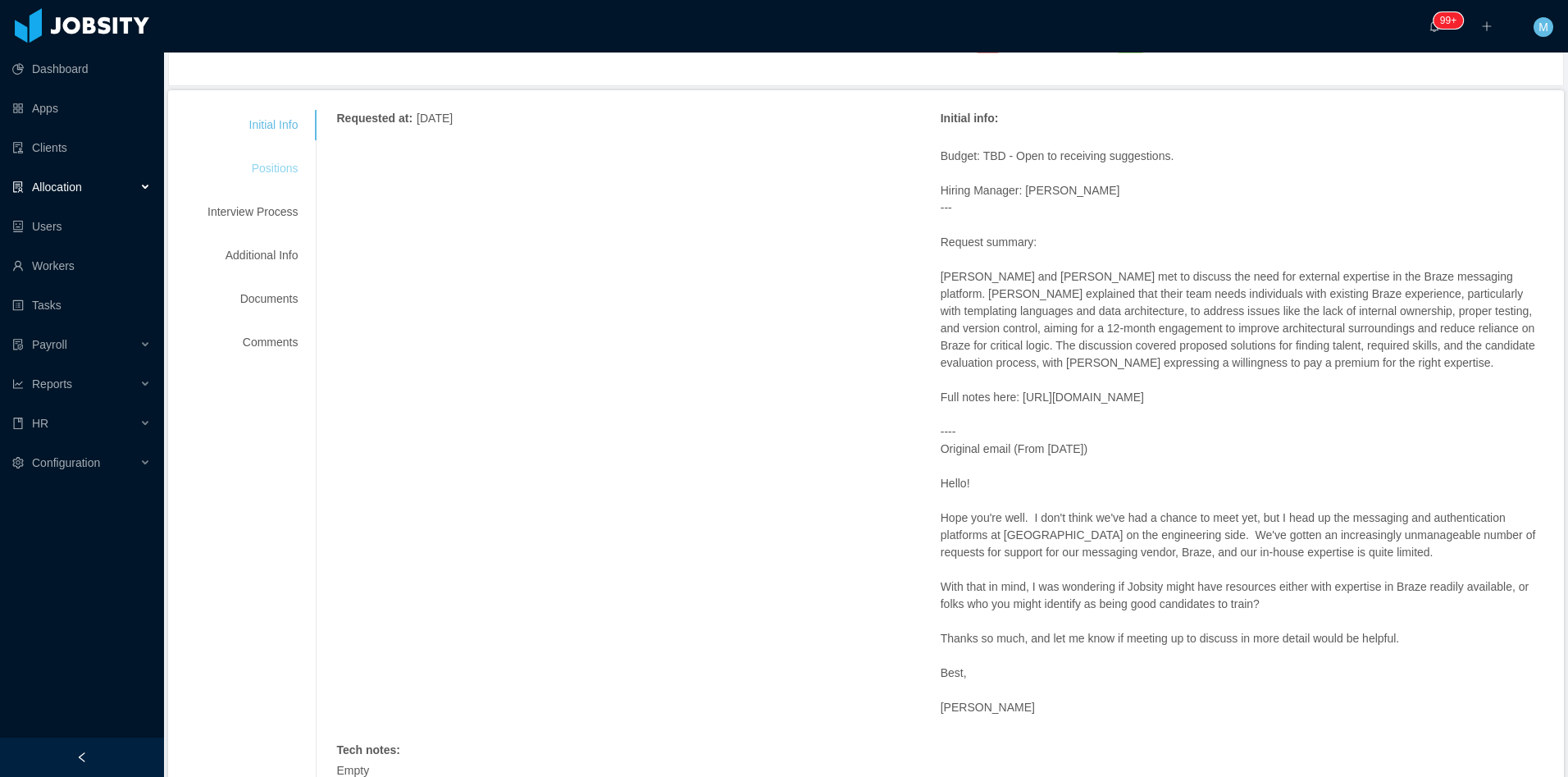
click at [285, 183] on div "Positions" at bounding box center [252, 169] width 129 height 31
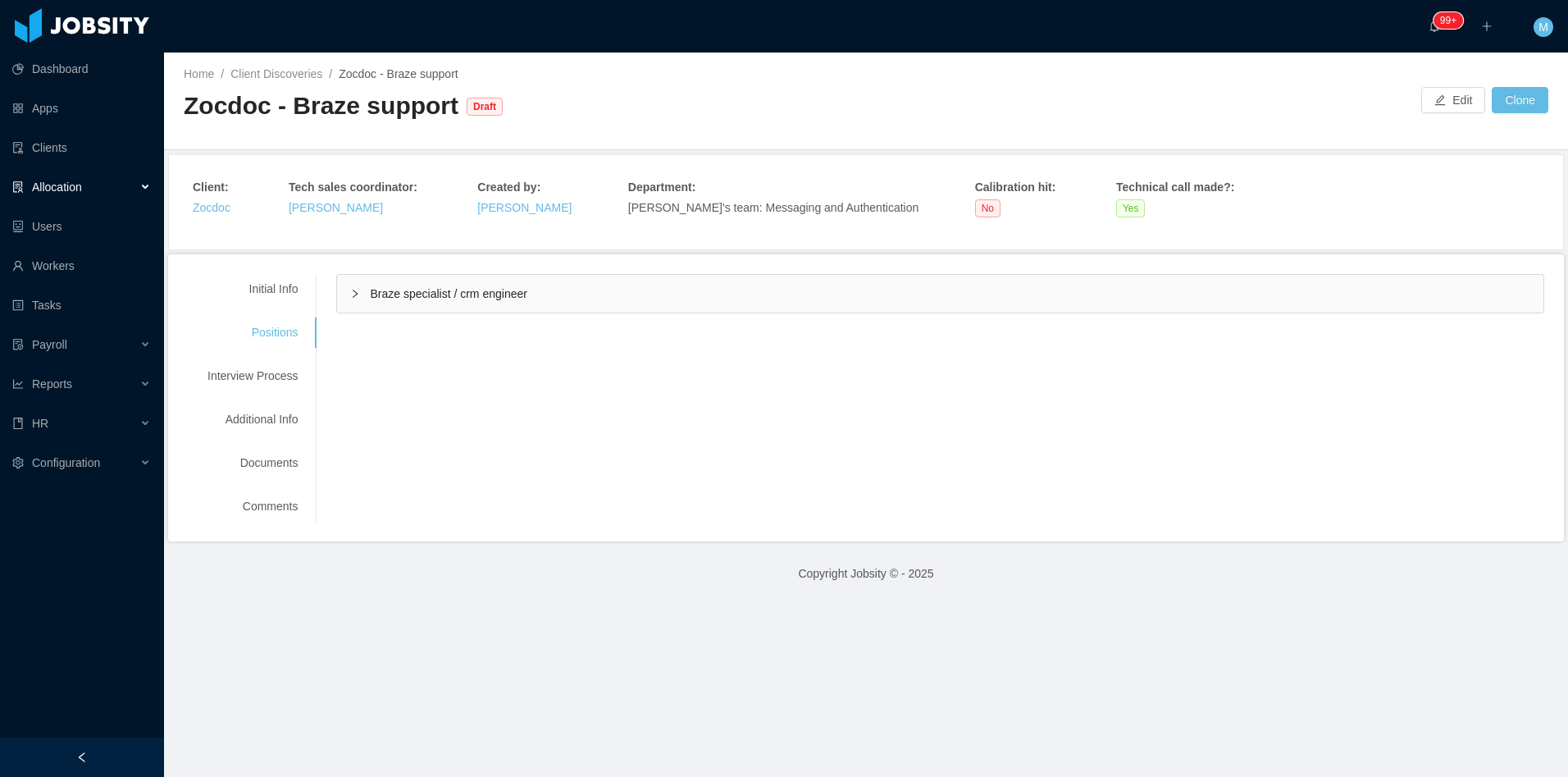
scroll to position [0, 0]
click at [365, 286] on div "Braze specialist / crm engineer" at bounding box center [939, 294] width 1206 height 38
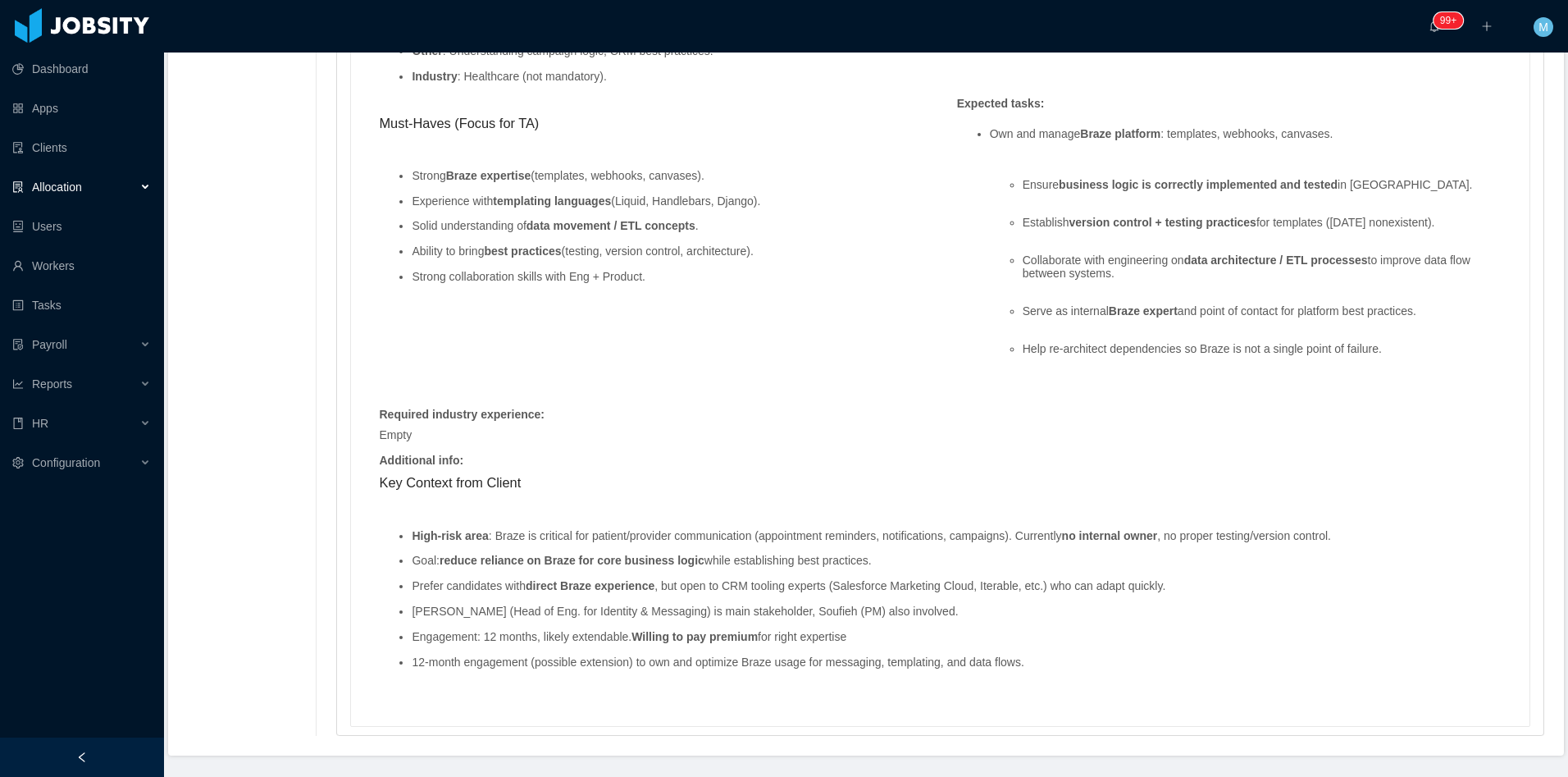
scroll to position [1557, 0]
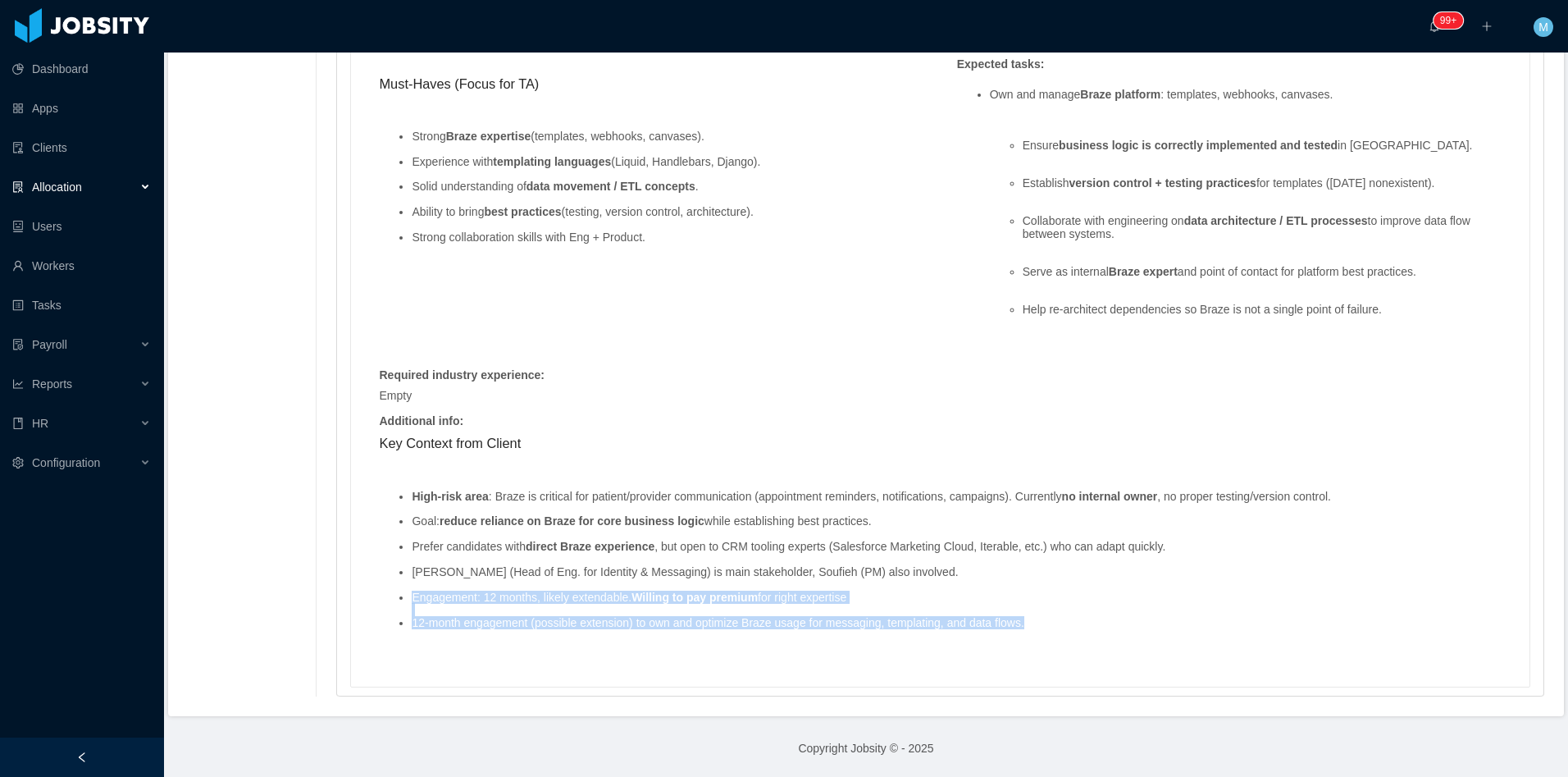
drag, startPoint x: 956, startPoint y: 615, endPoint x: 387, endPoint y: 594, distance: 569.4
click at [387, 594] on ul "High-risk area : Braze is critical for patient/provider communication (appointm…" at bounding box center [939, 559] width 1123 height 164
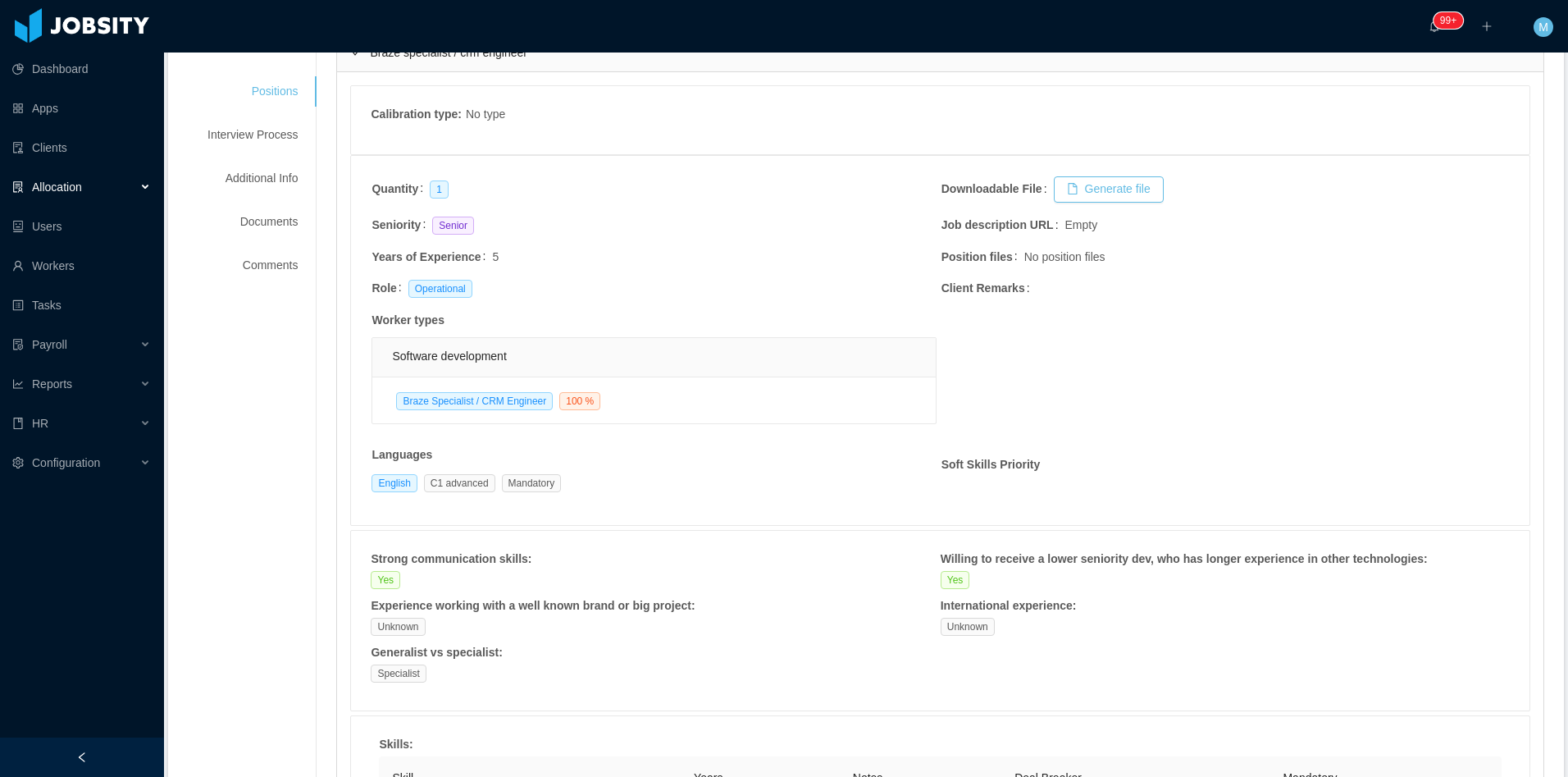
scroll to position [0, 0]
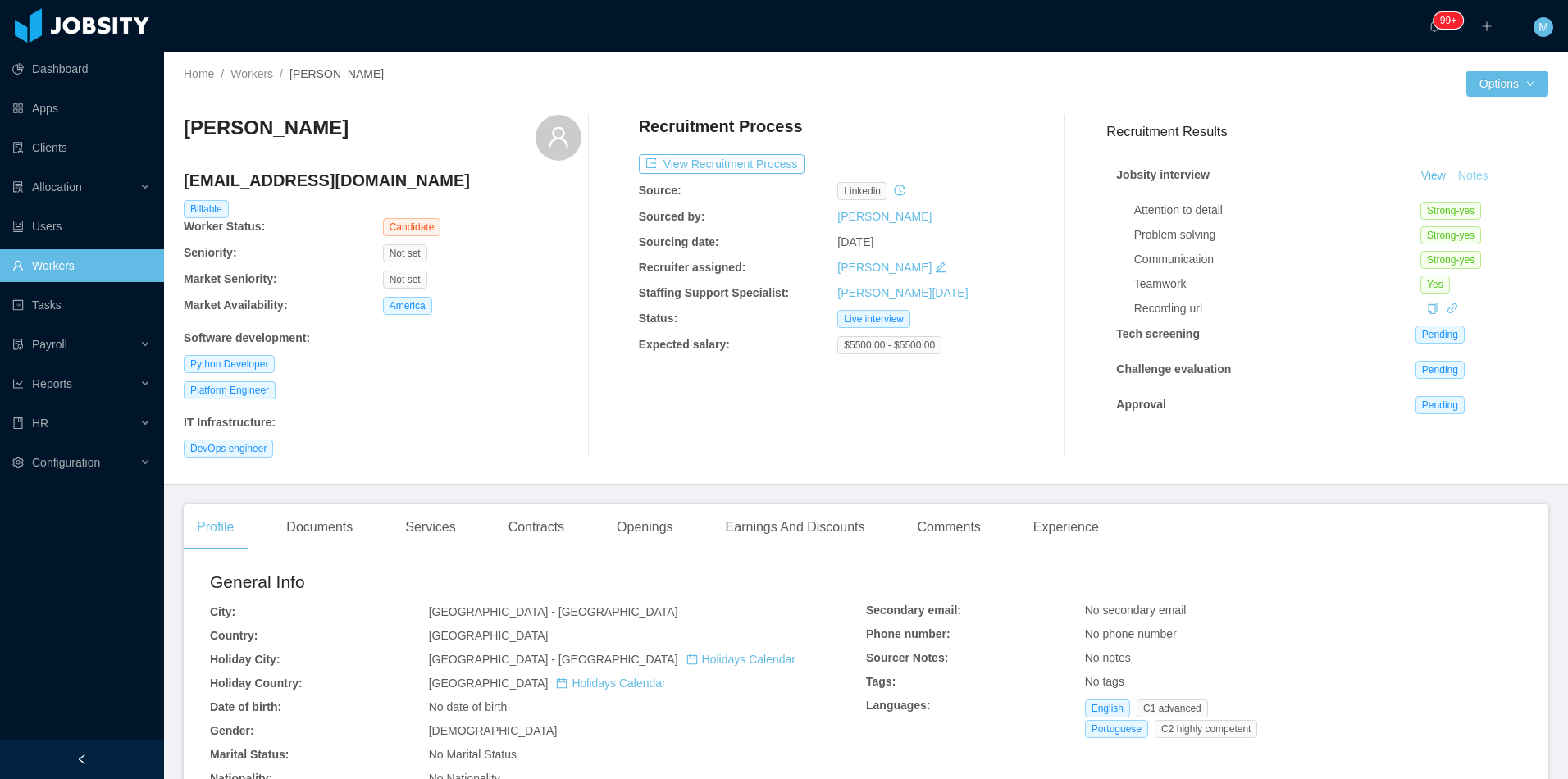
click at [1470, 166] on button "Notes" at bounding box center [1473, 176] width 43 height 20
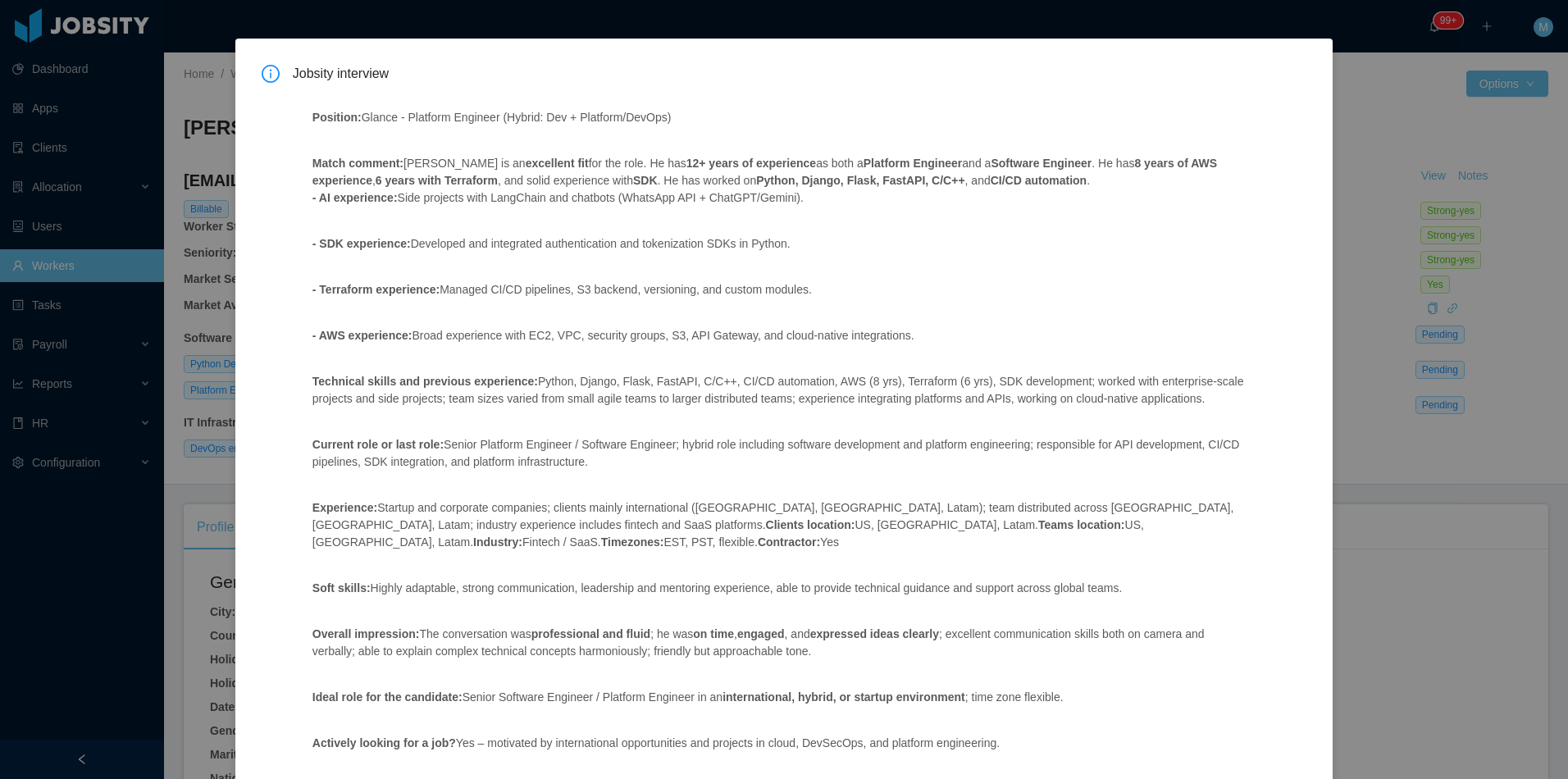
scroll to position [82, 0]
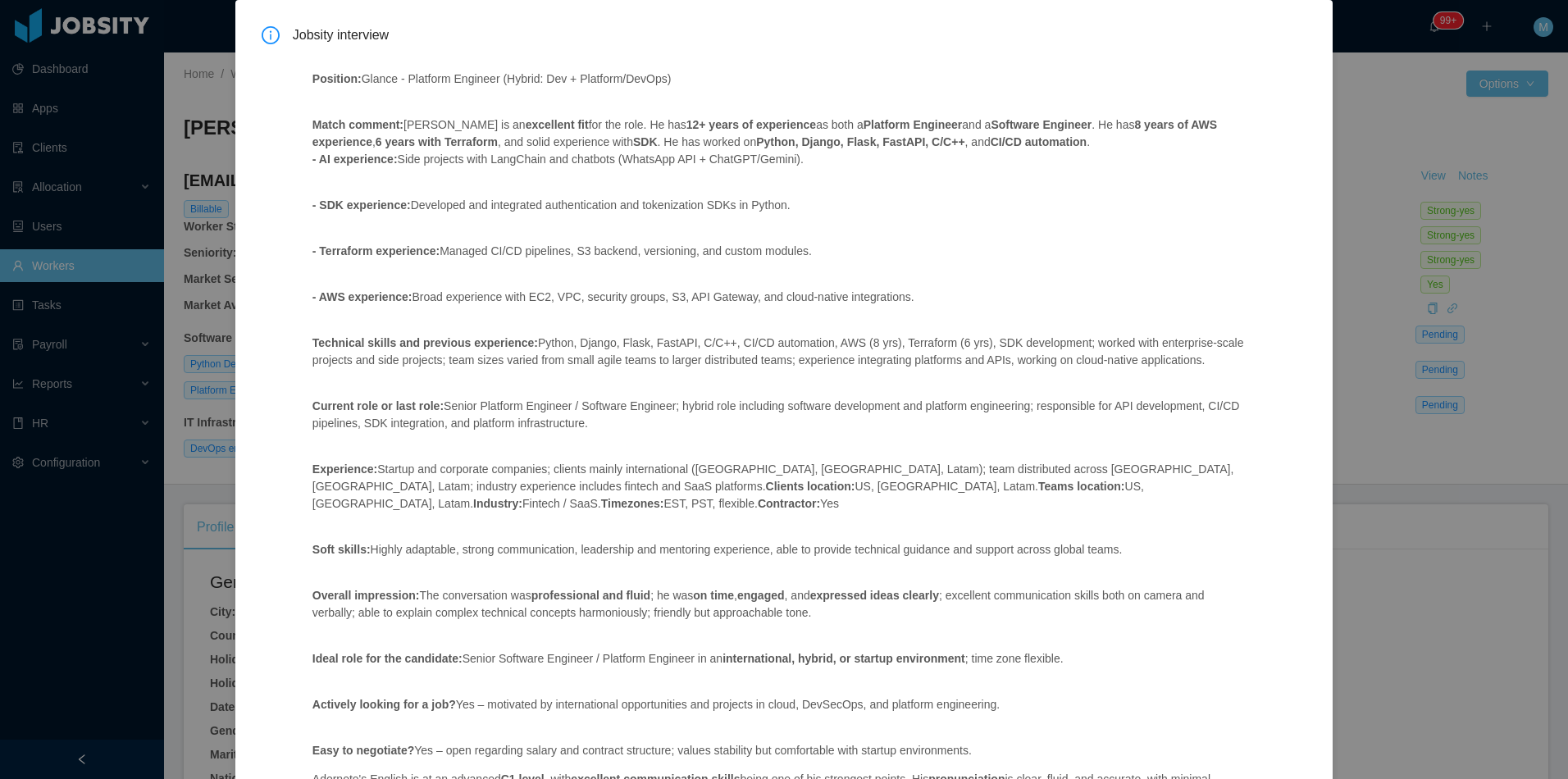
drag, startPoint x: 506, startPoint y: 124, endPoint x: 492, endPoint y: 121, distance: 14.3
click at [492, 121] on p "Match comment: [PERSON_NAME] is an excellent fit for the role. He has 12+ years…" at bounding box center [779, 142] width 932 height 52
click at [798, 211] on p "- SDK experience: Developed and integrated authentication and tokenization SDKs…" at bounding box center [779, 205] width 932 height 17
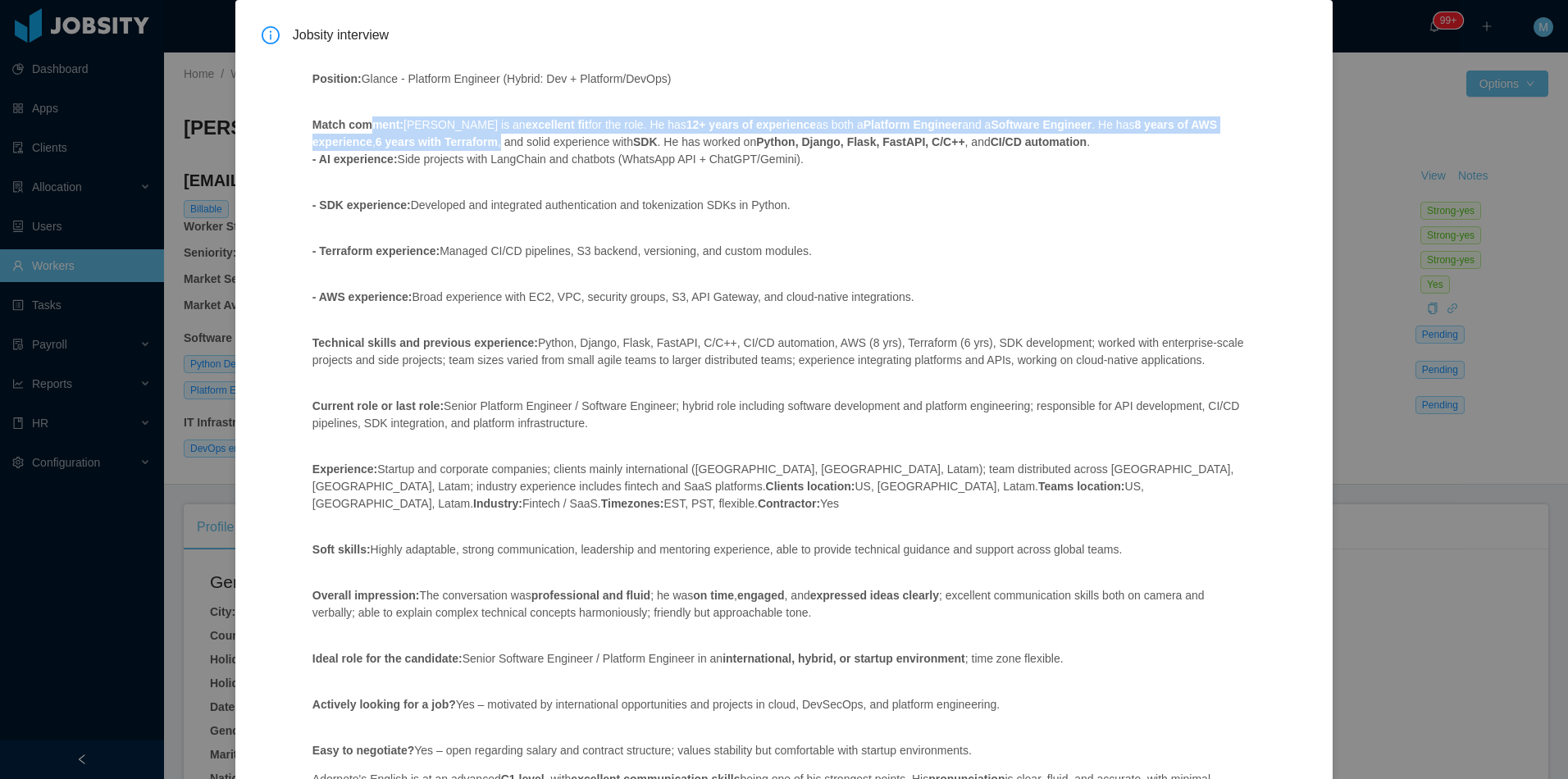
drag, startPoint x: 492, startPoint y: 140, endPoint x: 369, endPoint y: 134, distance: 123.1
click at [369, 134] on p "Match comment: [PERSON_NAME] is an excellent fit for the role. He has 12+ years…" at bounding box center [779, 142] width 932 height 52
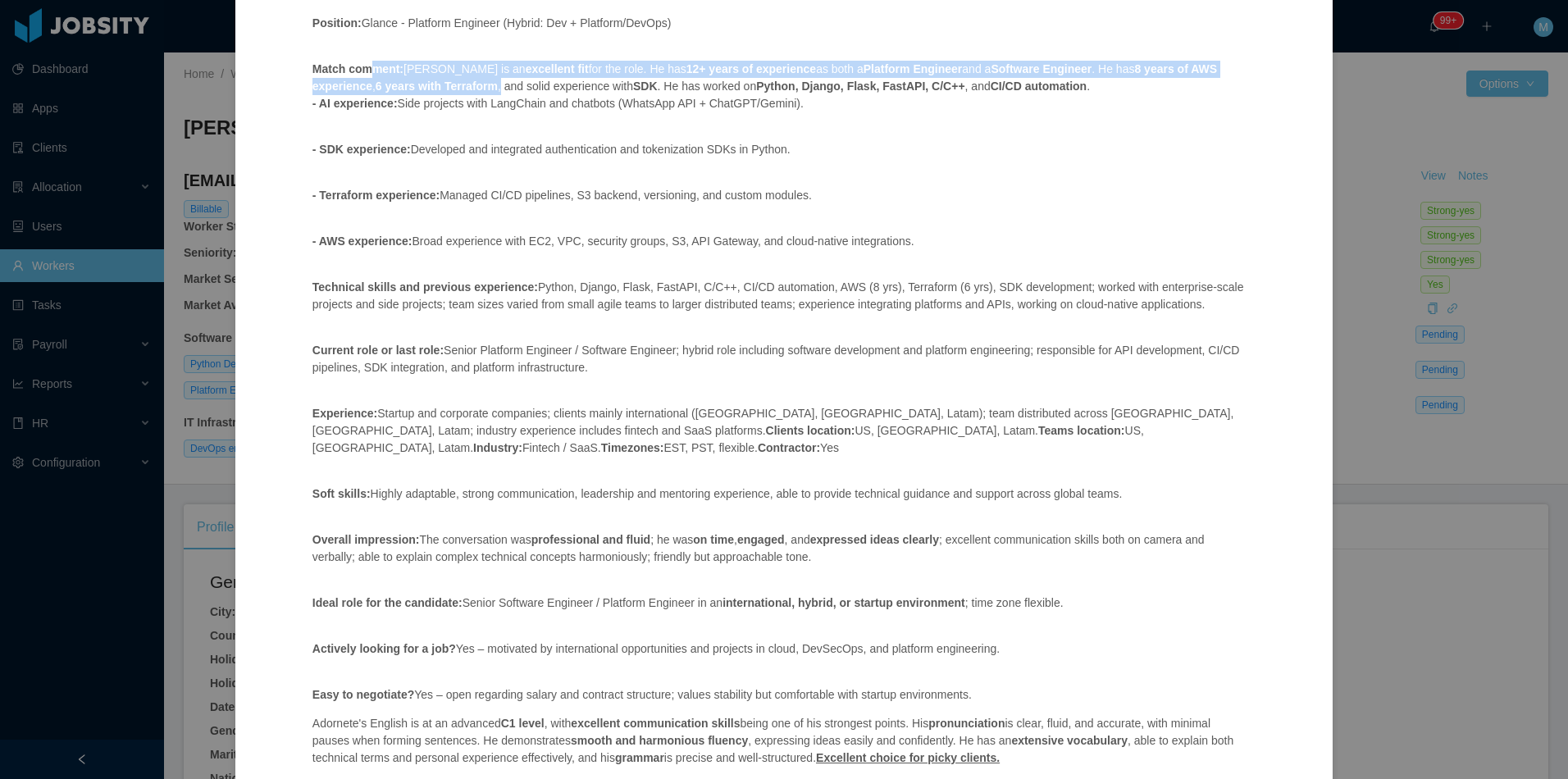
scroll to position [164, 0]
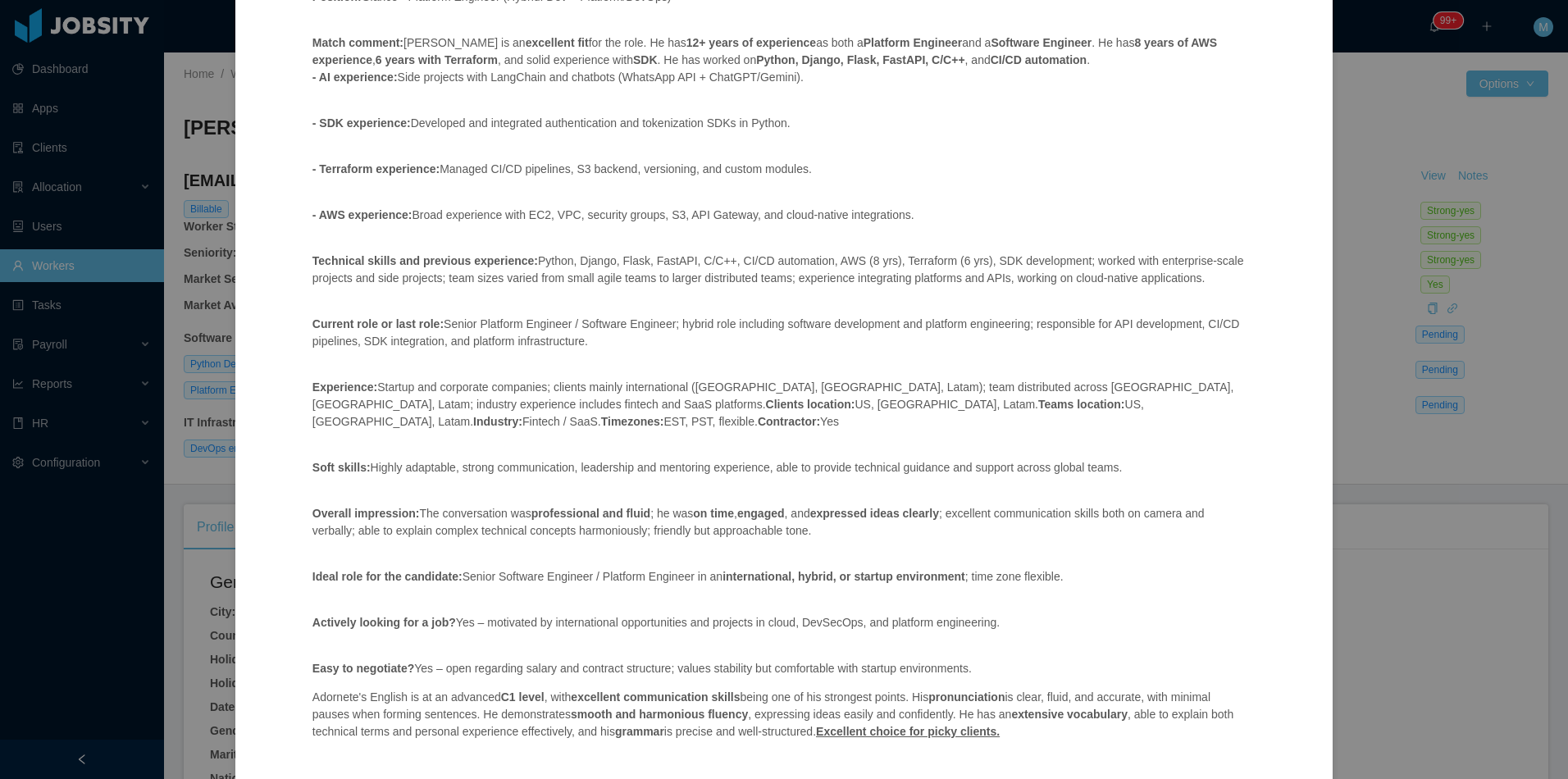
click at [451, 182] on div "Position: Glance - Platform Engineer (Hybrid: Dev + Platform/DevOps) Match comm…" at bounding box center [779, 371] width 972 height 803
drag, startPoint x: 808, startPoint y: 86, endPoint x: 309, endPoint y: 85, distance: 499.0
click at [309, 85] on div "Position: Glance - Platform Engineer (Hybrid: Dev + Platform/DevOps) Match comm…" at bounding box center [779, 371] width 972 height 803
drag, startPoint x: 309, startPoint y: 85, endPoint x: 290, endPoint y: 276, distance: 191.9
click at [293, 276] on div "Position: Glance - Platform Engineer (Hybrid: Dev + Platform/DevOps) Match comm…" at bounding box center [779, 371] width 972 height 803
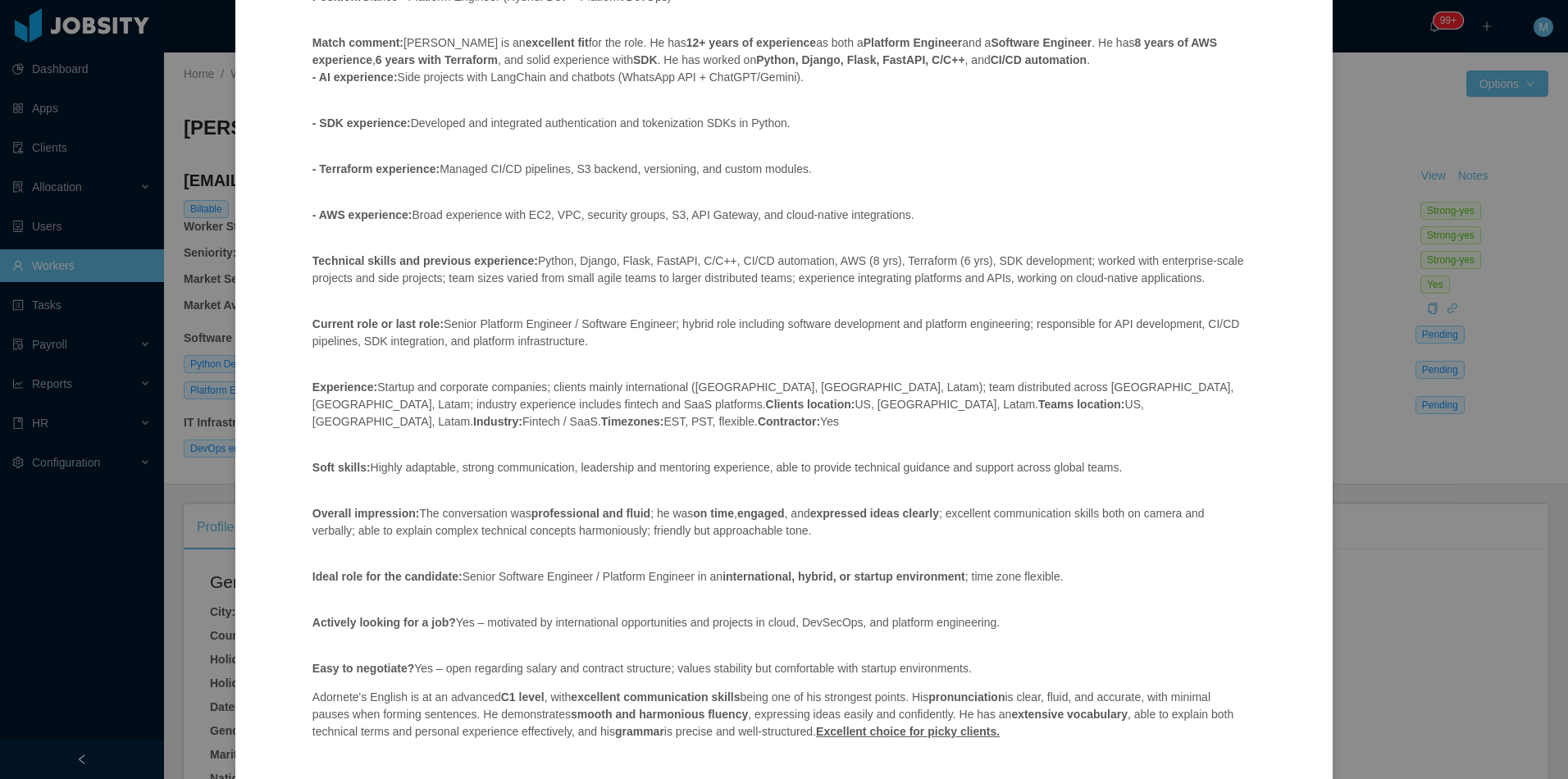
drag, startPoint x: 760, startPoint y: 127, endPoint x: 602, endPoint y: 118, distance: 158.3
click at [602, 118] on p "- SDK experience: Developed and integrated authentication and tokenization SDKs…" at bounding box center [779, 123] width 932 height 17
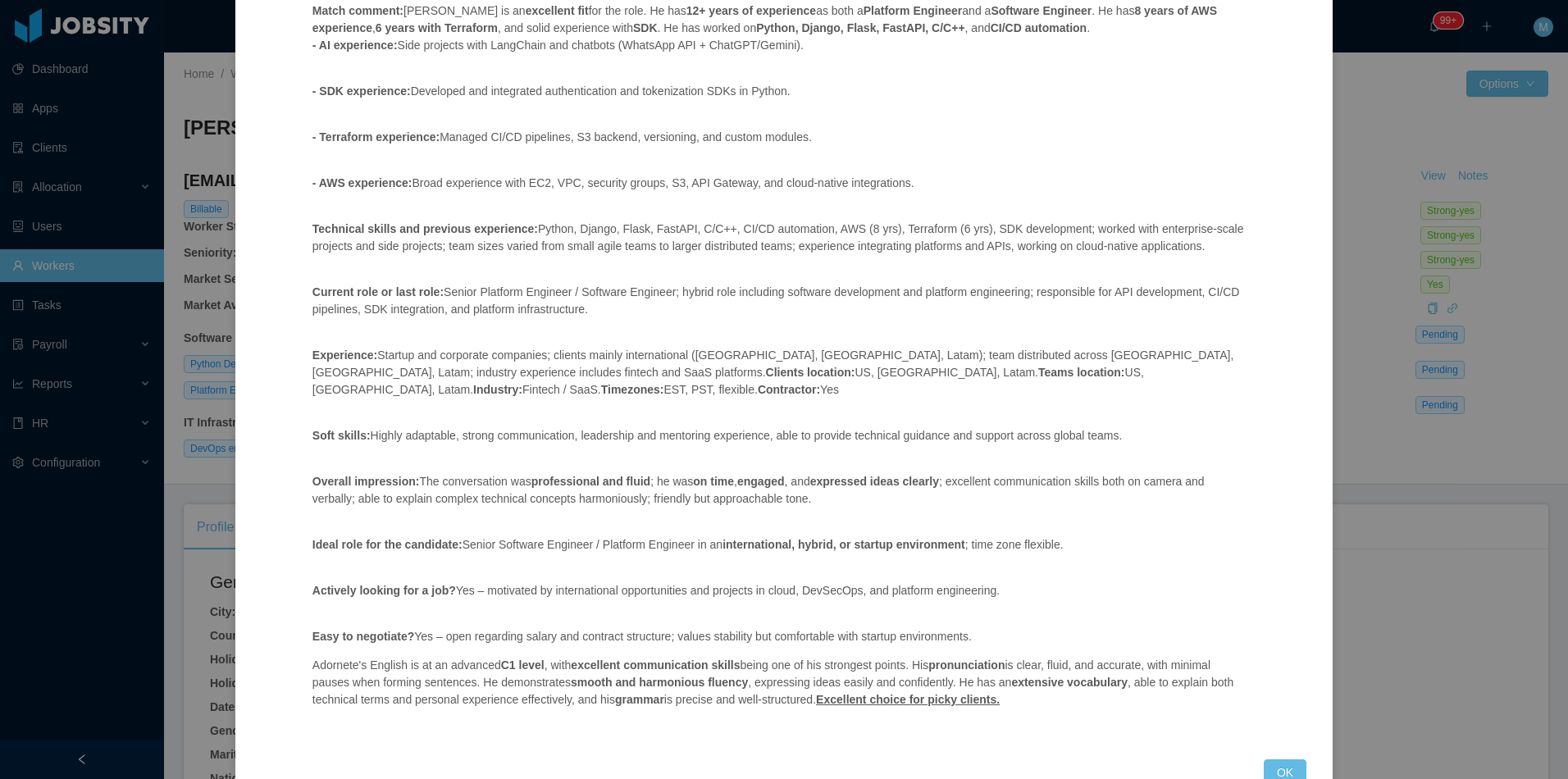
scroll to position [225, 0]
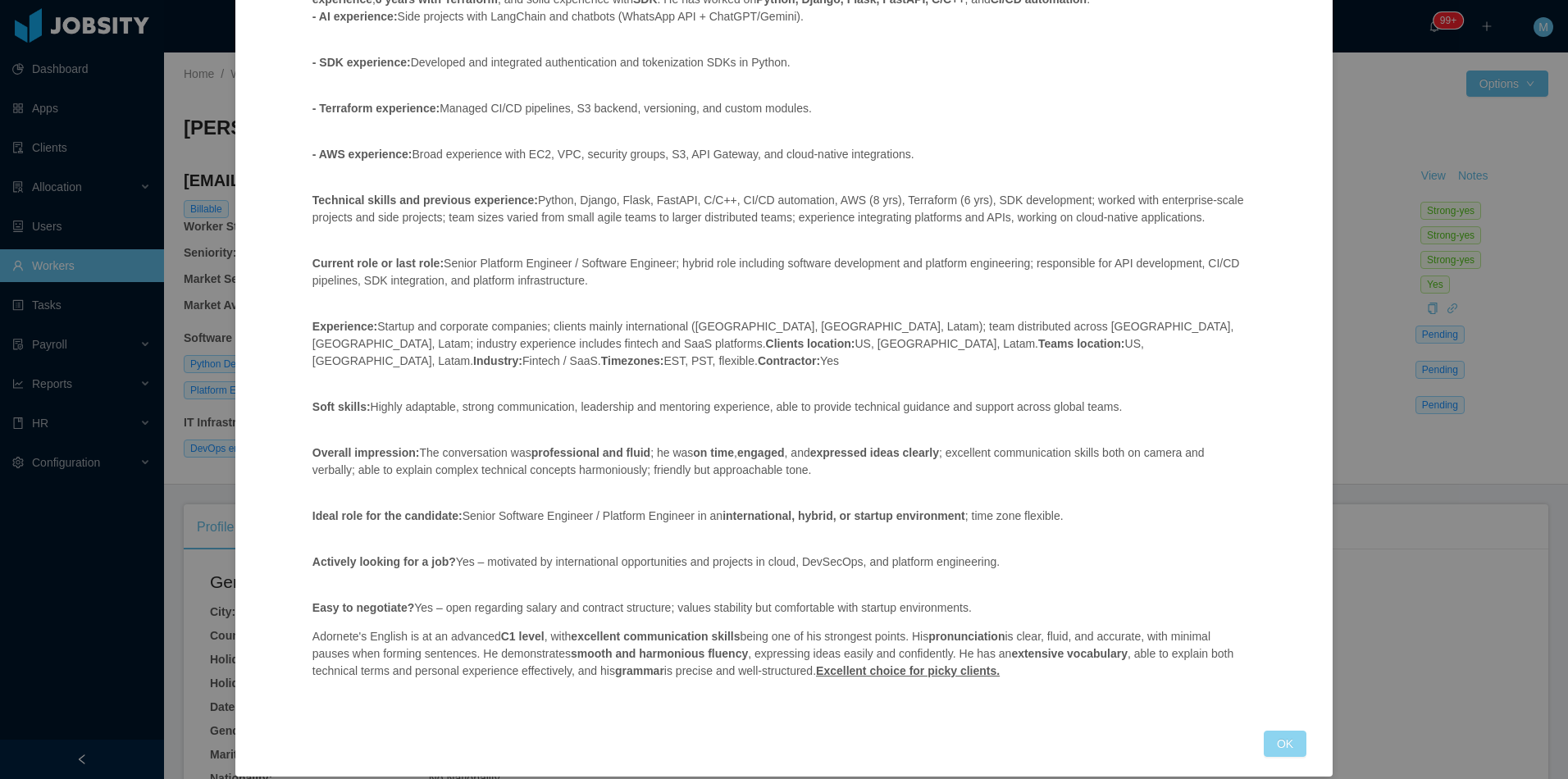
click at [1264, 731] on button "OK" at bounding box center [1284, 744] width 42 height 26
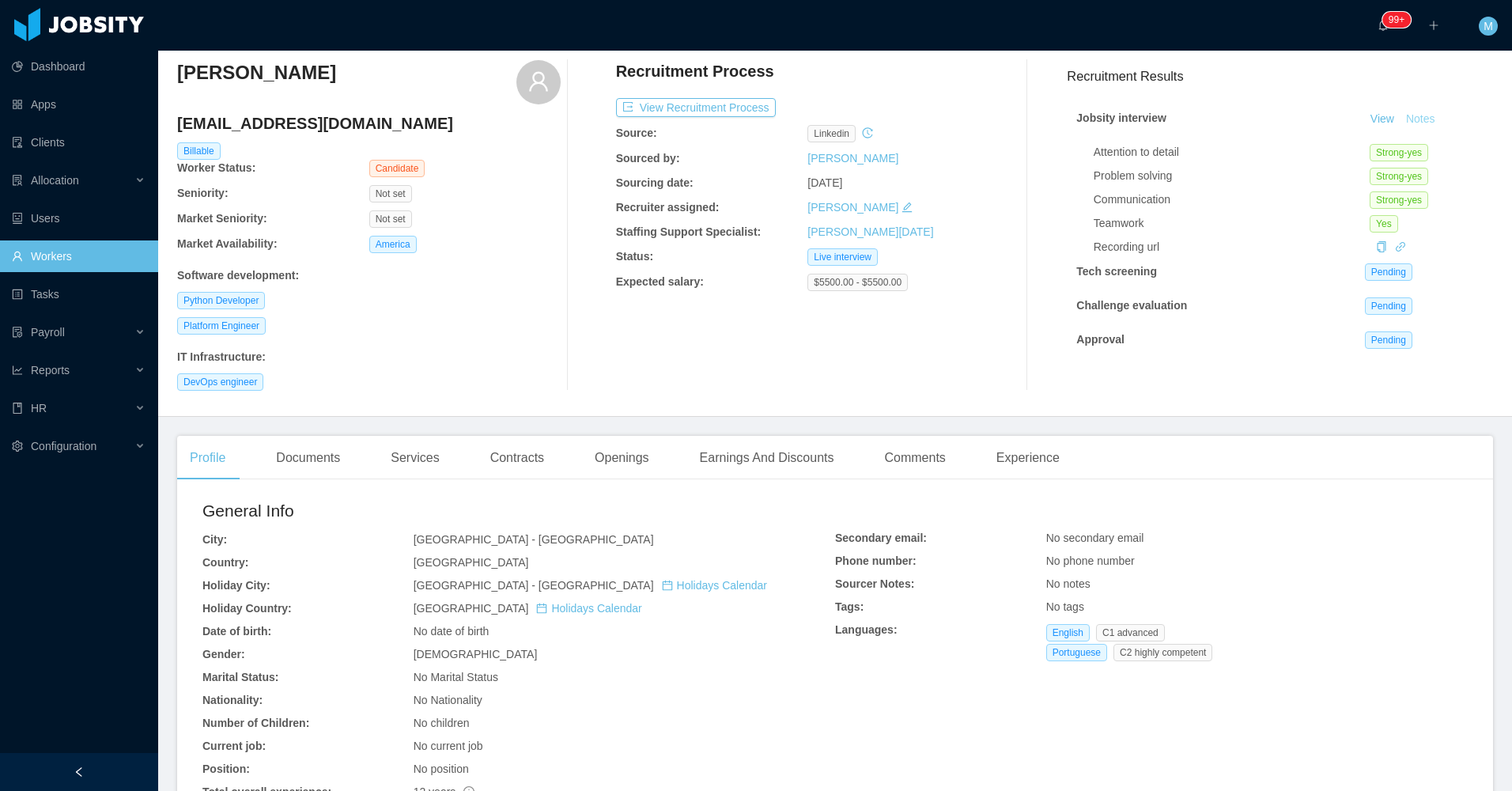
scroll to position [0, 0]
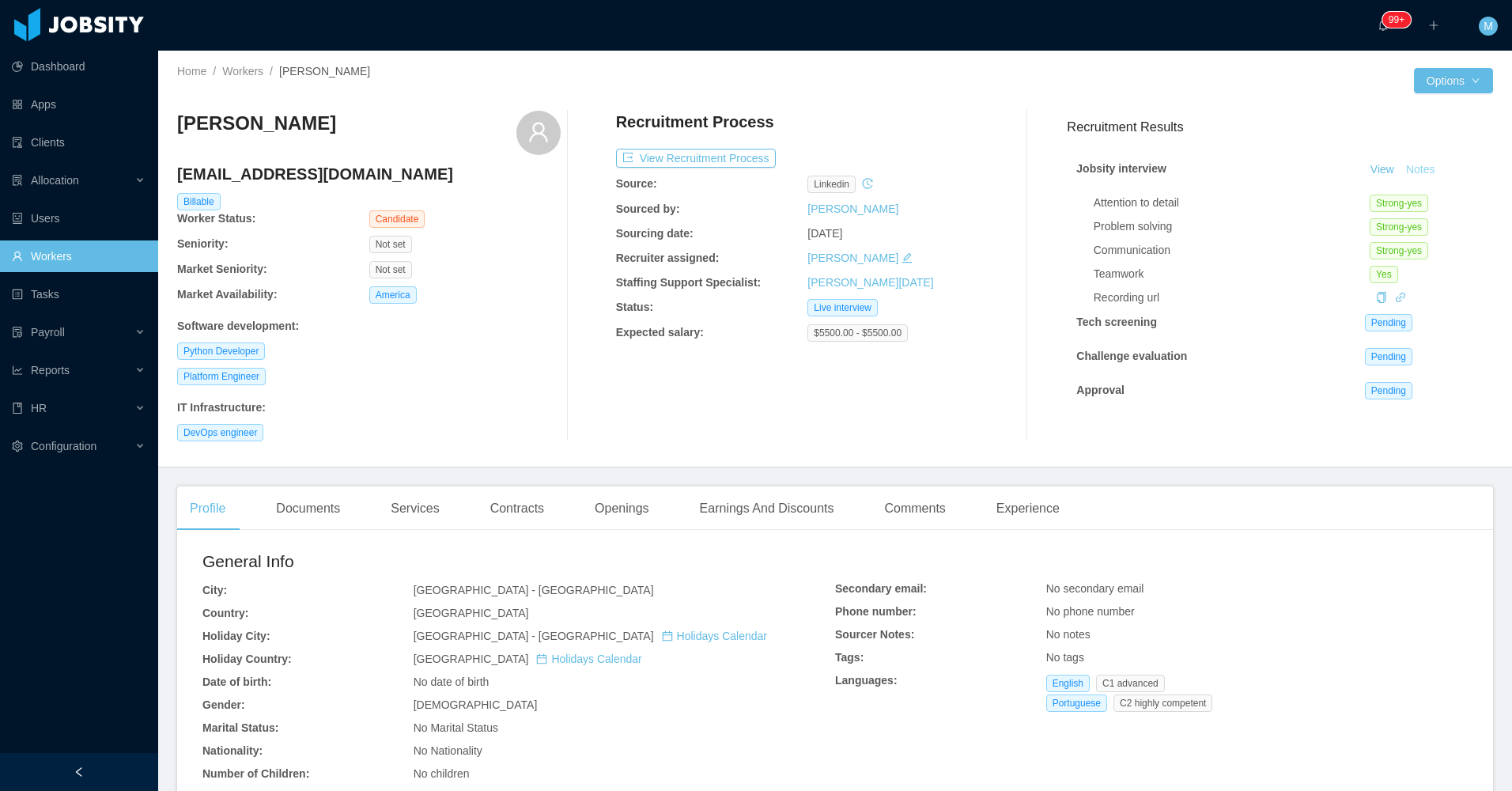
click at [1403, 160] on button "Notes" at bounding box center [1421, 170] width 42 height 19
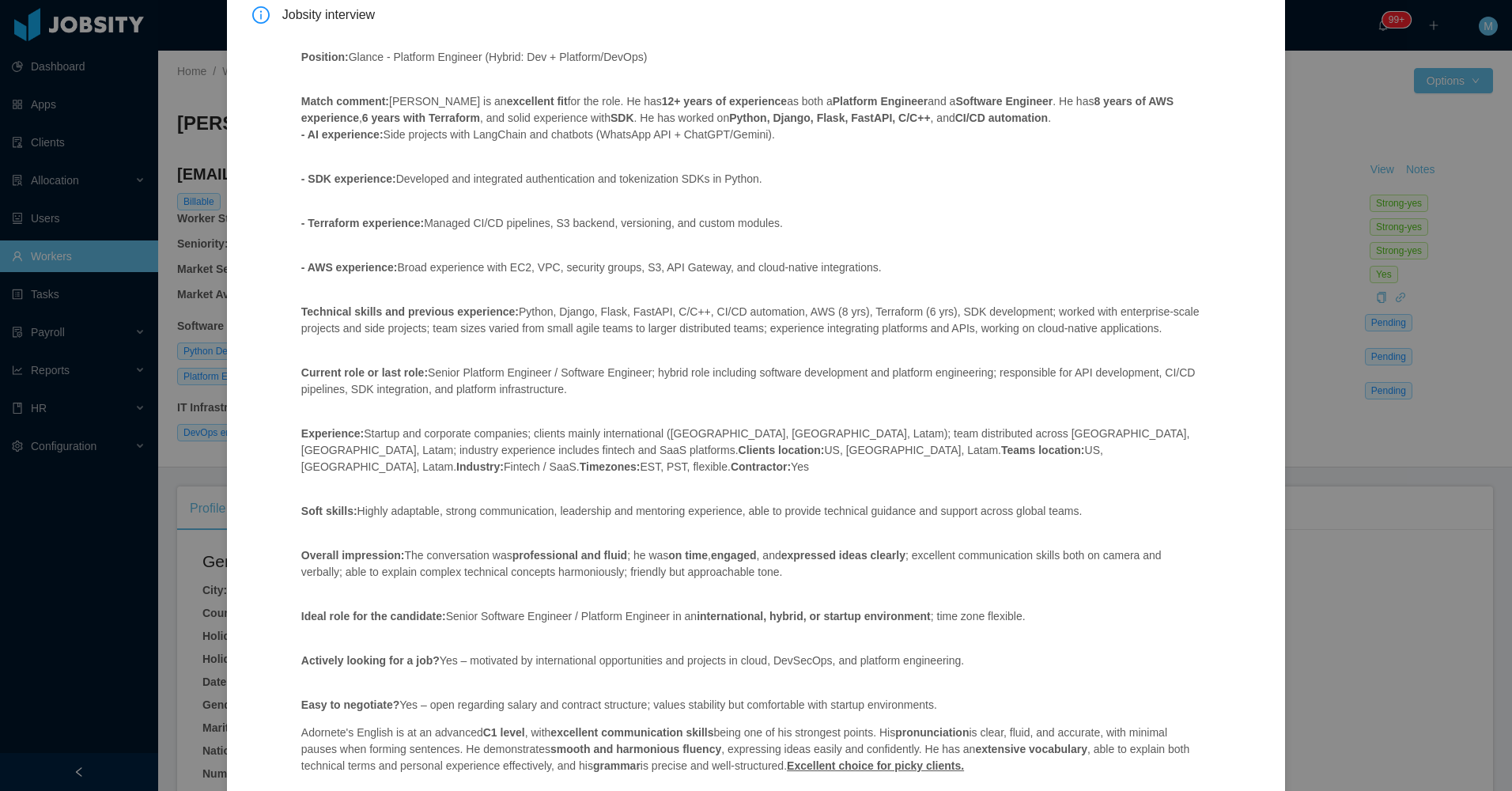
scroll to position [177, 0]
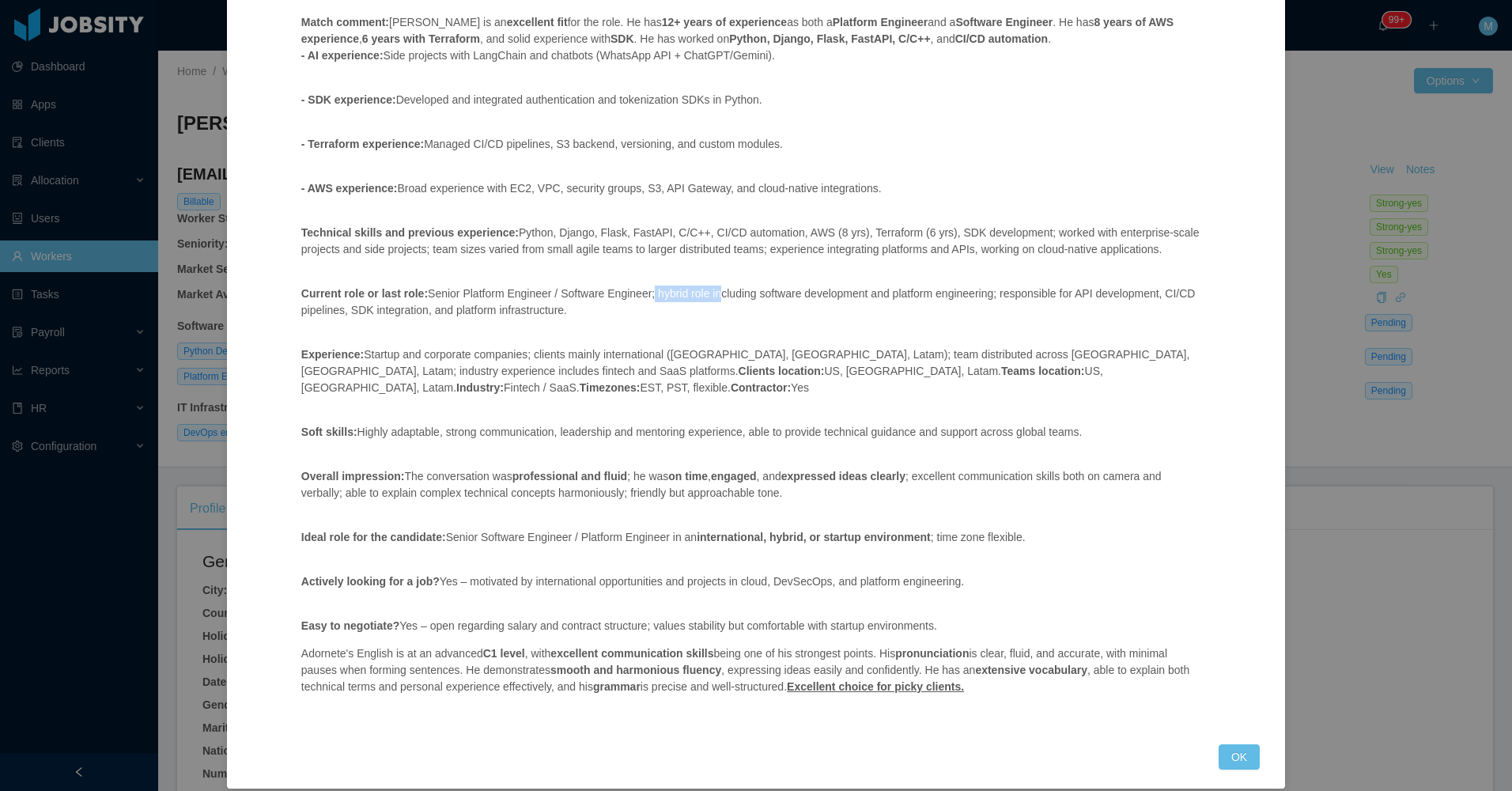
drag, startPoint x: 642, startPoint y: 294, endPoint x: 705, endPoint y: 297, distance: 63.1
click at [705, 297] on p "Current role or last role: Senior Platform Engineer / Software Engineer; hybrid…" at bounding box center [751, 302] width 899 height 33
drag, startPoint x: 705, startPoint y: 297, endPoint x: 622, endPoint y: 324, distance: 87.3
click at [622, 324] on div "Position: Glance - Platform Engineer (Hybrid: Dev + Platform/DevOps) Match comm…" at bounding box center [751, 338] width 937 height 774
click at [1232, 744] on button "OK" at bounding box center [1239, 756] width 41 height 25
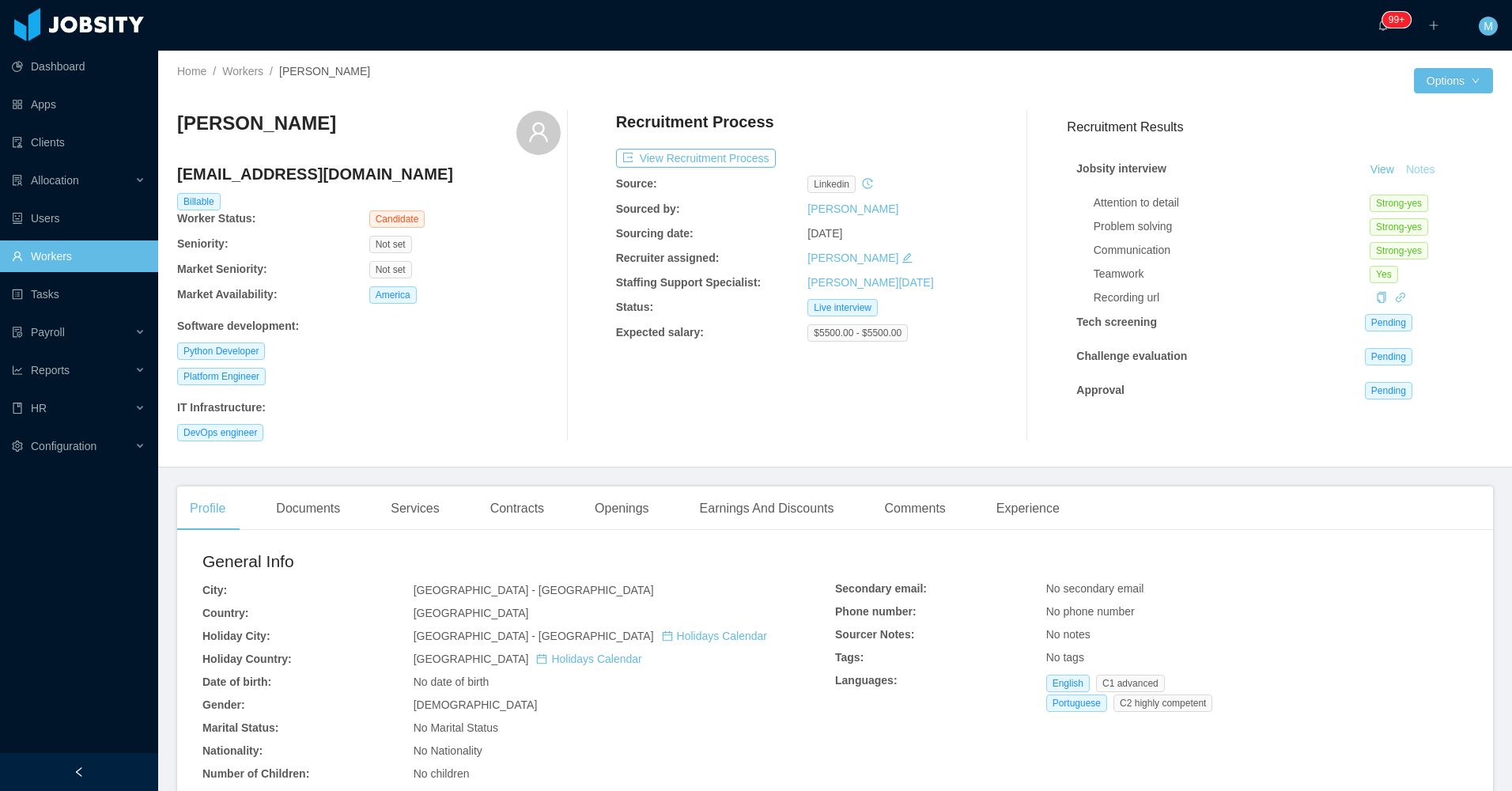
scroll to position [98, 0]
click at [482, 374] on div "Platform Engineer" at bounding box center [368, 376] width 383 height 17
